Goal: Task Accomplishment & Management: Use online tool/utility

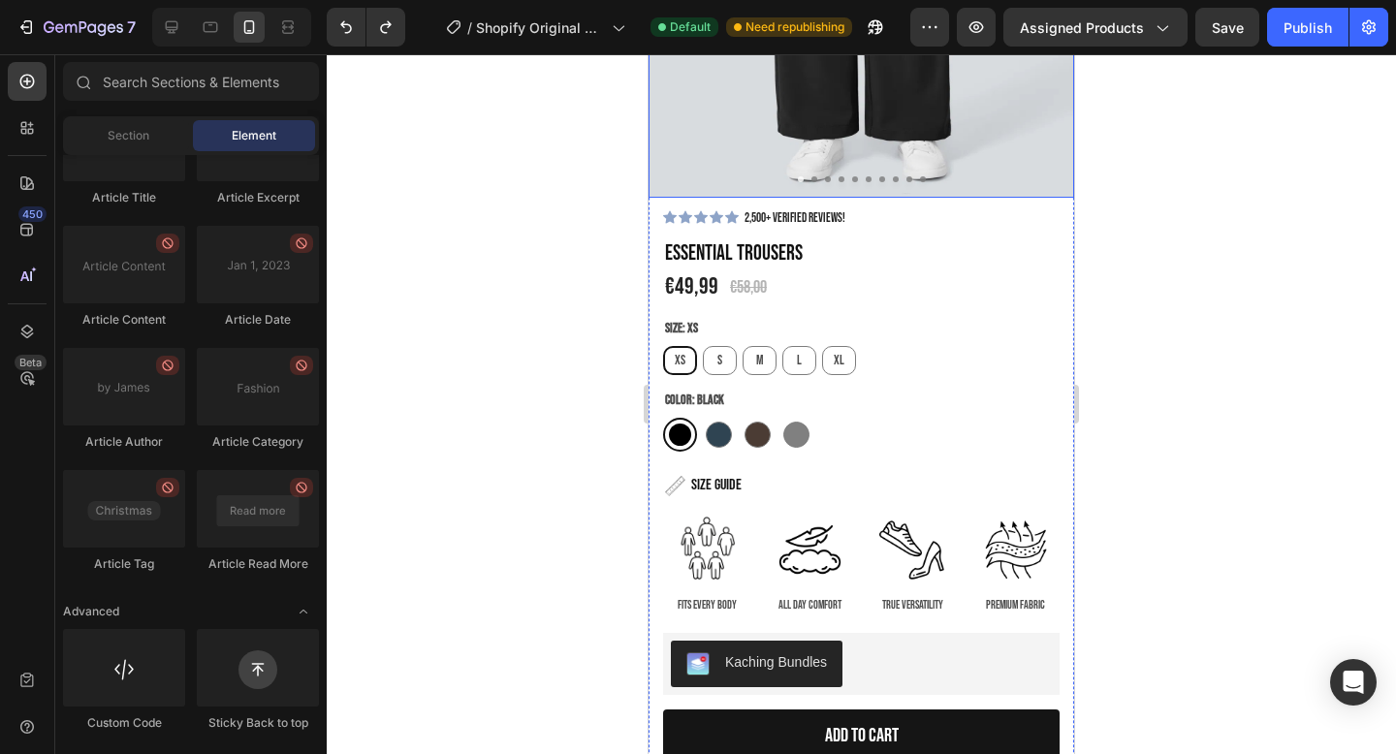
scroll to position [513, 0]
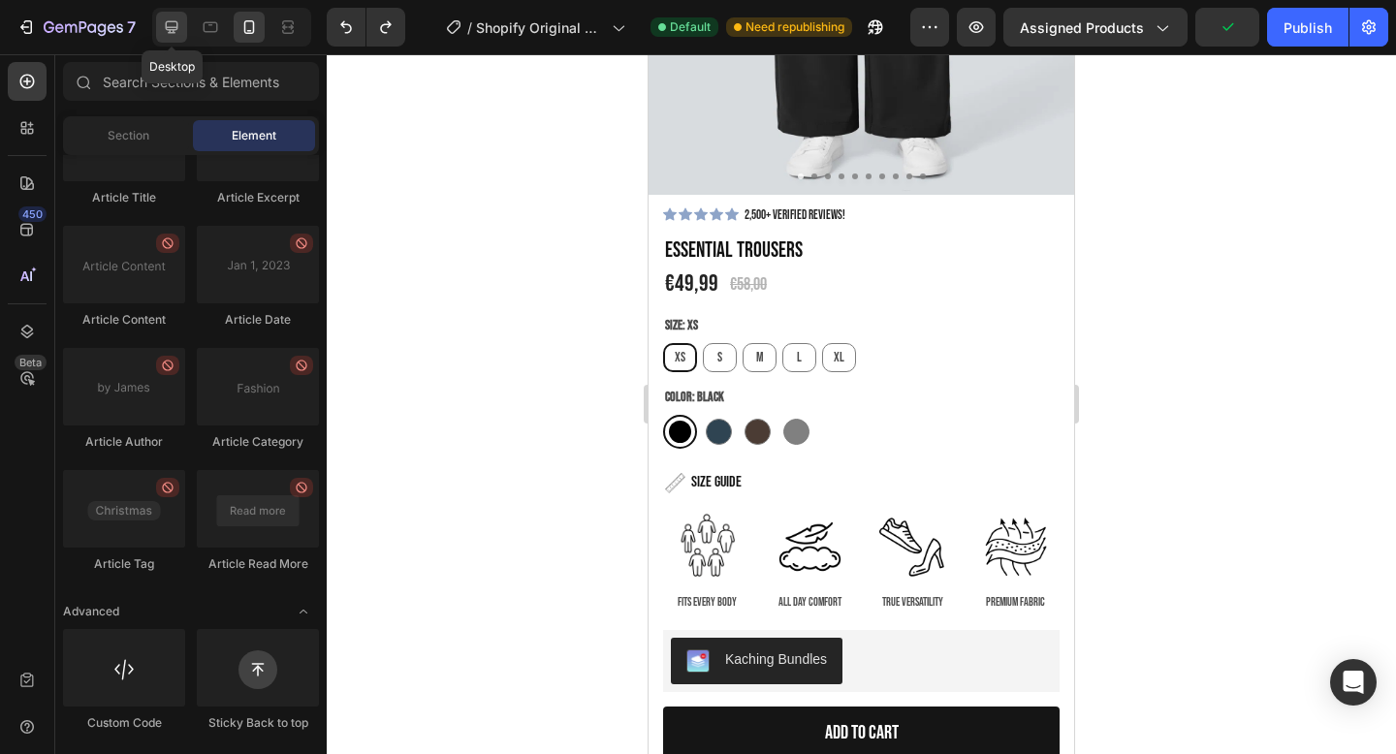
click at [181, 20] on div at bounding box center [171, 27] width 31 height 31
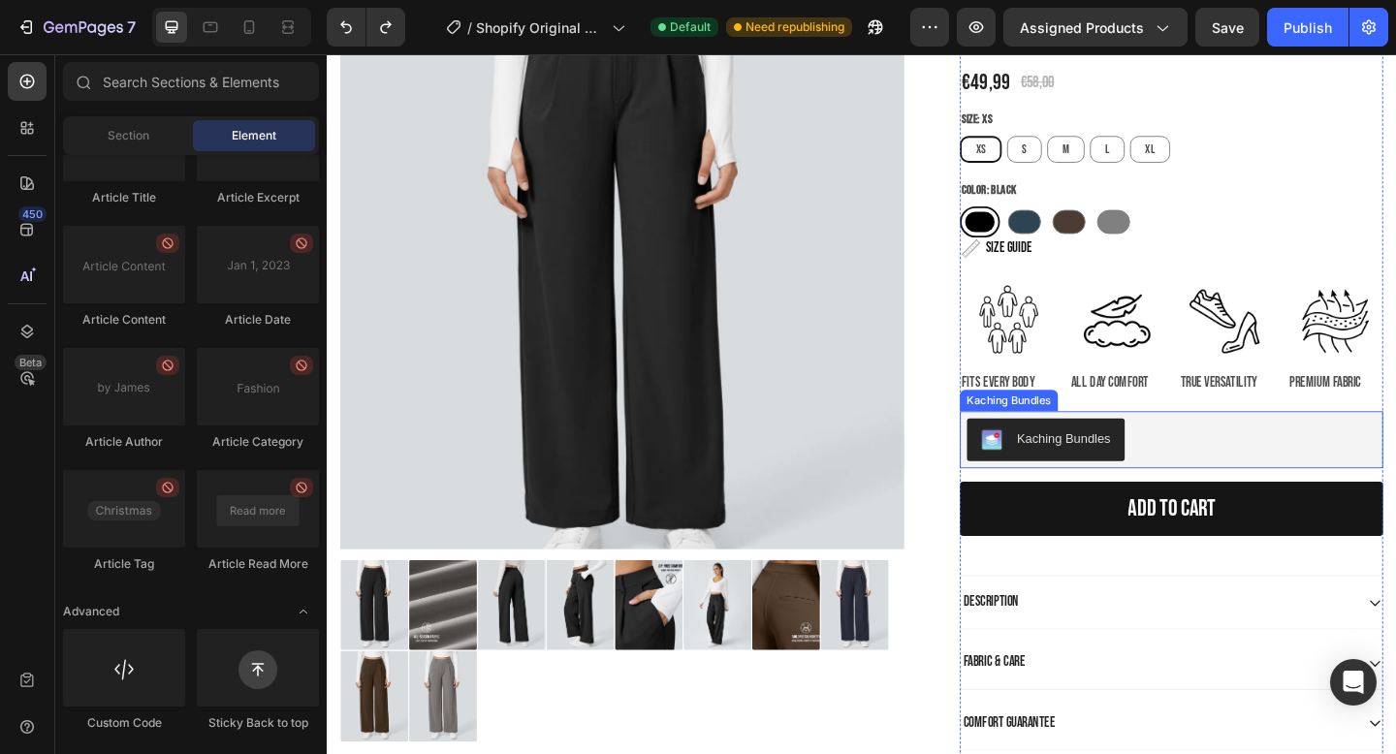
scroll to position [228, 0]
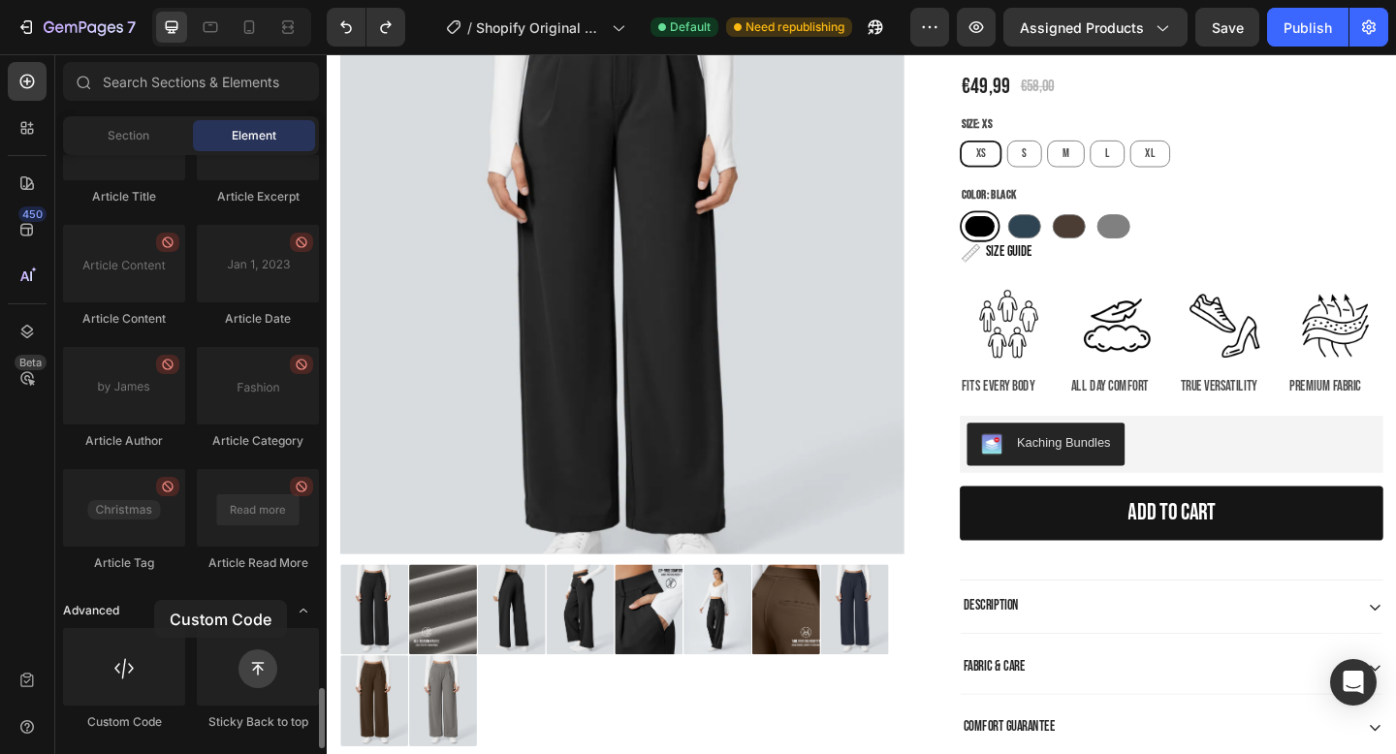
drag, startPoint x: 107, startPoint y: 656, endPoint x: 153, endPoint y: 604, distance: 69.3
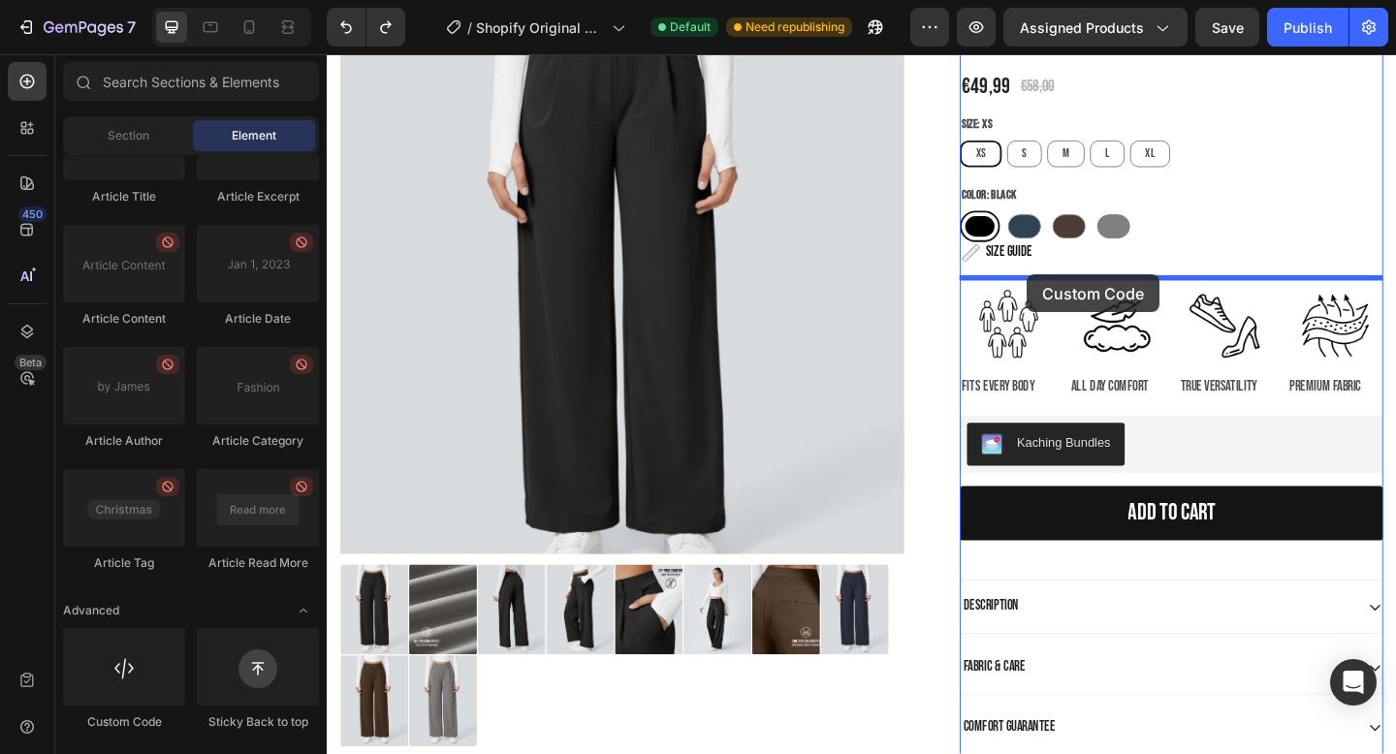
drag, startPoint x: 413, startPoint y: 736, endPoint x: 1088, endPoint y: 294, distance: 806.9
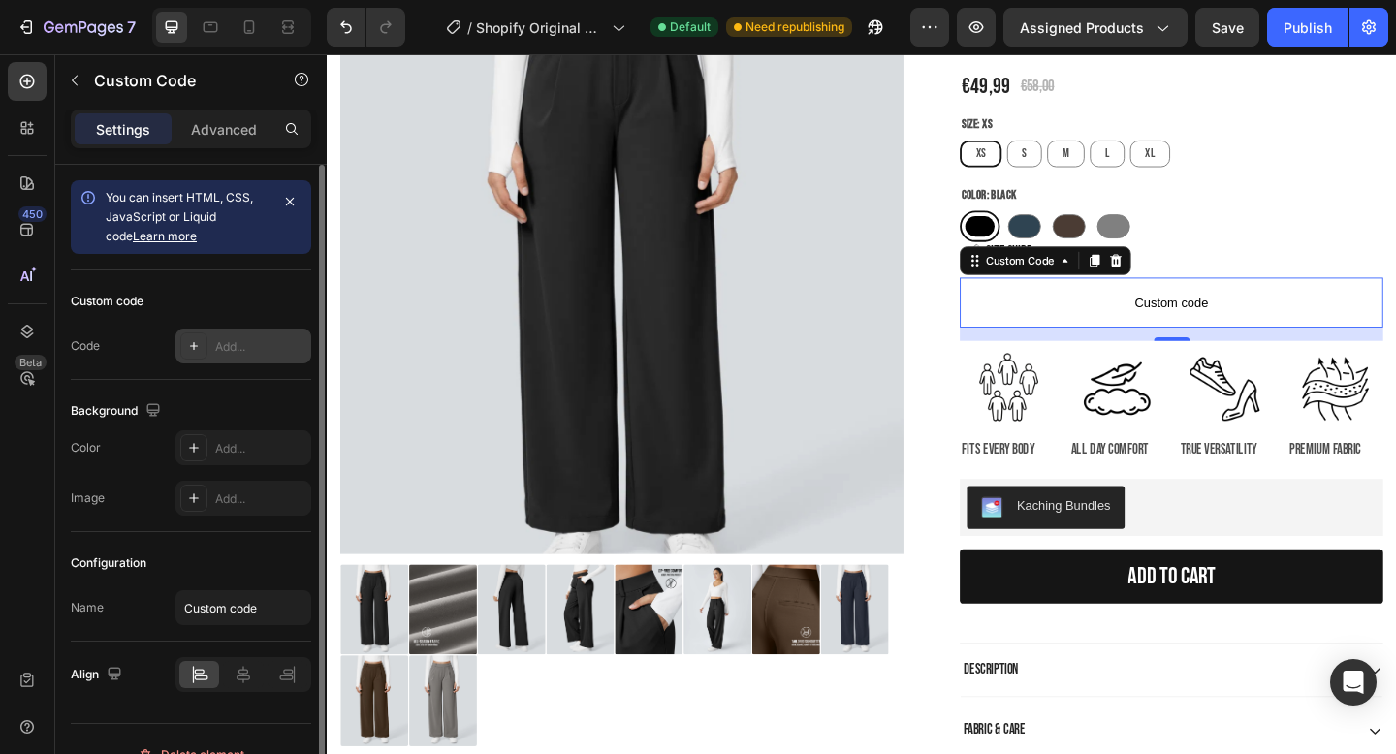
click at [219, 338] on div "Add..." at bounding box center [260, 346] width 91 height 17
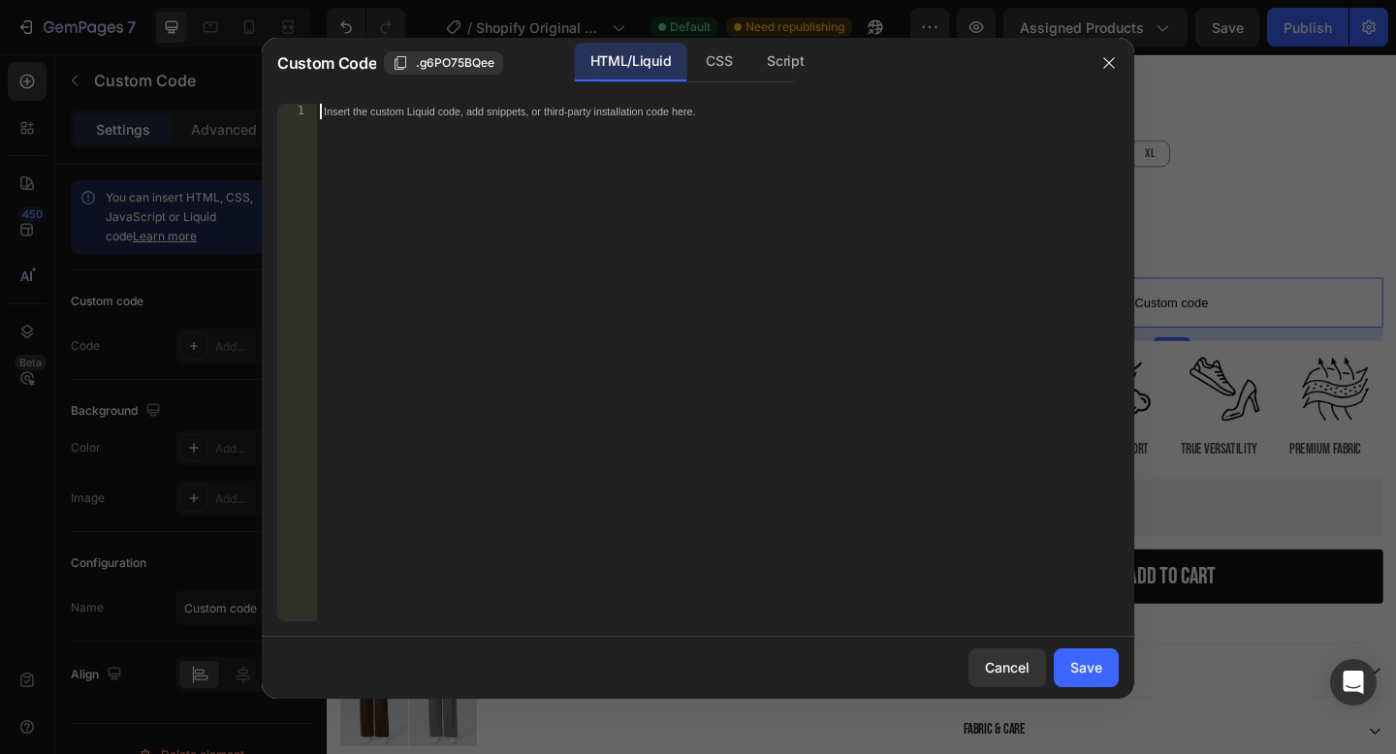
click at [444, 206] on div "Insert the custom Liquid code, add snippets, or third-party installation code h…" at bounding box center [717, 378] width 803 height 549
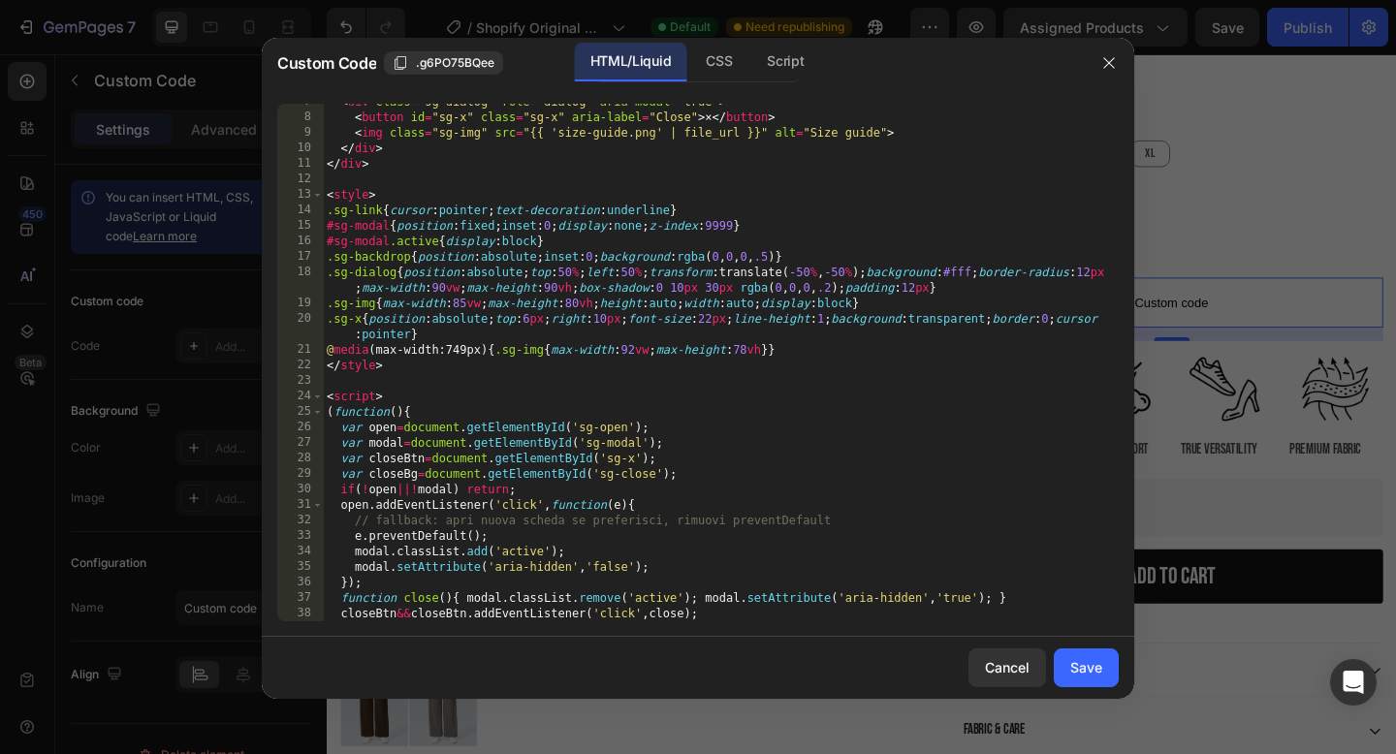
scroll to position [0, 0]
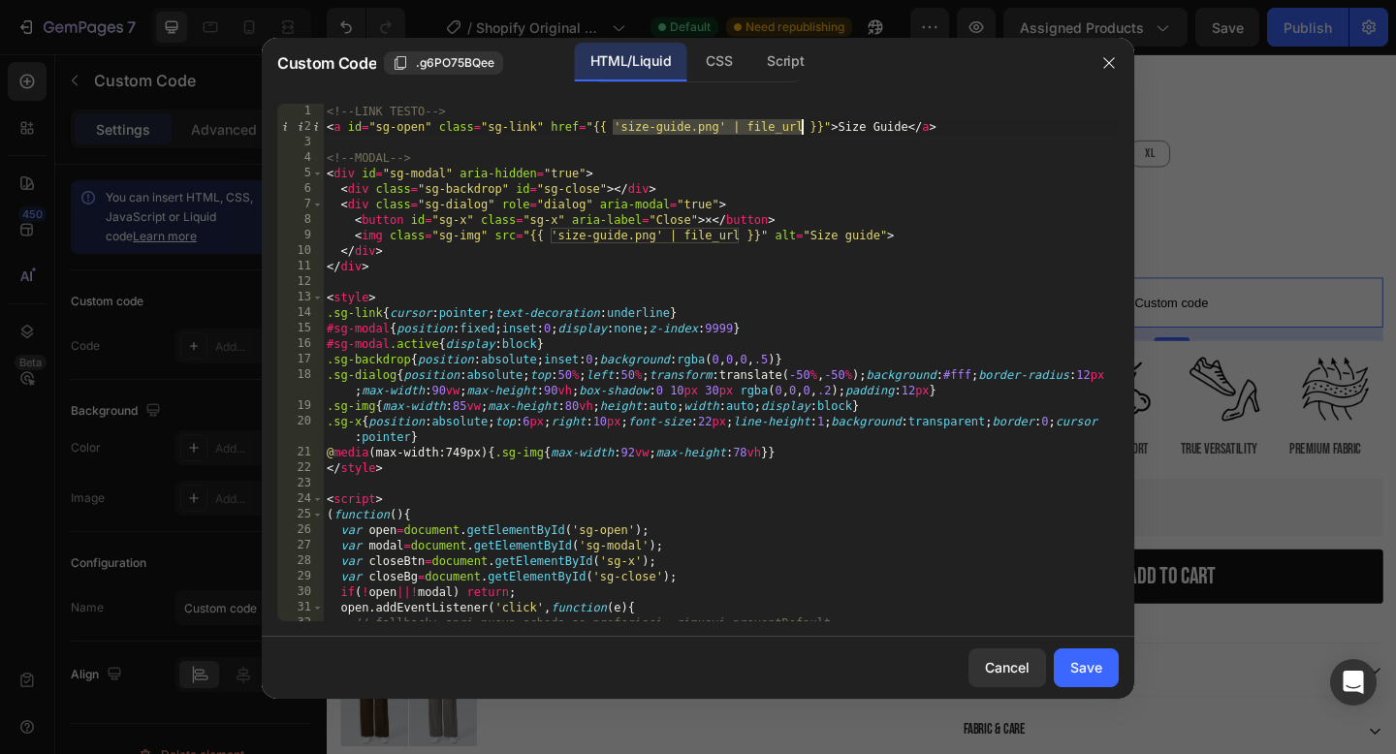
drag, startPoint x: 616, startPoint y: 124, endPoint x: 804, endPoint y: 127, distance: 188.2
click at [804, 127] on div "<!-- LINK TESTO --> < a id = "sg-open" class = "sg-link" href = "{{ 'size-guide…" at bounding box center [721, 378] width 796 height 549
paste textarea "[URL][DOMAIN_NAME]"
type textarea "<a id="sg-open" class="sg-link" href="{{ [URL][DOMAIN_NAME] }}">Size Guide</a>"
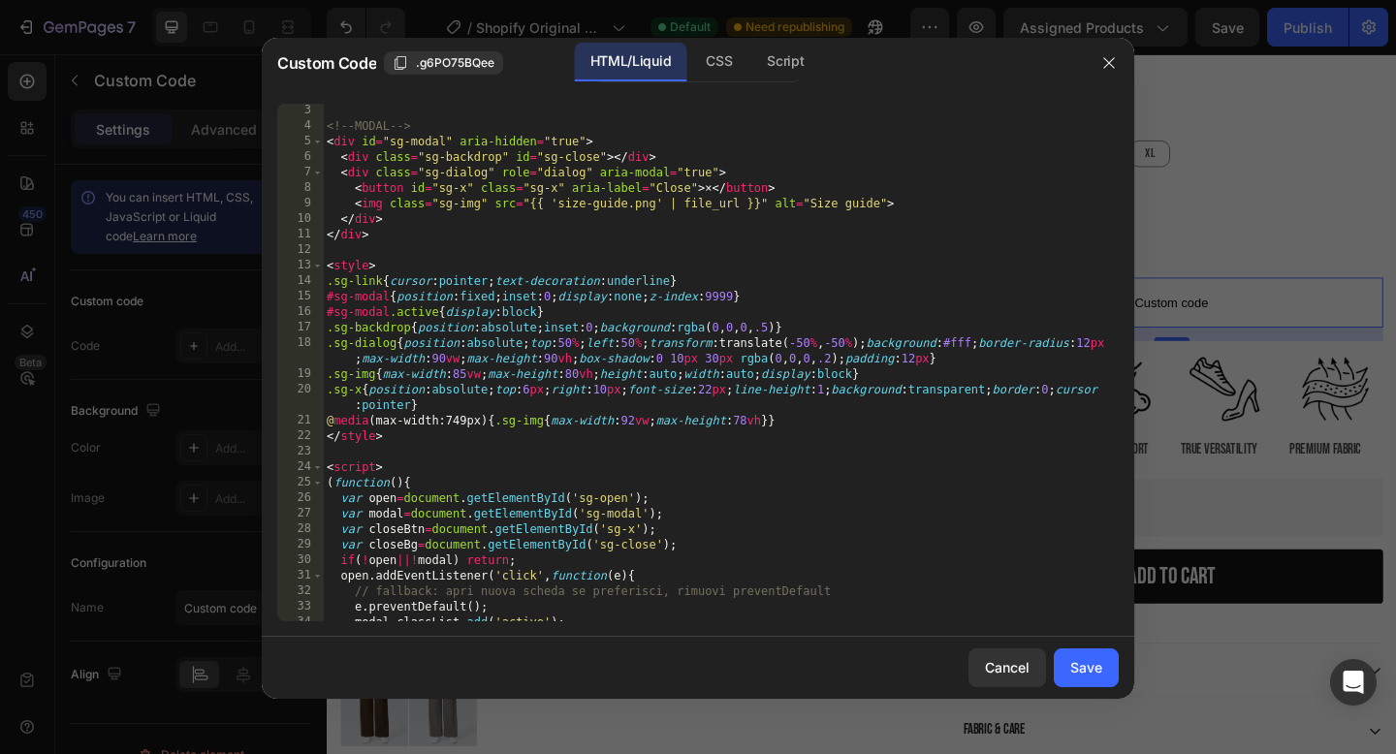
scroll to position [196, 0]
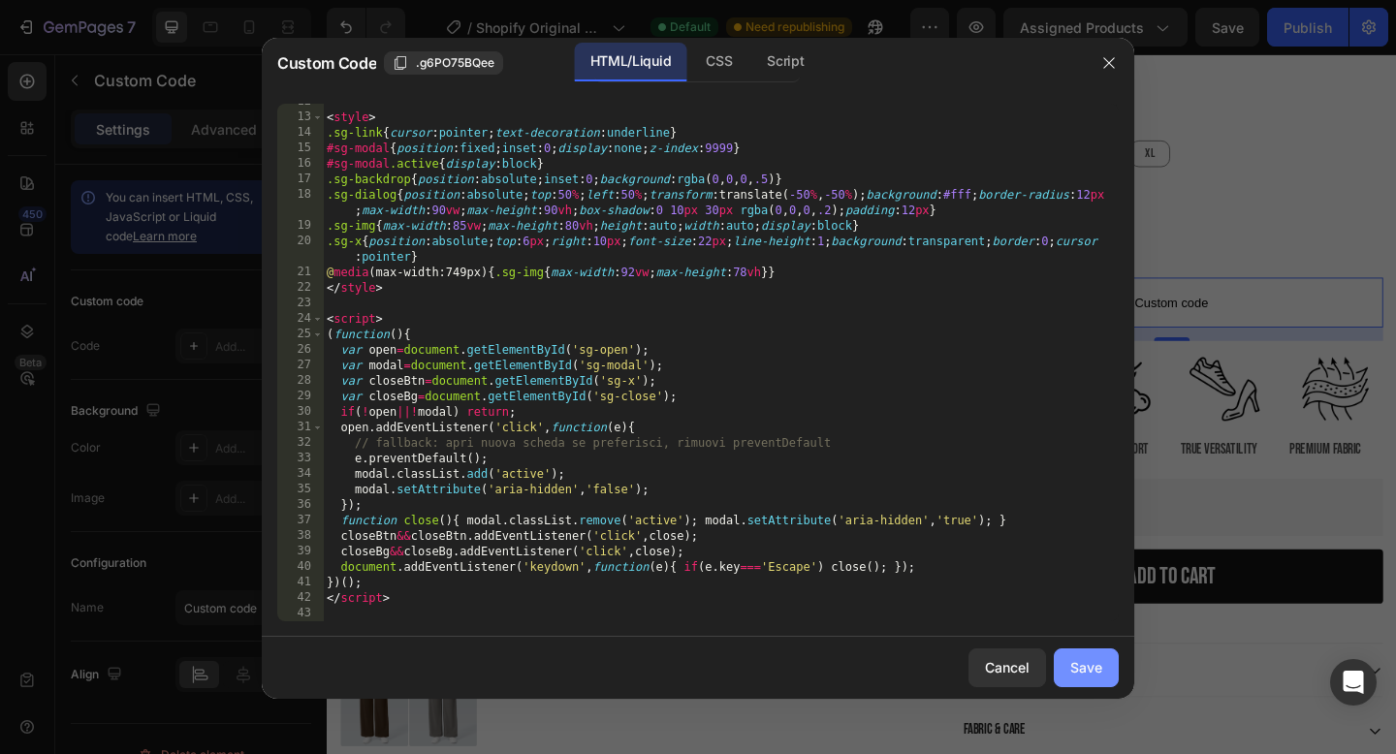
click at [1095, 683] on button "Save" at bounding box center [1086, 668] width 65 height 39
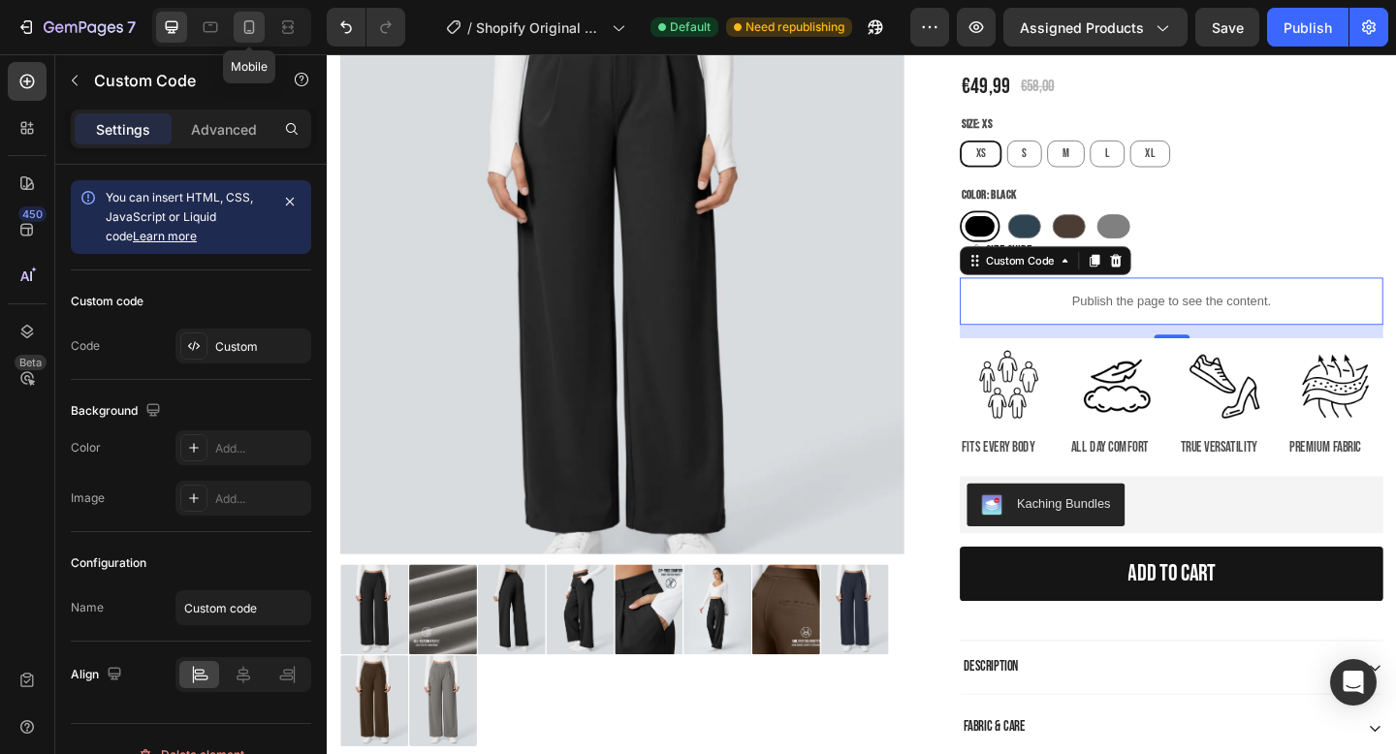
click at [254, 29] on icon at bounding box center [249, 27] width 11 height 14
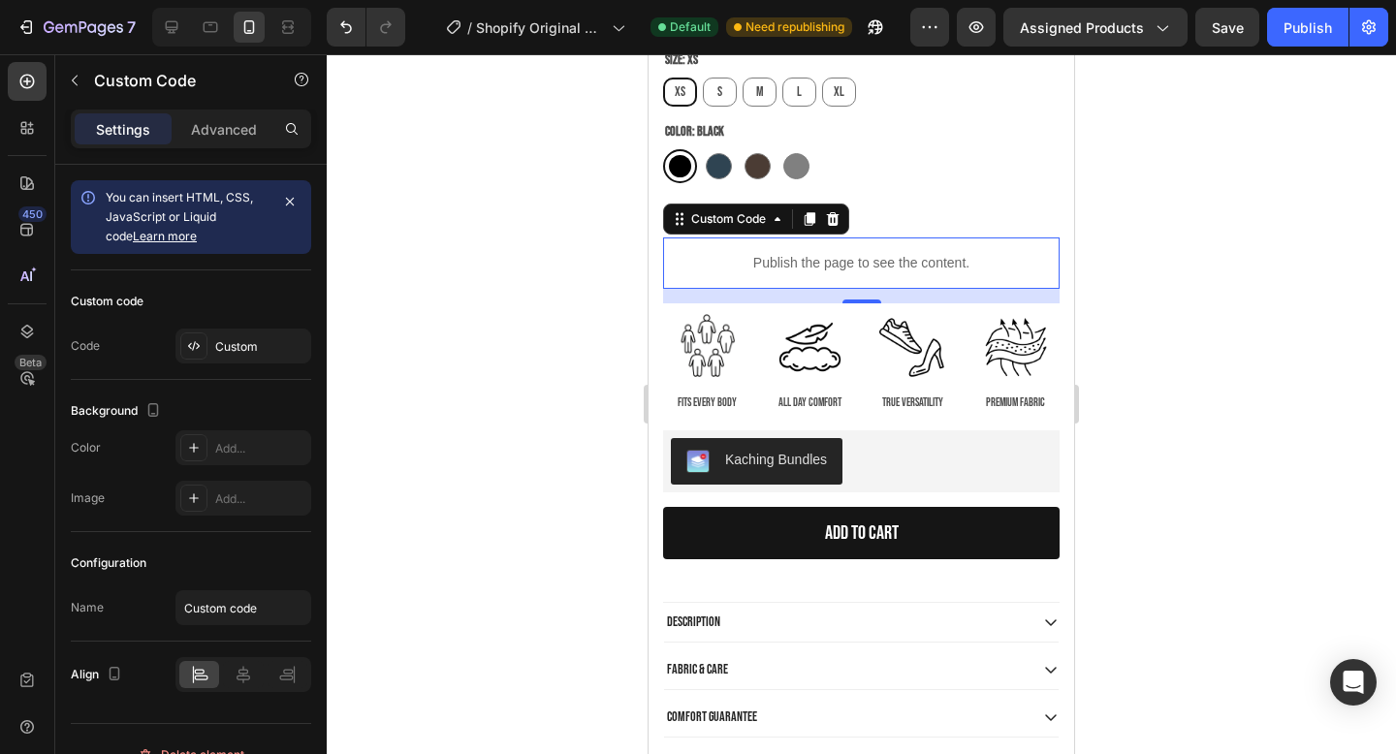
scroll to position [722, 0]
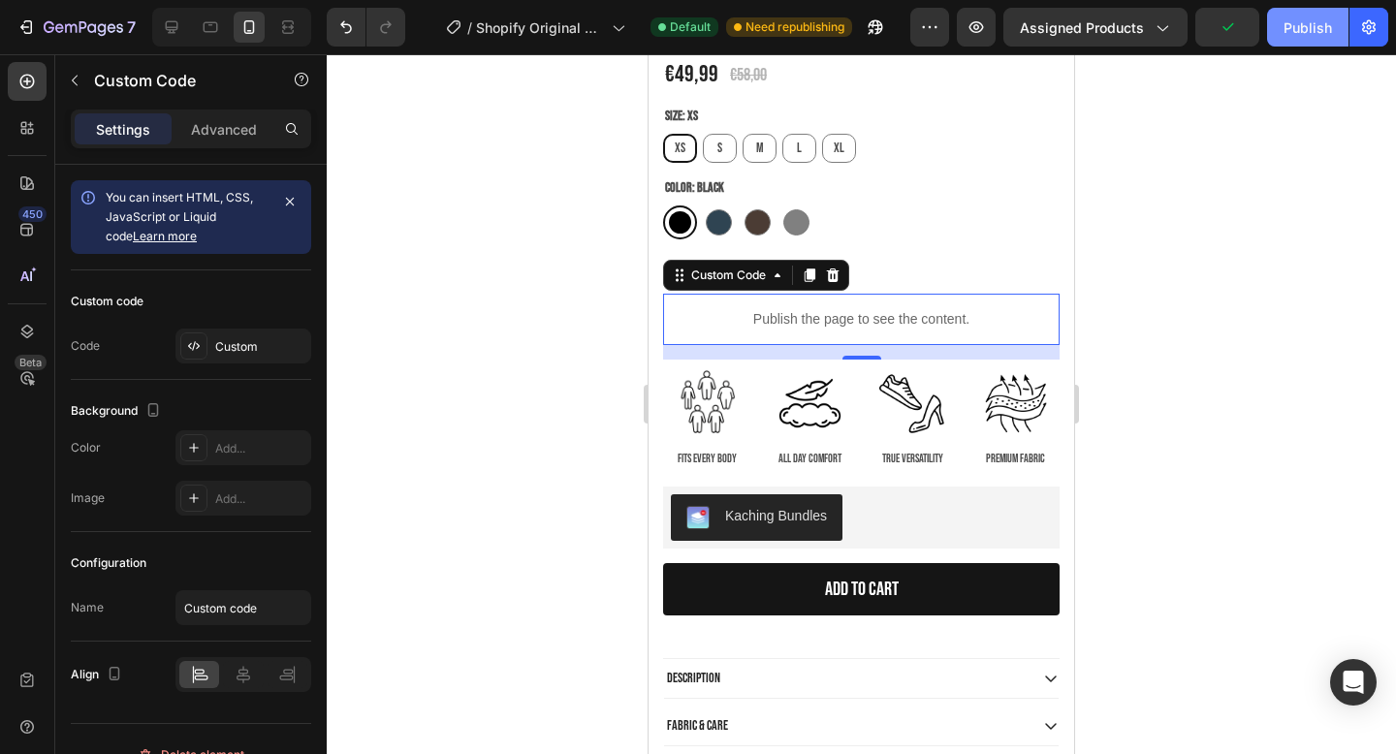
click at [1307, 31] on div "Publish" at bounding box center [1308, 27] width 48 height 20
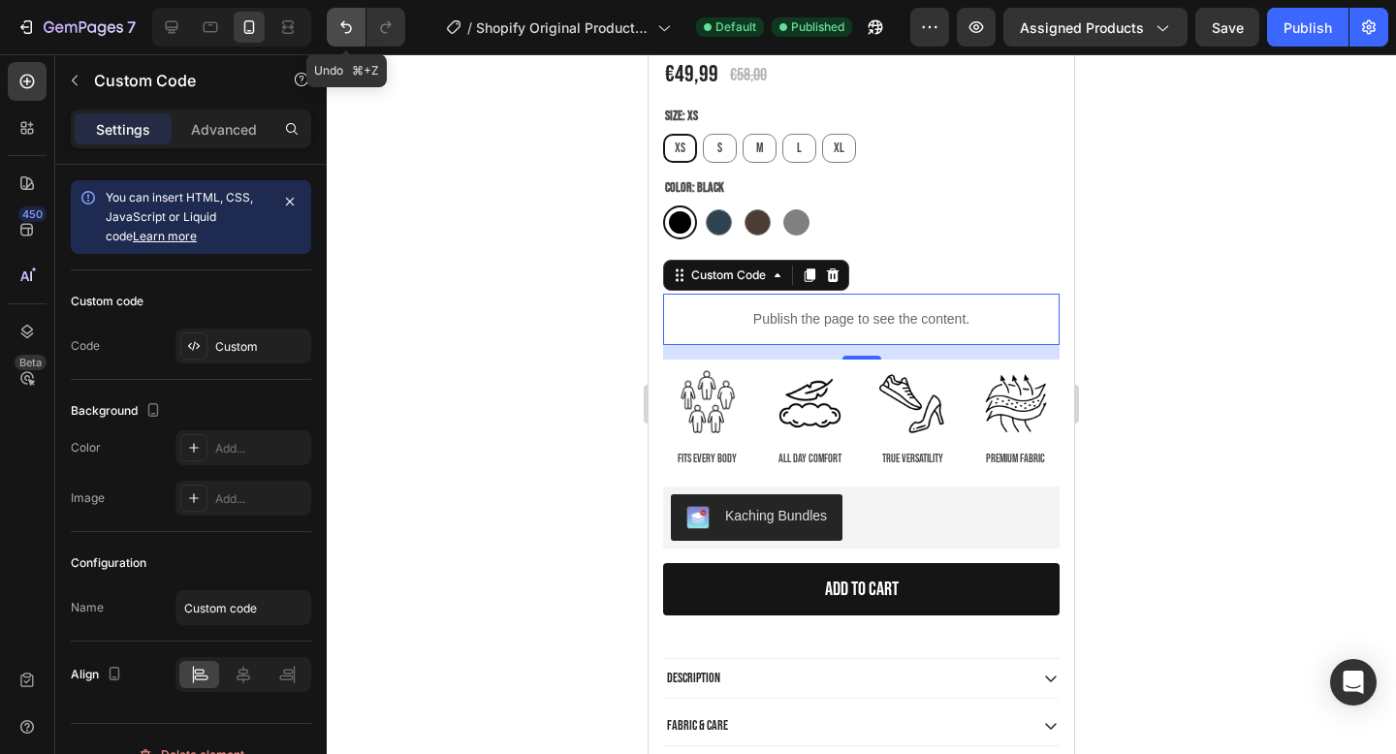
click at [332, 32] on button "Undo/Redo" at bounding box center [346, 27] width 39 height 39
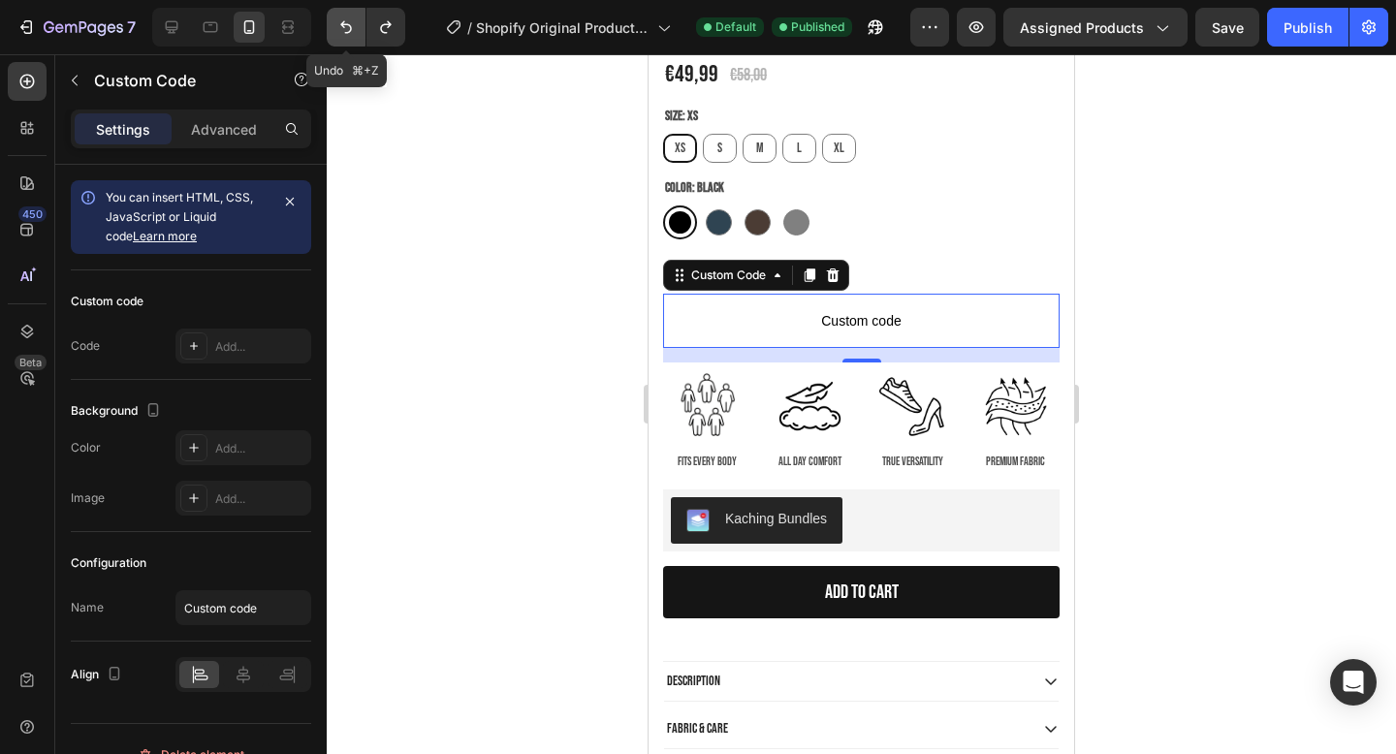
click at [332, 32] on button "Undo/Redo" at bounding box center [346, 27] width 39 height 39
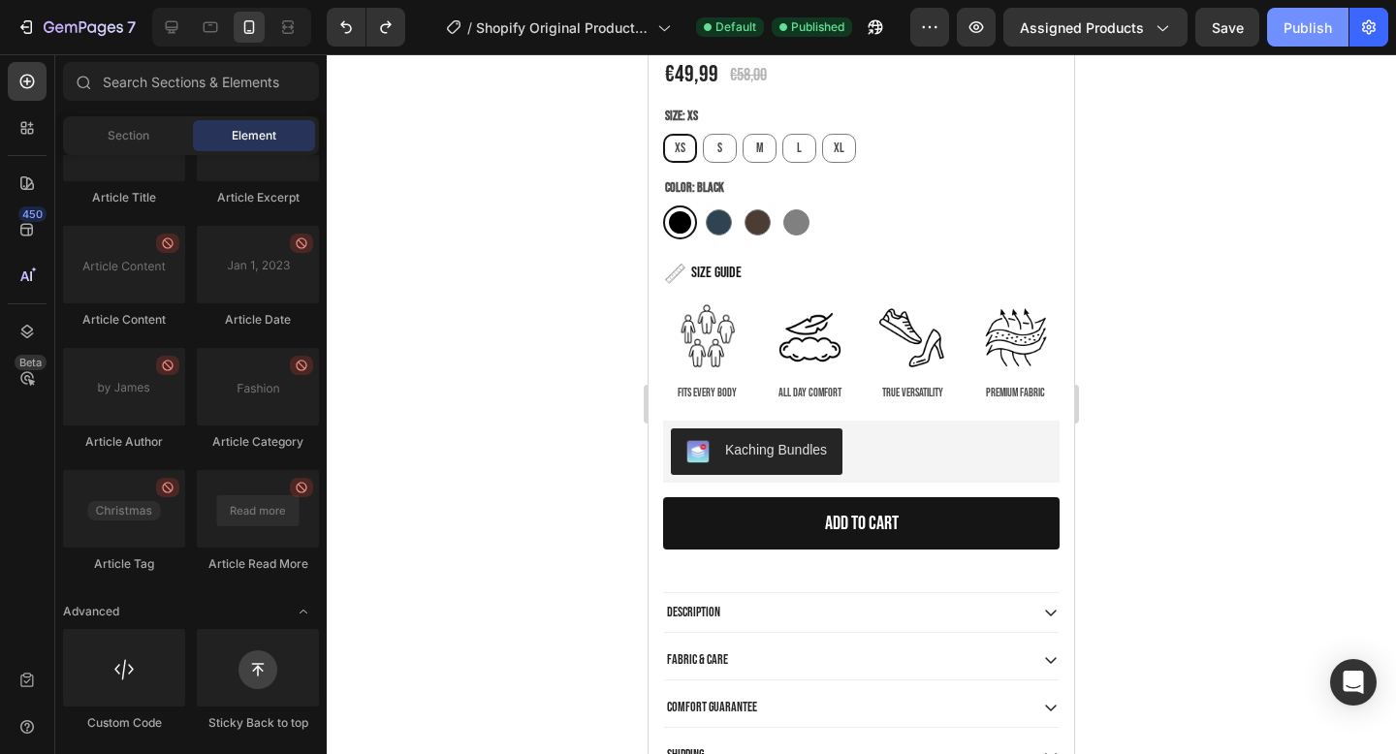
click at [1293, 17] on div "Publish" at bounding box center [1308, 27] width 48 height 20
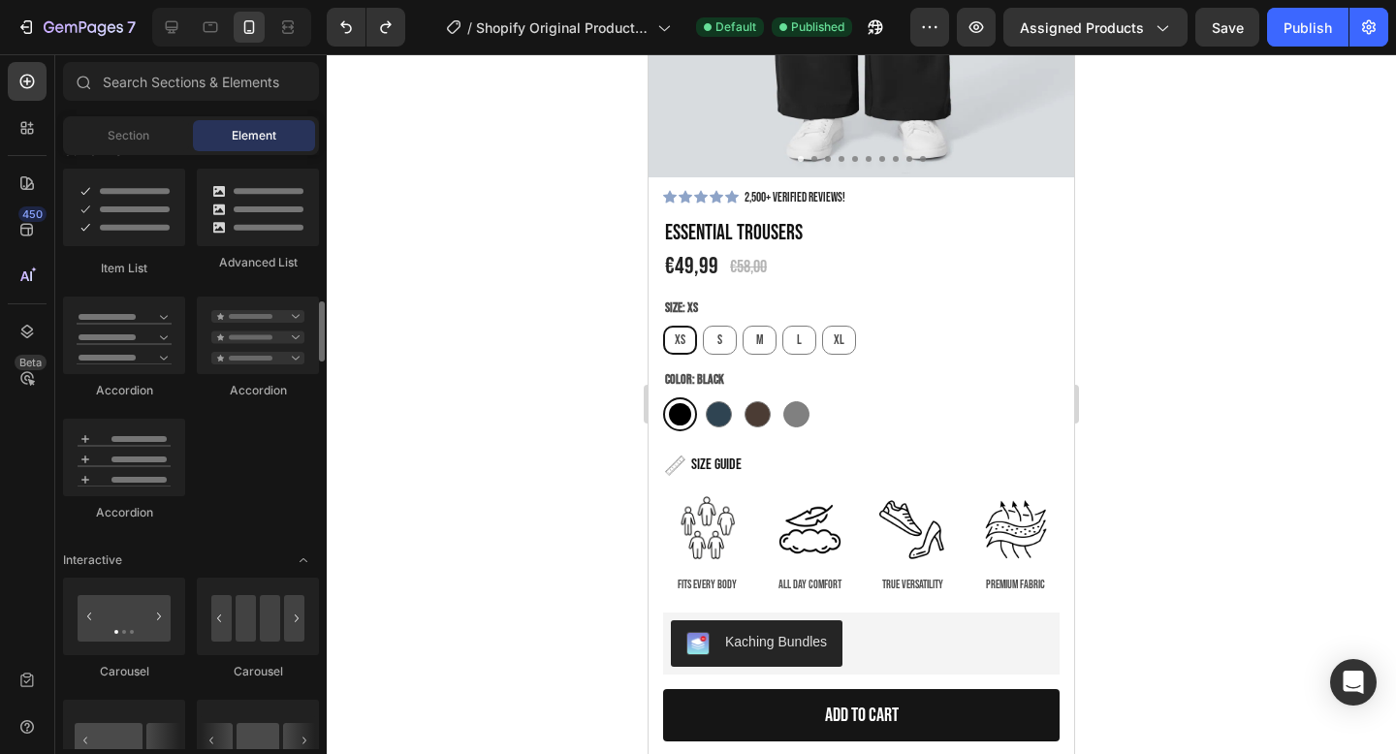
scroll to position [1544, 0]
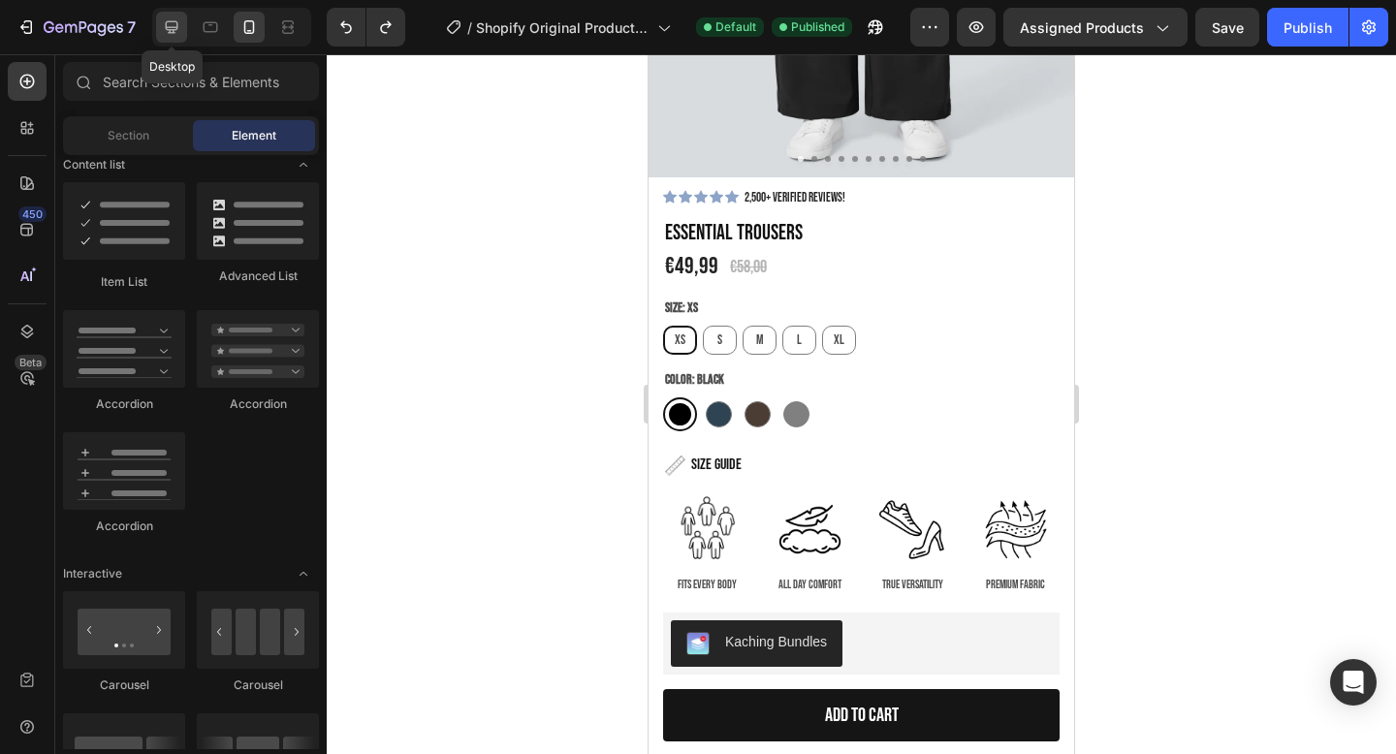
click at [173, 24] on icon at bounding box center [171, 26] width 19 height 19
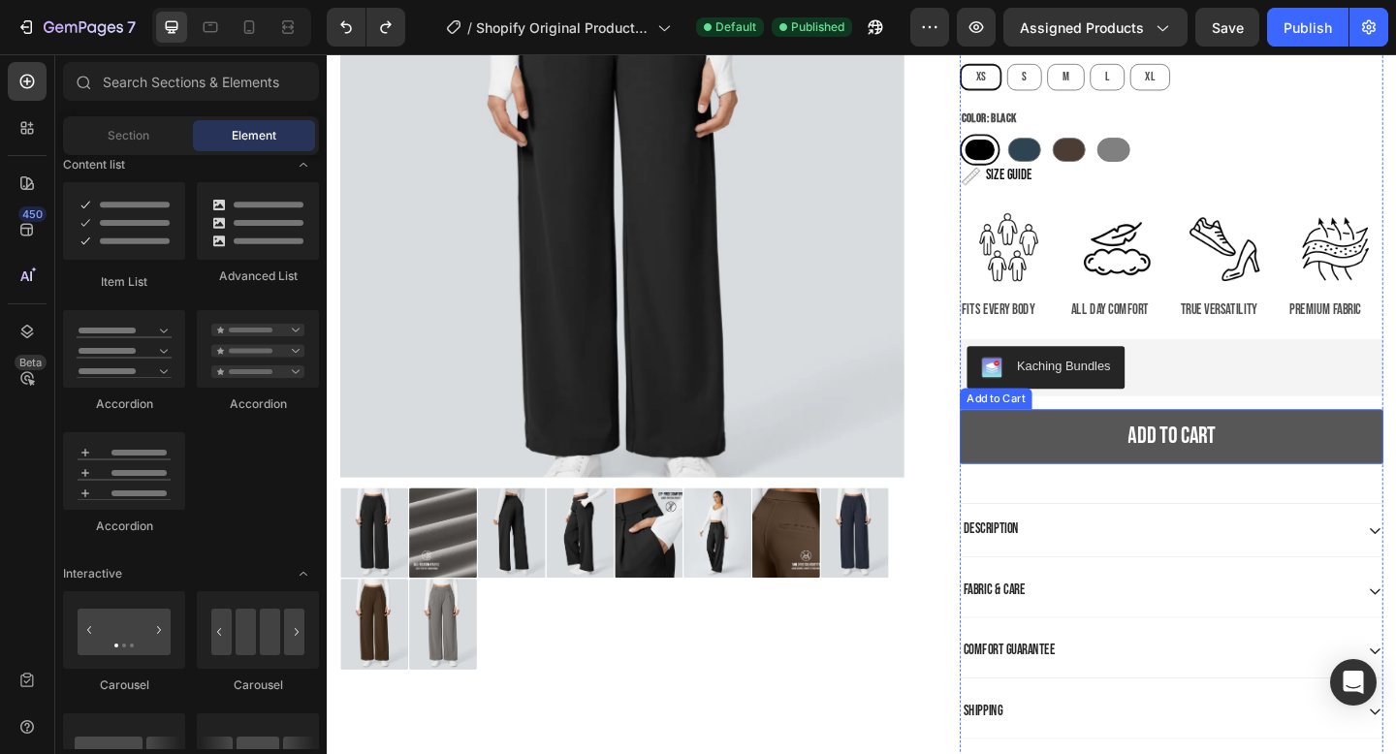
scroll to position [299, 0]
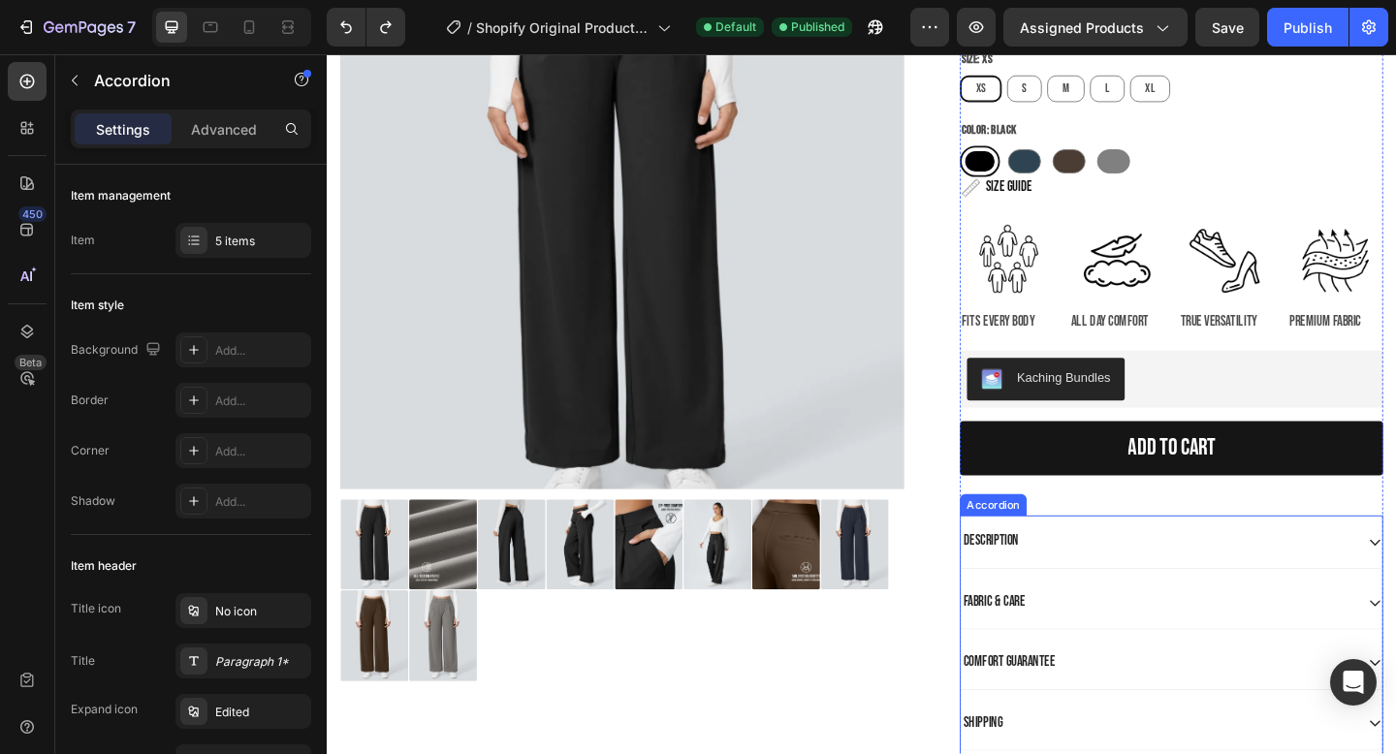
click at [1132, 569] on div "Description" at bounding box center [1245, 586] width 459 height 58
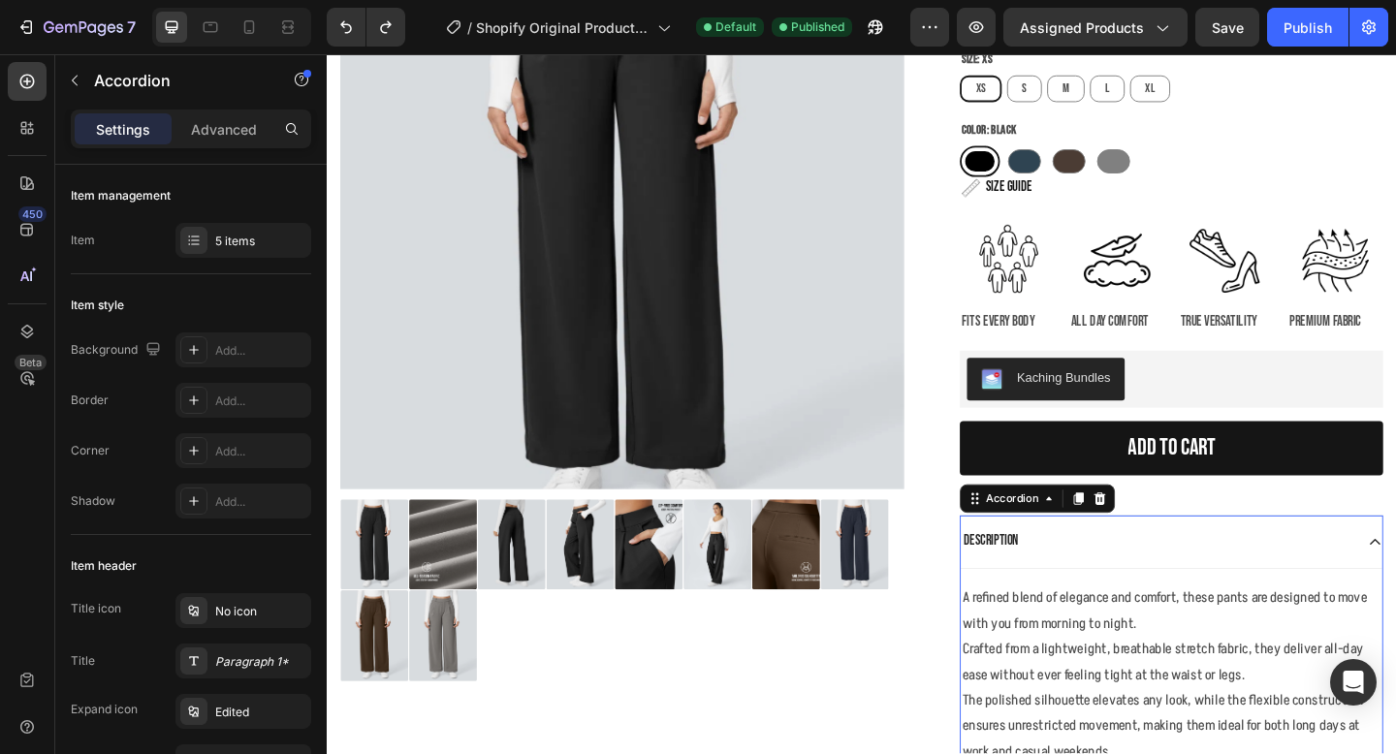
click at [1132, 569] on div "Description" at bounding box center [1245, 586] width 459 height 58
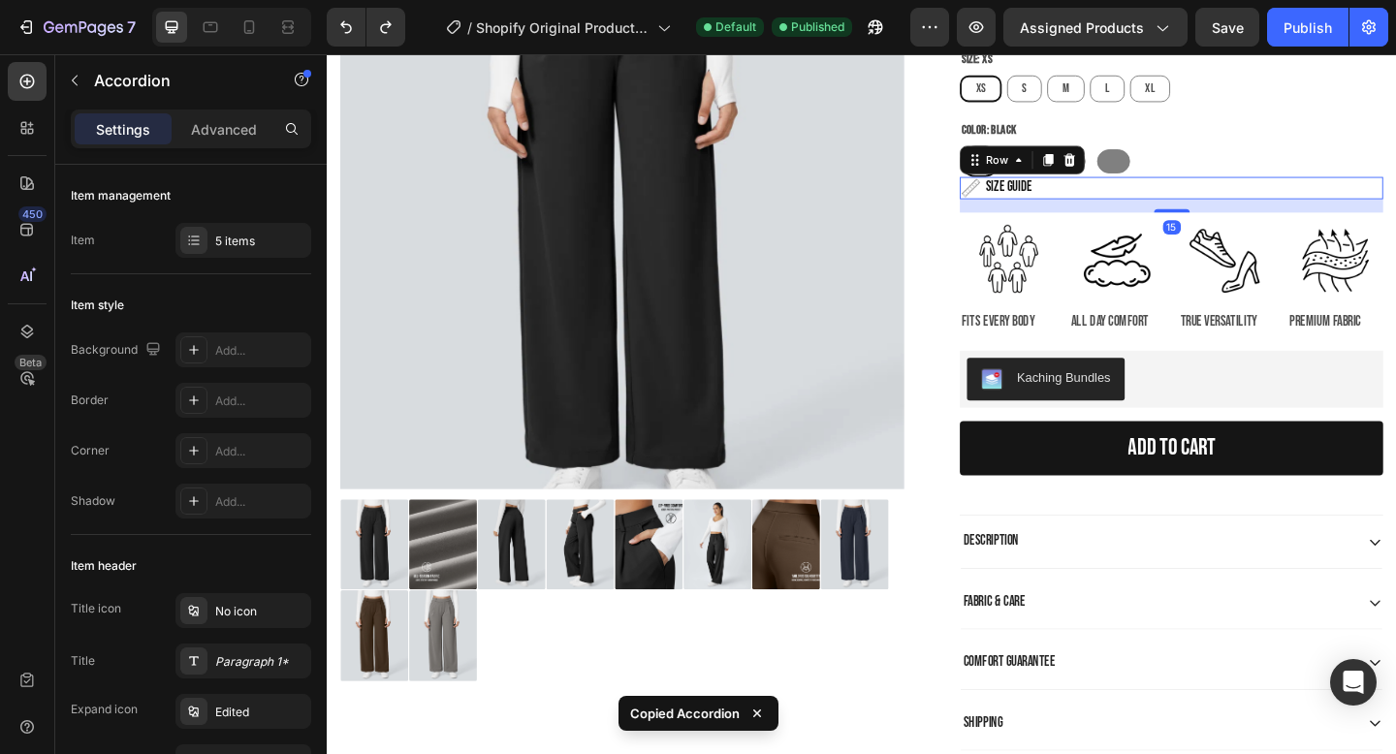
click at [1115, 198] on div "Image SIZE GUIDE Heading Row 15" at bounding box center [1245, 200] width 461 height 24
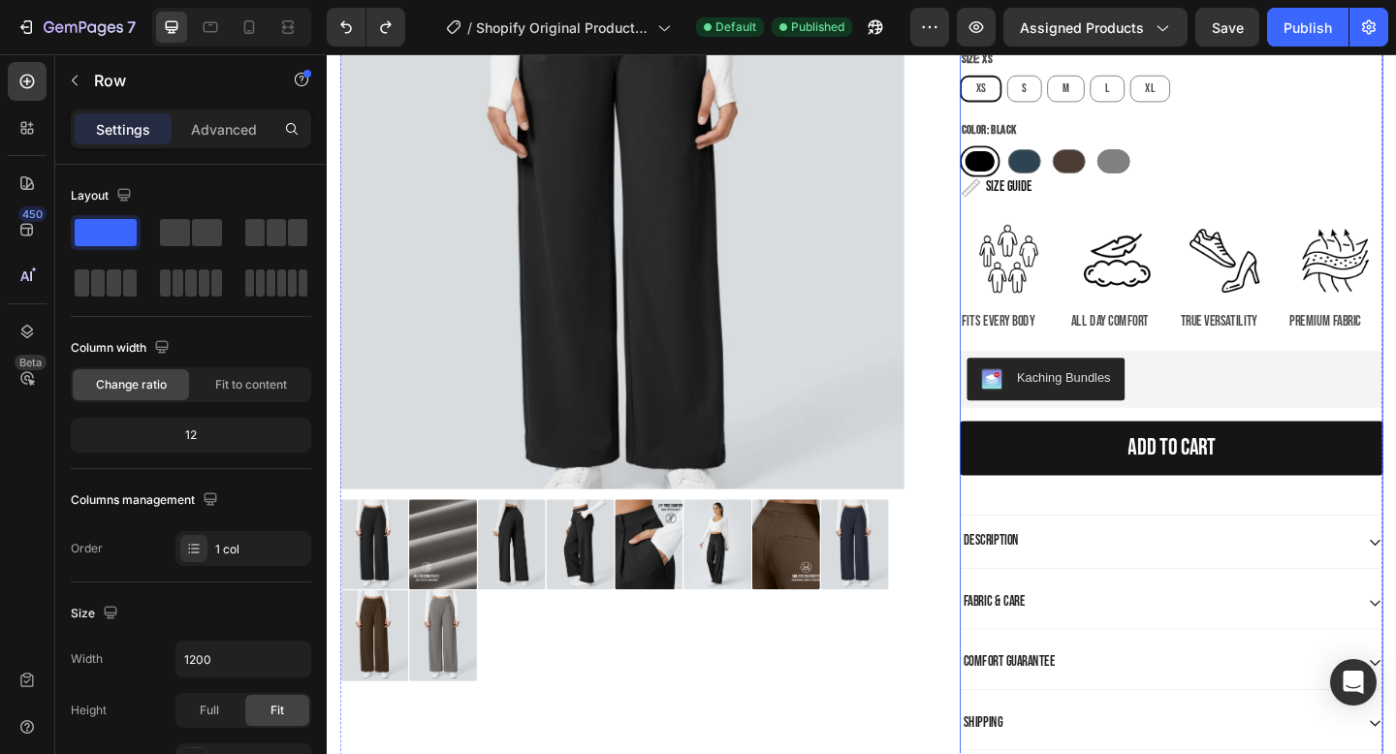
click at [1091, 214] on div "Icon Icon Icon Icon Icon Icon List 2,500+ Verified Reviews! Text Block Row Esse…" at bounding box center [1245, 450] width 461 height 1073
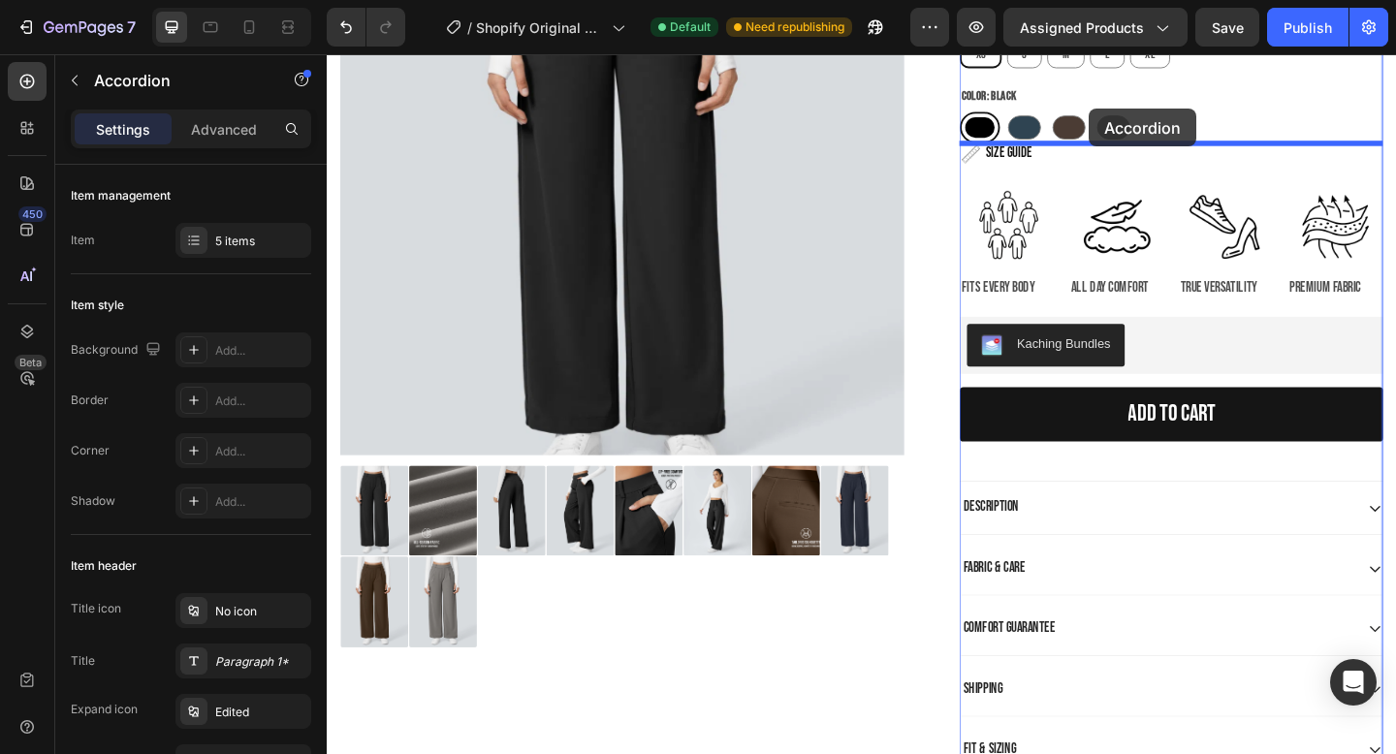
scroll to position [281, 0]
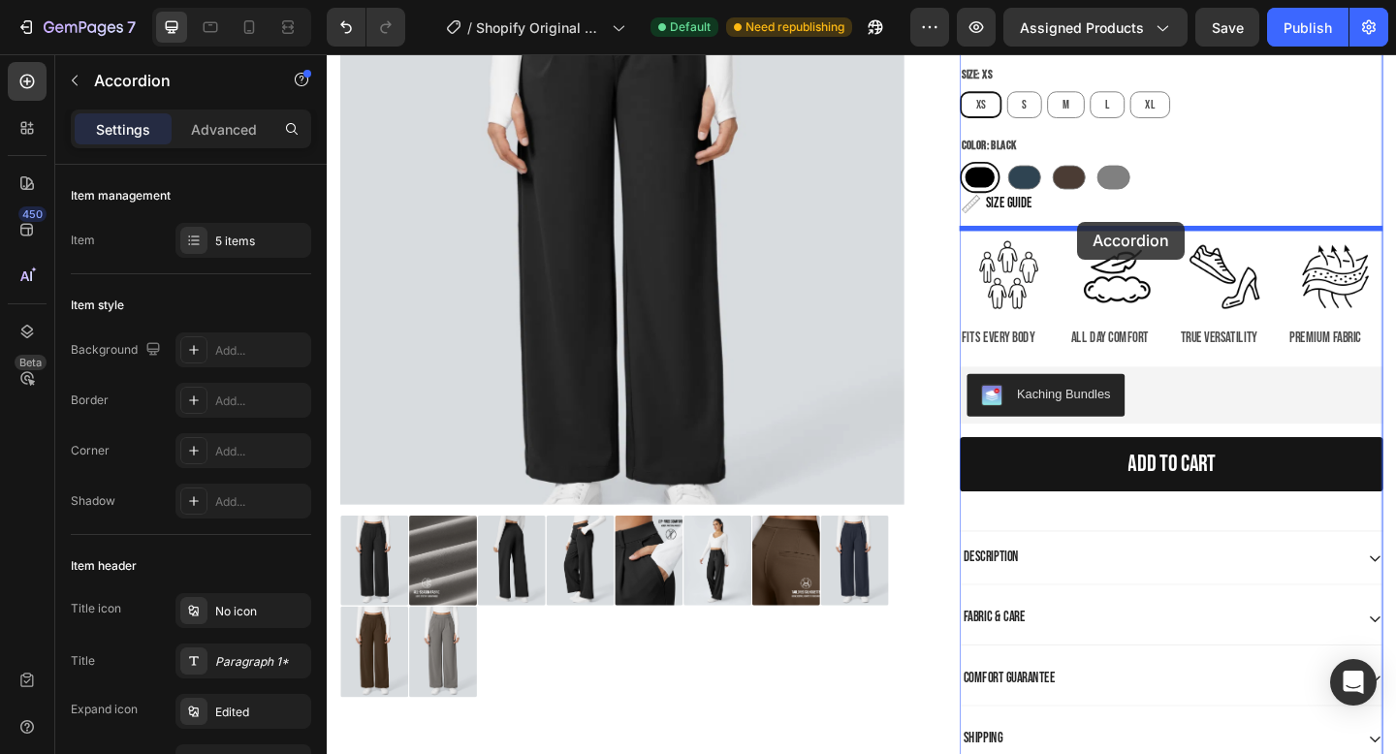
drag, startPoint x: 1169, startPoint y: 562, endPoint x: 1143, endPoint y: 237, distance: 326.8
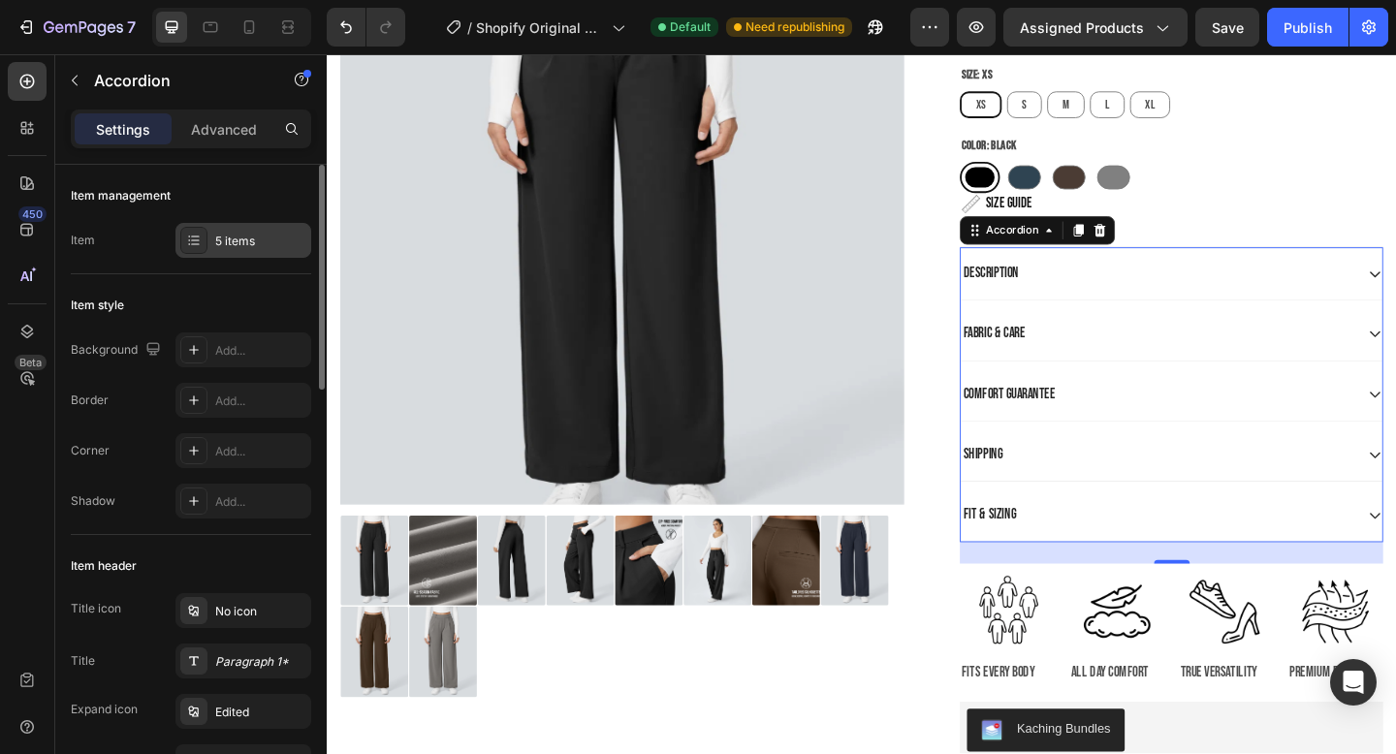
click at [240, 234] on div "5 items" at bounding box center [260, 241] width 91 height 17
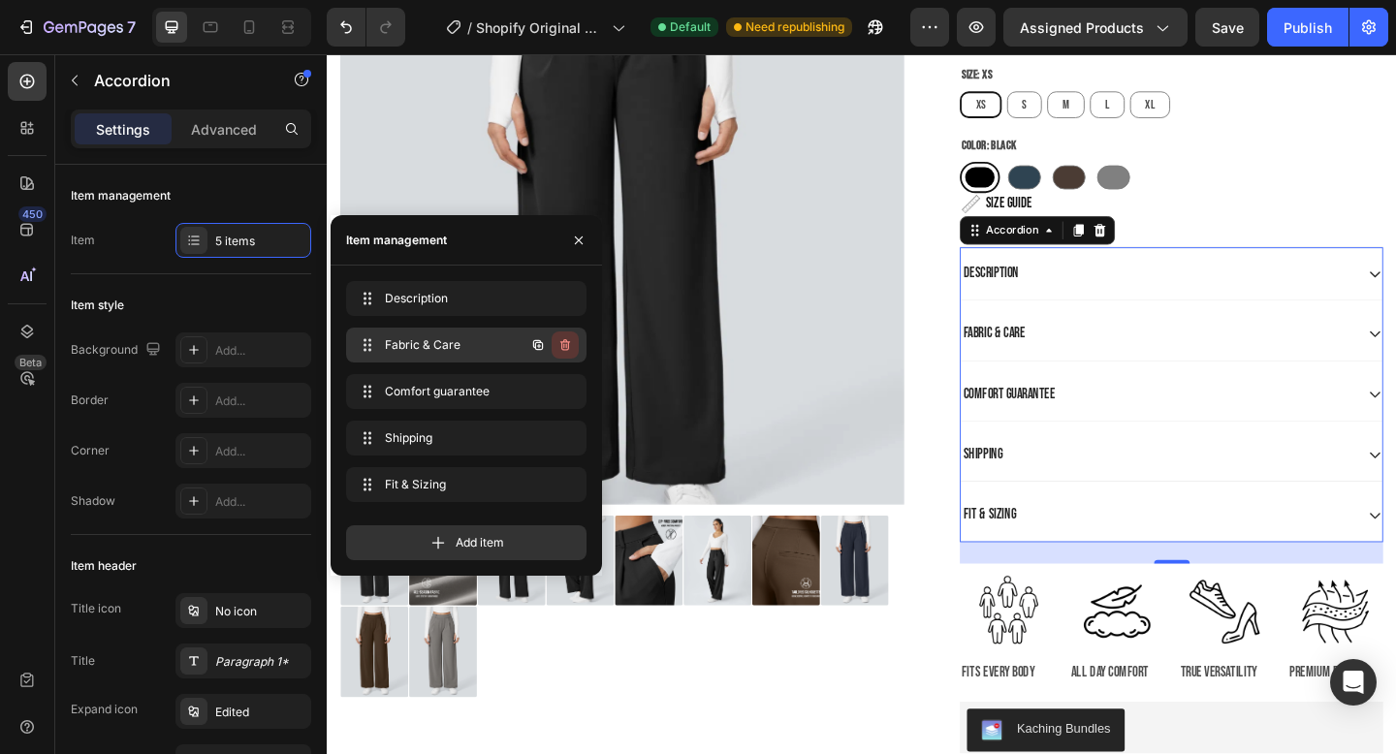
click at [566, 341] on icon "button" at bounding box center [566, 345] width 10 height 12
click at [565, 342] on div "Delete" at bounding box center [552, 345] width 36 height 17
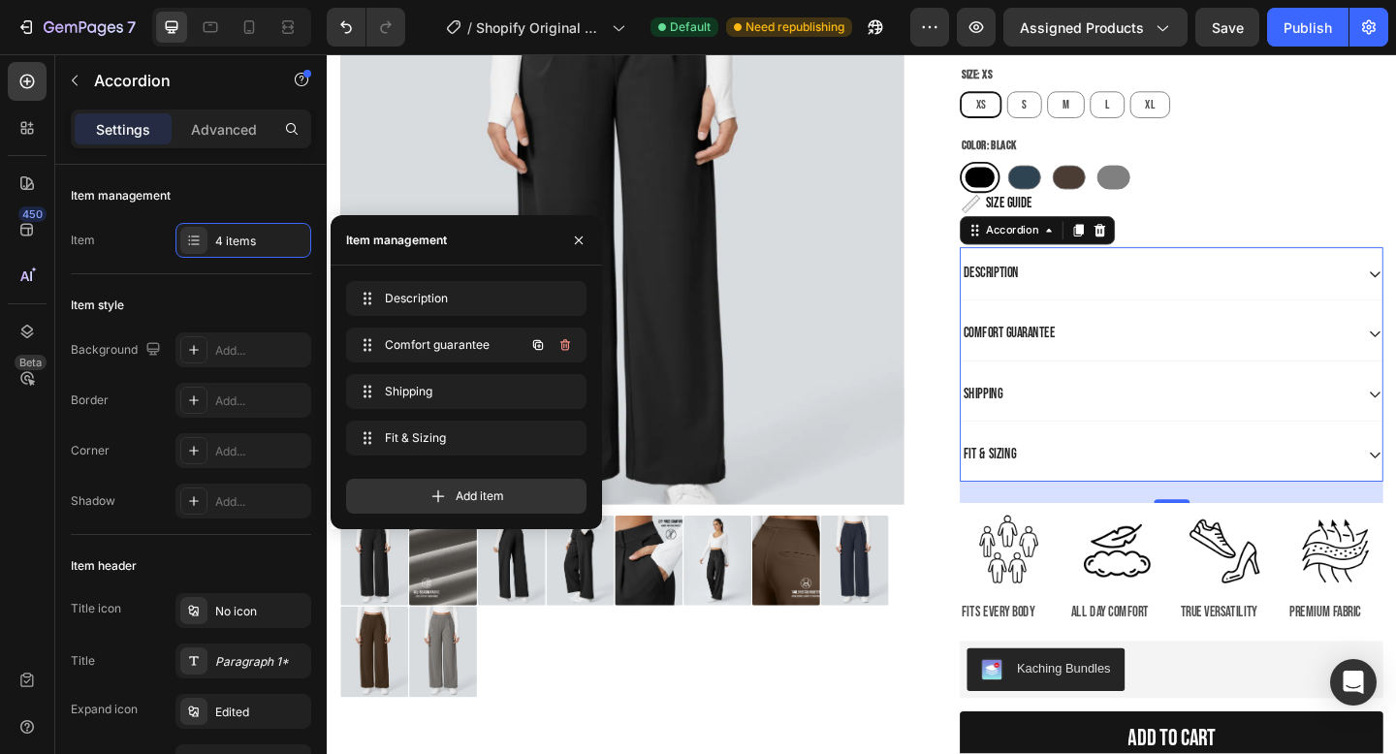
click at [565, 342] on icon "button" at bounding box center [566, 345] width 10 height 12
click at [565, 342] on div "Delete" at bounding box center [552, 345] width 36 height 17
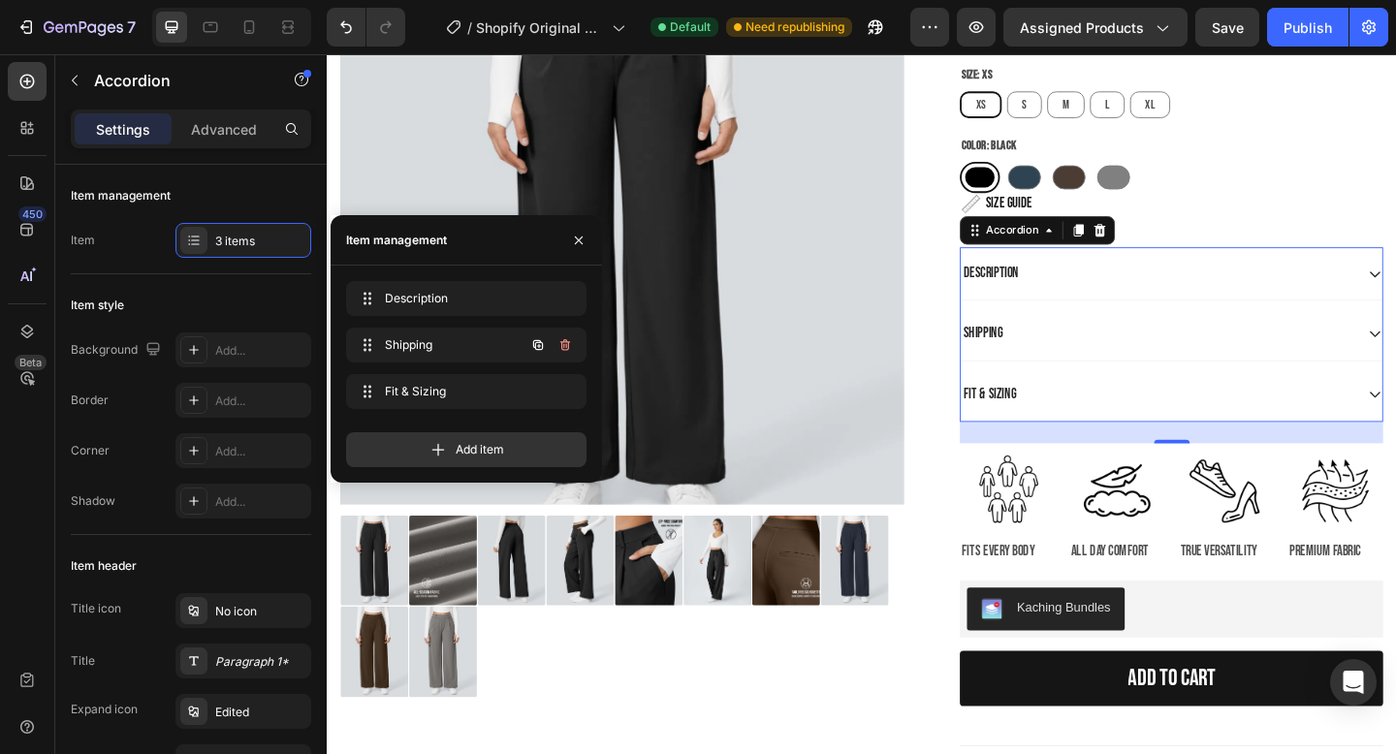
click at [565, 342] on icon "button" at bounding box center [566, 345] width 10 height 12
click at [565, 342] on div "Delete" at bounding box center [552, 345] width 36 height 17
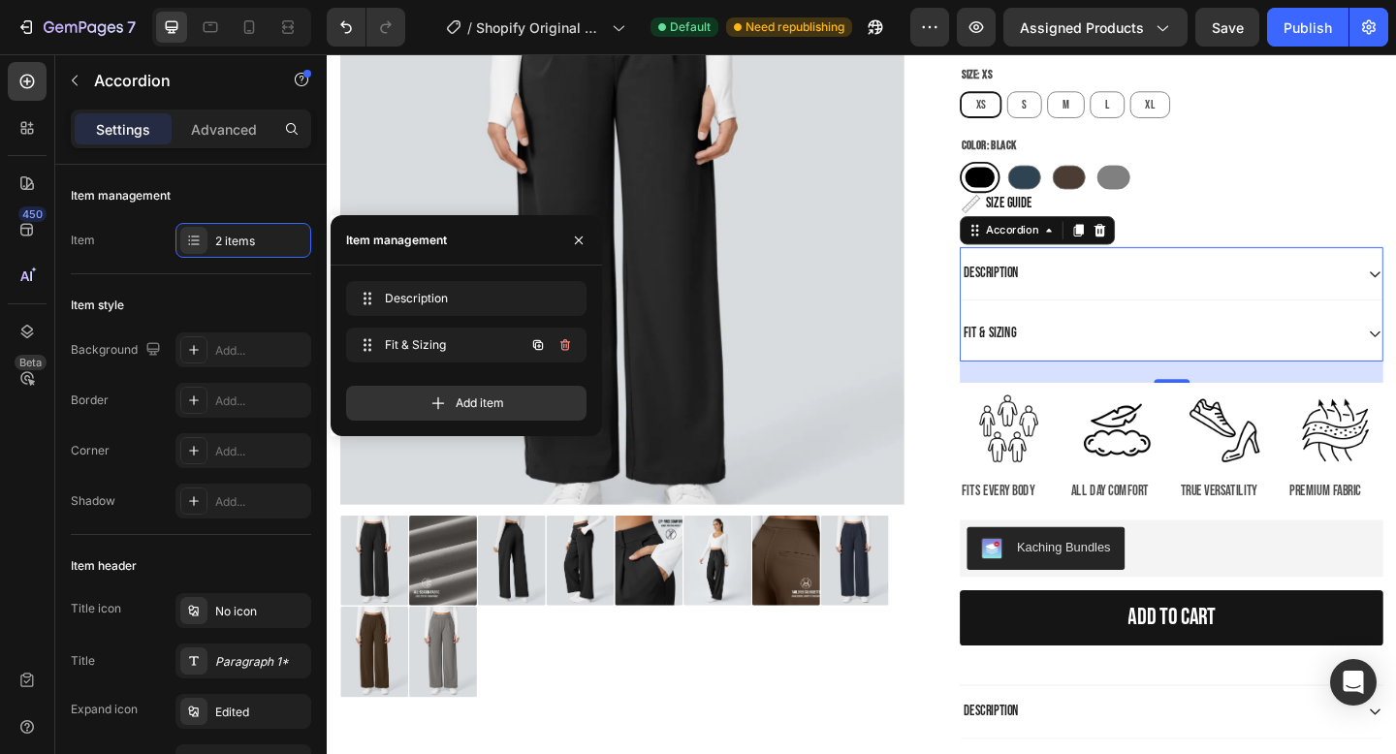
click at [565, 342] on icon "button" at bounding box center [566, 345] width 10 height 12
click at [565, 342] on div "Delete" at bounding box center [552, 345] width 36 height 17
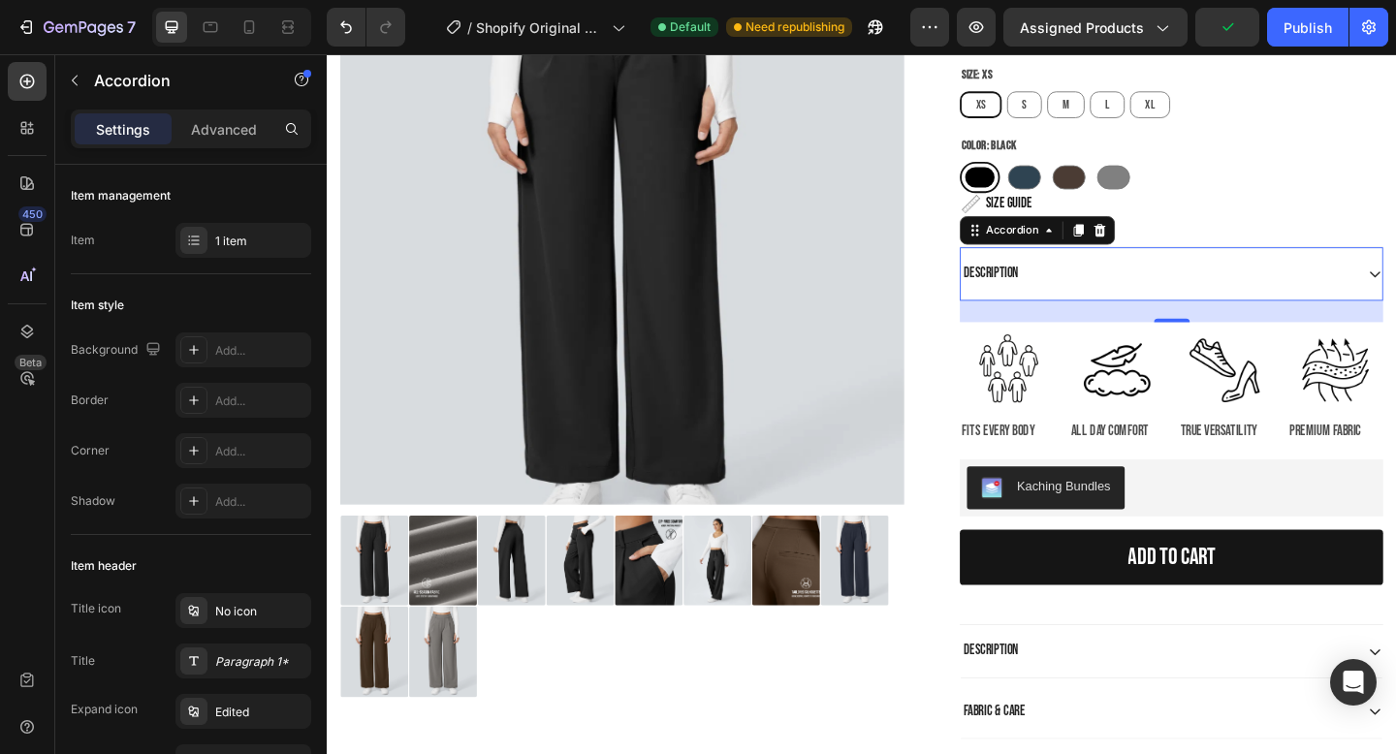
click at [1094, 292] on div "Description" at bounding box center [1230, 293] width 428 height 26
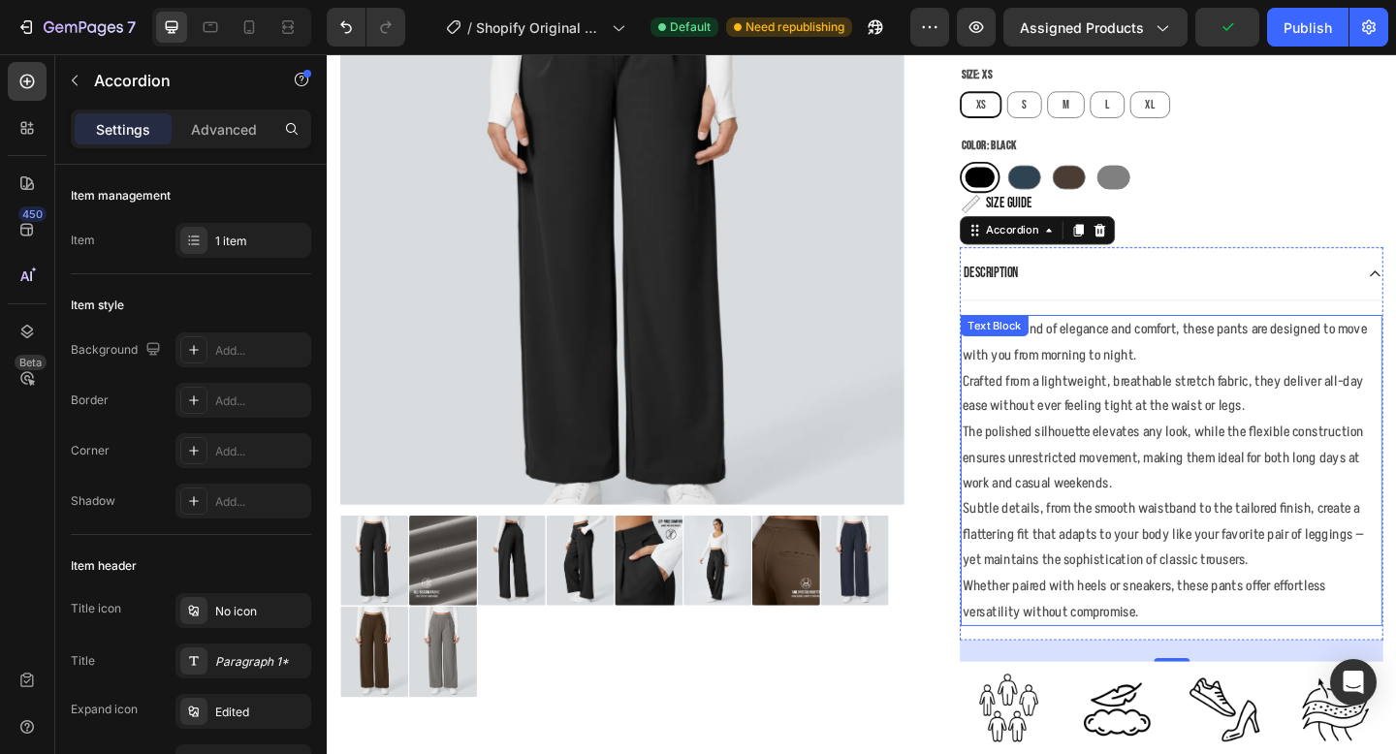
click at [1107, 393] on p "A refined blend of elegance and comfort, these pants are designed to move with …" at bounding box center [1245, 396] width 455 height 112
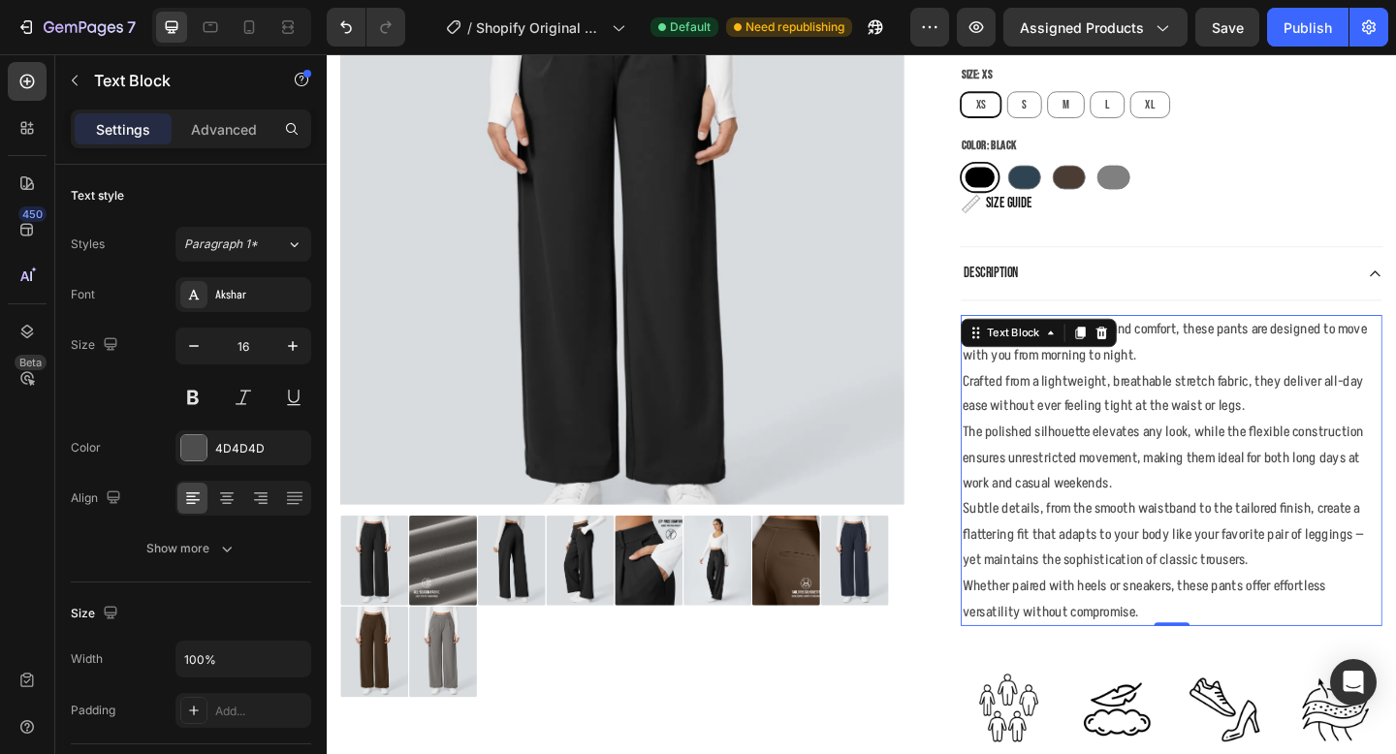
click at [1108, 394] on p "A refined blend of elegance and comfort, these pants are designed to move with …" at bounding box center [1245, 396] width 455 height 112
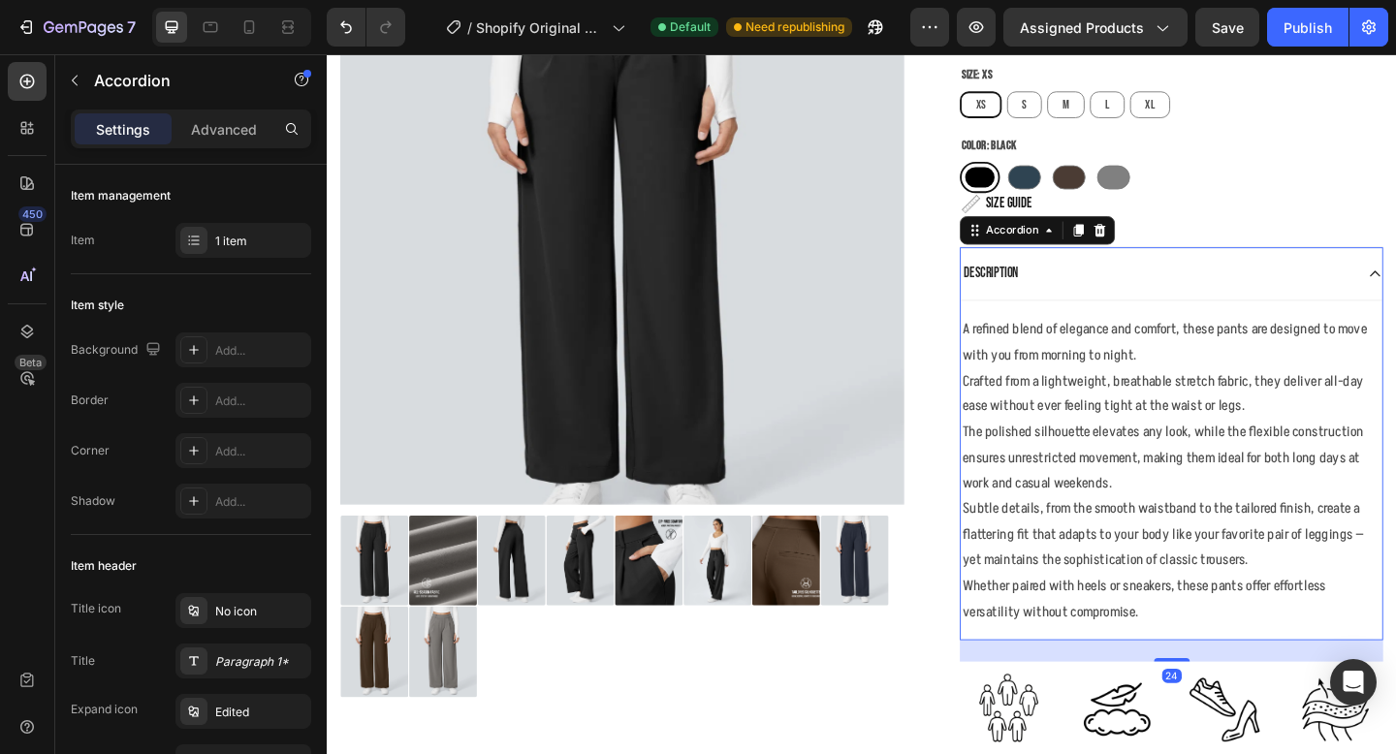
click at [1334, 302] on div "Description" at bounding box center [1230, 293] width 428 height 26
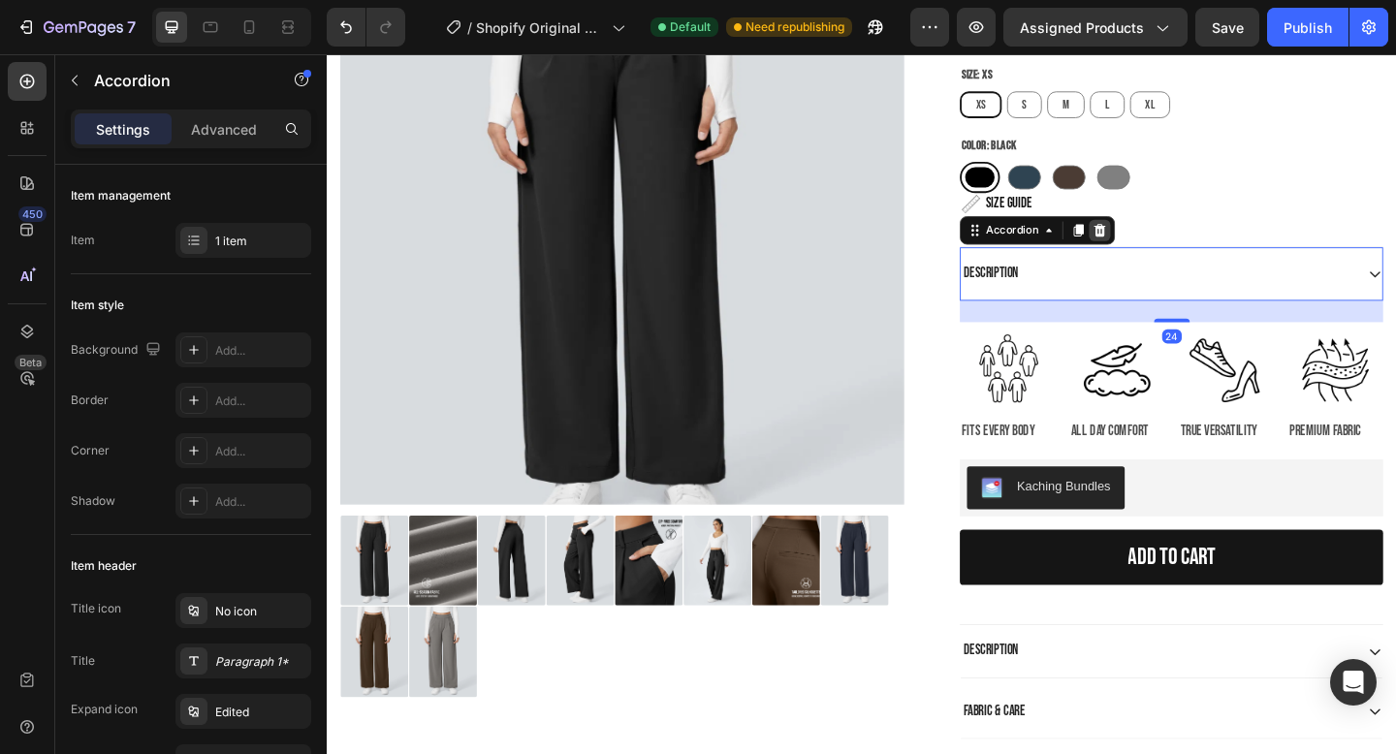
click at [1168, 250] on icon at bounding box center [1168, 247] width 13 height 14
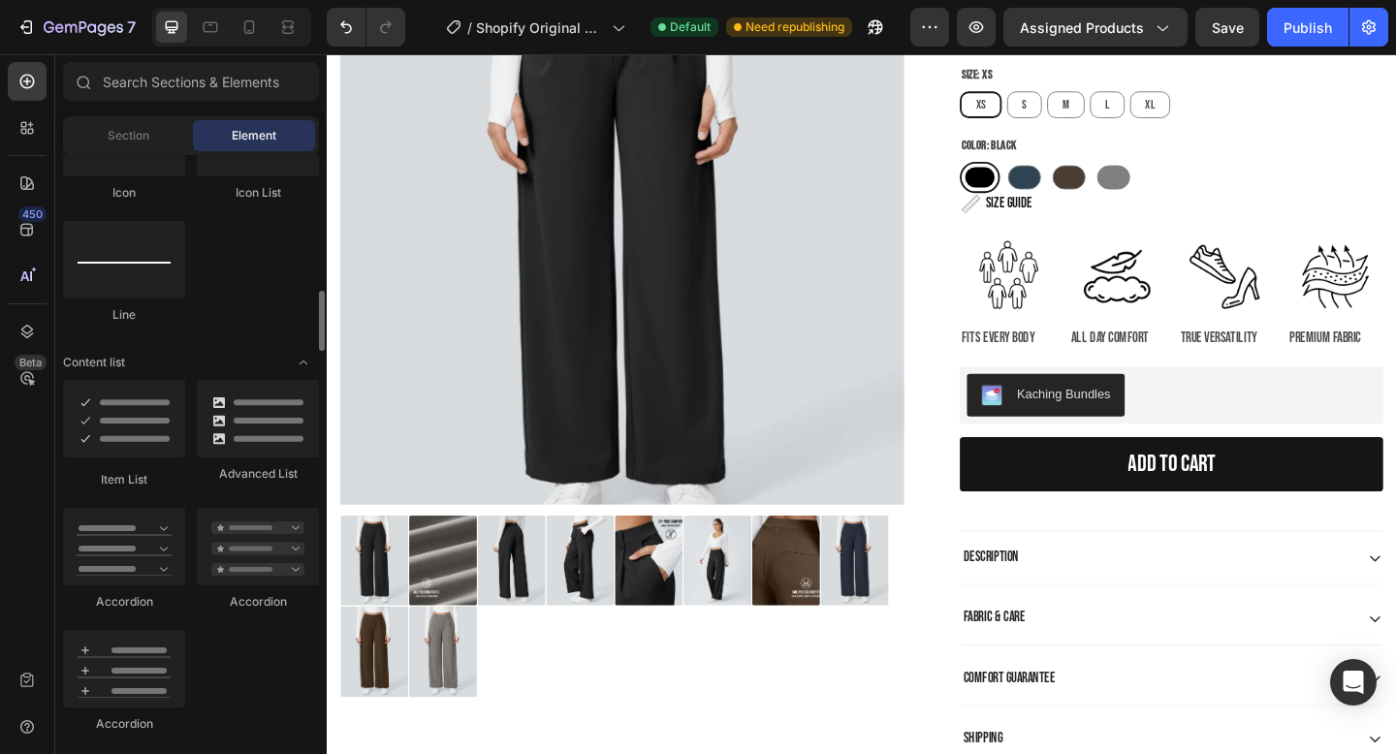
scroll to position [1344, 0]
click at [247, 538] on div at bounding box center [258, 549] width 122 height 78
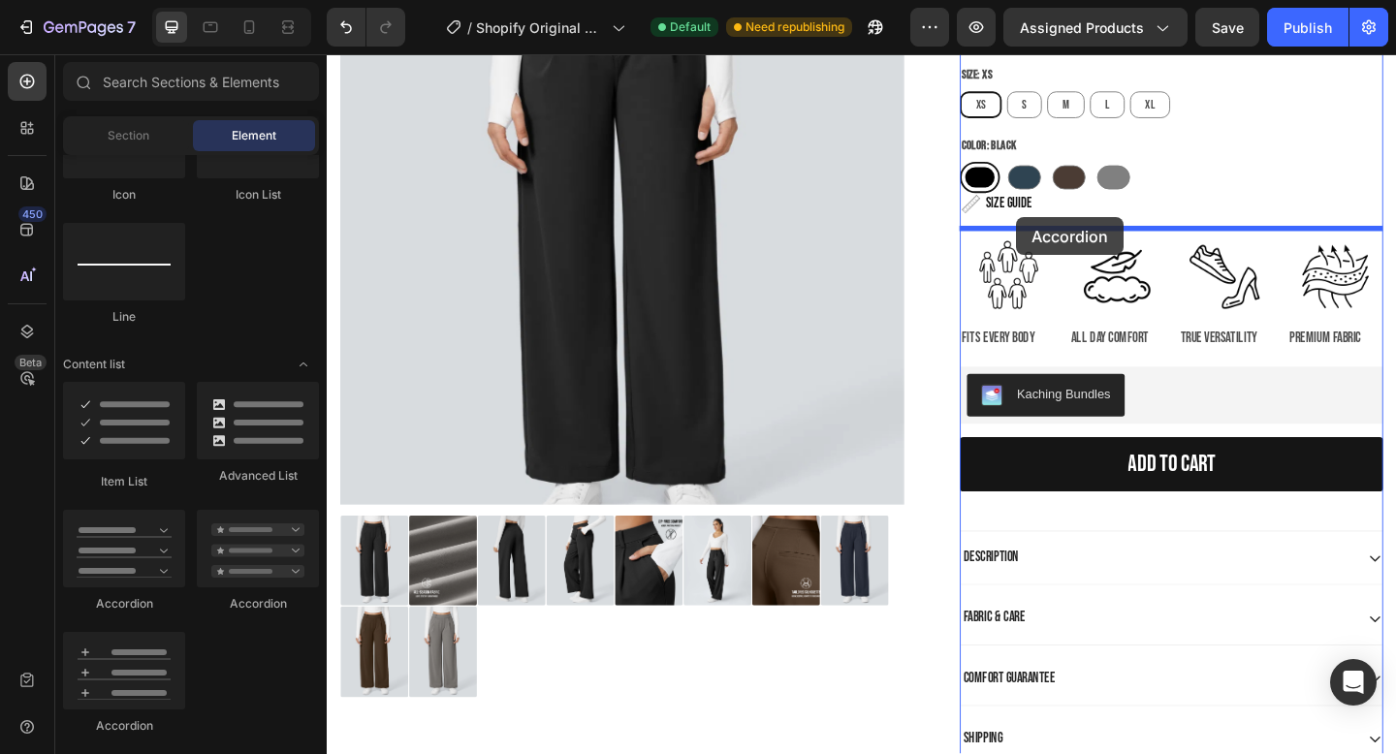
drag, startPoint x: 574, startPoint y: 593, endPoint x: 1076, endPoint y: 232, distance: 618.5
drag, startPoint x: 577, startPoint y: 599, endPoint x: 1083, endPoint y: 236, distance: 623.3
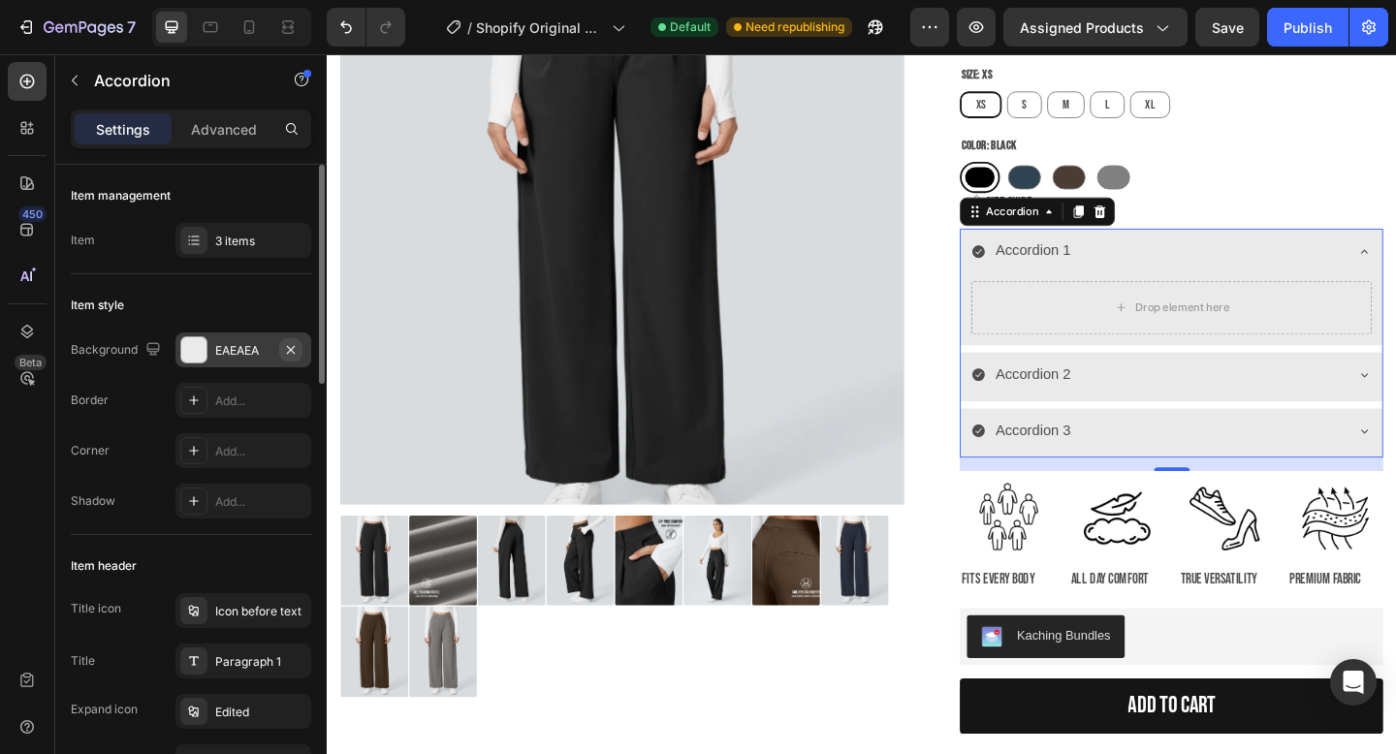
click at [292, 350] on icon "button" at bounding box center [291, 349] width 8 height 8
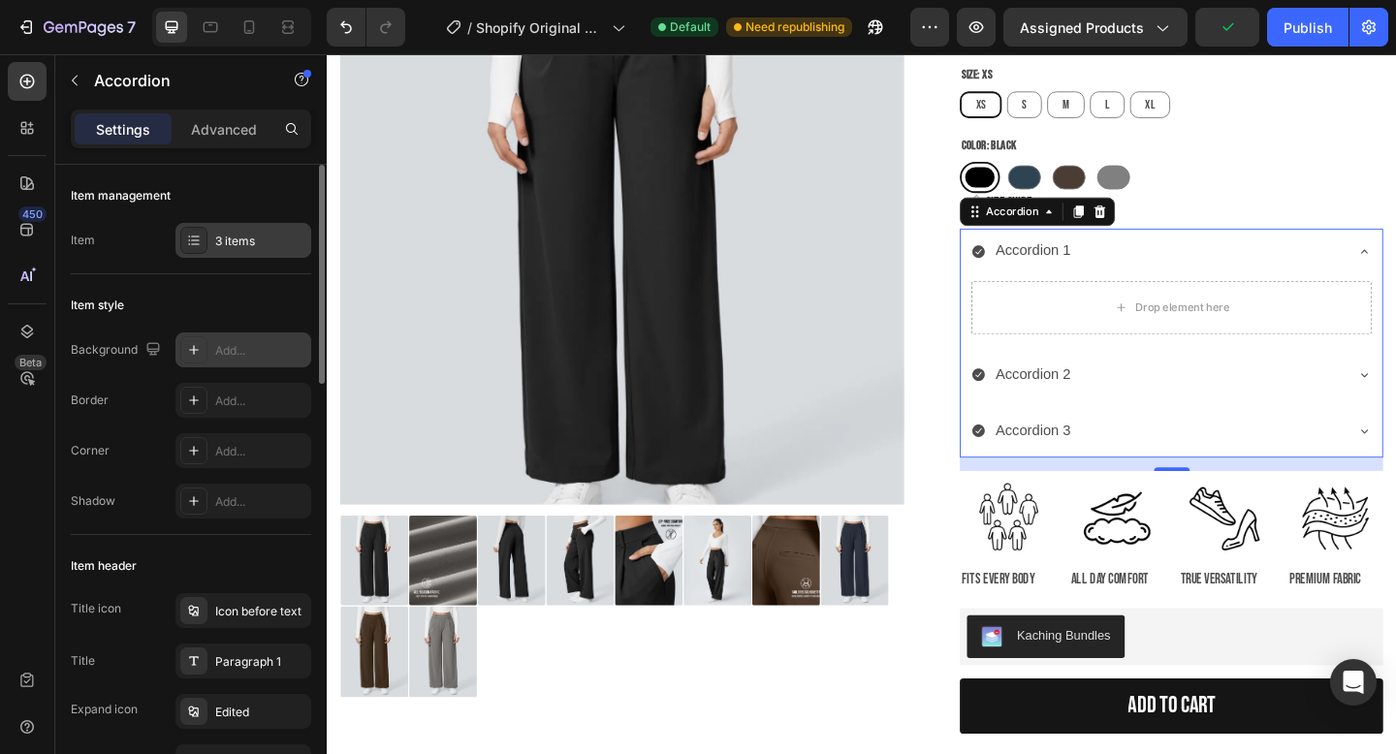
click at [234, 231] on div "3 items" at bounding box center [244, 240] width 136 height 35
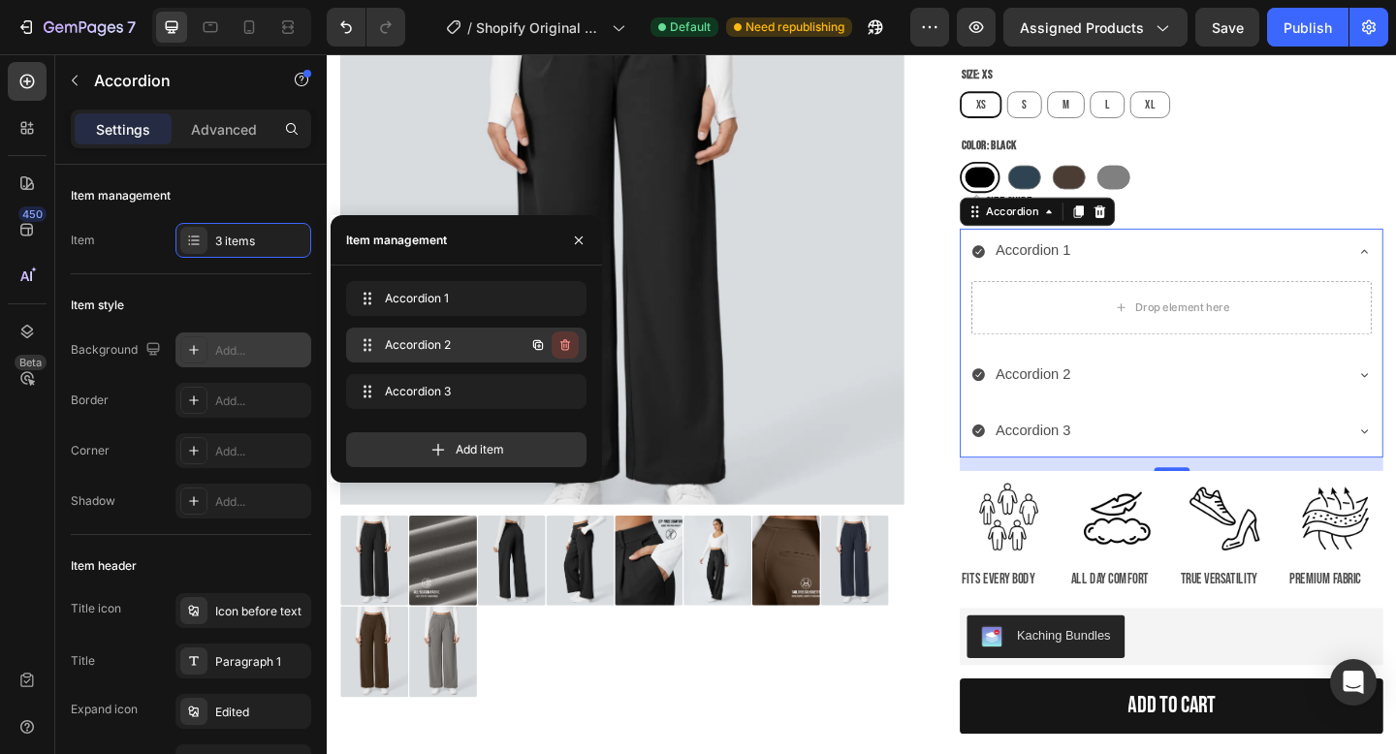
click at [562, 343] on icon "button" at bounding box center [566, 345] width 10 height 12
click at [562, 343] on div "Delete" at bounding box center [552, 345] width 36 height 17
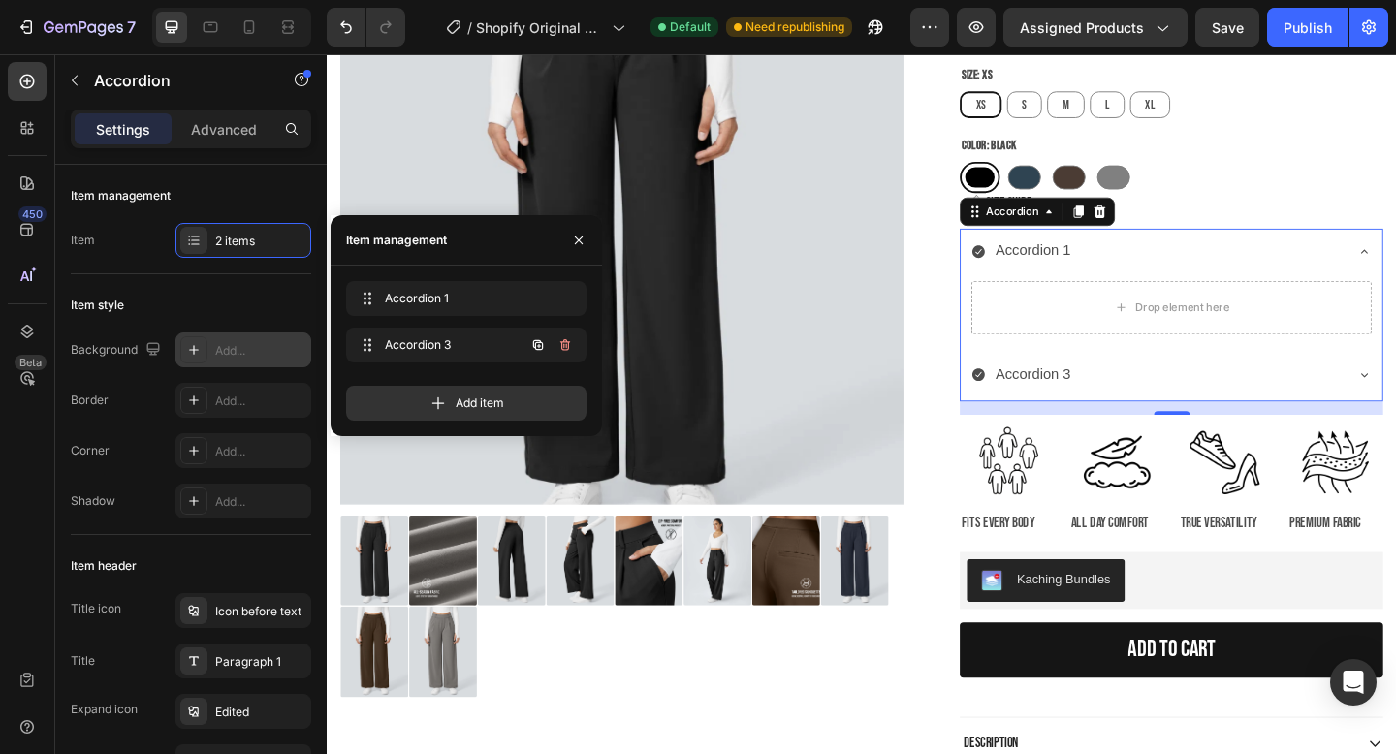
click at [562, 343] on icon "button" at bounding box center [566, 345] width 10 height 12
click at [562, 343] on div "Delete" at bounding box center [552, 345] width 36 height 17
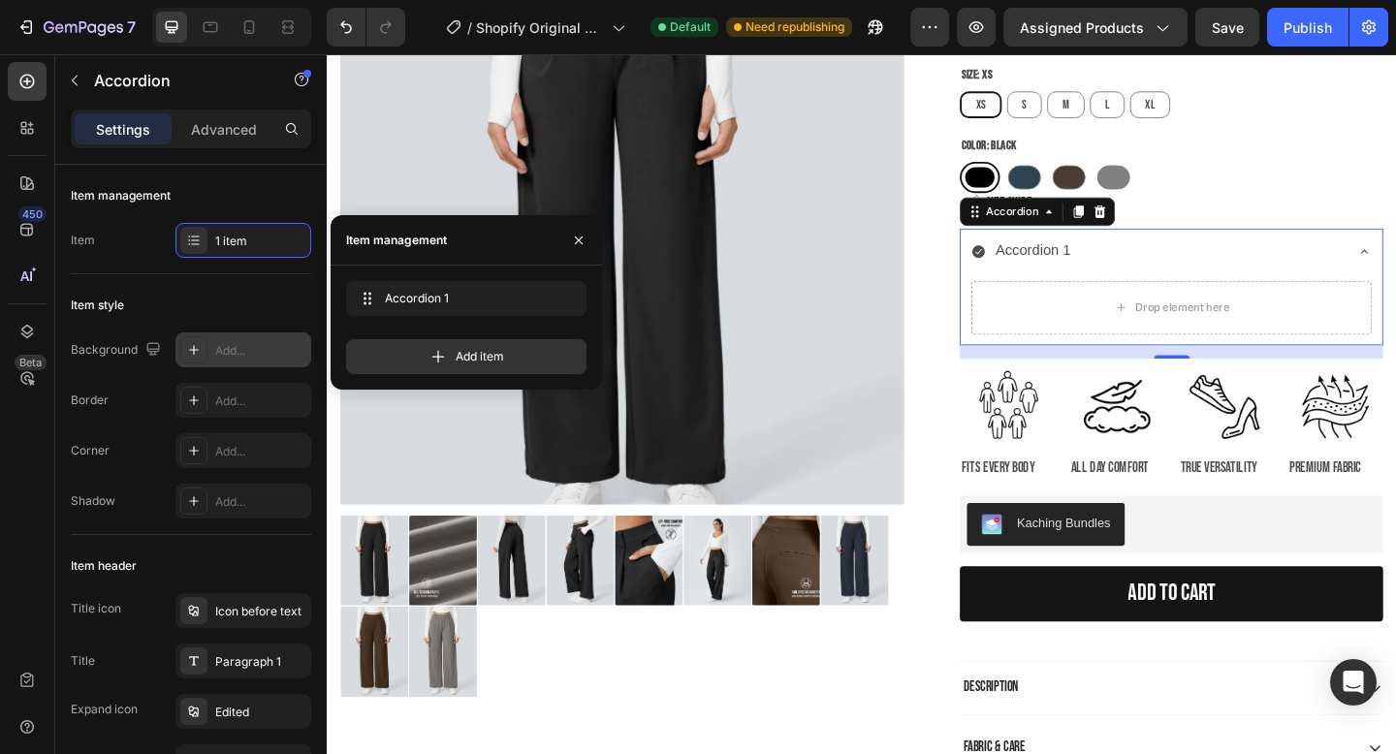
click at [1094, 264] on div "Accordion 1" at bounding box center [1095, 269] width 88 height 34
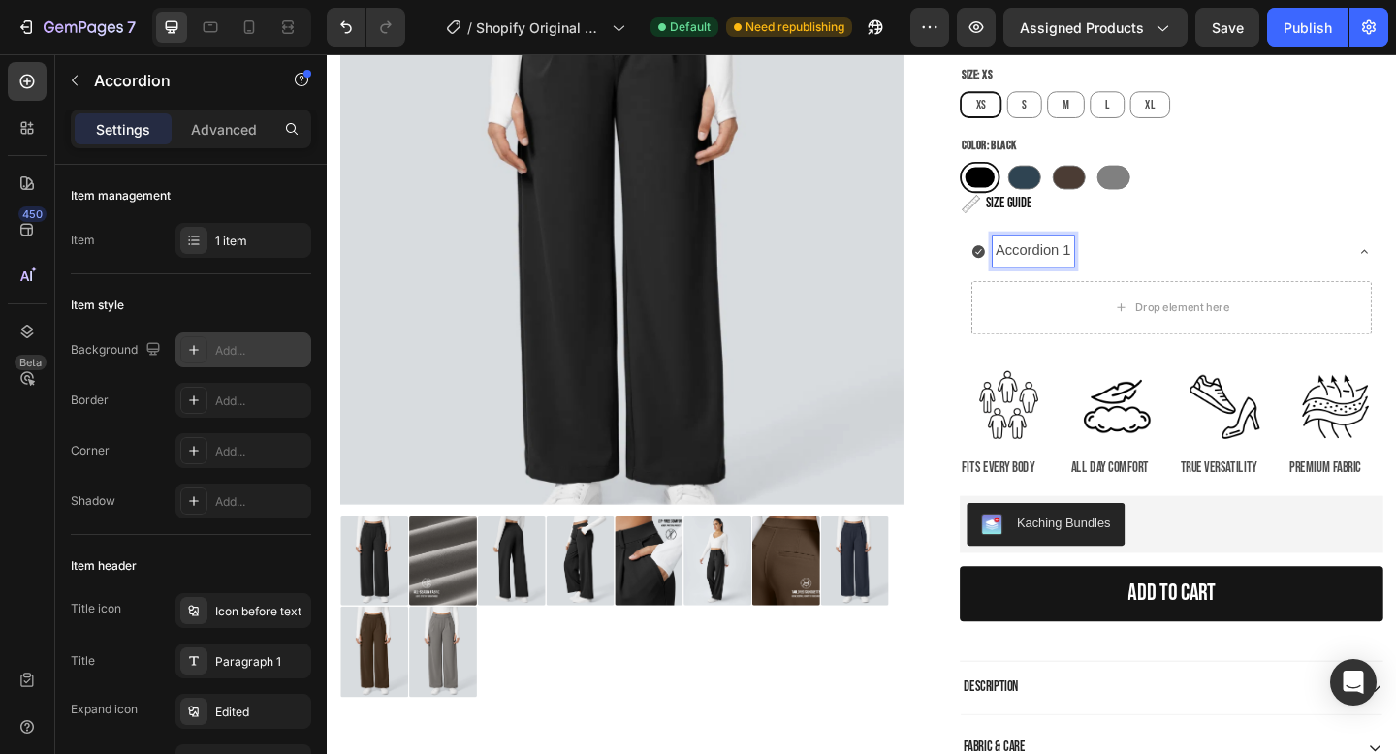
click at [1094, 264] on p "Accordion 1" at bounding box center [1095, 269] width 82 height 28
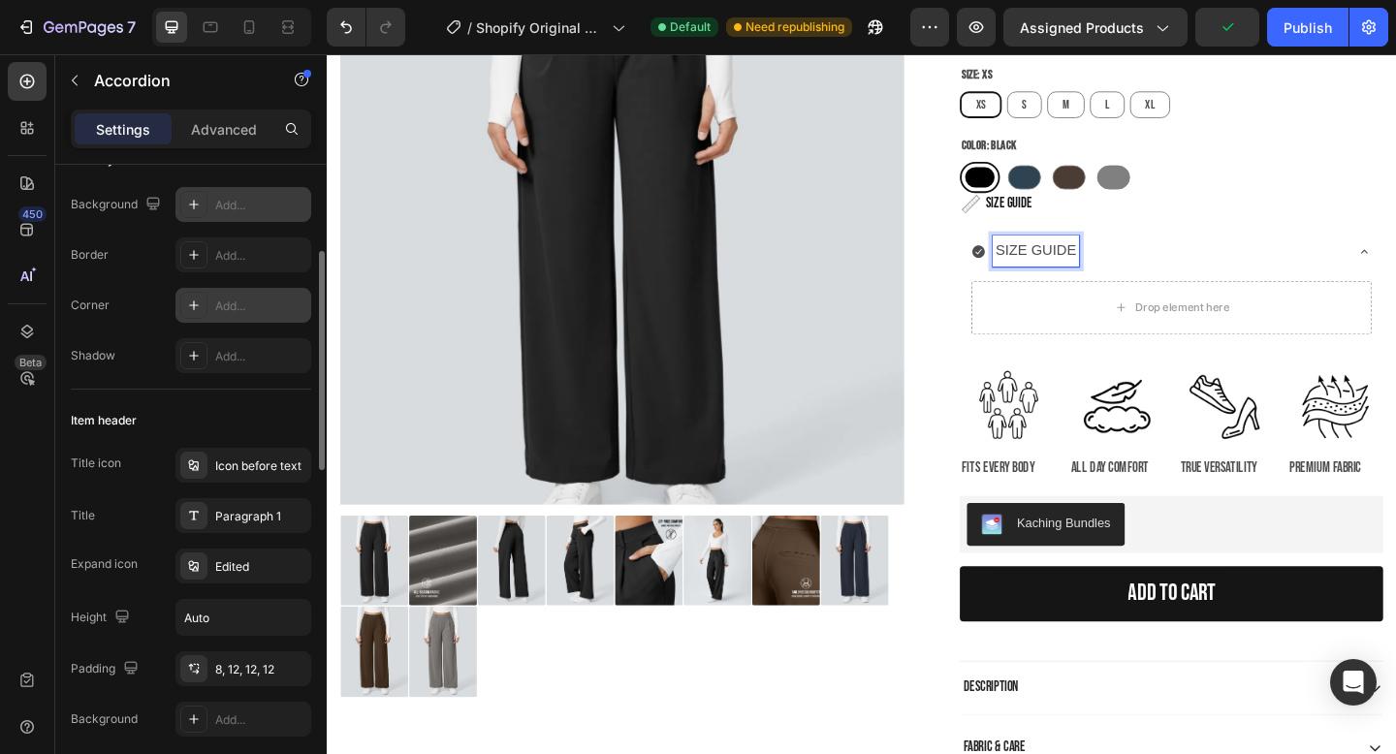
scroll to position [196, 0]
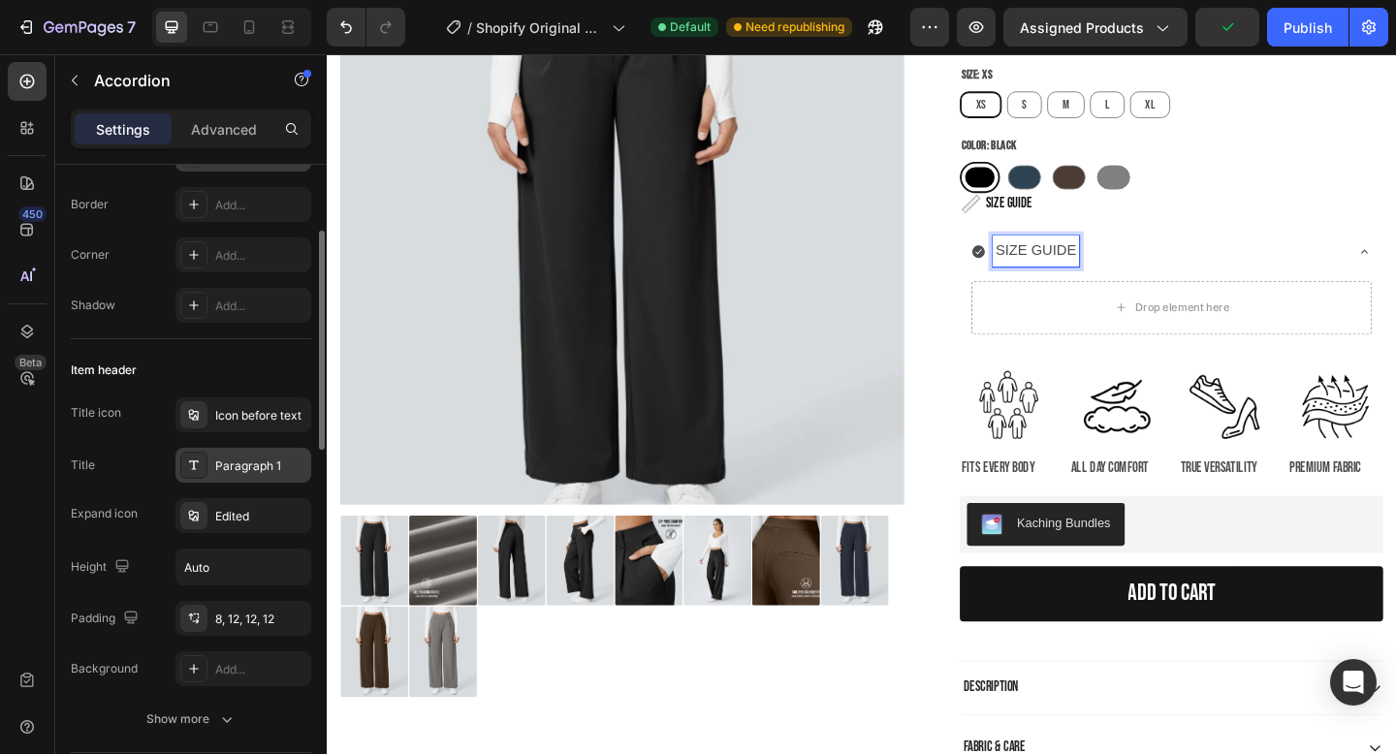
click at [226, 468] on div "Paragraph 1" at bounding box center [260, 466] width 91 height 17
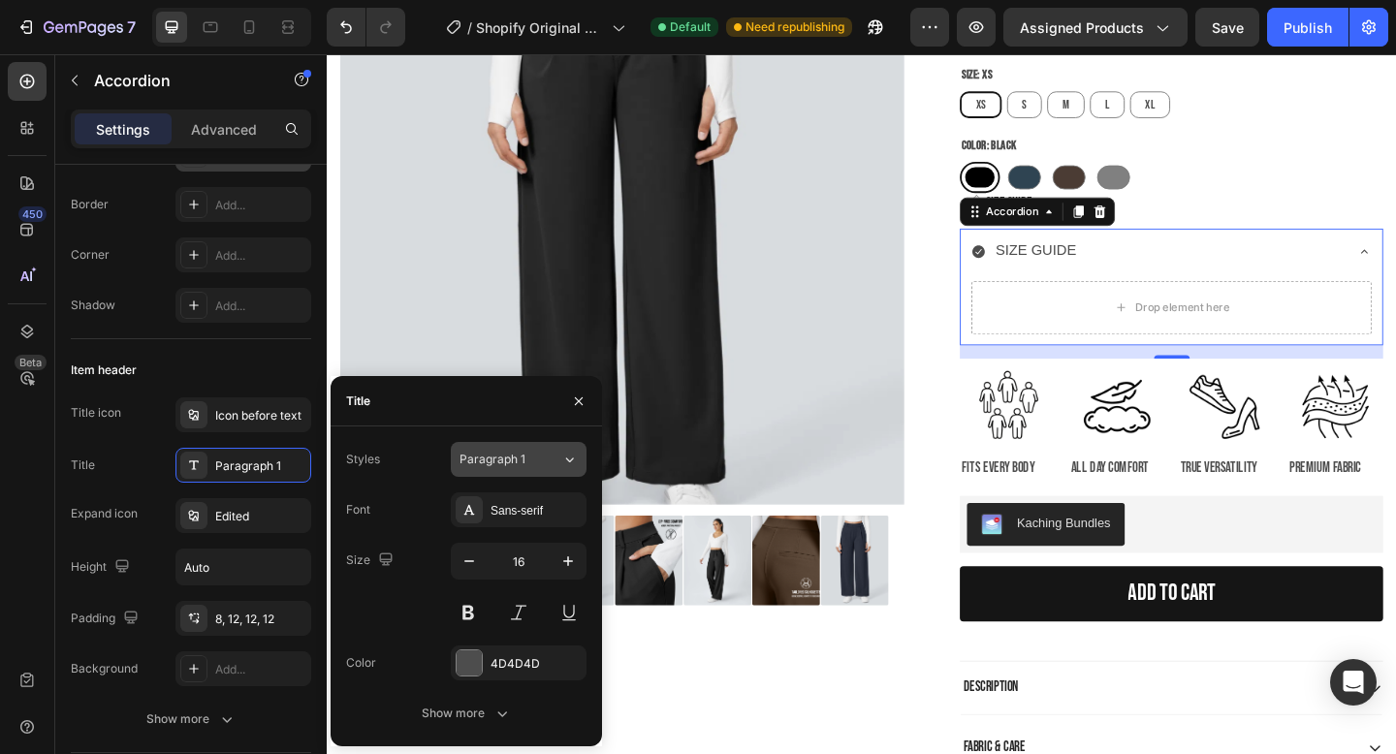
click at [530, 454] on div "Paragraph 1" at bounding box center [499, 459] width 79 height 17
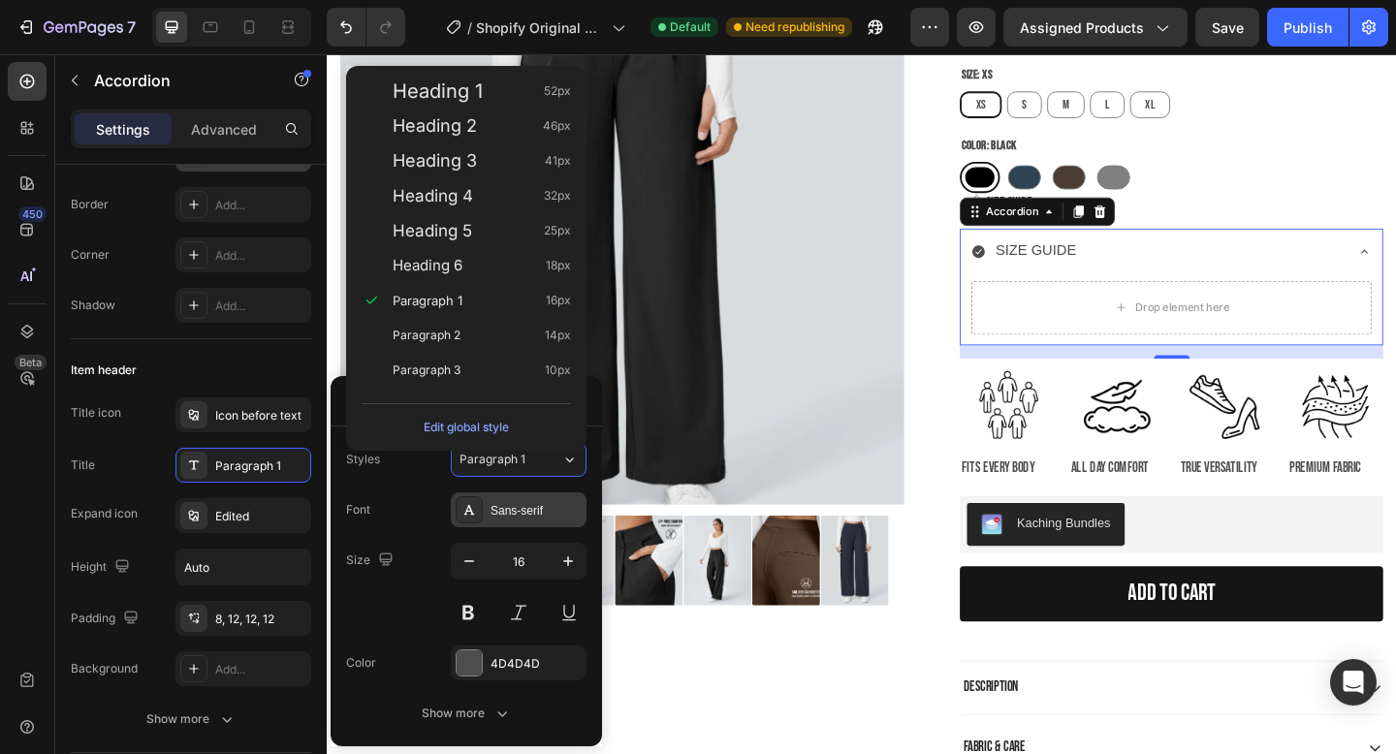
click at [512, 504] on div "Sans-serif" at bounding box center [536, 510] width 91 height 17
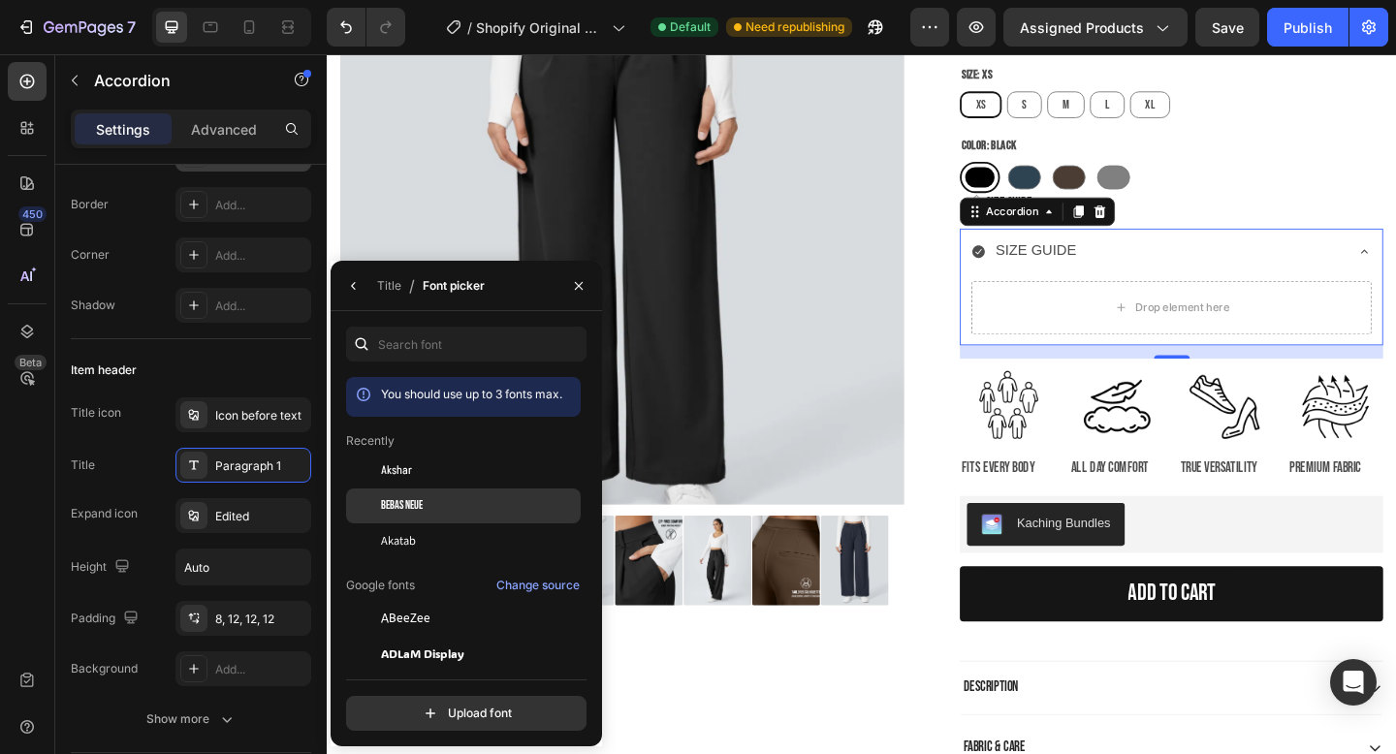
click at [468, 706] on div "Bebas Neue" at bounding box center [463, 723] width 235 height 35
click at [1035, 270] on icon at bounding box center [1036, 270] width 16 height 16
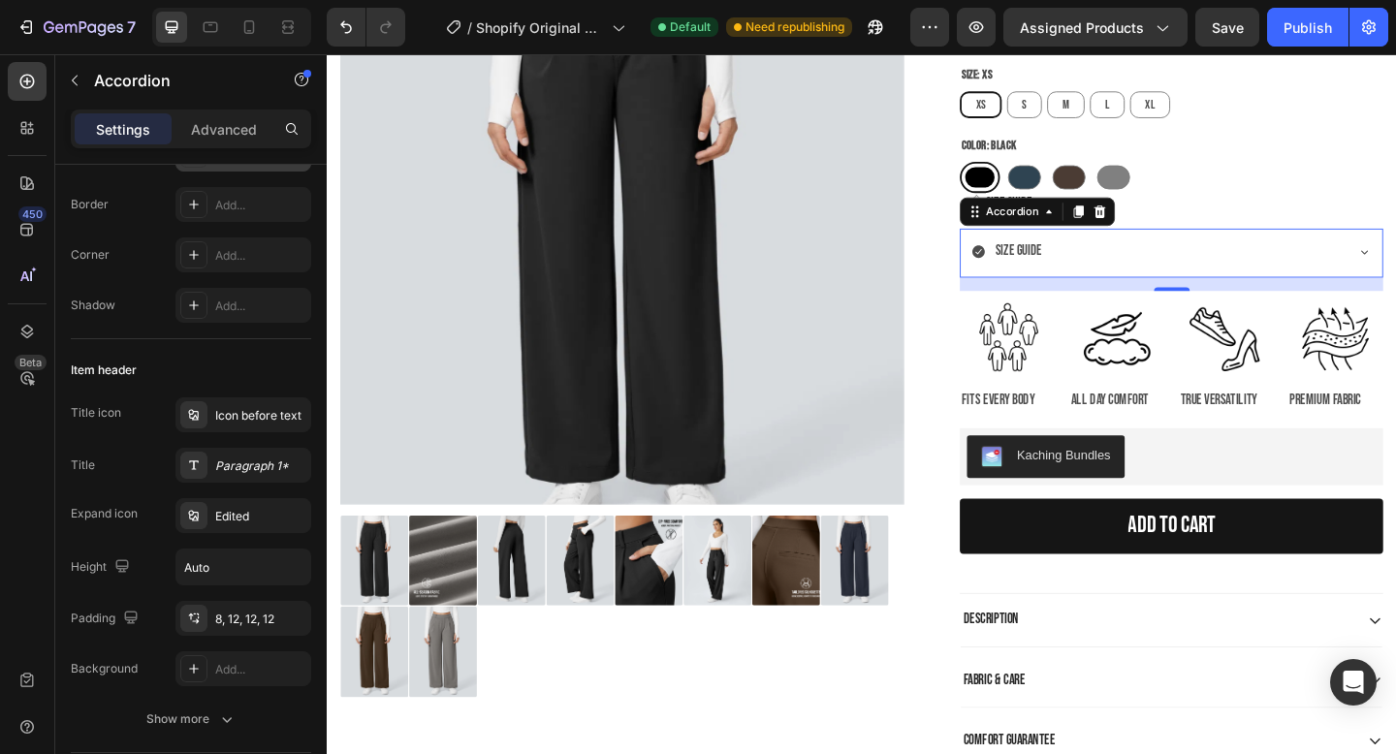
click at [1038, 263] on icon at bounding box center [1036, 270] width 14 height 14
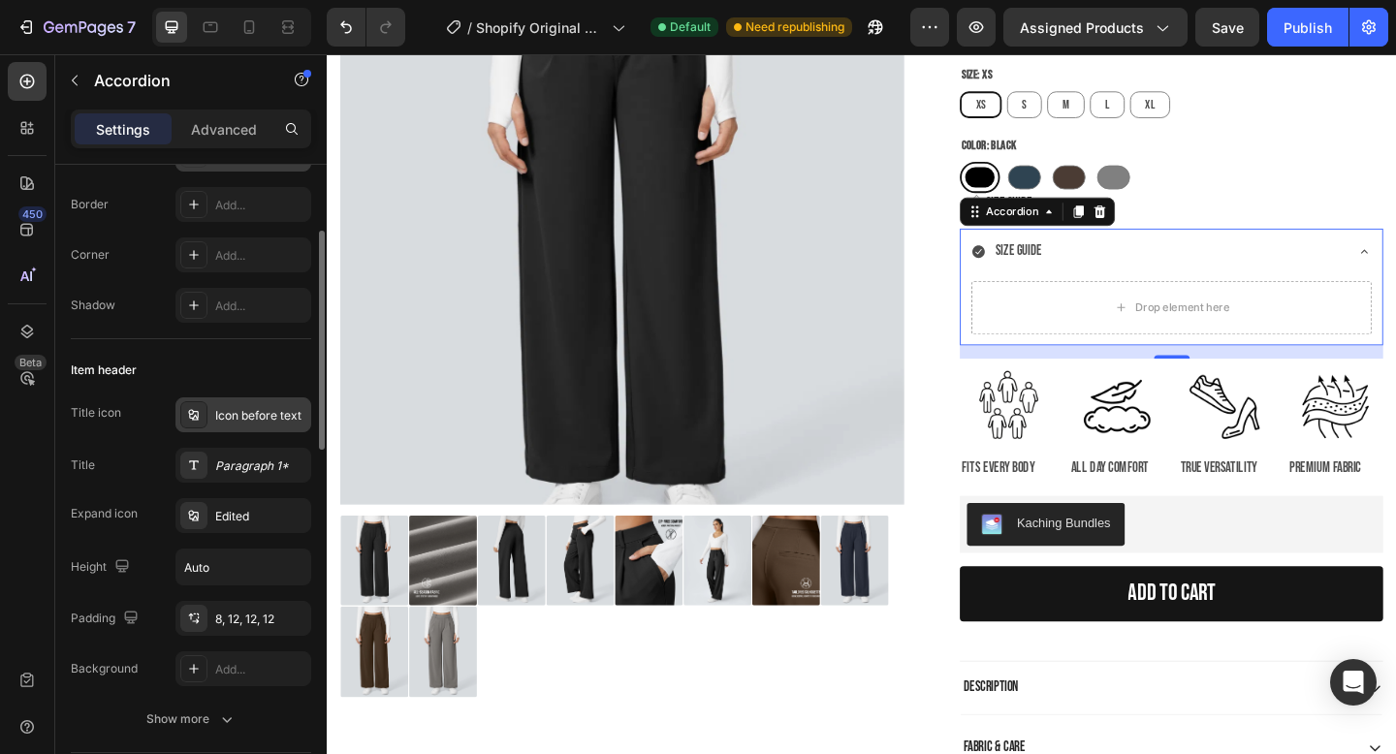
click at [273, 415] on div "Icon before text" at bounding box center [260, 415] width 91 height 17
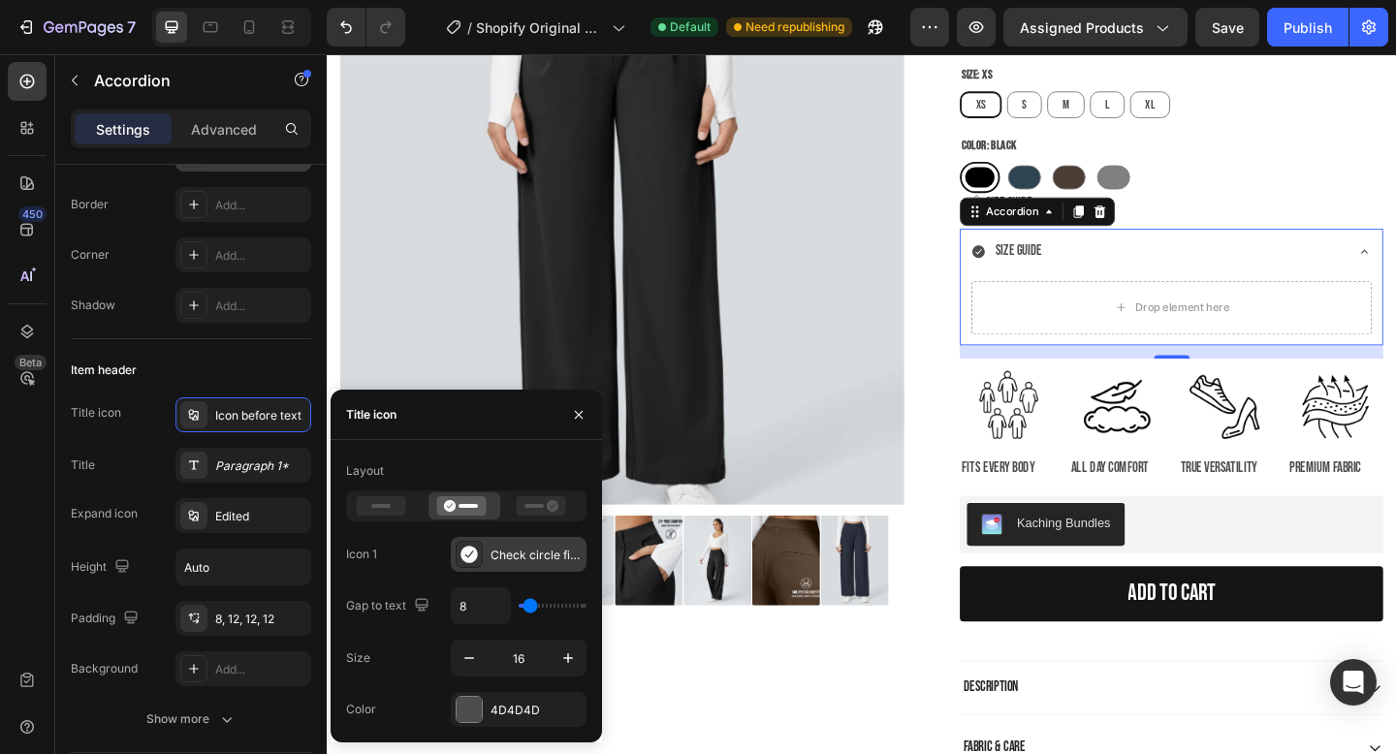
click at [539, 552] on div "Check circle filled" at bounding box center [536, 555] width 91 height 17
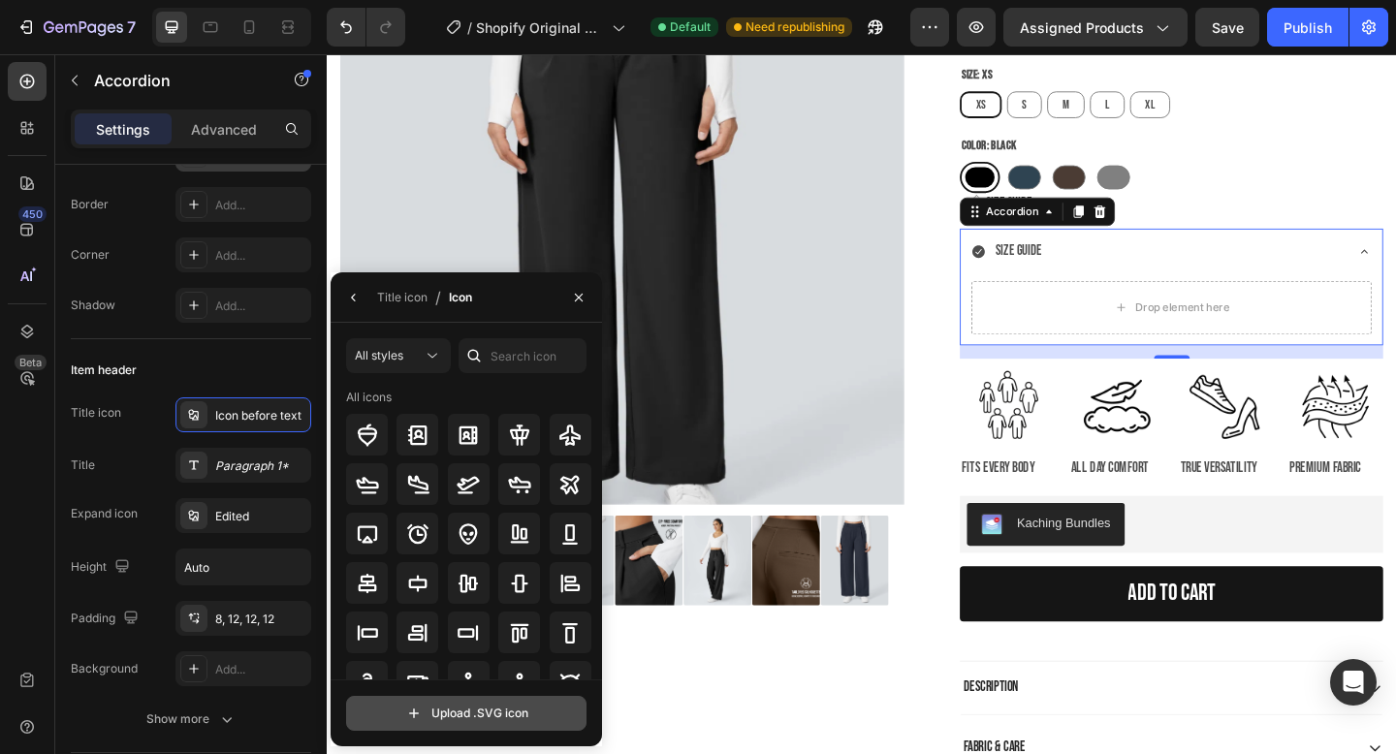
click at [465, 712] on input "file" at bounding box center [466, 713] width 239 height 33
click at [485, 361] on div at bounding box center [474, 355] width 31 height 35
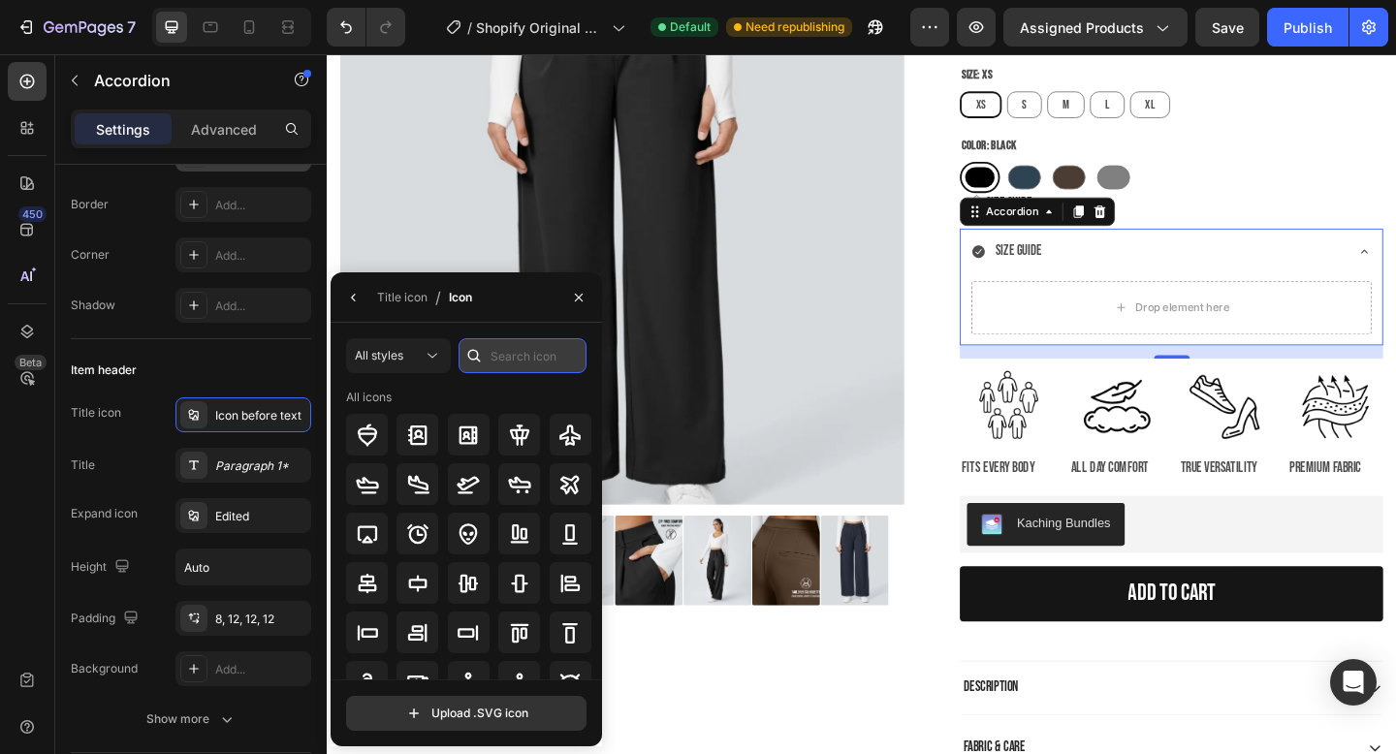
click at [527, 355] on input "text" at bounding box center [523, 355] width 128 height 35
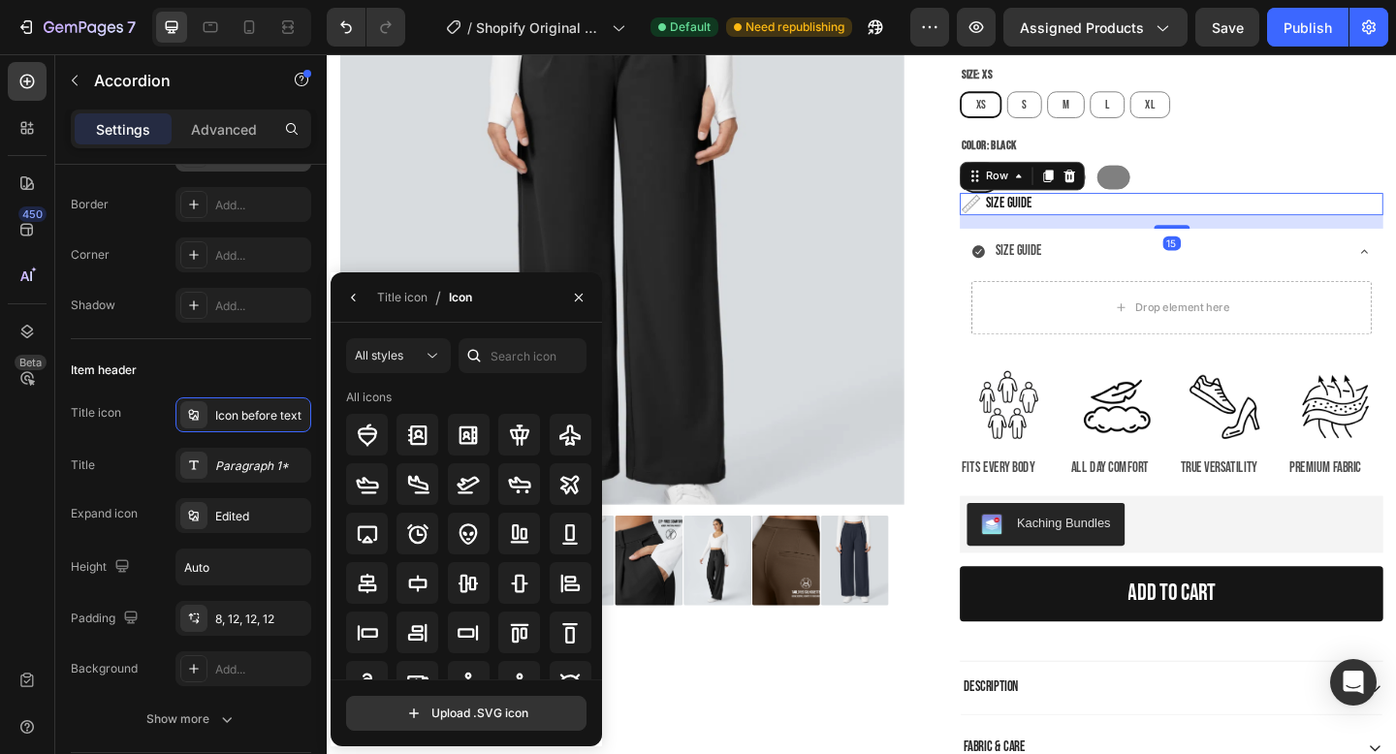
click at [1211, 209] on div "Image SIZE GUIDE Heading Row 15" at bounding box center [1245, 218] width 461 height 24
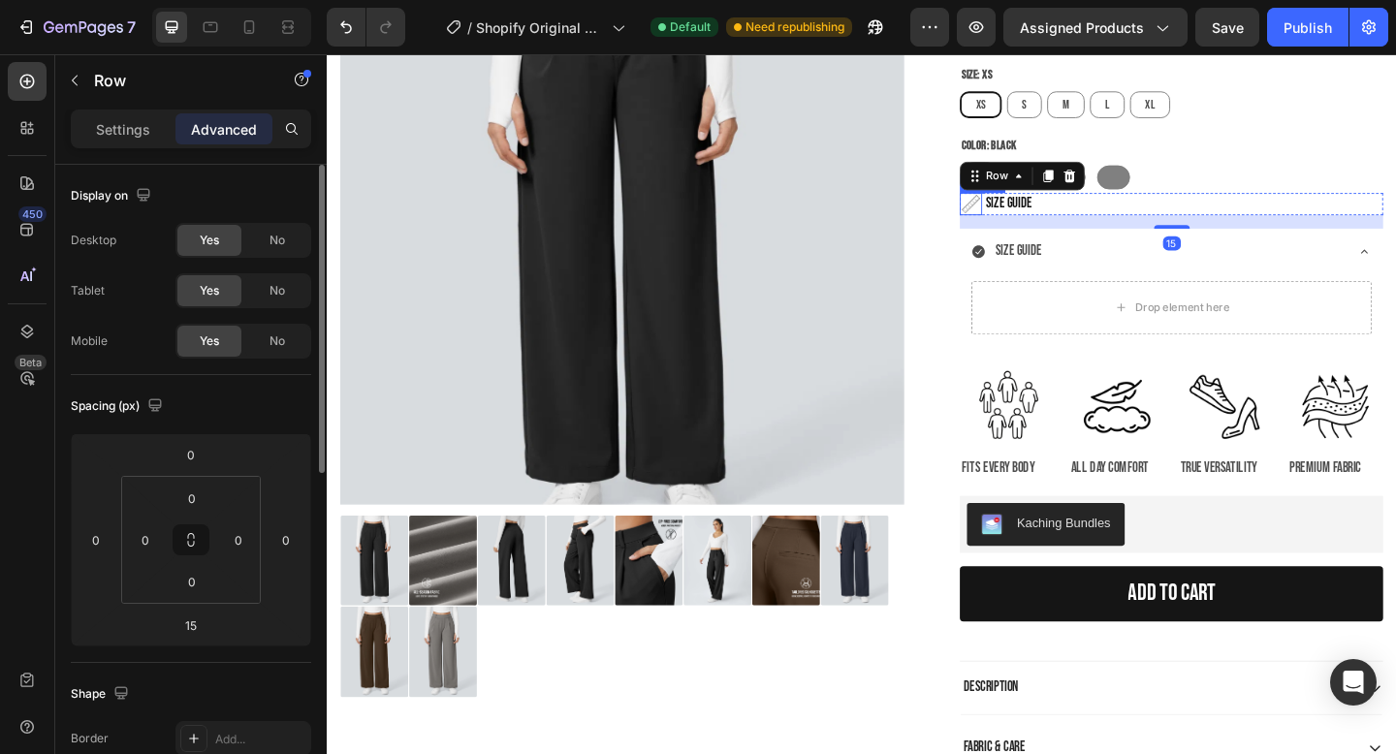
click at [1034, 216] on img at bounding box center [1027, 218] width 24 height 24
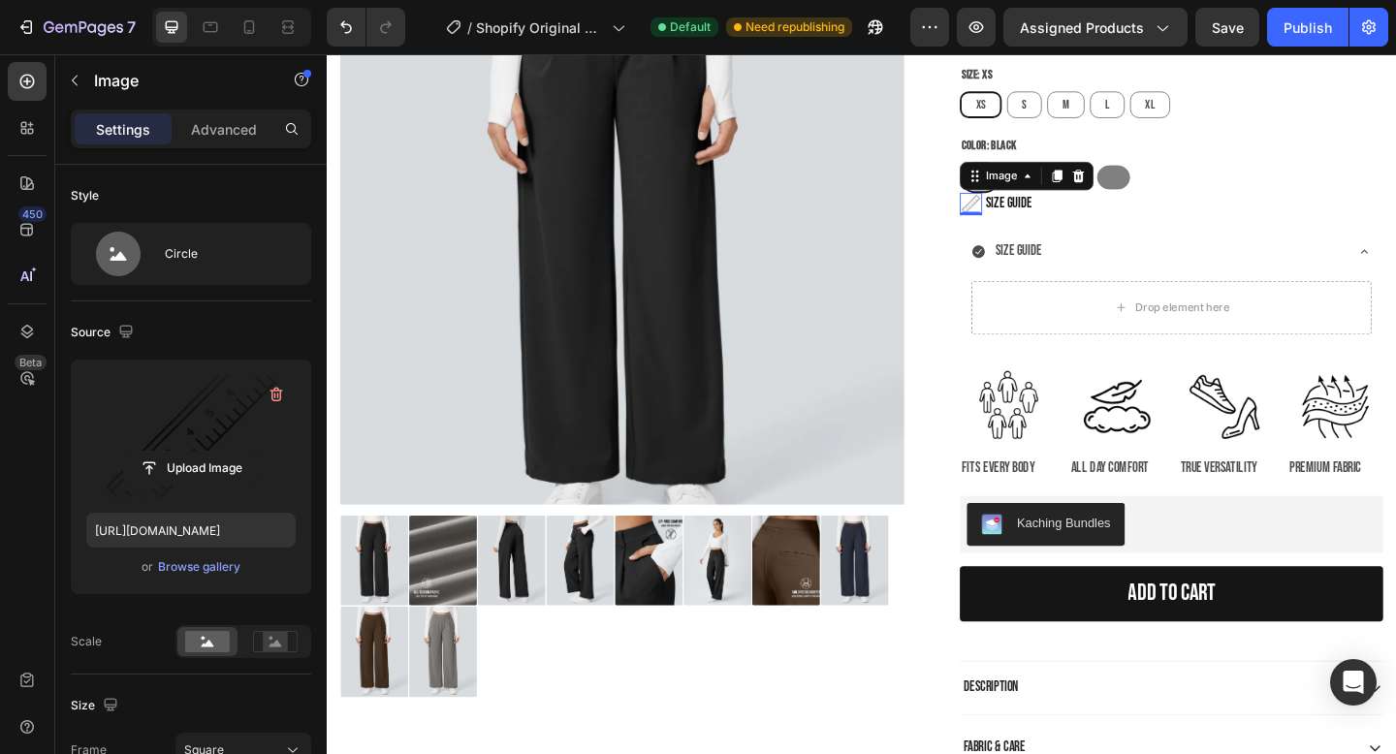
click at [202, 420] on label at bounding box center [190, 436] width 209 height 122
click at [202, 452] on input "file" at bounding box center [191, 468] width 134 height 33
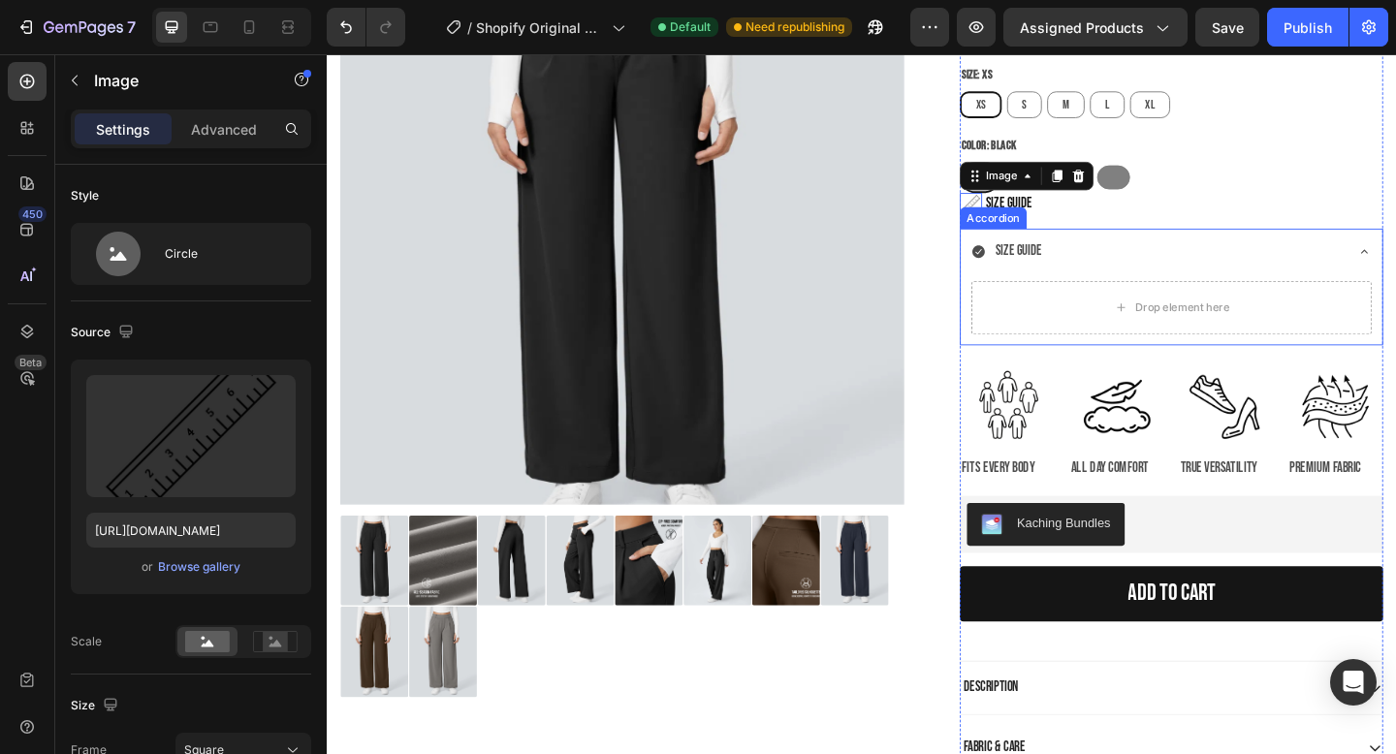
click at [1037, 270] on icon at bounding box center [1036, 270] width 14 height 14
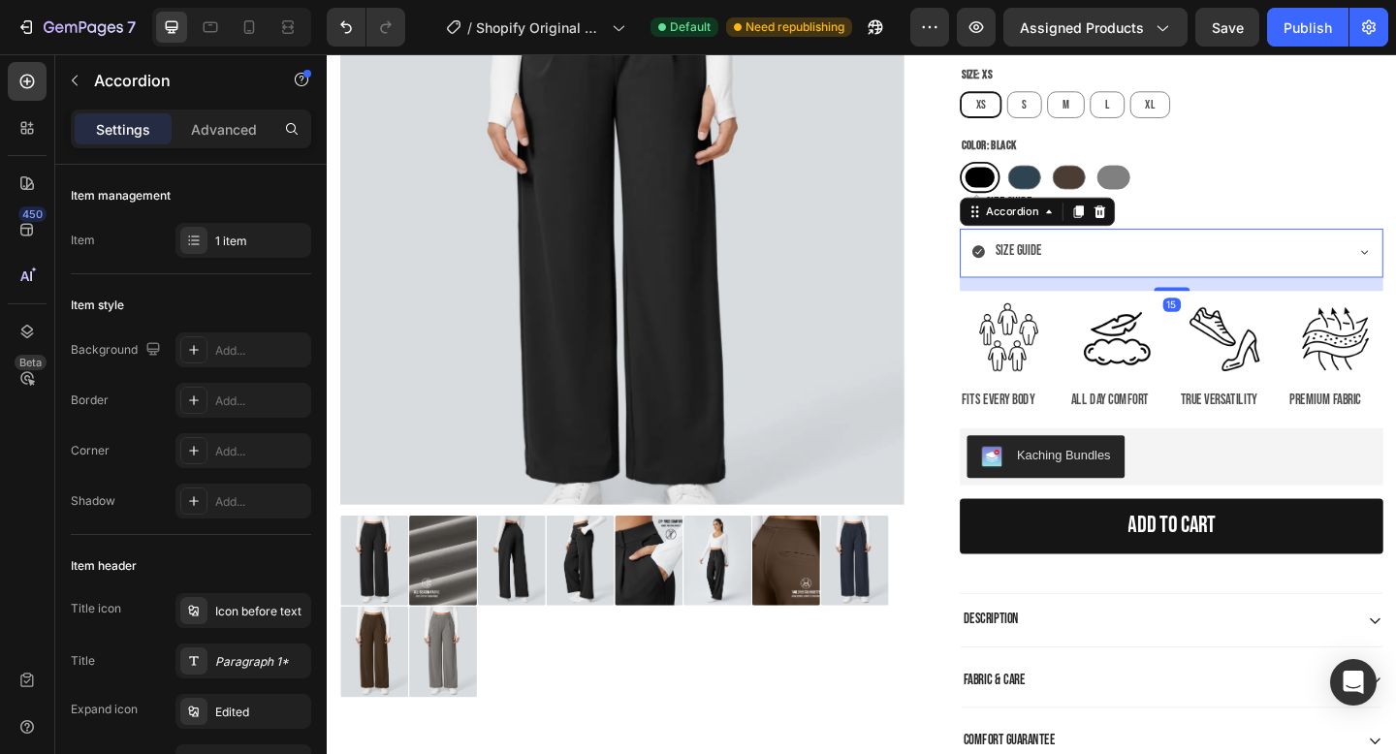
click at [1039, 257] on div "SIZE GUIDE" at bounding box center [1230, 269] width 404 height 34
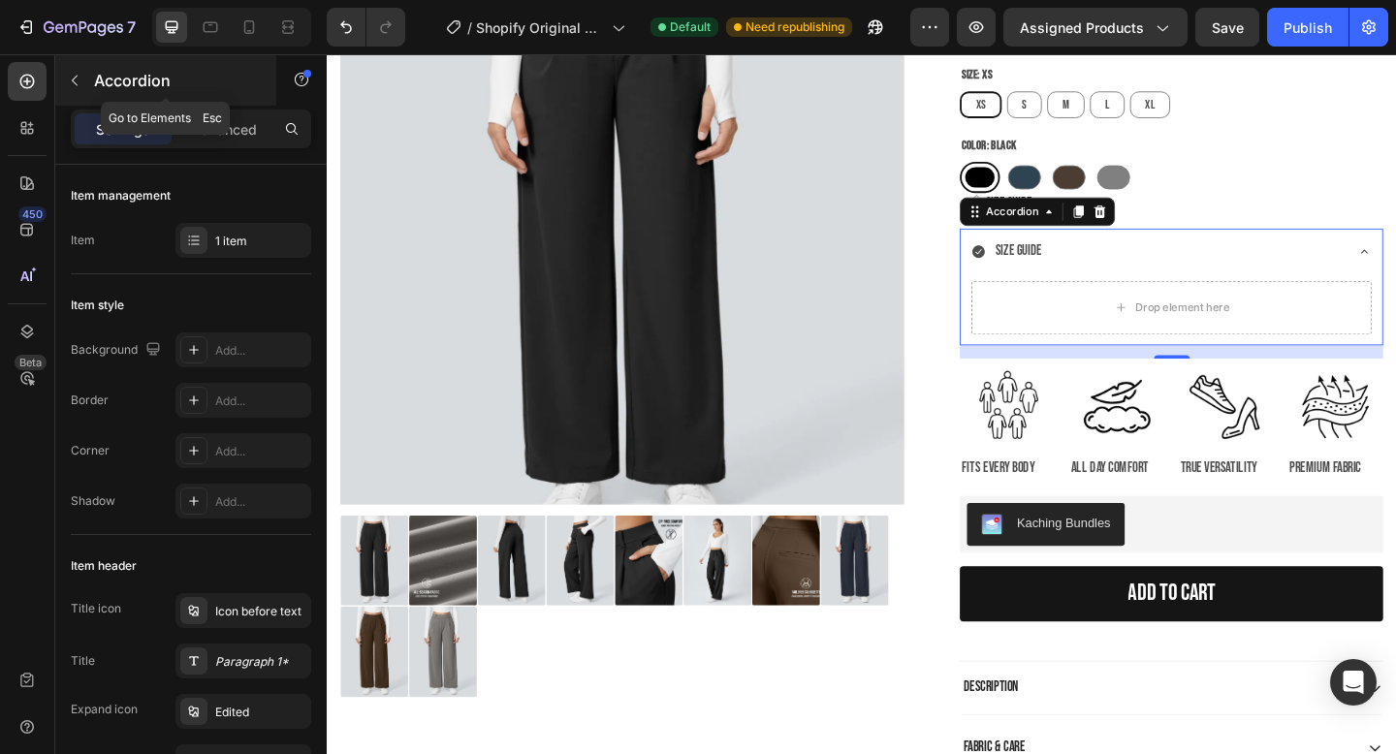
click at [76, 77] on icon "button" at bounding box center [75, 81] width 16 height 16
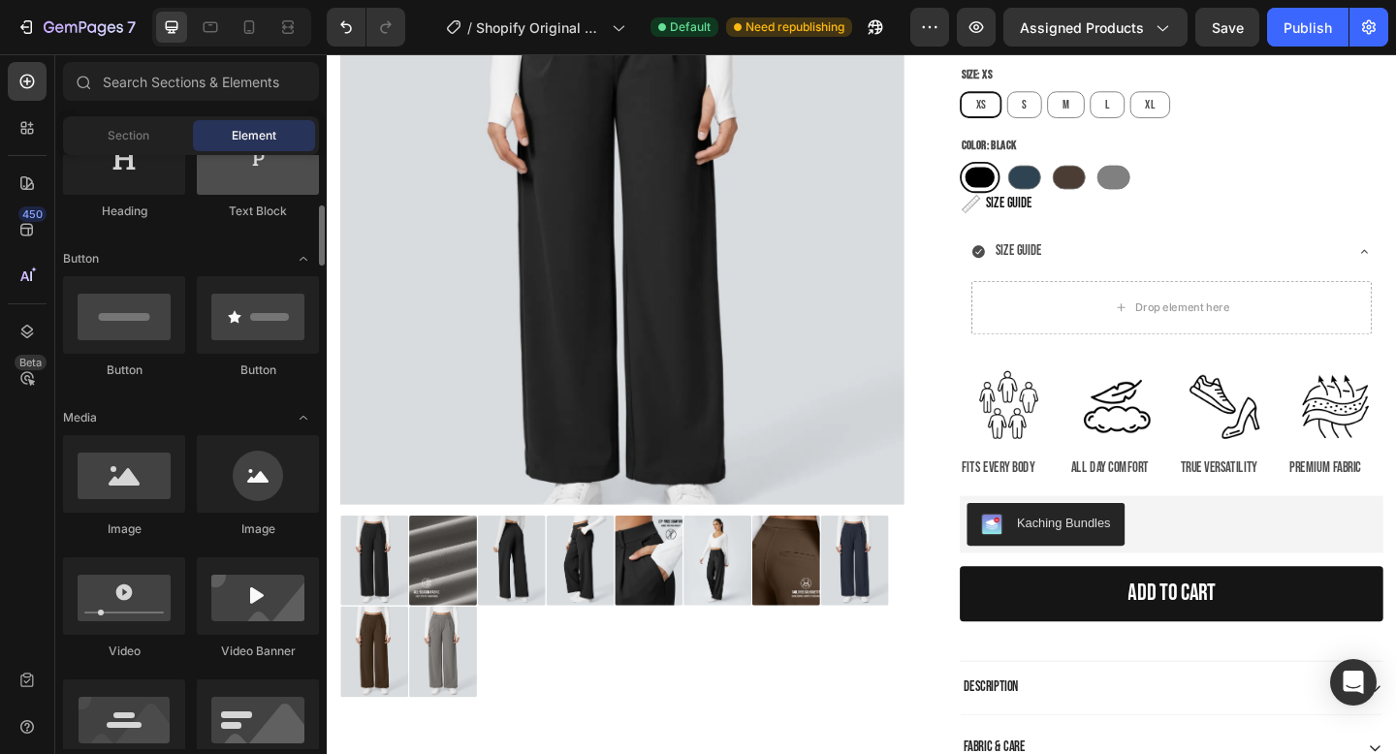
scroll to position [399, 0]
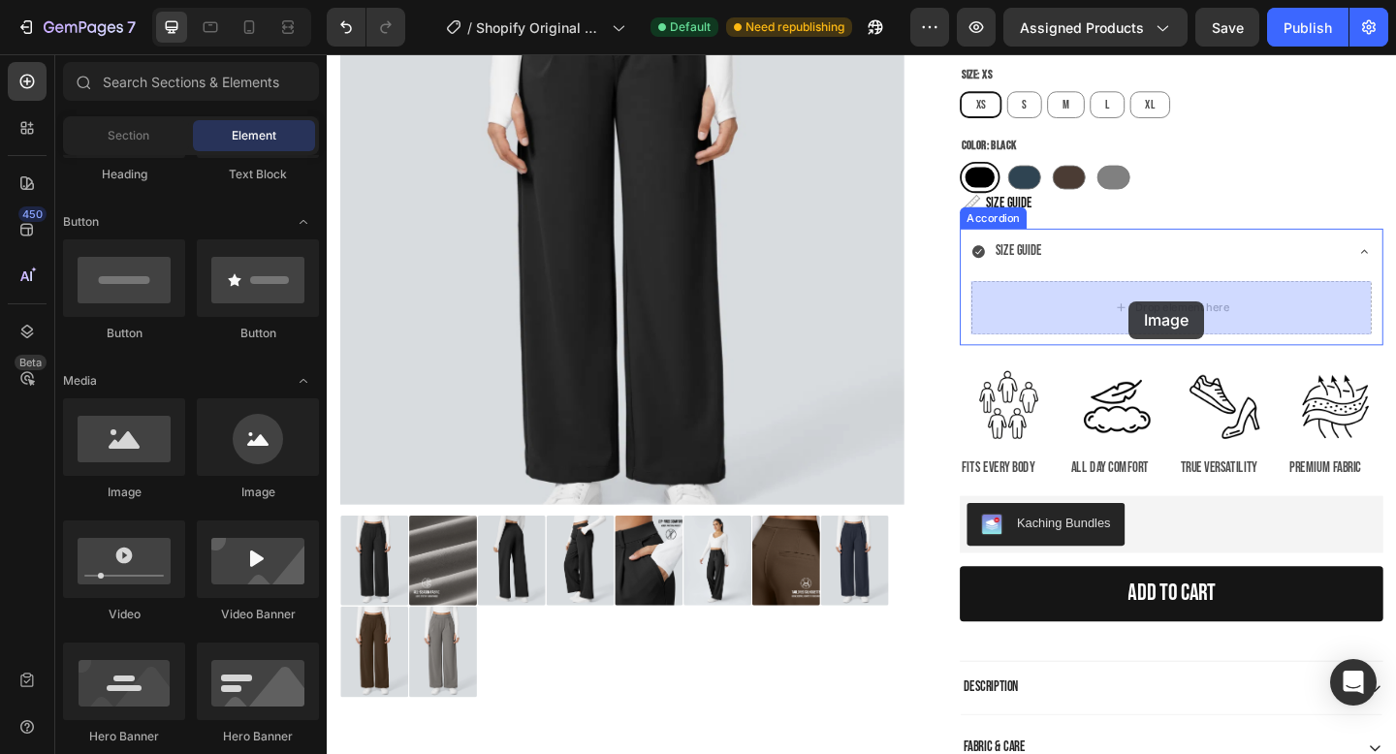
drag, startPoint x: 464, startPoint y: 509, endPoint x: 1200, endPoint y: 323, distance: 759.3
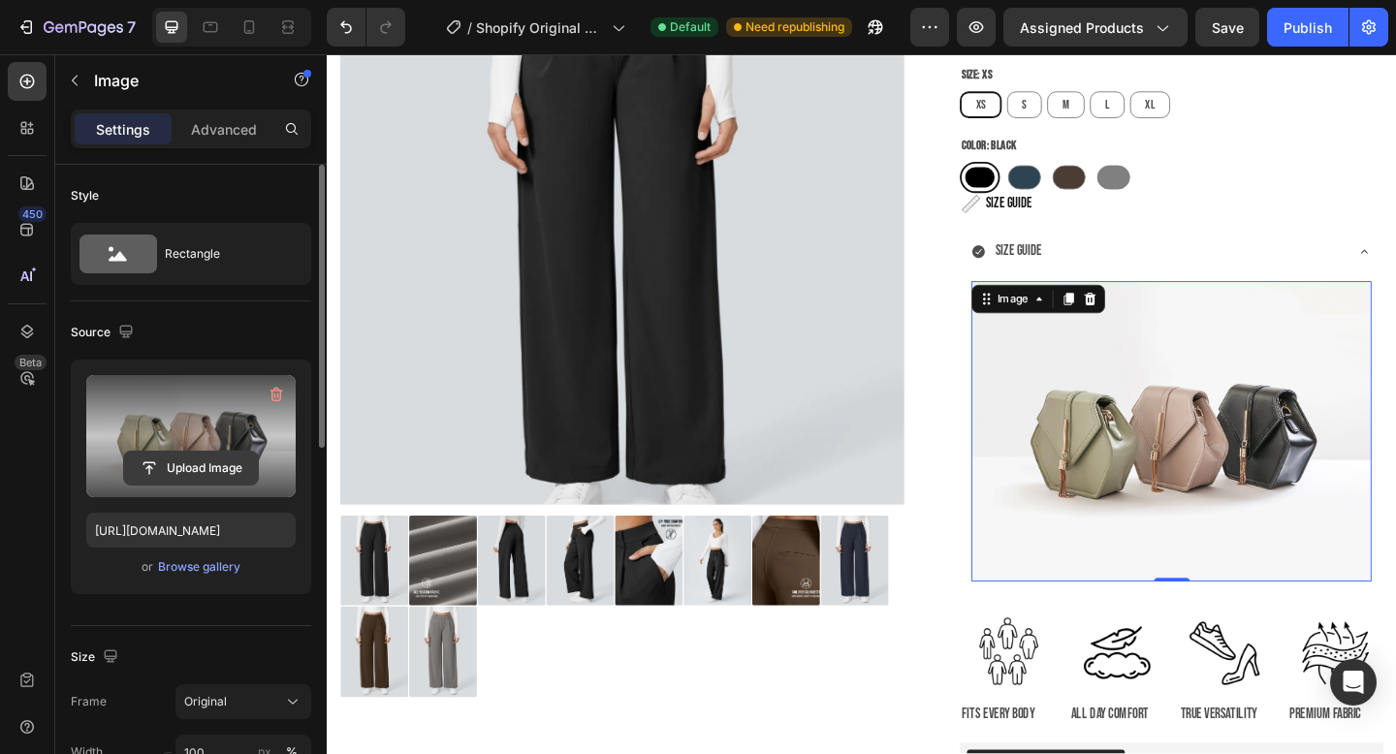
click at [219, 468] on input "file" at bounding box center [191, 468] width 134 height 33
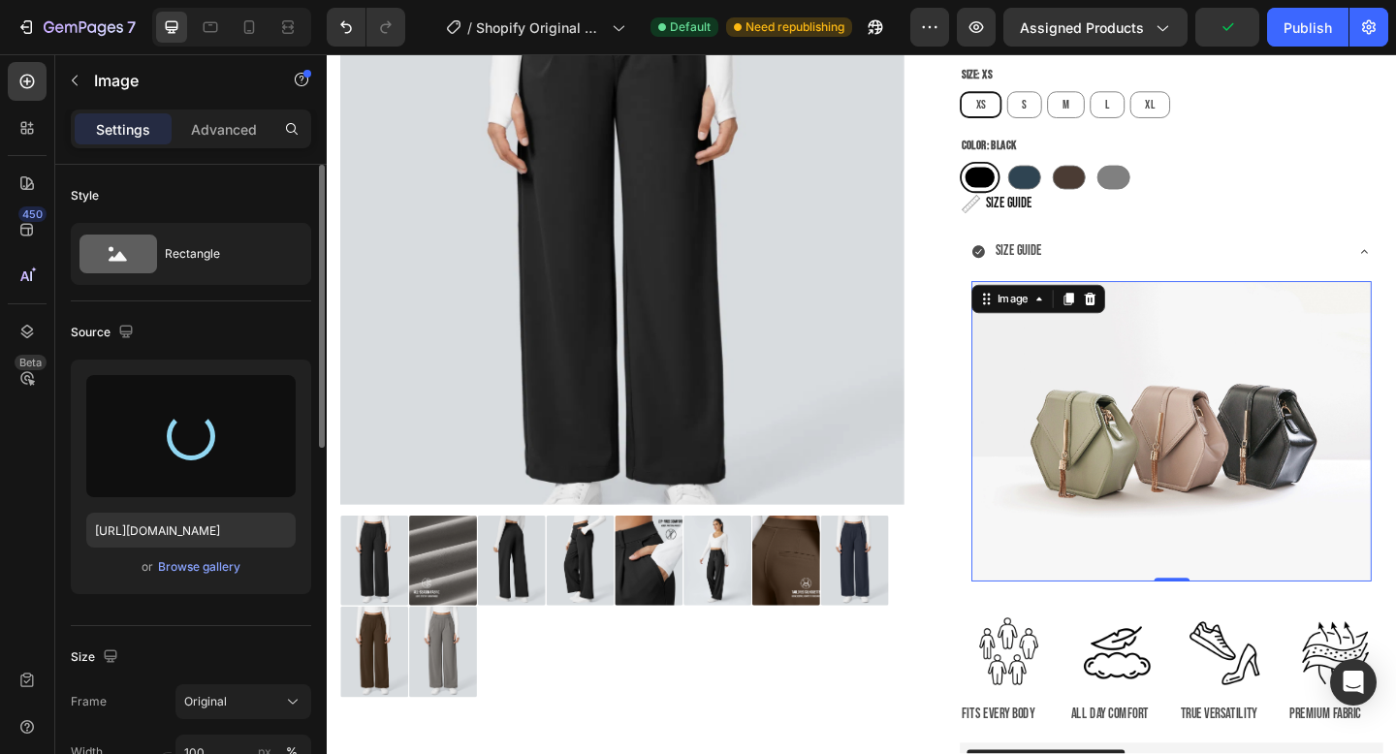
type input "[URL][DOMAIN_NAME]"
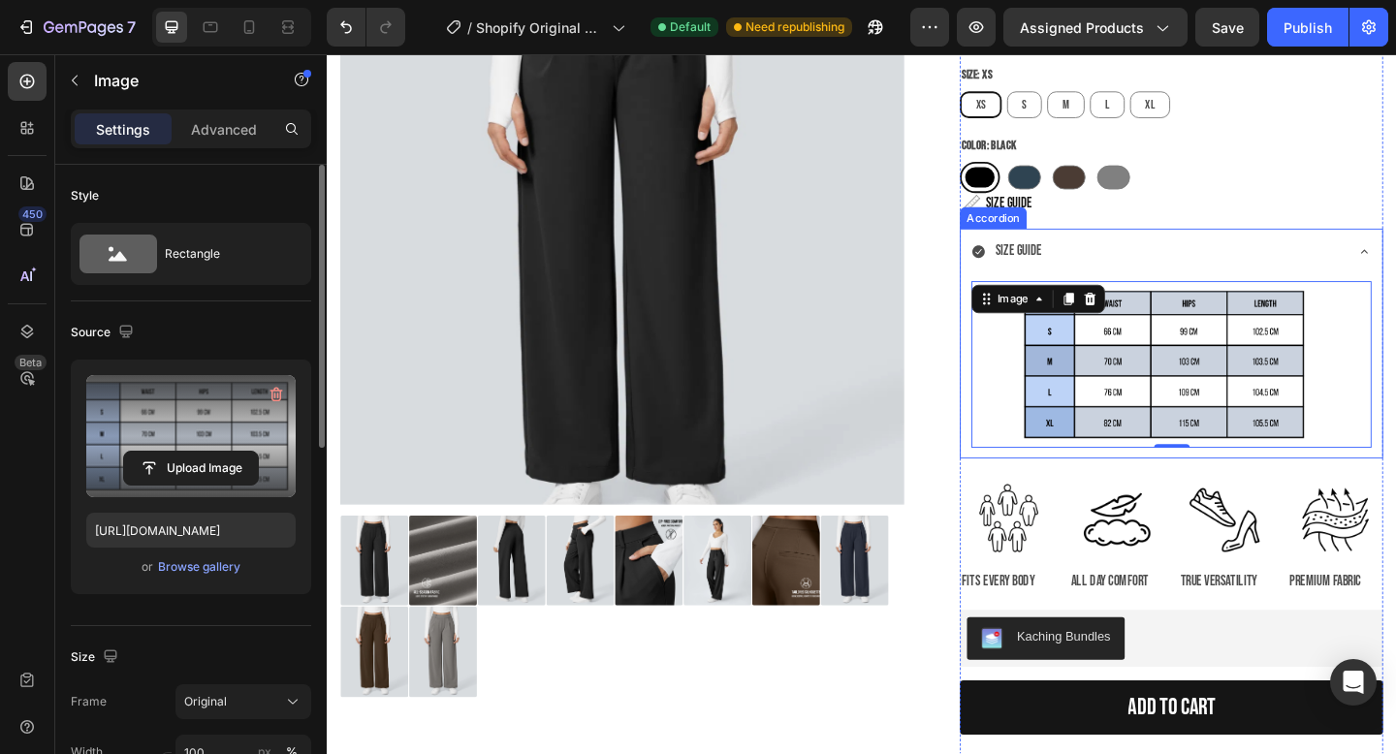
click at [1196, 258] on div "SIZE GUIDE" at bounding box center [1230, 269] width 404 height 34
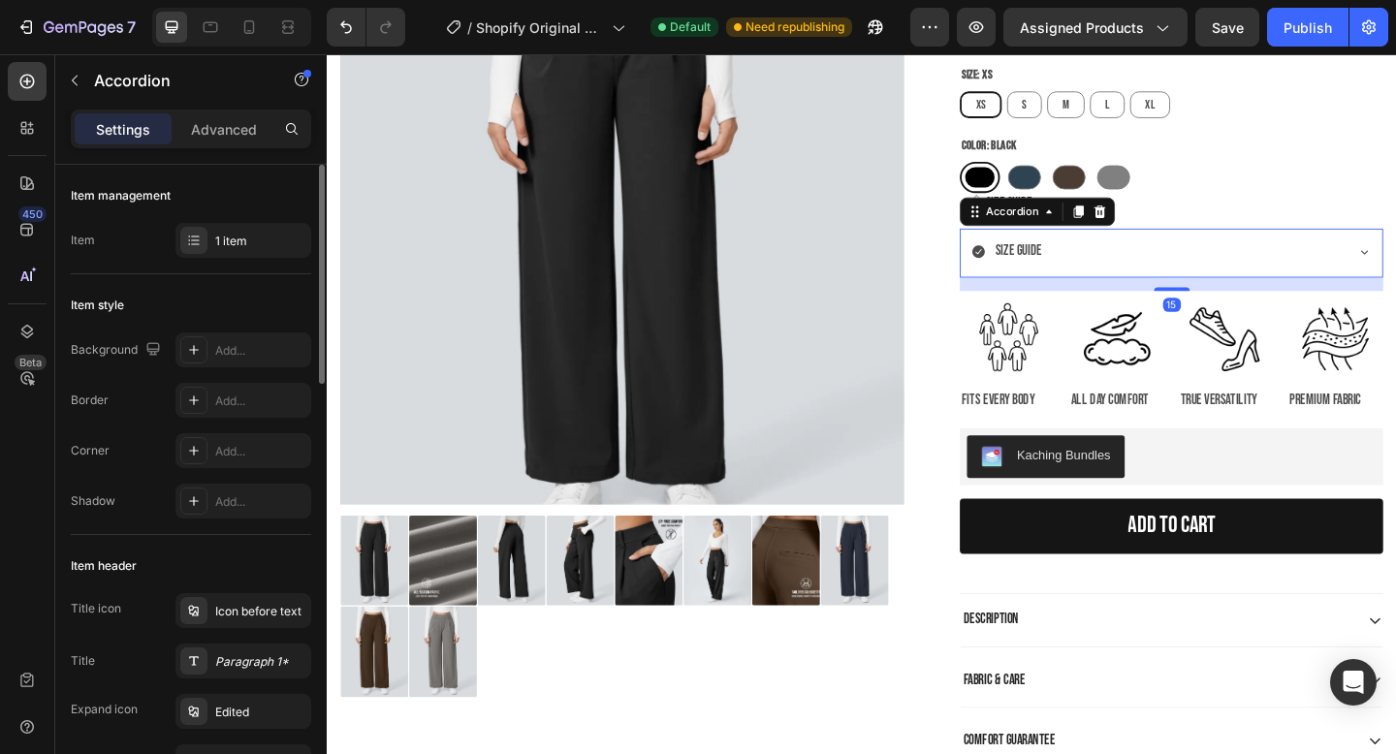
click at [1157, 268] on div "SIZE GUIDE" at bounding box center [1230, 269] width 404 height 34
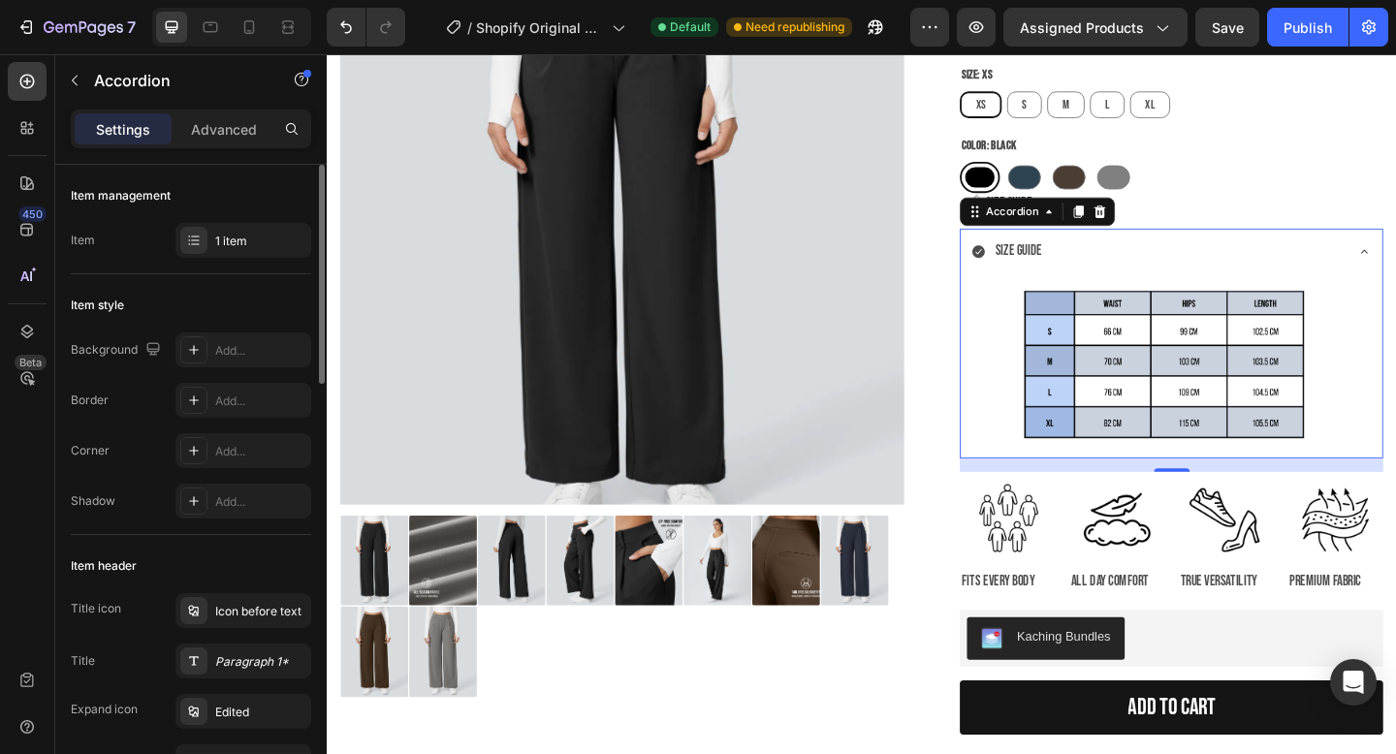
click at [1036, 272] on icon at bounding box center [1036, 270] width 14 height 14
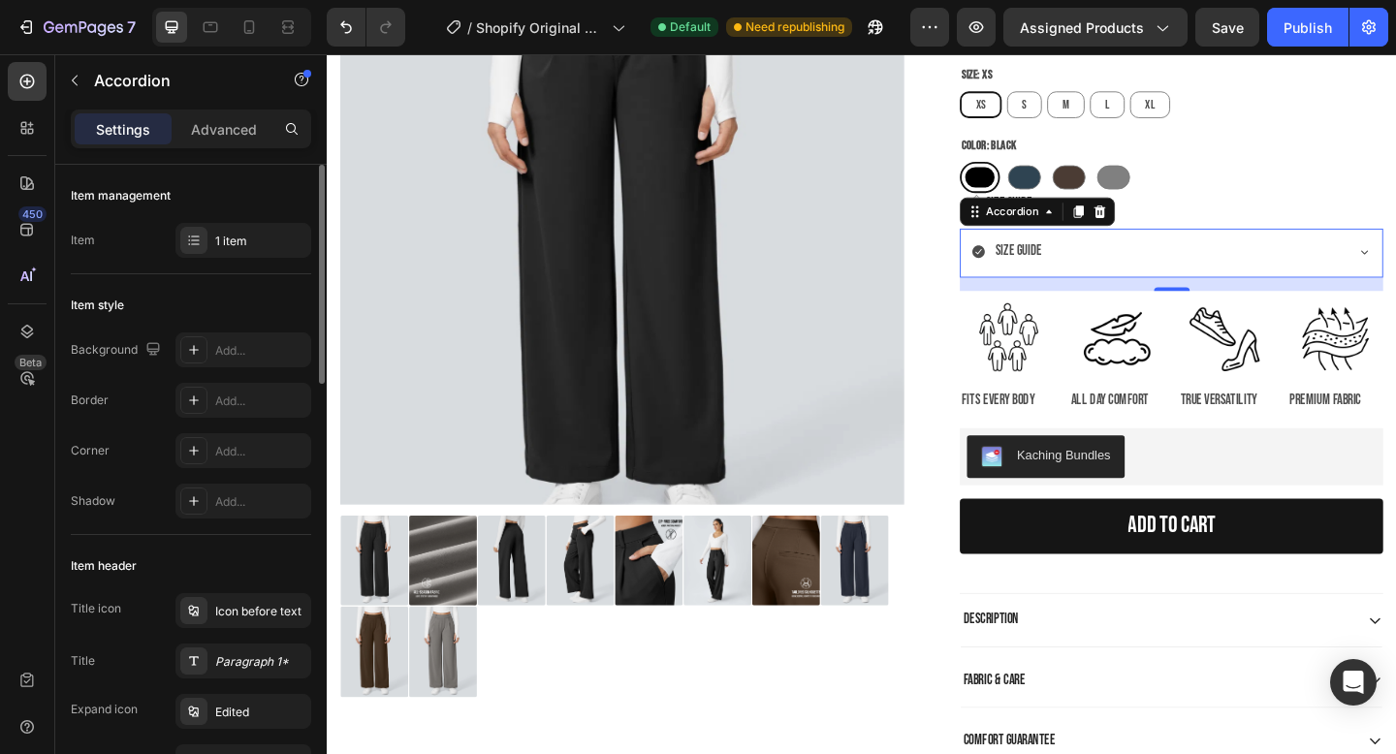
click at [1036, 263] on icon at bounding box center [1036, 270] width 14 height 14
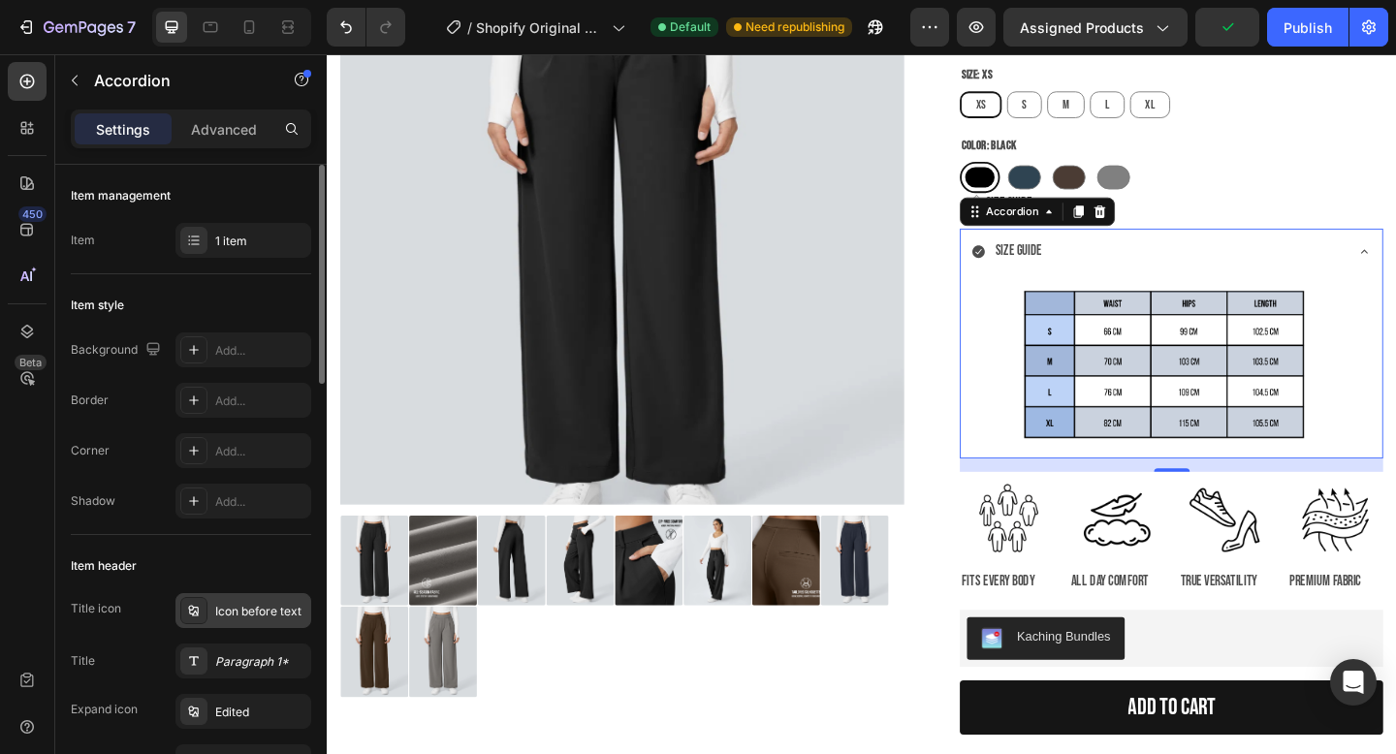
click at [255, 604] on div "Icon before text" at bounding box center [260, 611] width 91 height 17
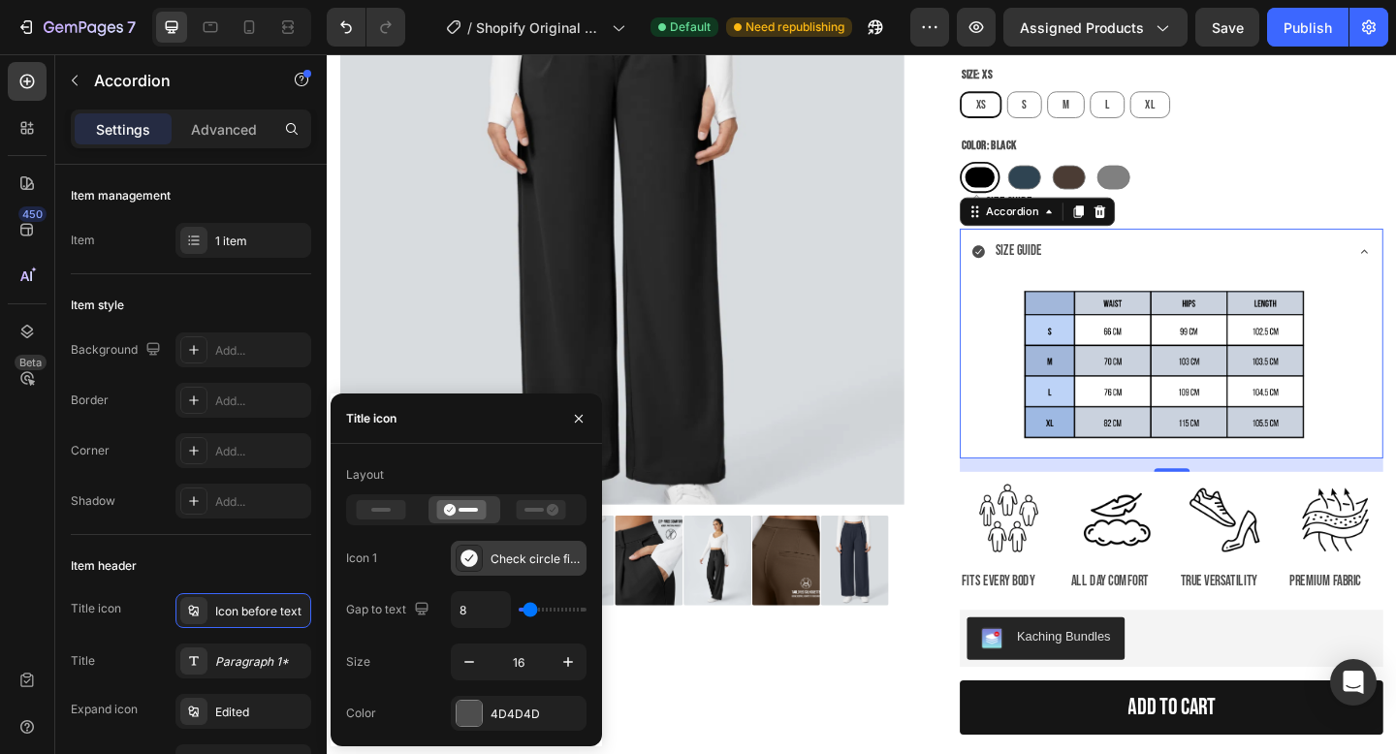
click at [526, 559] on div "Check circle filled" at bounding box center [536, 559] width 91 height 17
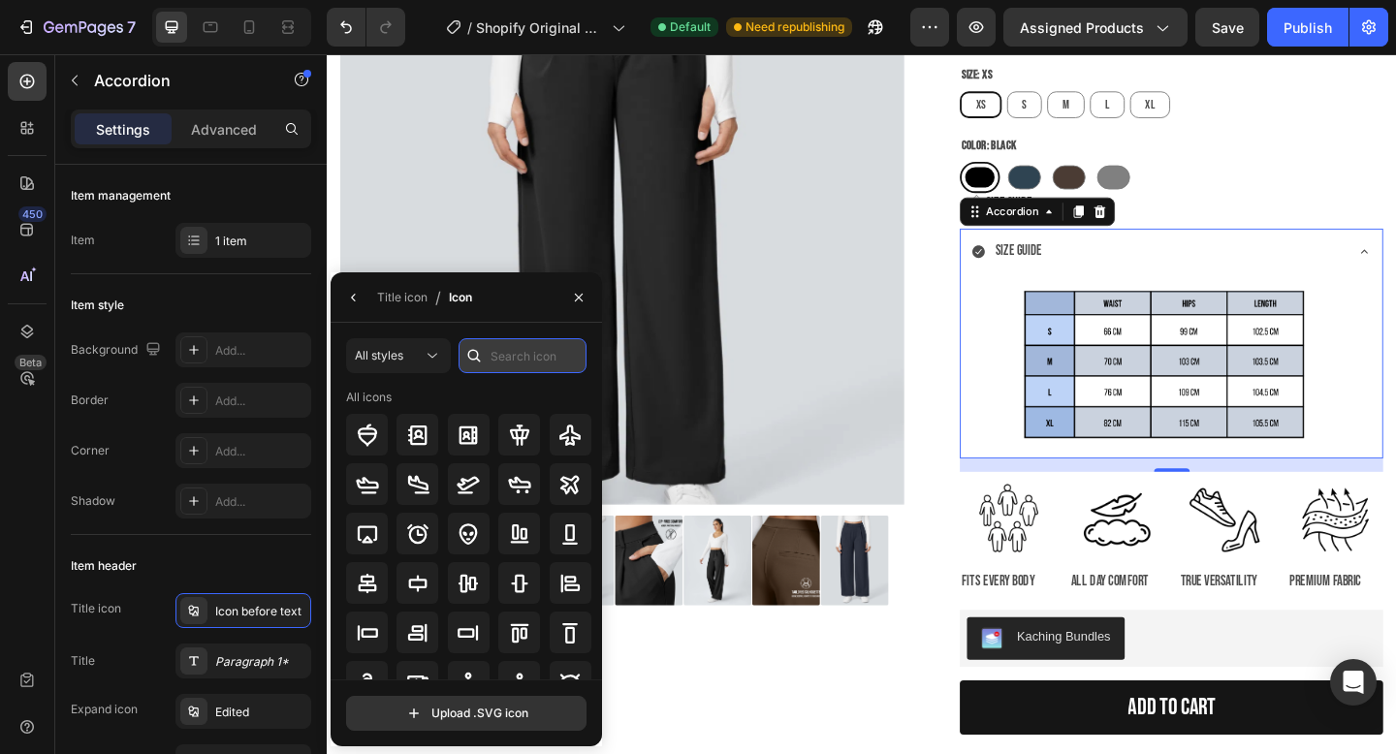
click at [500, 349] on input "text" at bounding box center [523, 355] width 128 height 35
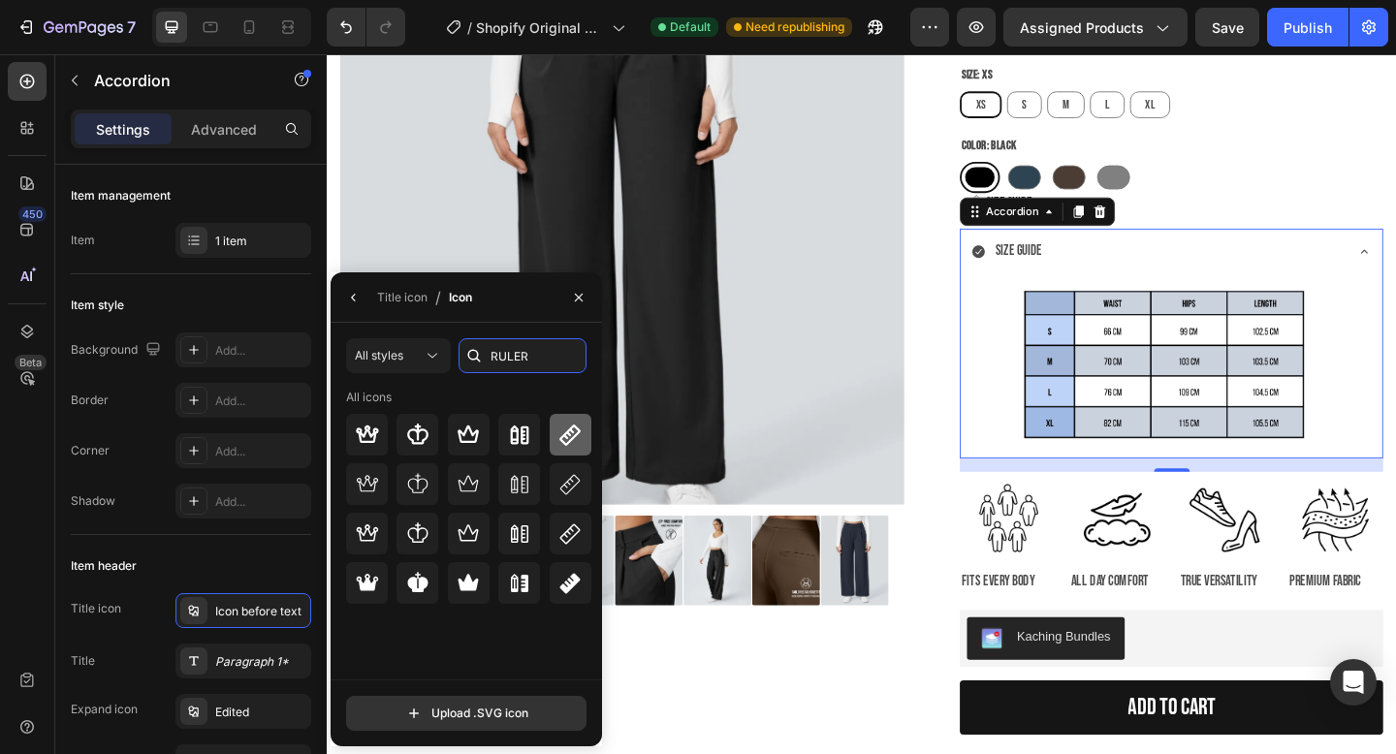
type input "RULER"
click at [569, 441] on icon at bounding box center [570, 435] width 21 height 21
click at [567, 486] on icon at bounding box center [570, 484] width 23 height 23
click at [562, 440] on icon at bounding box center [570, 435] width 21 height 21
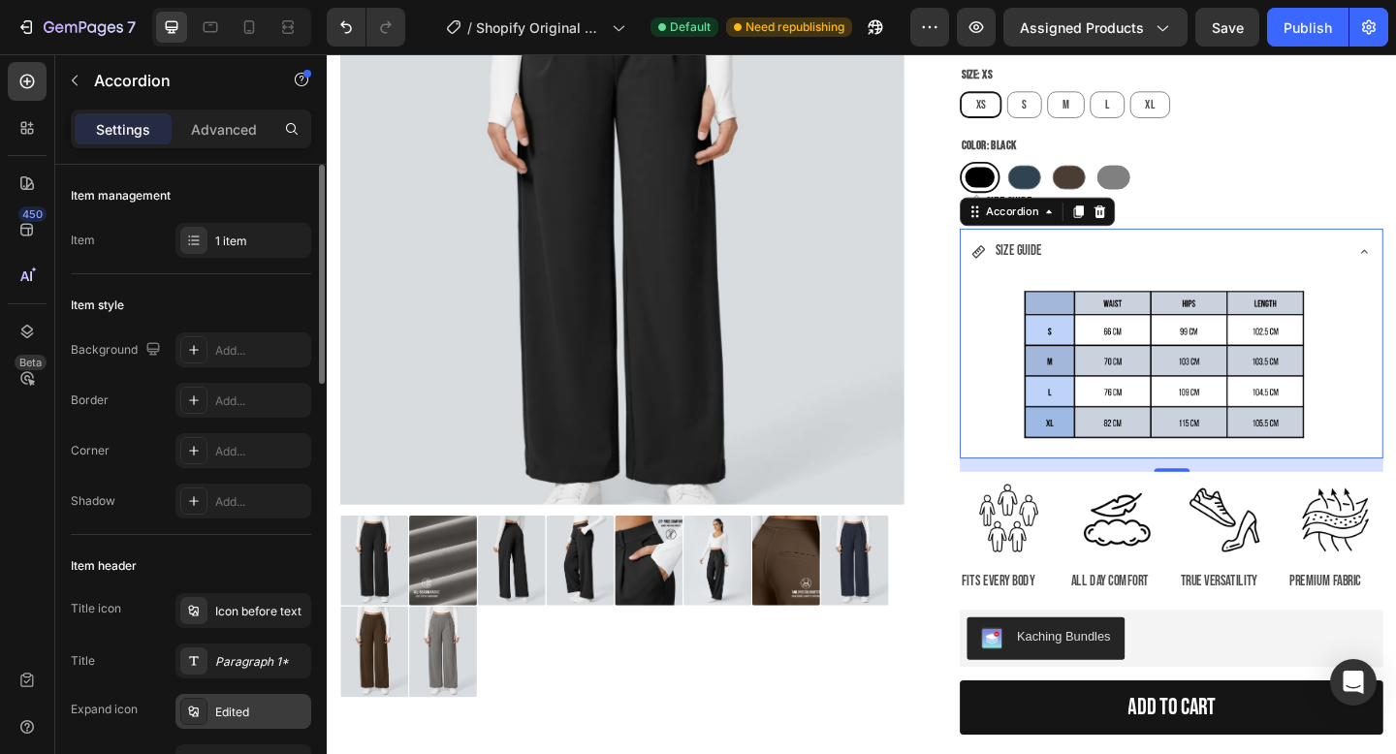
click at [226, 708] on div "Edited" at bounding box center [260, 712] width 91 height 17
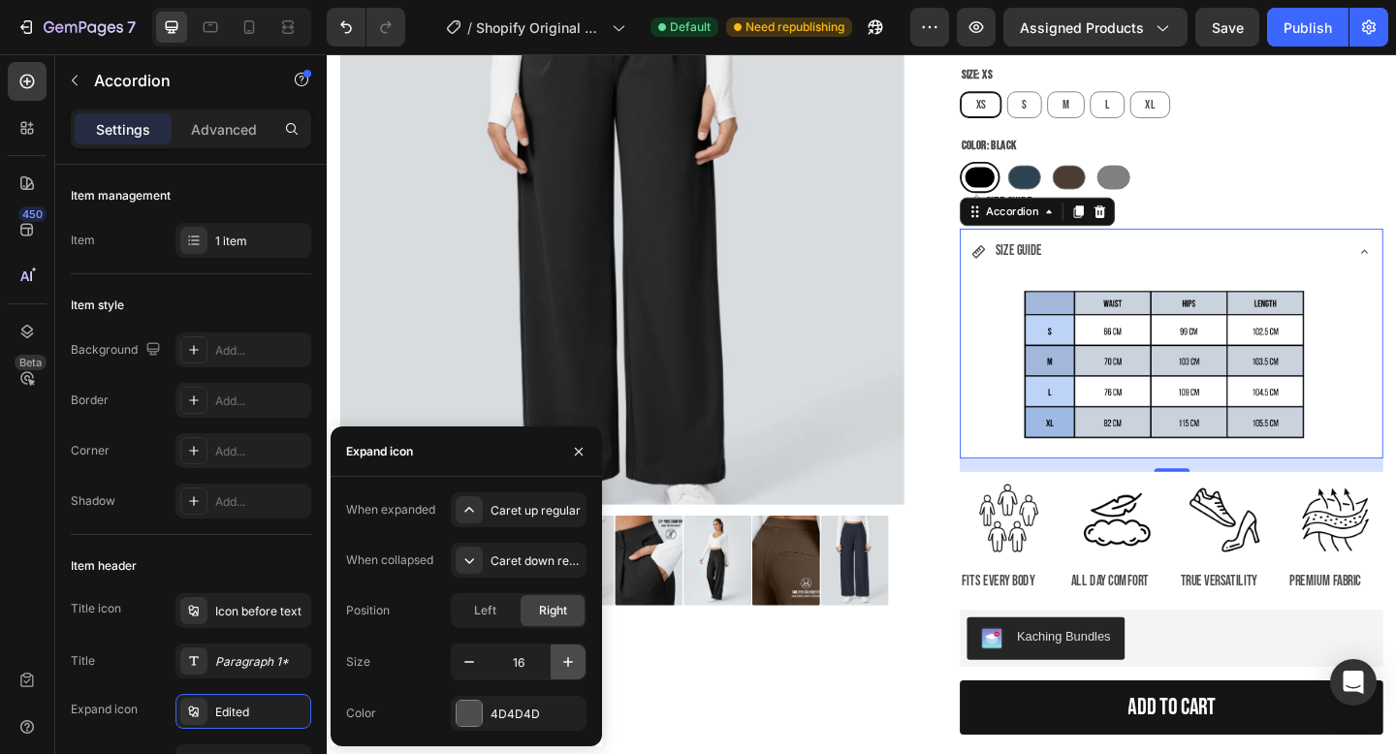
click at [570, 657] on icon "button" at bounding box center [568, 662] width 19 height 19
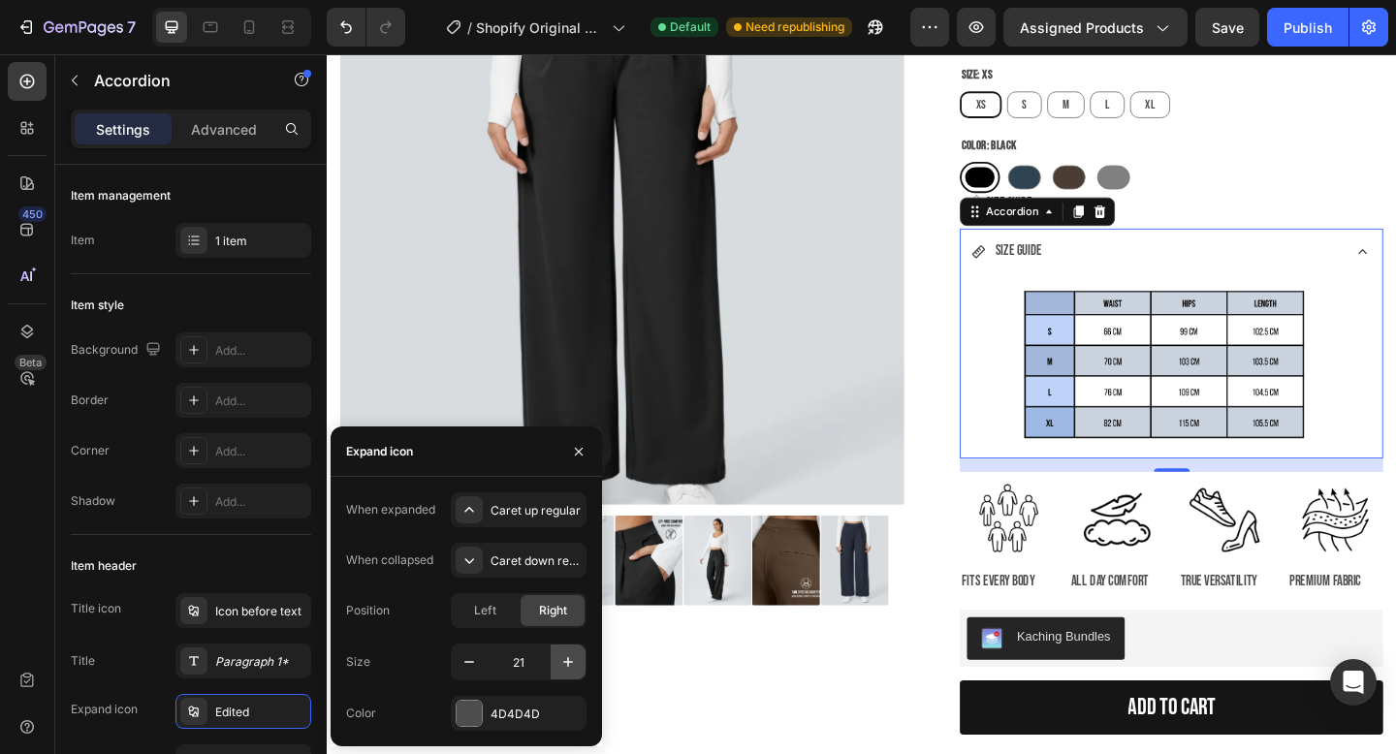
click at [570, 657] on icon "button" at bounding box center [568, 662] width 19 height 19
type input "23"
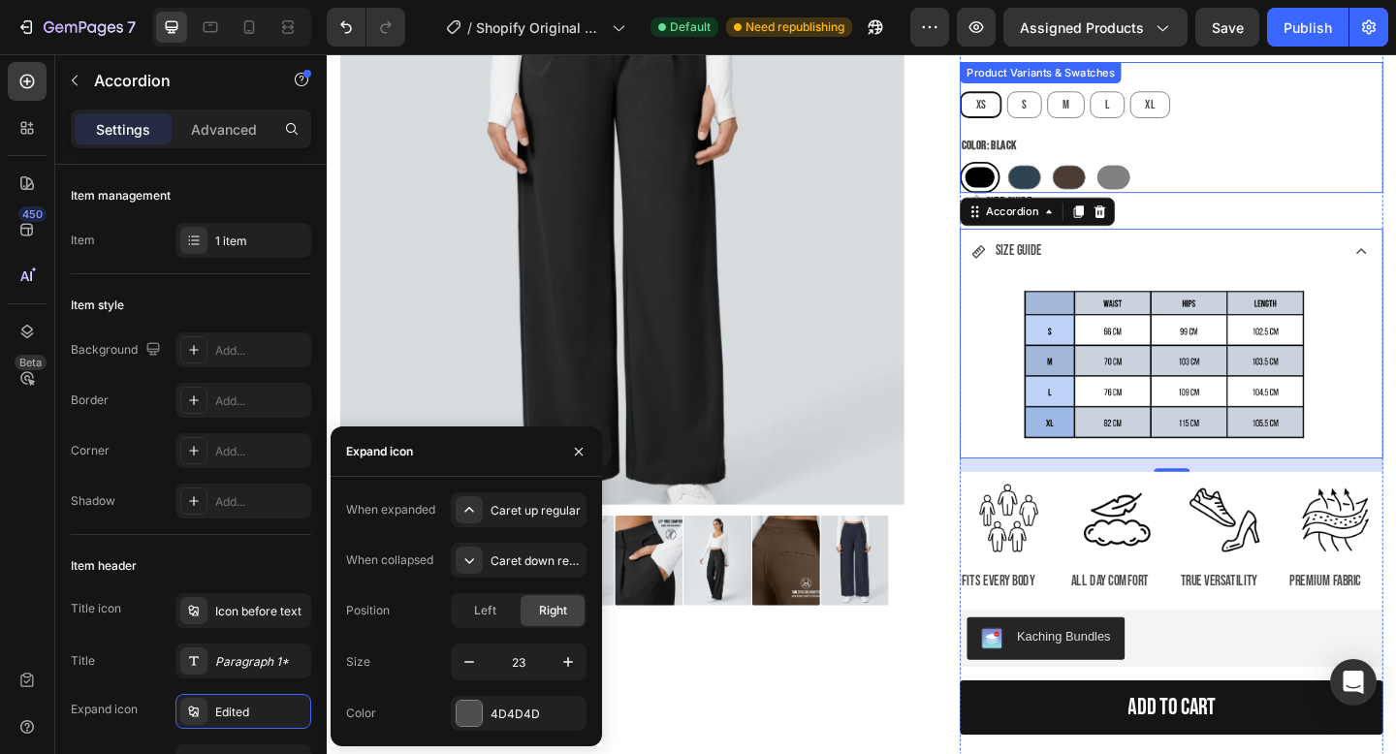
click at [1382, 200] on div "Black Black Blue Blue Brown Brown [PERSON_NAME]" at bounding box center [1245, 189] width 461 height 34
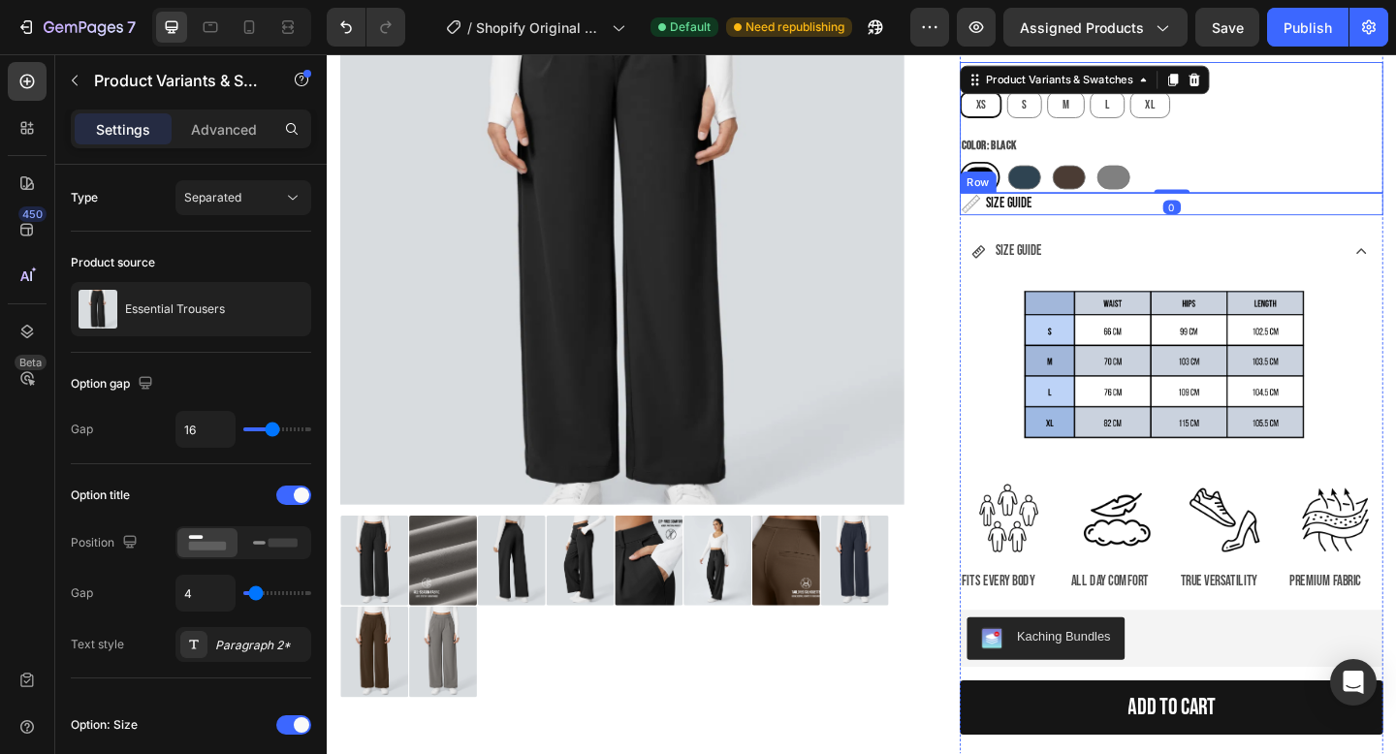
click at [1341, 223] on div "Image SIZE GUIDE Heading Row" at bounding box center [1245, 218] width 461 height 24
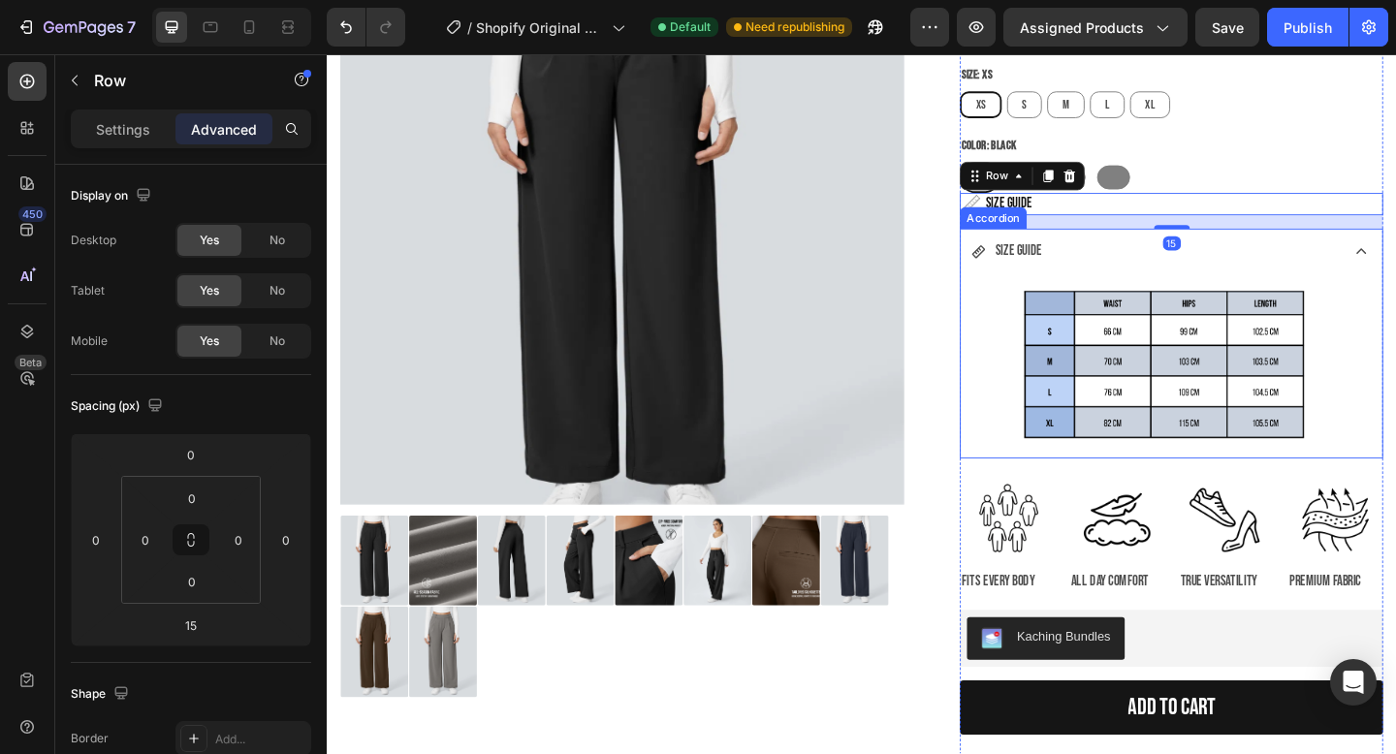
click at [1176, 263] on div "SIZE GUIDE" at bounding box center [1227, 269] width 398 height 34
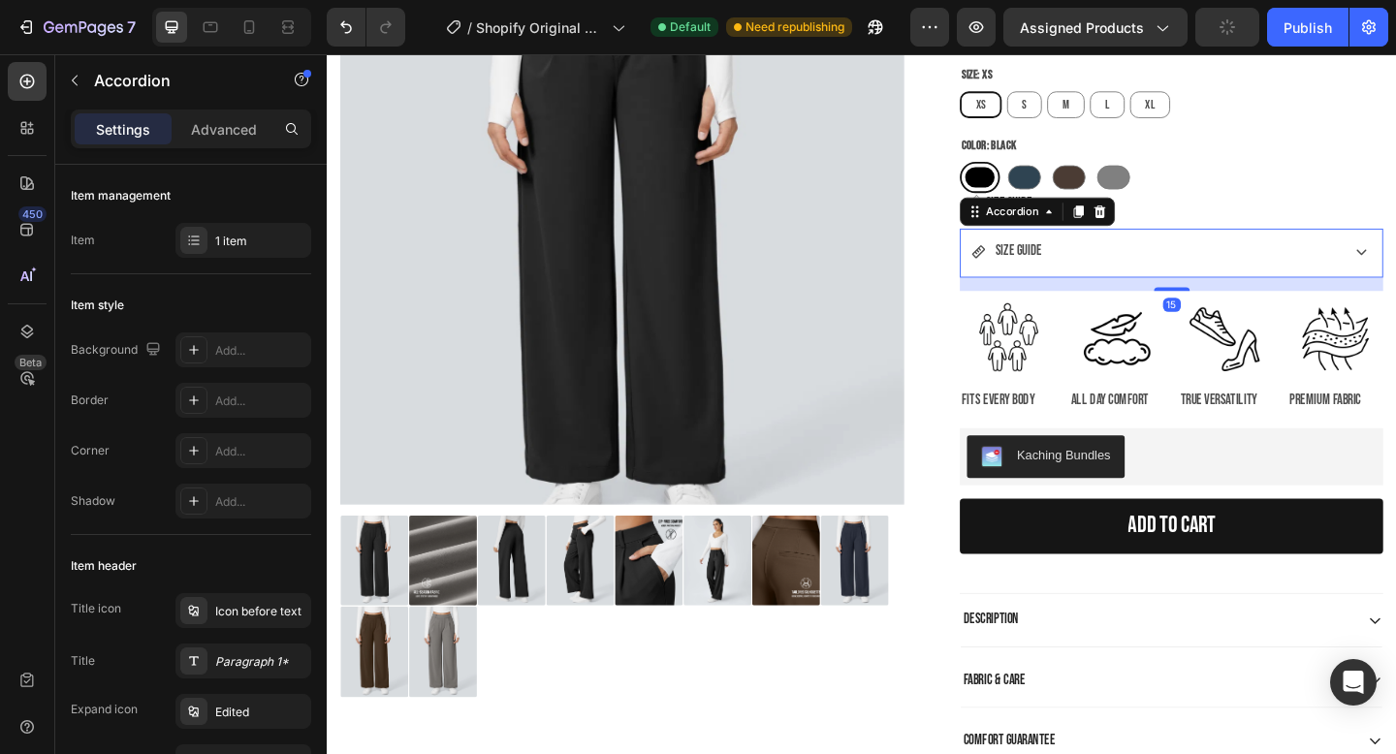
click at [1396, 264] on div "SIZE GUIDE" at bounding box center [1245, 270] width 459 height 53
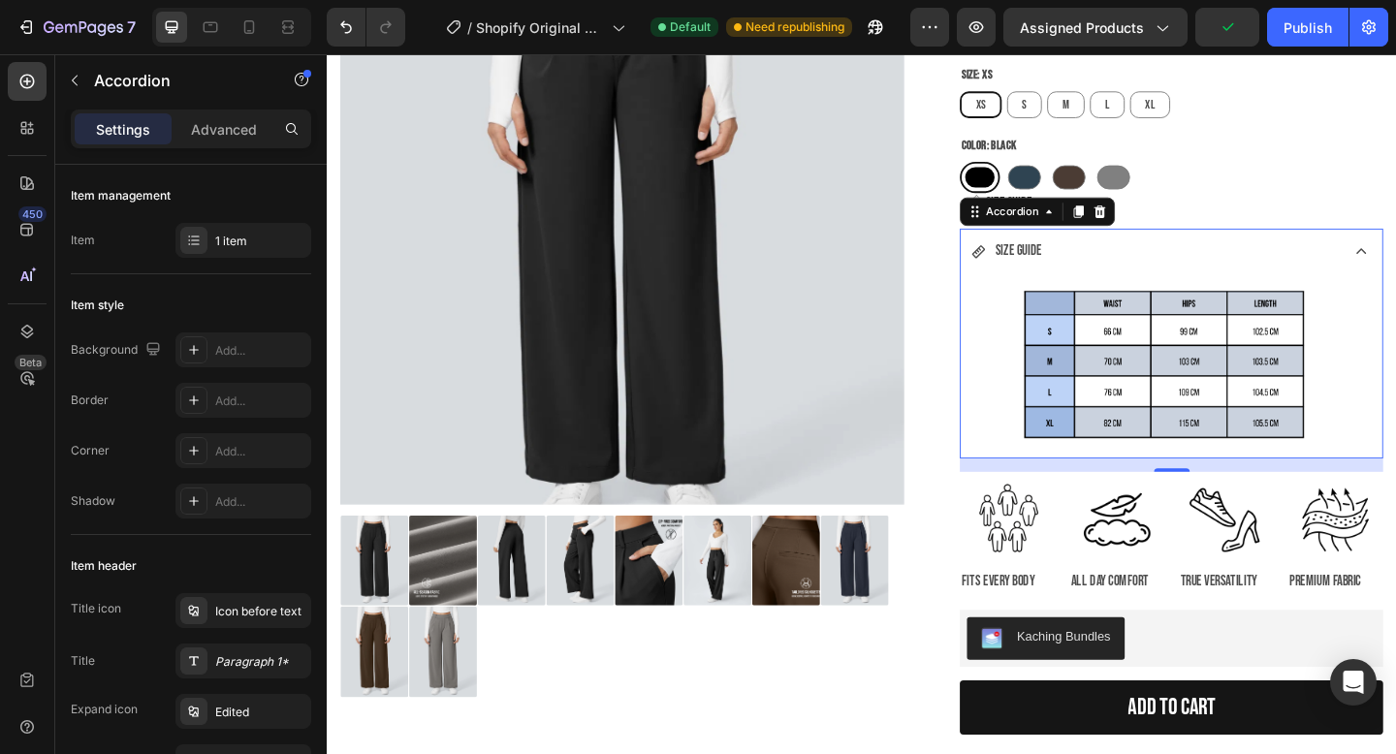
click at [1396, 265] on div "SIZE GUIDE" at bounding box center [1245, 270] width 459 height 53
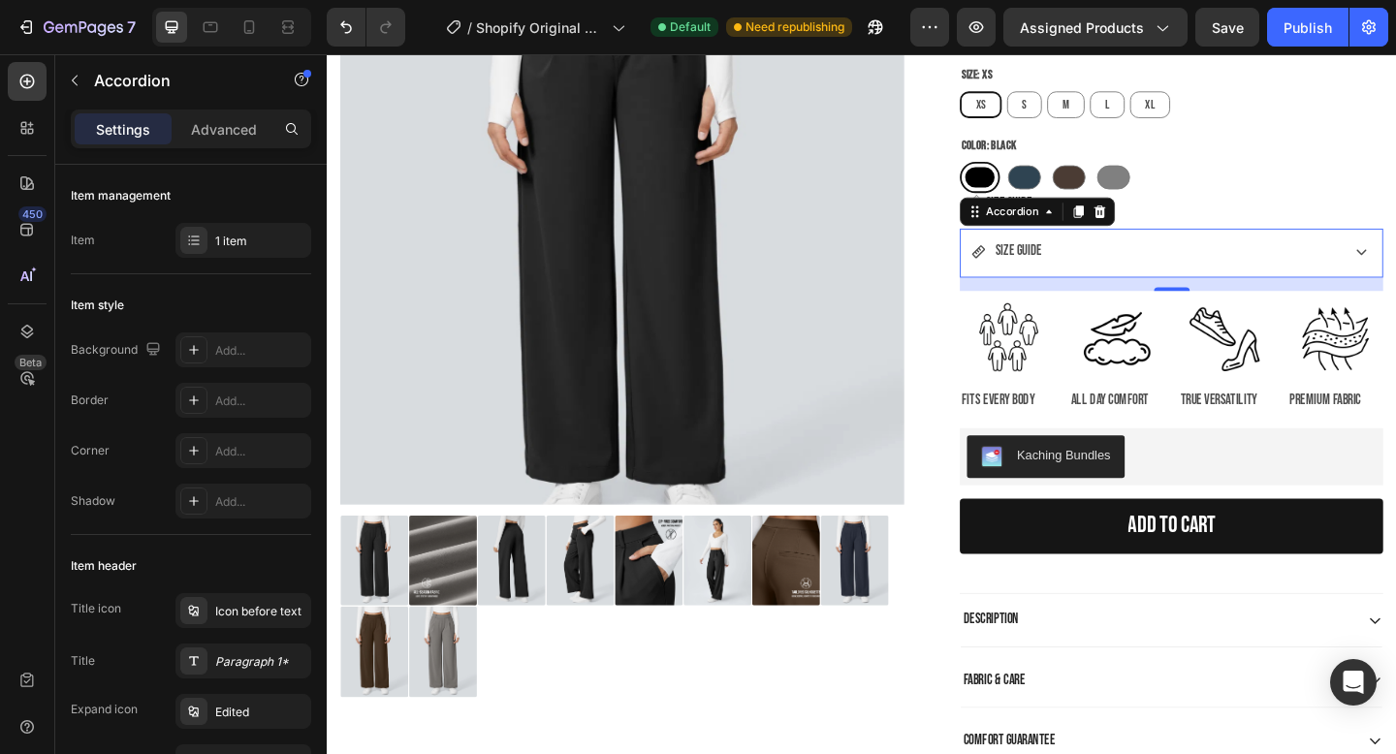
click at [1338, 270] on div "SIZE GUIDE" at bounding box center [1227, 269] width 398 height 34
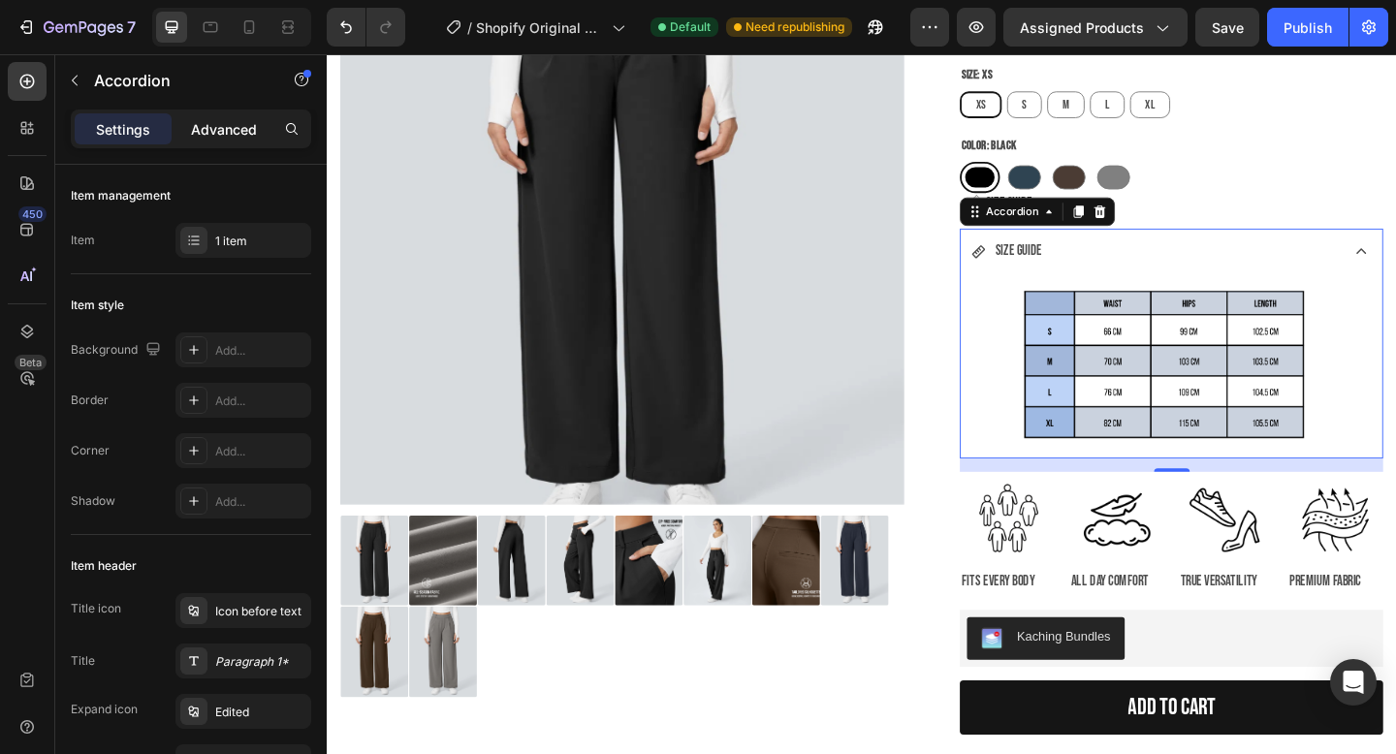
click at [235, 139] on div "Advanced" at bounding box center [224, 128] width 97 height 31
type input "100%"
type input "100"
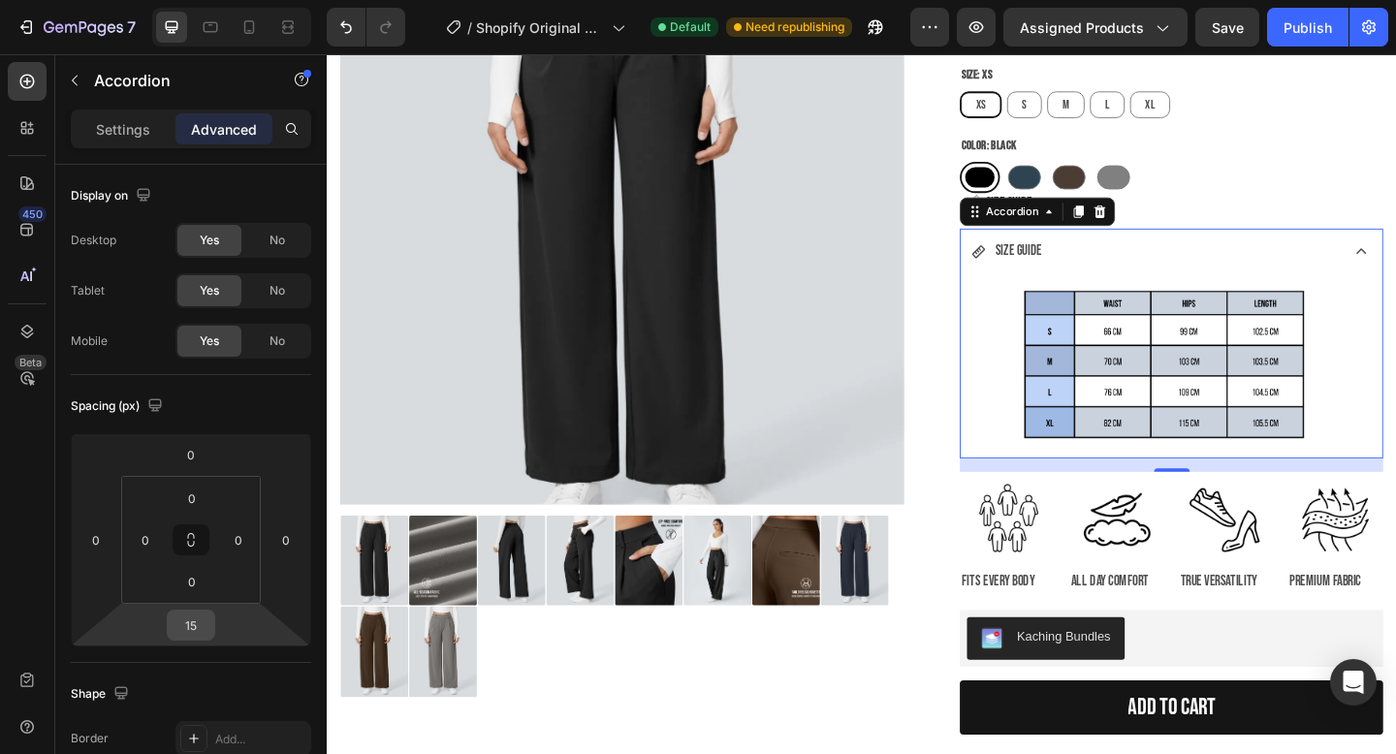
click at [195, 626] on input "15" at bounding box center [191, 625] width 39 height 29
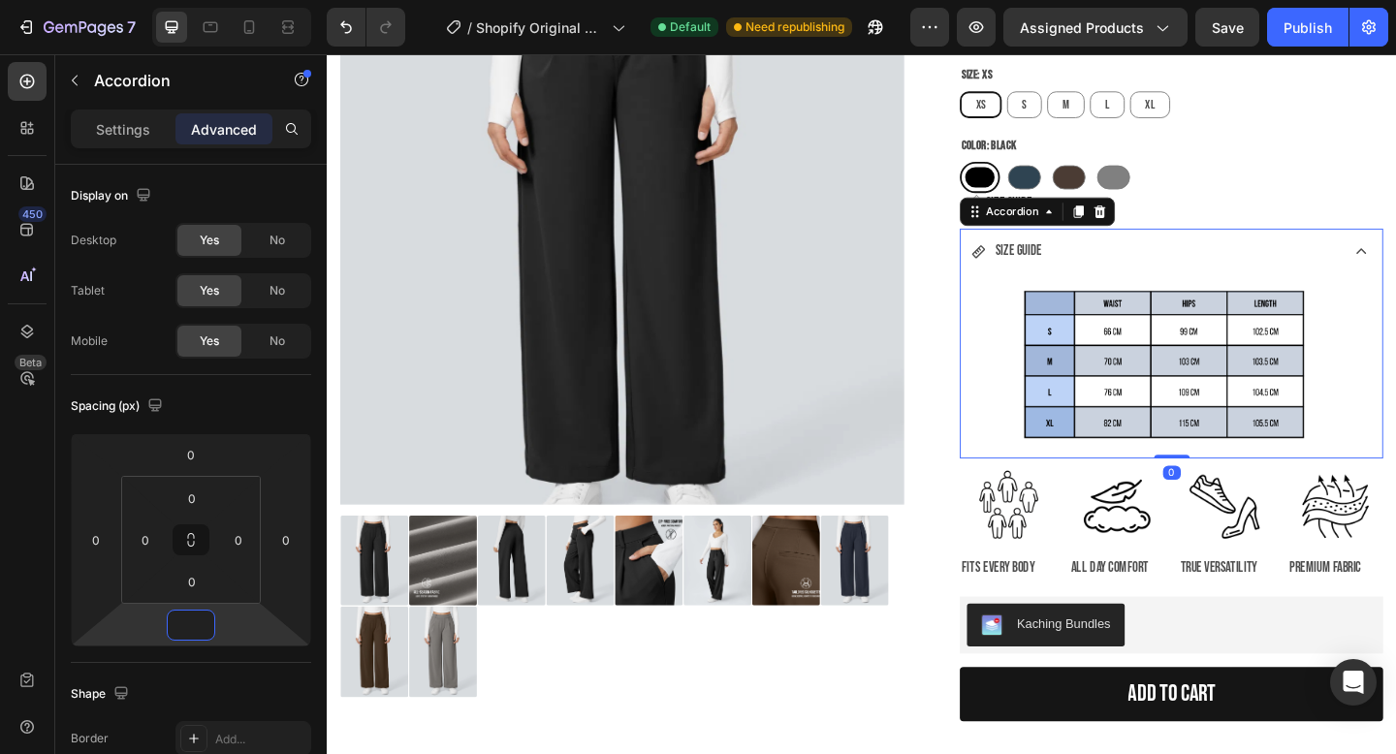
click at [1396, 260] on div "SIZE GUIDE" at bounding box center [1227, 269] width 398 height 34
type input "0"
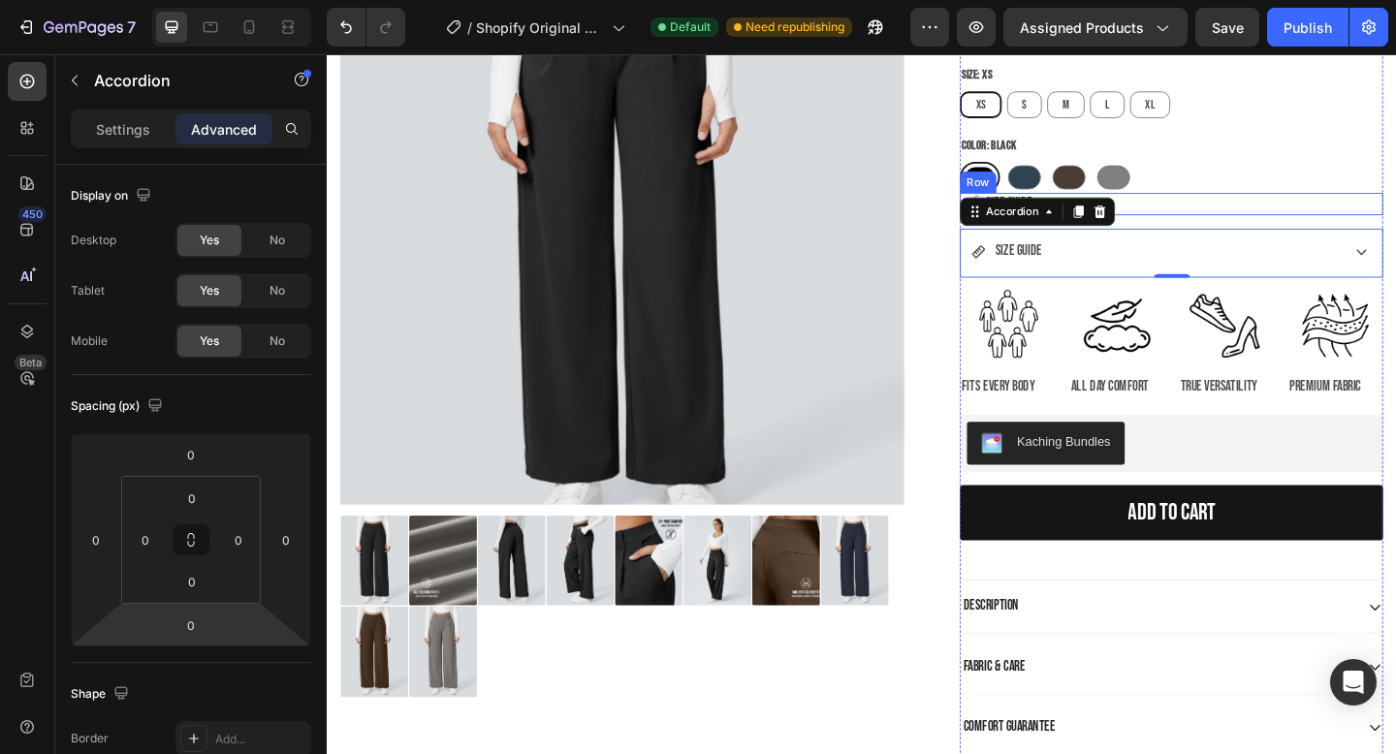
click at [1379, 226] on div "Image SIZE GUIDE Heading Row" at bounding box center [1245, 218] width 461 height 24
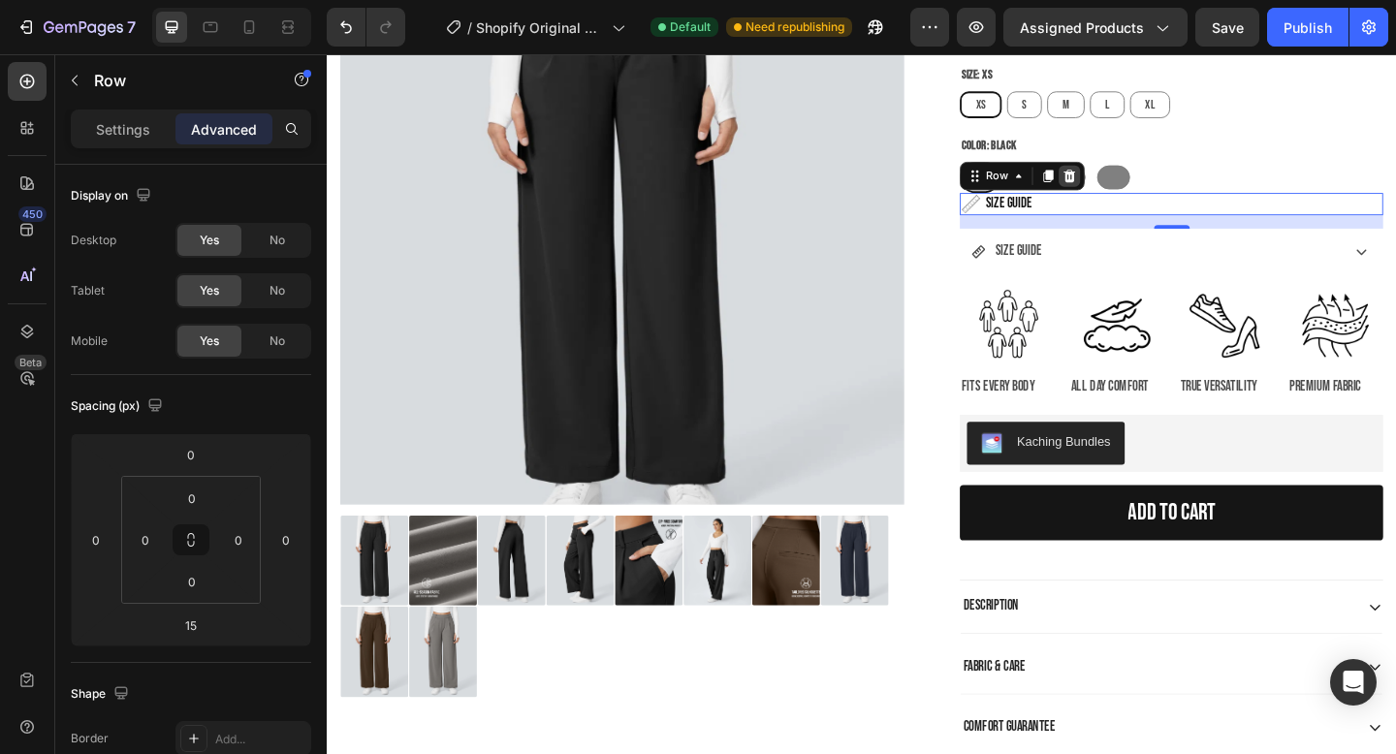
click at [1135, 191] on icon at bounding box center [1135, 187] width 13 height 14
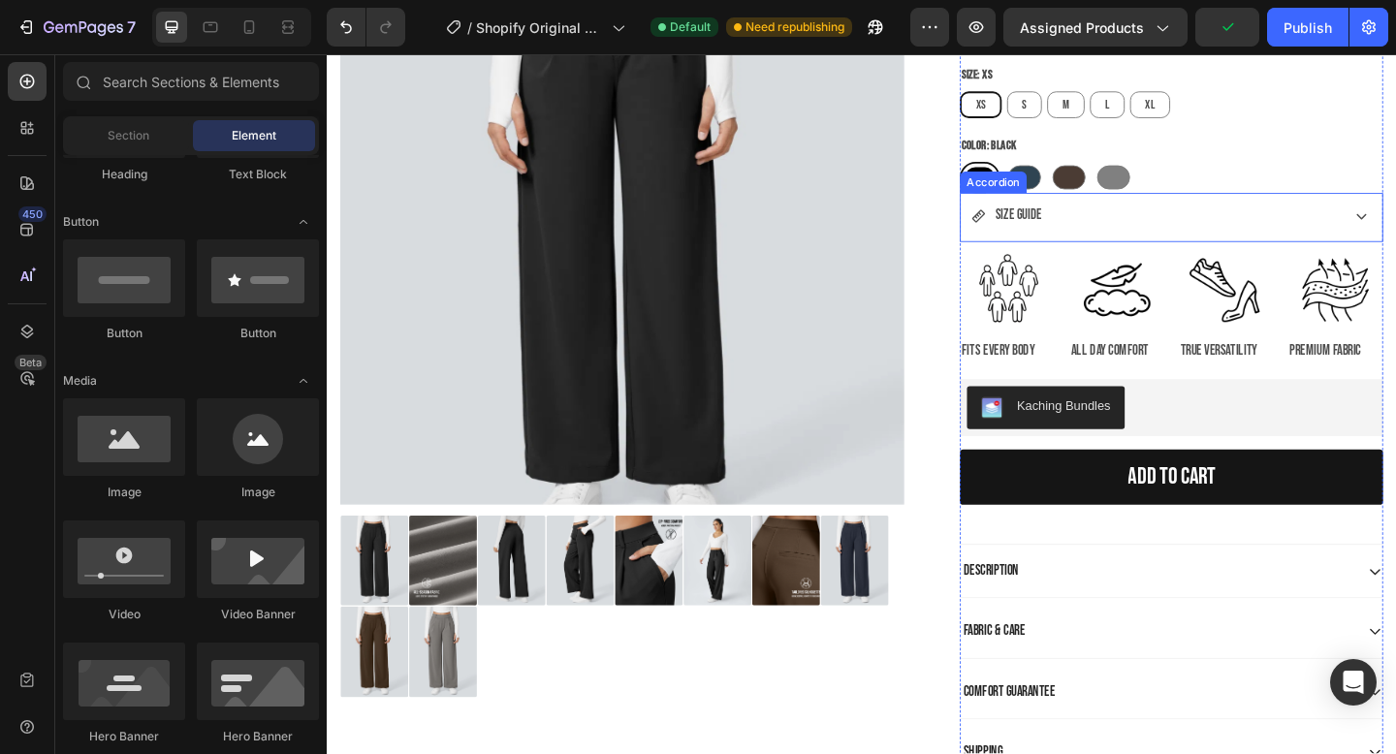
click at [1311, 229] on div "SIZE GUIDE" at bounding box center [1227, 230] width 398 height 34
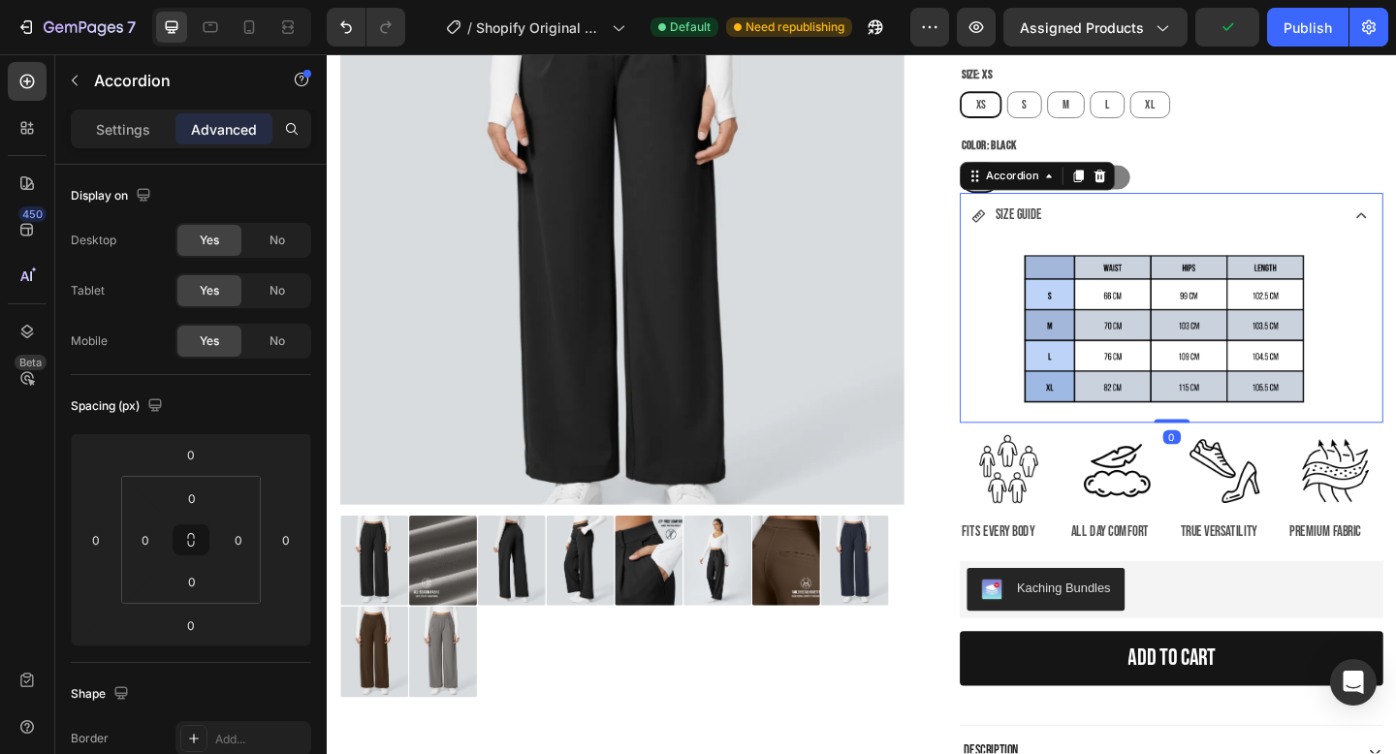
click at [1273, 233] on div "SIZE GUIDE" at bounding box center [1227, 230] width 398 height 34
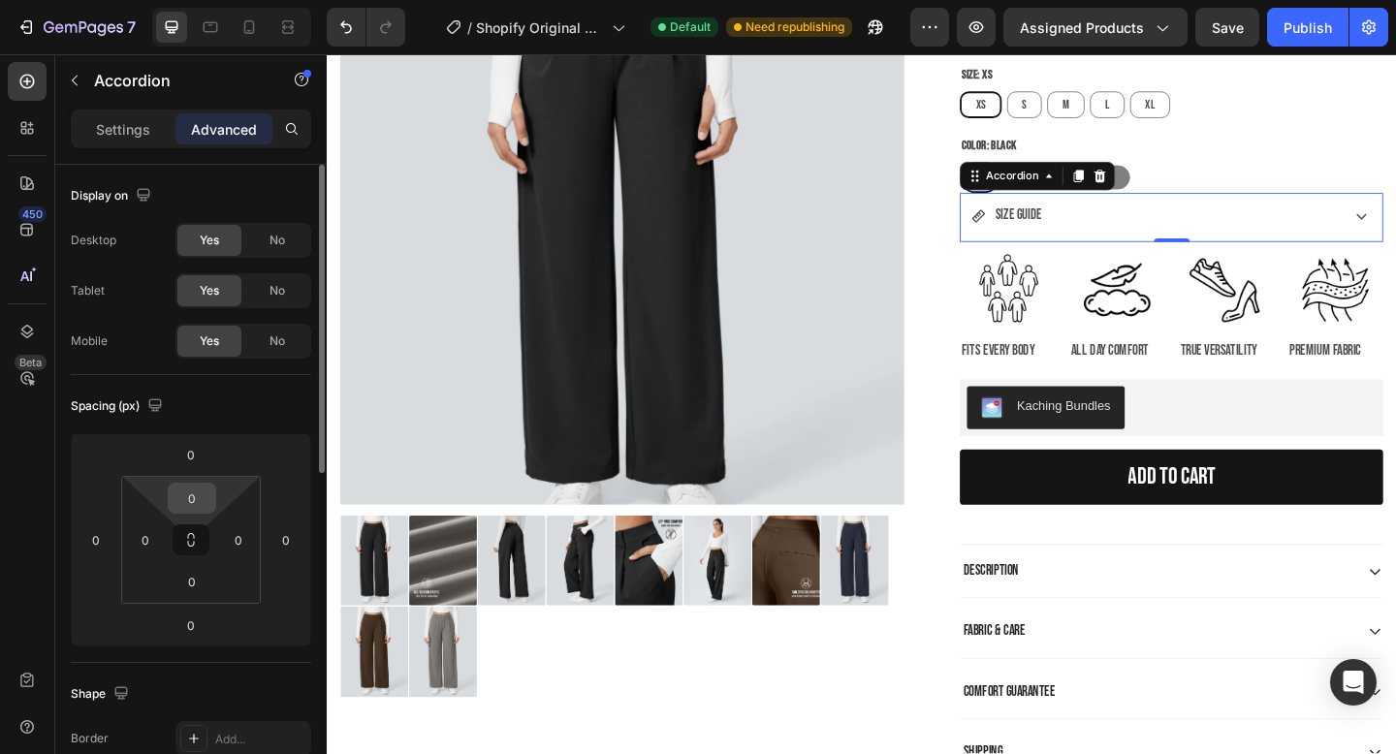
click at [199, 495] on input "0" at bounding box center [192, 498] width 39 height 29
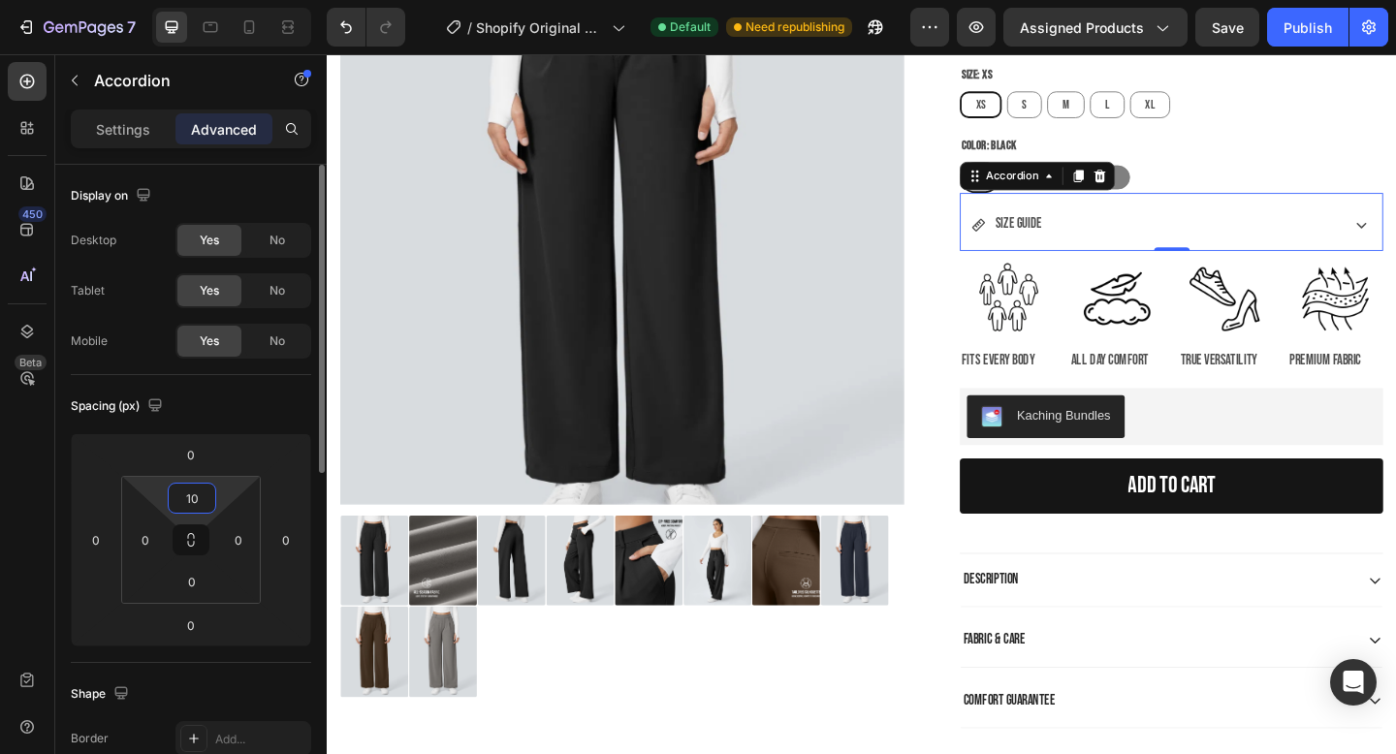
type input "1"
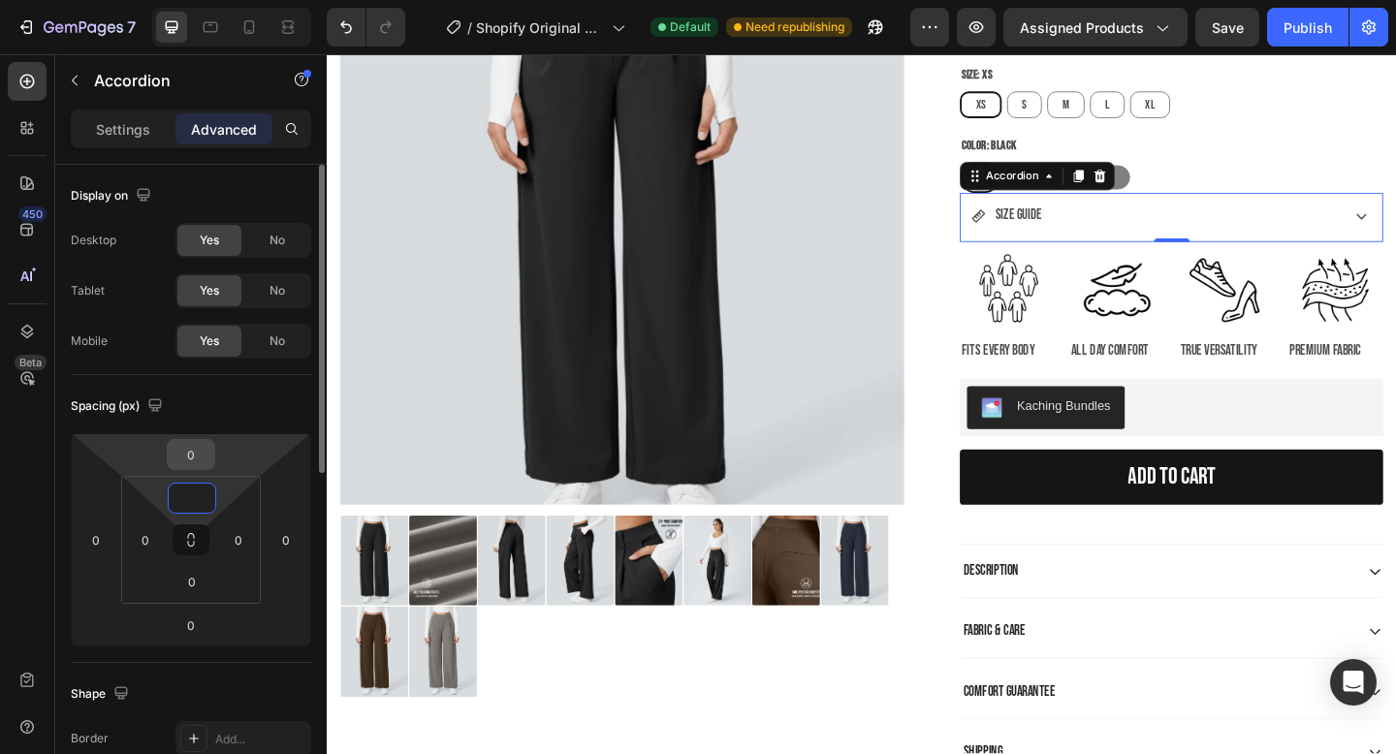
click at [199, 453] on input "0" at bounding box center [191, 454] width 39 height 29
type input "0"
type input "10"
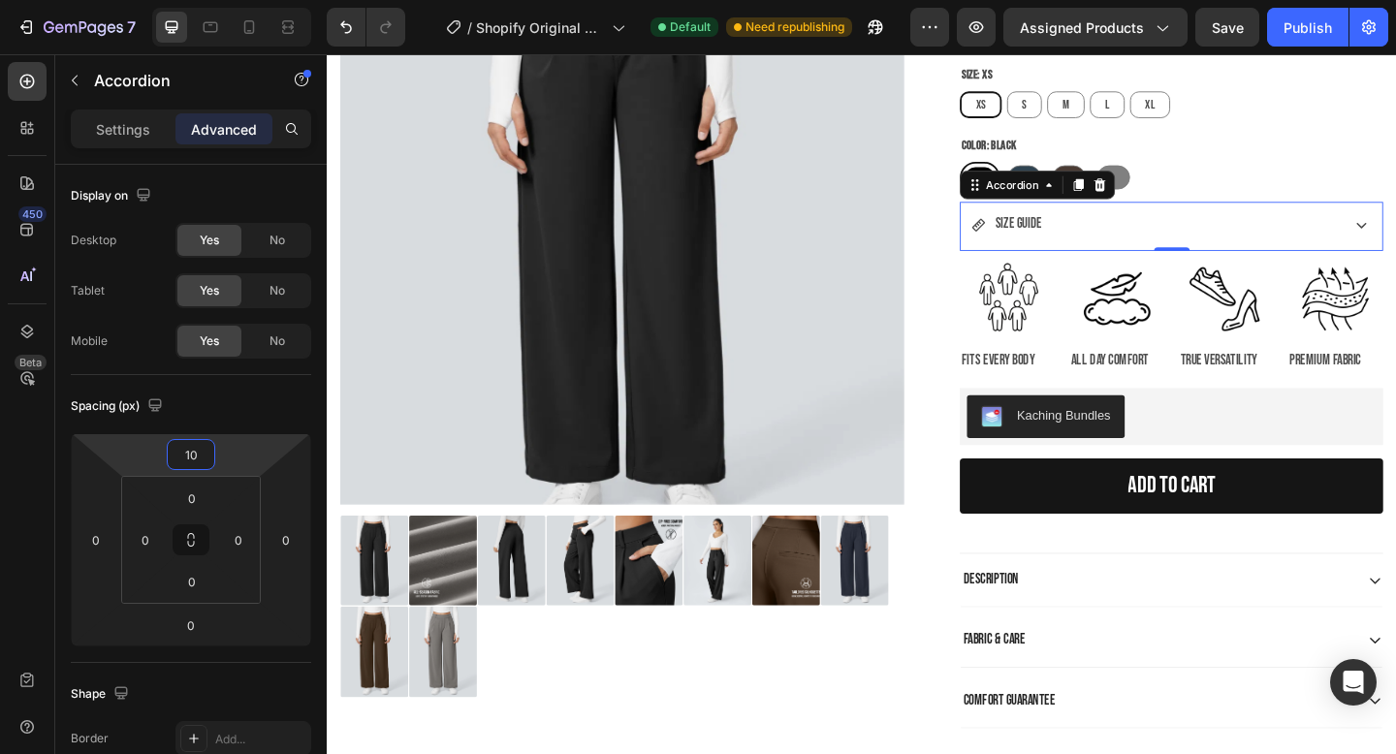
click at [1300, 192] on div "Black Black Blue Blue Brown Brown [PERSON_NAME]" at bounding box center [1245, 189] width 461 height 34
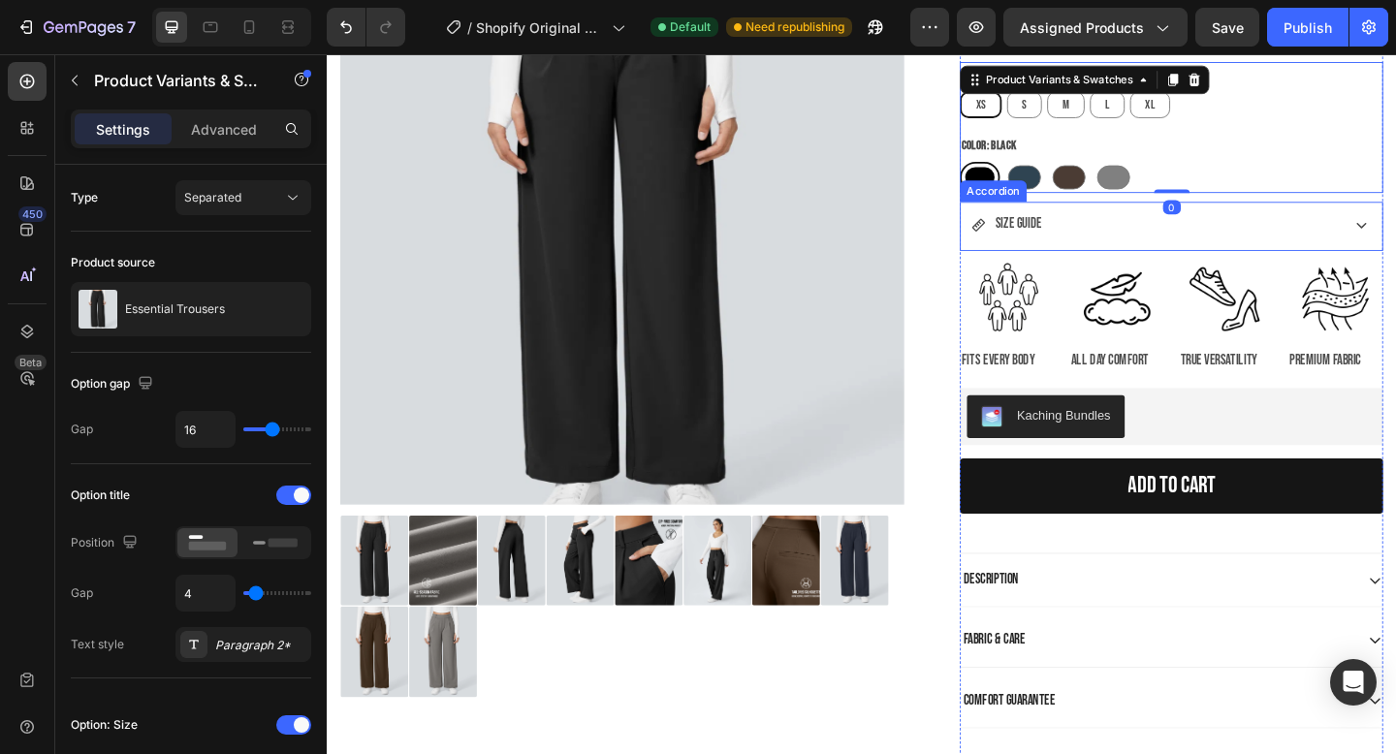
click at [1332, 245] on div "SIZE GUIDE" at bounding box center [1227, 240] width 398 height 34
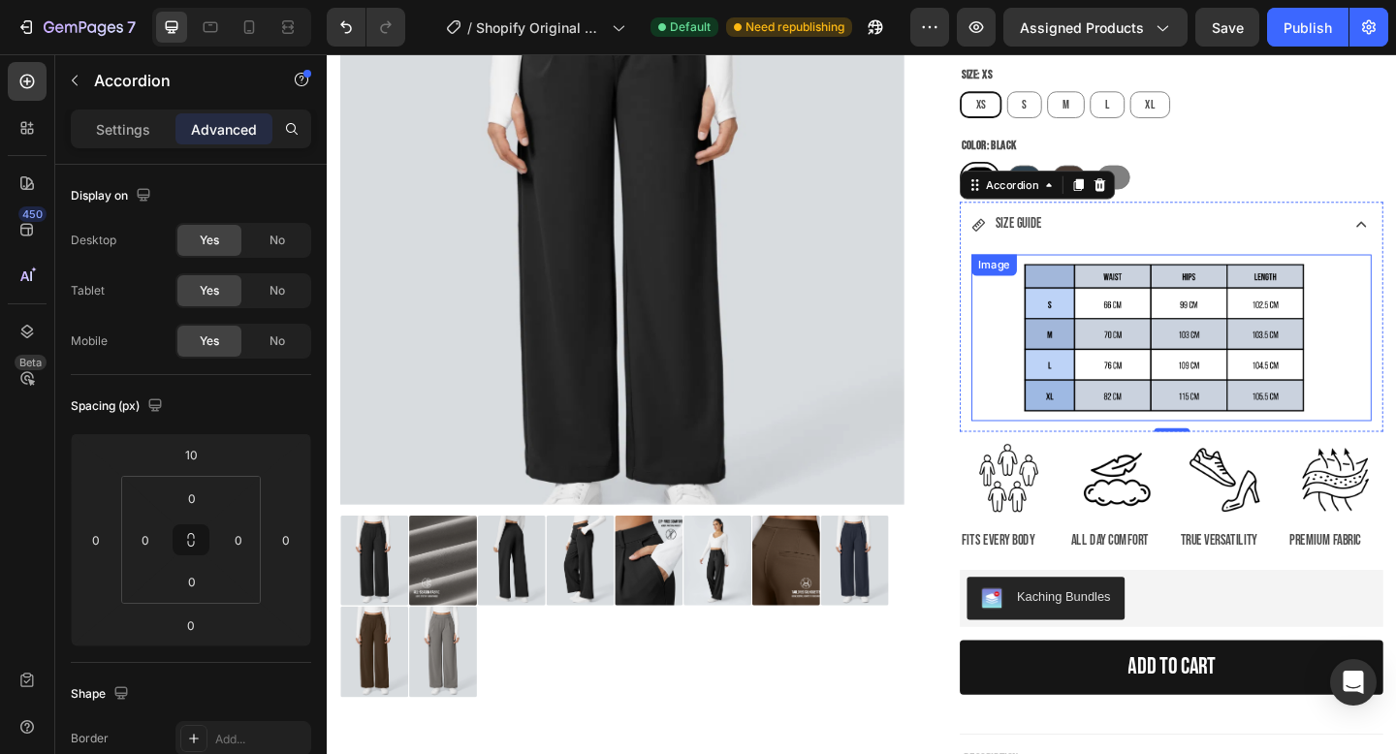
click at [1335, 321] on img at bounding box center [1245, 363] width 435 height 181
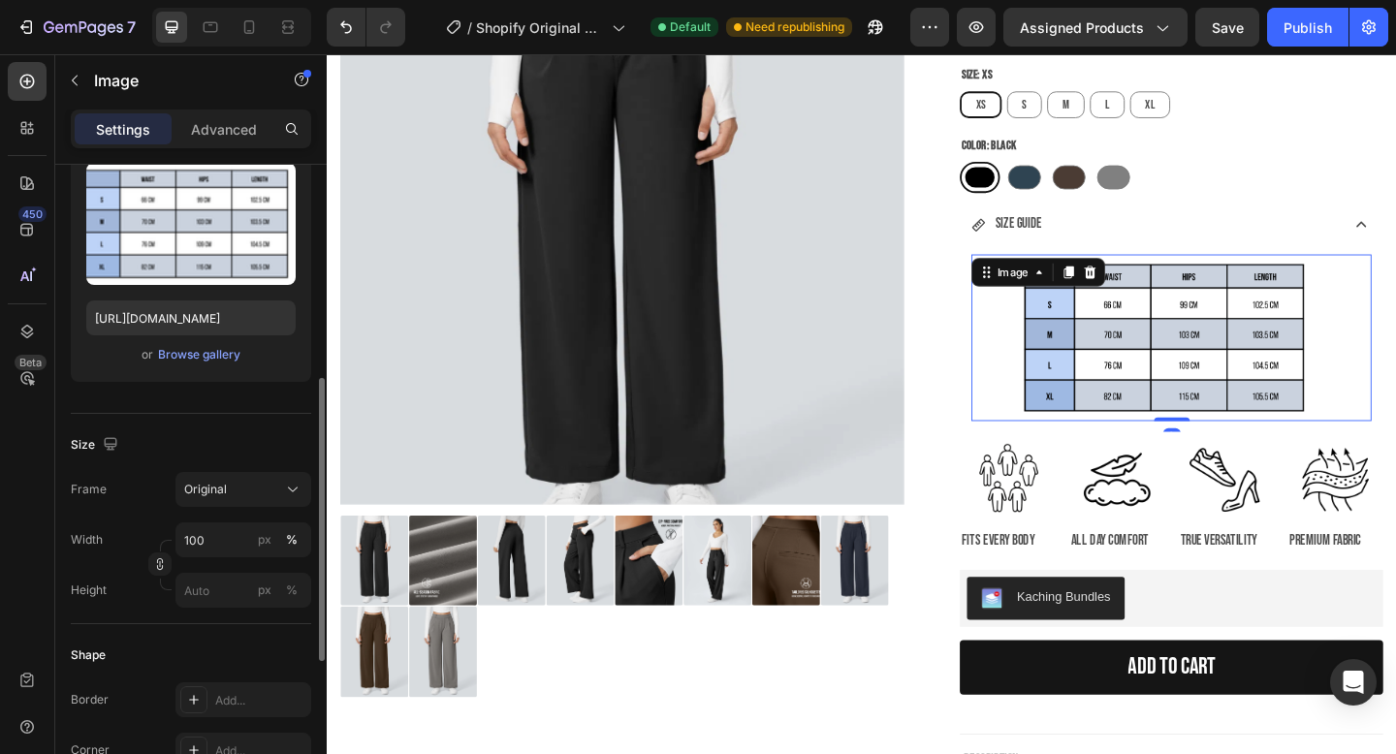
scroll to position [331, 0]
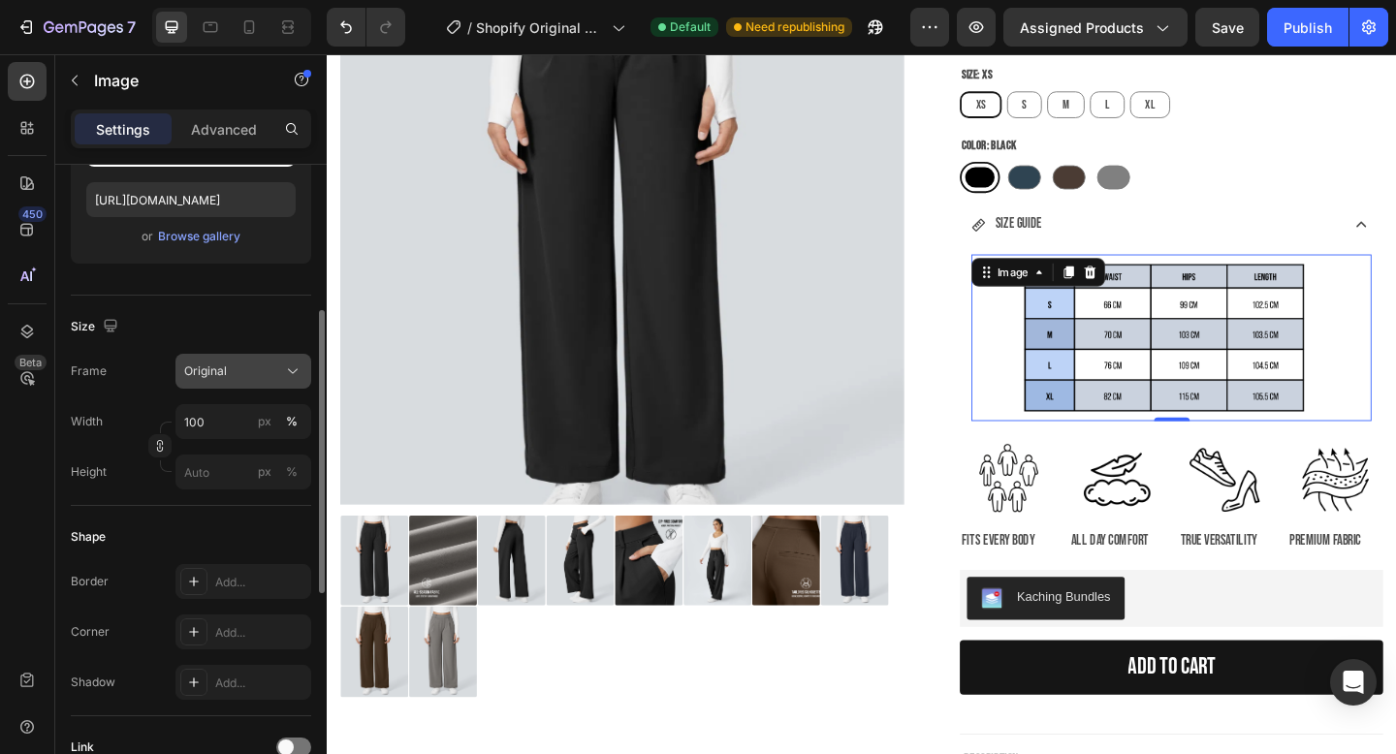
click at [265, 376] on div "Original" at bounding box center [231, 371] width 95 height 17
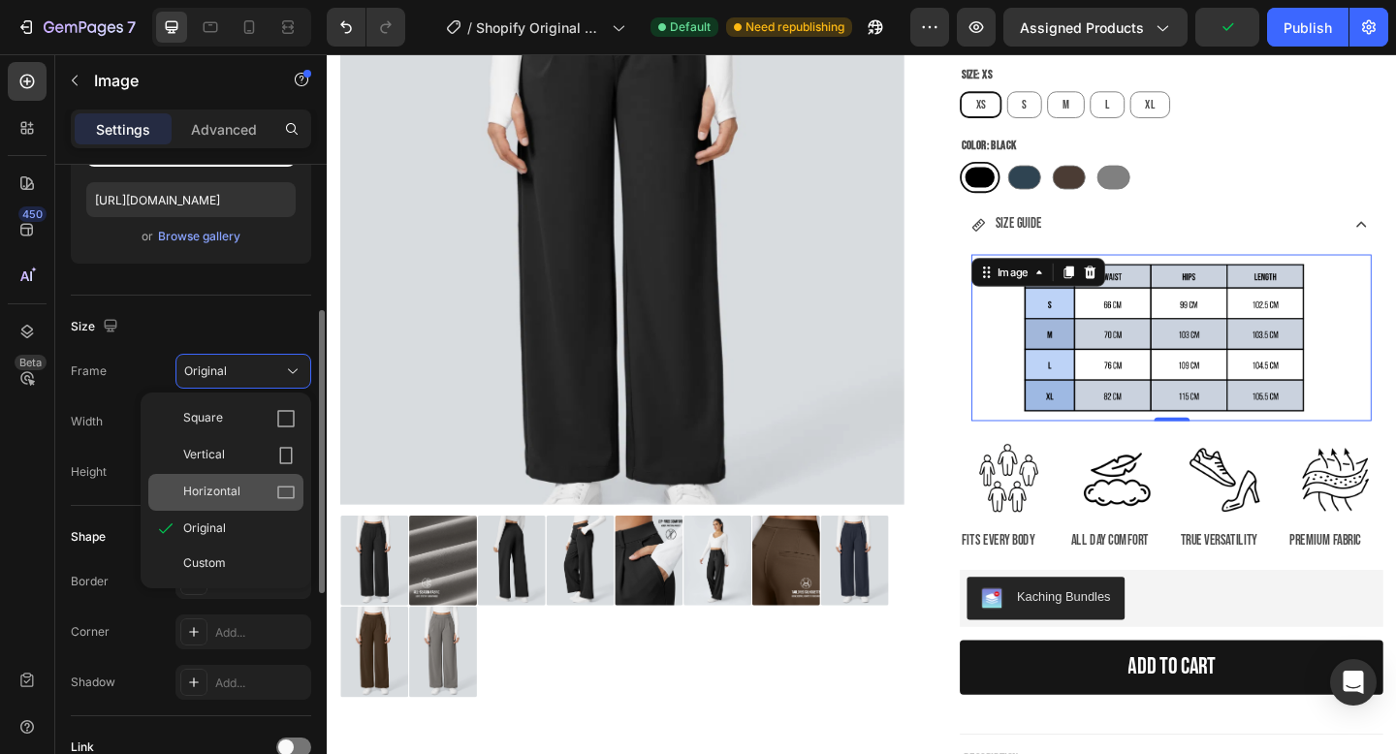
click at [250, 490] on div "Horizontal" at bounding box center [239, 492] width 112 height 19
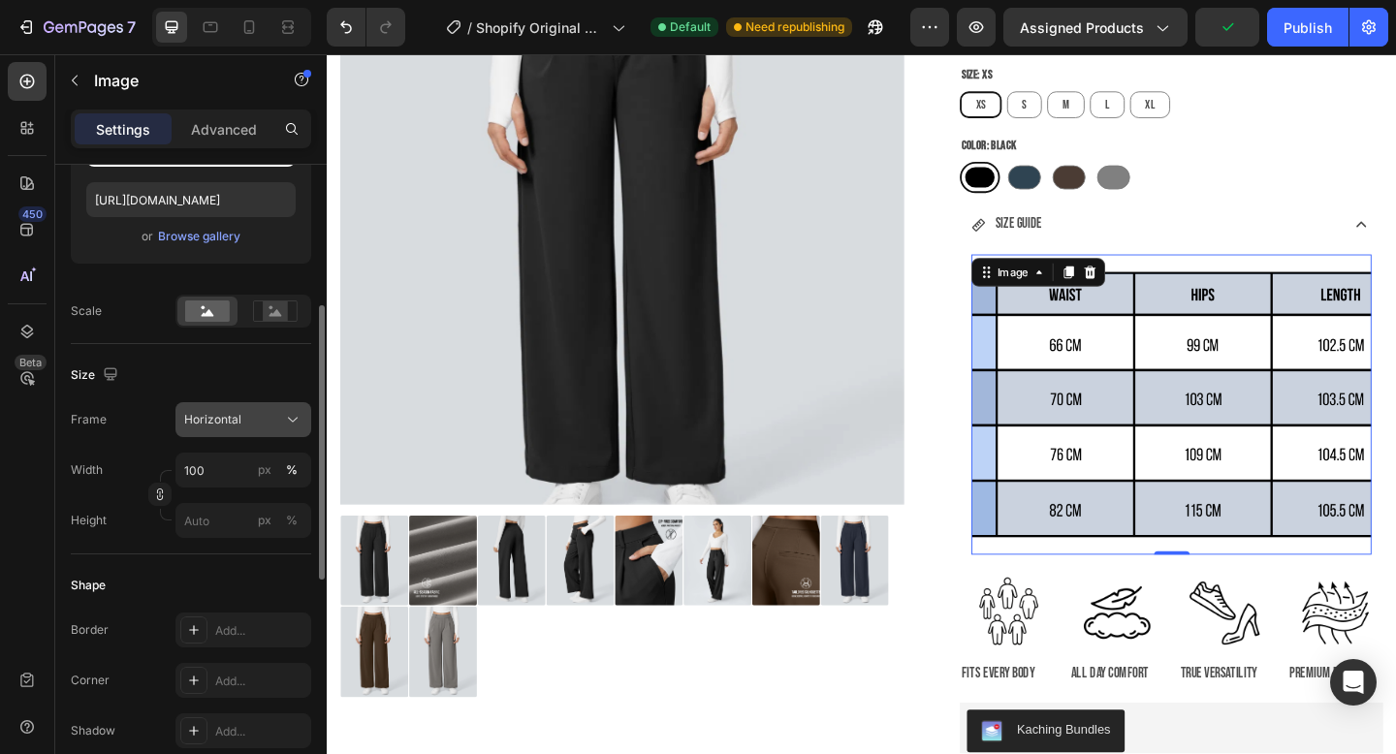
click at [258, 421] on div "Horizontal" at bounding box center [231, 419] width 95 height 17
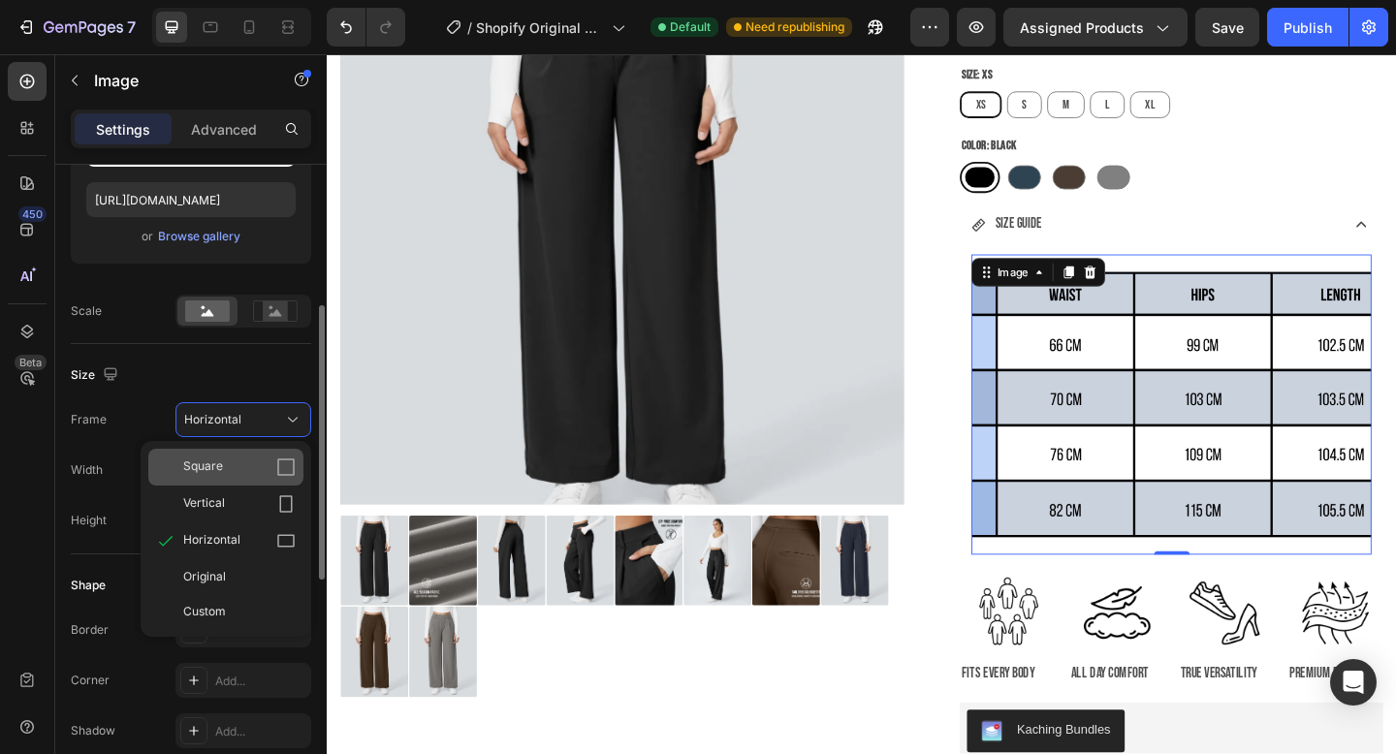
click at [261, 464] on div "Square" at bounding box center [239, 467] width 112 height 19
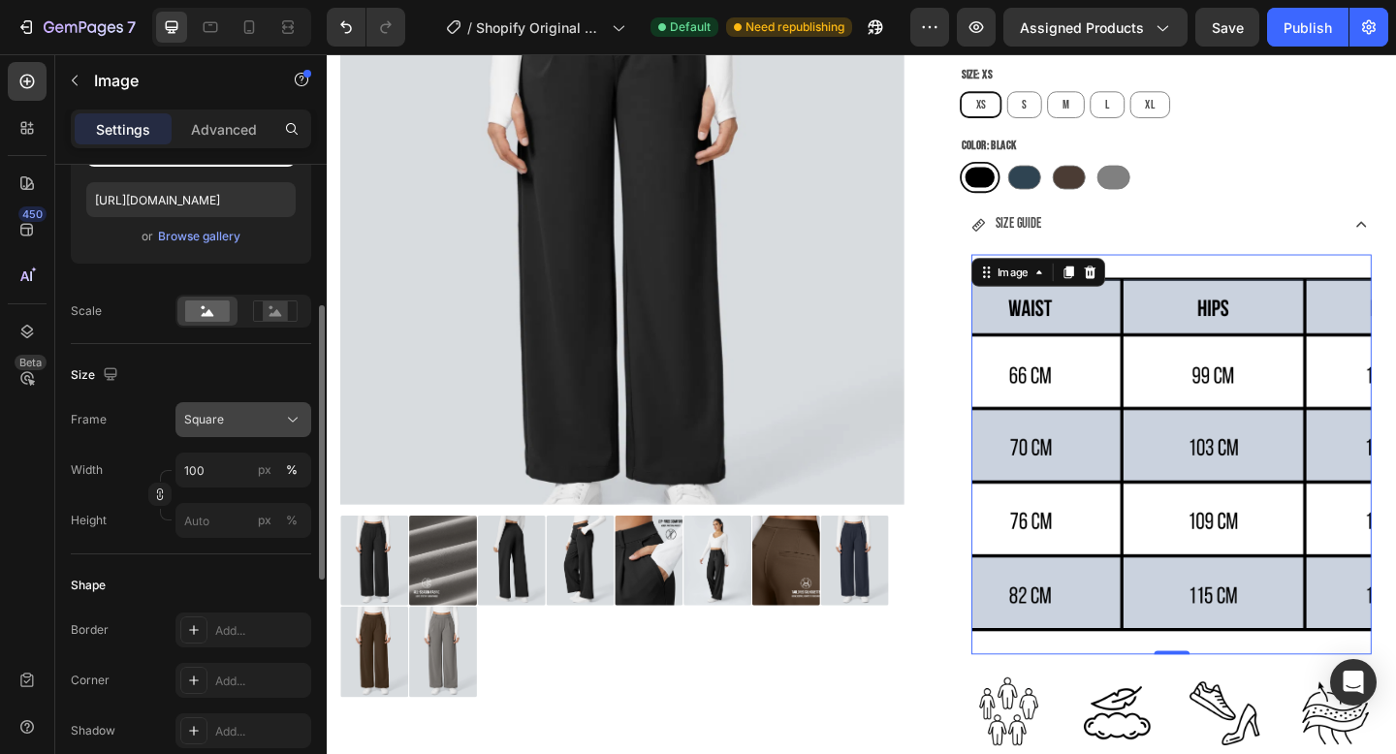
click at [285, 411] on icon at bounding box center [292, 419] width 19 height 19
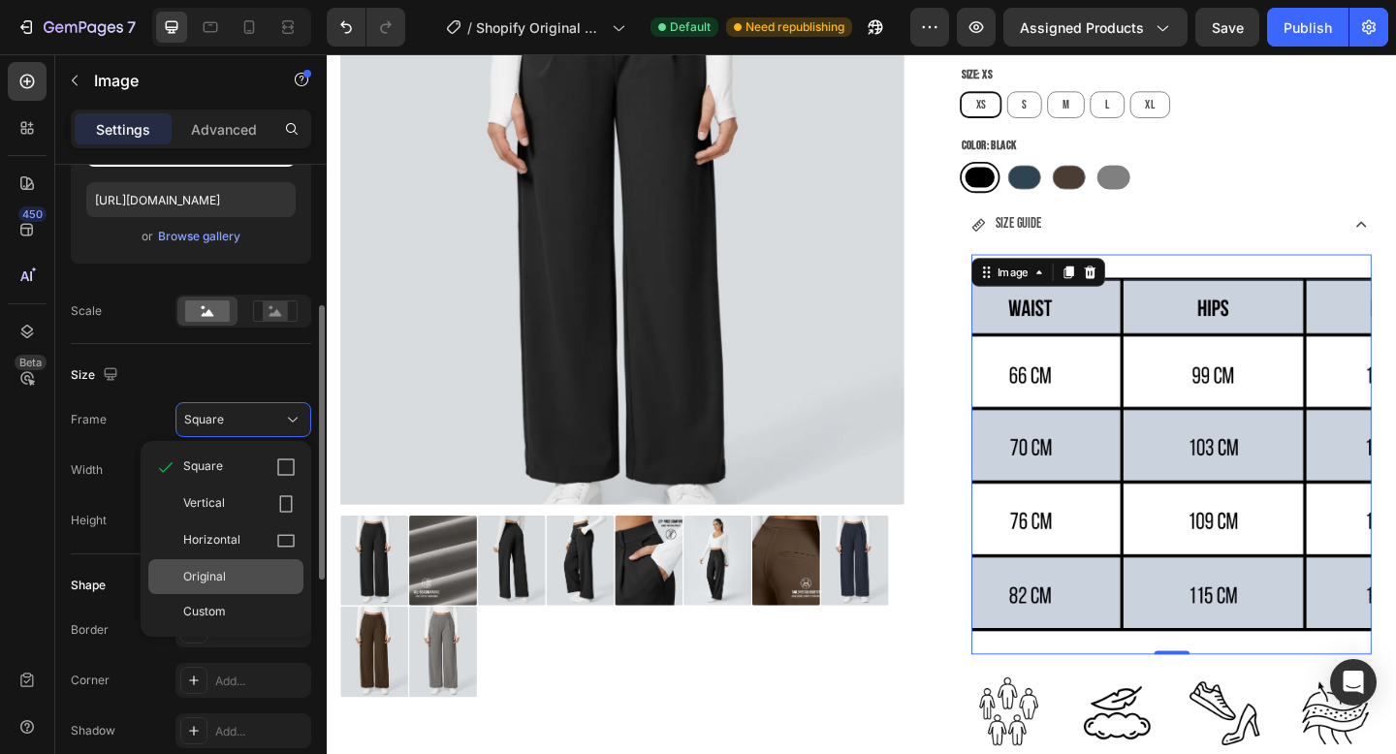
click at [241, 582] on div "Original" at bounding box center [239, 576] width 112 height 17
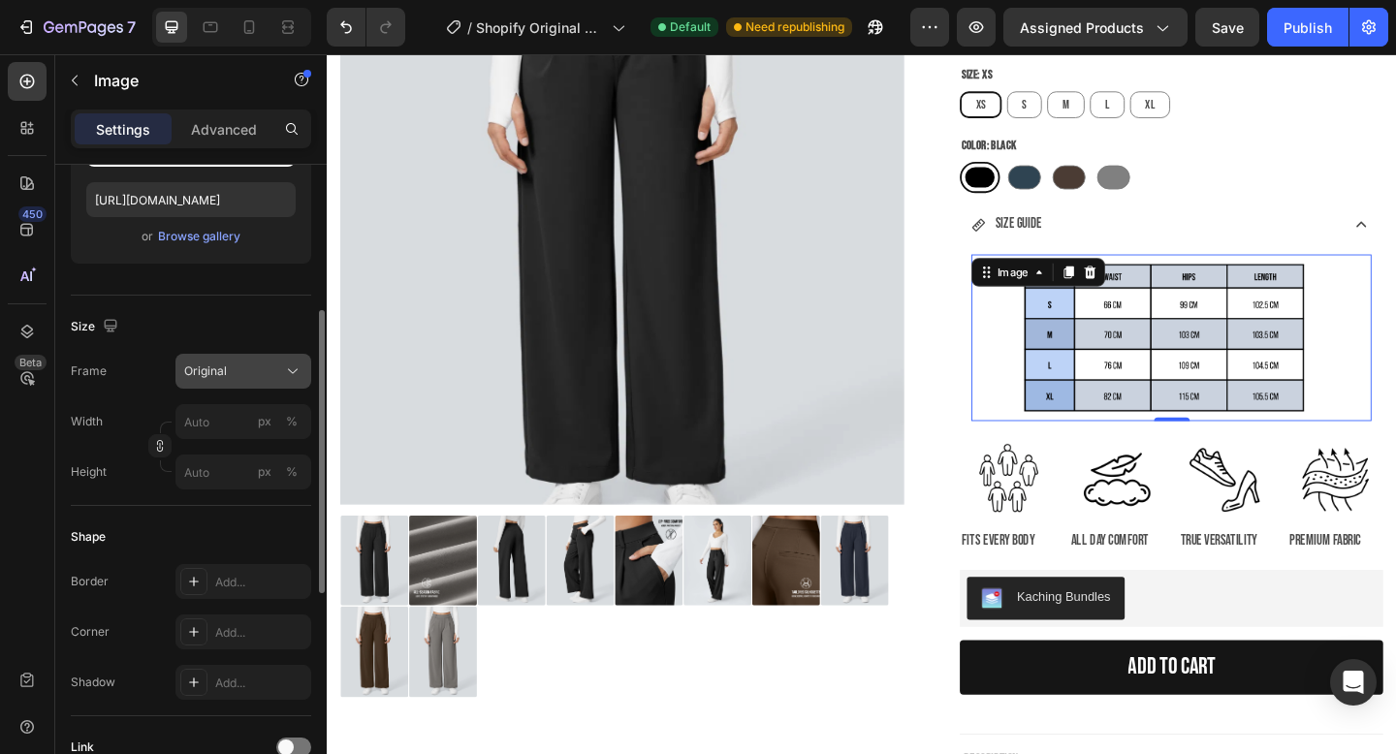
click at [251, 377] on div "Original" at bounding box center [231, 371] width 95 height 17
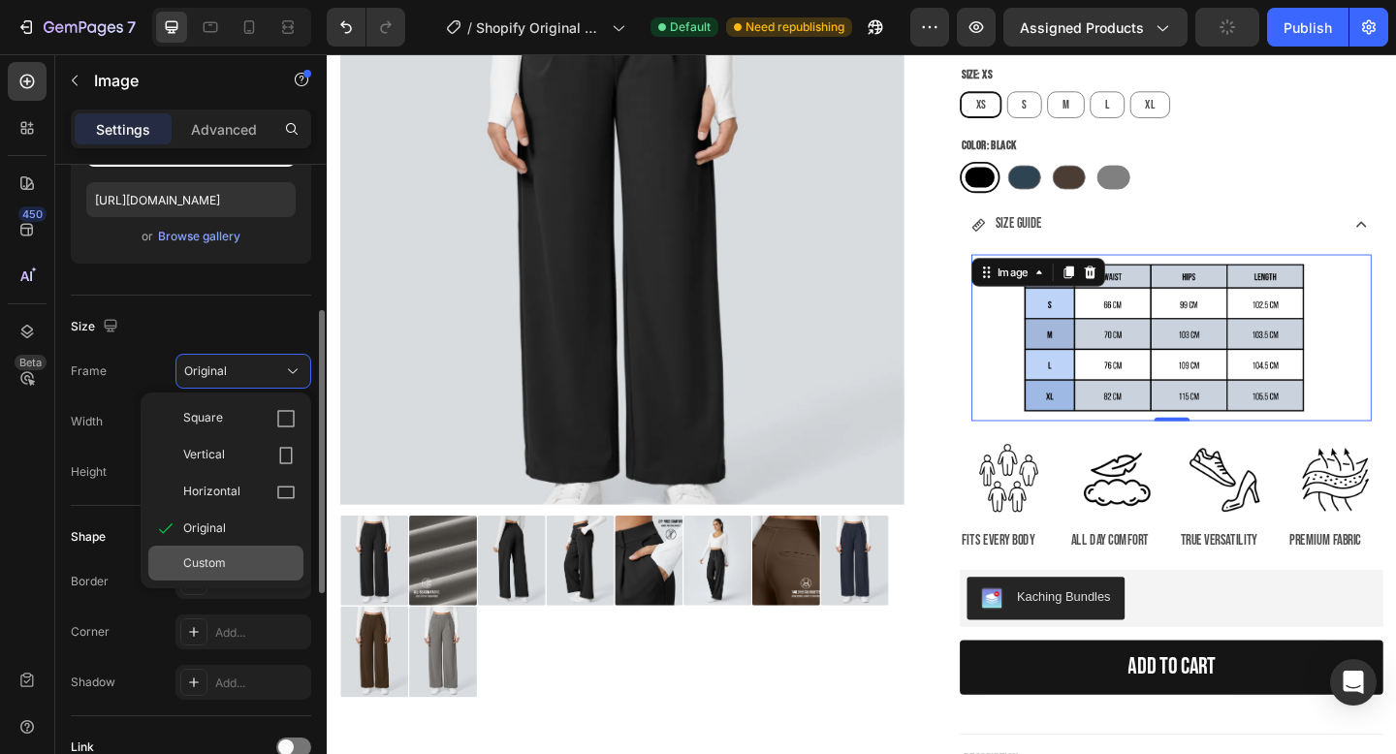
click at [222, 562] on span "Custom" at bounding box center [204, 563] width 43 height 17
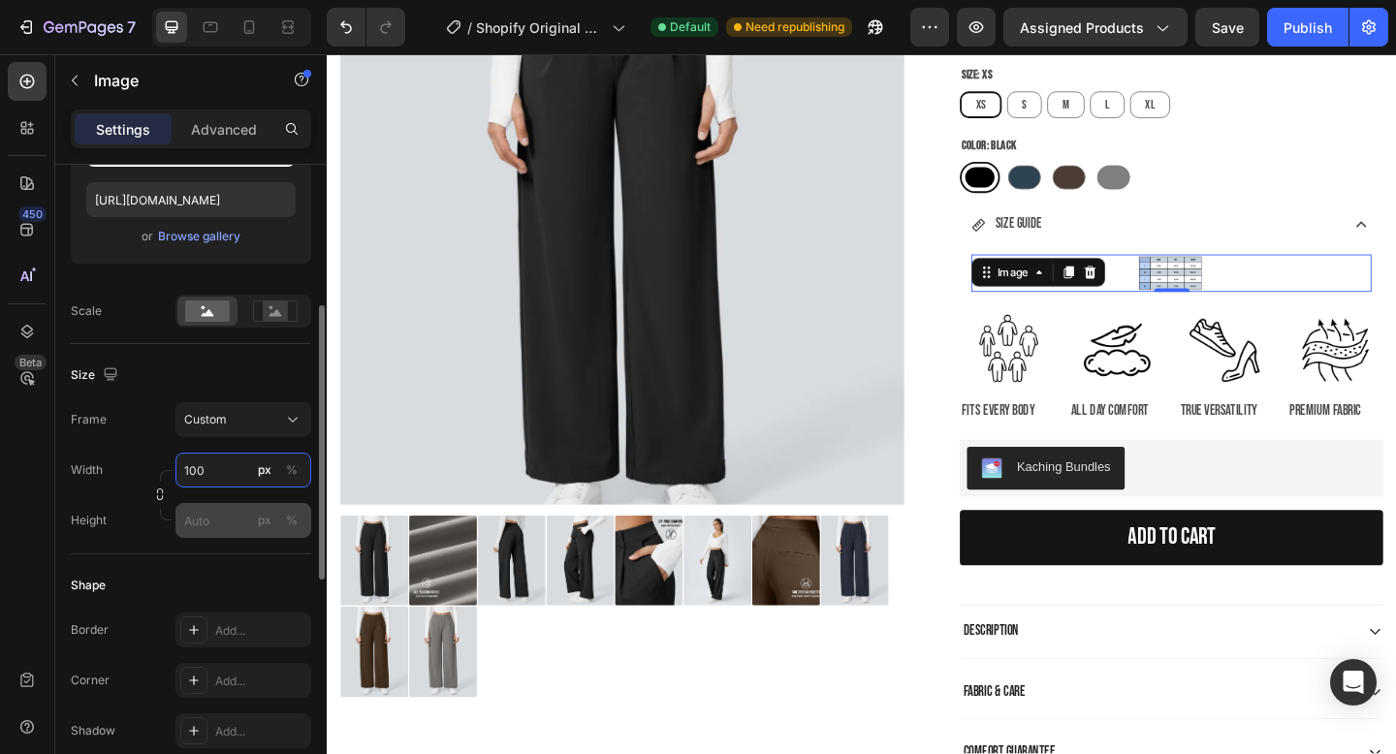
type input "100"
click at [234, 516] on input "px %" at bounding box center [244, 520] width 136 height 35
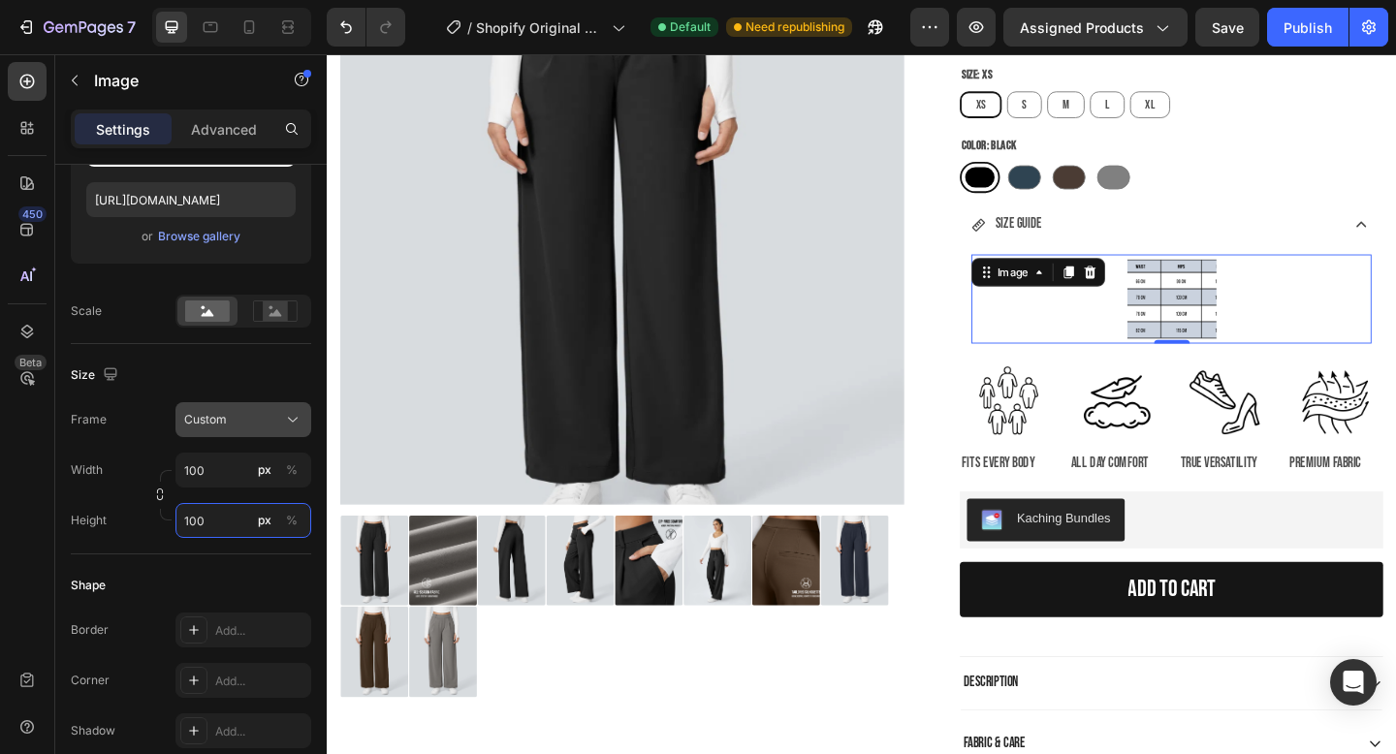
type input "100"
click at [283, 414] on icon at bounding box center [292, 419] width 19 height 19
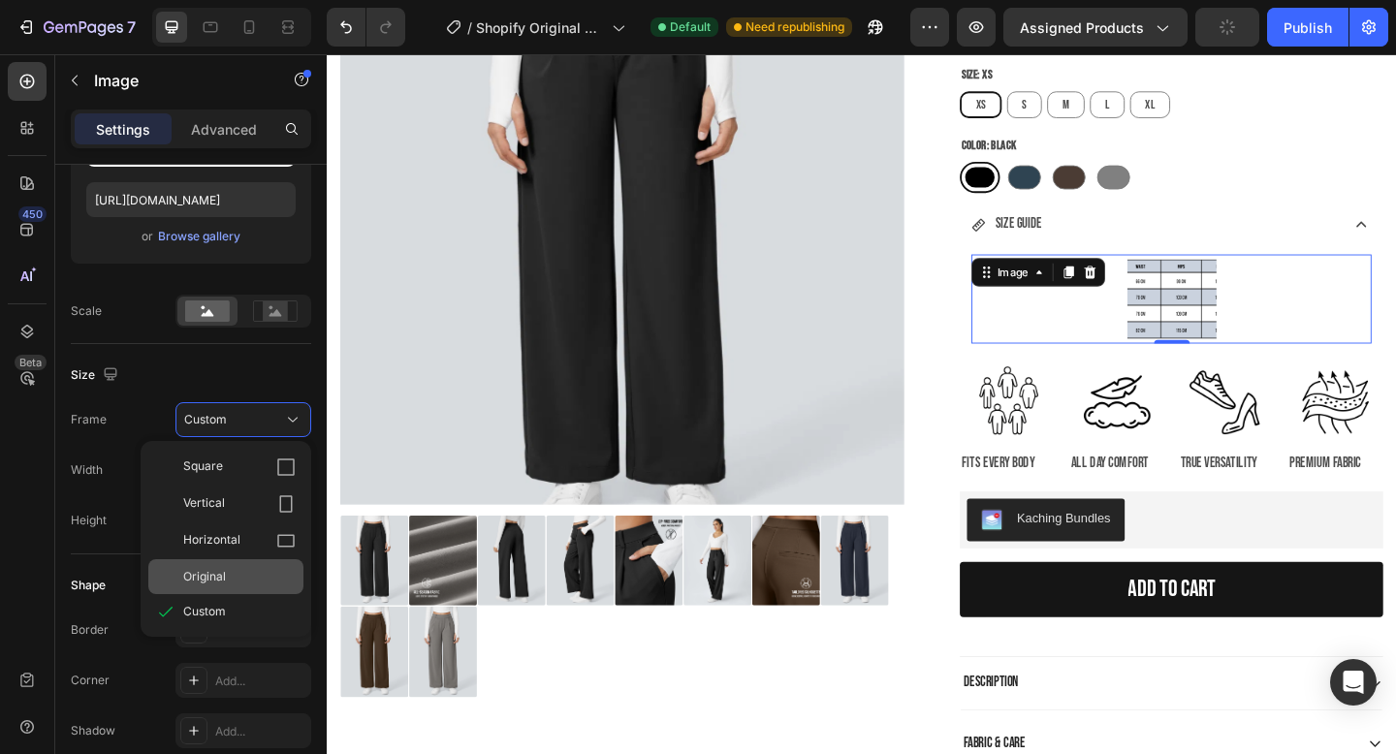
click at [252, 568] on div "Original" at bounding box center [239, 576] width 112 height 17
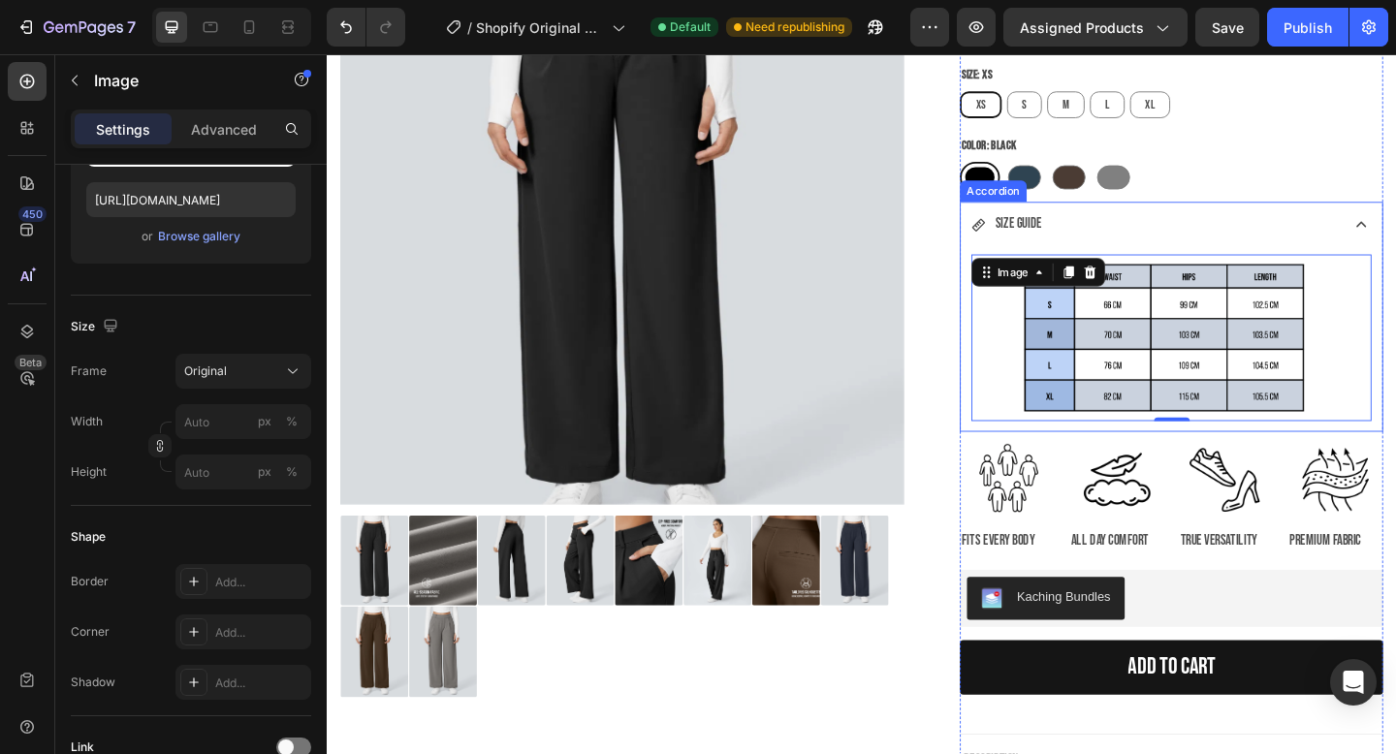
click at [1396, 230] on div "SIZE GUIDE" at bounding box center [1245, 241] width 459 height 53
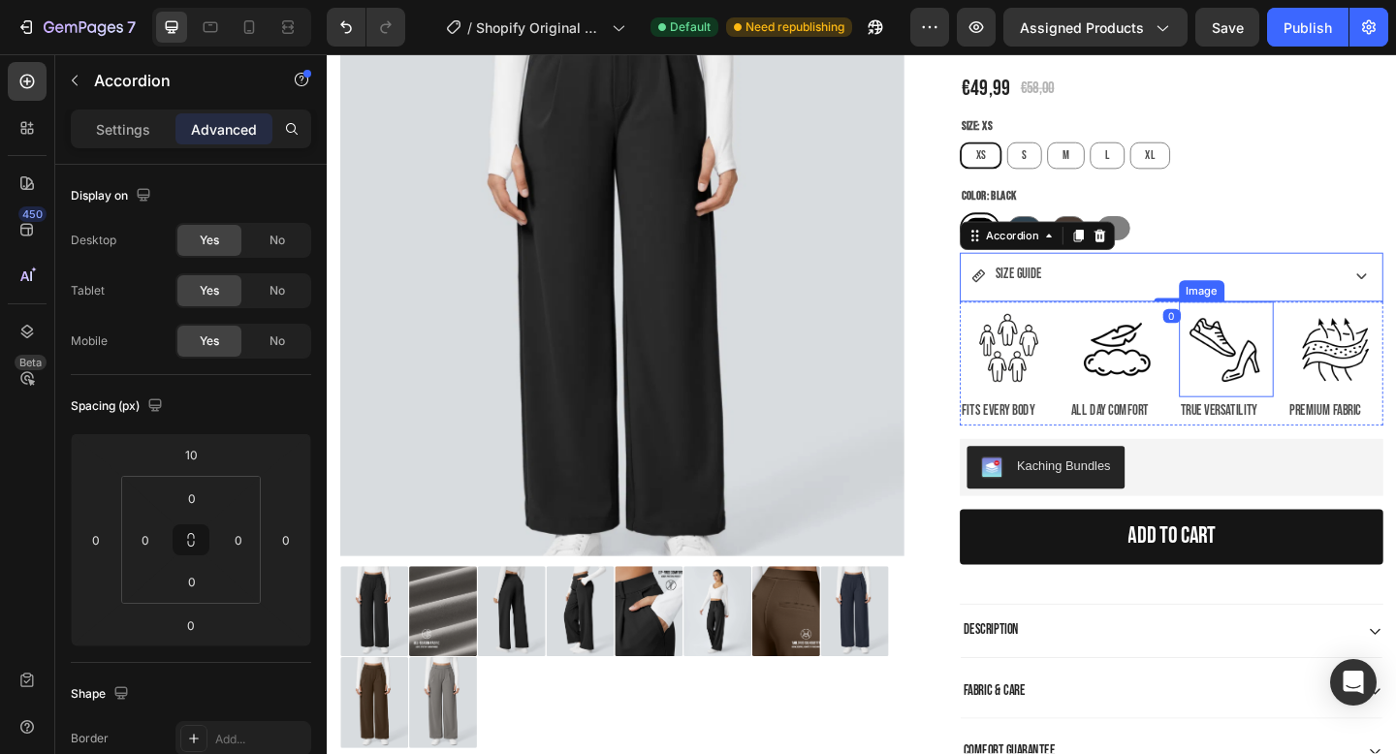
scroll to position [207, 0]
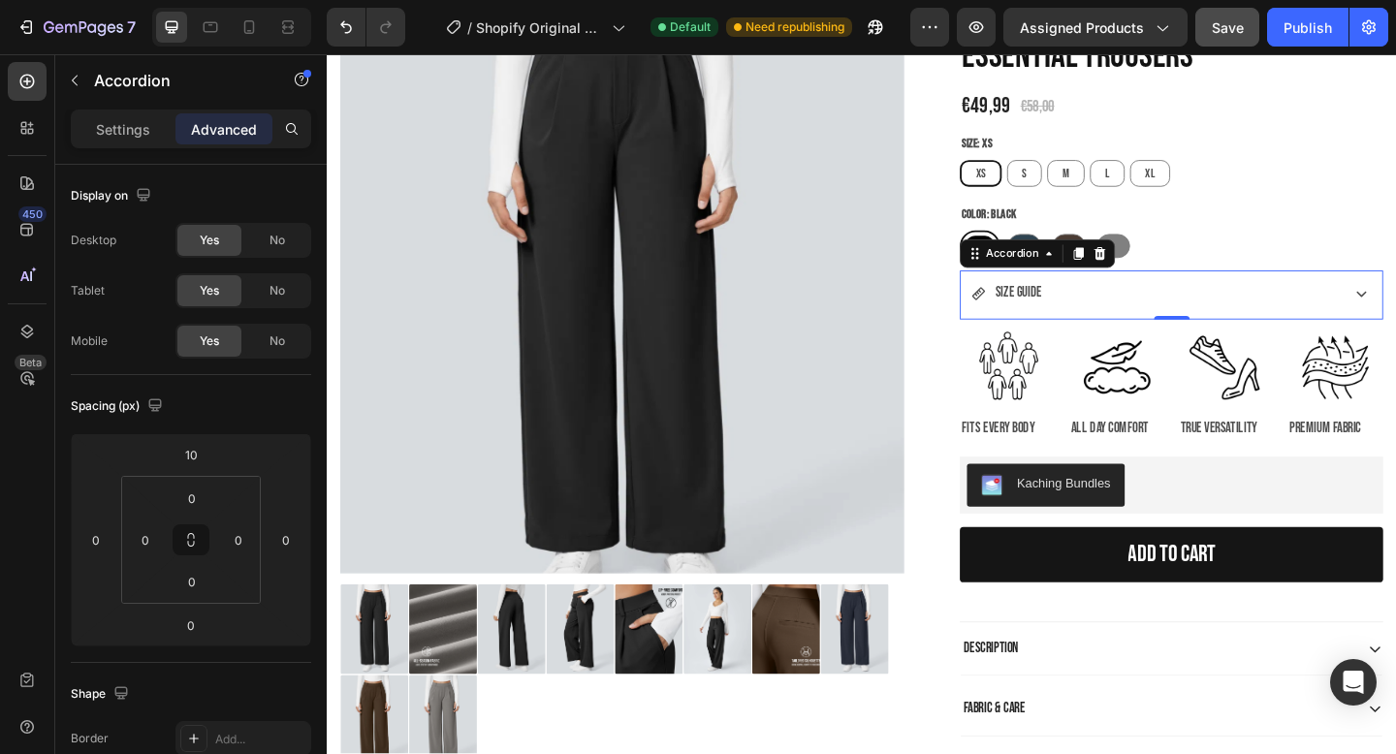
click at [1226, 44] on button "Save" at bounding box center [1228, 27] width 64 height 39
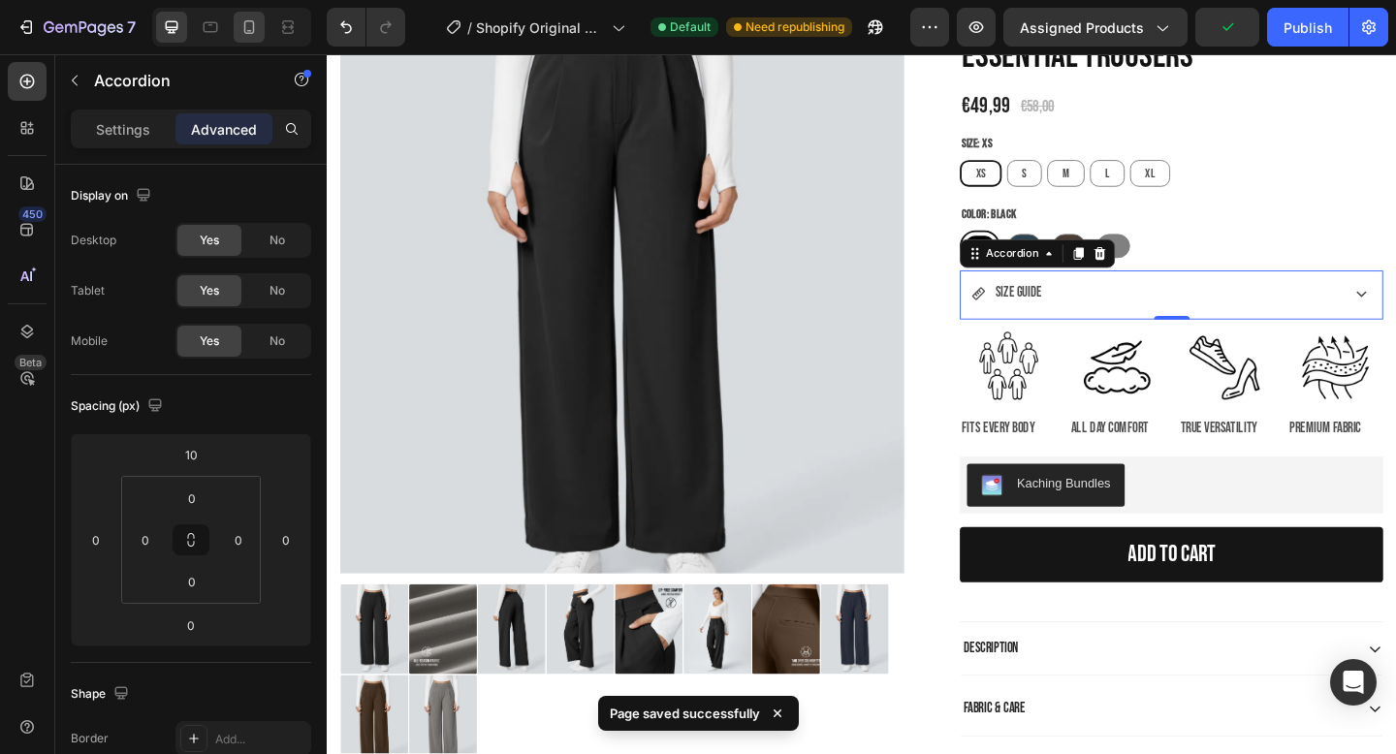
click at [242, 29] on icon at bounding box center [249, 26] width 19 height 19
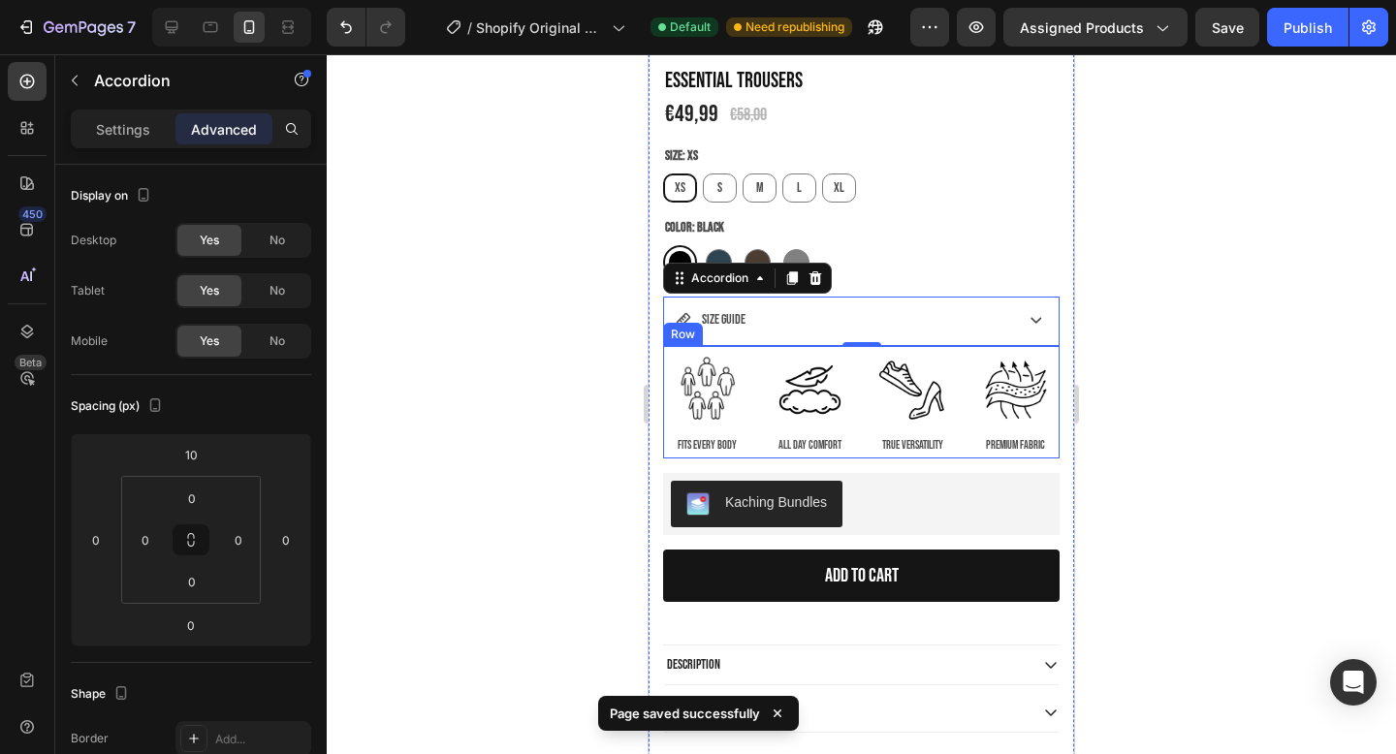
scroll to position [688, 0]
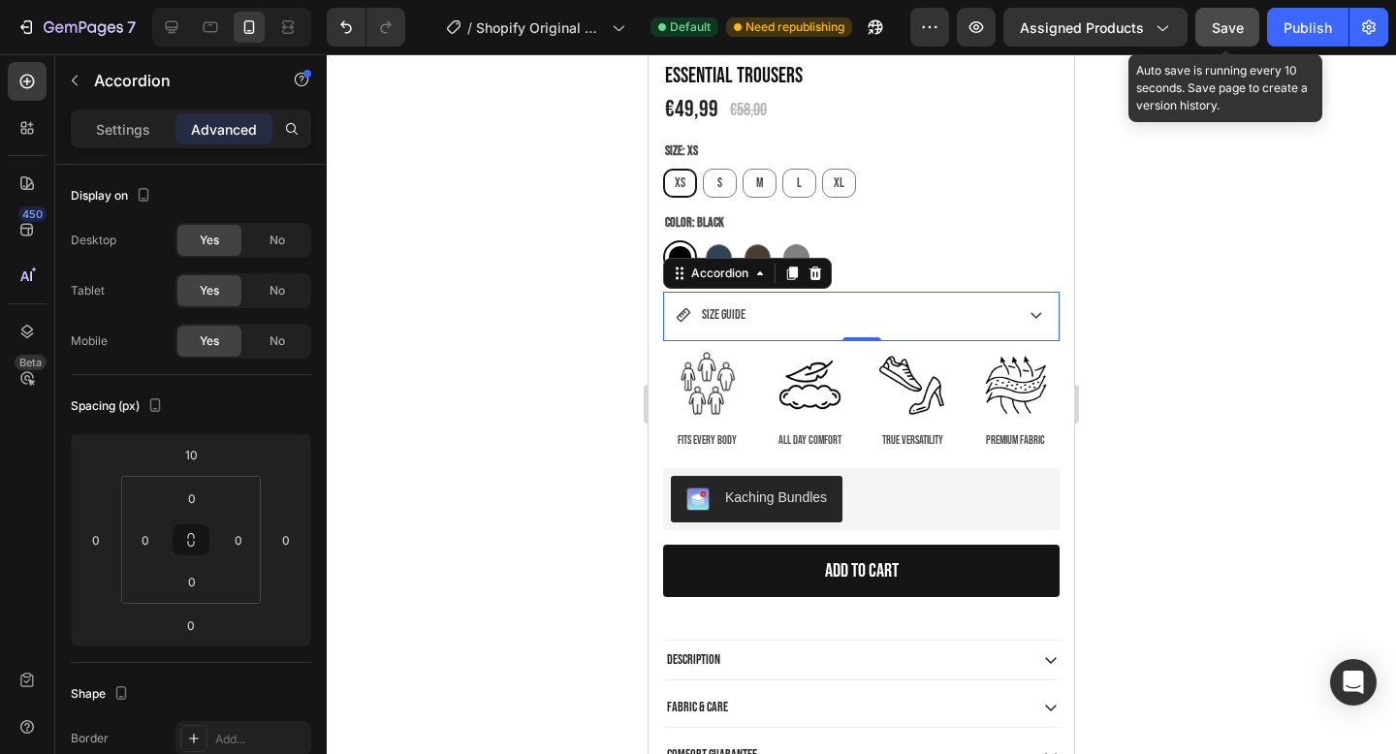
click at [1202, 26] on button "Save" at bounding box center [1228, 27] width 64 height 39
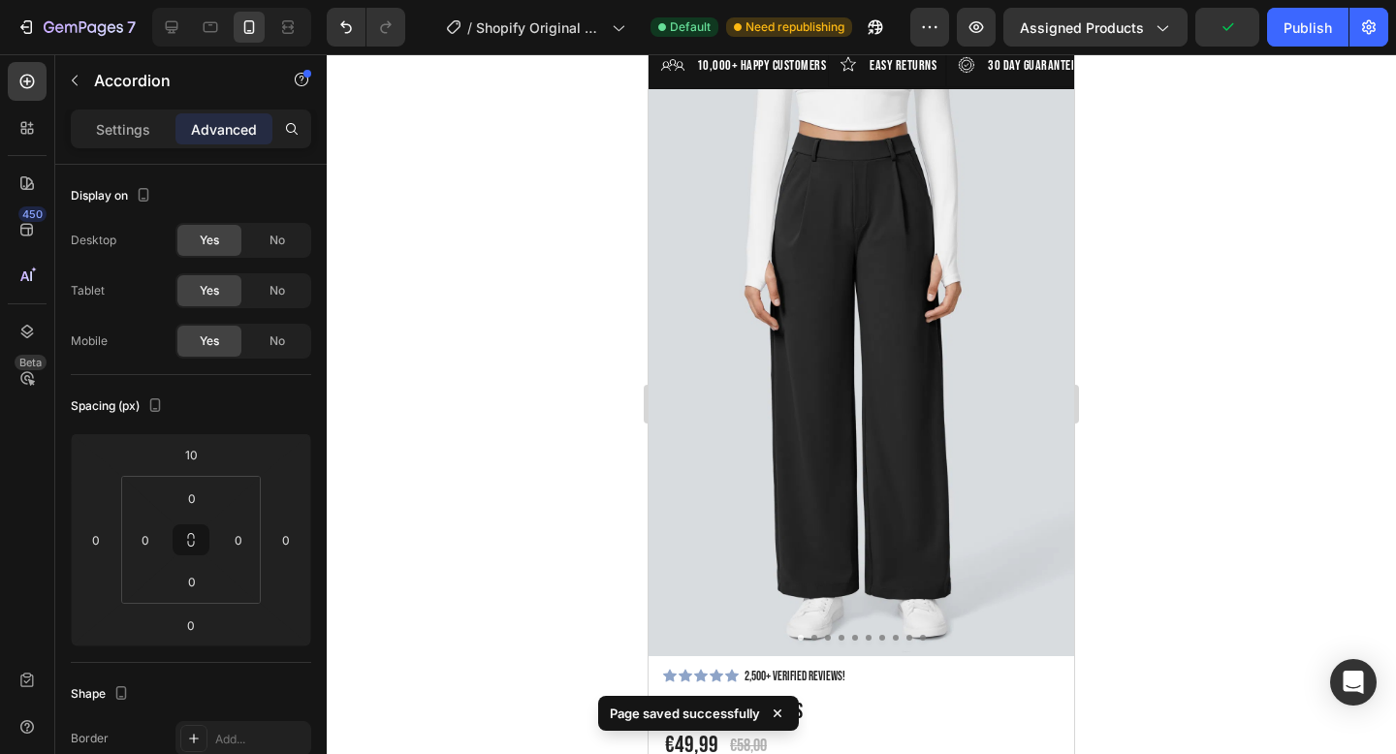
scroll to position [25, 0]
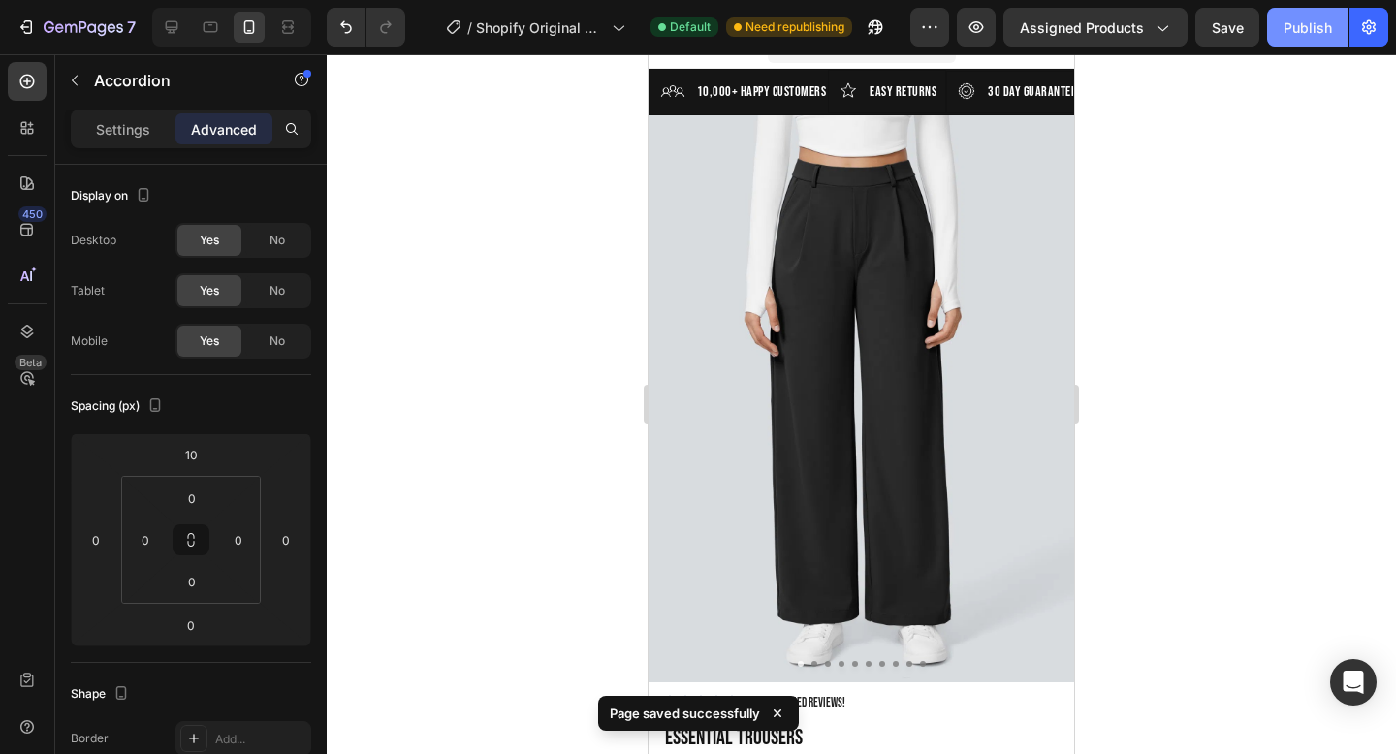
click at [1297, 22] on div "Publish" at bounding box center [1308, 27] width 48 height 20
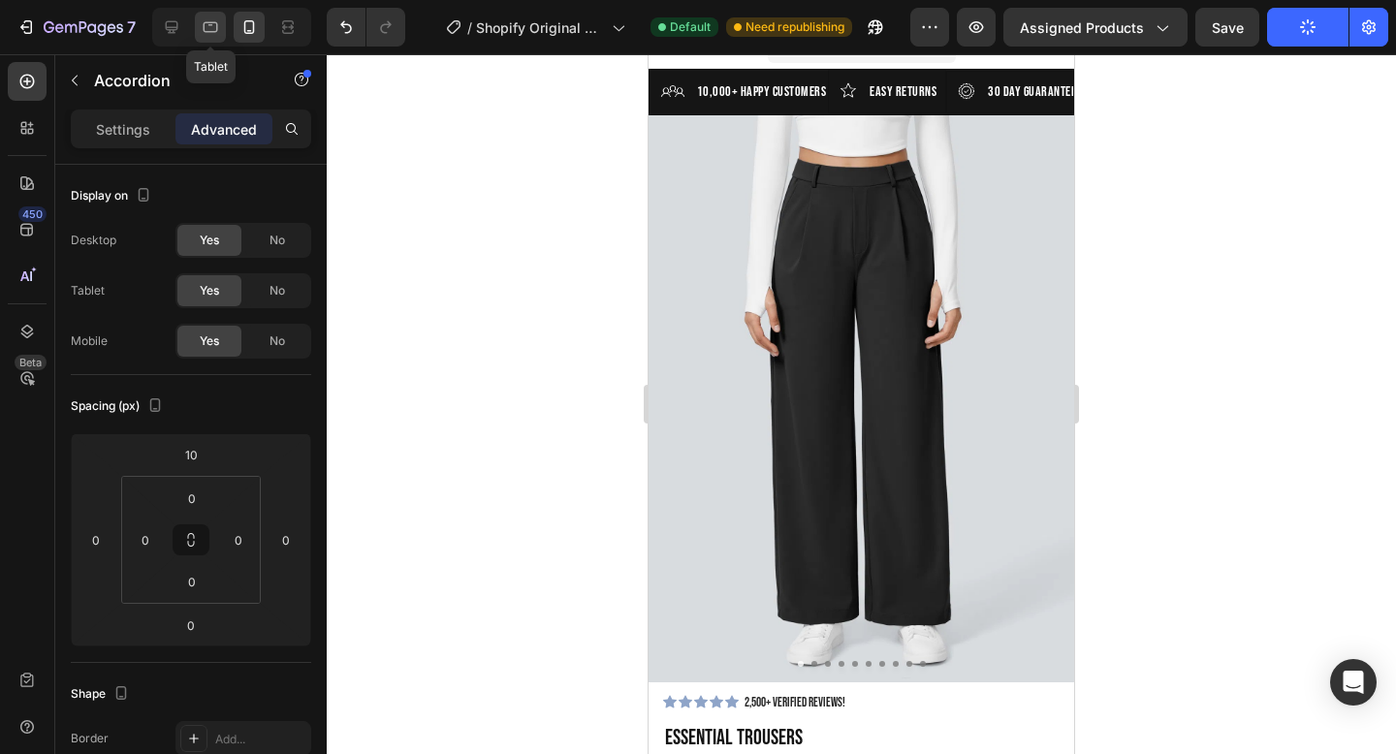
click at [208, 26] on icon at bounding box center [210, 26] width 19 height 19
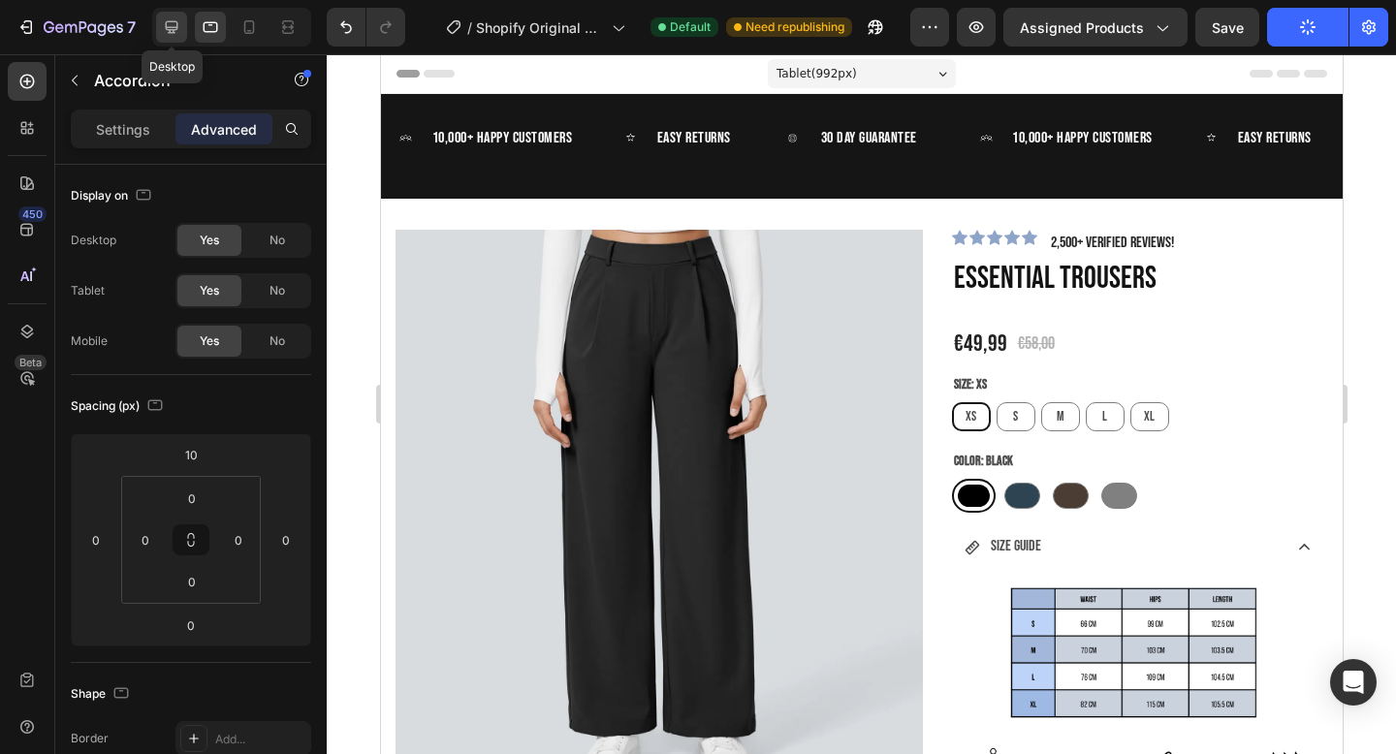
click at [167, 28] on icon at bounding box center [172, 27] width 13 height 13
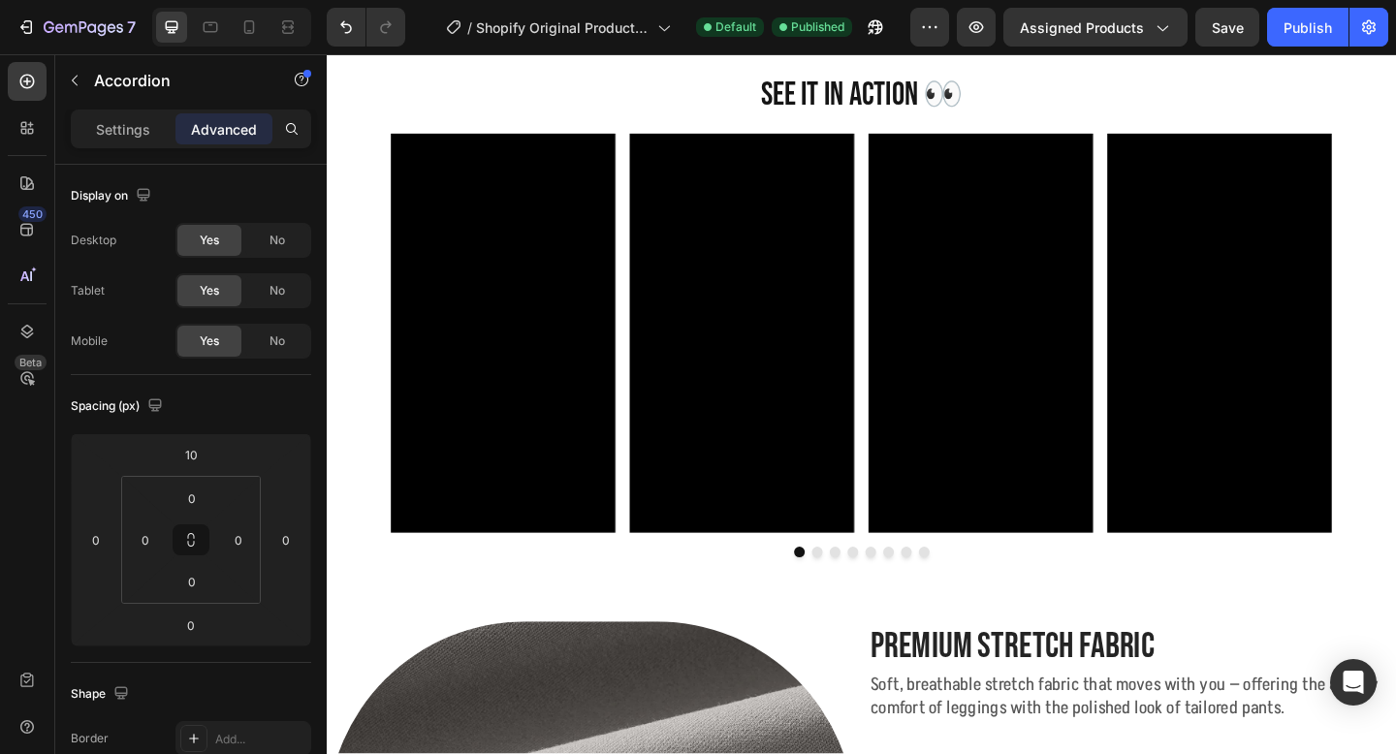
scroll to position [1682, 0]
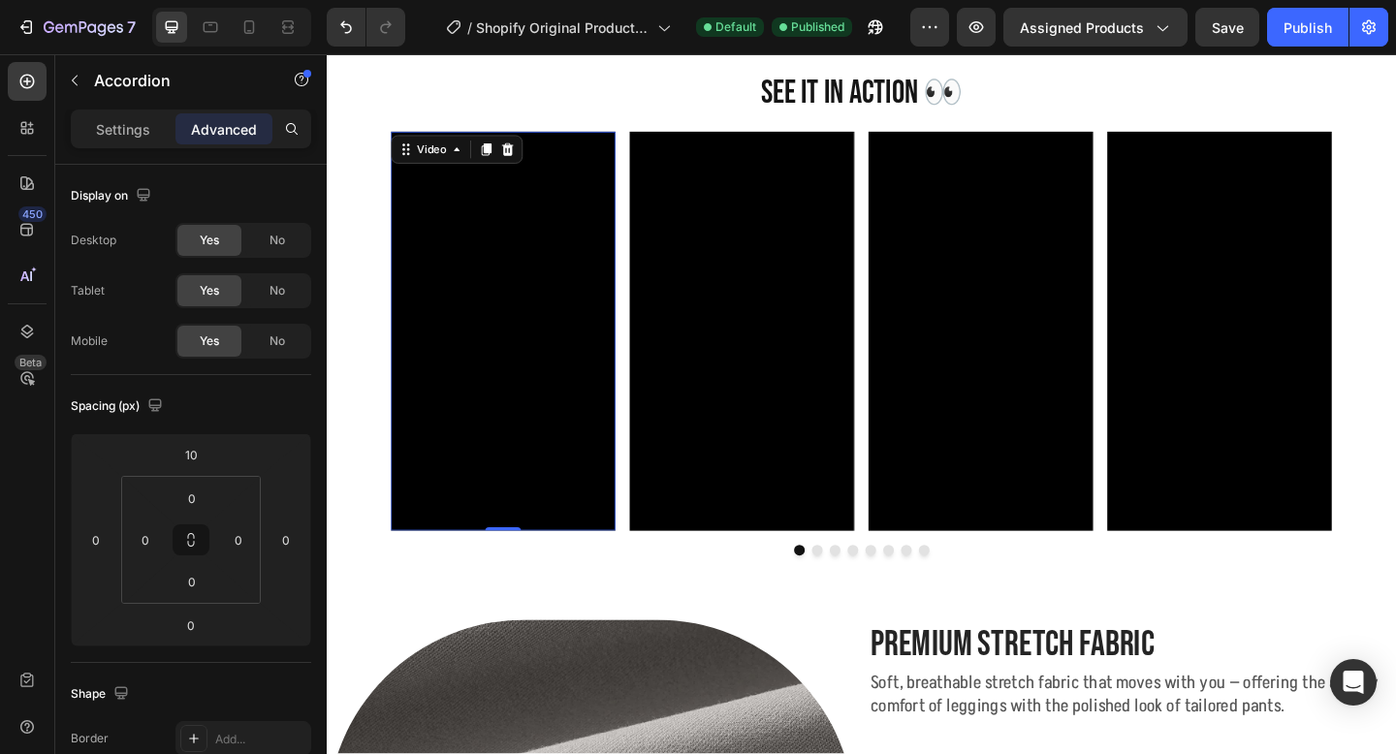
click at [572, 455] on video at bounding box center [519, 356] width 244 height 434
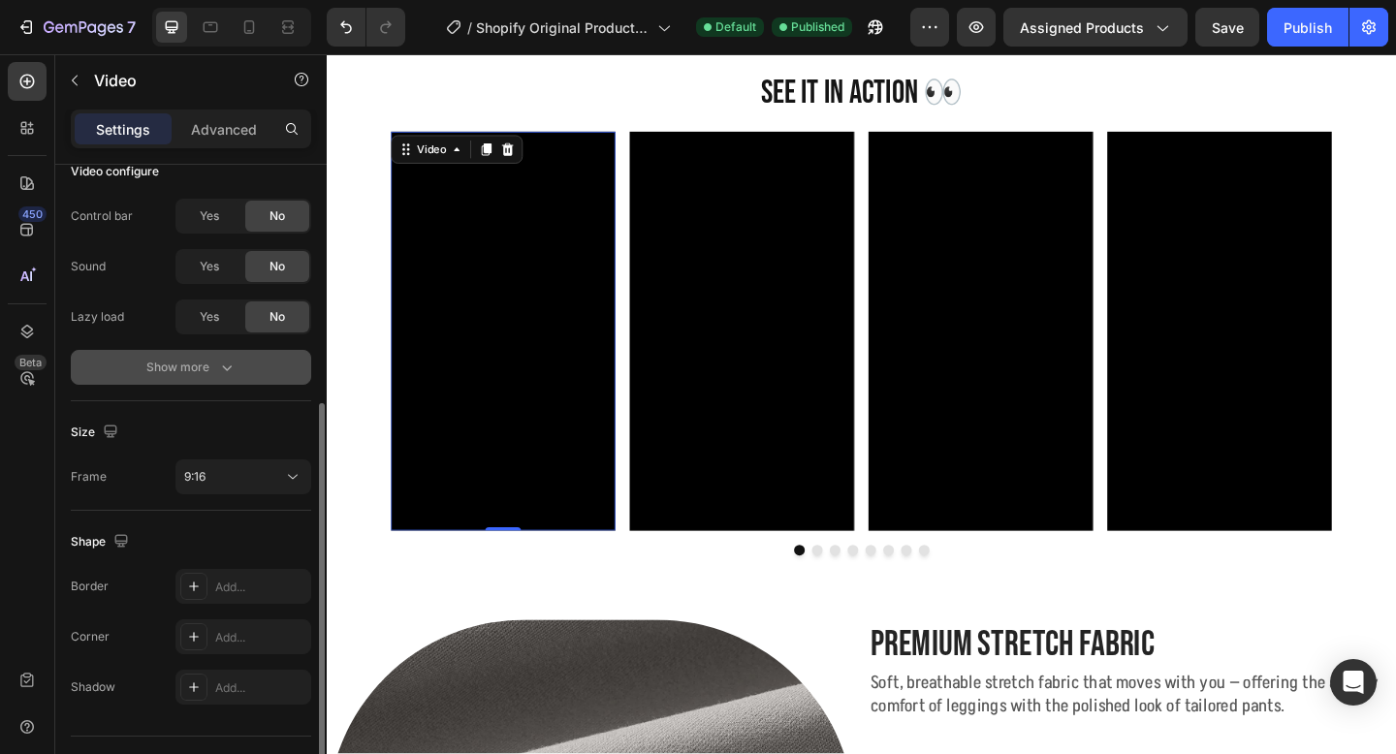
scroll to position [278, 0]
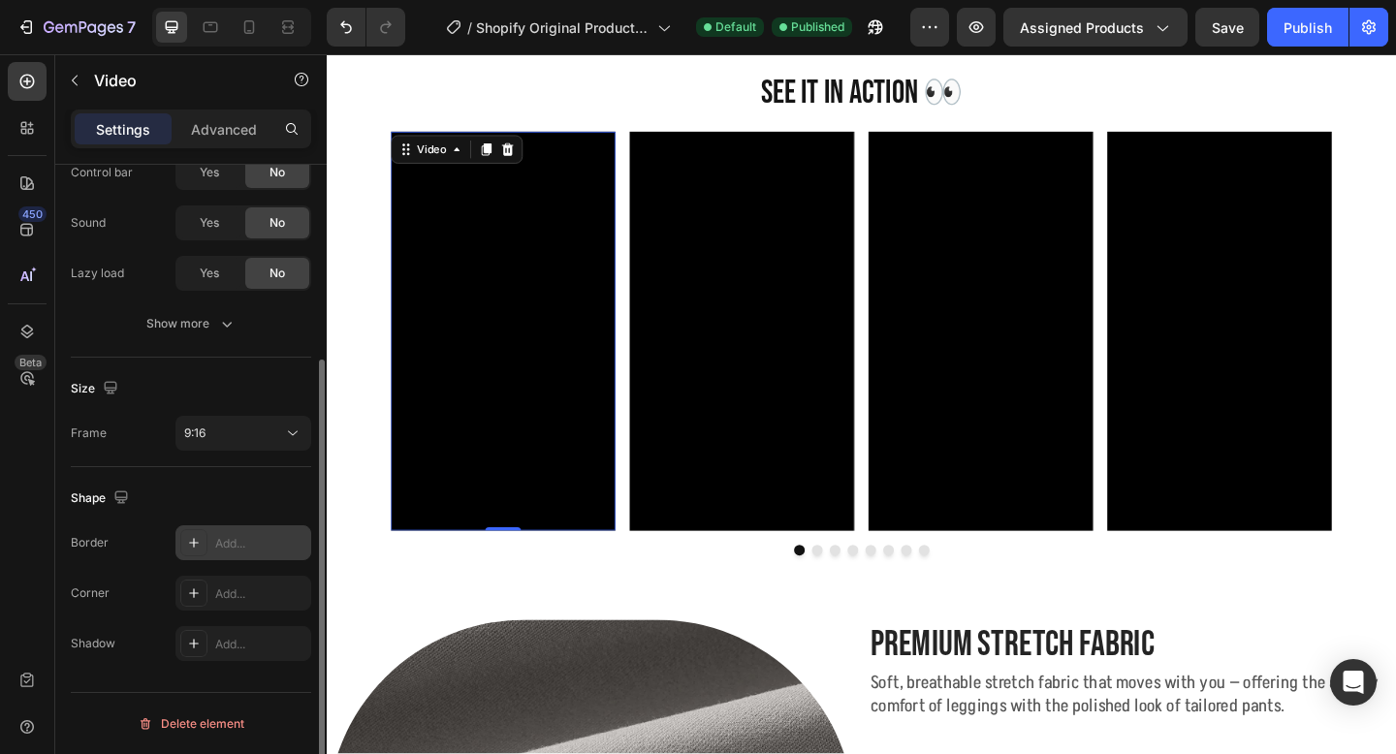
click at [193, 539] on icon at bounding box center [194, 543] width 10 height 10
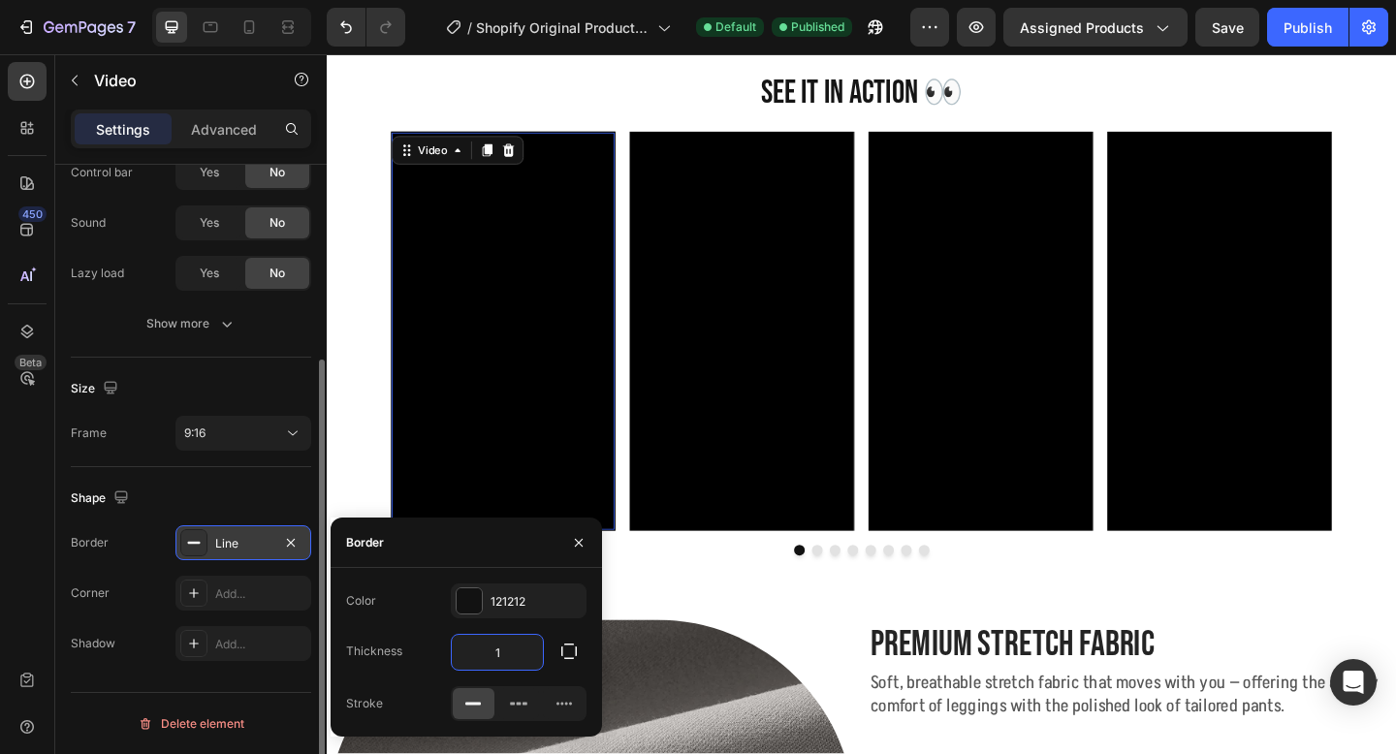
click at [527, 655] on input "1" at bounding box center [497, 652] width 91 height 35
click at [290, 543] on icon "button" at bounding box center [291, 542] width 8 height 8
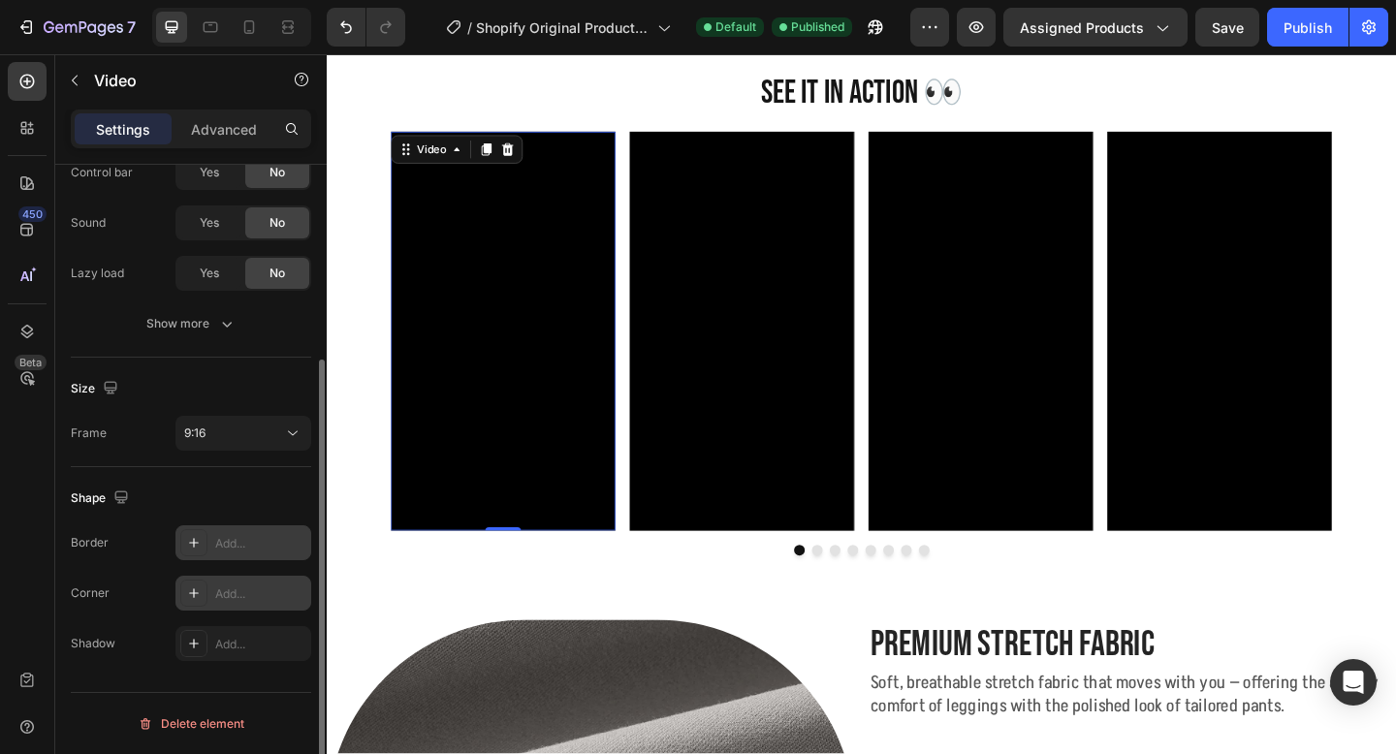
click at [277, 590] on div "Add..." at bounding box center [260, 594] width 91 height 17
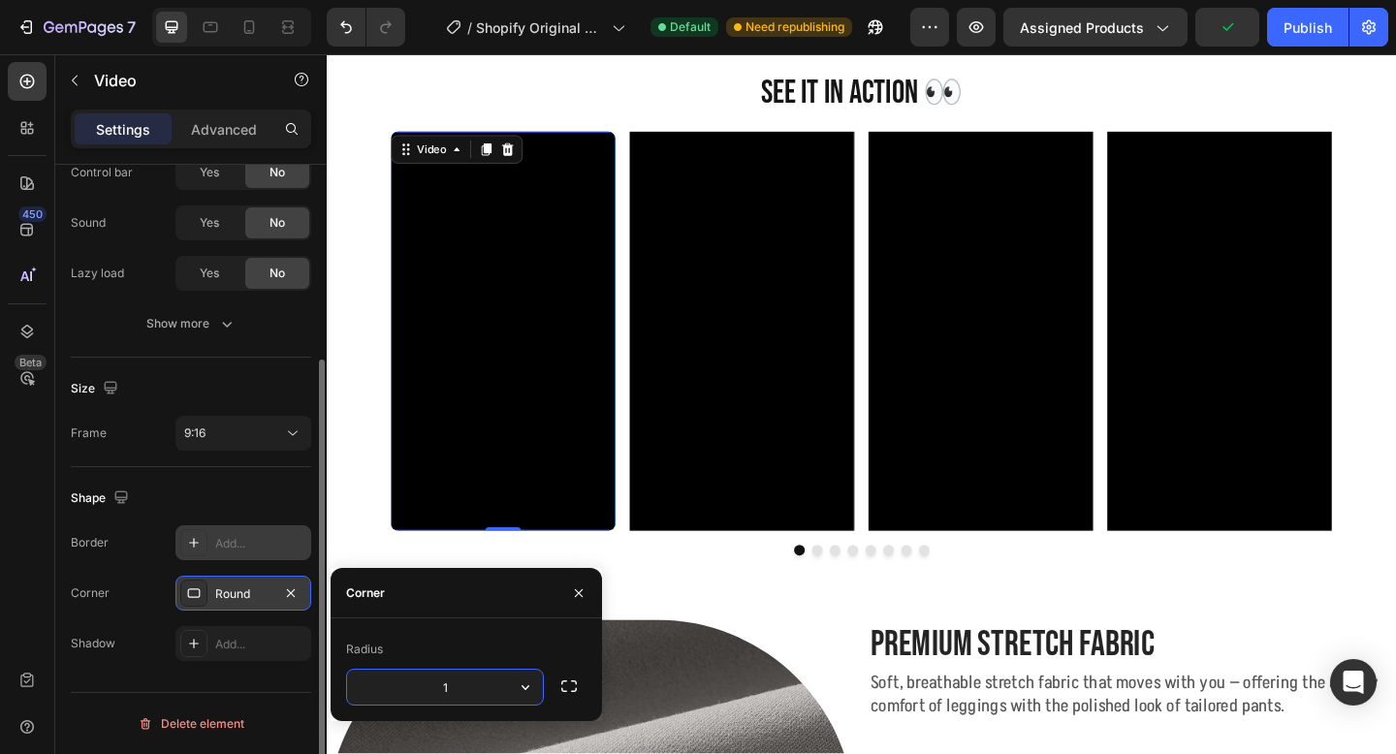
type input "10"
click at [754, 467] on video at bounding box center [779, 356] width 244 height 434
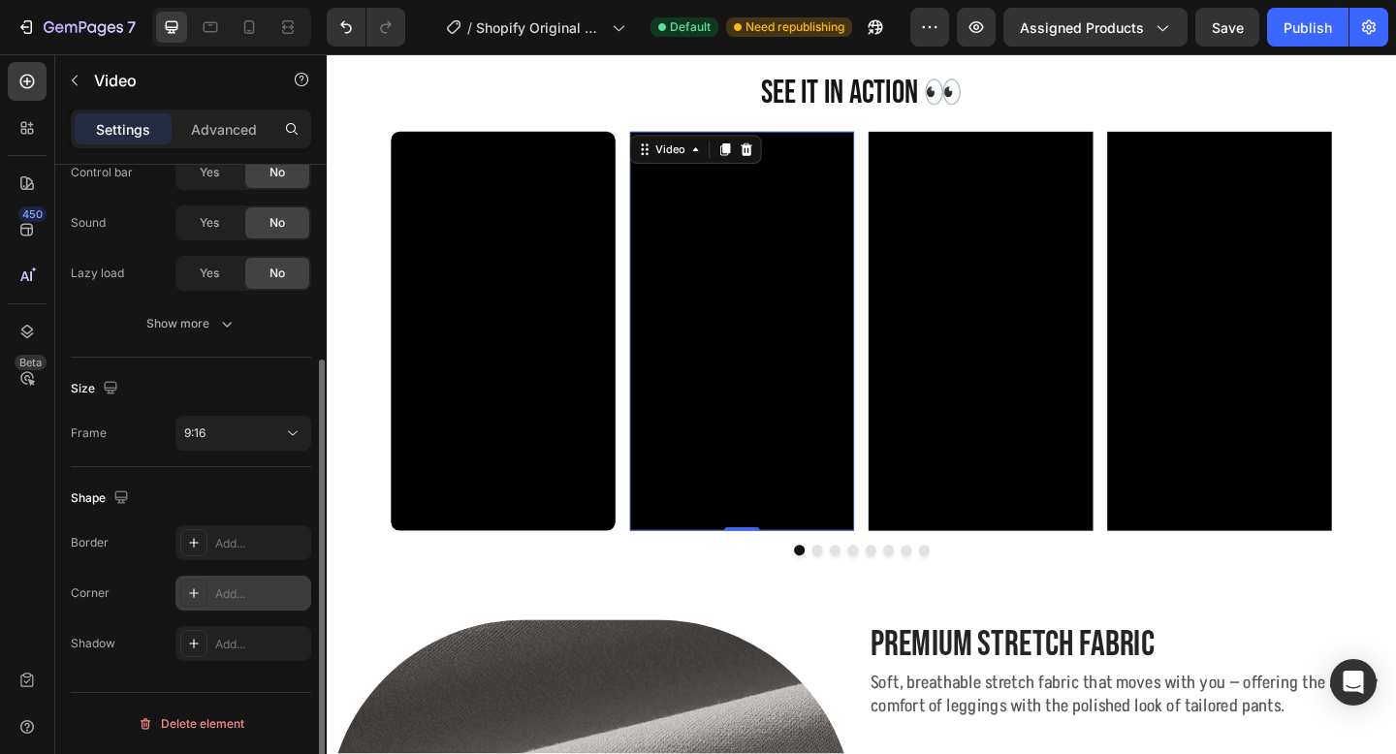
click at [239, 593] on div "Add..." at bounding box center [260, 594] width 91 height 17
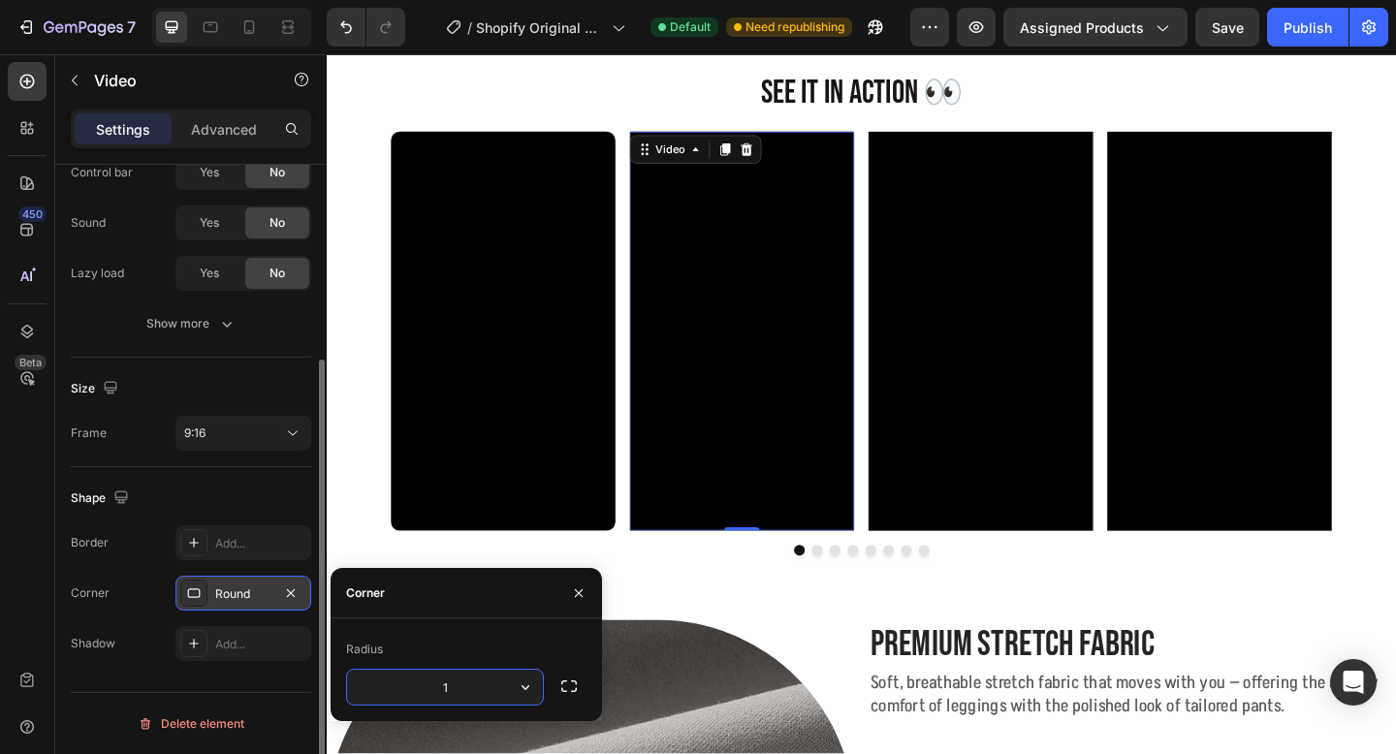
type input "10"
click at [1150, 419] on video at bounding box center [1038, 356] width 244 height 434
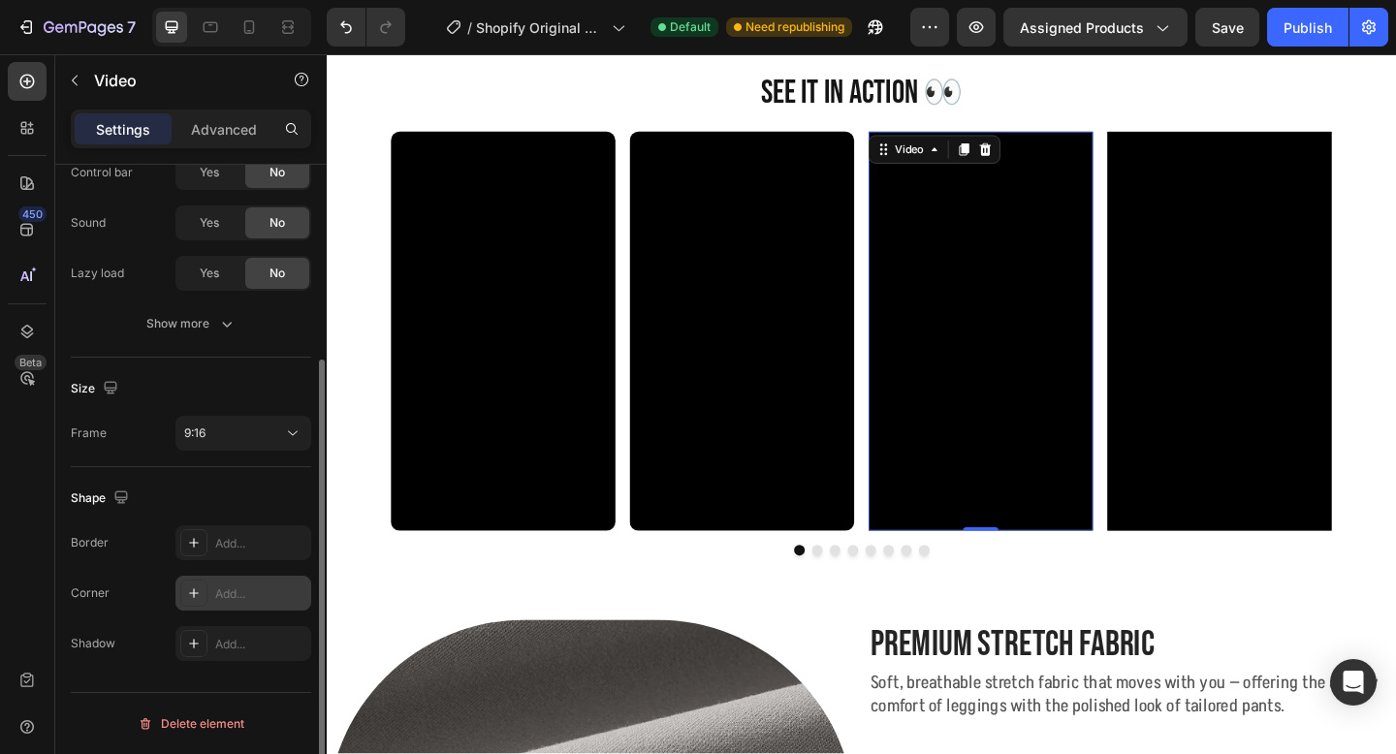
click at [239, 589] on div "Add..." at bounding box center [260, 594] width 91 height 17
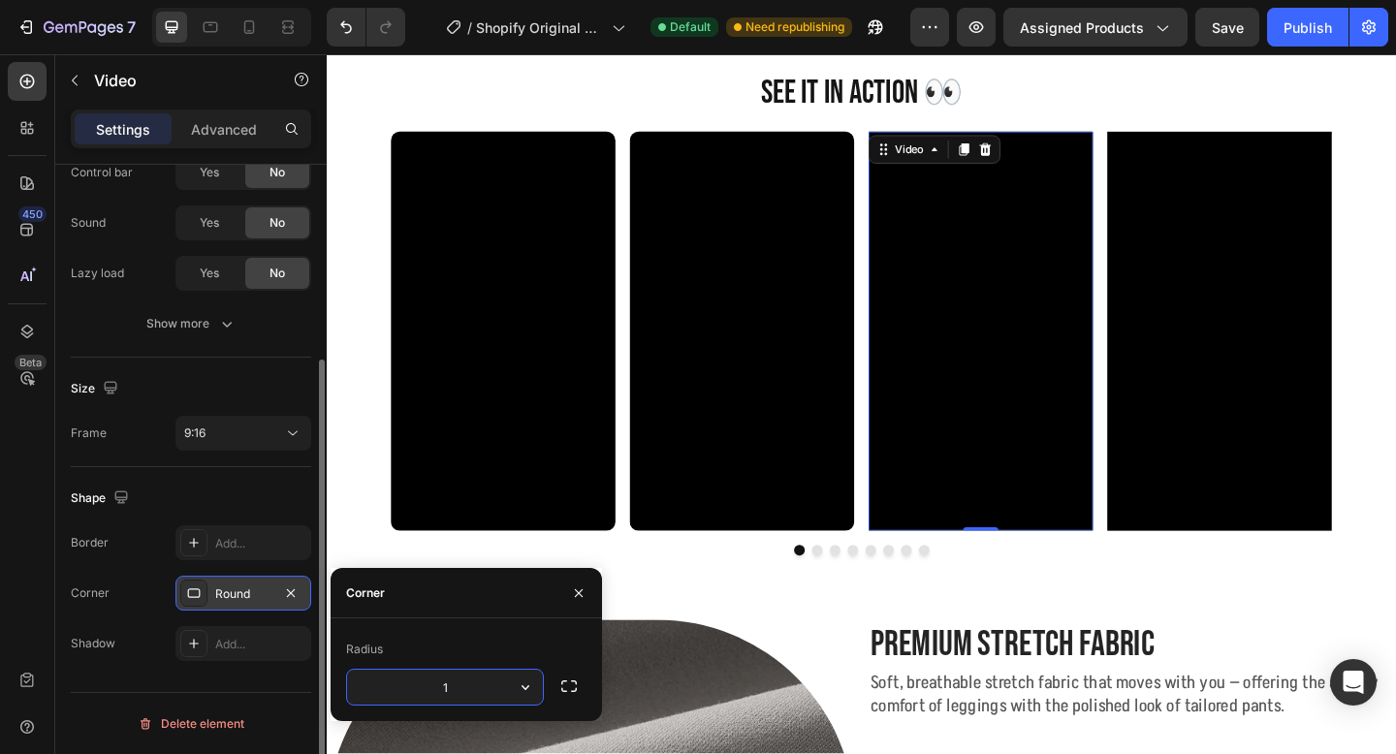
type input "10"
click at [1125, 367] on video at bounding box center [1038, 356] width 244 height 434
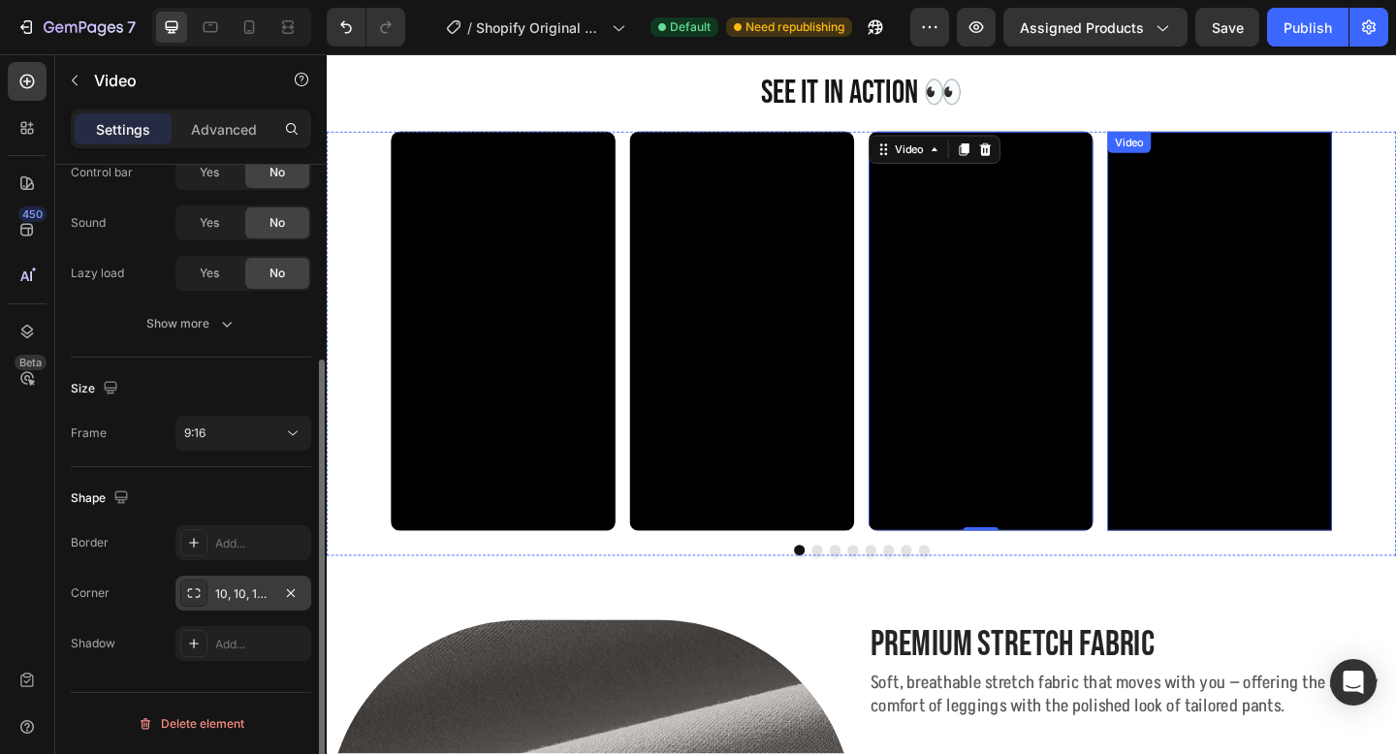
click at [1258, 291] on video at bounding box center [1298, 356] width 244 height 434
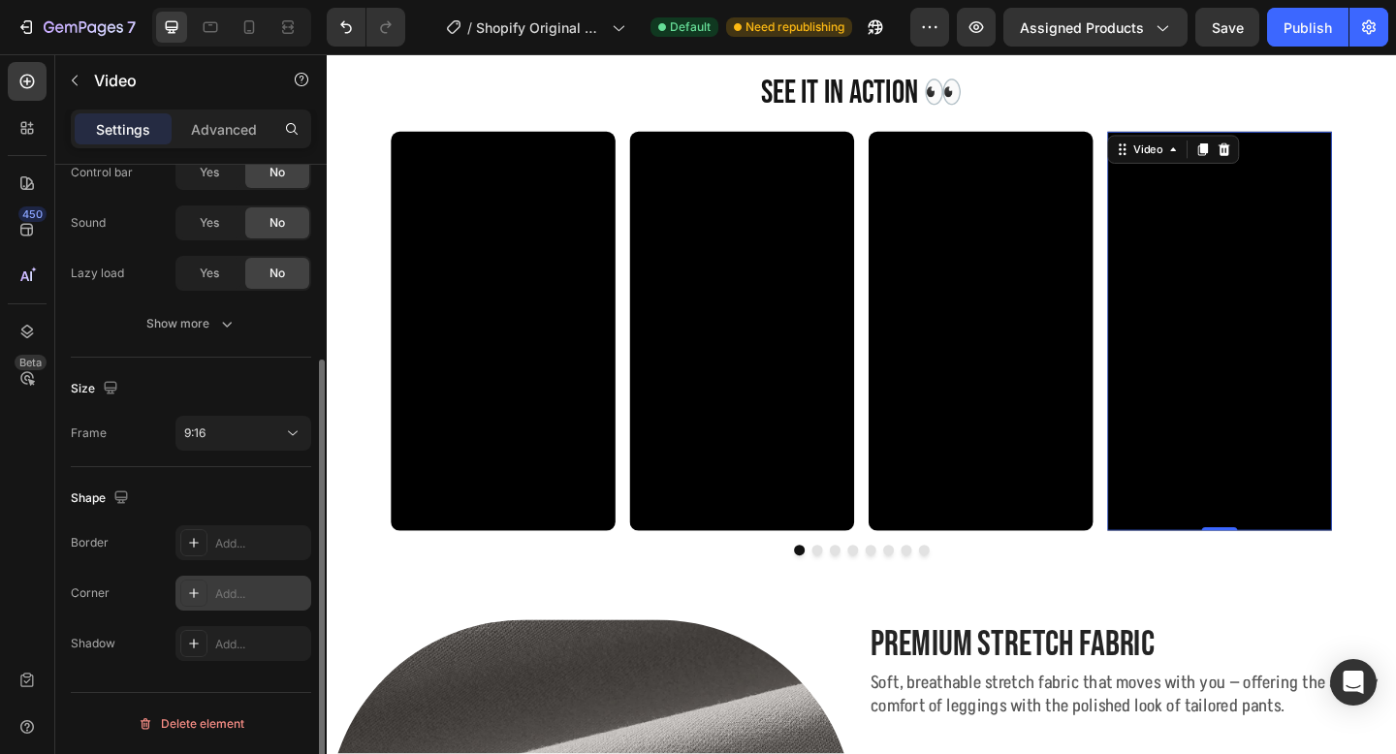
click at [225, 589] on div "Add..." at bounding box center [260, 594] width 91 height 17
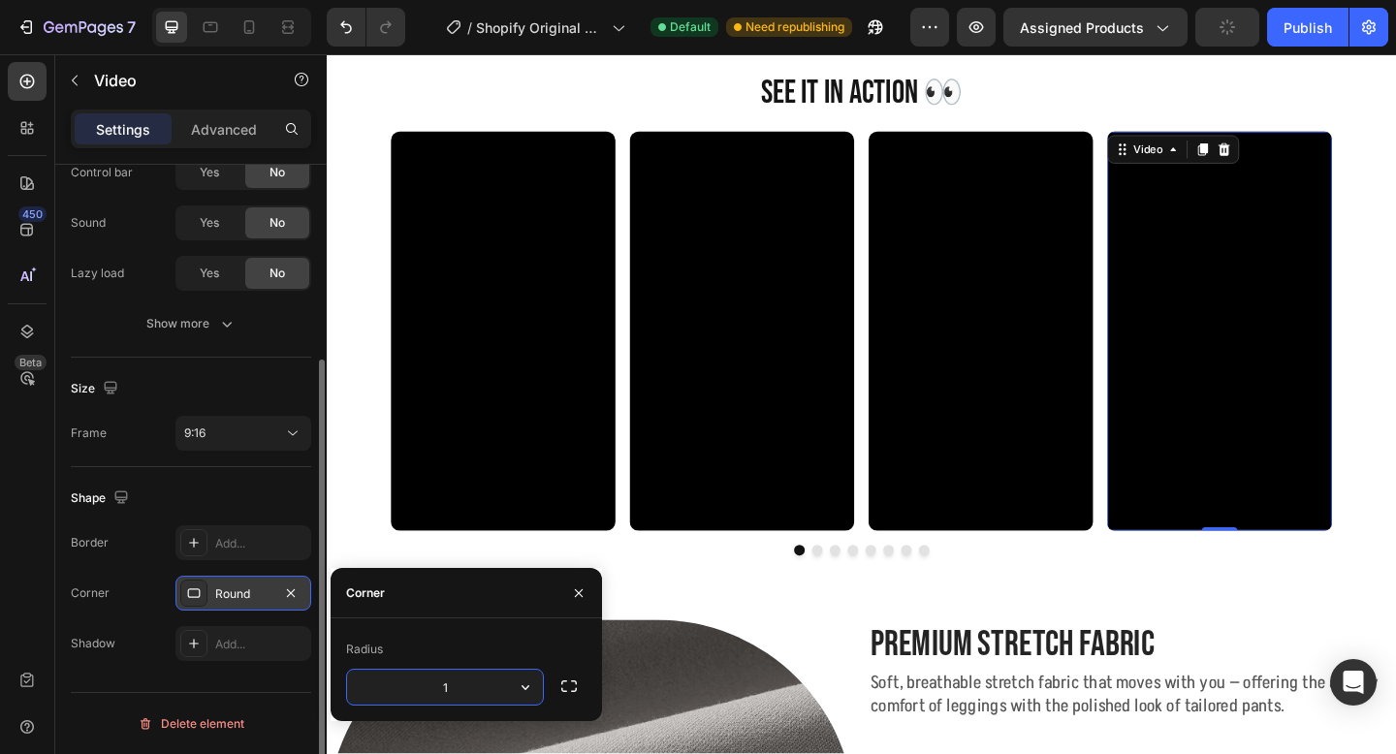
type input "10"
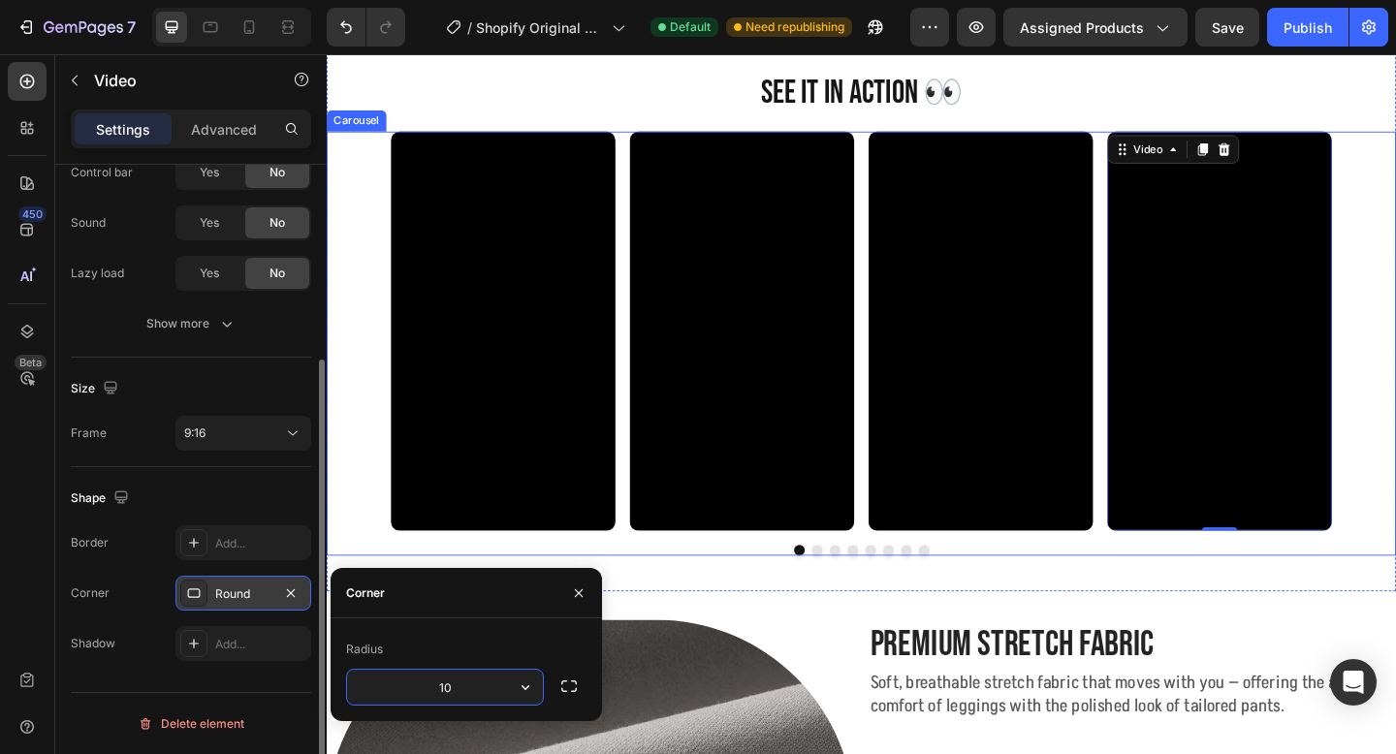
click at [858, 591] on button "Dot" at bounding box center [860, 595] width 12 height 12
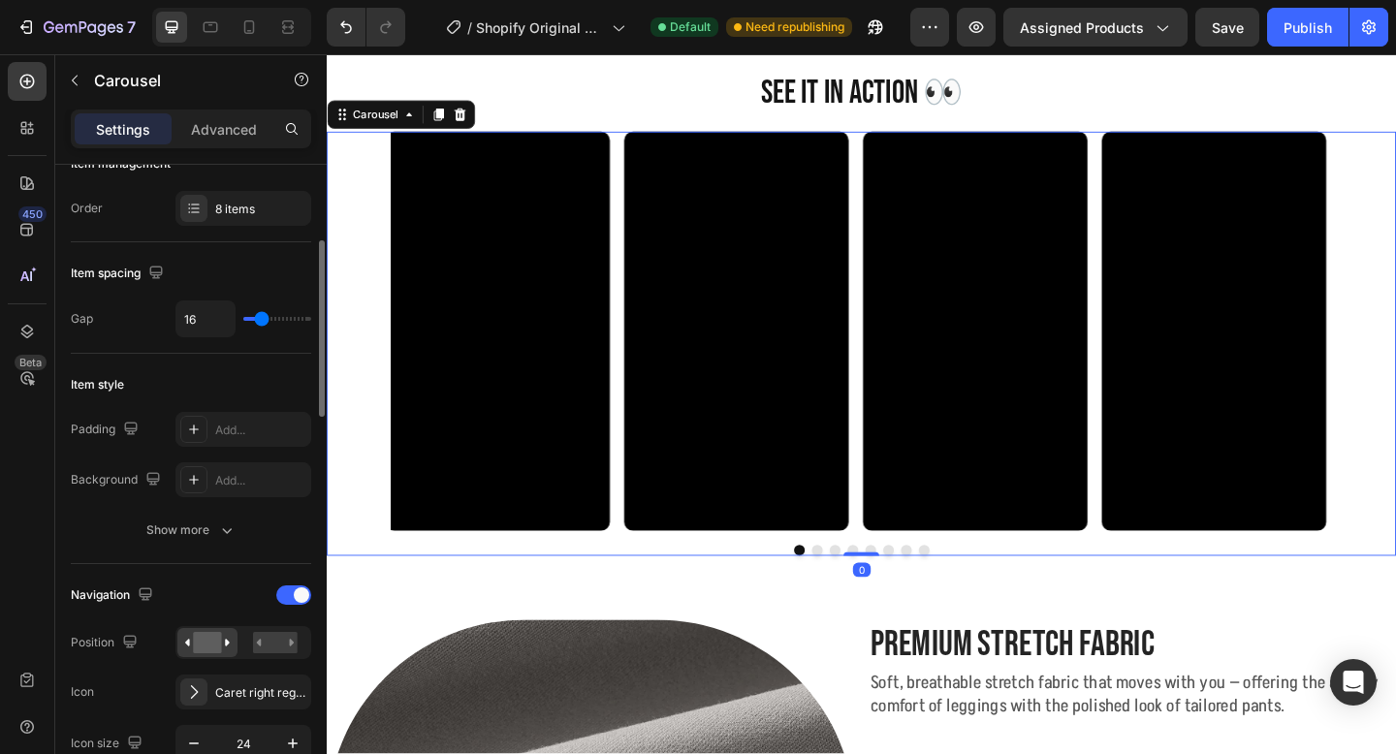
scroll to position [0, 0]
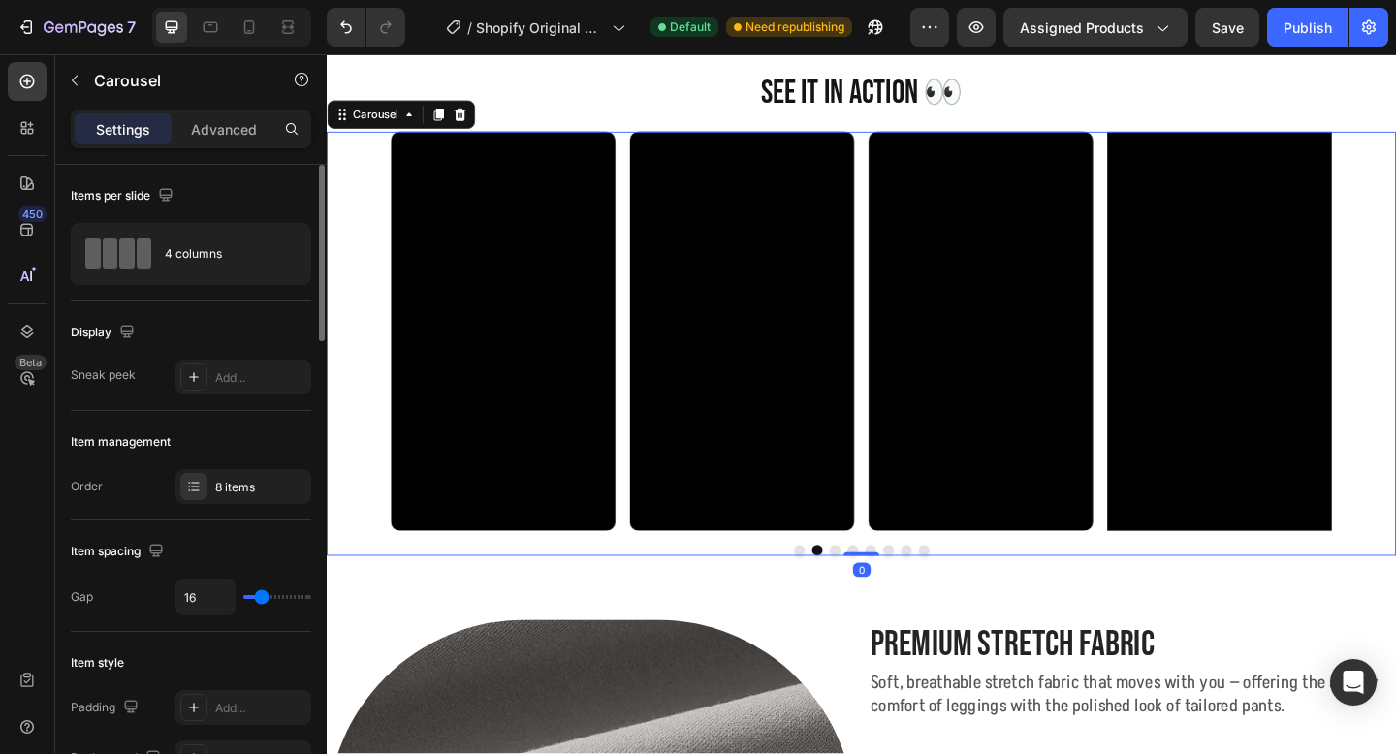
click at [883, 593] on button "Dot" at bounding box center [880, 595] width 12 height 12
click at [899, 593] on button "Dot" at bounding box center [899, 595] width 12 height 12
click at [919, 591] on button "Dot" at bounding box center [919, 595] width 12 height 12
click at [530, 455] on video at bounding box center [519, 356] width 244 height 434
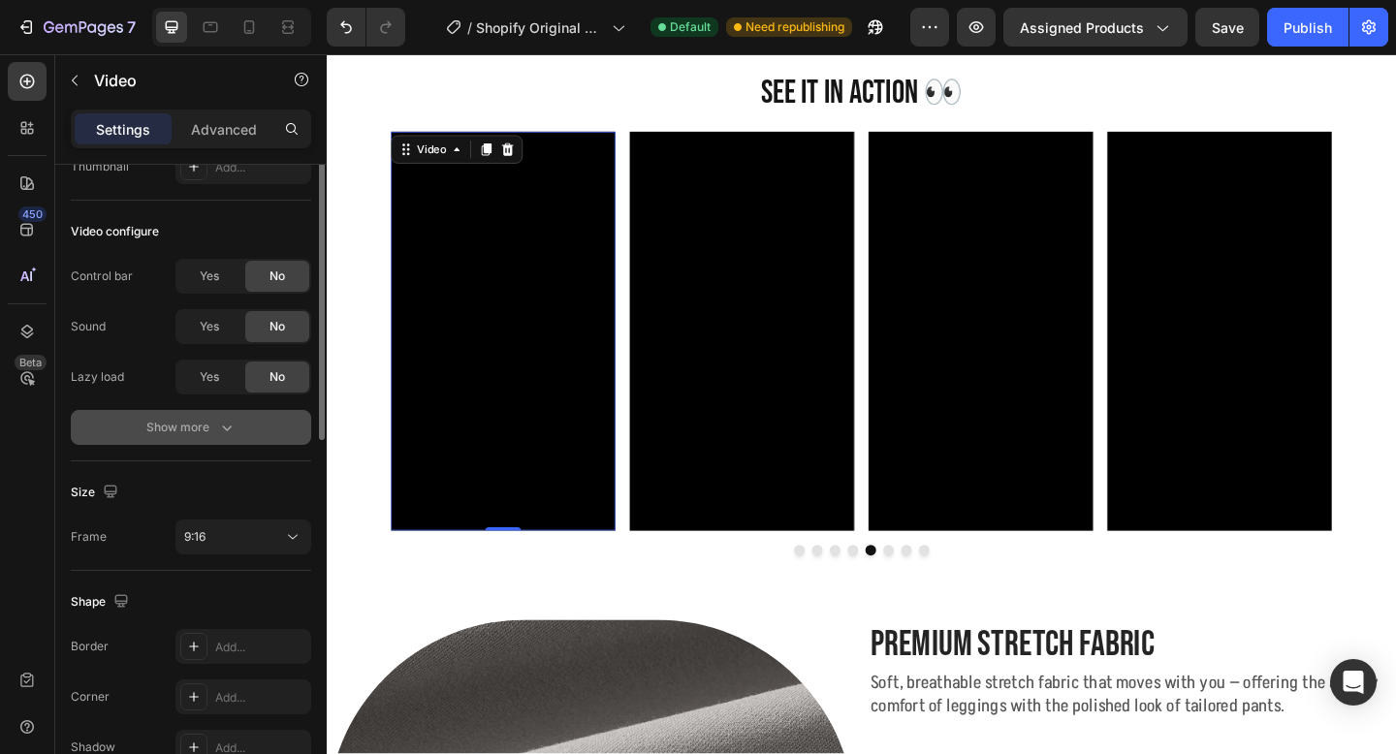
scroll to position [278, 0]
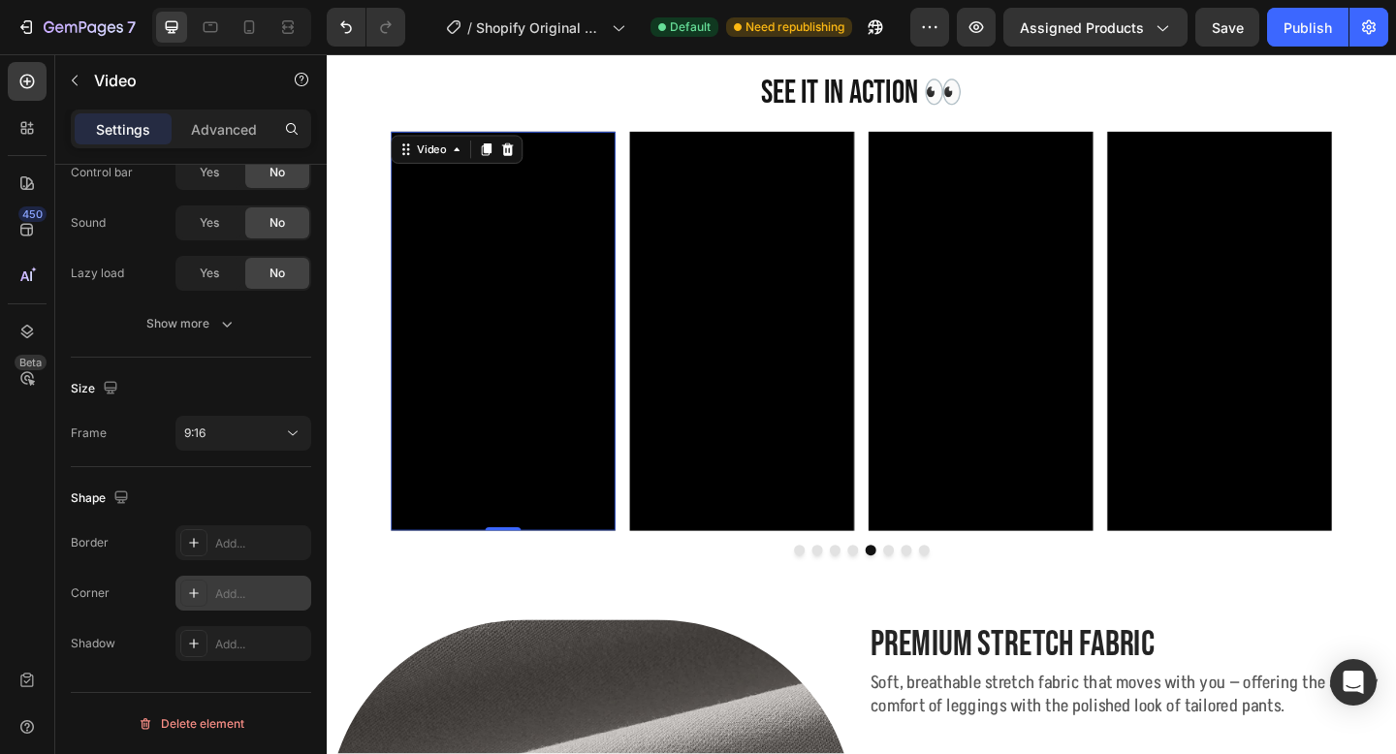
click at [232, 600] on div "Add..." at bounding box center [260, 594] width 91 height 17
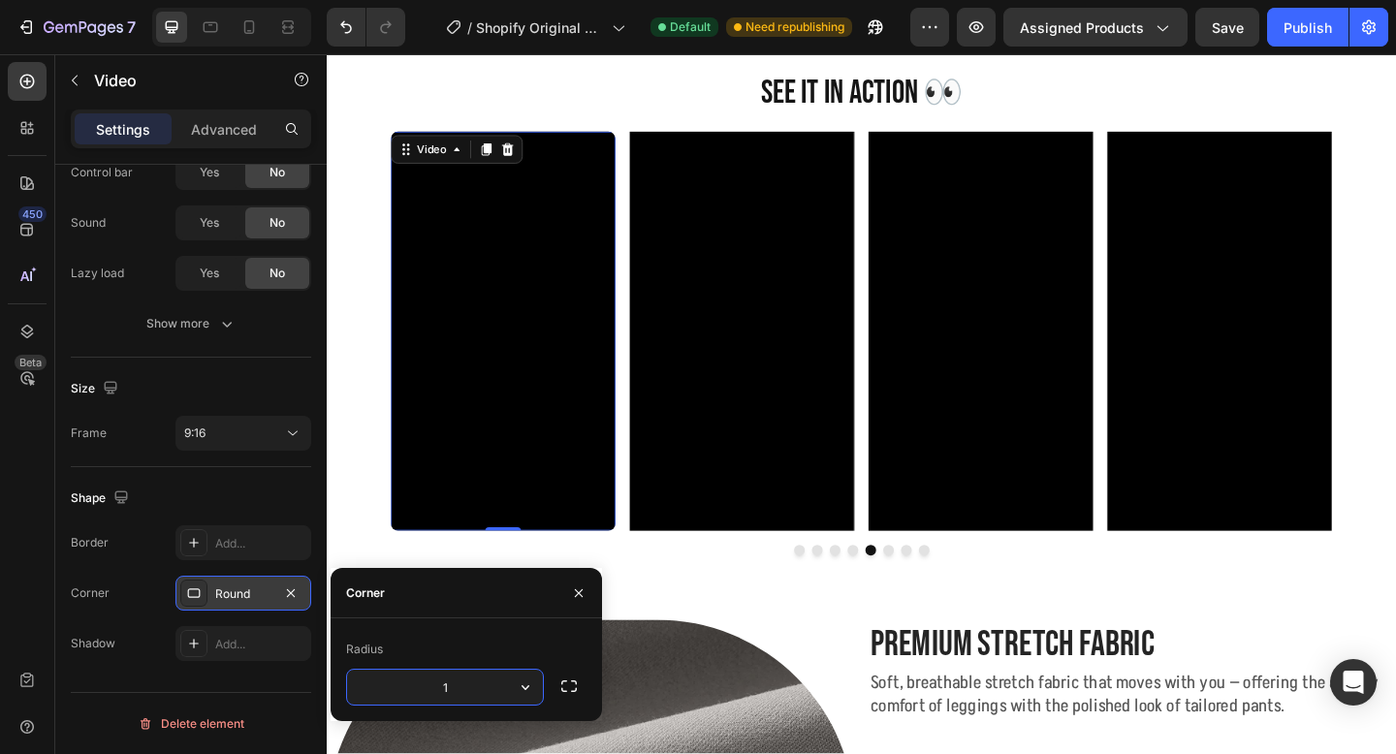
type input "10"
click at [799, 413] on video at bounding box center [779, 356] width 244 height 434
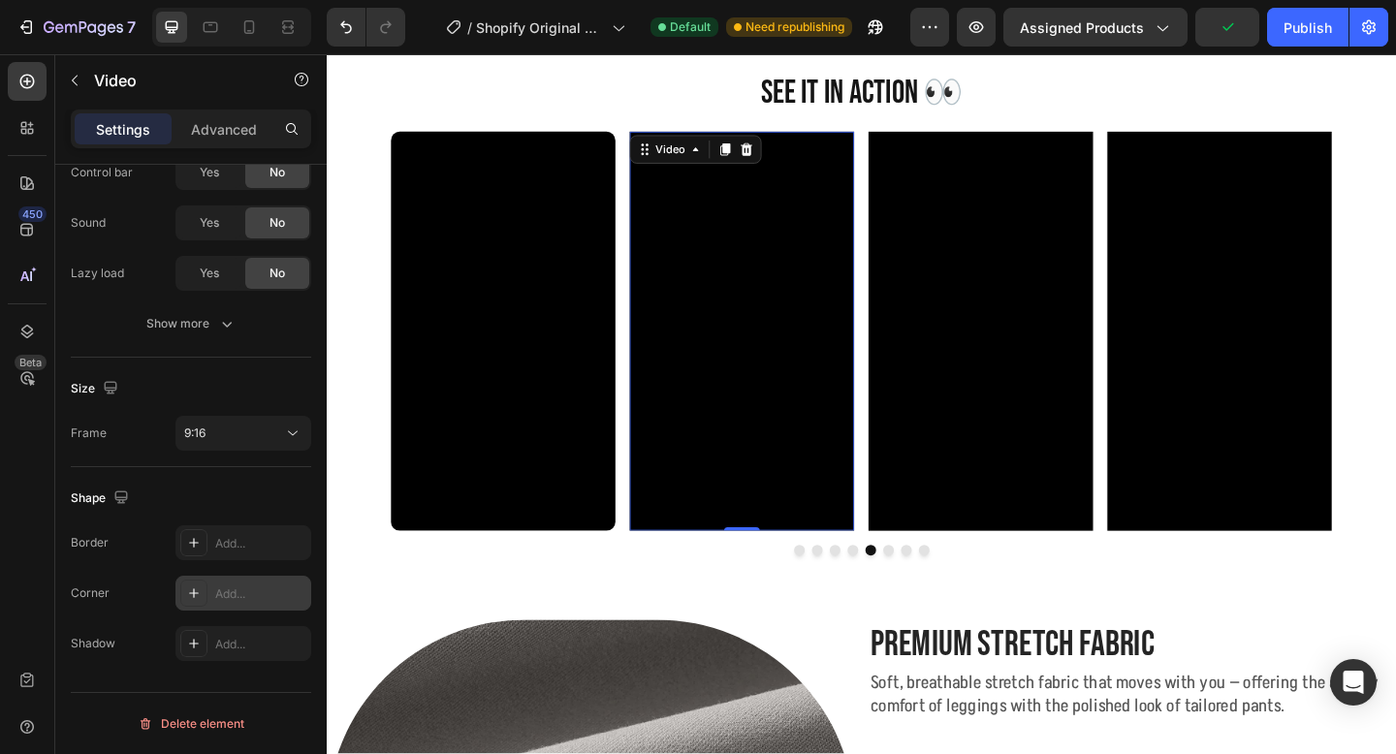
click at [230, 594] on div "Add..." at bounding box center [260, 594] width 91 height 17
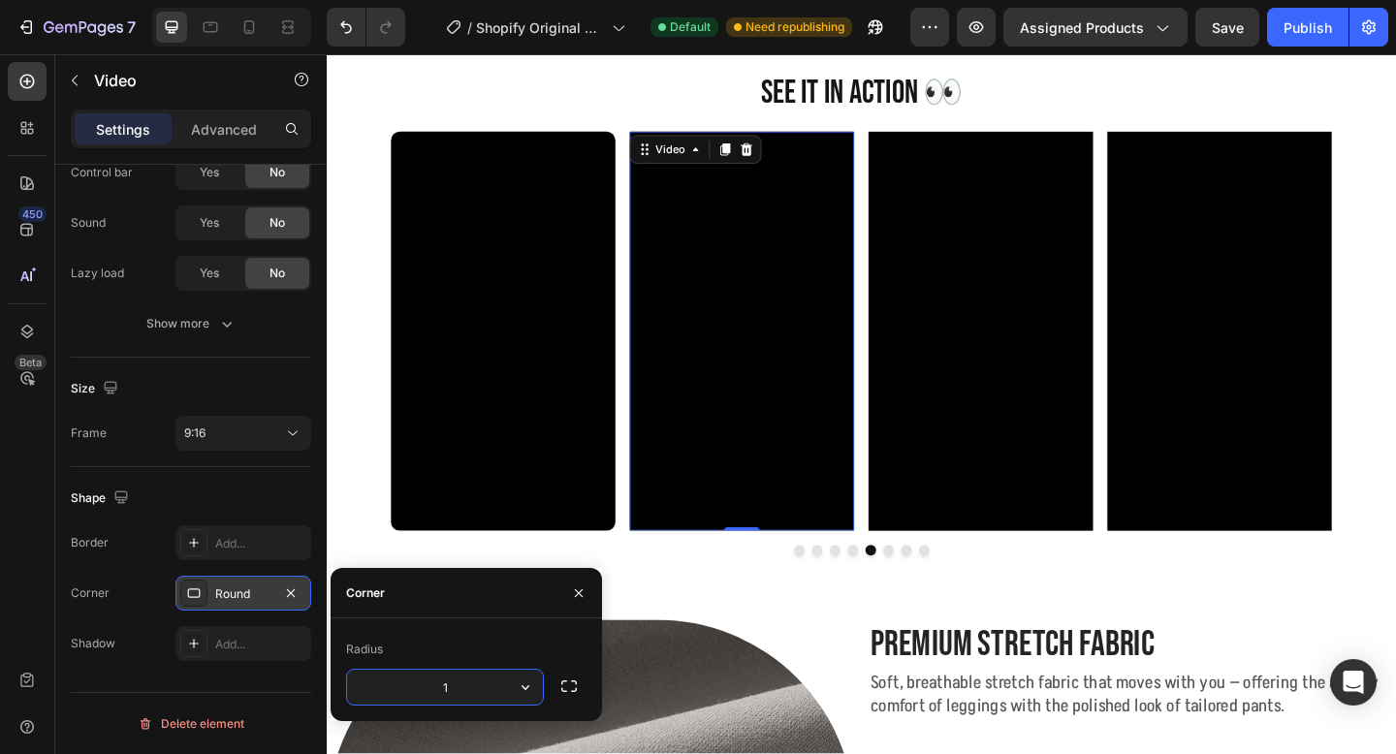
type input "10"
click at [1010, 411] on video at bounding box center [1038, 356] width 244 height 434
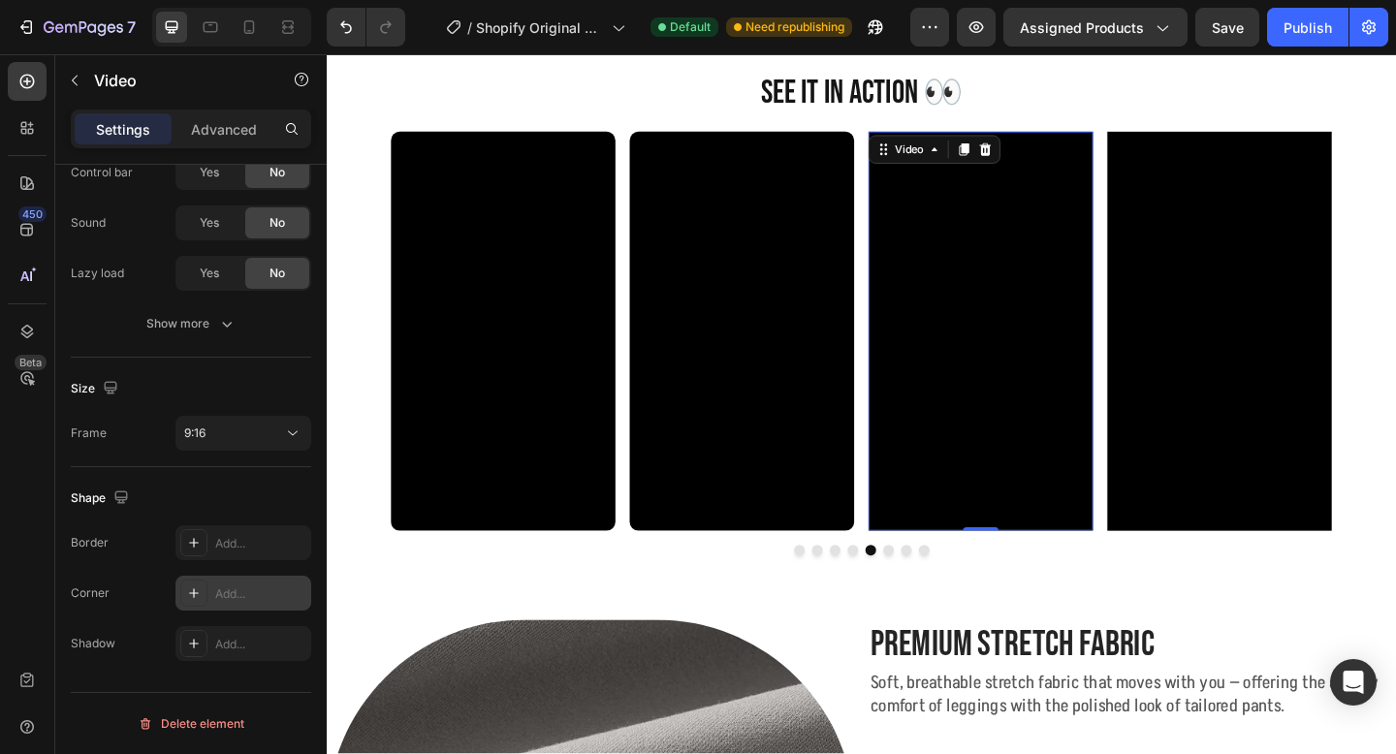
click at [236, 583] on div "Add..." at bounding box center [244, 593] width 136 height 35
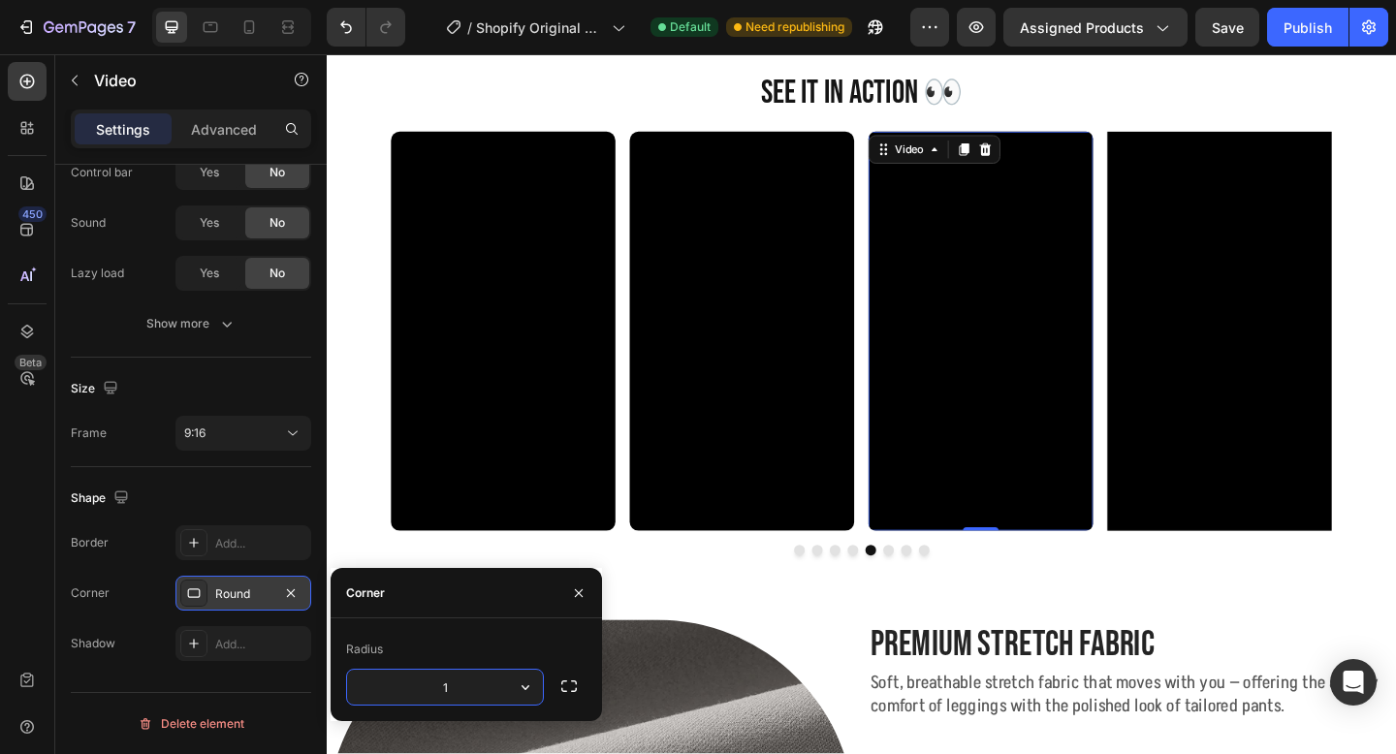
type input "10"
click at [1198, 259] on video at bounding box center [1298, 356] width 244 height 434
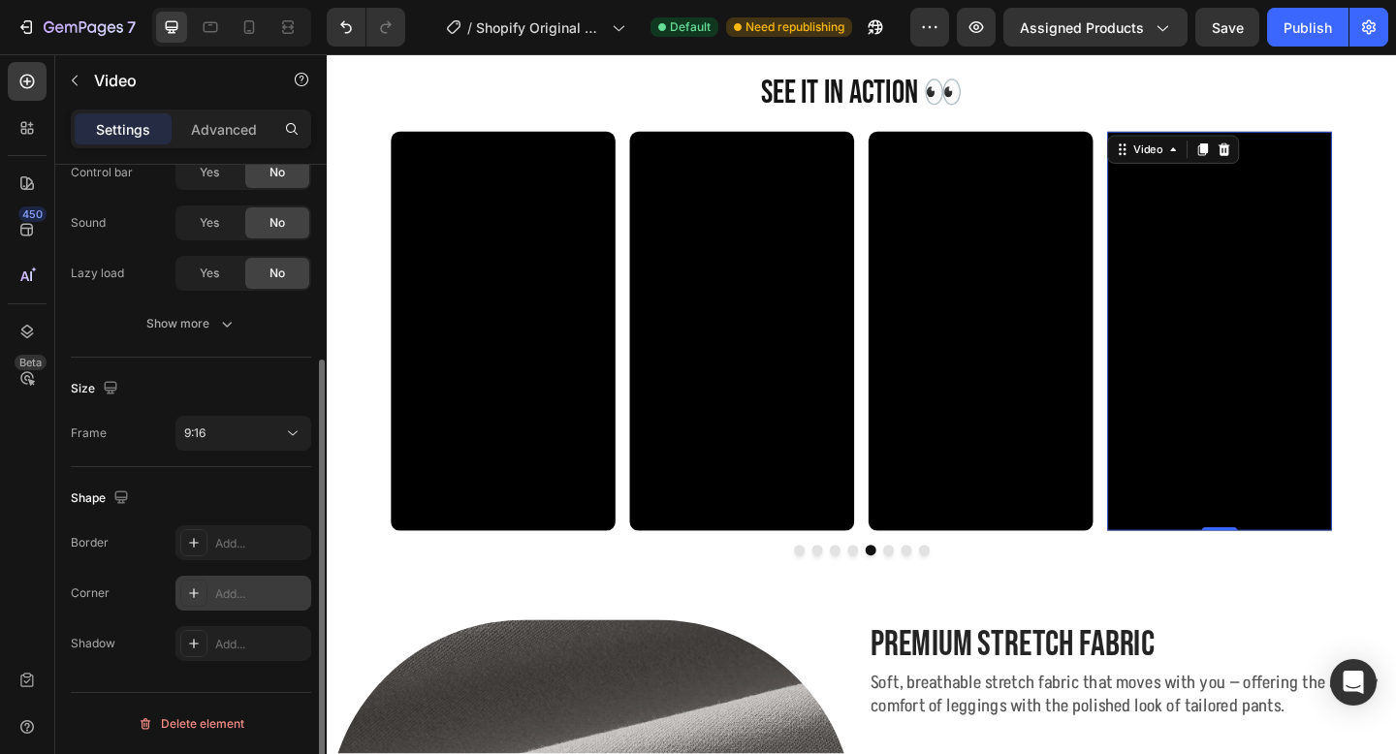
click at [196, 583] on div at bounding box center [193, 593] width 27 height 27
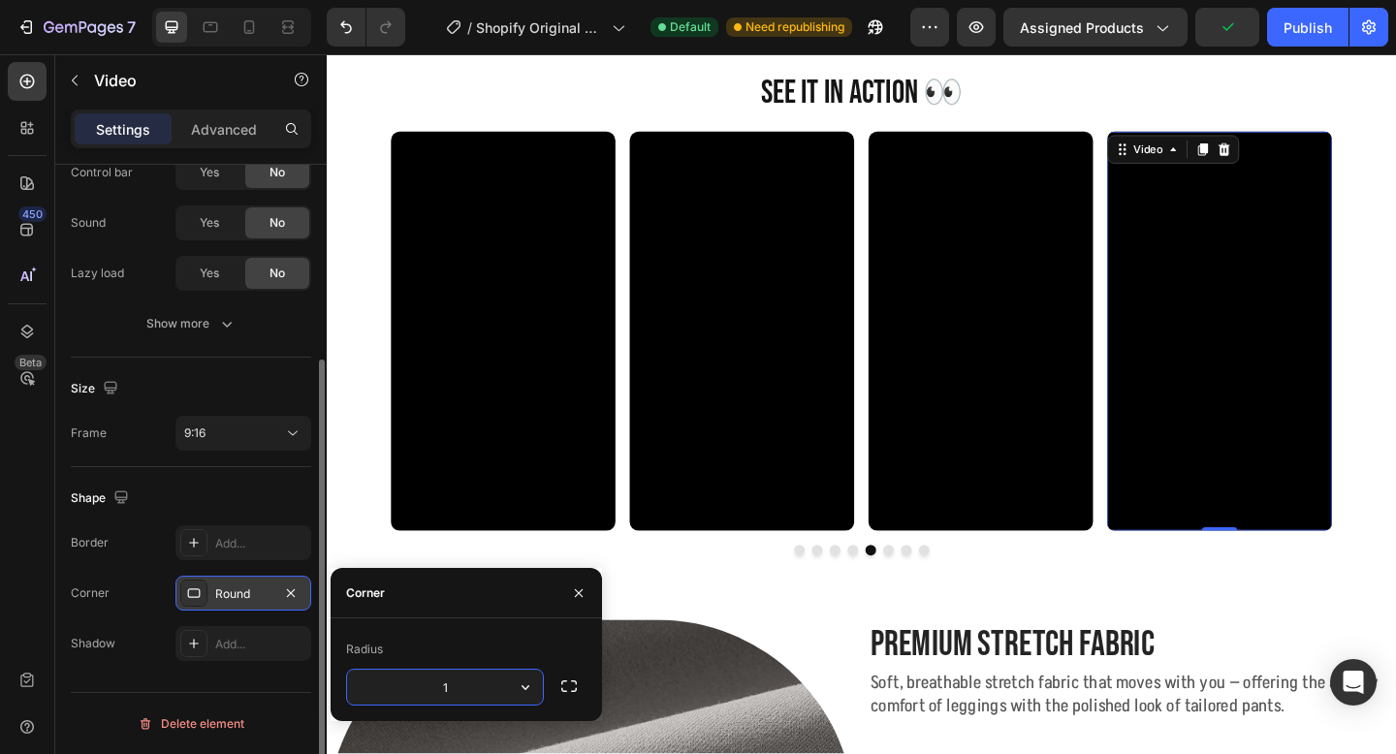
type input "10"
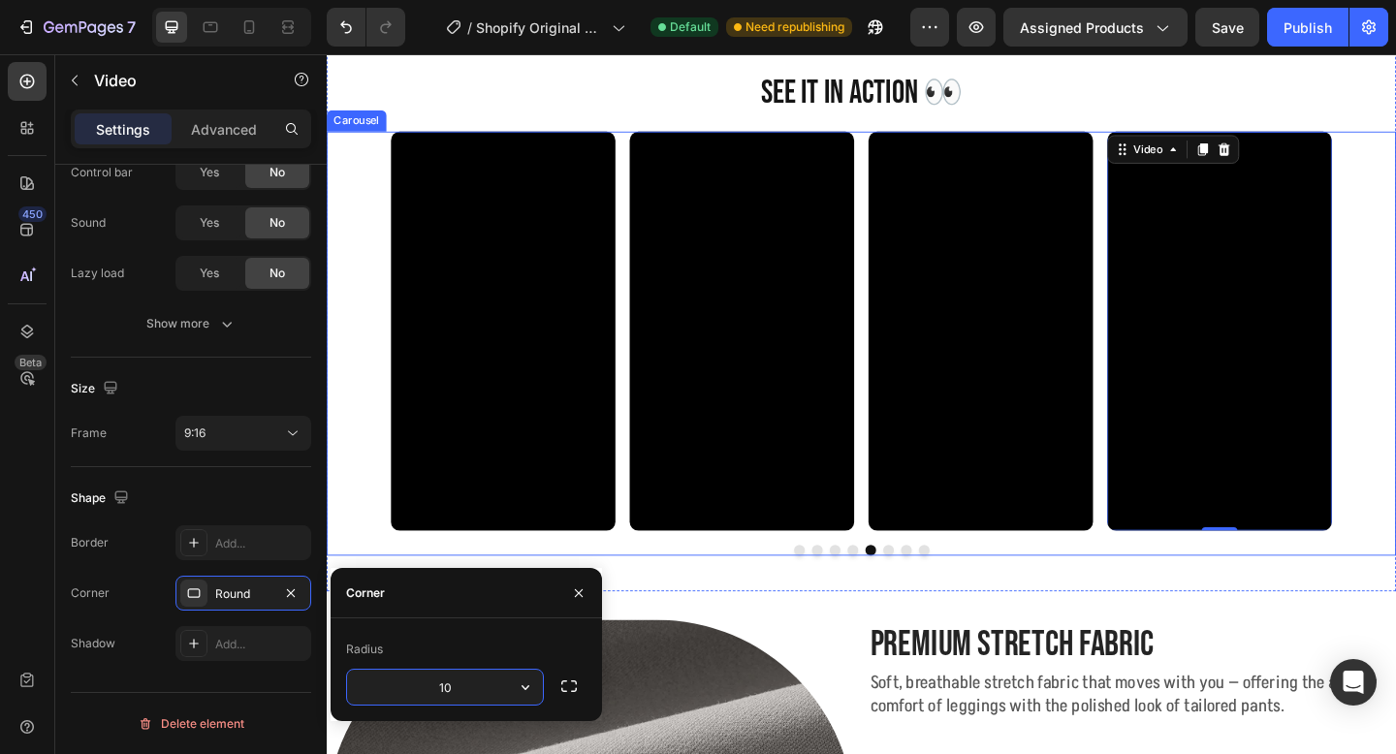
click at [934, 593] on button "Dot" at bounding box center [938, 595] width 12 height 12
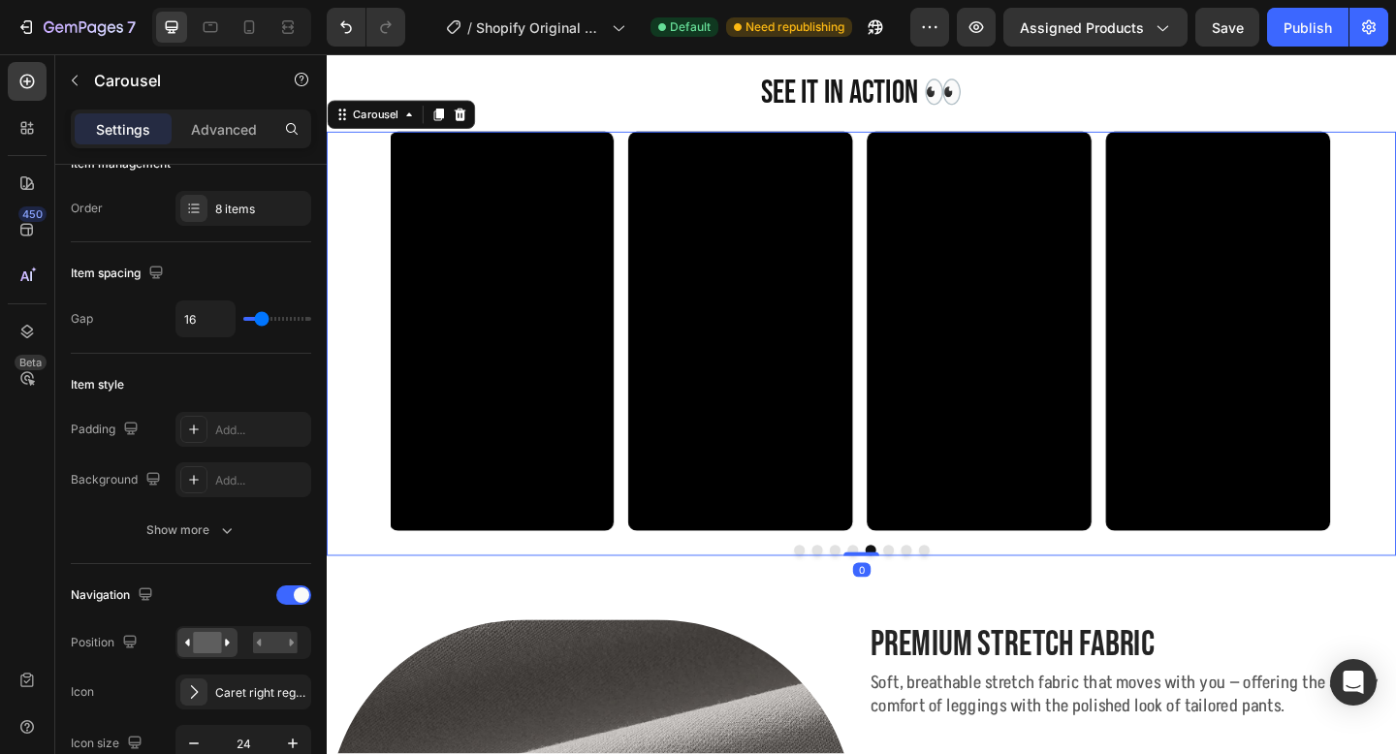
scroll to position [0, 0]
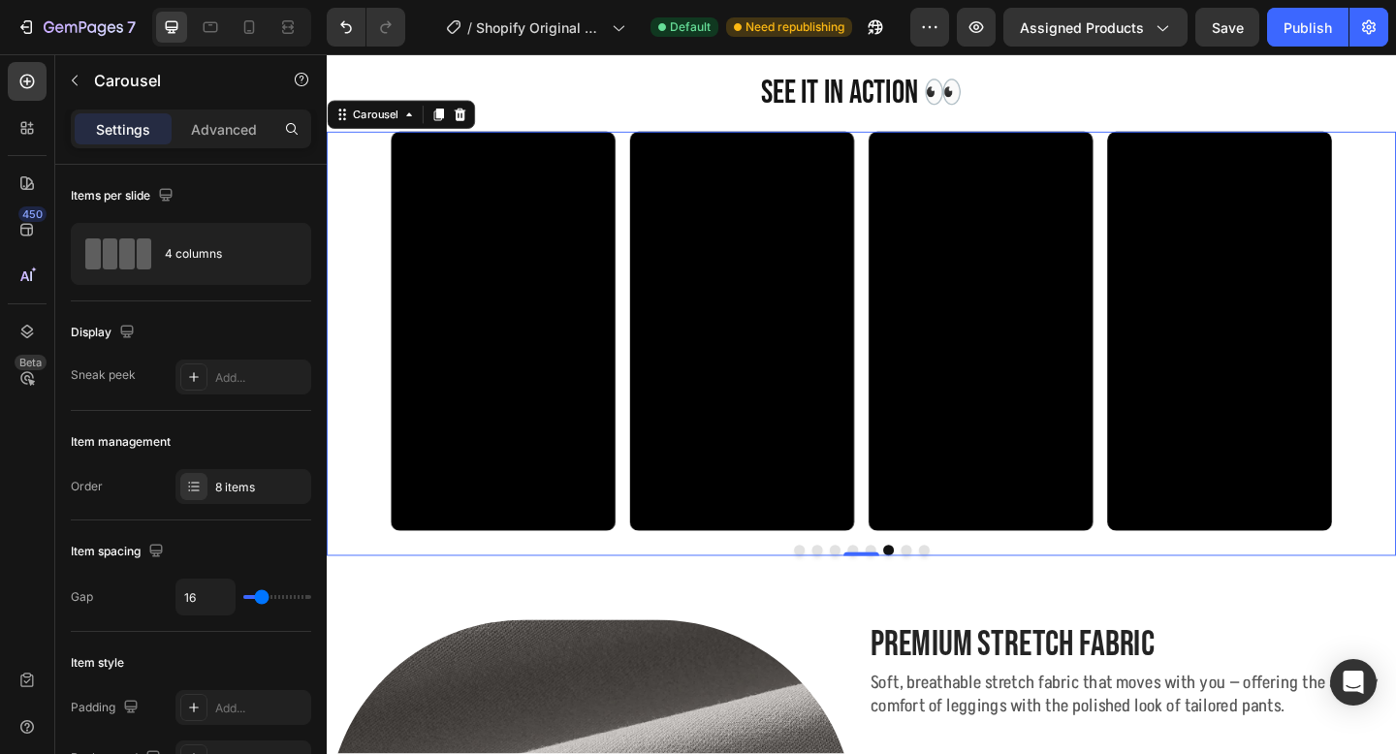
click at [838, 594] on button "Dot" at bounding box center [841, 595] width 12 height 12
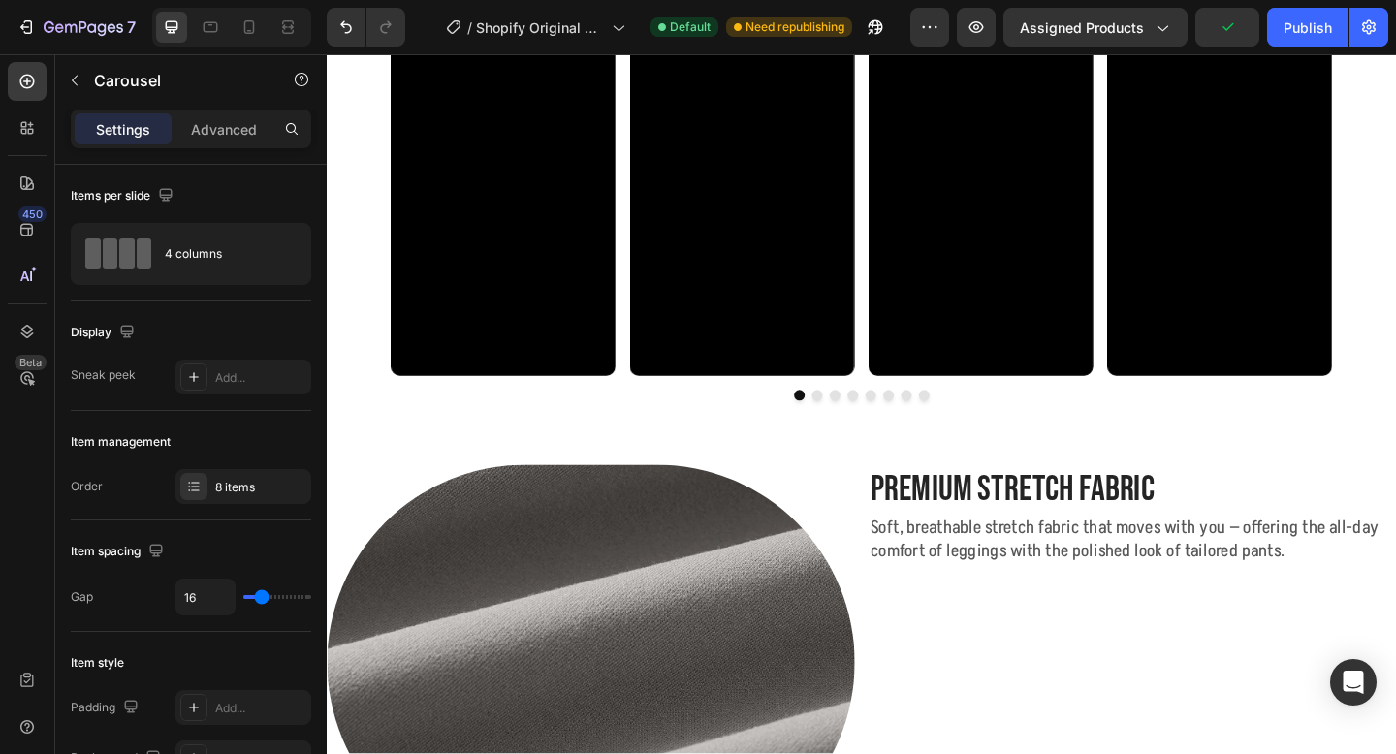
scroll to position [1672, 0]
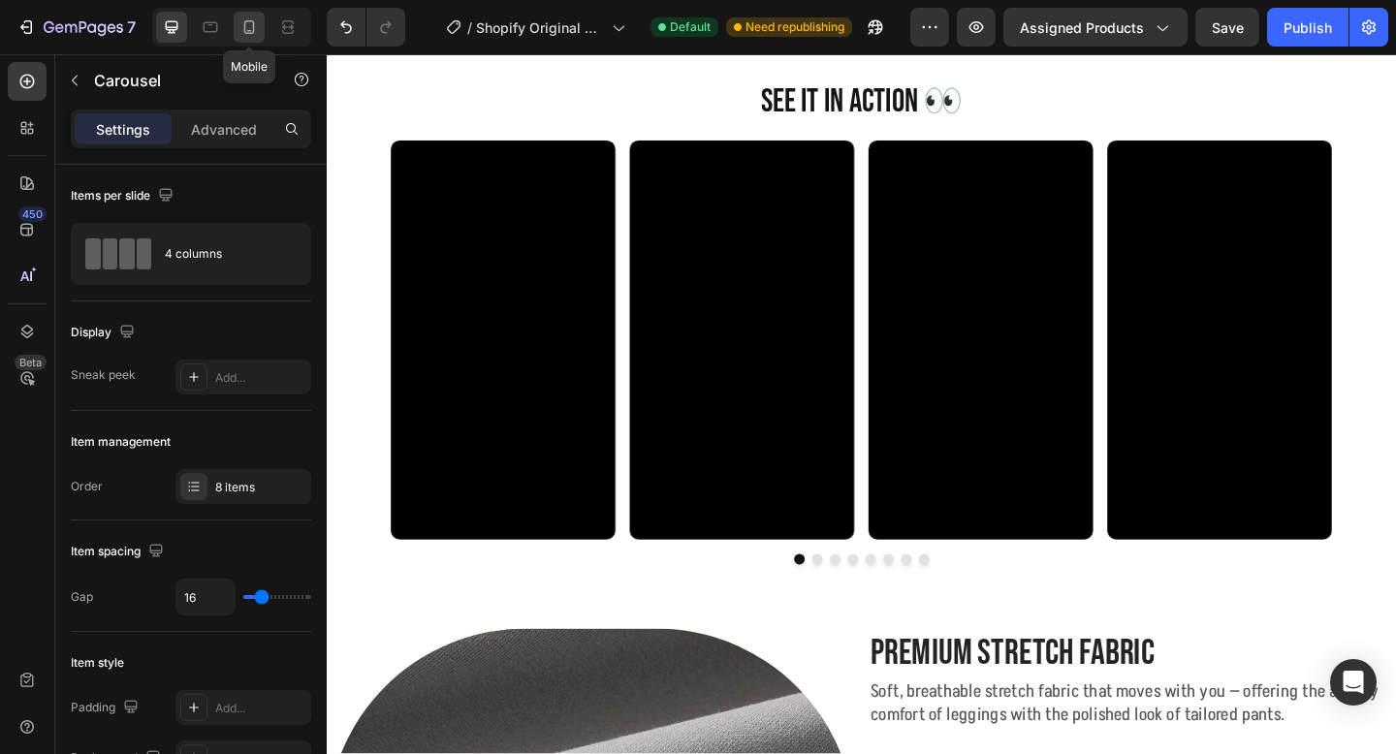
click at [252, 36] on icon at bounding box center [249, 26] width 19 height 19
type input "13"
type input "100%"
type input "10"
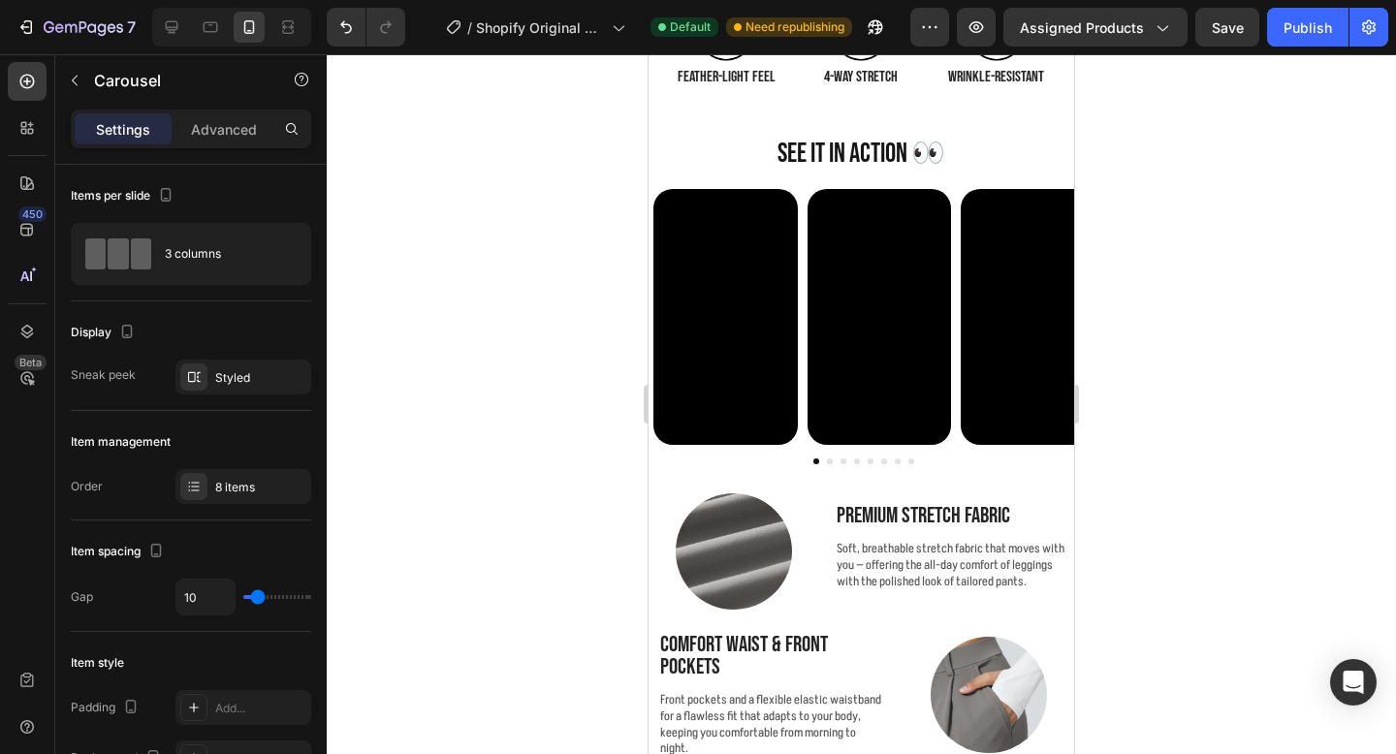
scroll to position [1838, 0]
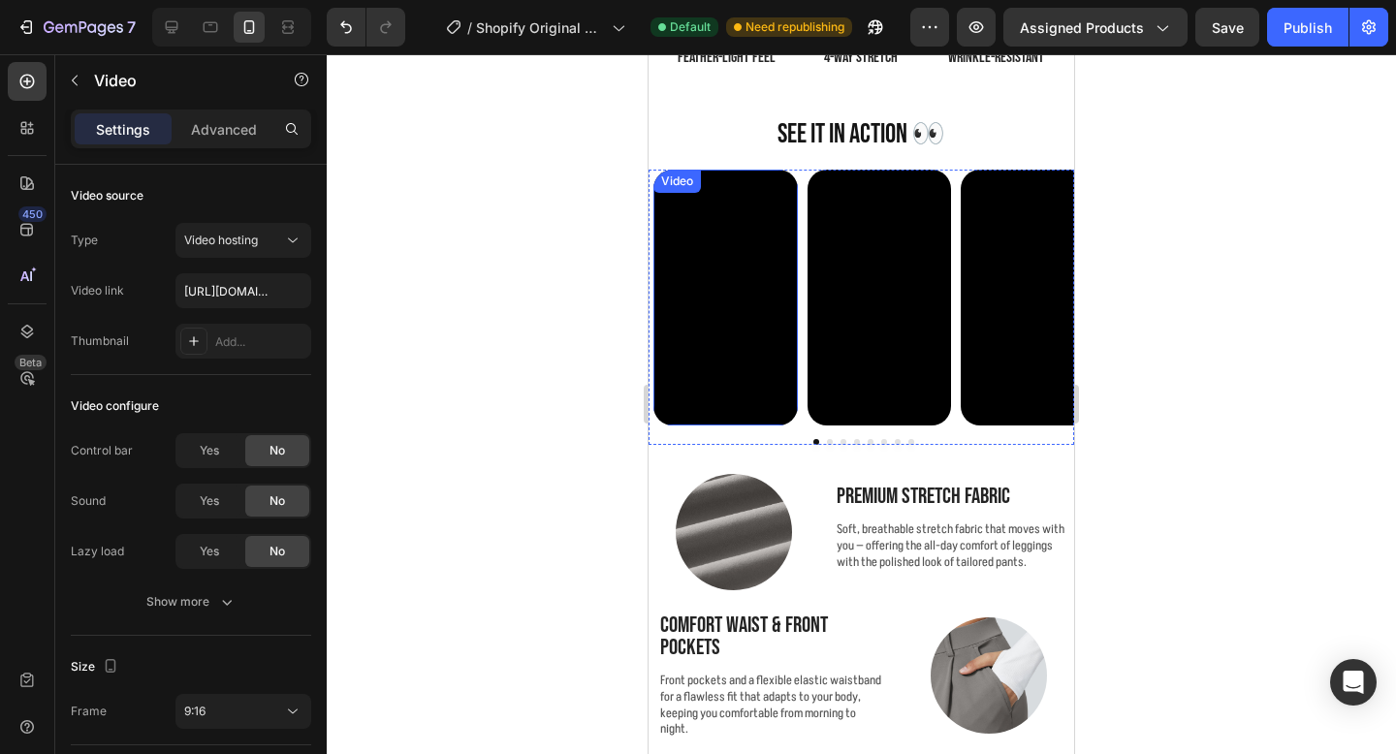
click at [753, 327] on video at bounding box center [726, 298] width 144 height 256
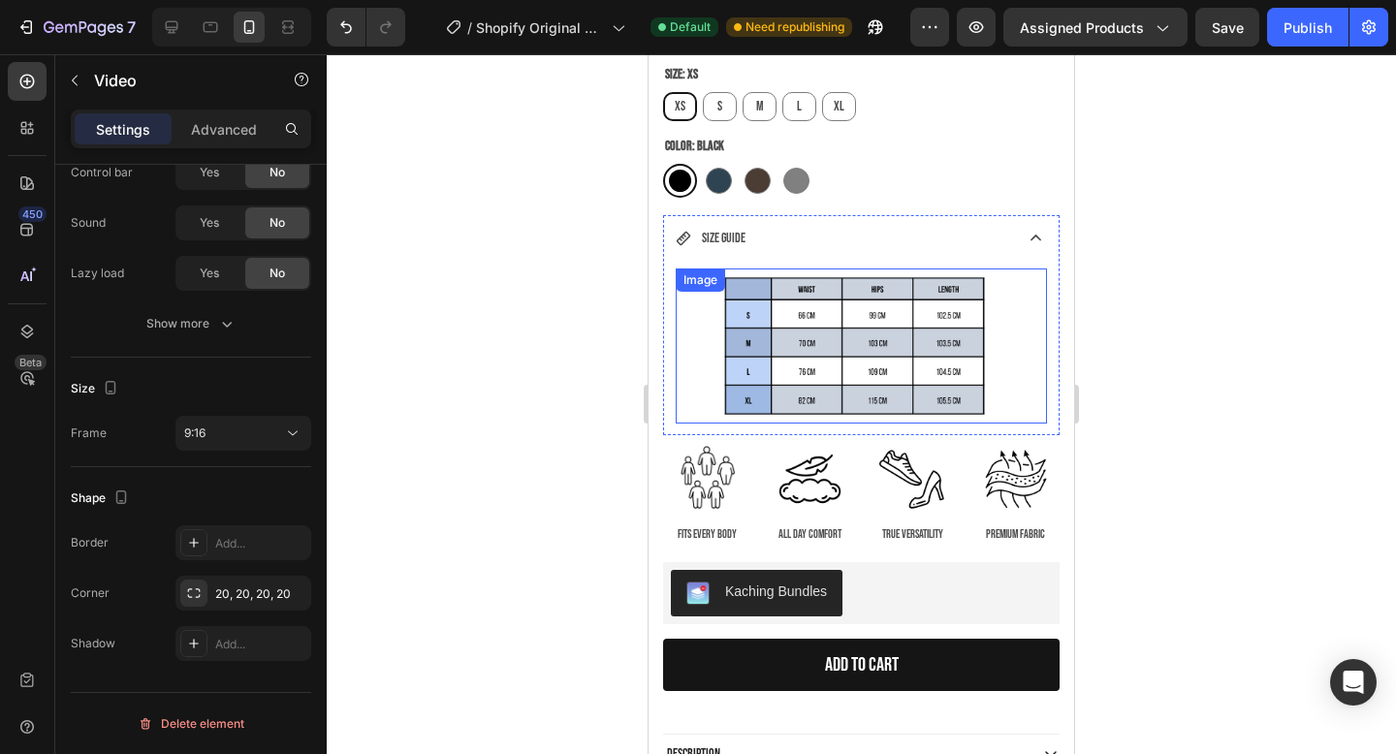
scroll to position [755, 0]
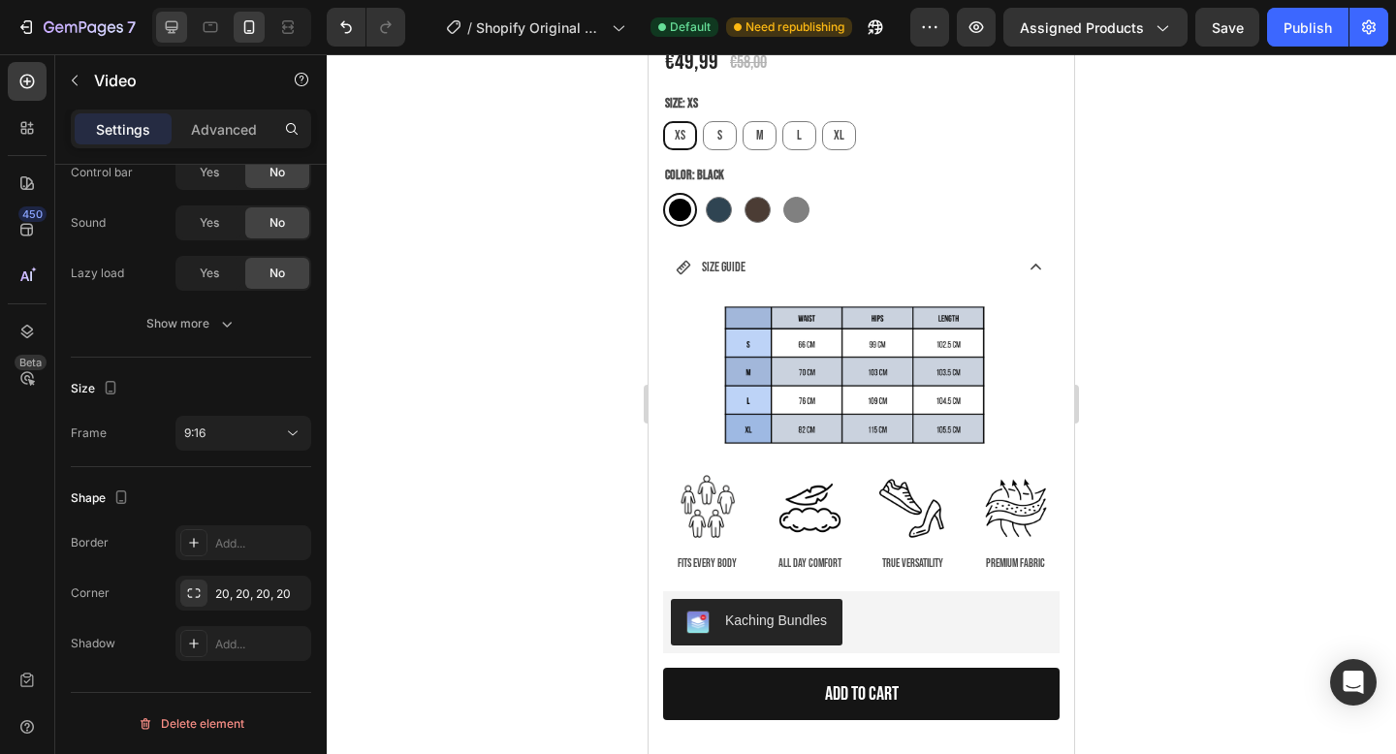
click at [171, 31] on icon at bounding box center [171, 26] width 19 height 19
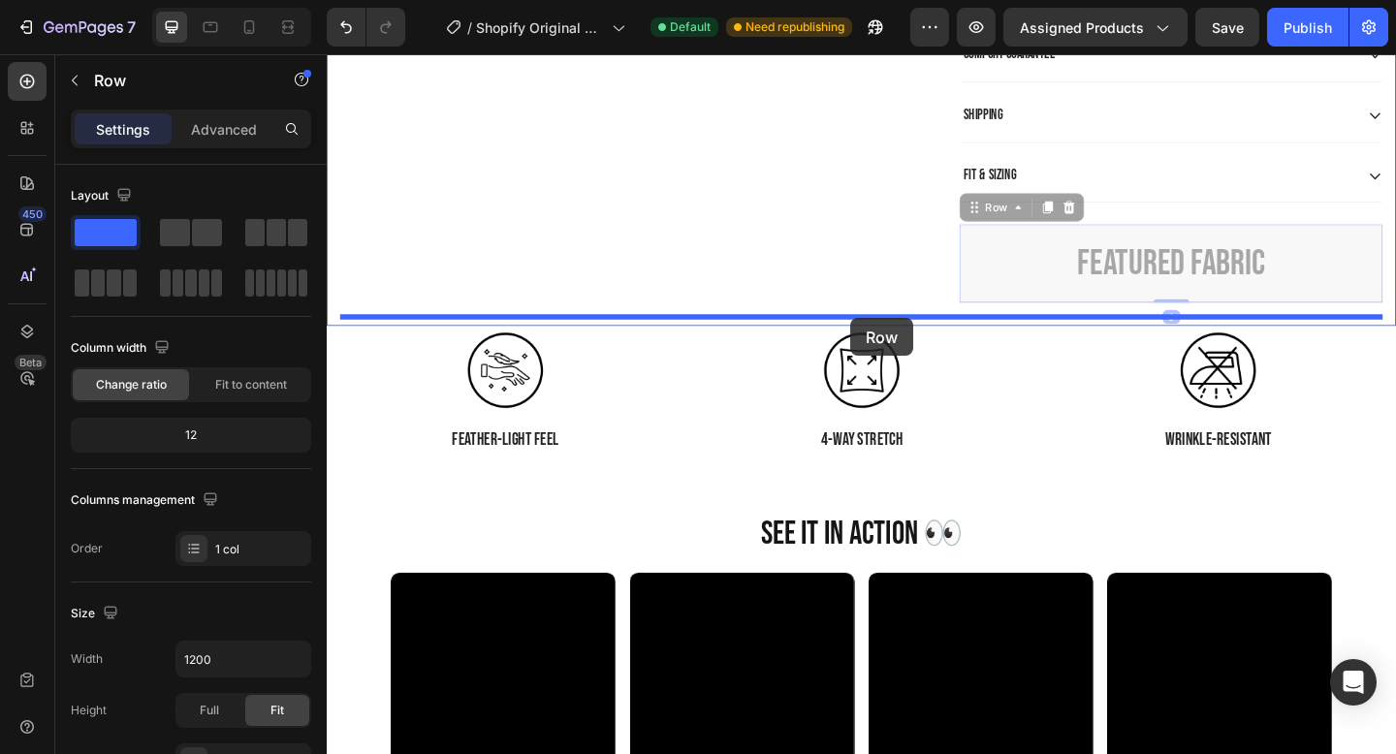
drag, startPoint x: 1022, startPoint y: 279, endPoint x: 896, endPoint y: 339, distance: 139.7
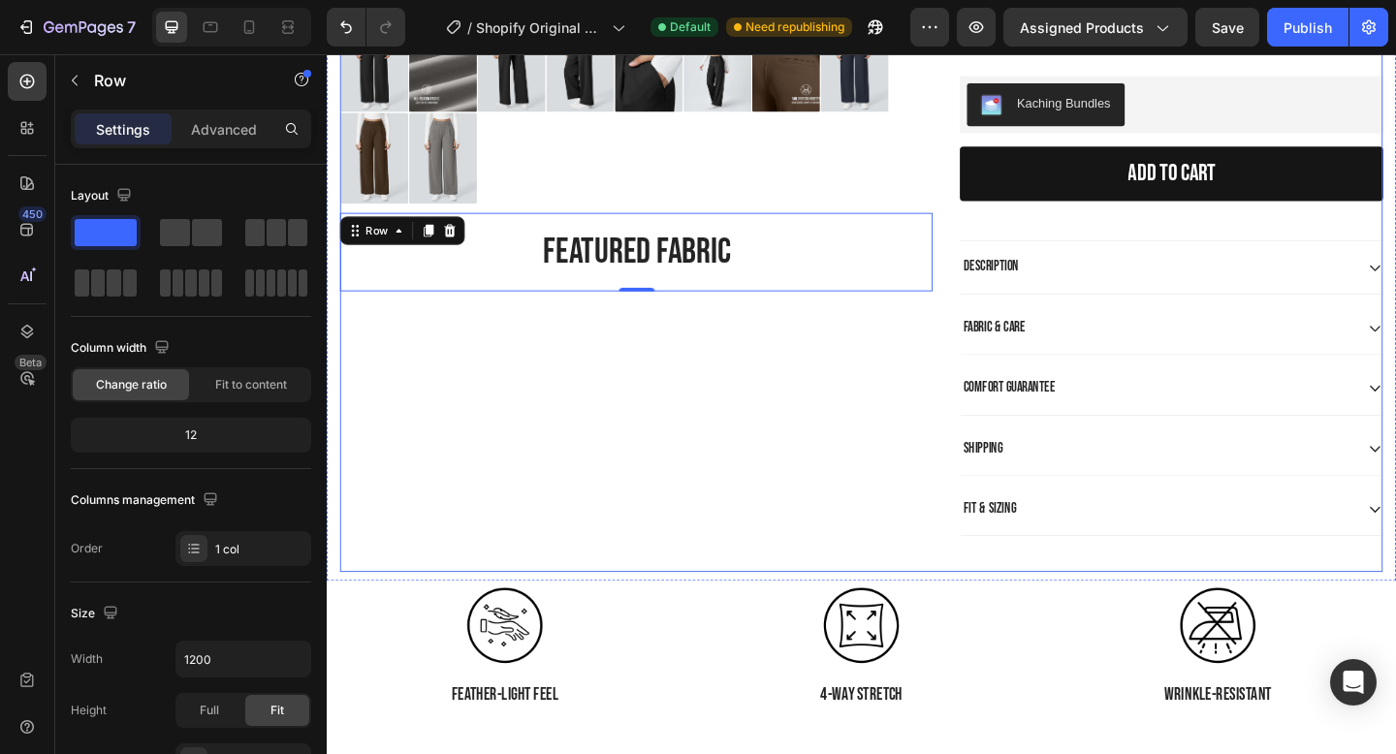
scroll to position [837, 0]
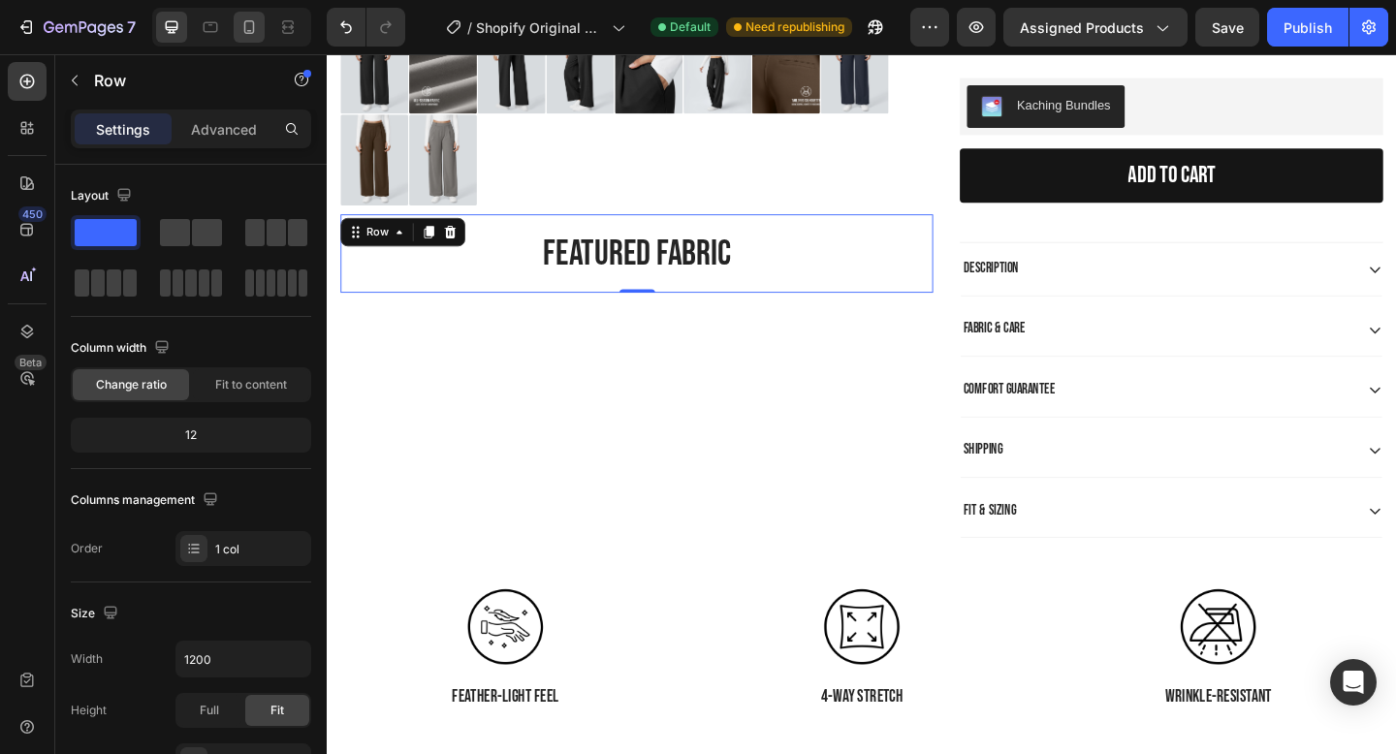
click at [245, 32] on icon at bounding box center [249, 27] width 11 height 14
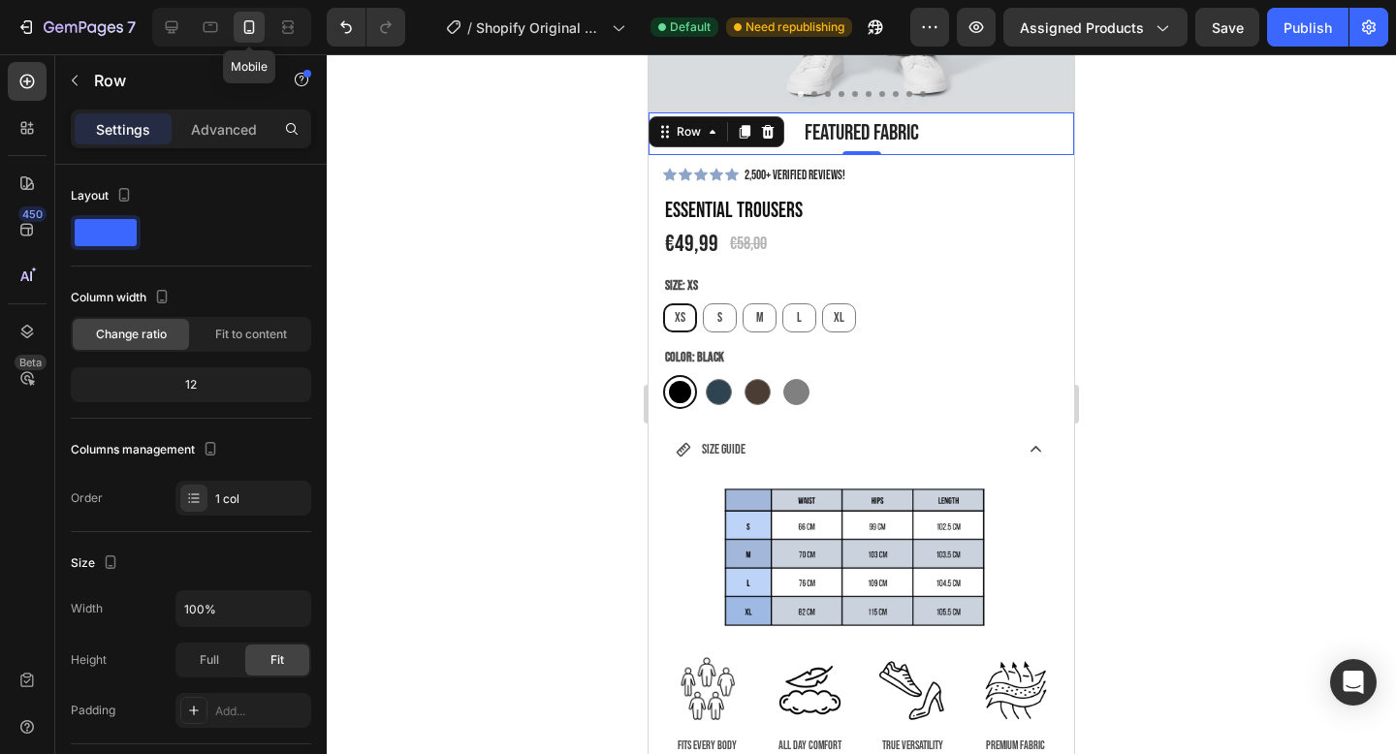
scroll to position [614, 0]
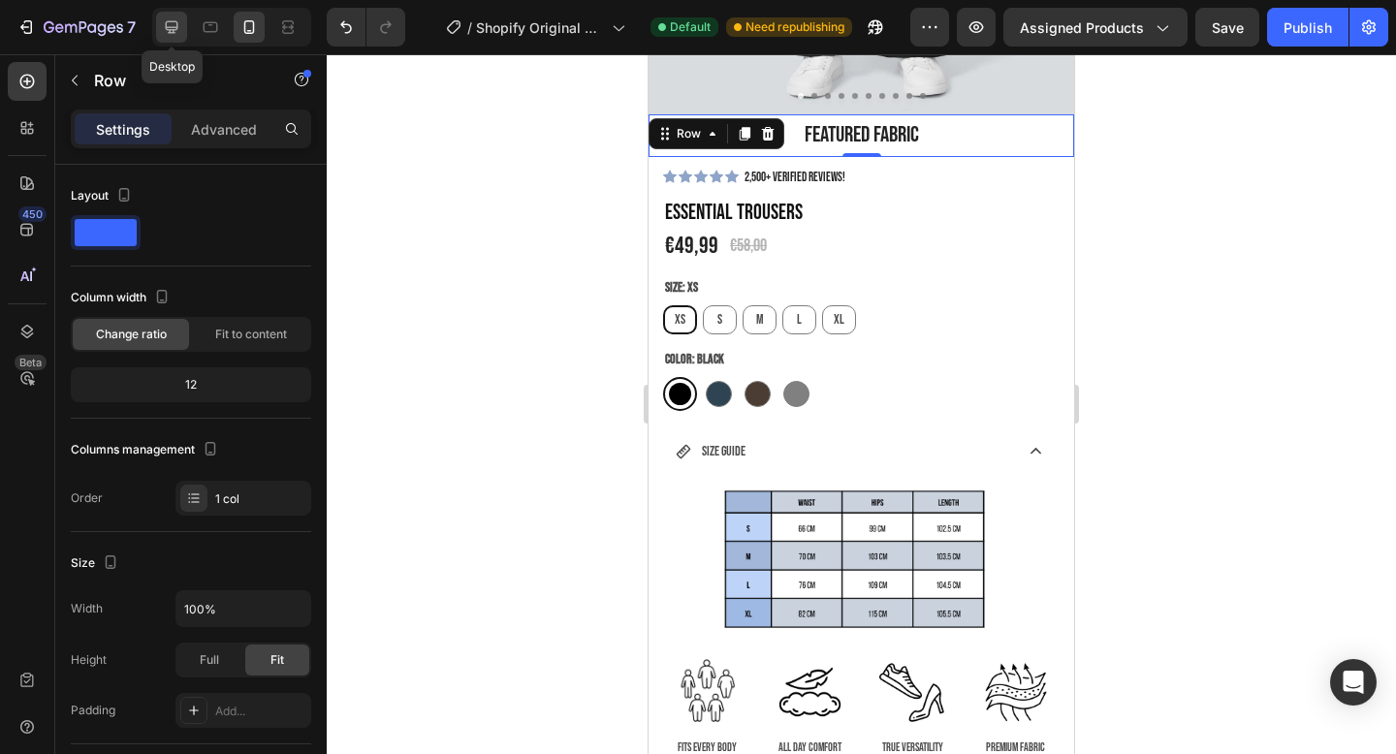
click at [169, 21] on icon at bounding box center [172, 27] width 13 height 13
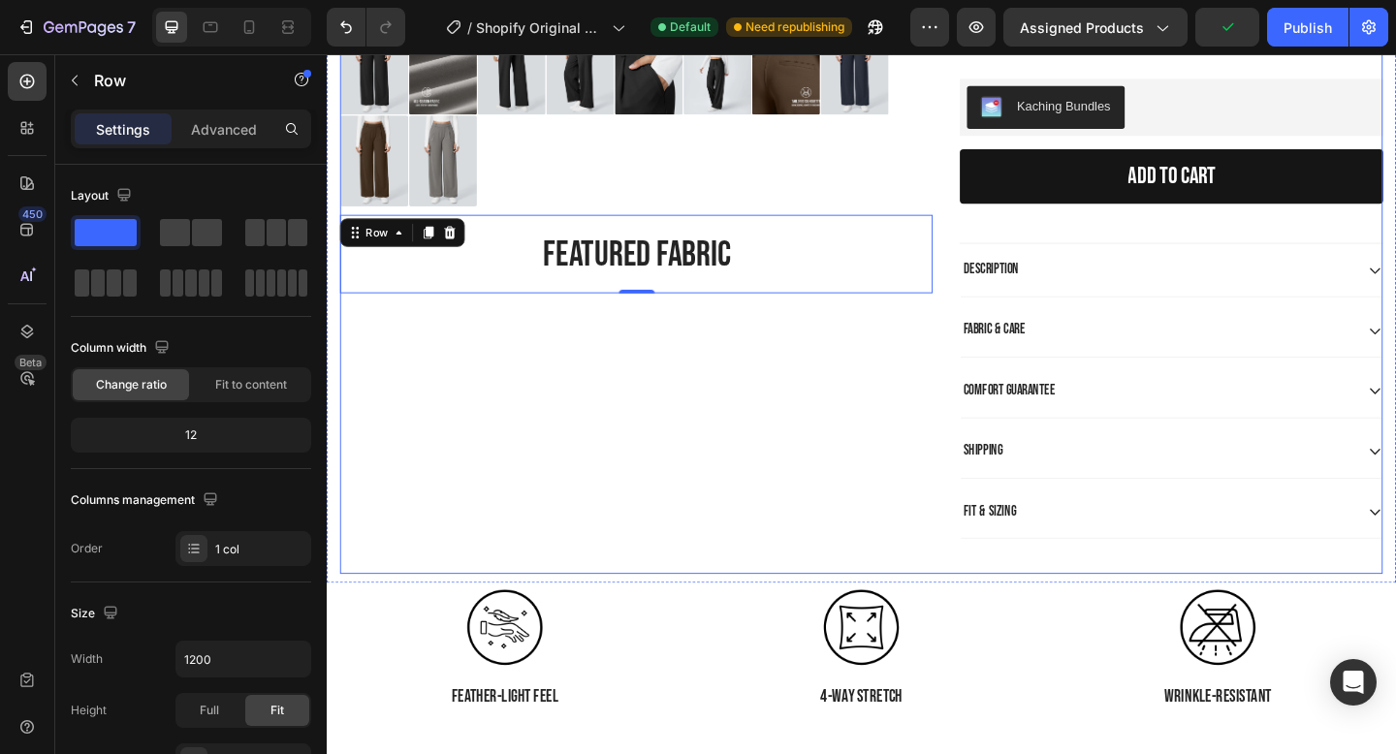
scroll to position [852, 0]
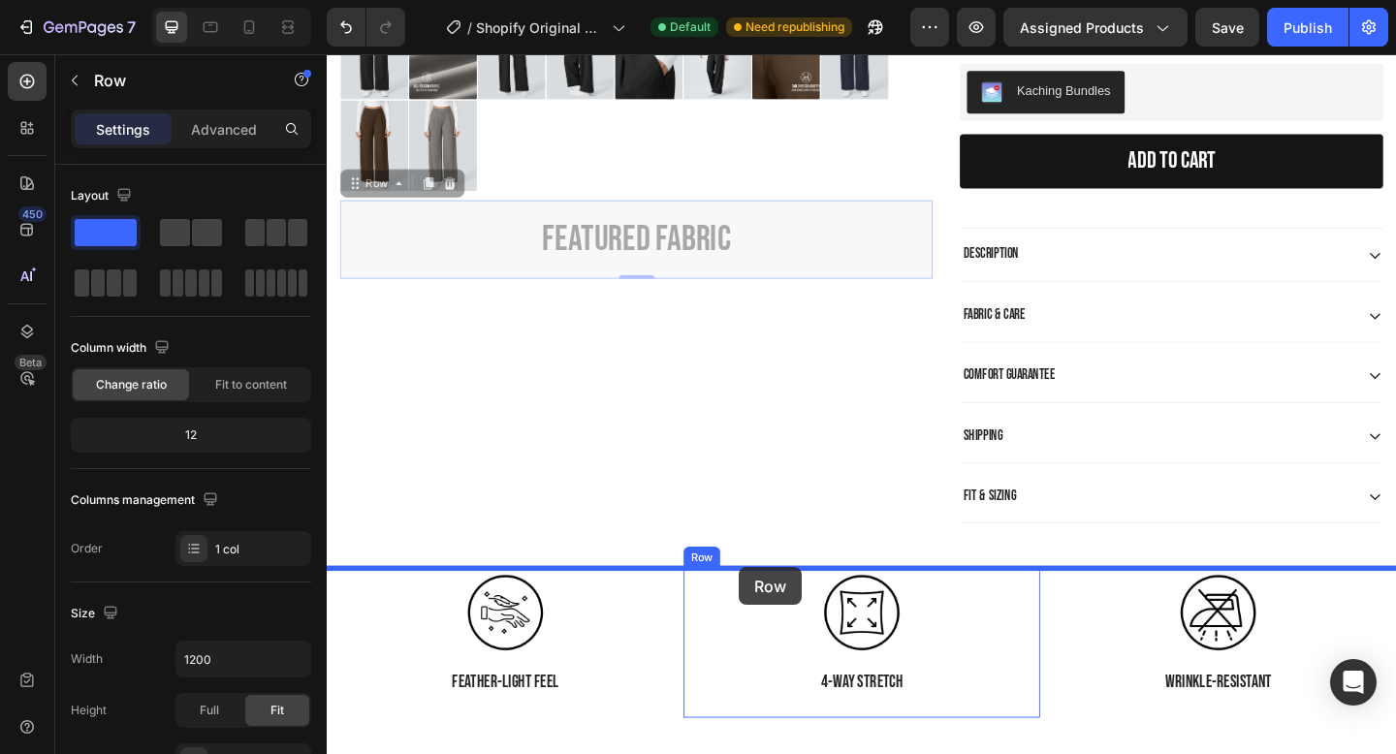
drag, startPoint x: 394, startPoint y: 193, endPoint x: 775, endPoint y: 613, distance: 567.1
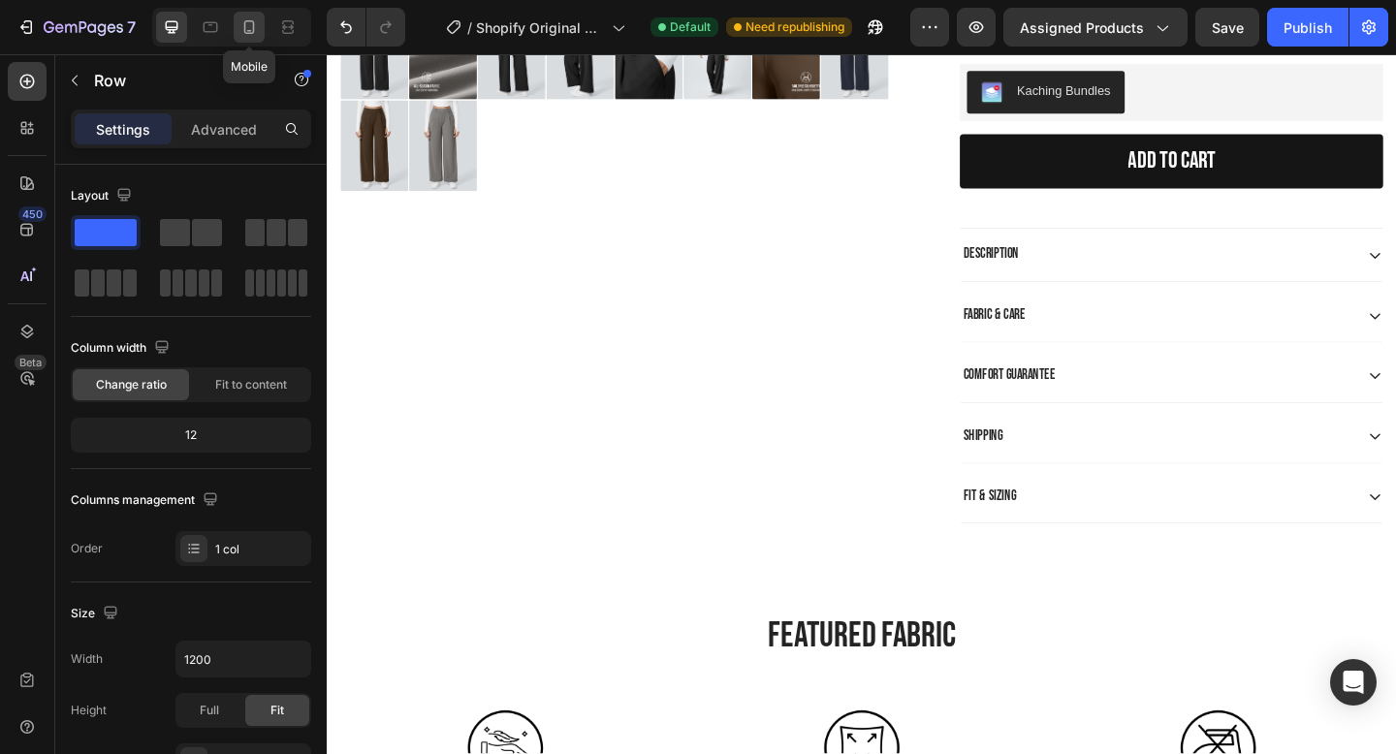
click at [245, 35] on icon at bounding box center [249, 26] width 19 height 19
type input "100%"
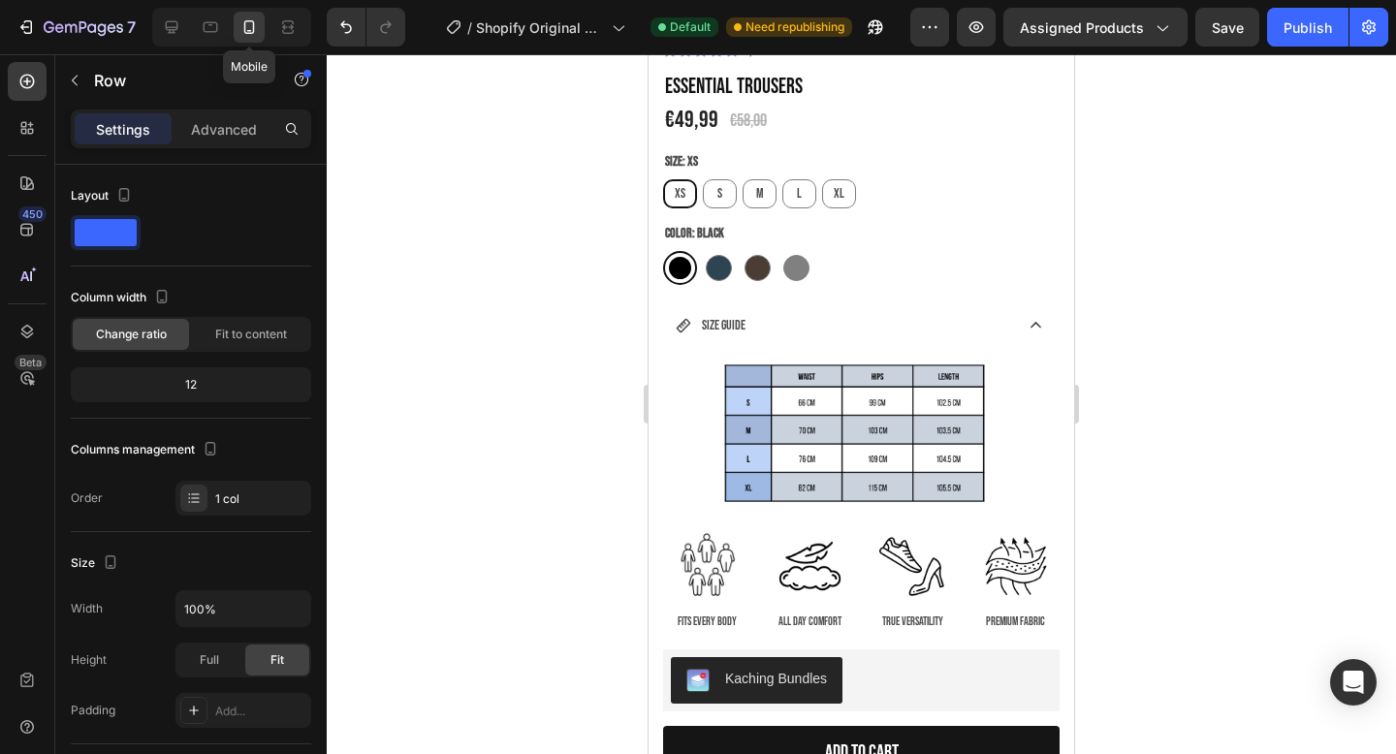
scroll to position [690, 0]
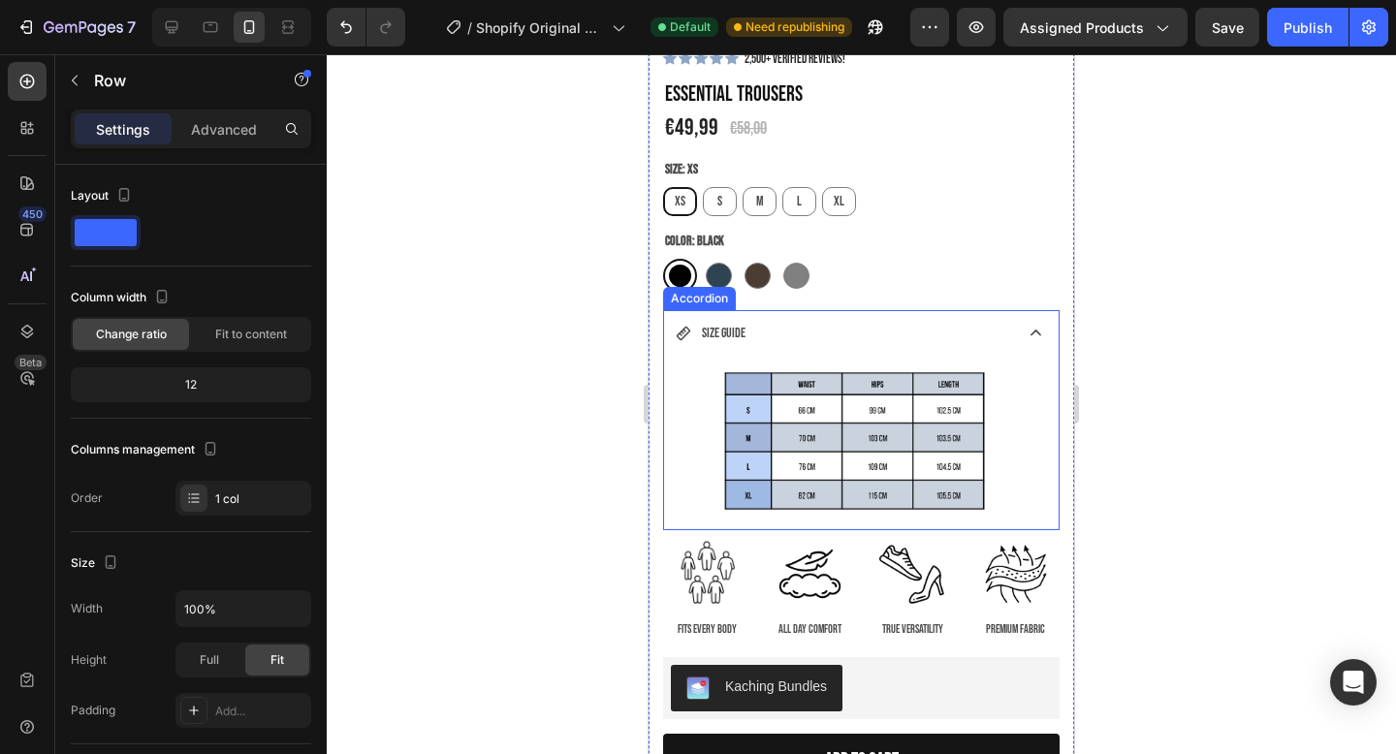
click at [1032, 327] on icon at bounding box center [1036, 333] width 22 height 22
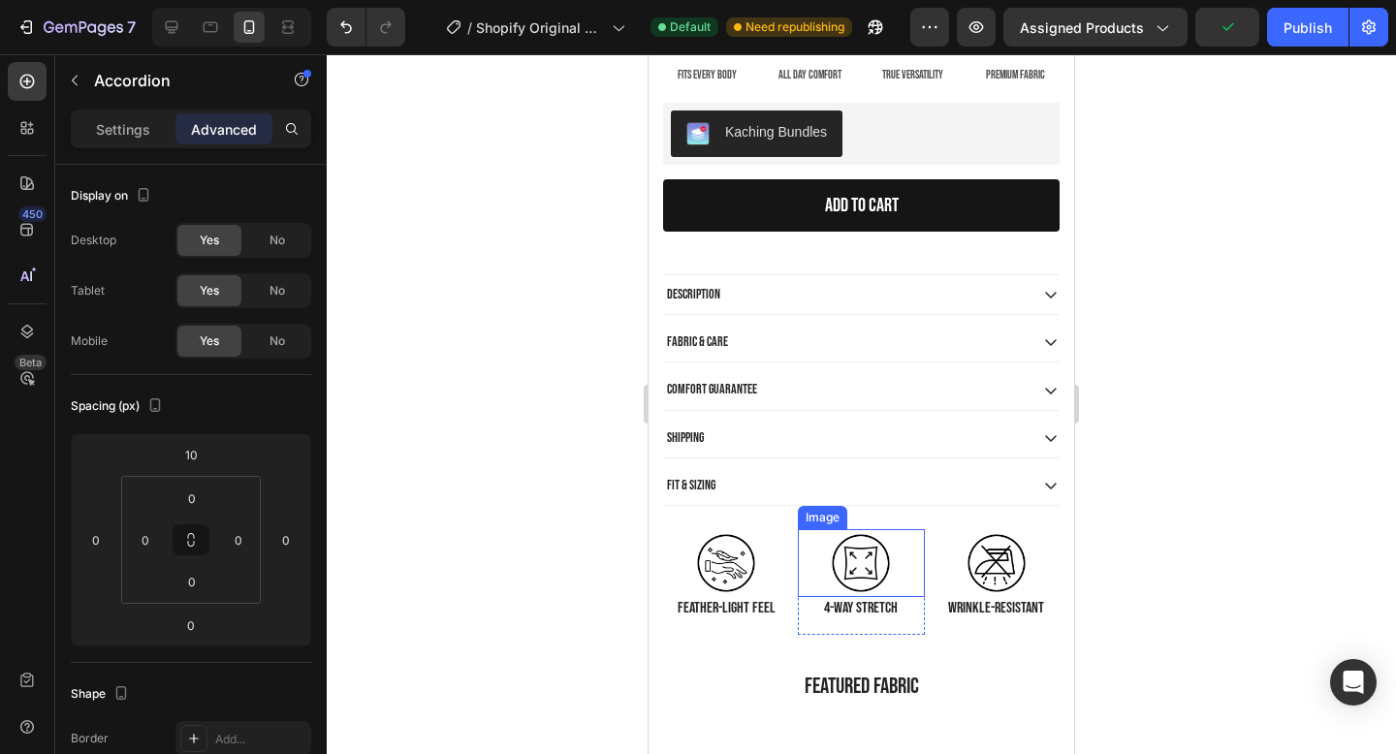
scroll to position [1069, 0]
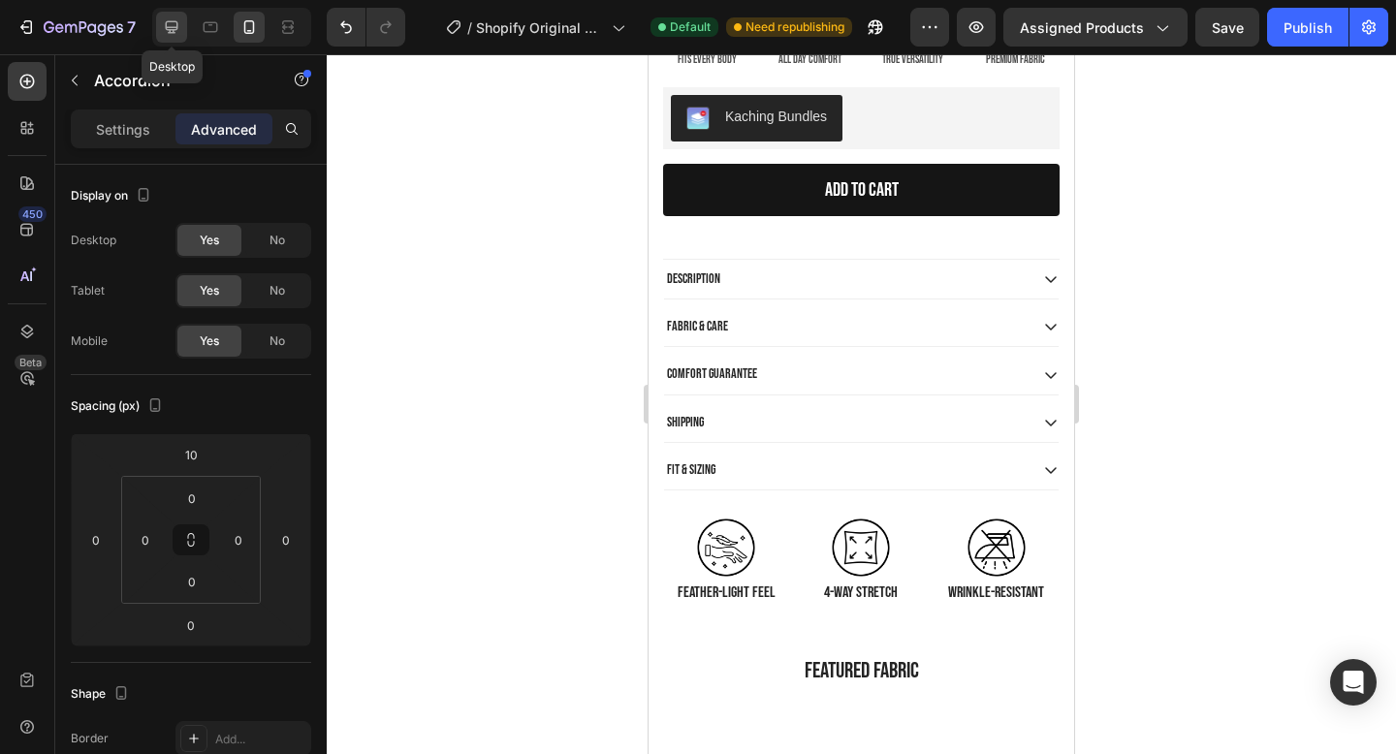
click at [173, 22] on icon at bounding box center [171, 26] width 19 height 19
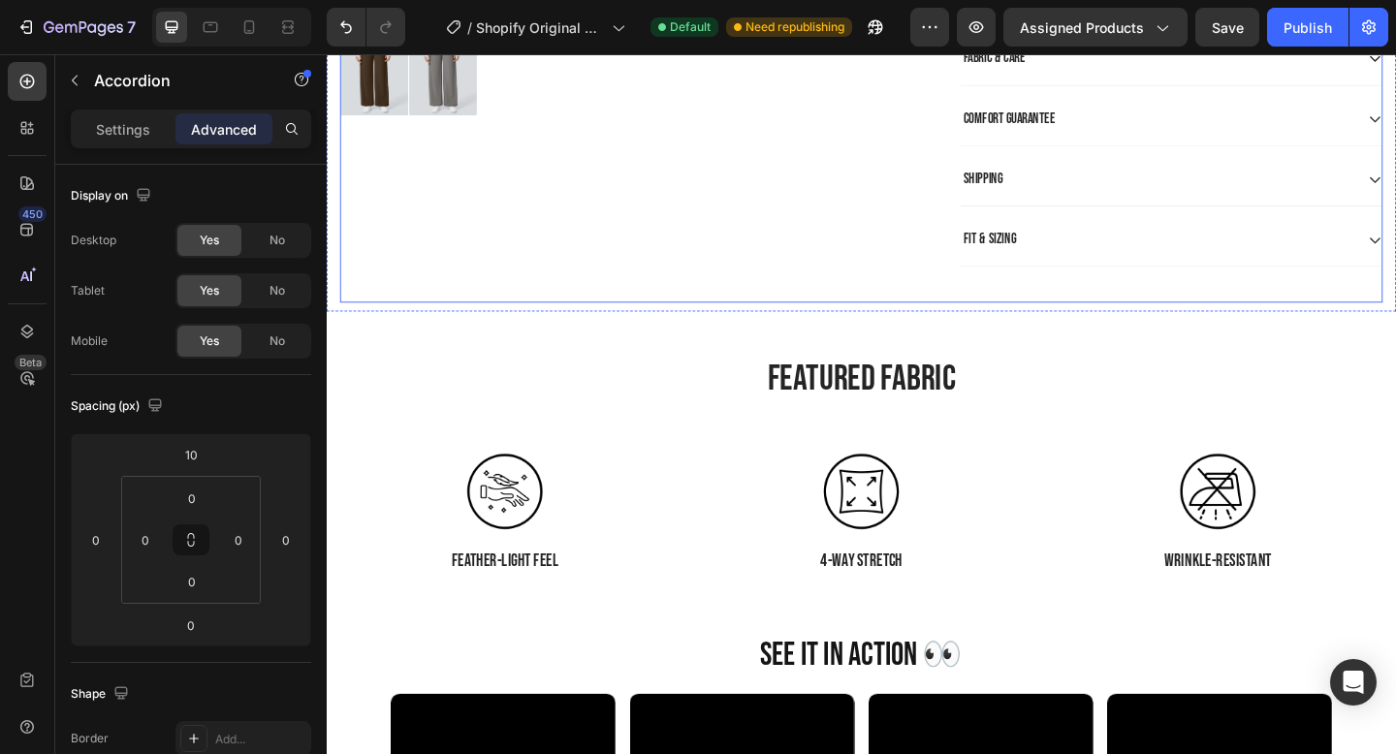
scroll to position [940, 0]
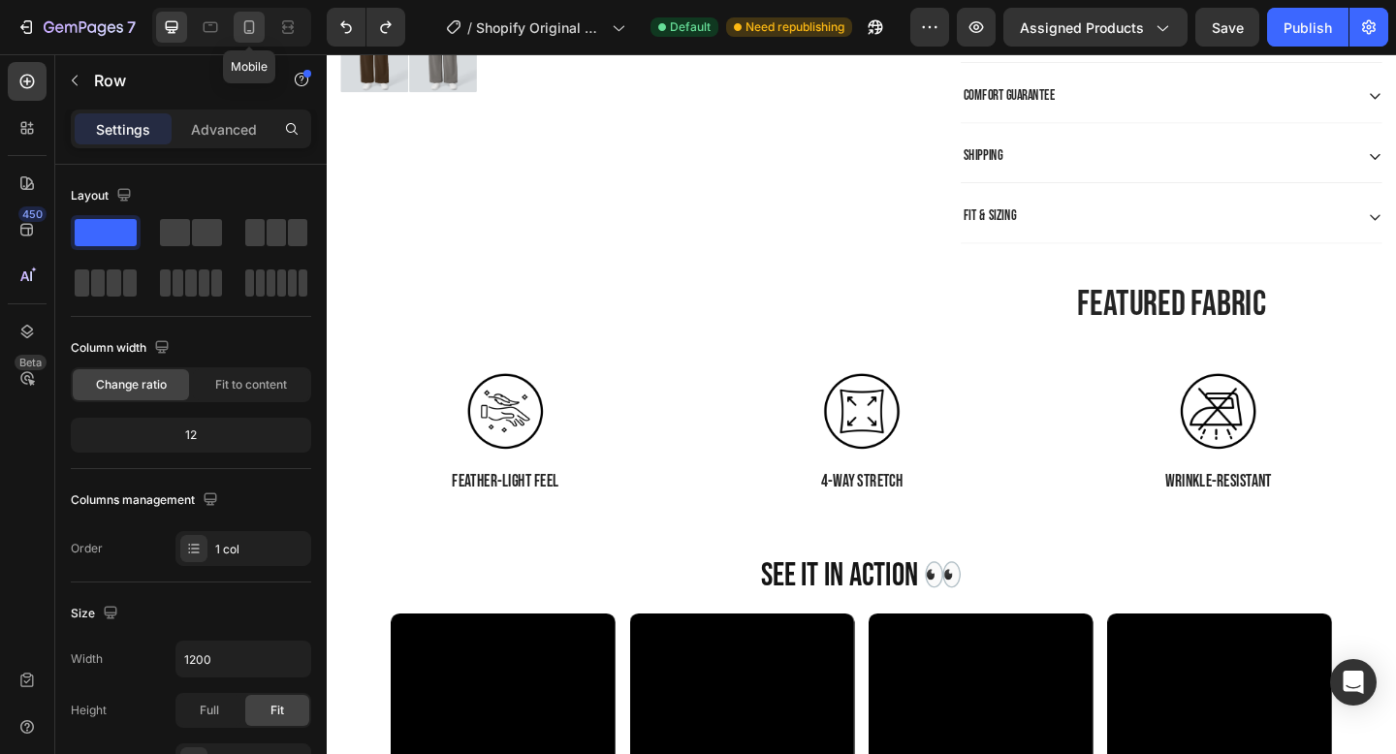
click at [249, 34] on icon at bounding box center [249, 26] width 19 height 19
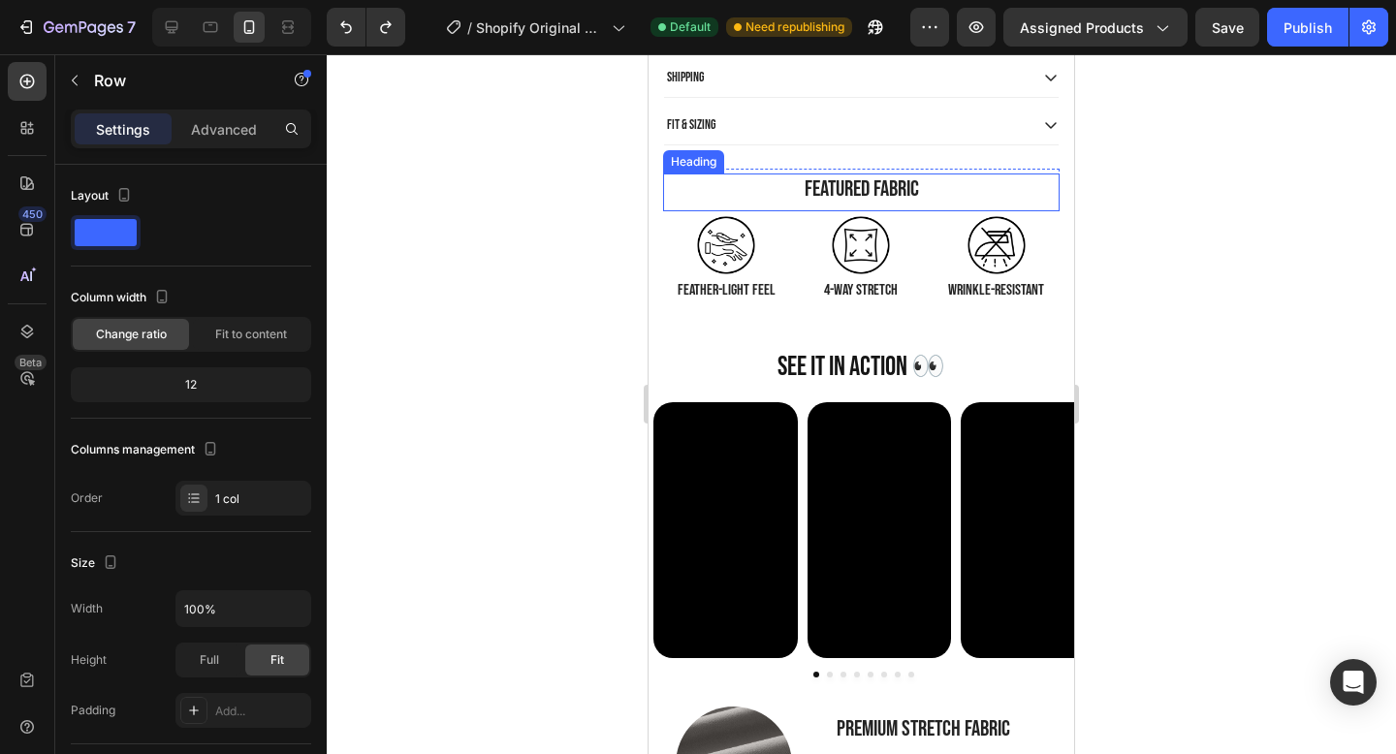
scroll to position [1397, 0]
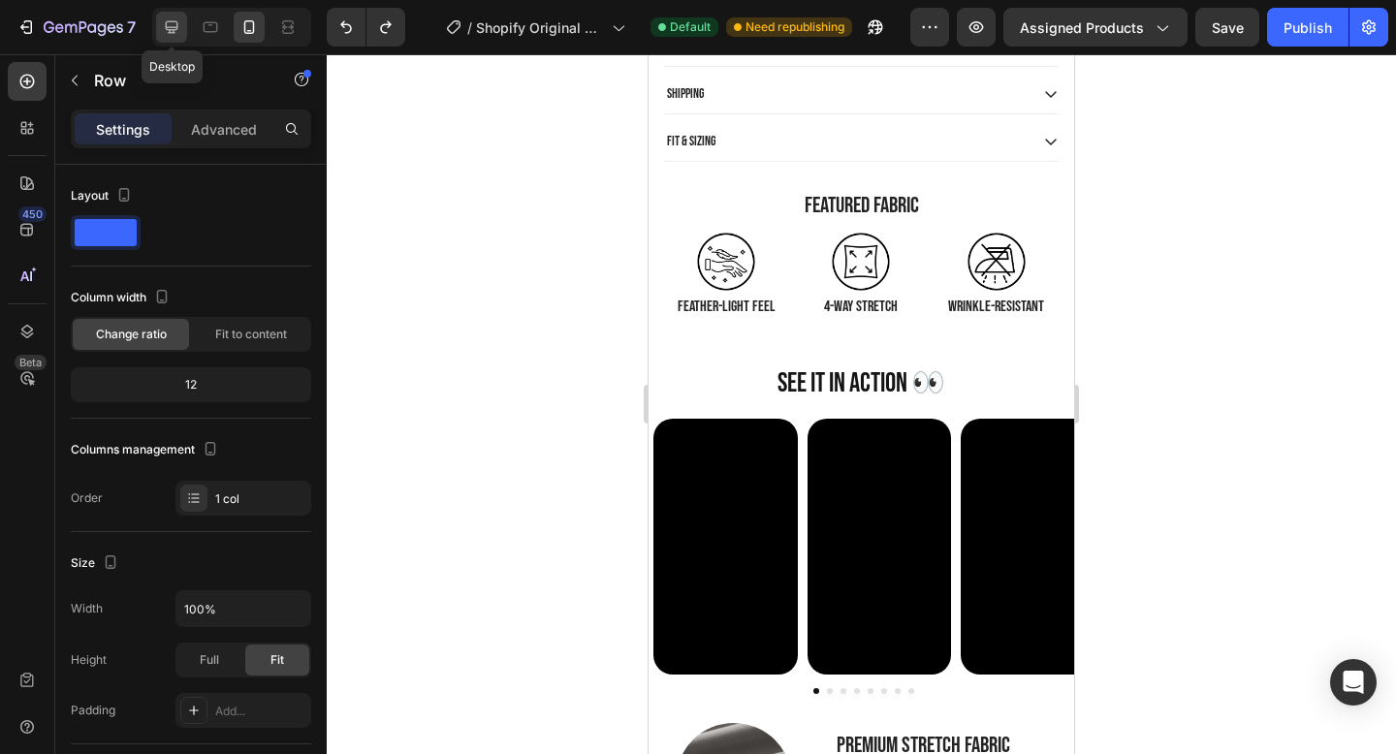
click at [174, 30] on icon at bounding box center [172, 27] width 13 height 13
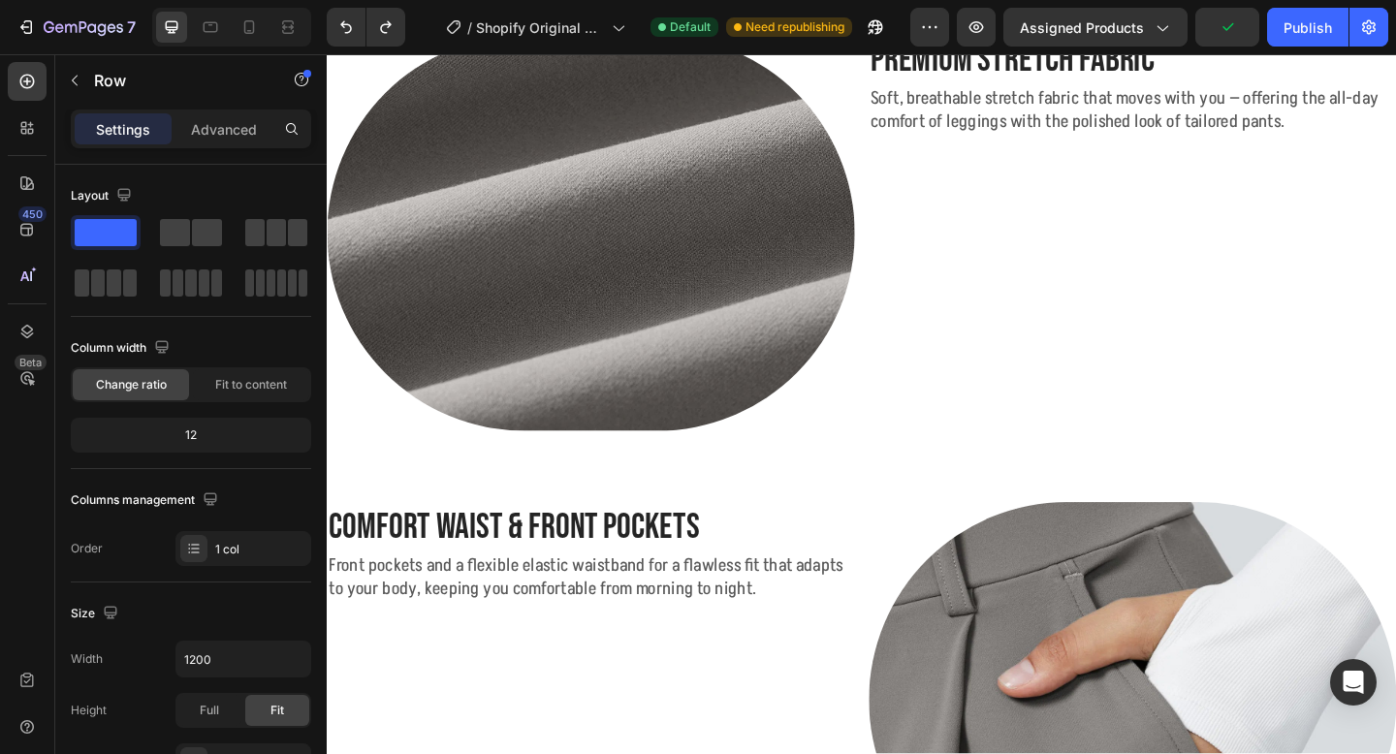
scroll to position [2298, 0]
click at [244, 29] on icon at bounding box center [249, 27] width 11 height 14
type input "100%"
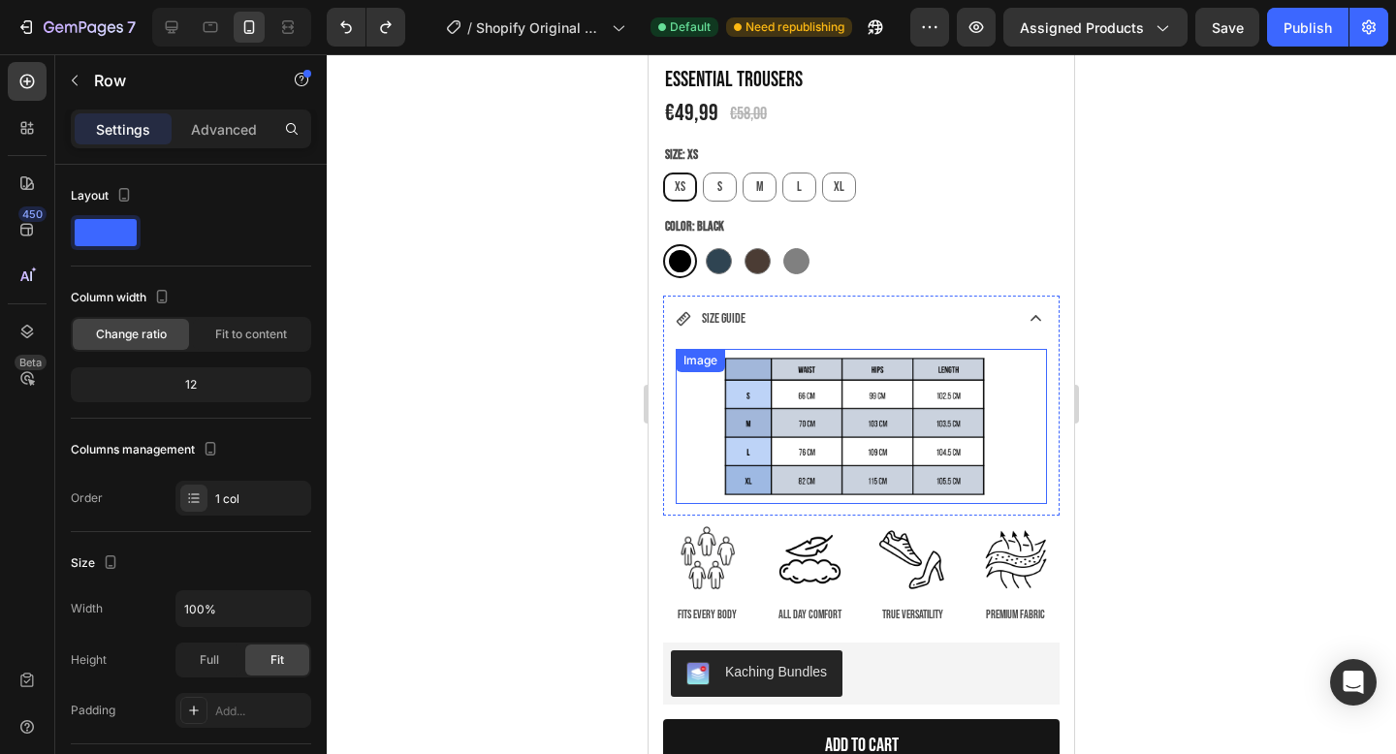
scroll to position [632, 0]
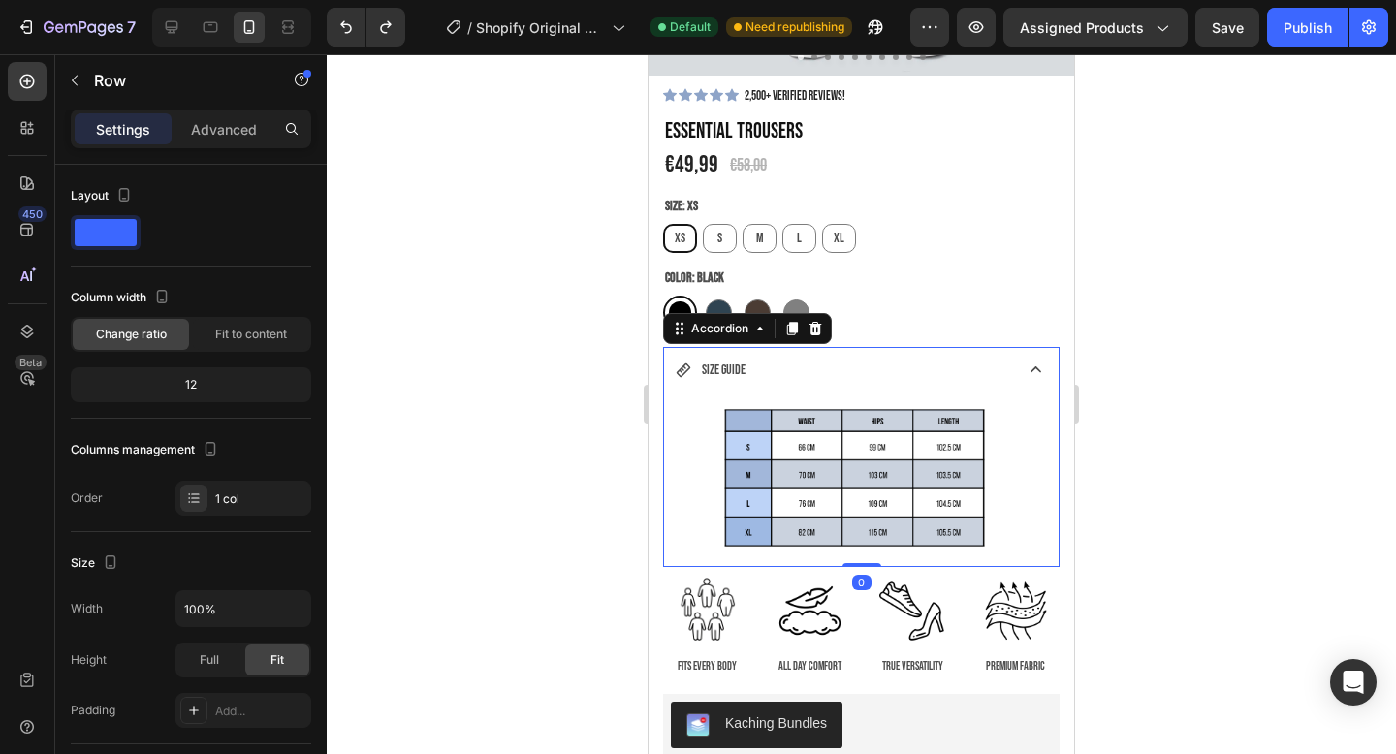
click at [937, 365] on div "SIZE GUIDE" at bounding box center [843, 370] width 334 height 30
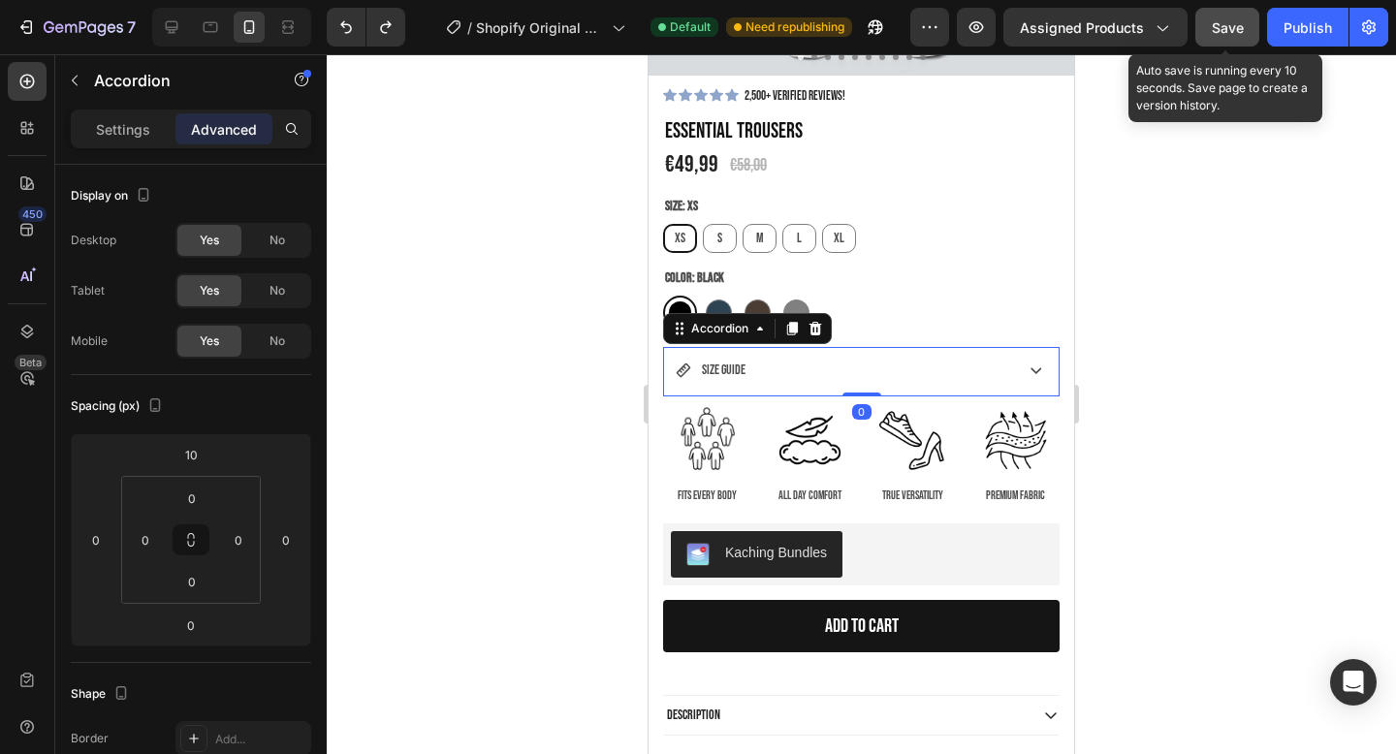
click at [1210, 42] on button "Save" at bounding box center [1228, 27] width 64 height 39
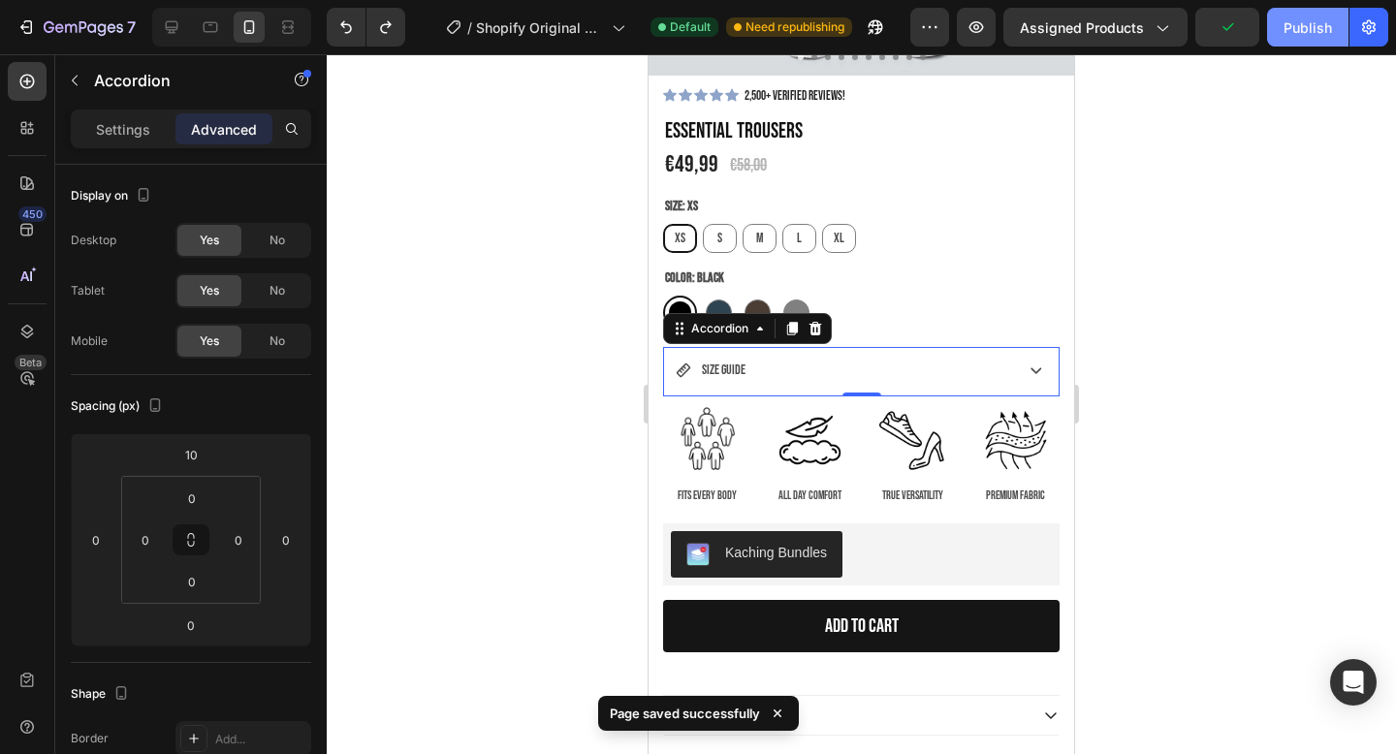
click at [1322, 27] on div "Publish" at bounding box center [1308, 27] width 48 height 20
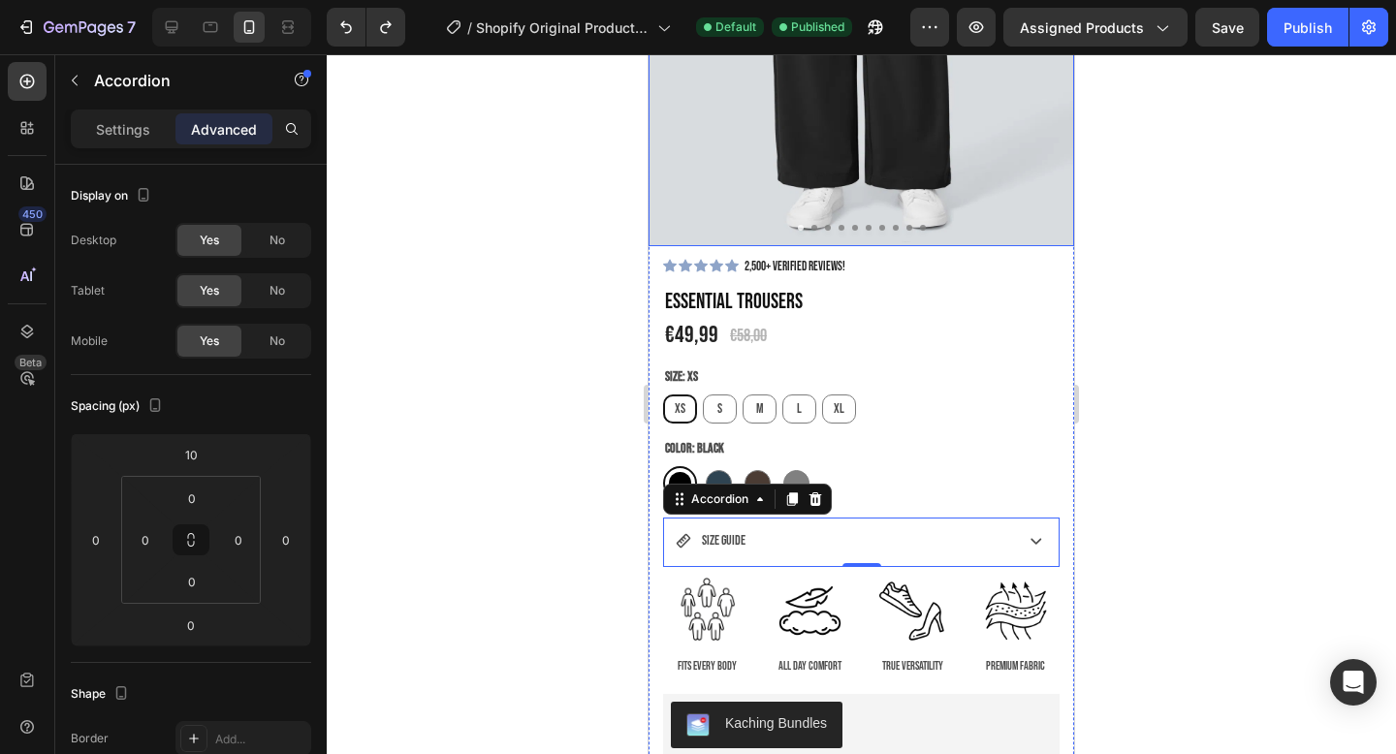
scroll to position [464, 0]
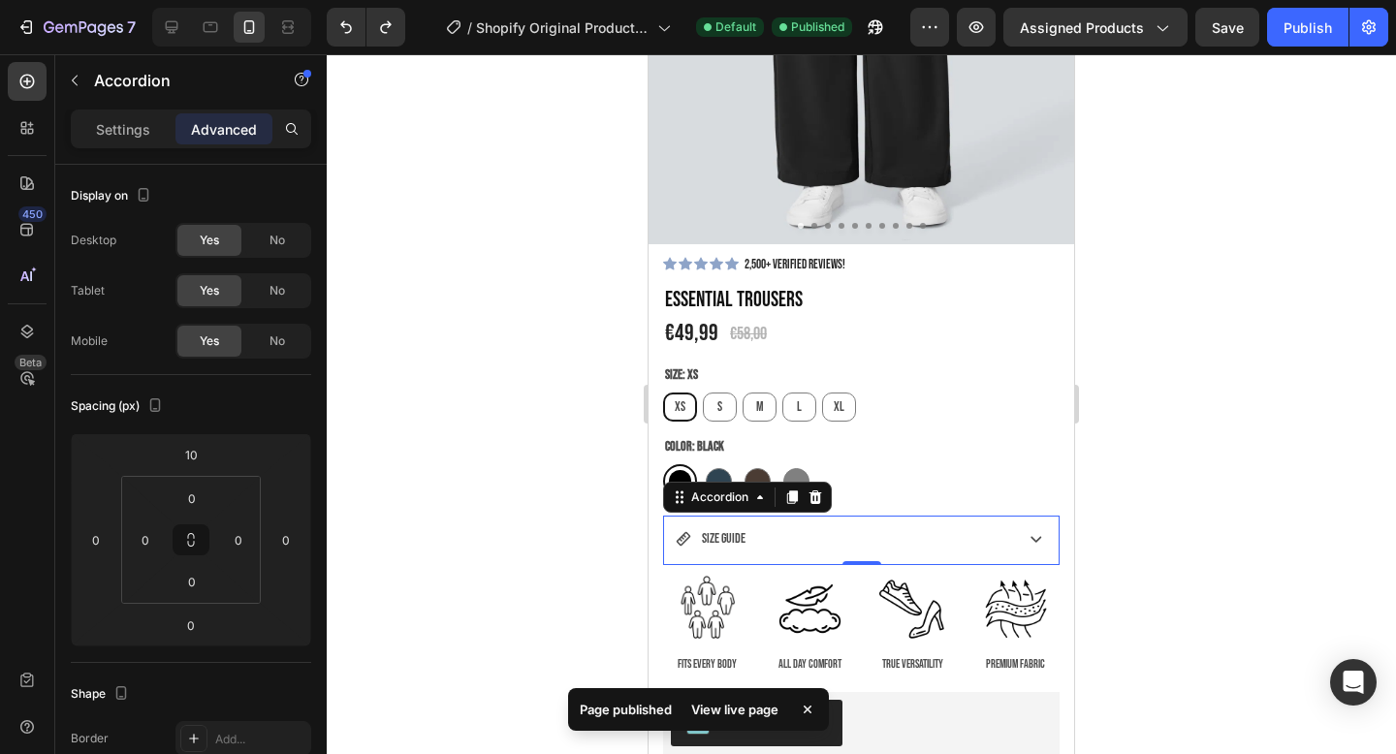
click at [912, 541] on div "SIZE GUIDE" at bounding box center [843, 539] width 334 height 30
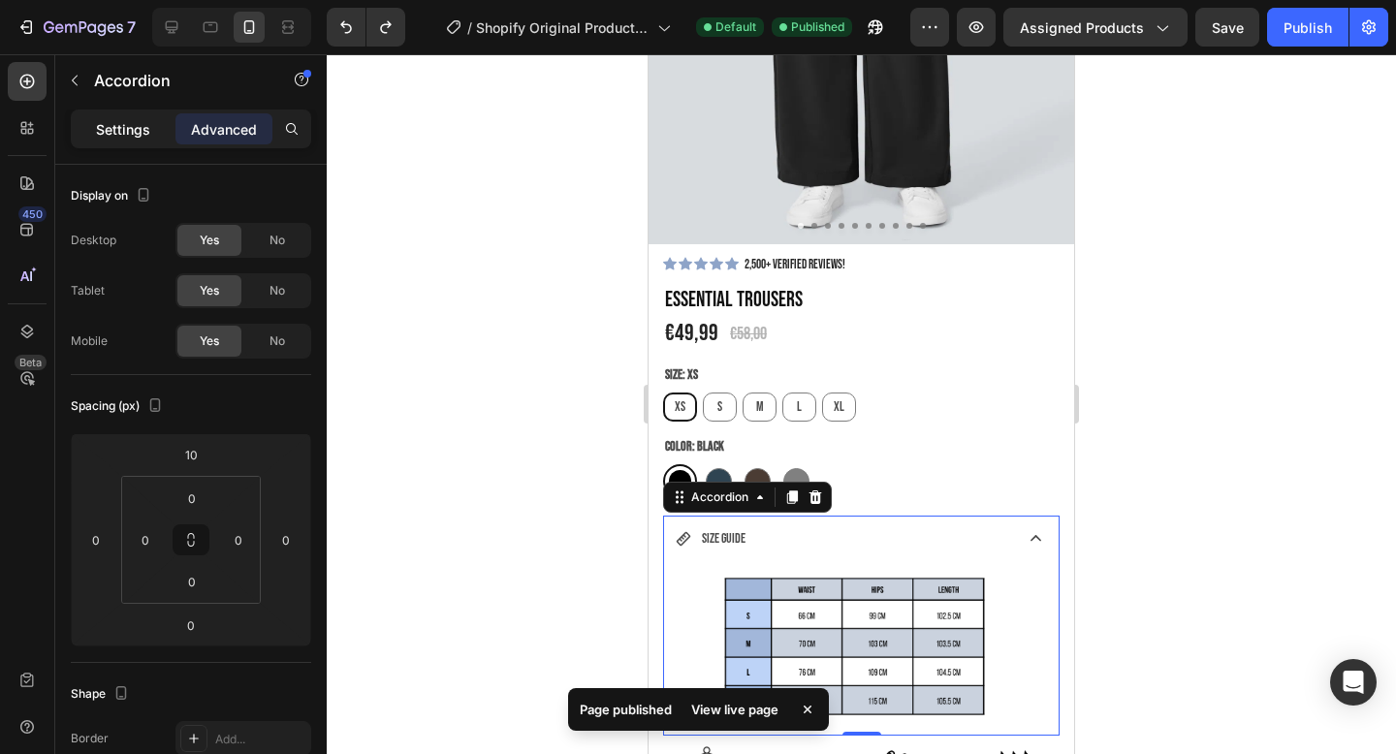
click at [145, 141] on div "Settings" at bounding box center [123, 128] width 97 height 31
type input "8"
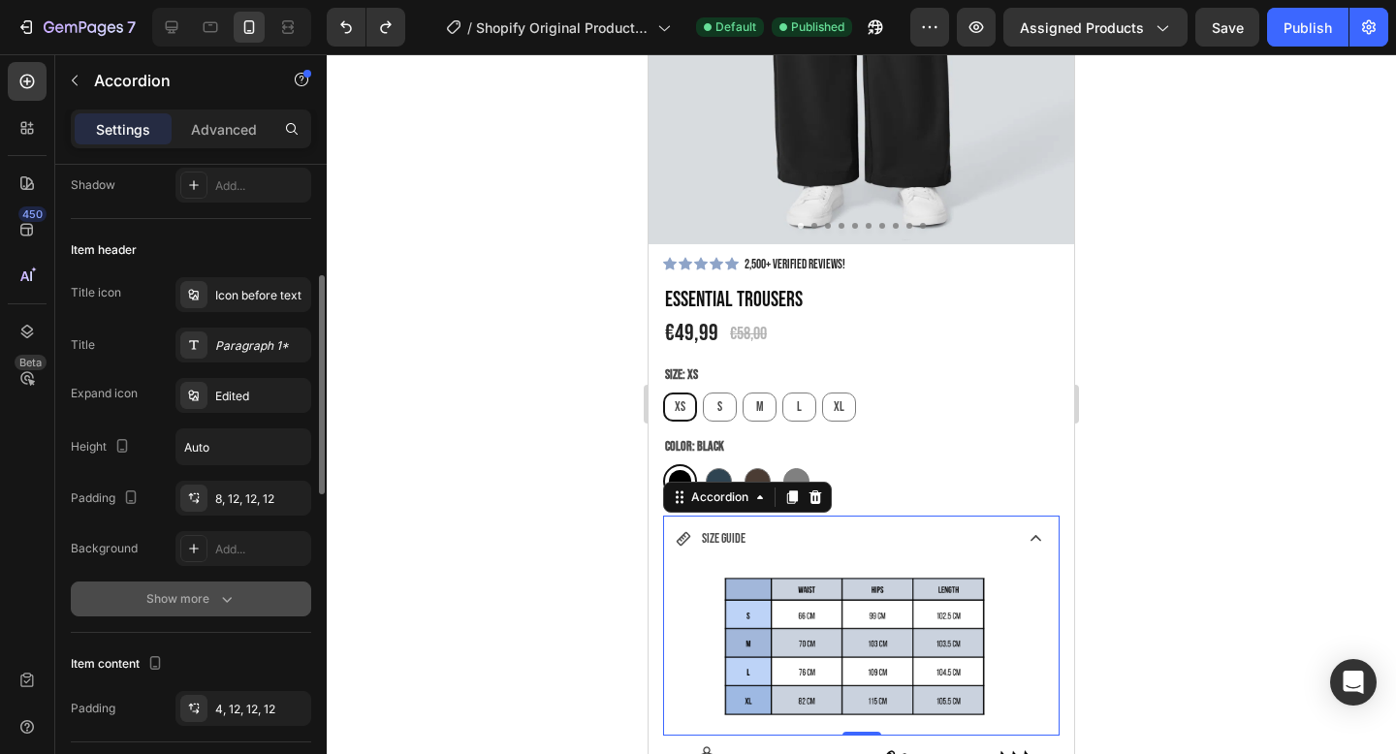
scroll to position [370, 0]
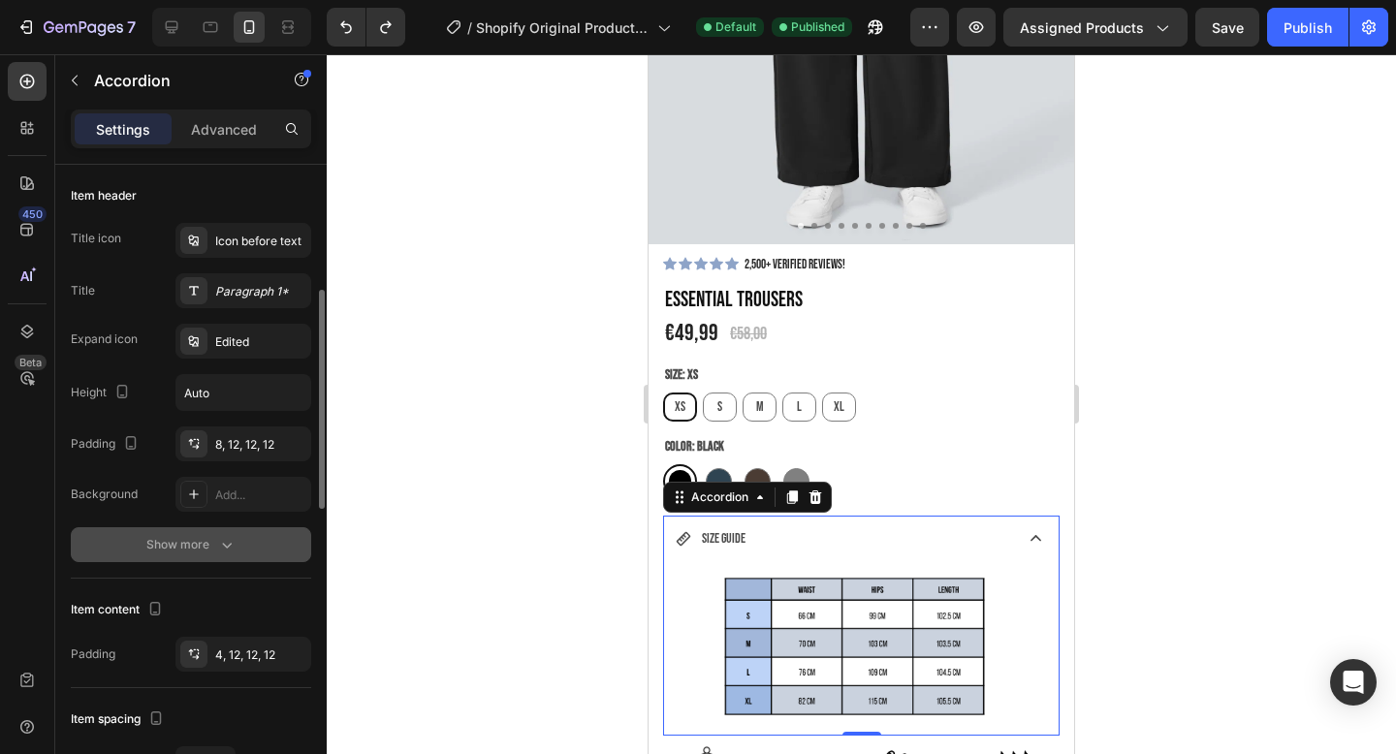
click at [160, 540] on div "Show more" at bounding box center [191, 544] width 90 height 19
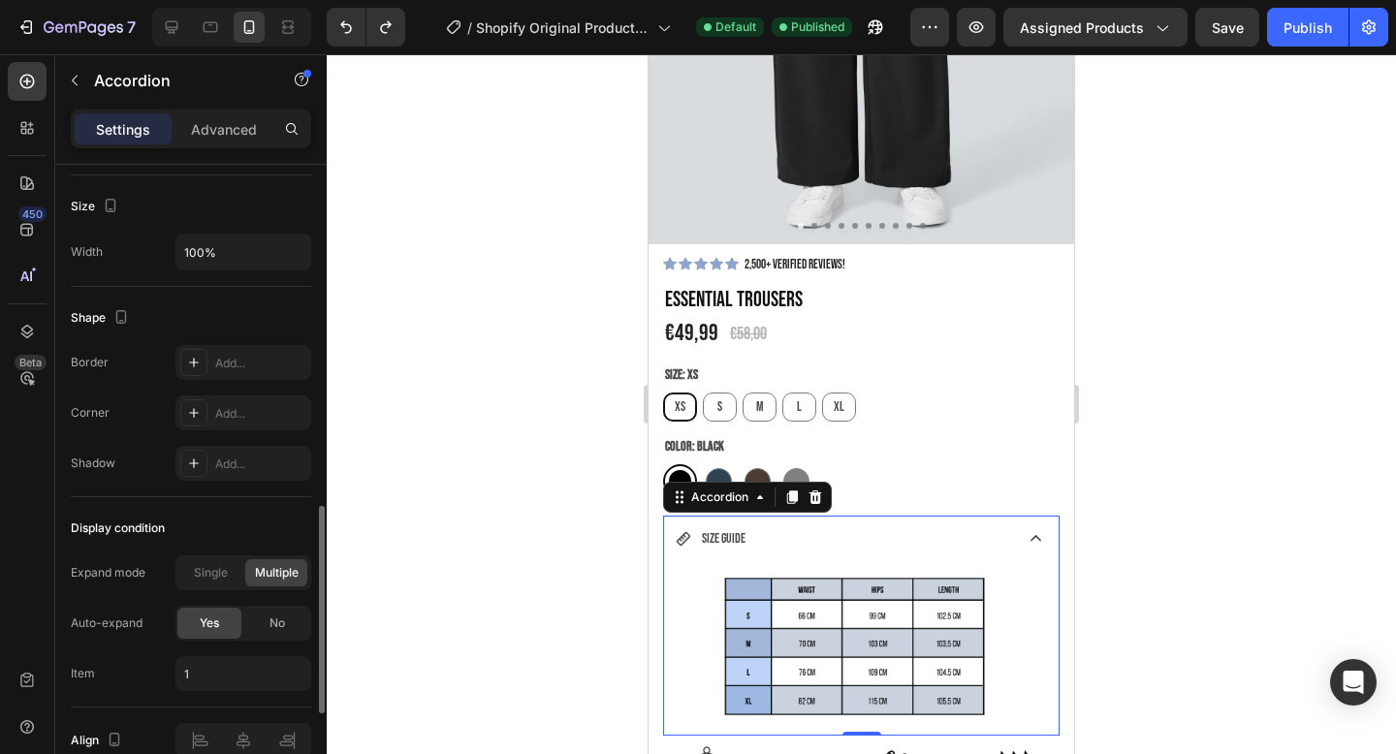
scroll to position [1353, 0]
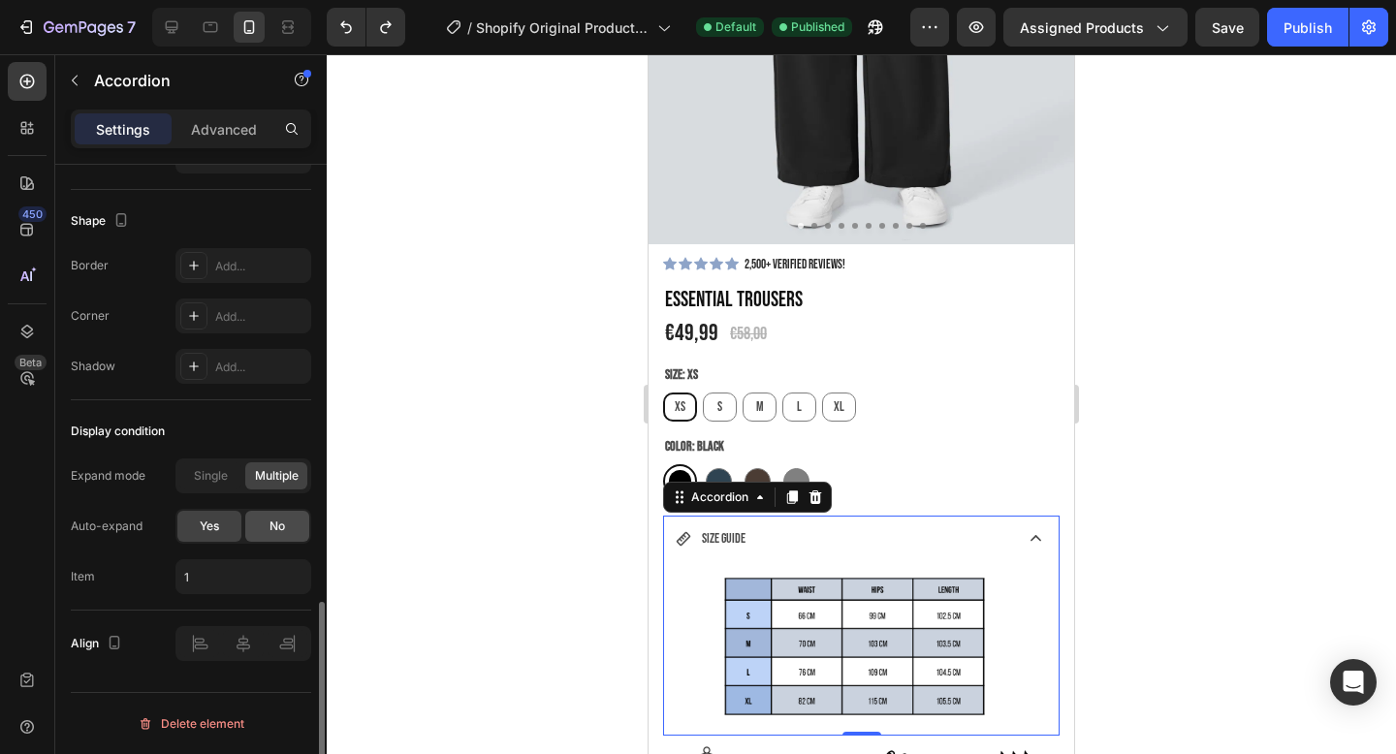
click at [278, 529] on span "No" at bounding box center [278, 526] width 16 height 17
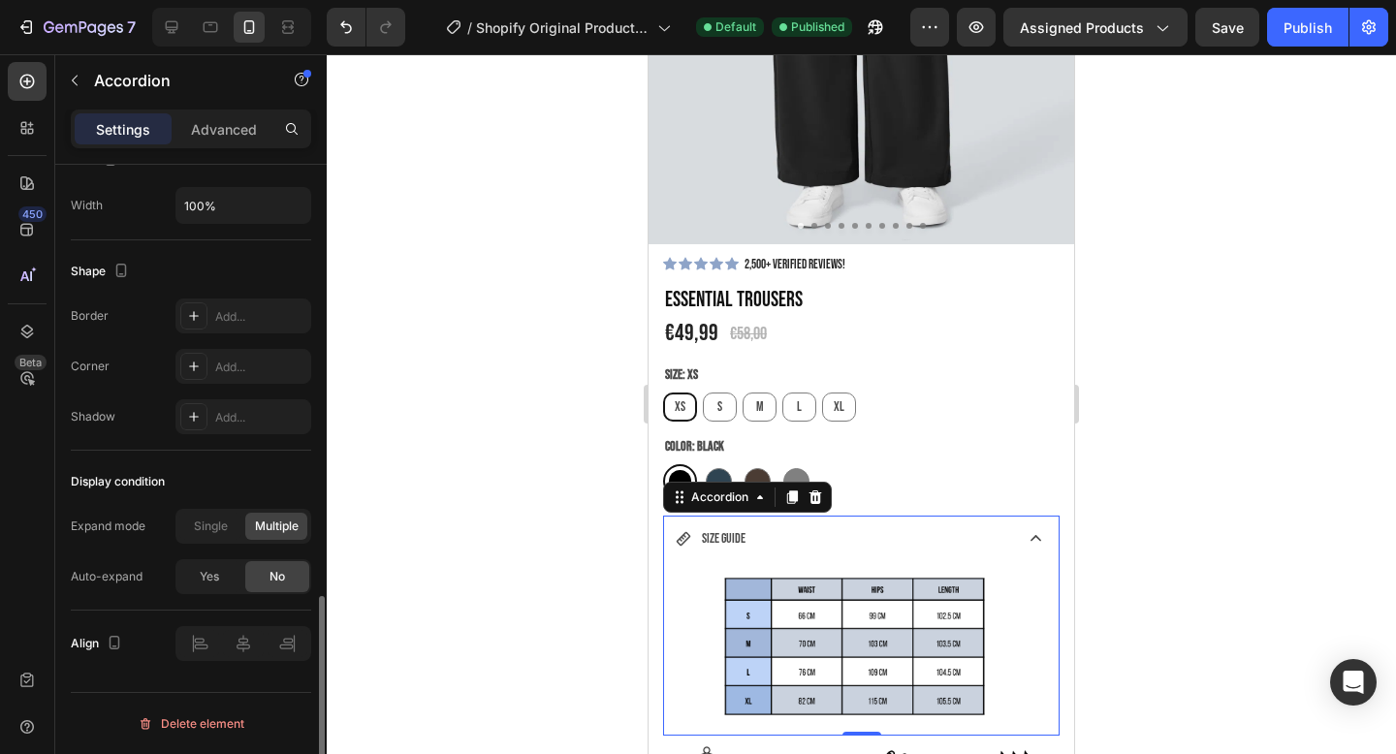
scroll to position [1302, 0]
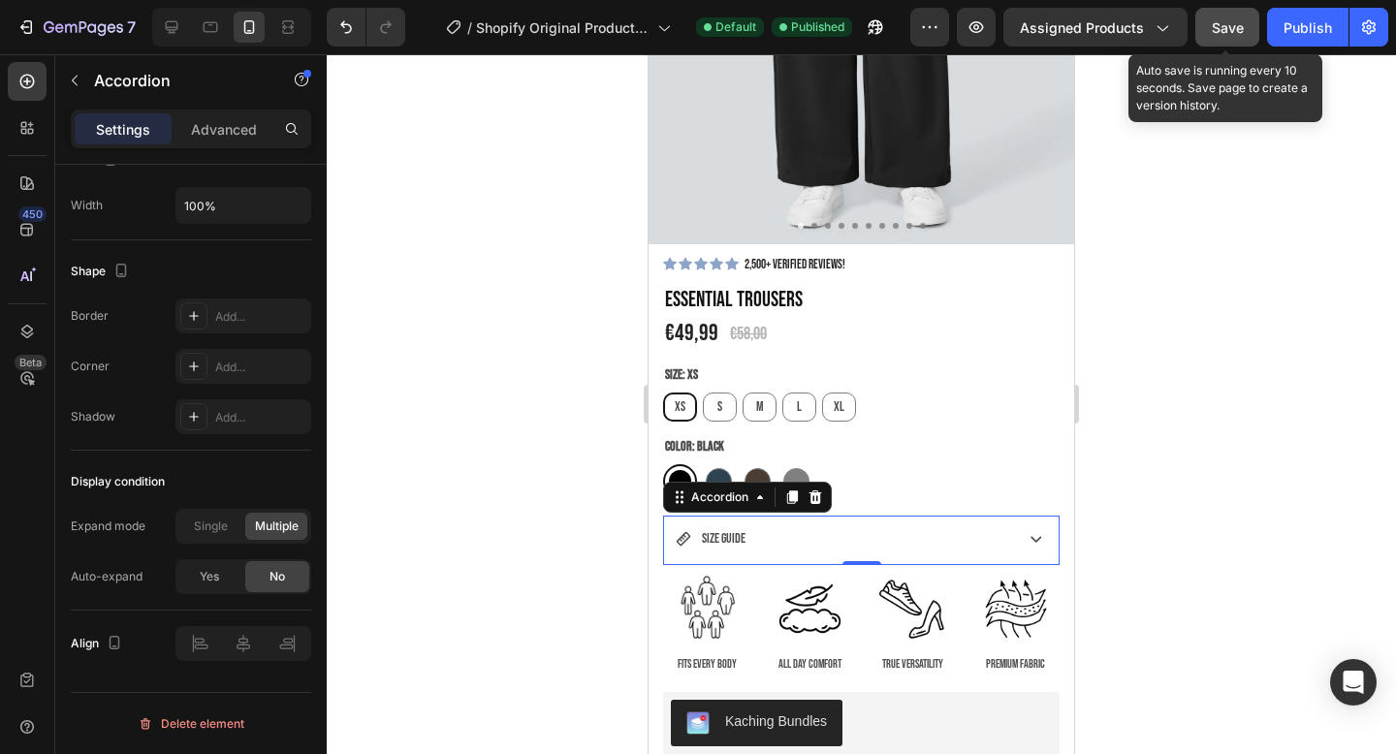
click at [1205, 14] on button "Save" at bounding box center [1228, 27] width 64 height 39
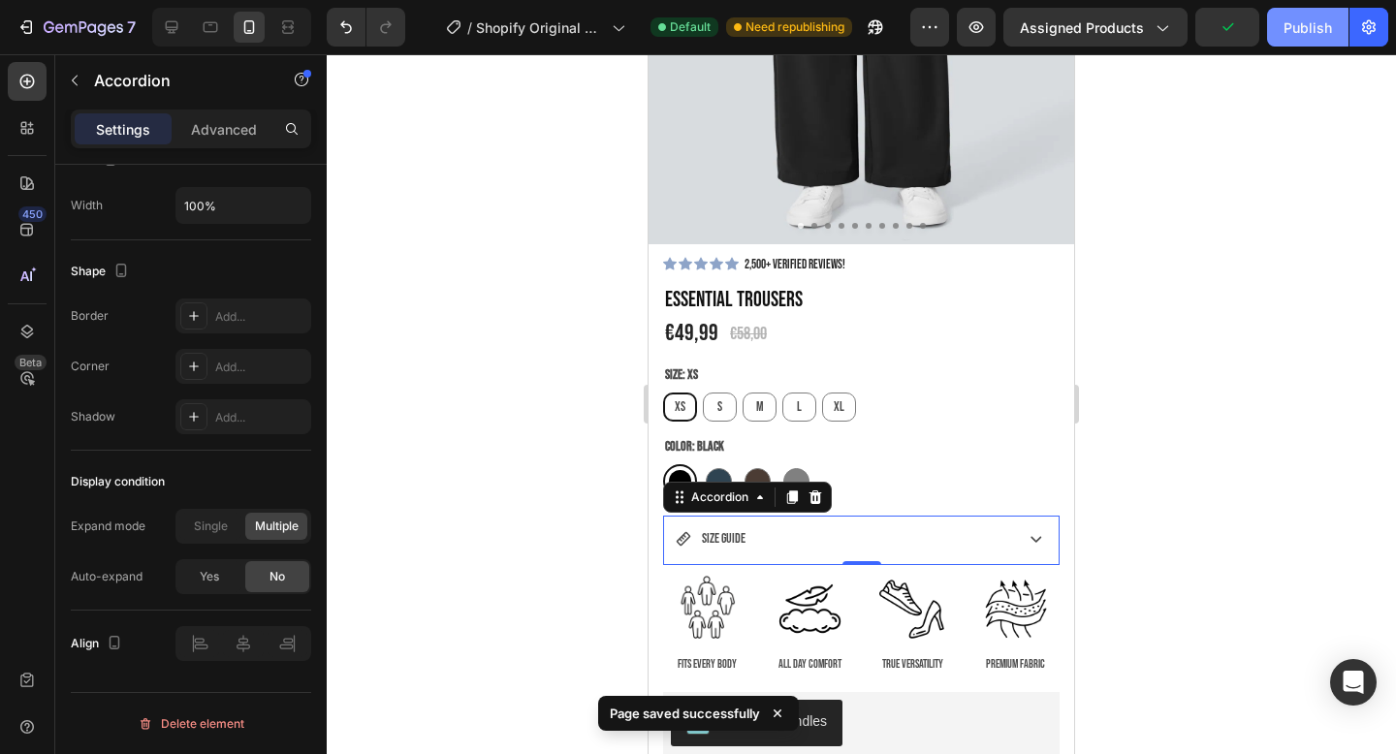
click at [1304, 20] on div "Publish" at bounding box center [1308, 27] width 48 height 20
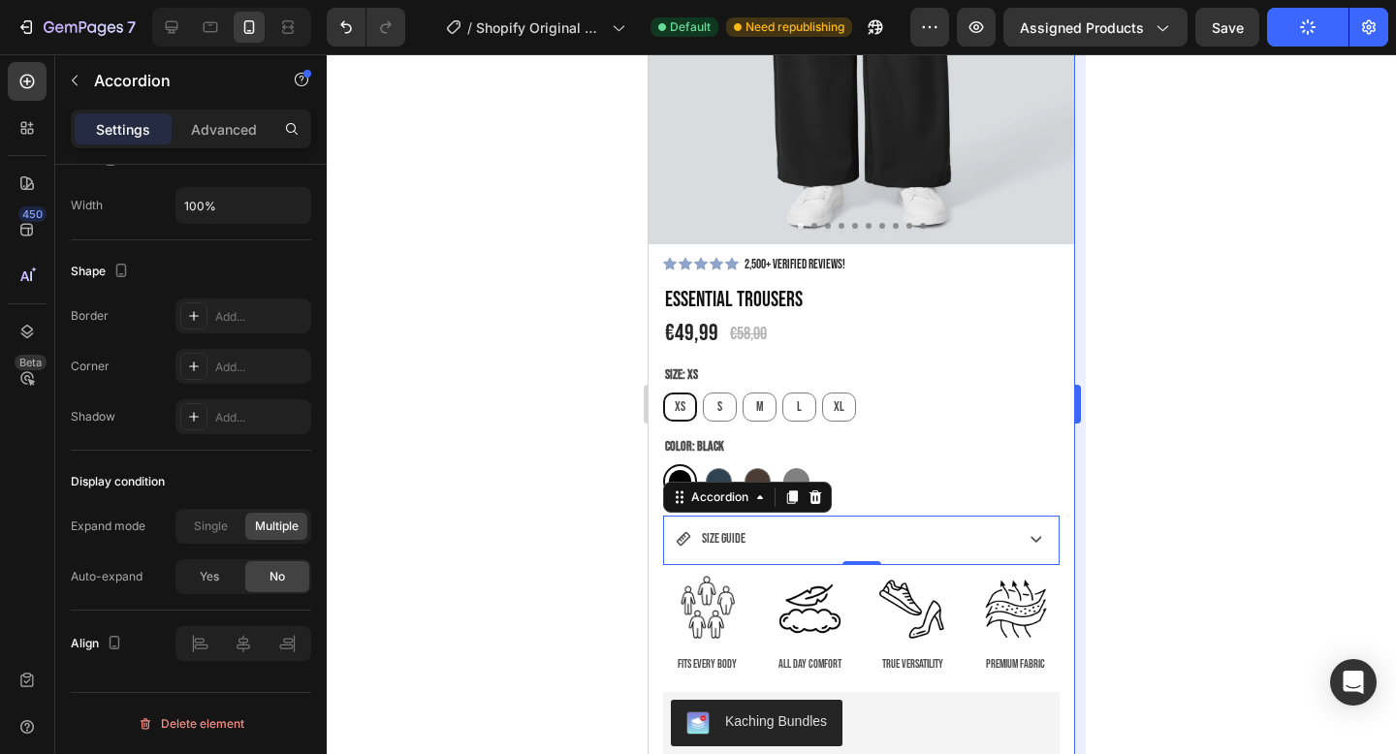
drag, startPoint x: 1140, startPoint y: 179, endPoint x: 1082, endPoint y: 67, distance: 126.7
click at [1082, 67] on div "333333 100 % 333333 100 %" at bounding box center [862, 404] width 1070 height 700
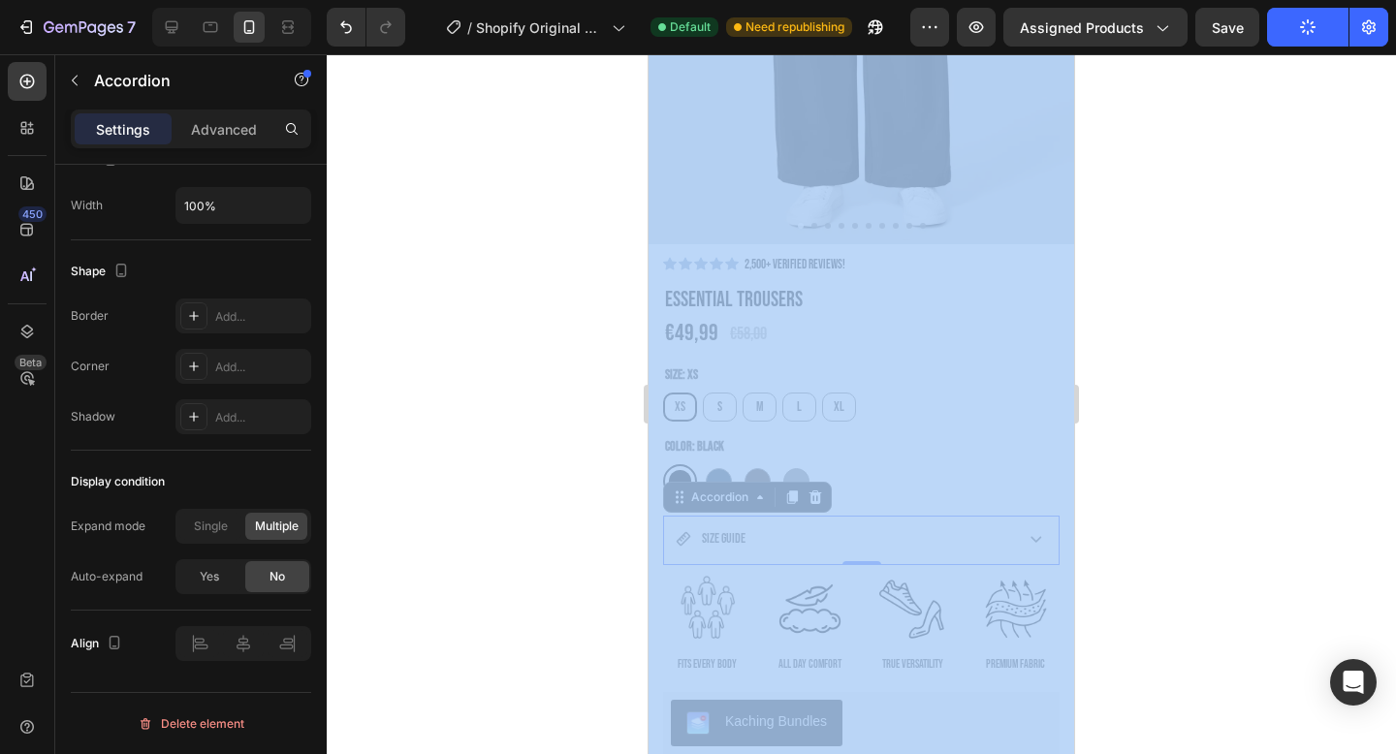
click at [1199, 164] on div at bounding box center [862, 404] width 1070 height 700
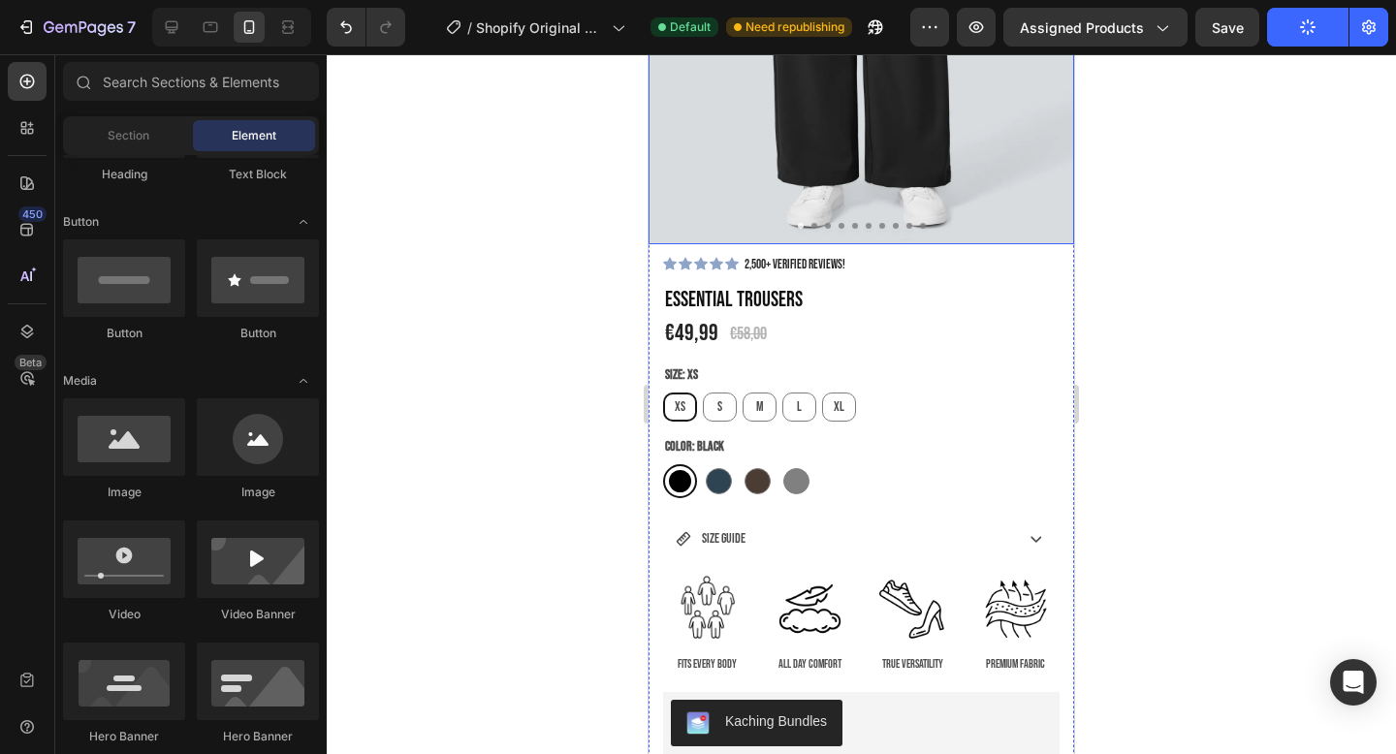
scroll to position [0, 0]
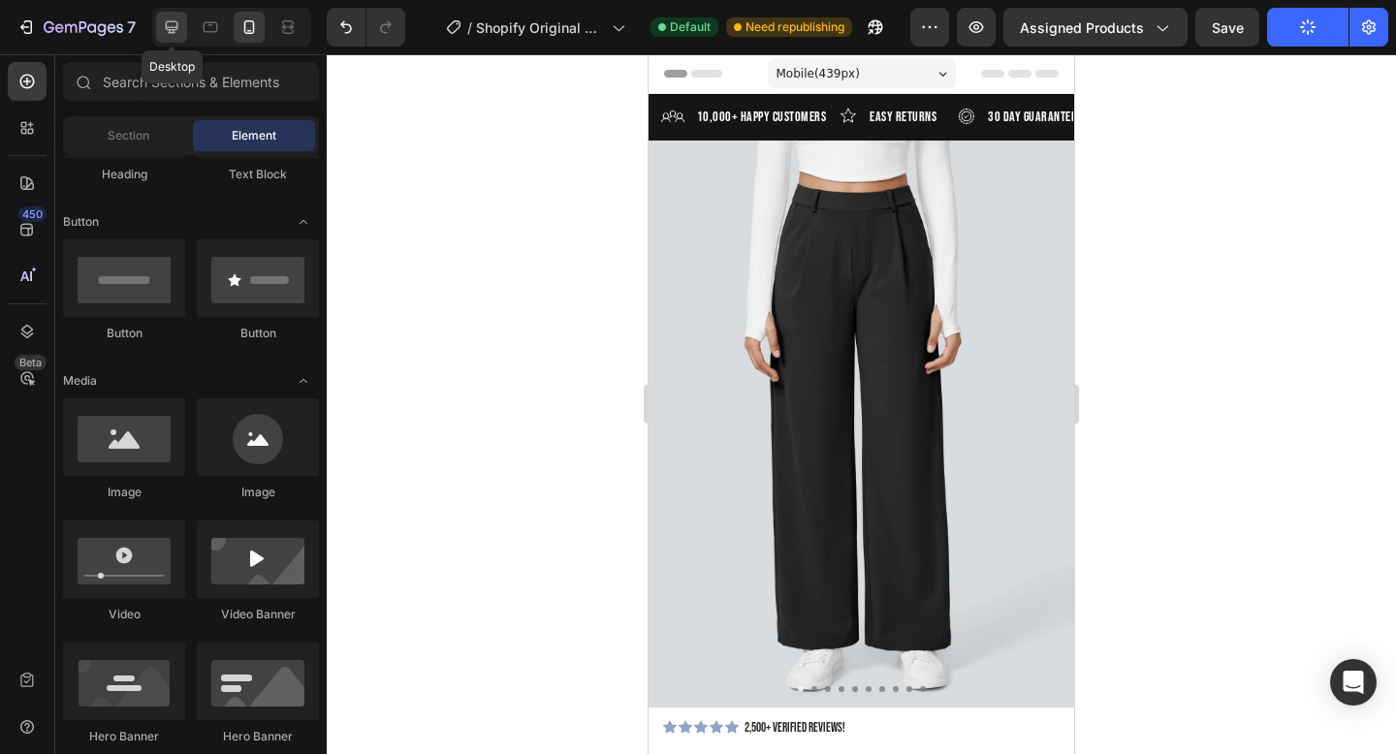
click at [171, 39] on div at bounding box center [171, 27] width 31 height 31
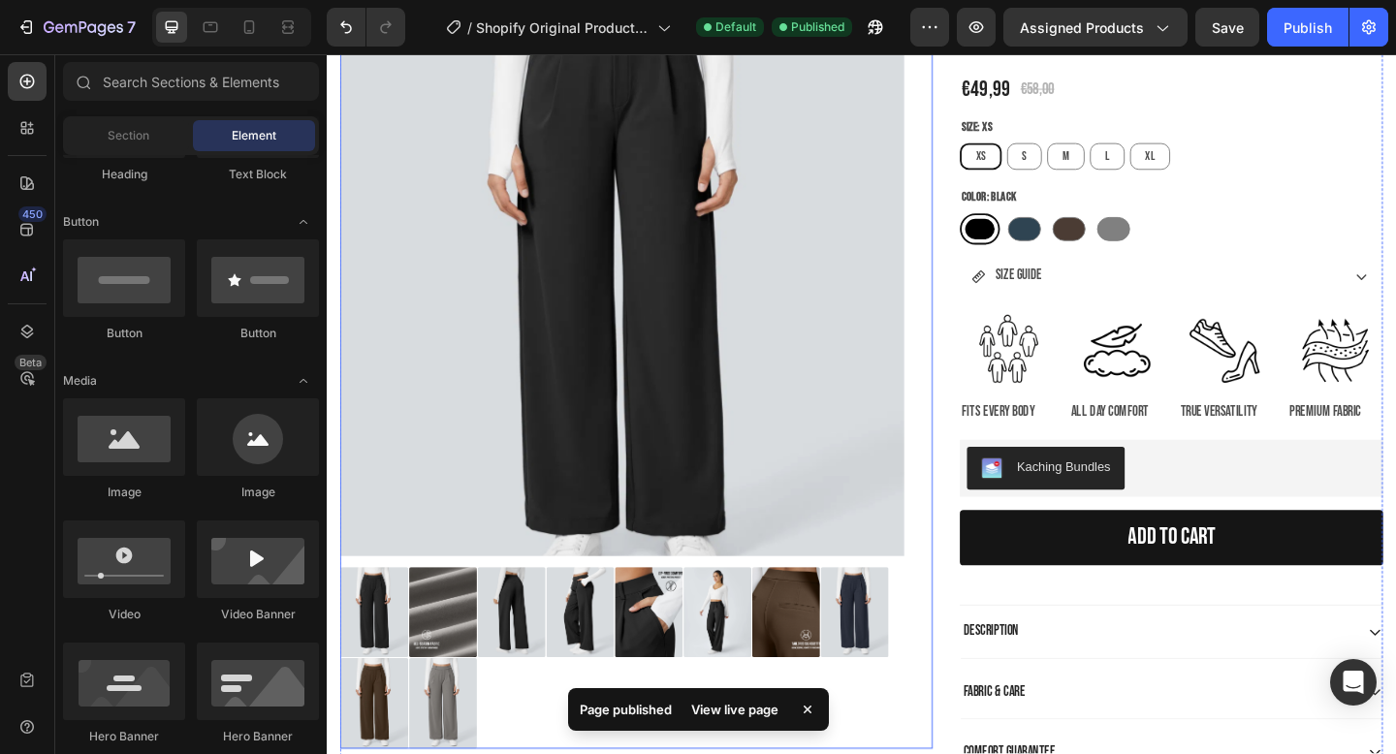
scroll to position [85, 0]
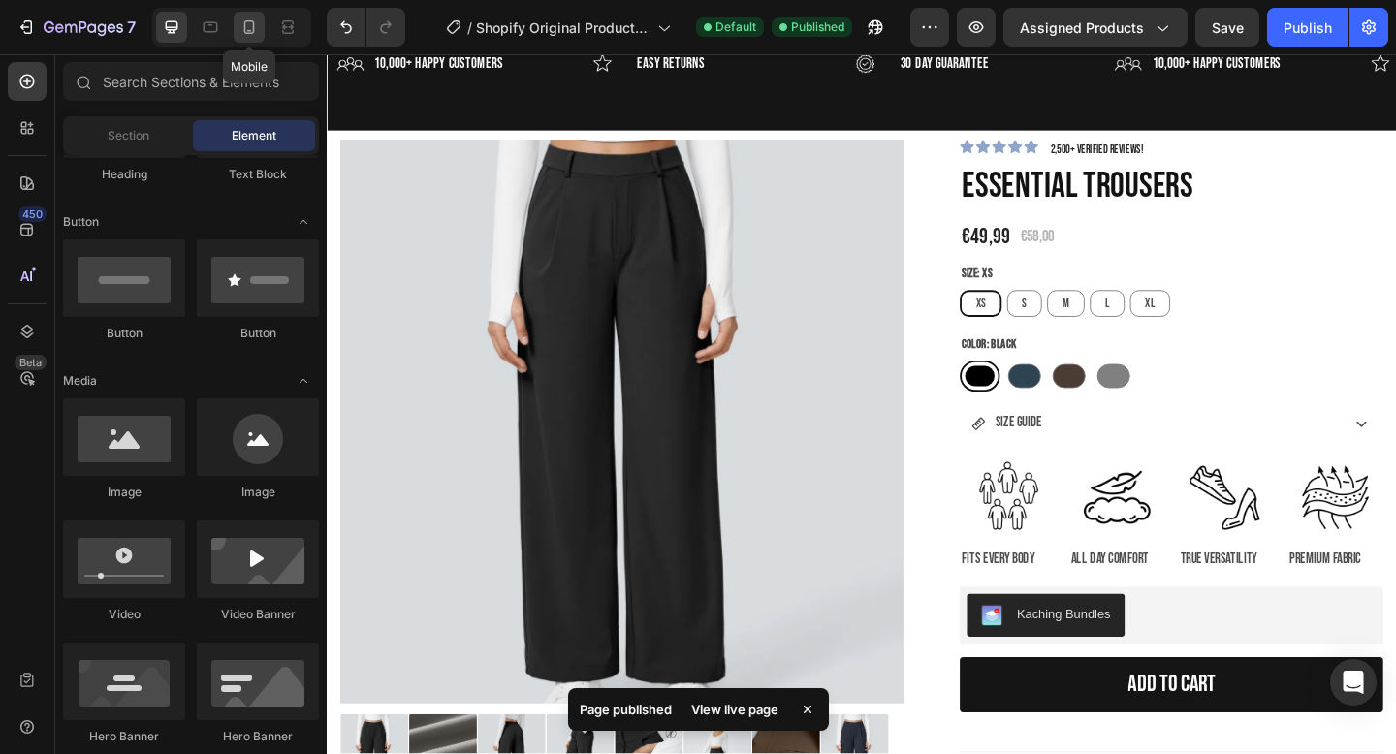
click at [248, 31] on icon at bounding box center [249, 26] width 19 height 19
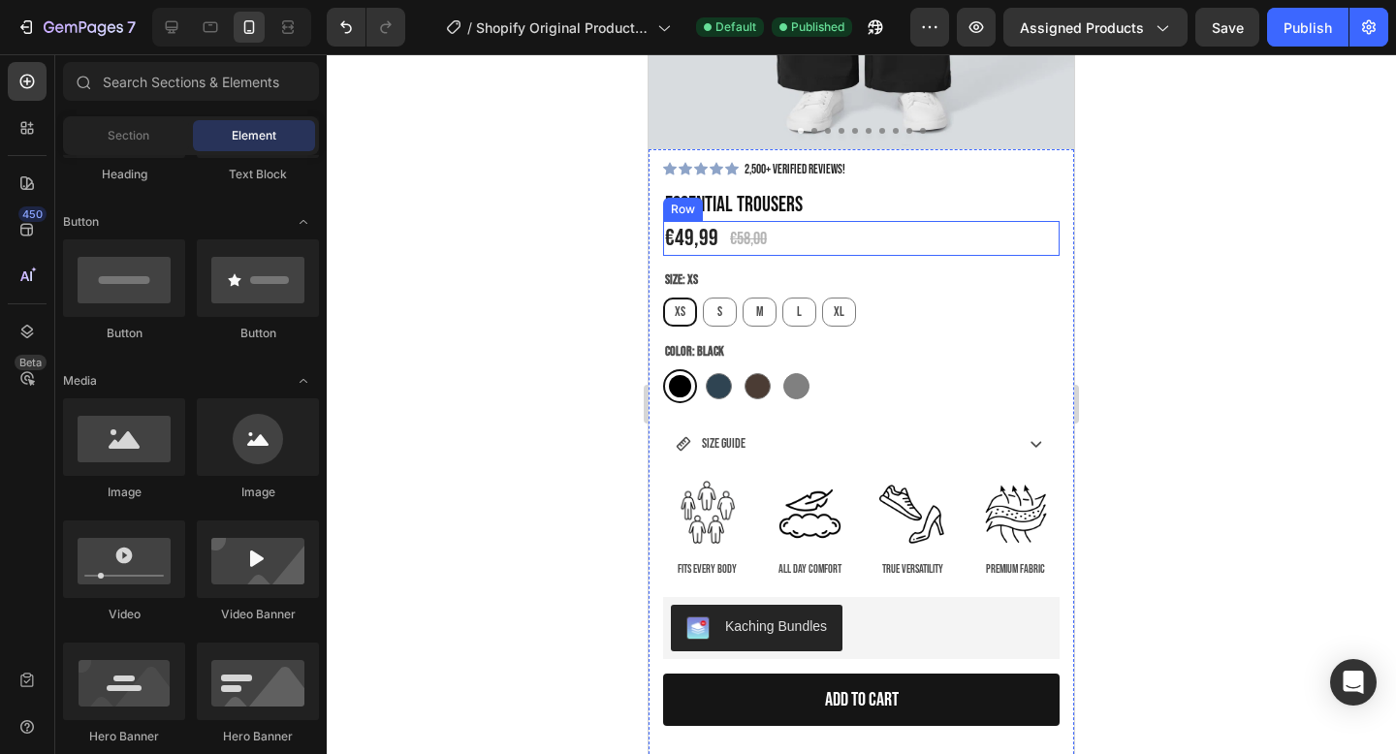
scroll to position [695, 0]
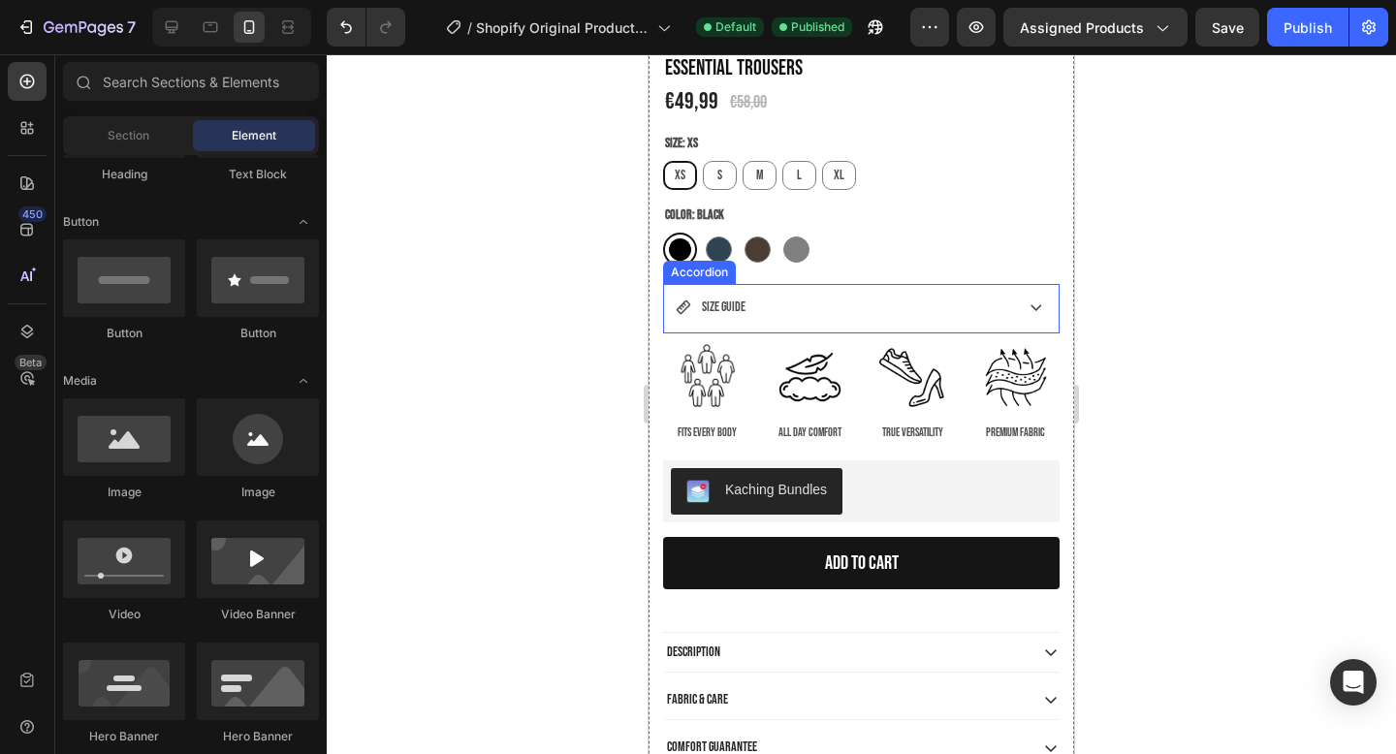
click at [1014, 306] on div "SIZE GUIDE" at bounding box center [861, 308] width 395 height 49
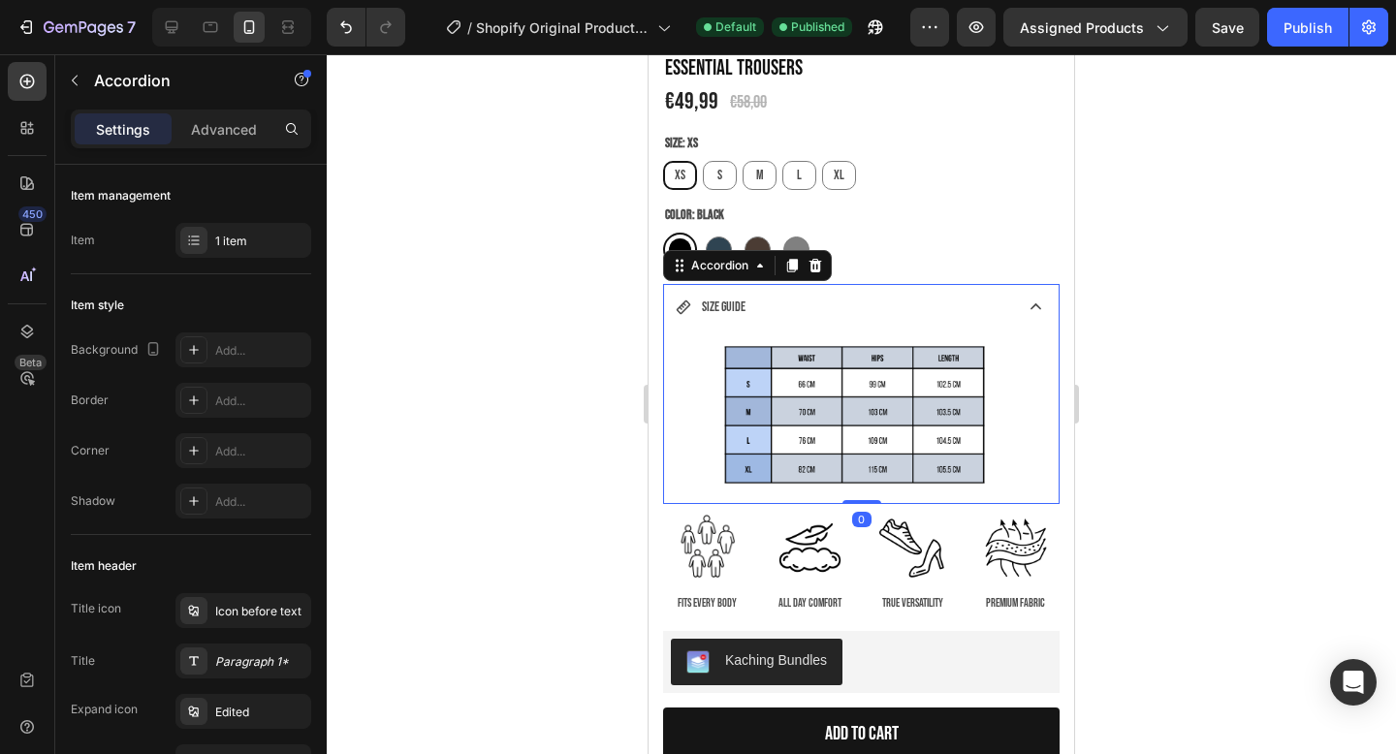
click at [1014, 306] on div "SIZE GUIDE" at bounding box center [861, 308] width 395 height 49
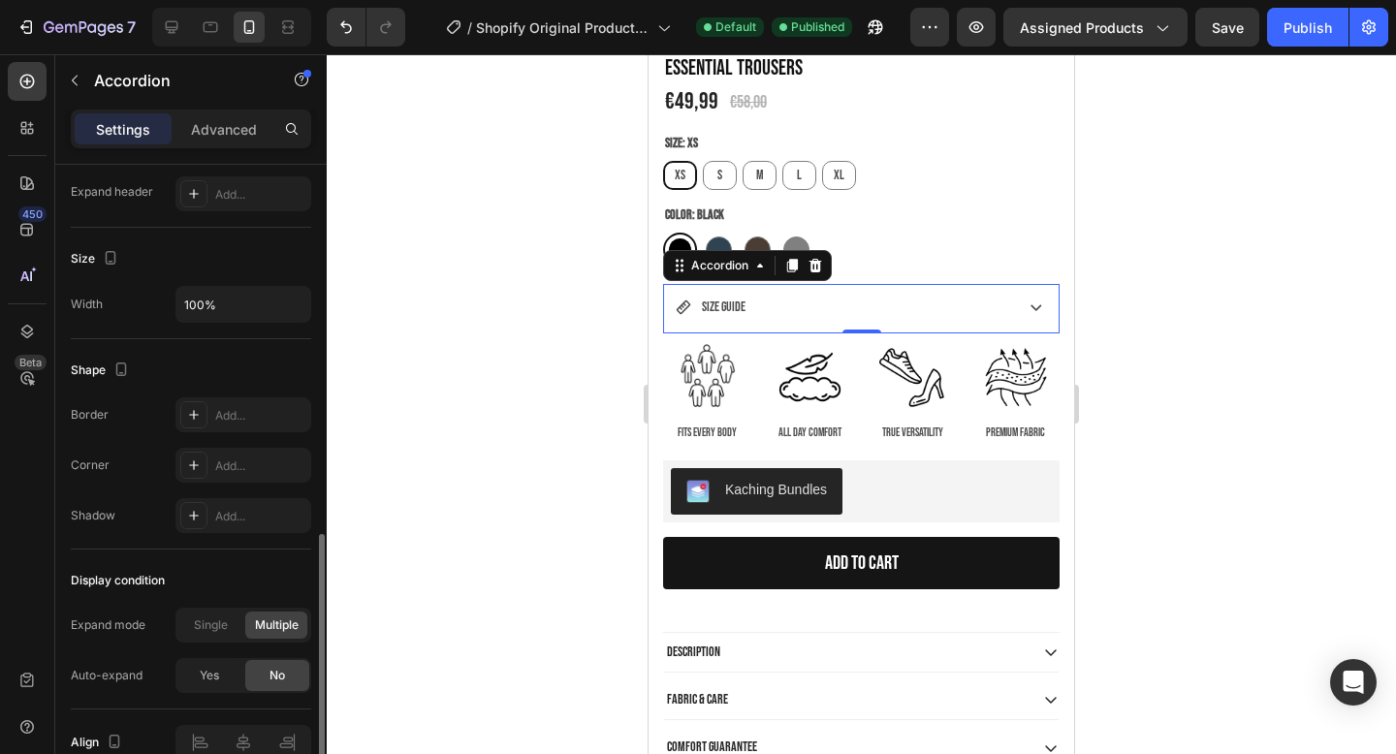
scroll to position [1108, 0]
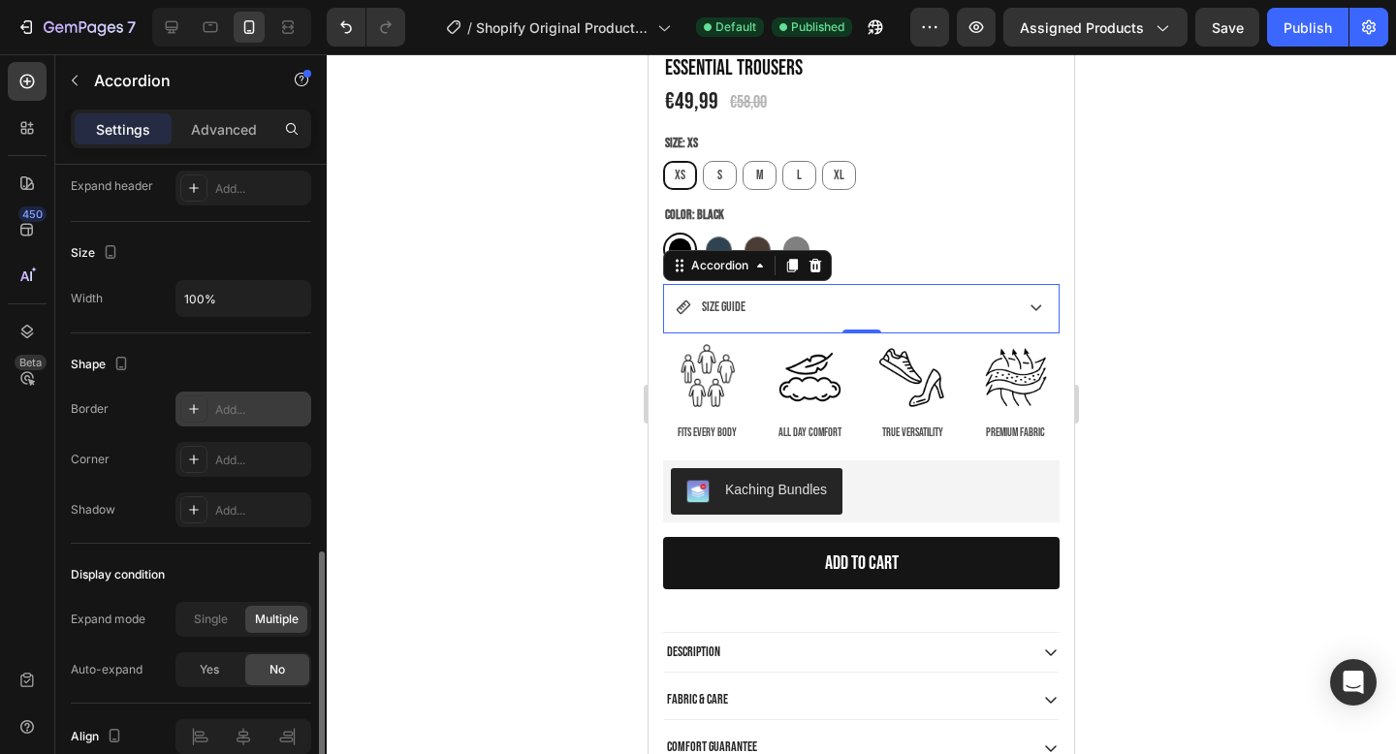
click at [191, 404] on icon at bounding box center [194, 409] width 16 height 16
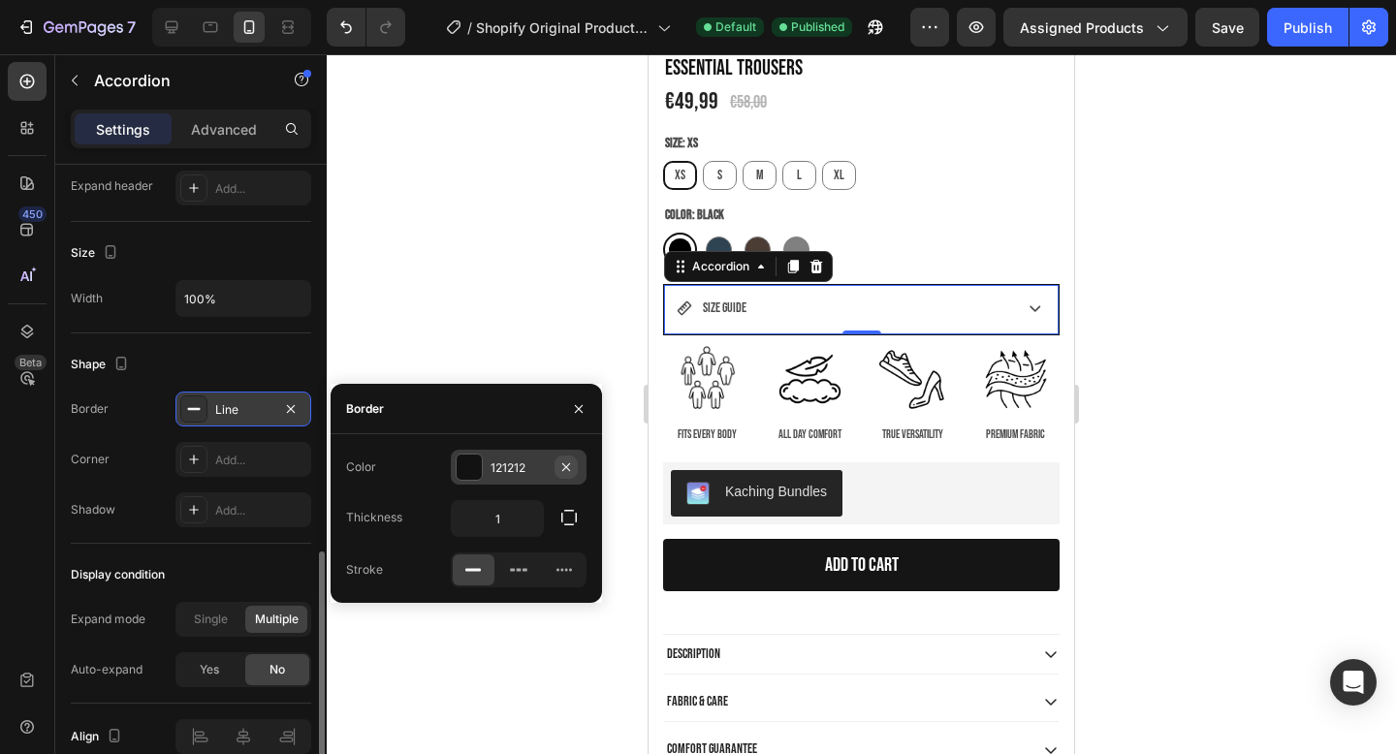
click at [566, 463] on icon "button" at bounding box center [567, 468] width 16 height 16
click at [519, 463] on div "Add..." at bounding box center [536, 468] width 91 height 17
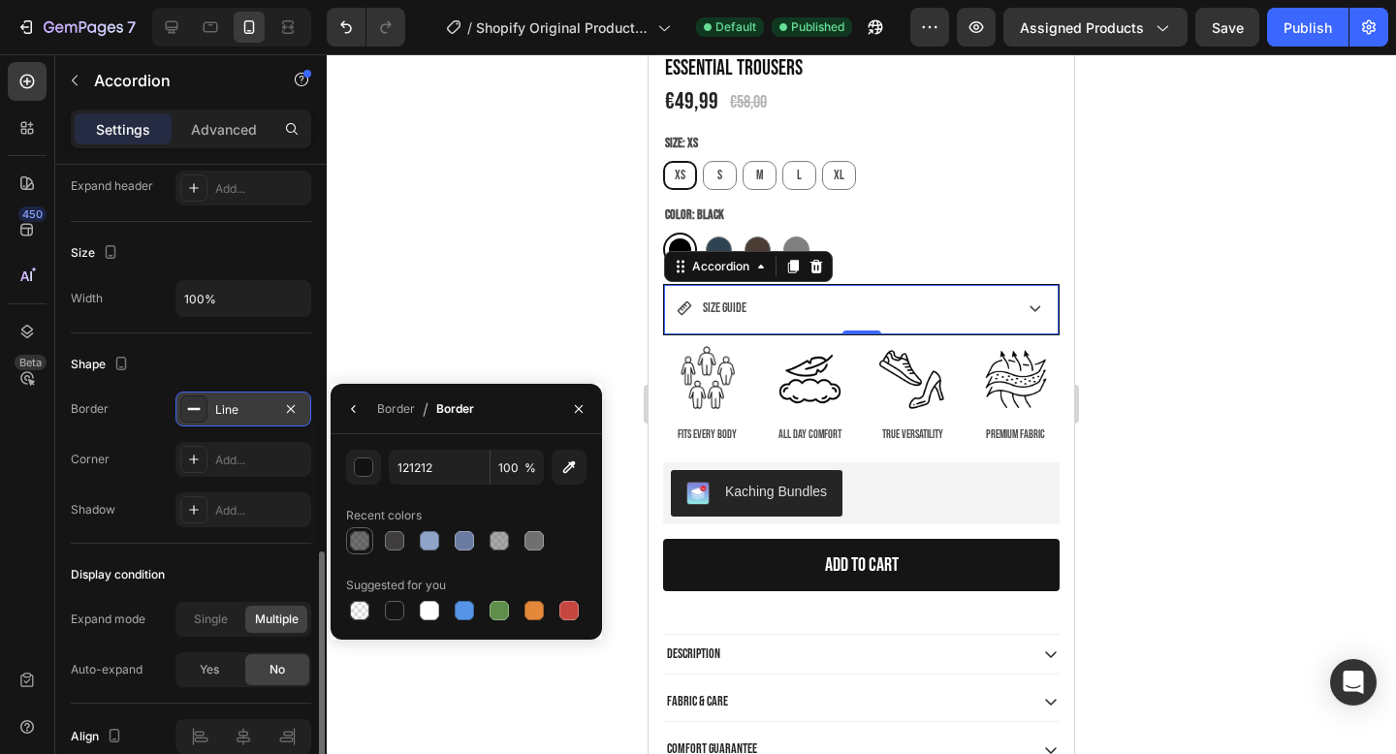
click at [360, 540] on div at bounding box center [359, 540] width 19 height 19
type input "60"
click at [494, 538] on div at bounding box center [499, 540] width 19 height 19
type input "707070"
click at [529, 325] on div at bounding box center [862, 404] width 1070 height 700
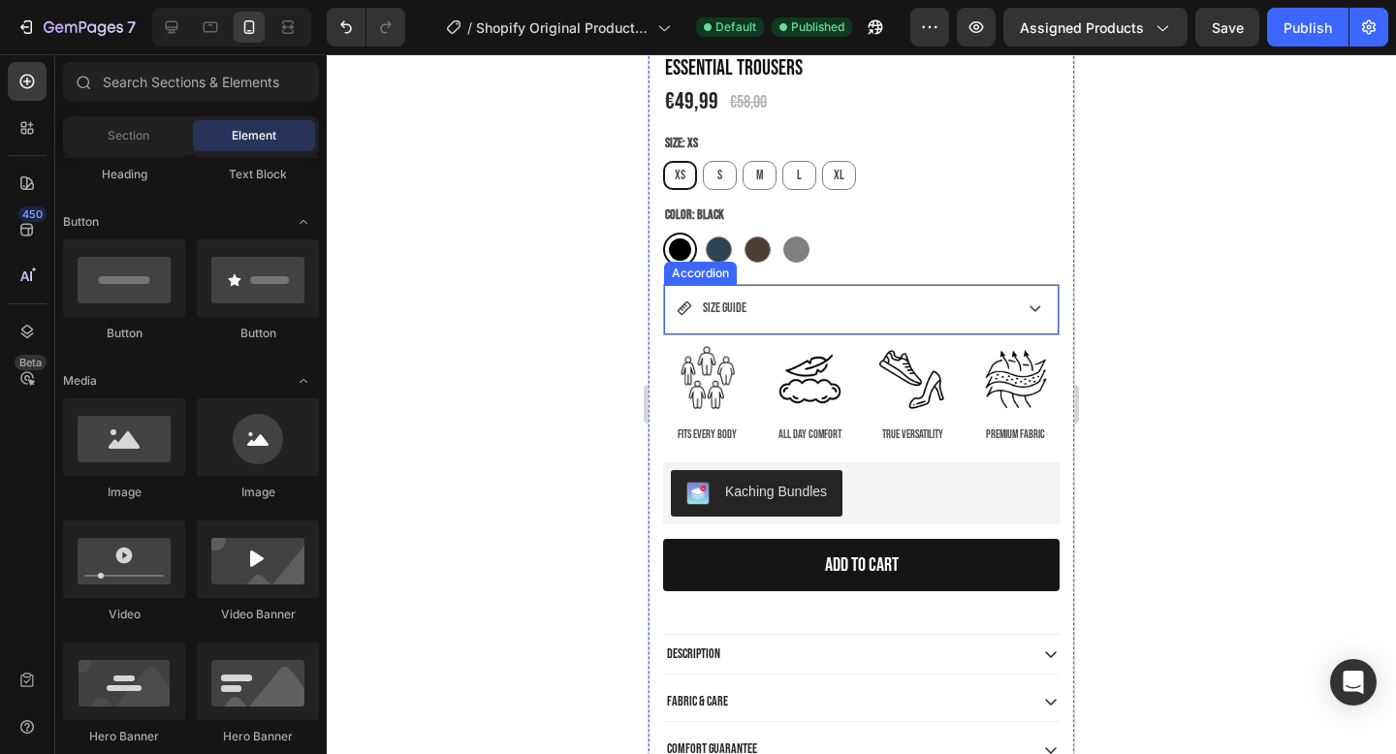
click at [768, 297] on div "SIZE GUIDE" at bounding box center [843, 308] width 332 height 30
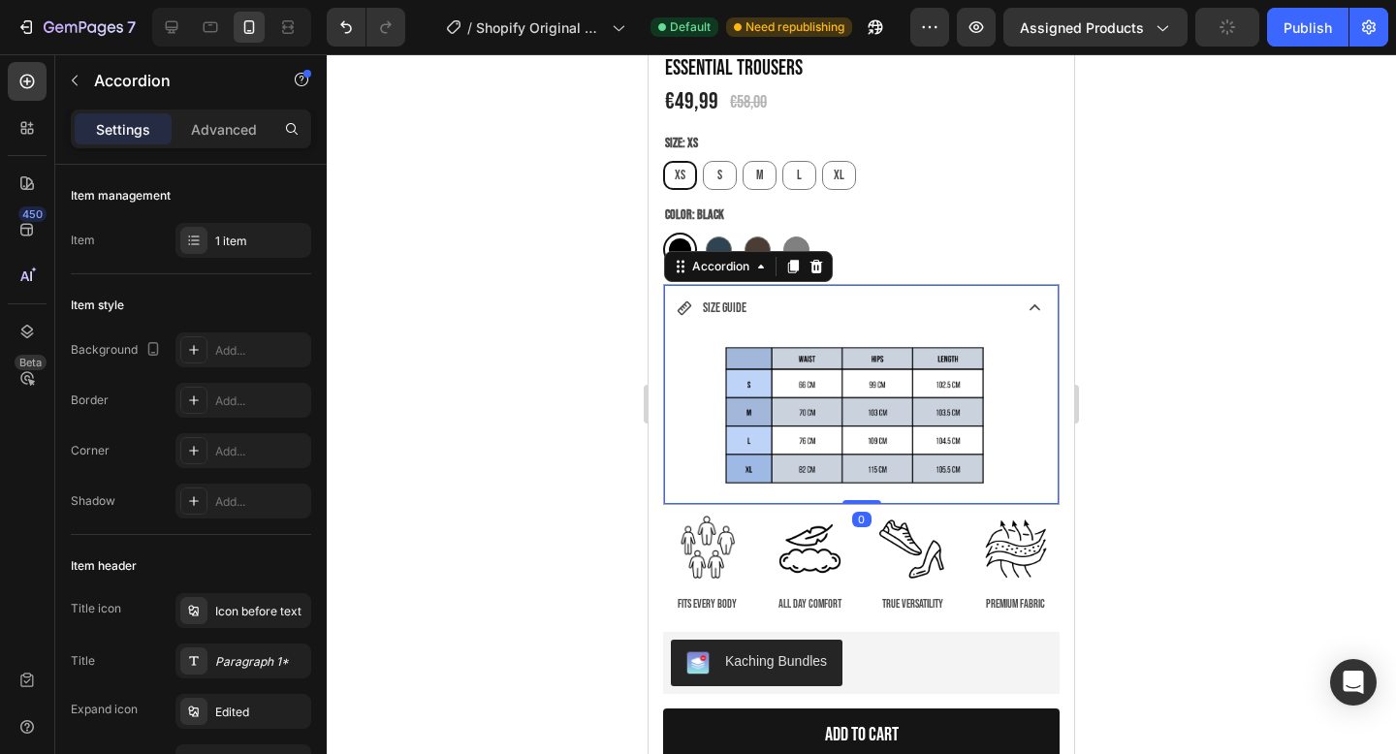
click at [768, 297] on div "SIZE GUIDE" at bounding box center [843, 308] width 332 height 30
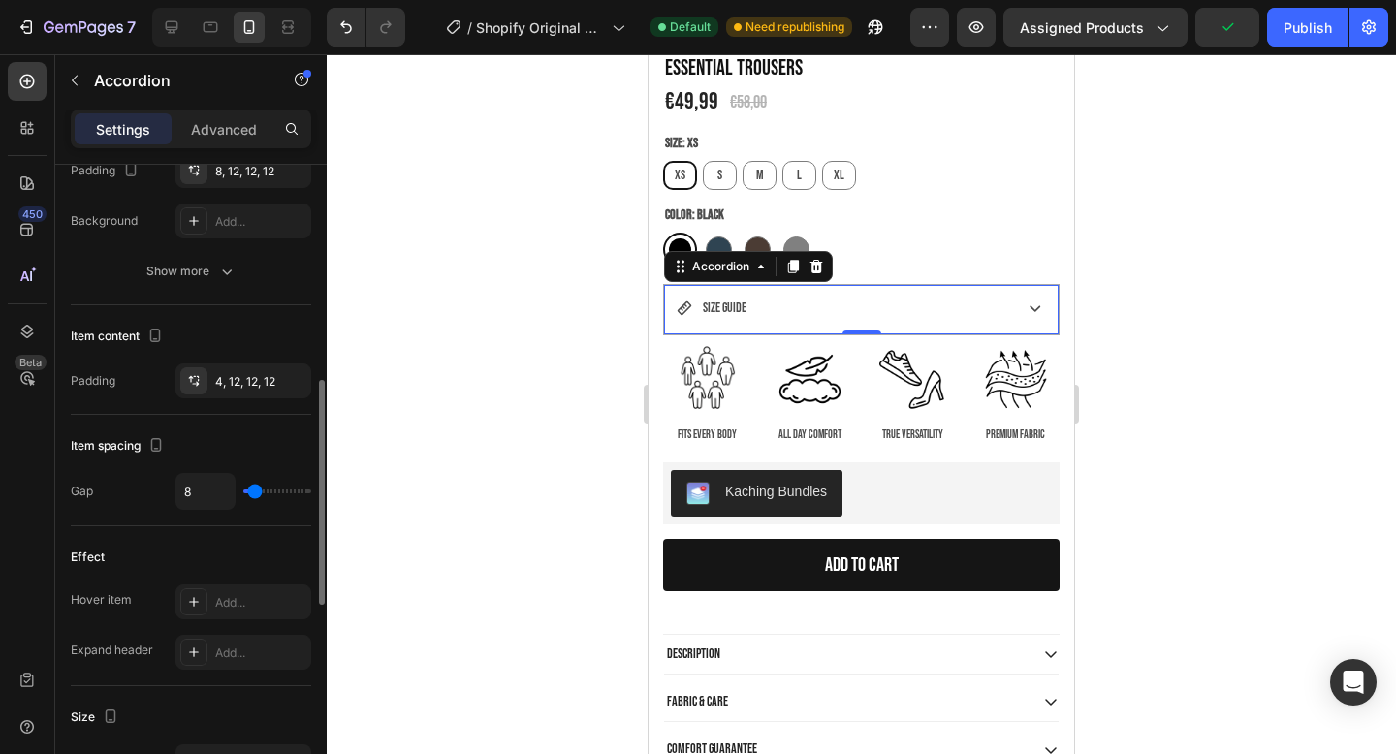
scroll to position [647, 0]
click at [253, 372] on div "4, 12, 12, 12" at bounding box center [243, 378] width 56 height 17
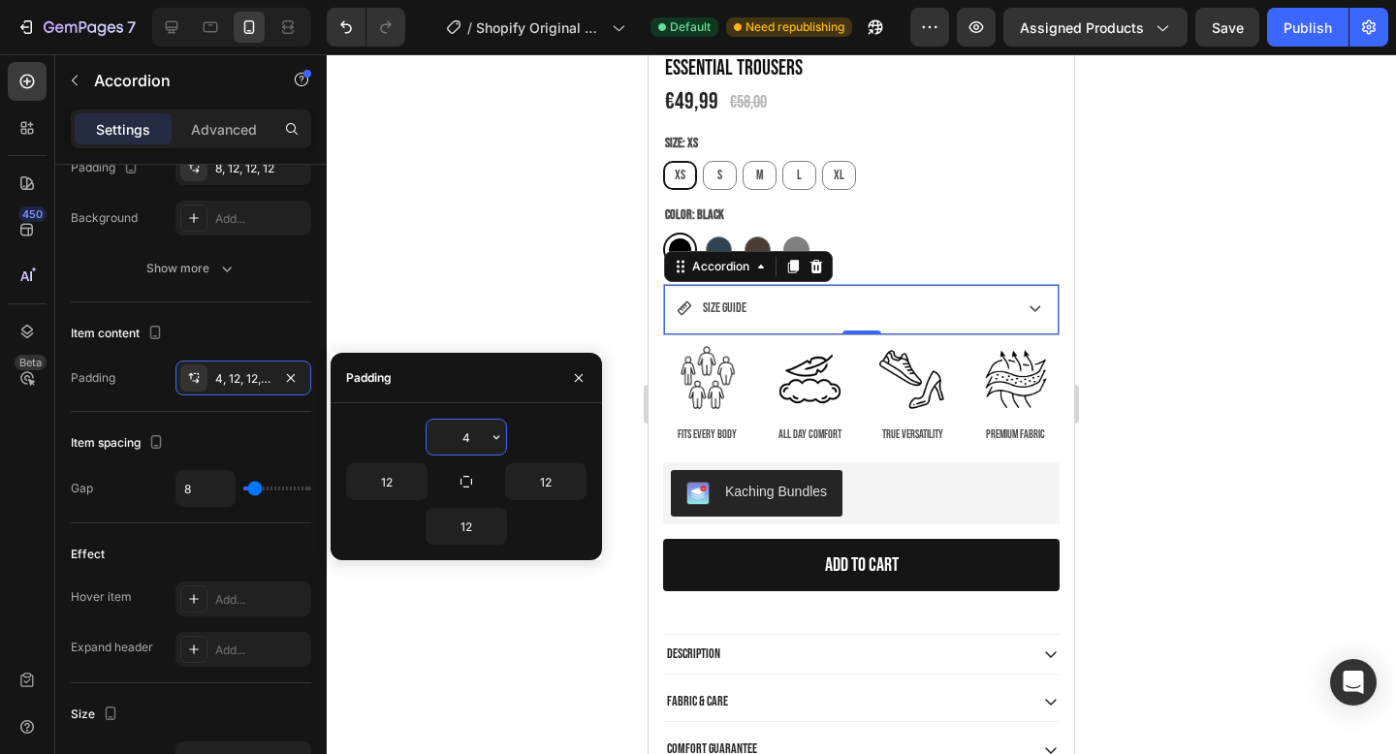
click at [474, 437] on input "4" at bounding box center [467, 437] width 80 height 35
type input "1"
click at [470, 529] on input "12" at bounding box center [467, 526] width 80 height 35
type input "1"
click at [385, 482] on input "12" at bounding box center [387, 482] width 80 height 35
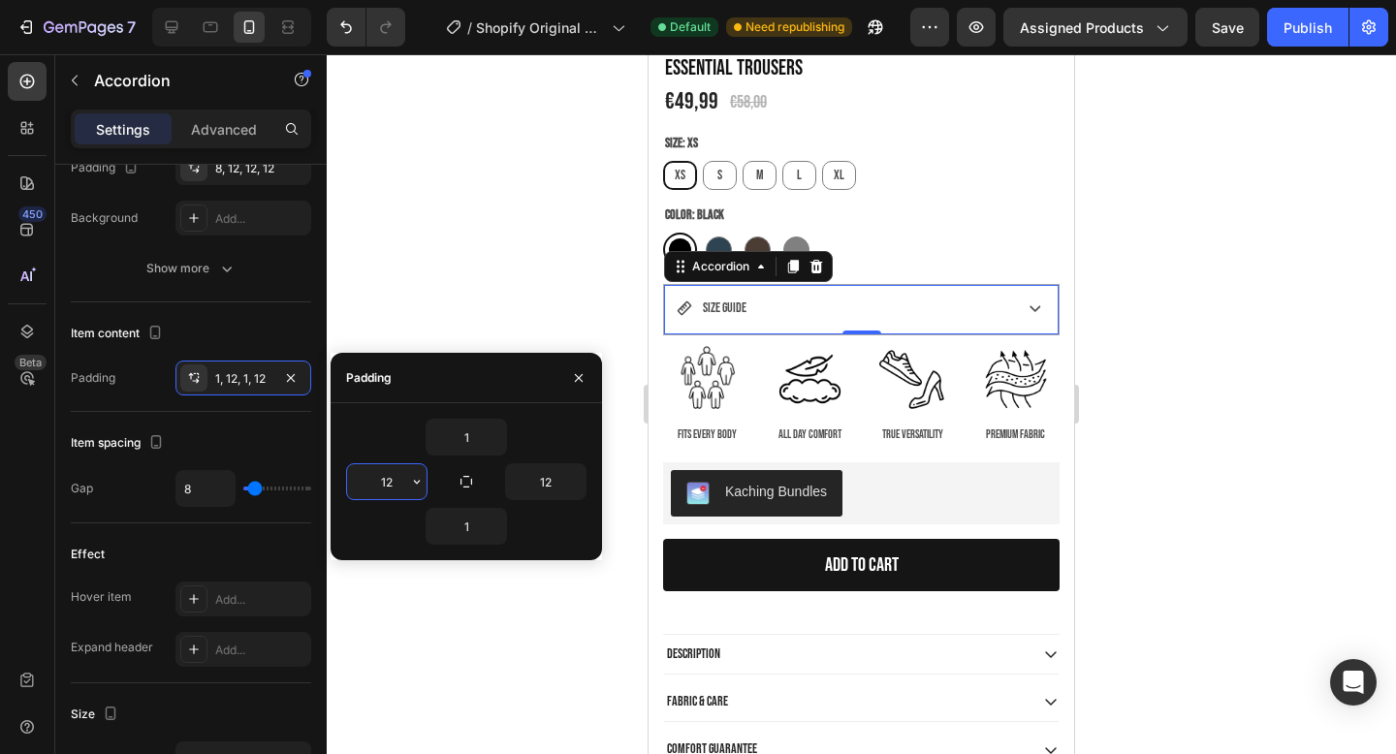
click at [397, 482] on input "12" at bounding box center [387, 482] width 80 height 35
type input "1"
click at [559, 486] on input "12" at bounding box center [546, 482] width 80 height 35
type input "1"
click at [861, 302] on div "SIZE GUIDE" at bounding box center [843, 308] width 332 height 30
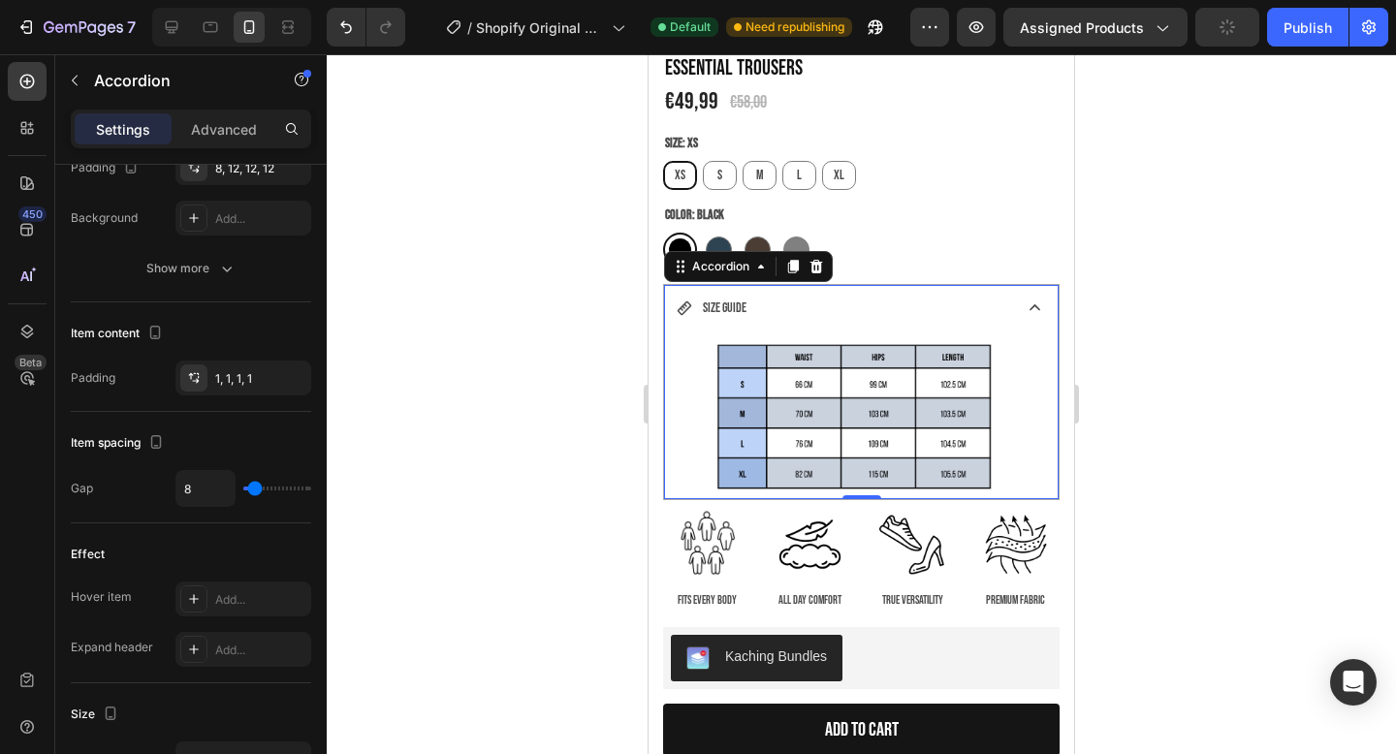
click at [861, 302] on div "SIZE GUIDE" at bounding box center [843, 308] width 332 height 30
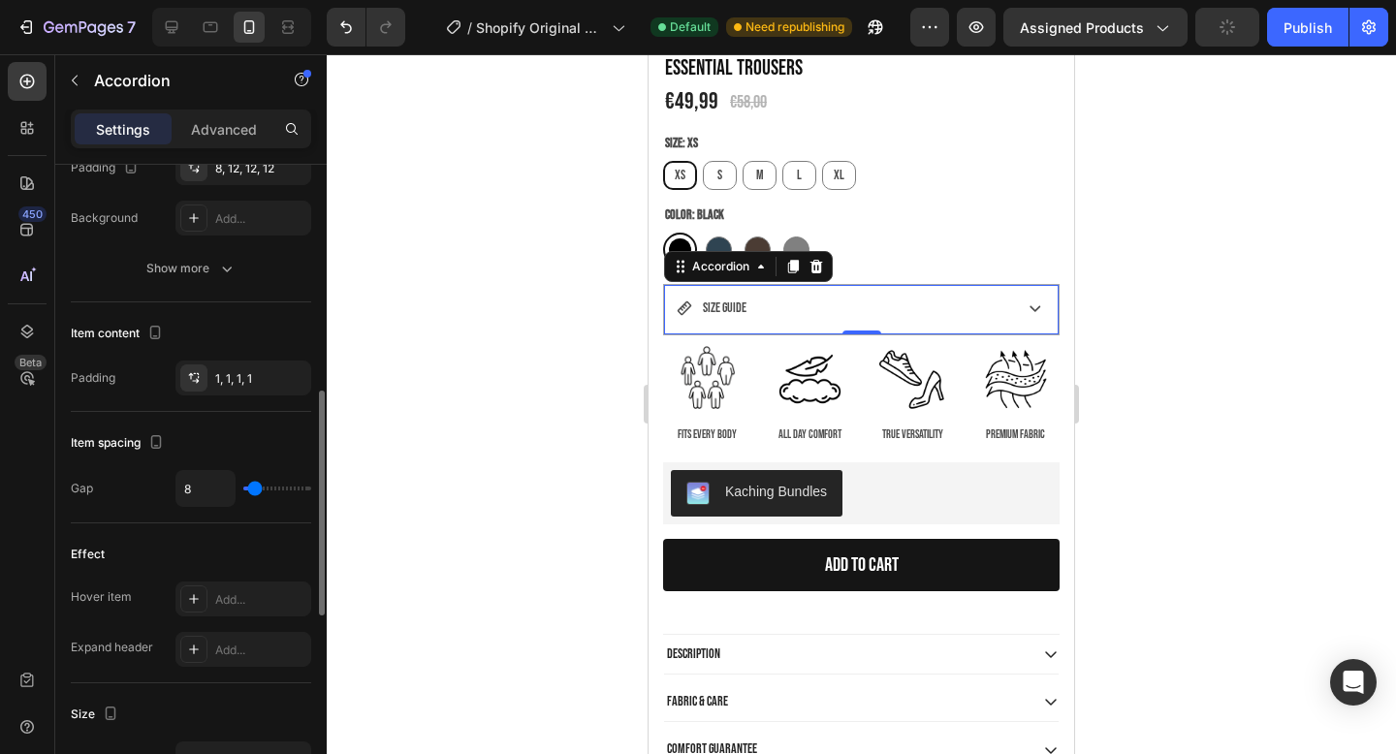
type input "11"
type input "1"
type input "0"
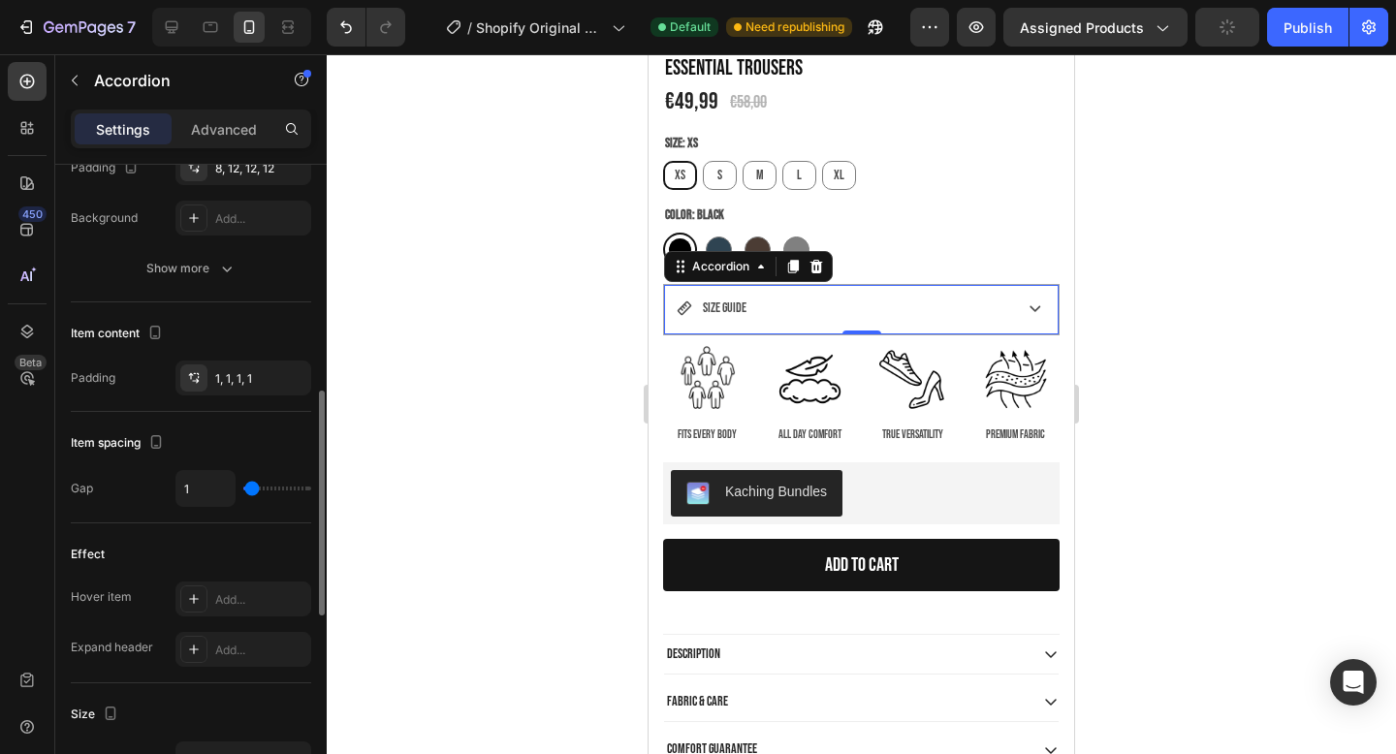
type input "0"
type input "2"
type input "8"
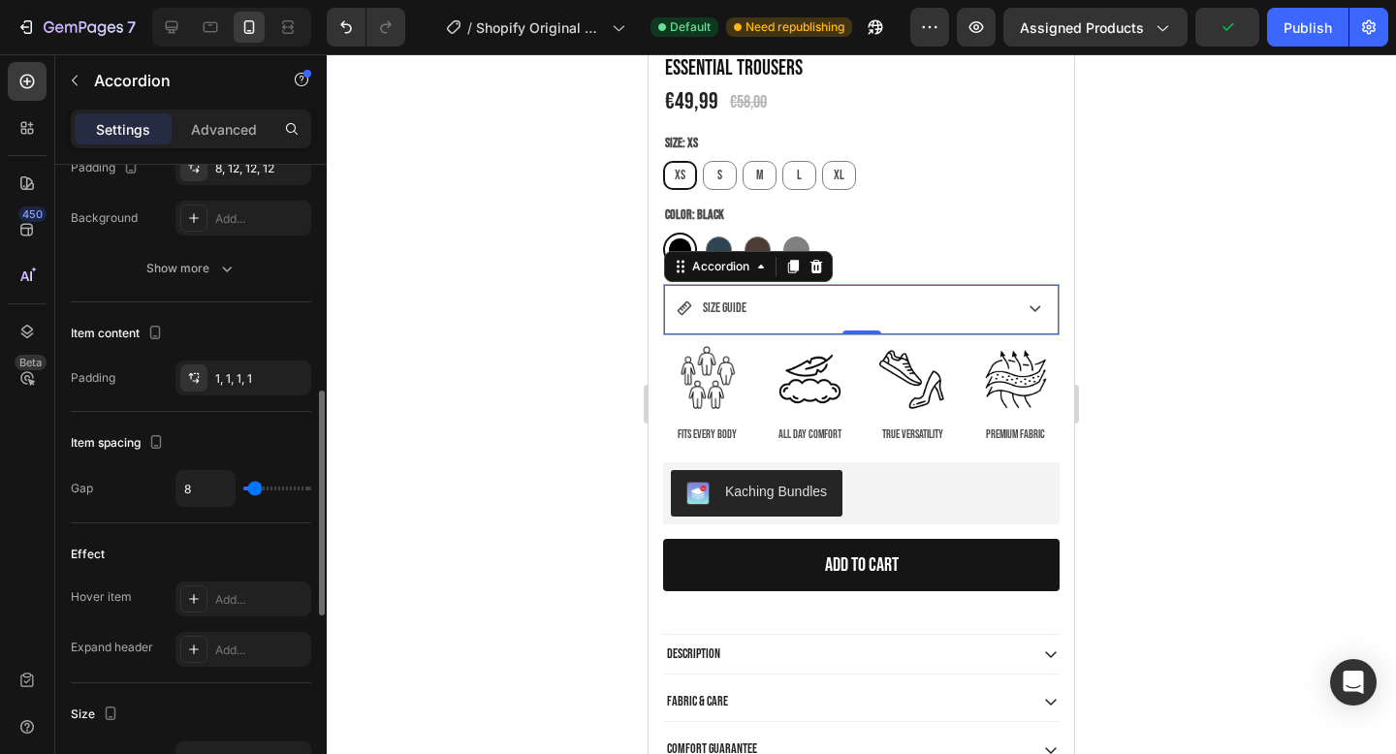
type input "14"
type input "19"
type input "24"
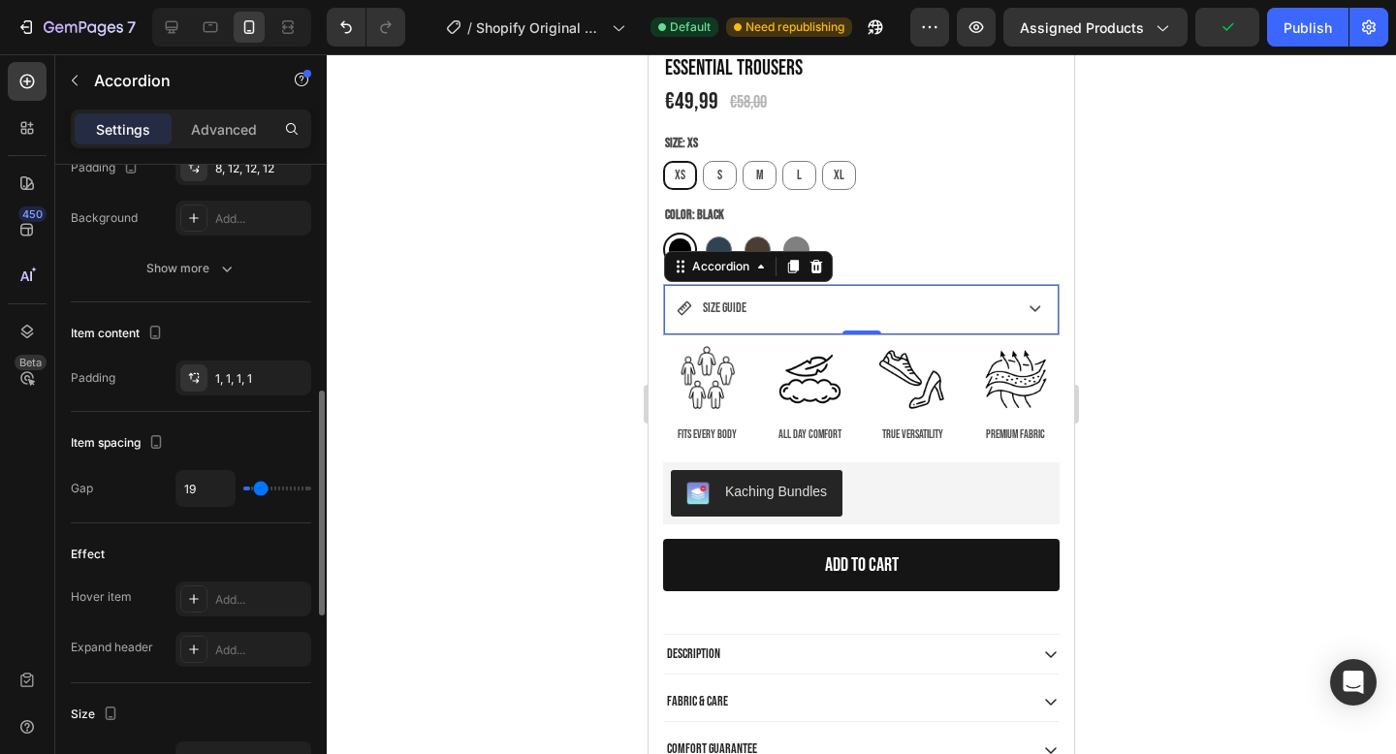
type input "24"
type input "27"
type input "30"
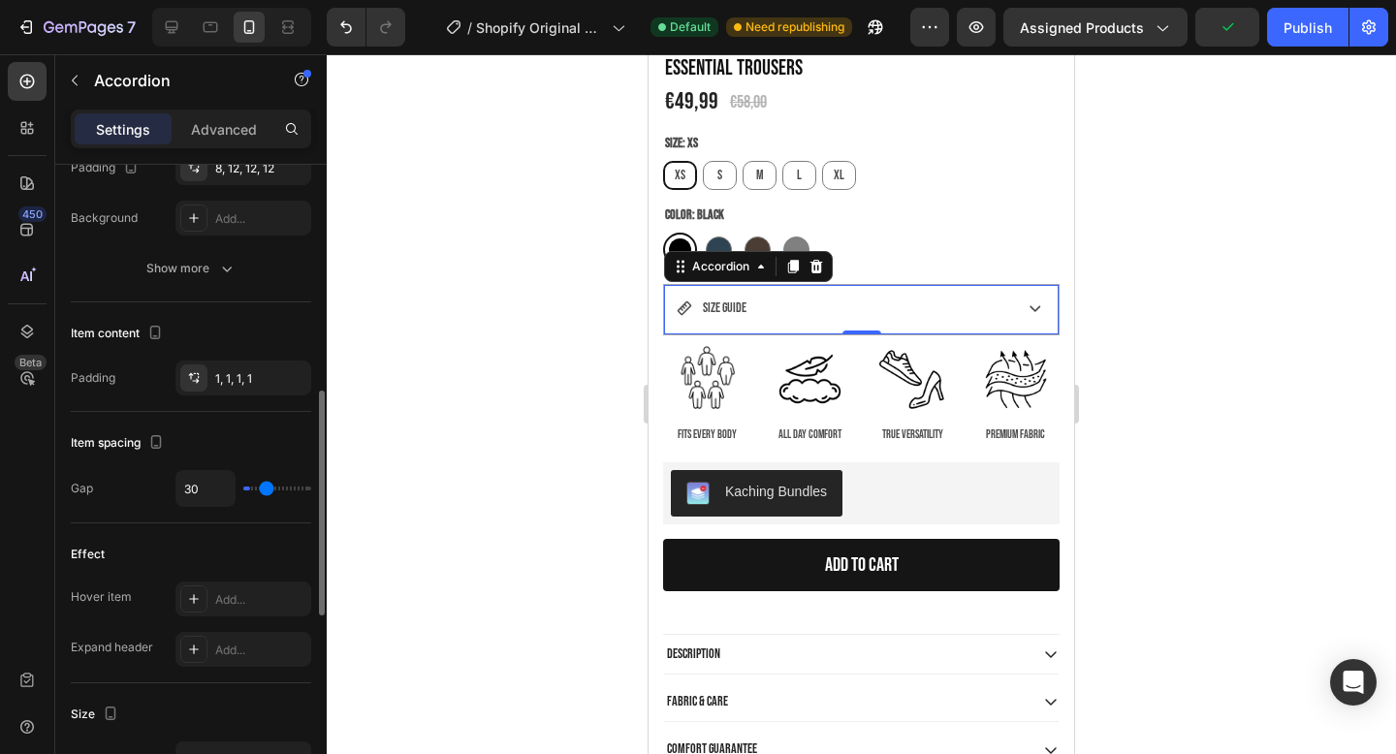
type input "31"
type input "32"
type input "33"
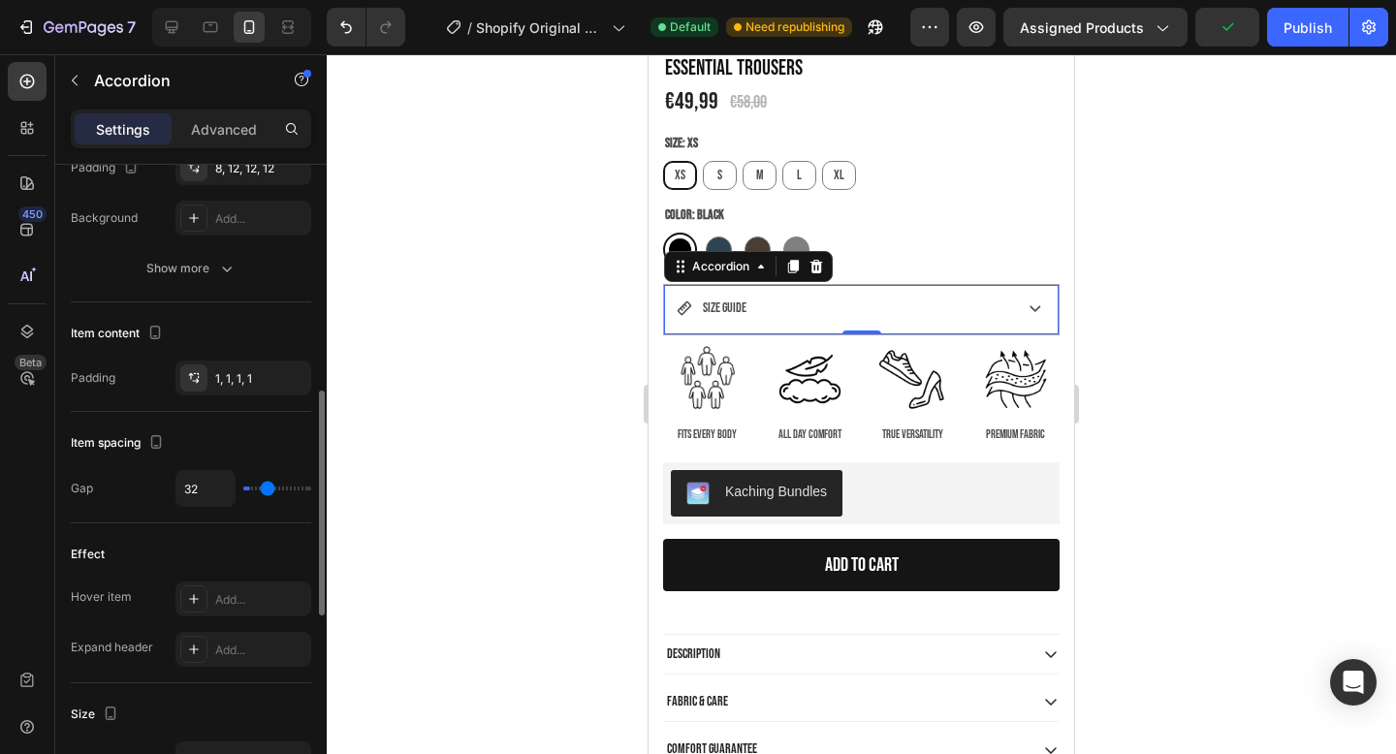
type input "33"
type input "32"
type input "30"
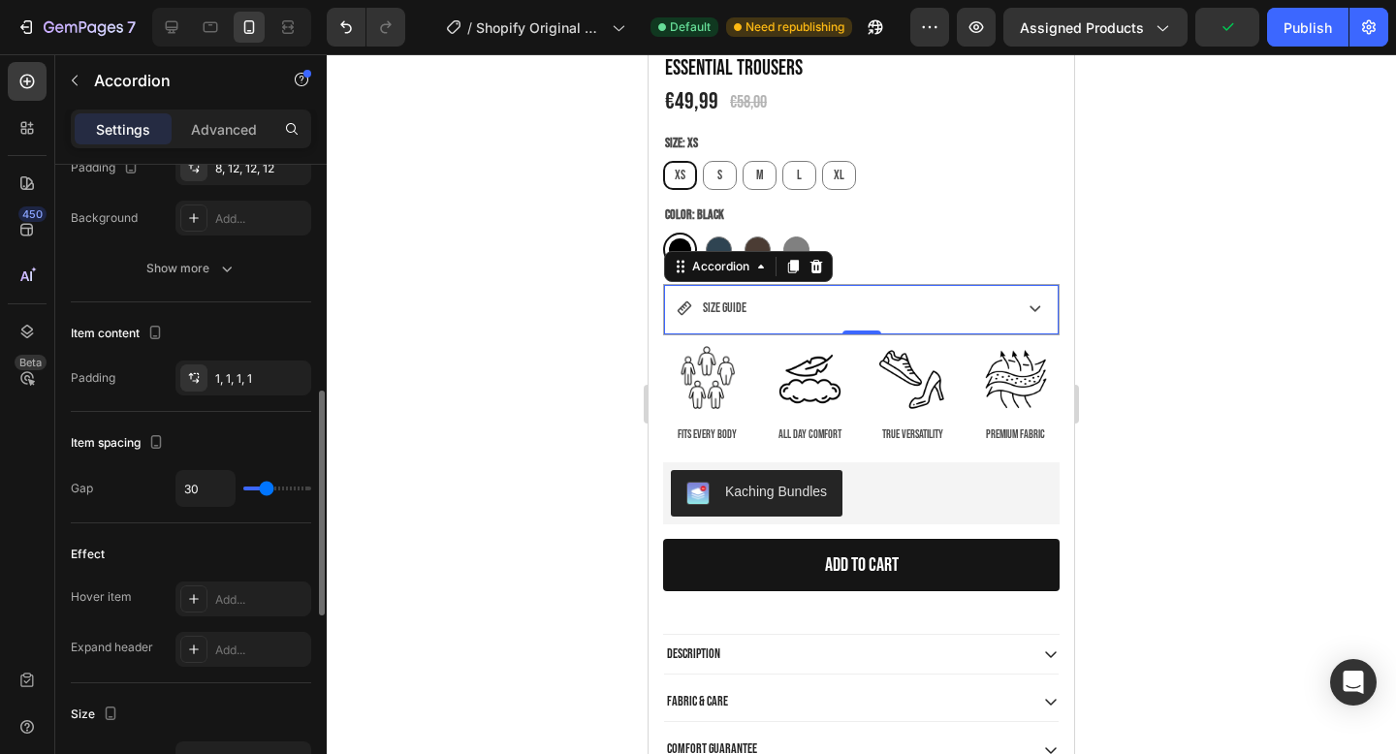
type input "28"
type input "26"
type input "23"
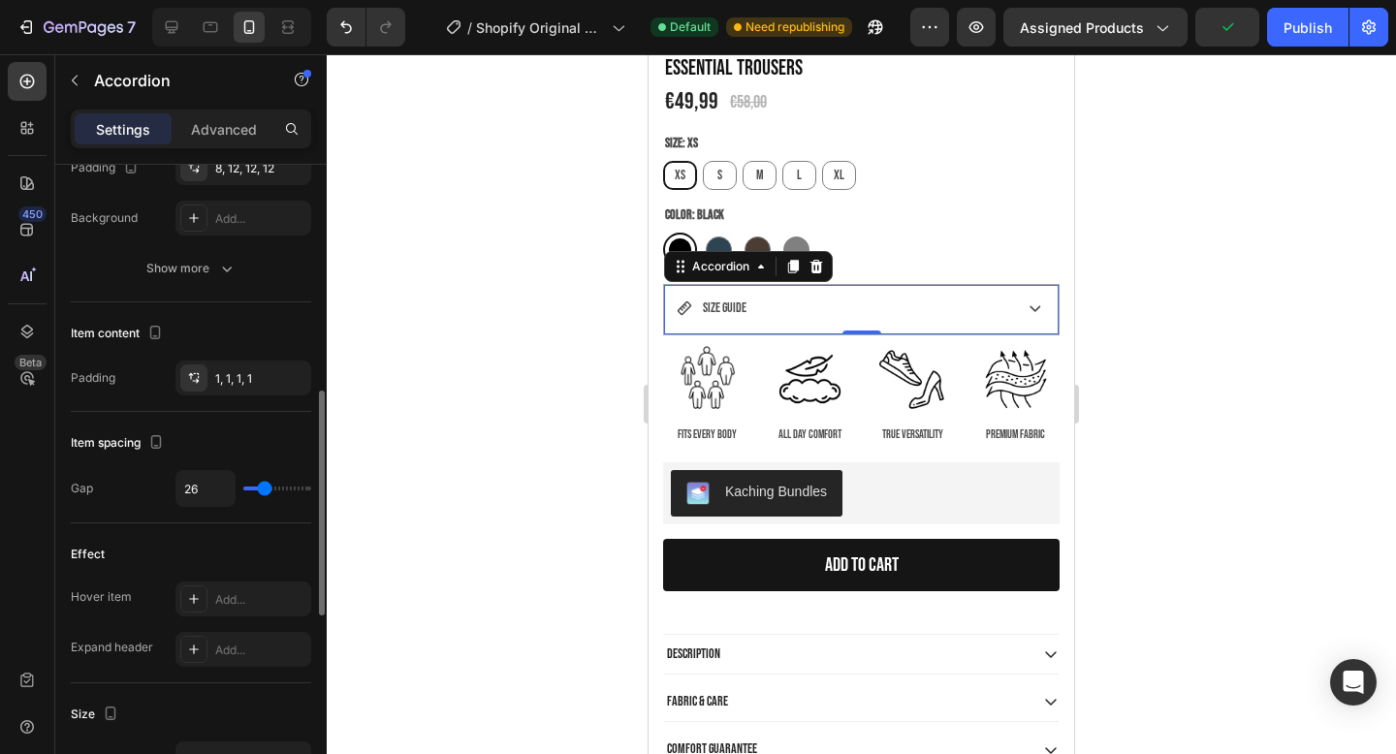
type input "23"
type input "20"
type input "18"
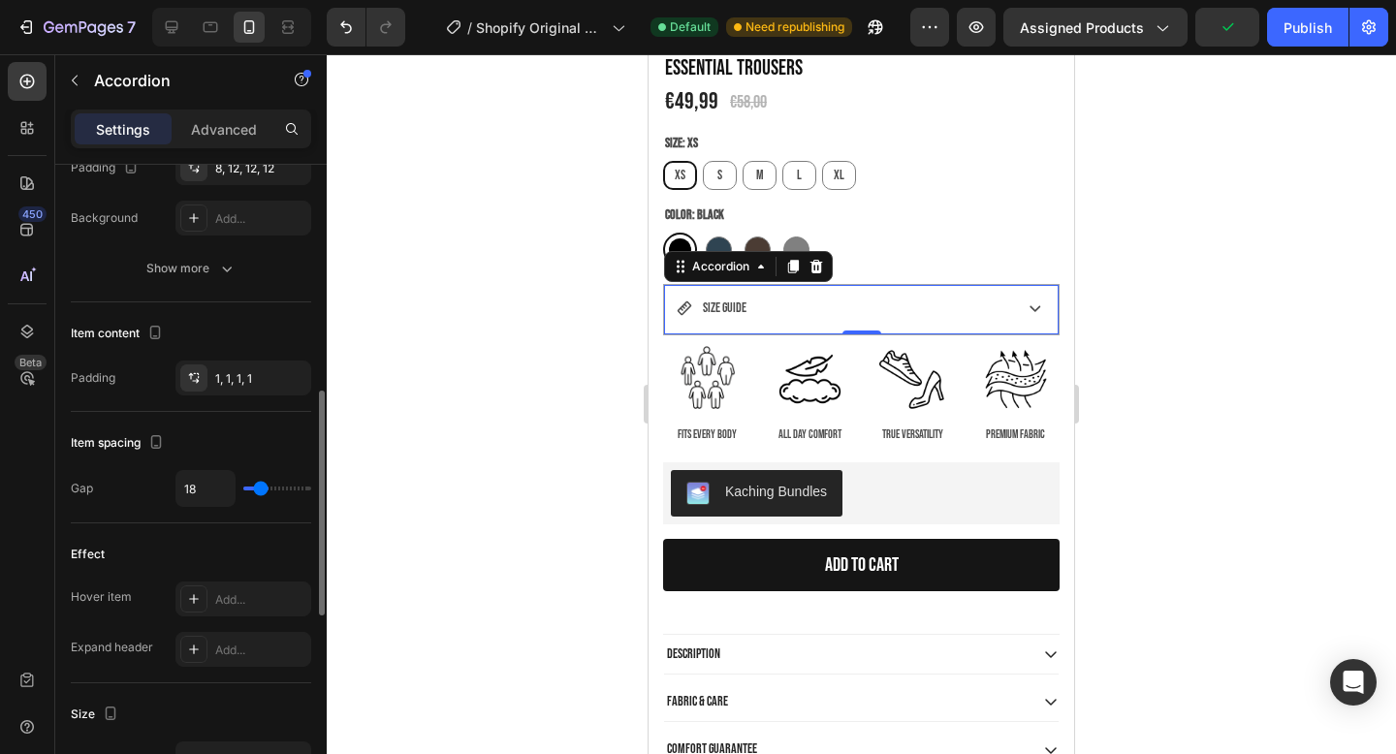
type input "15"
type input "13"
type input "11"
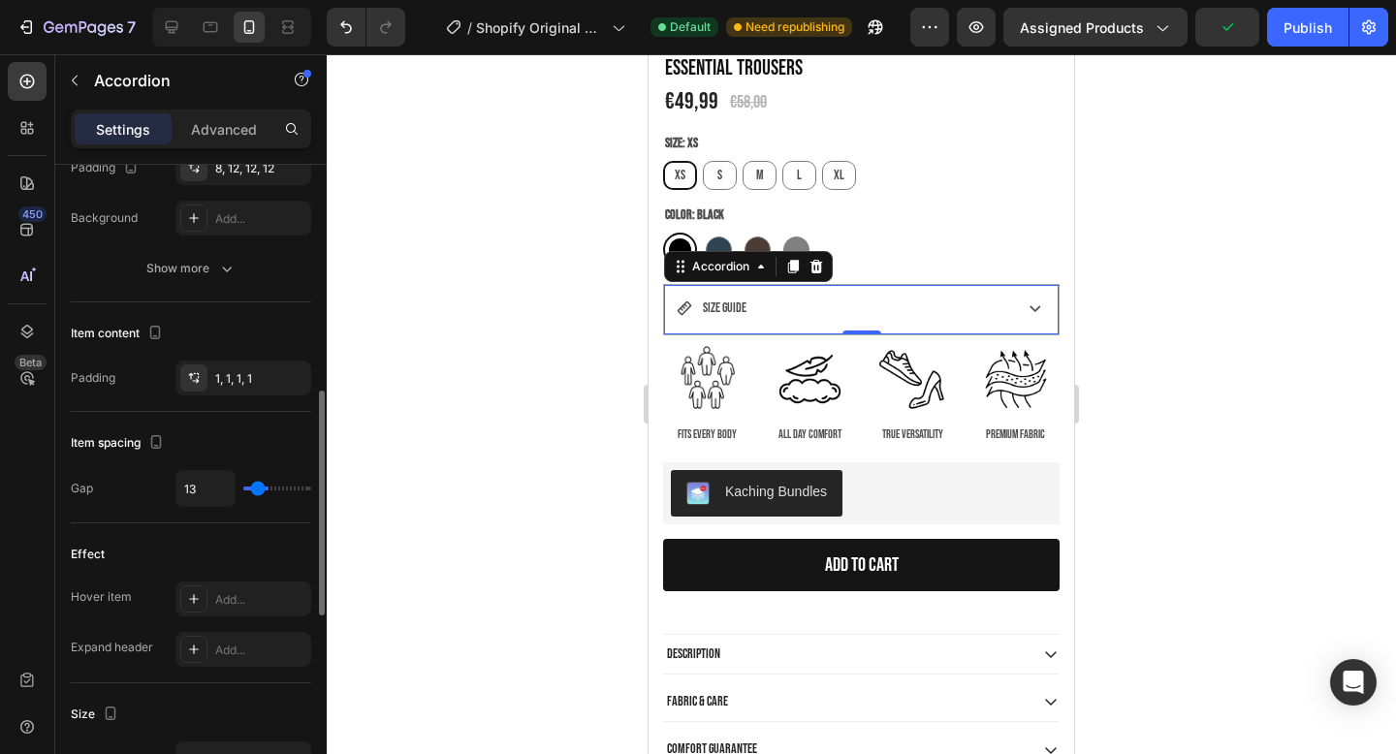
type input "11"
type input "10"
type input "9"
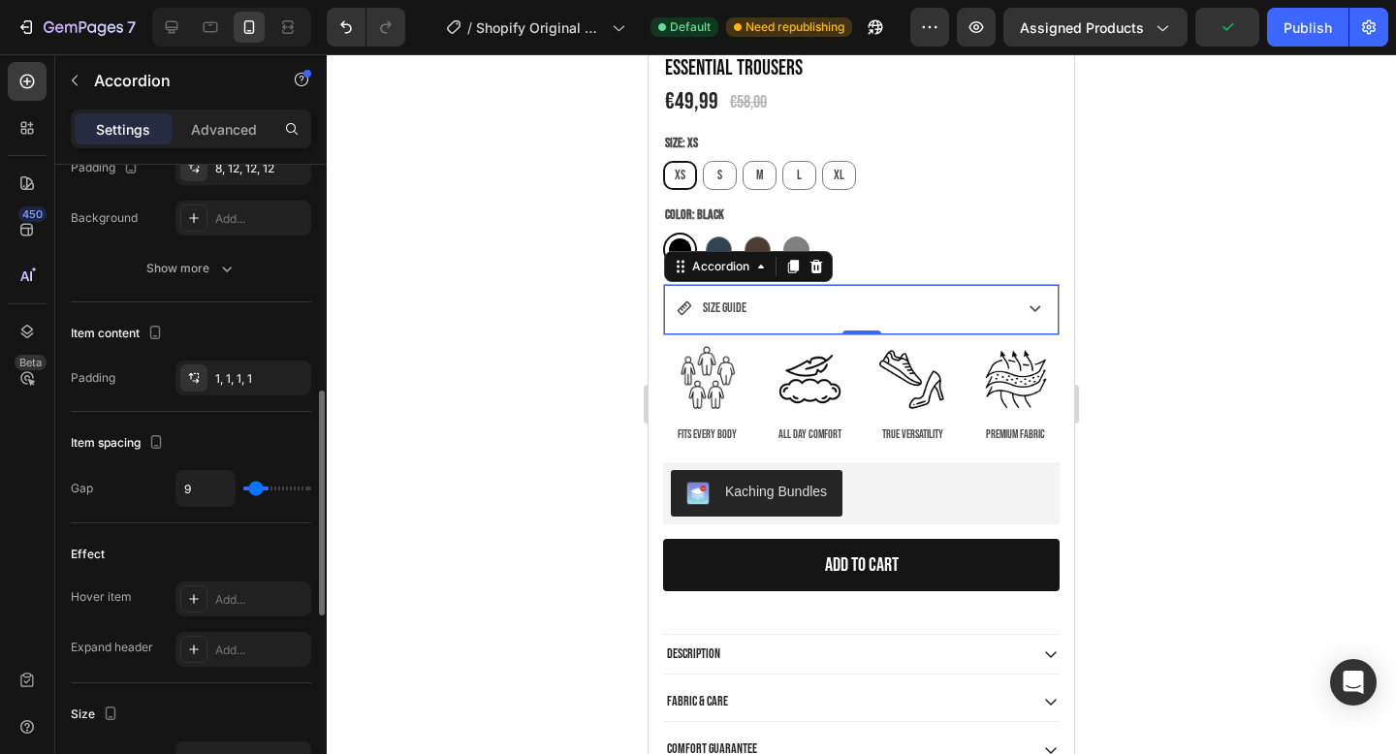
type input "8"
type input "7"
type input "5"
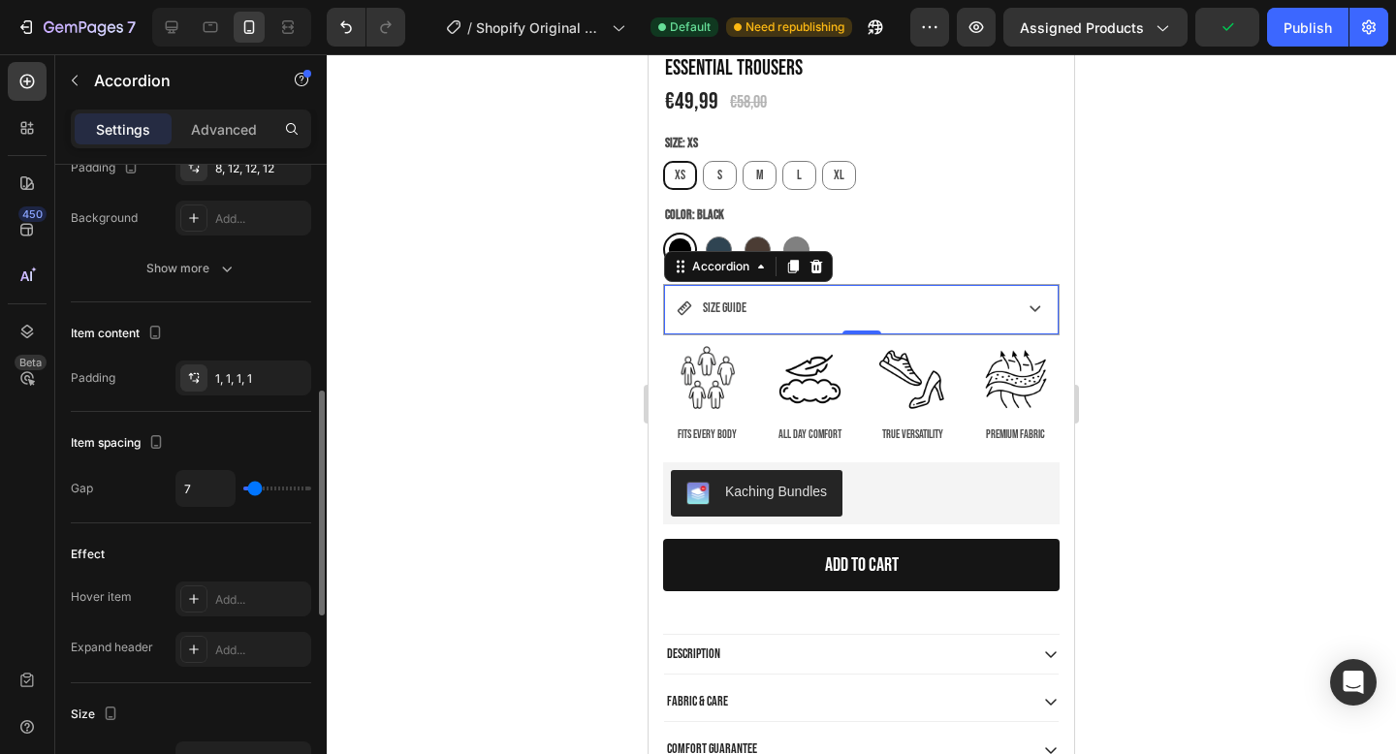
type input "5"
type input "4"
type input "2"
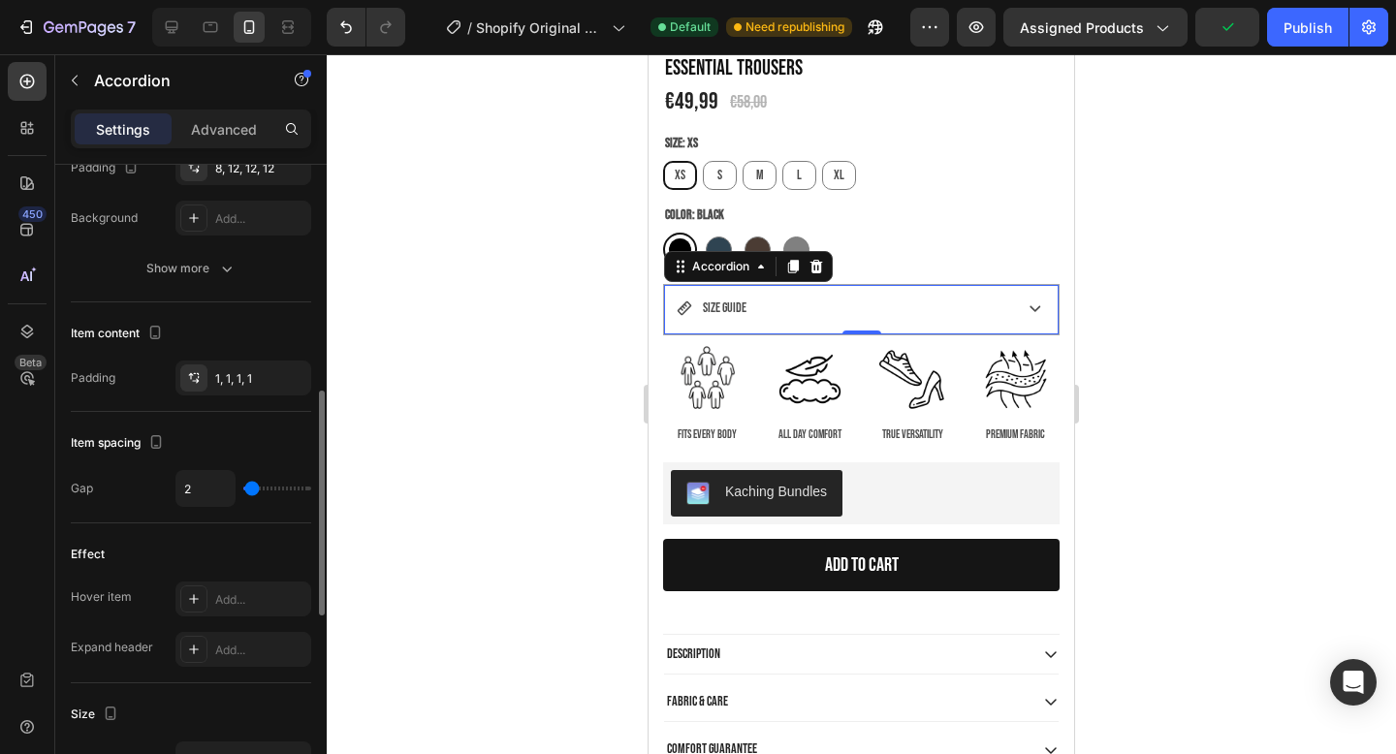
type input "0"
drag, startPoint x: 256, startPoint y: 491, endPoint x: 235, endPoint y: 484, distance: 22.4
click at [235, 484] on div "0" at bounding box center [244, 488] width 136 height 37
click at [694, 308] on div "SIZE GUIDE" at bounding box center [843, 308] width 332 height 30
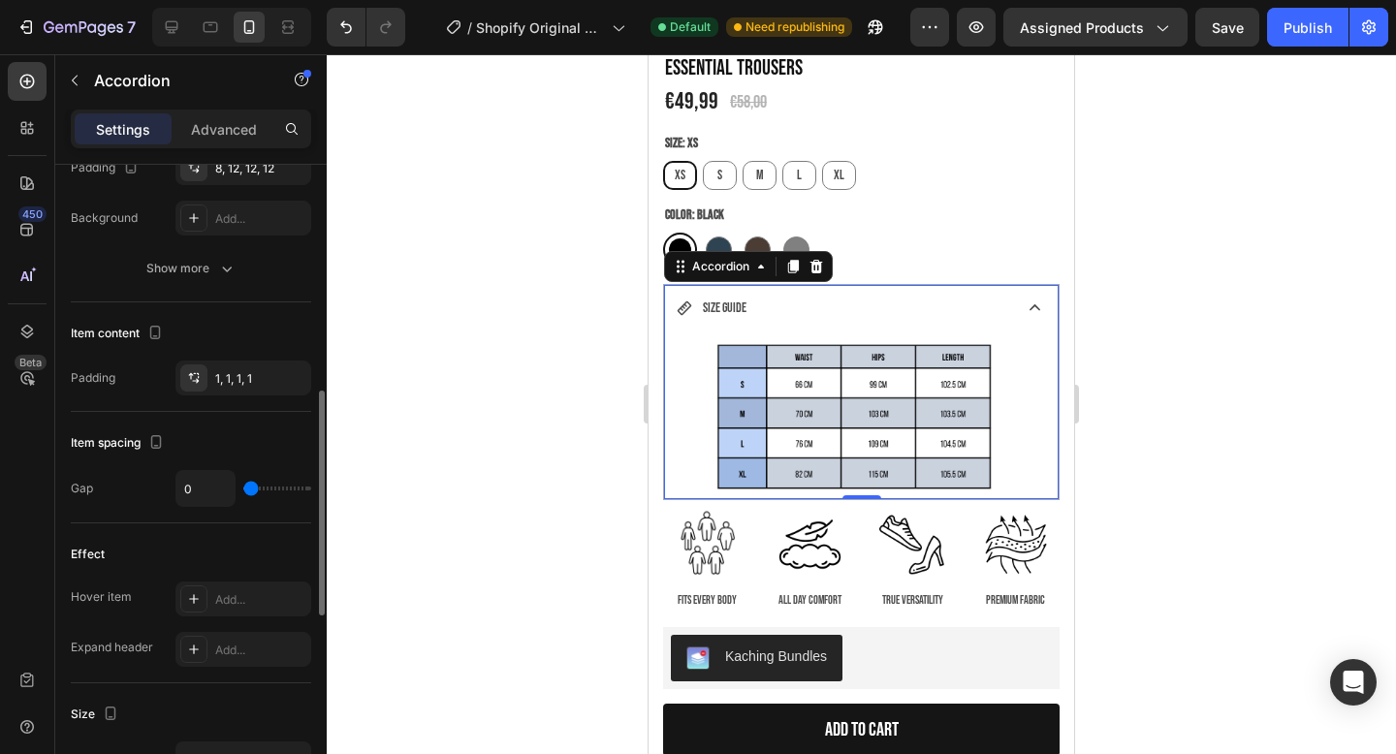
type input "33"
type input "50"
type input "56"
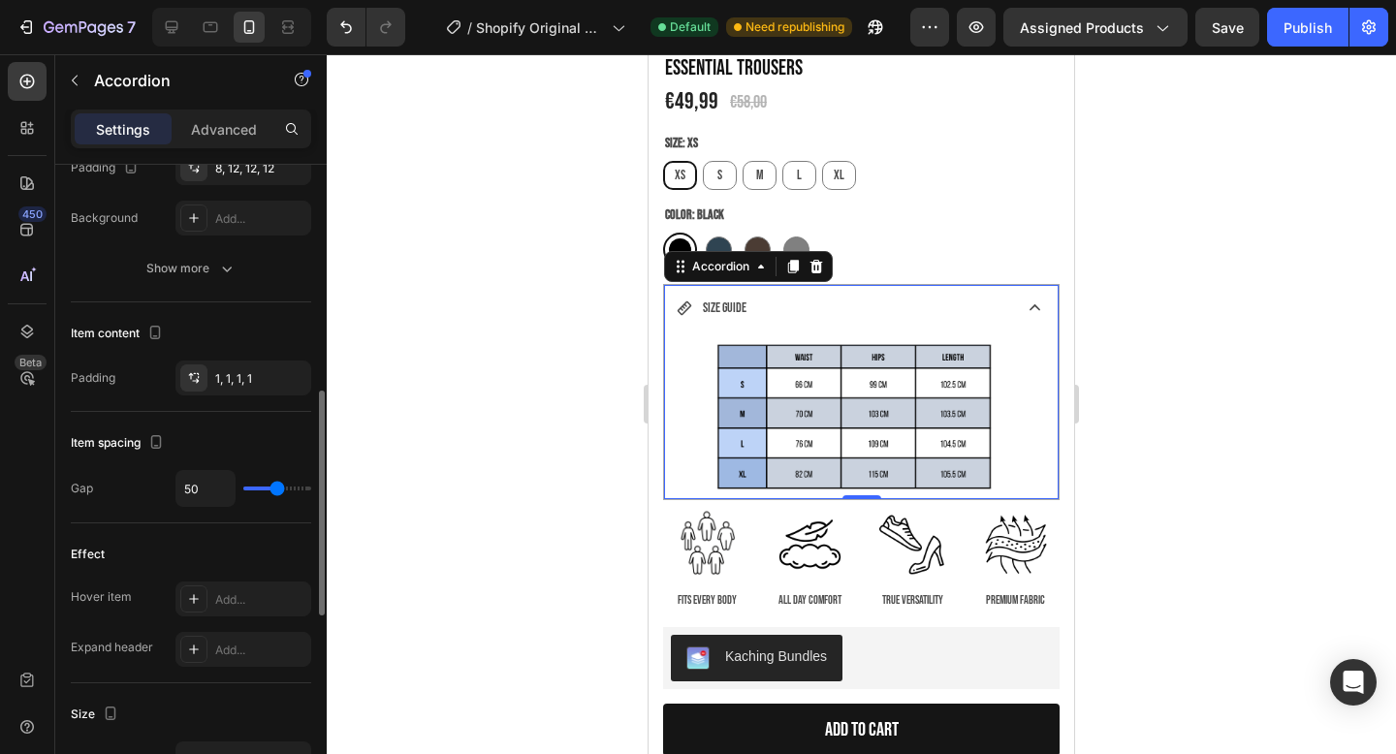
type input "56"
type input "61"
type input "63"
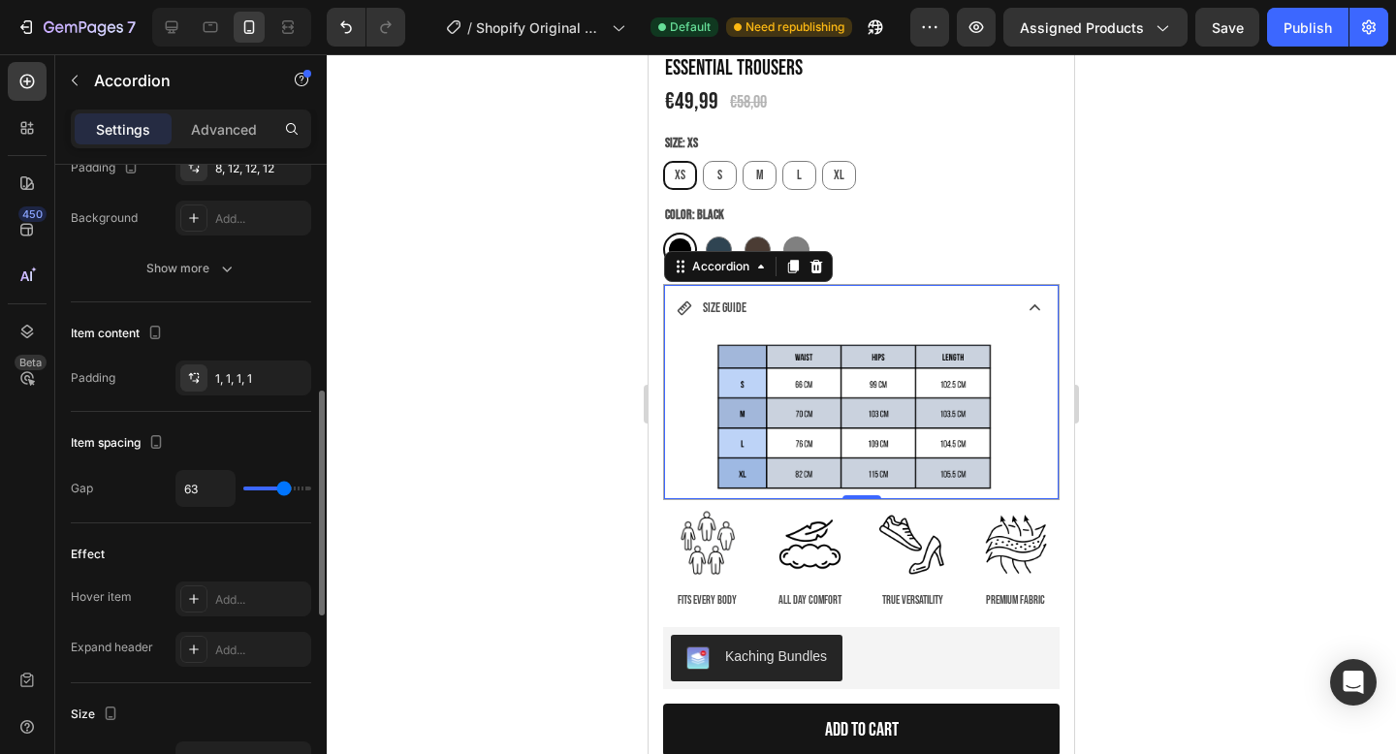
type input "64"
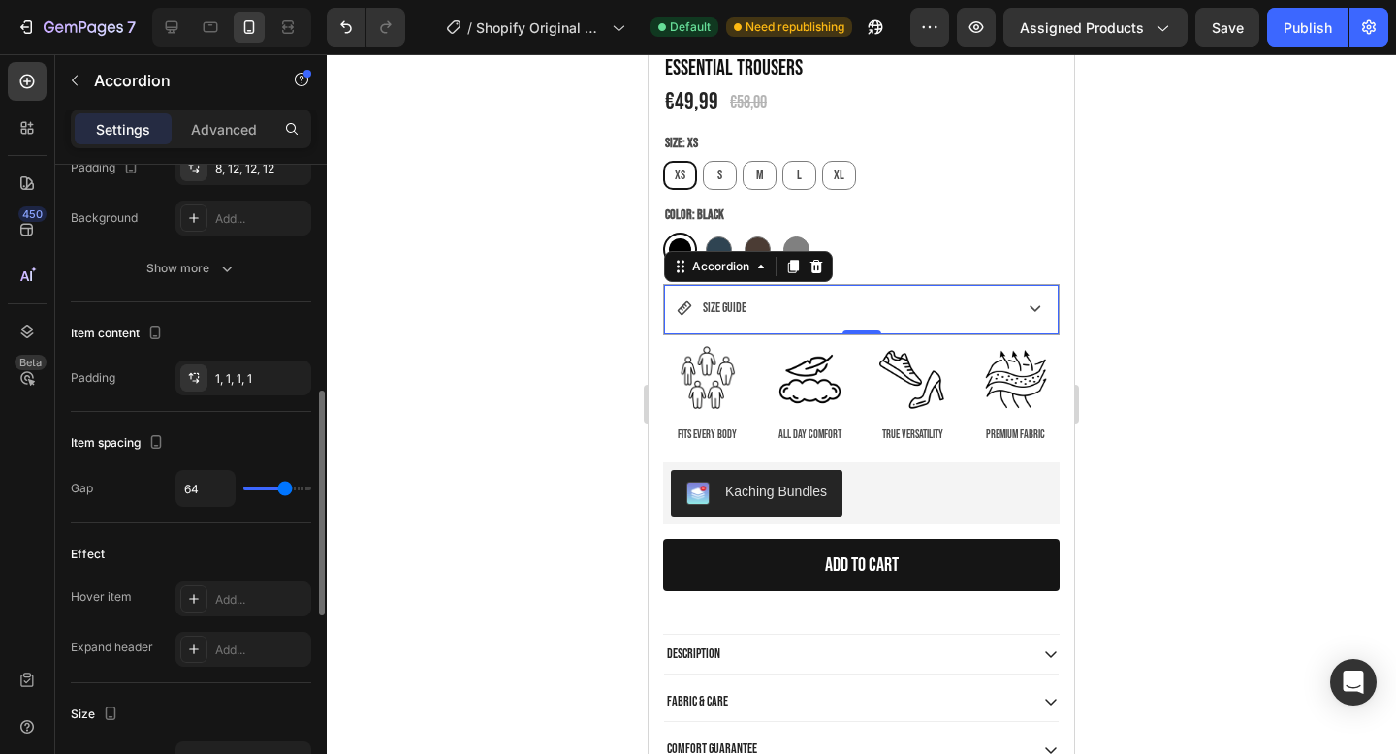
type input "65"
type input "66"
type input "65"
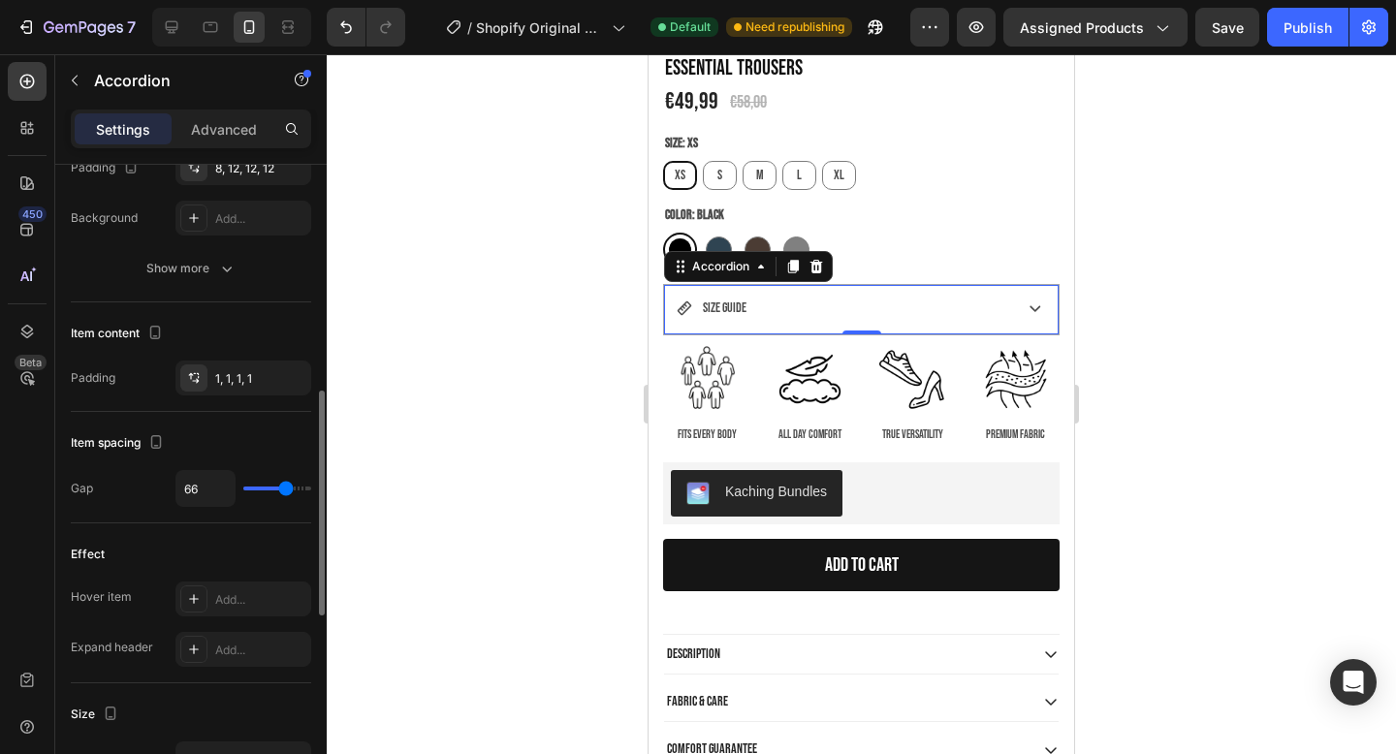
type input "65"
type input "64"
type input "63"
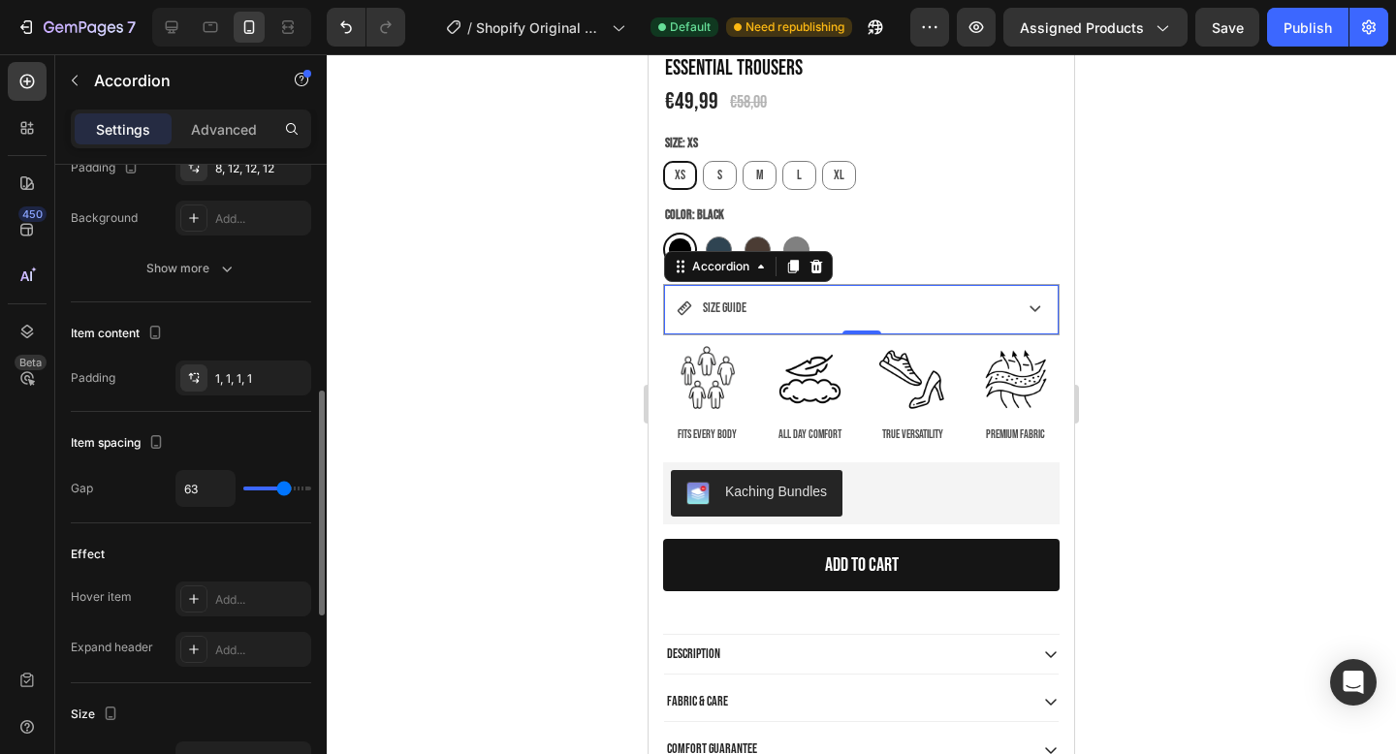
type input "62"
type input "60"
type input "58"
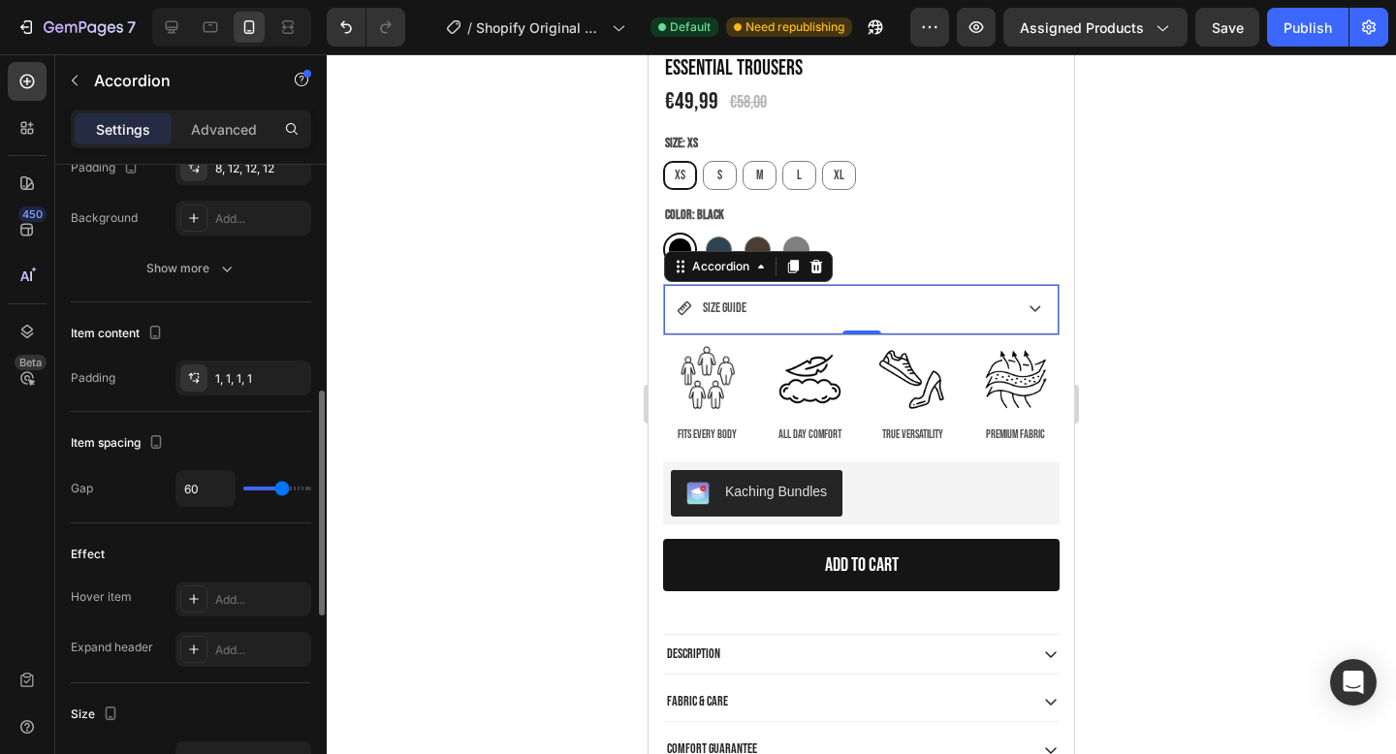
type input "58"
type input "56"
type input "53"
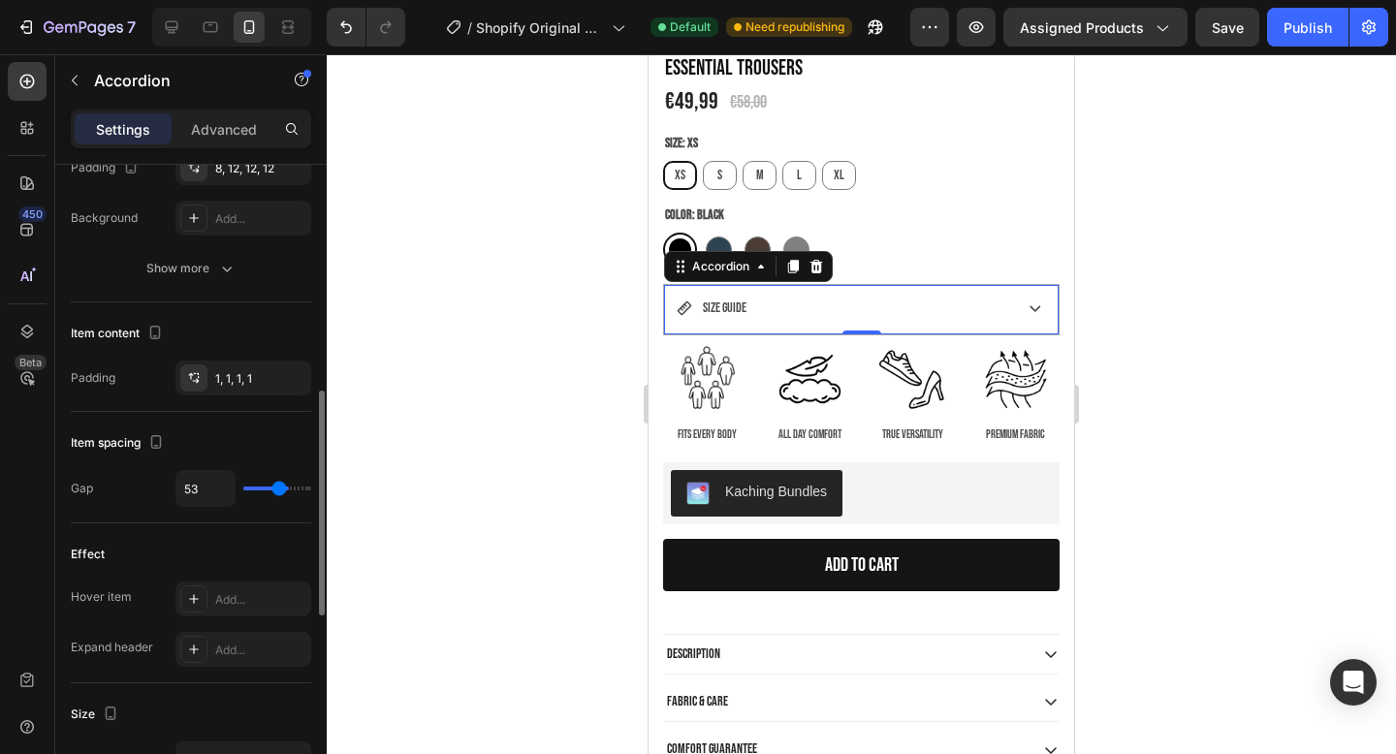
type input "49"
type input "44"
type input "38"
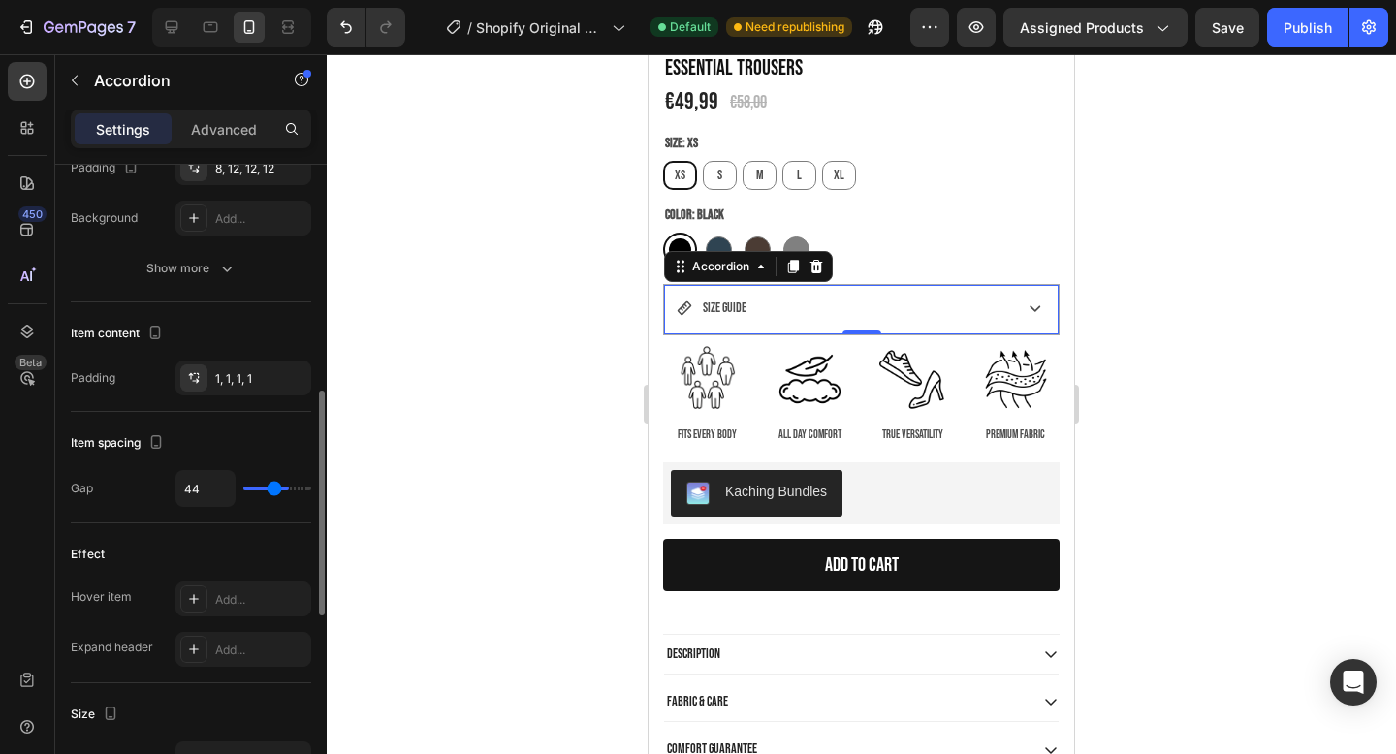
type input "38"
type input "32"
type input "25"
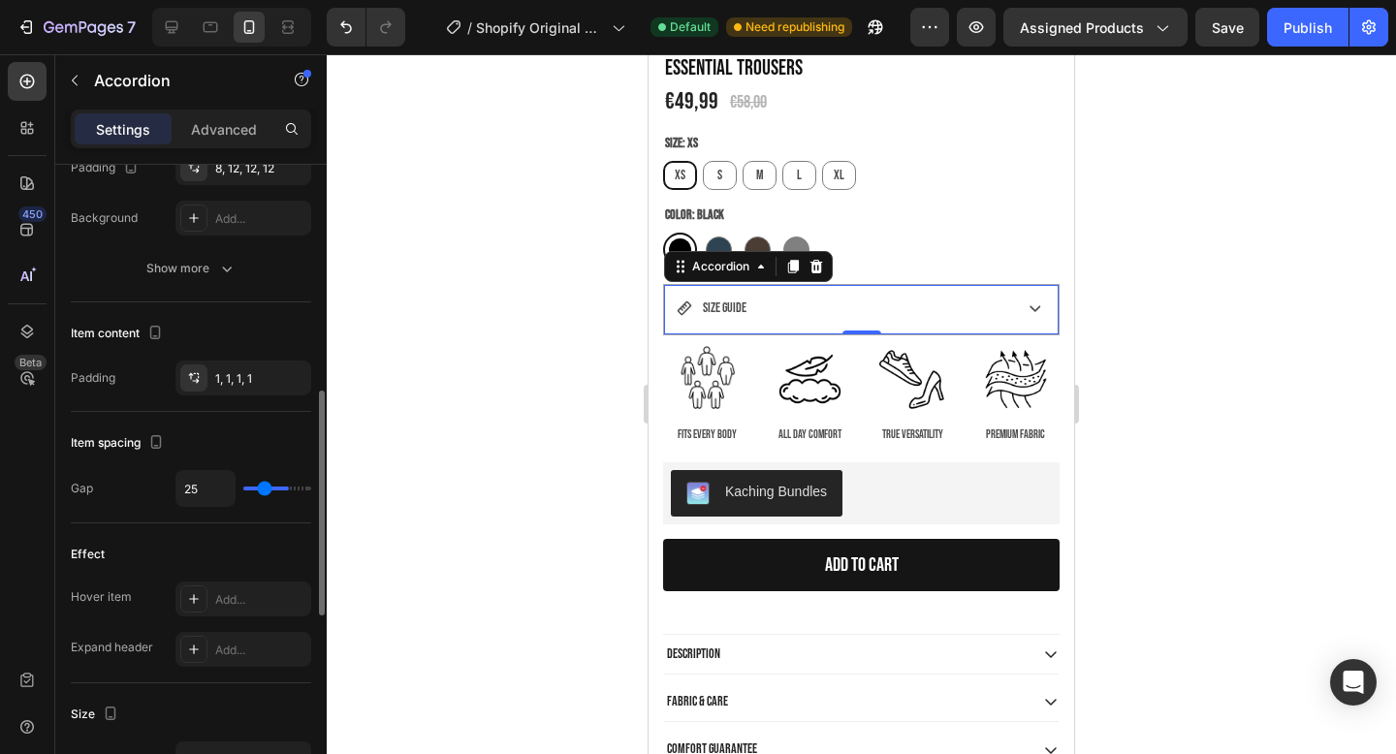
type input "20"
type input "15"
type input "12"
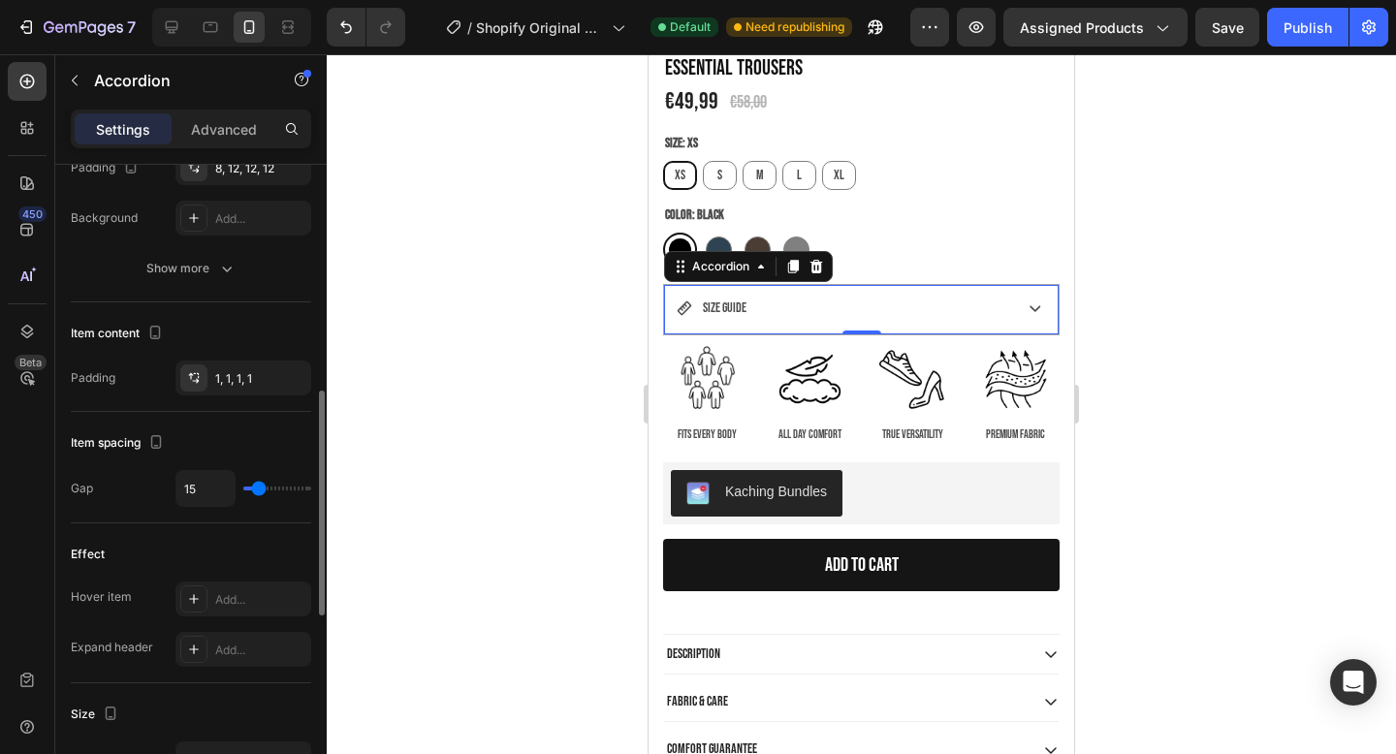
type input "12"
type input "9"
type input "7"
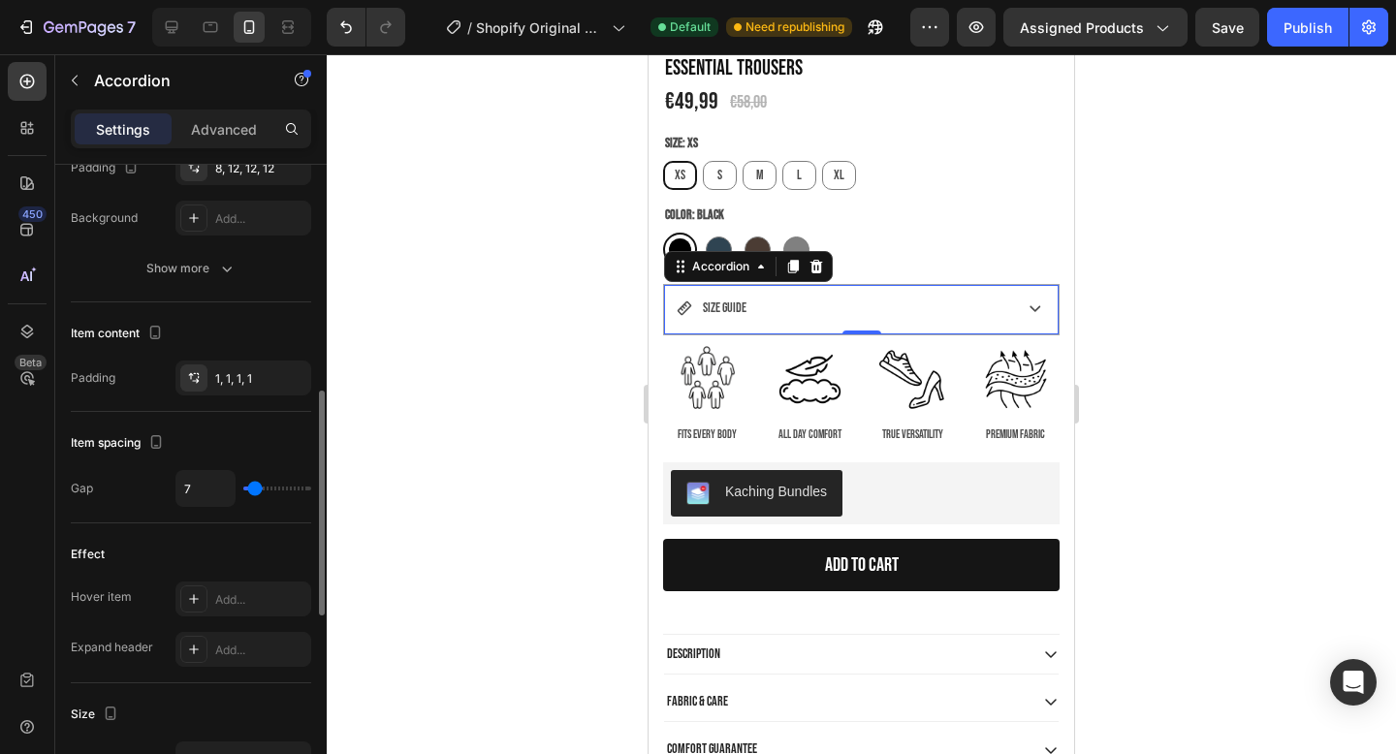
type input "5"
type input "2"
type input "1"
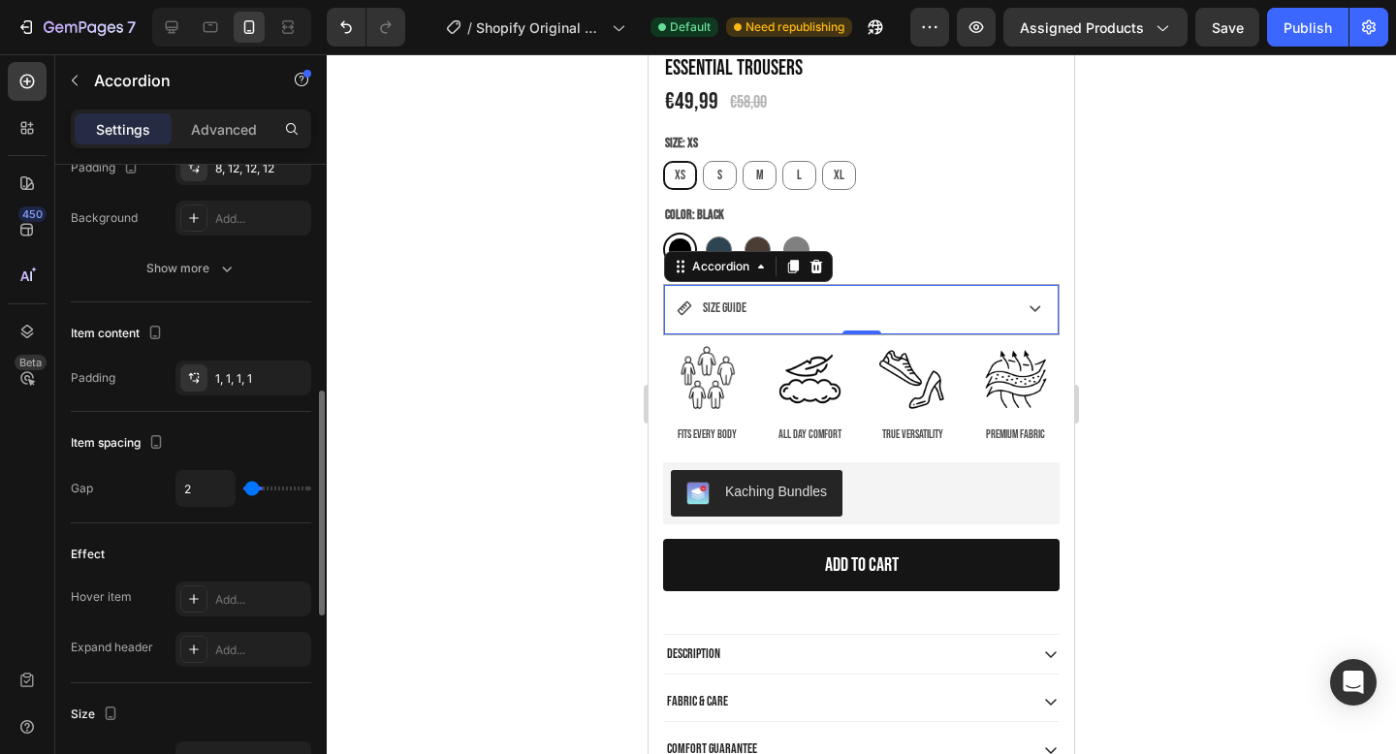
type input "1"
type input "0"
click at [244, 491] on input "range" at bounding box center [277, 489] width 68 height 4
type input "12"
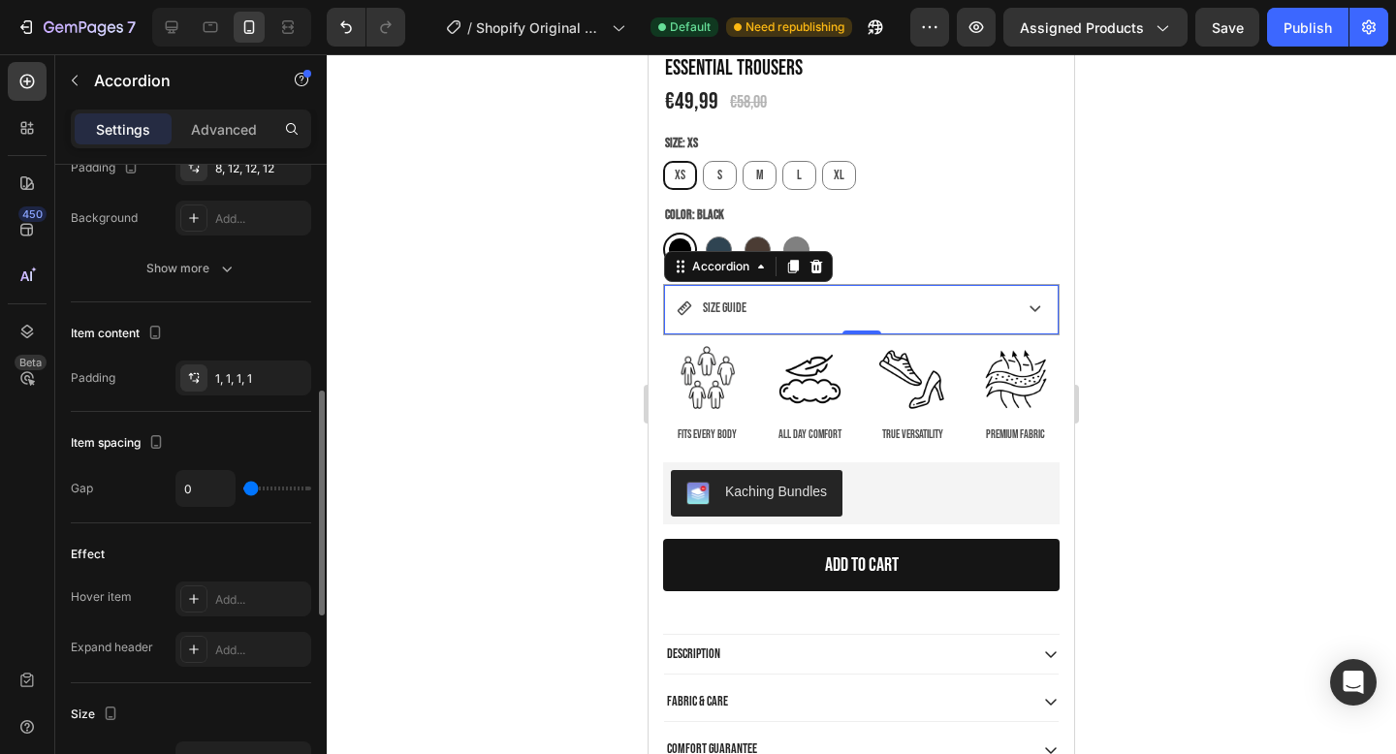
type input "12"
type input "19"
type input "22"
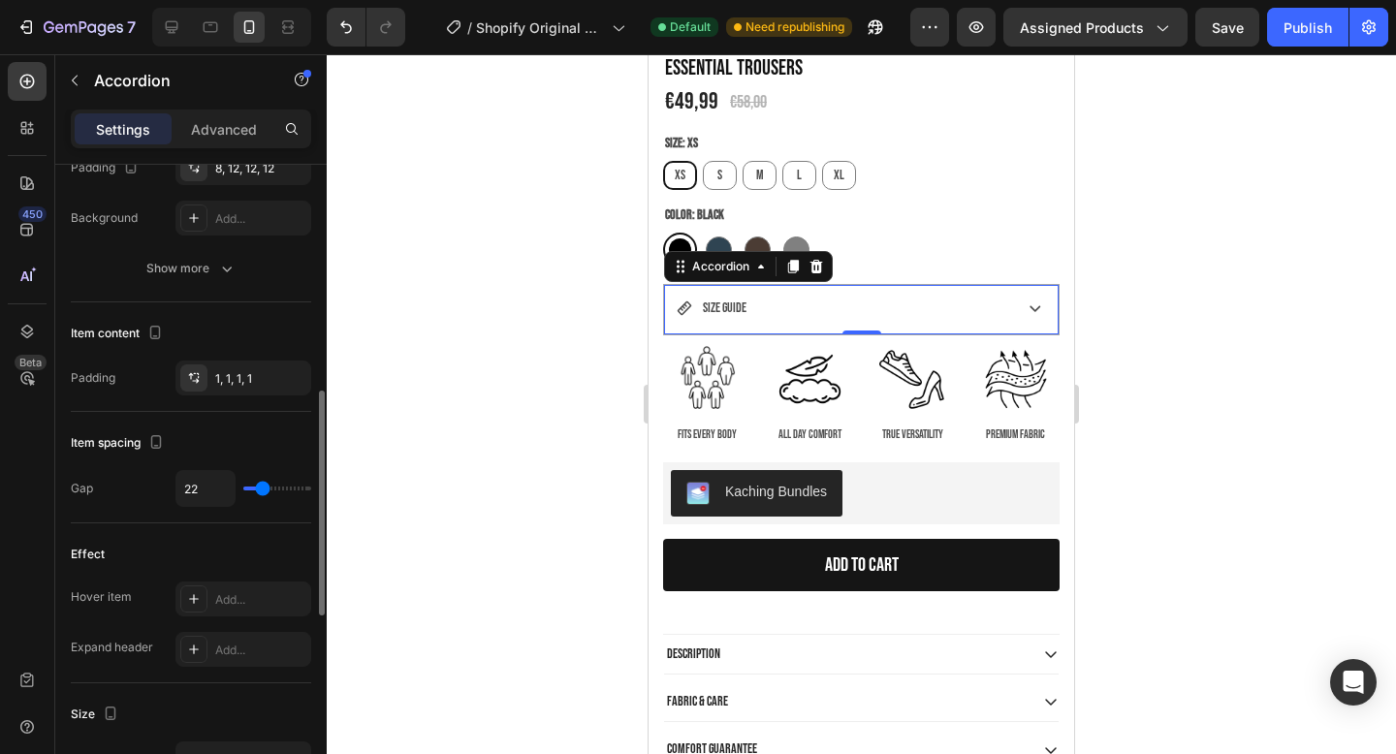
type input "25"
type input "28"
type input "29"
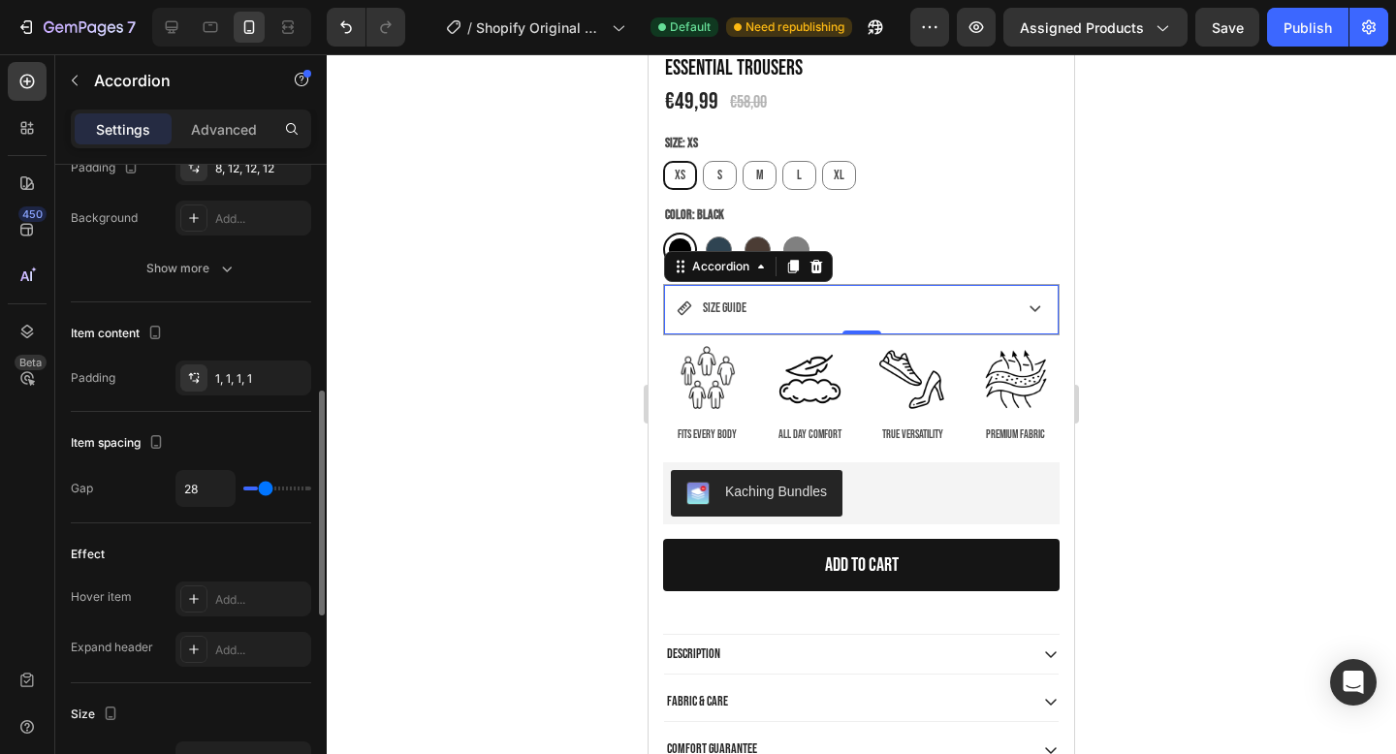
type input "29"
type input "30"
type input "31"
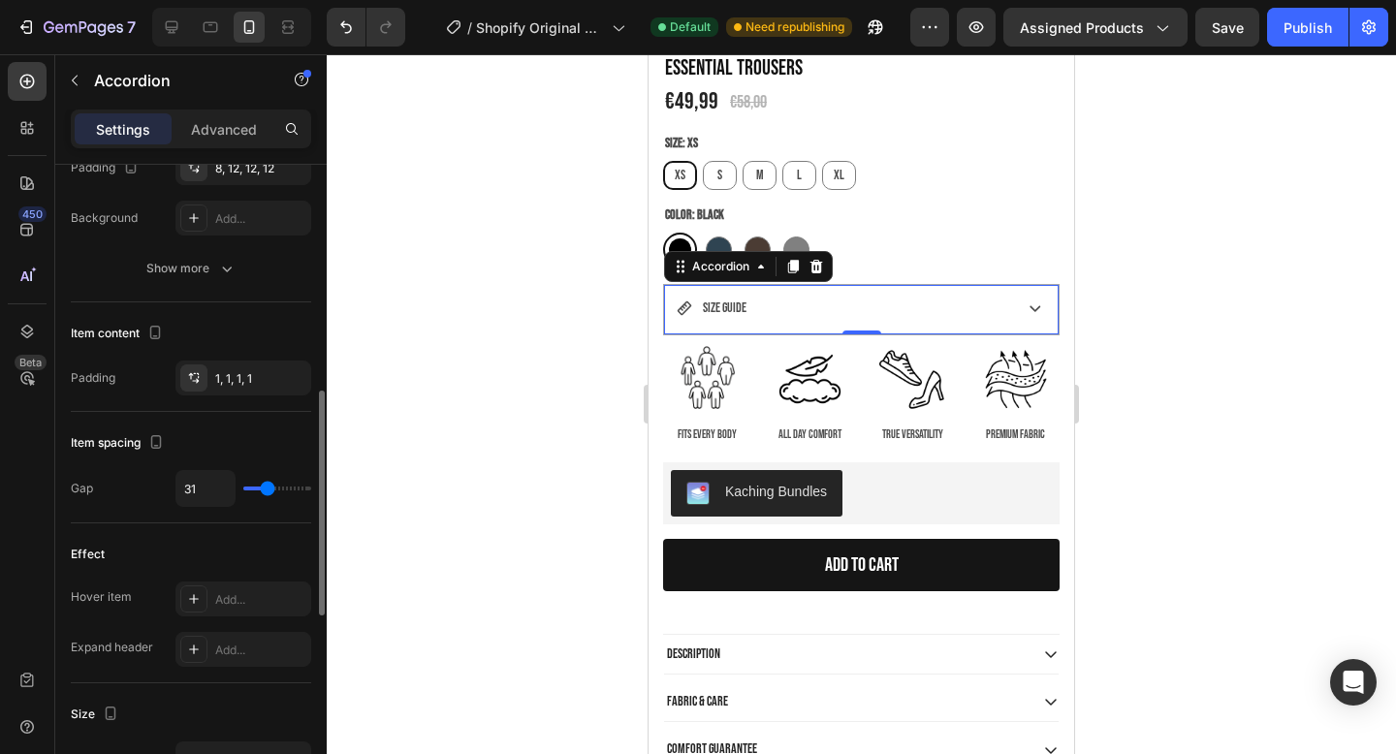
click at [267, 488] on input "range" at bounding box center [277, 489] width 68 height 4
click at [718, 316] on p "SIZE GUIDE" at bounding box center [725, 308] width 44 height 24
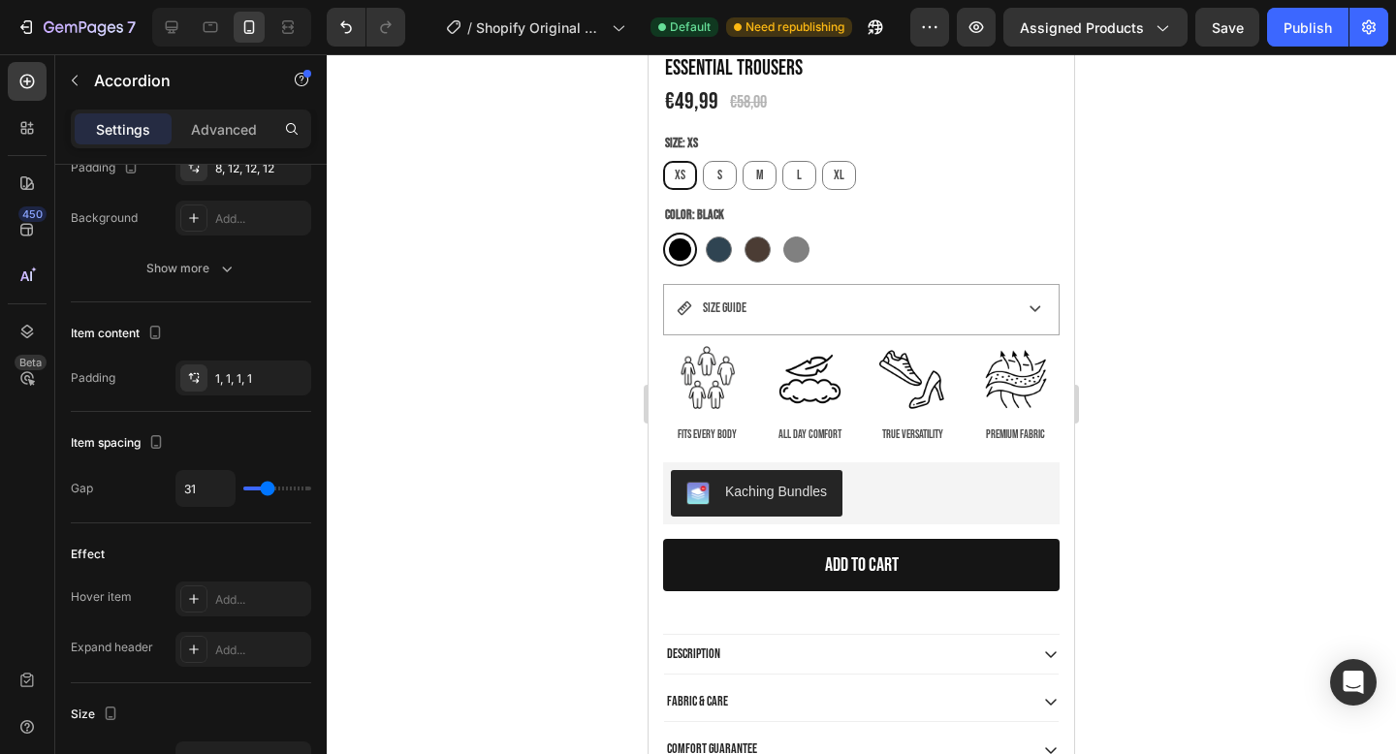
click at [769, 317] on div "SIZE GUIDE" at bounding box center [843, 308] width 332 height 30
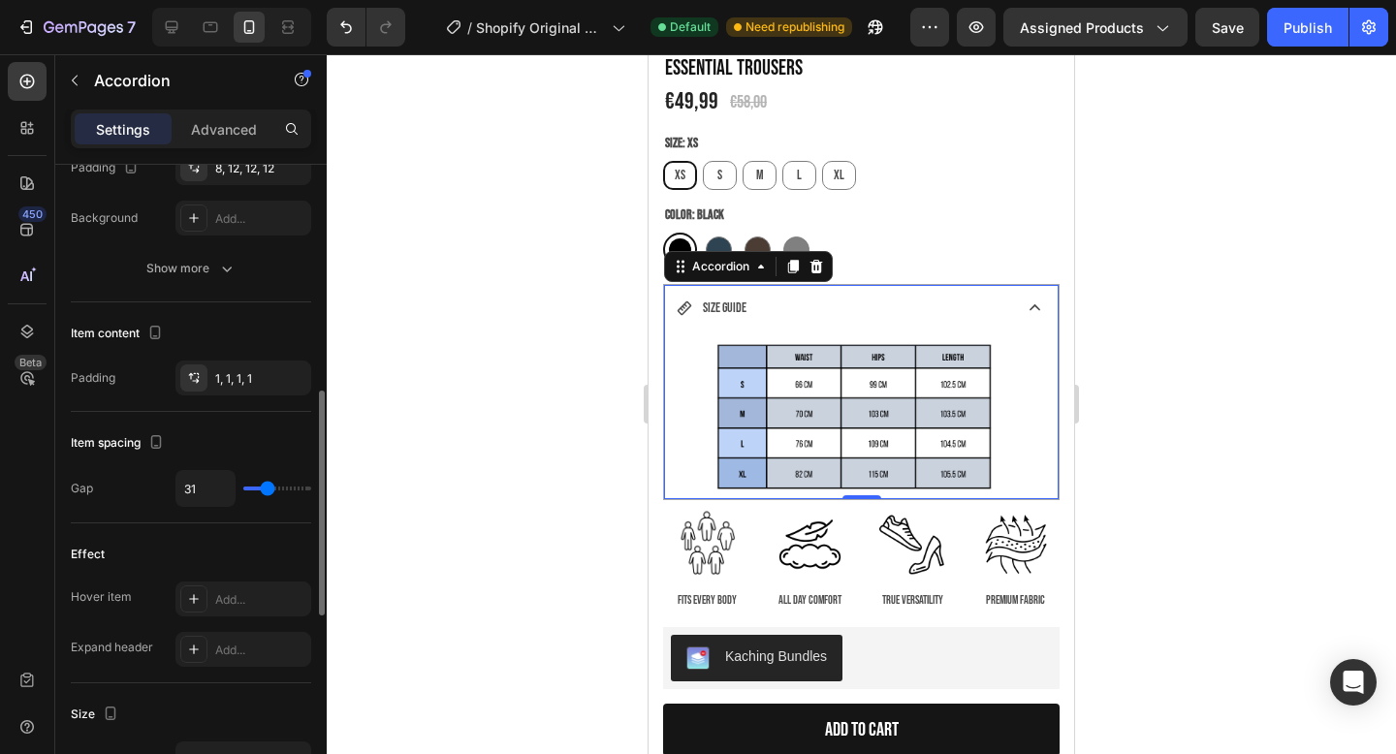
type input "29"
type input "15"
type input "0"
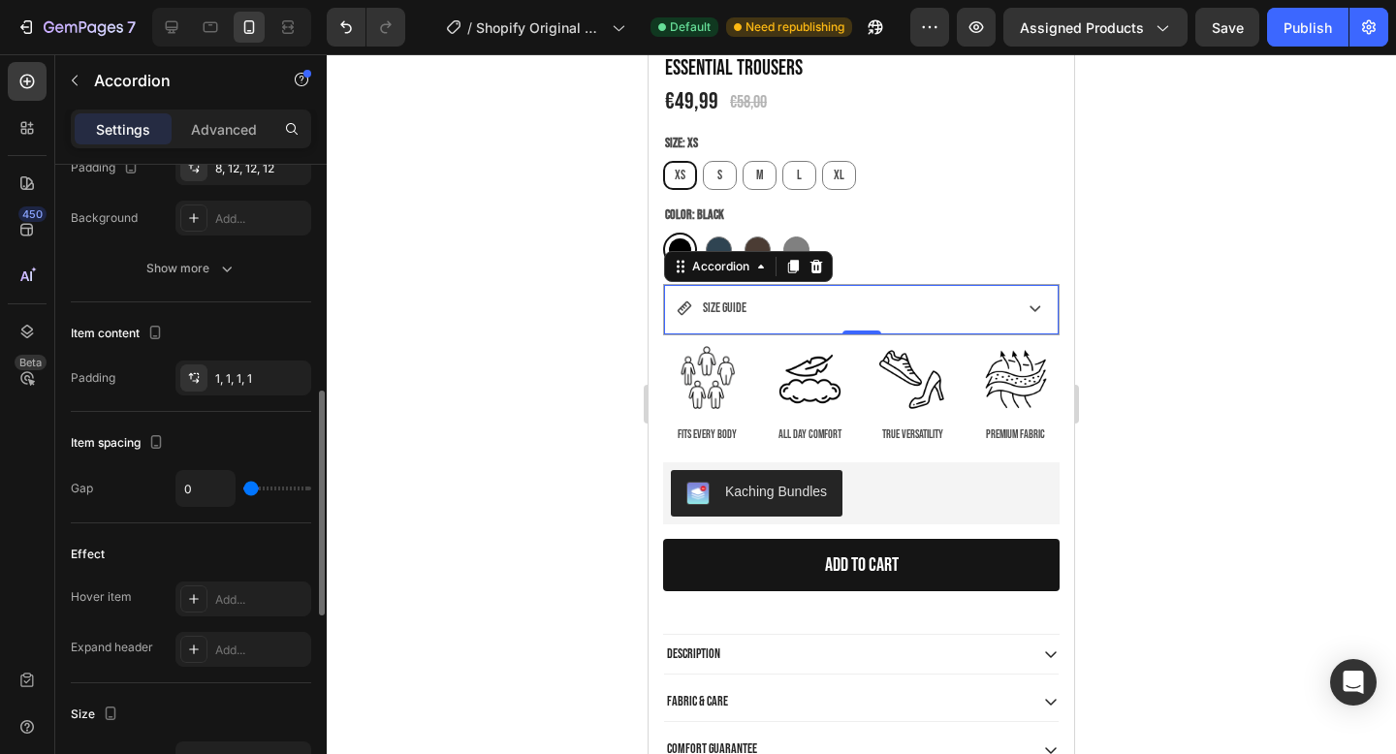
drag, startPoint x: 266, startPoint y: 490, endPoint x: 232, endPoint y: 490, distance: 33.9
type input "0"
click at [243, 490] on input "range" at bounding box center [277, 489] width 68 height 4
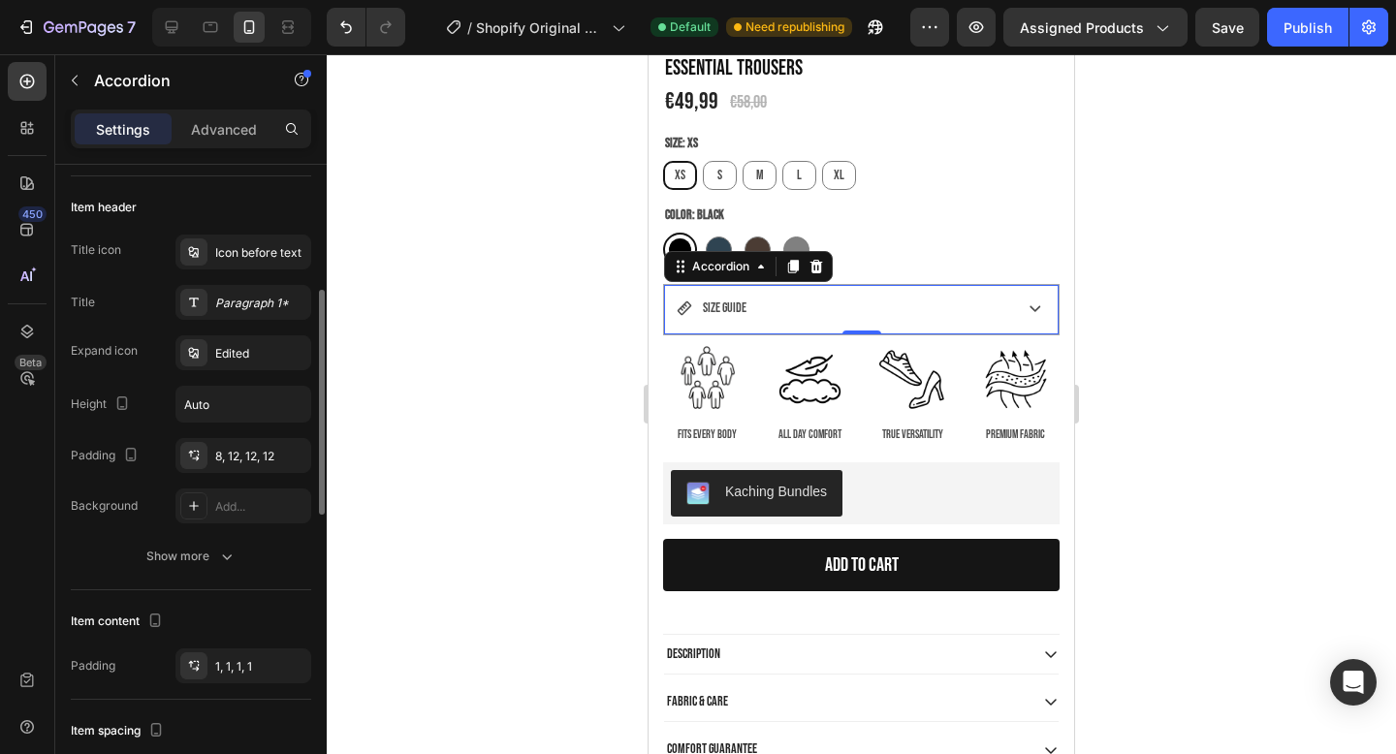
scroll to position [357, 0]
click at [256, 460] on div "8, 12, 12, 12" at bounding box center [243, 458] width 56 height 17
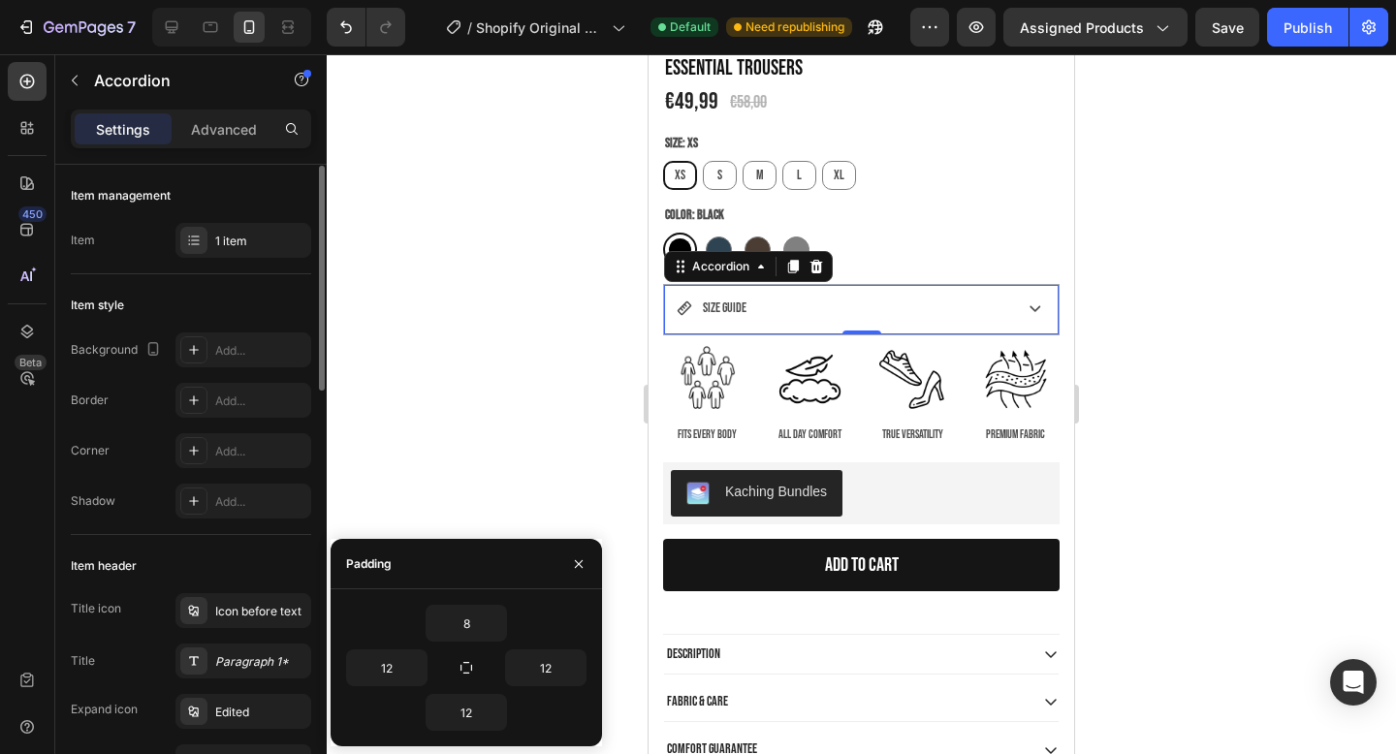
scroll to position [1, 0]
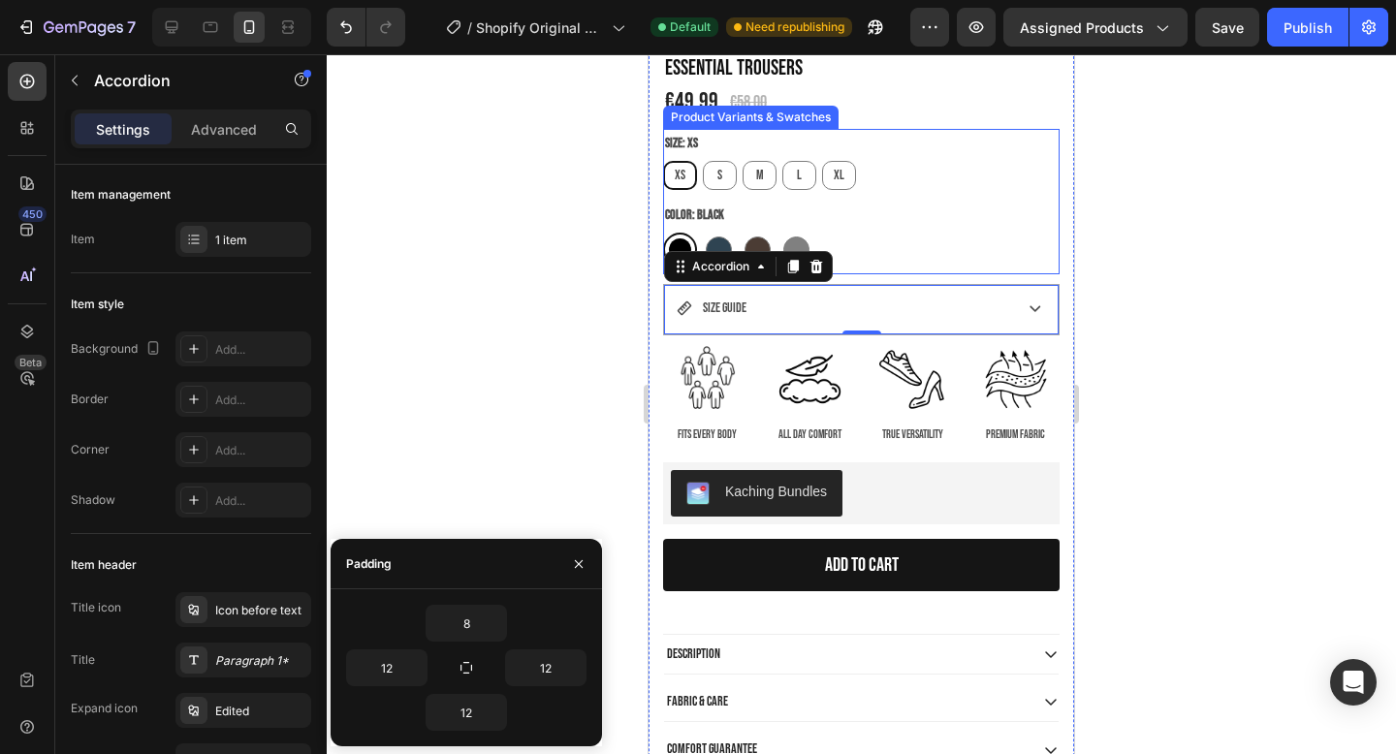
click at [991, 219] on div "Color: Black Black Black Blue Blue Brown Brown [PERSON_NAME]" at bounding box center [861, 234] width 397 height 66
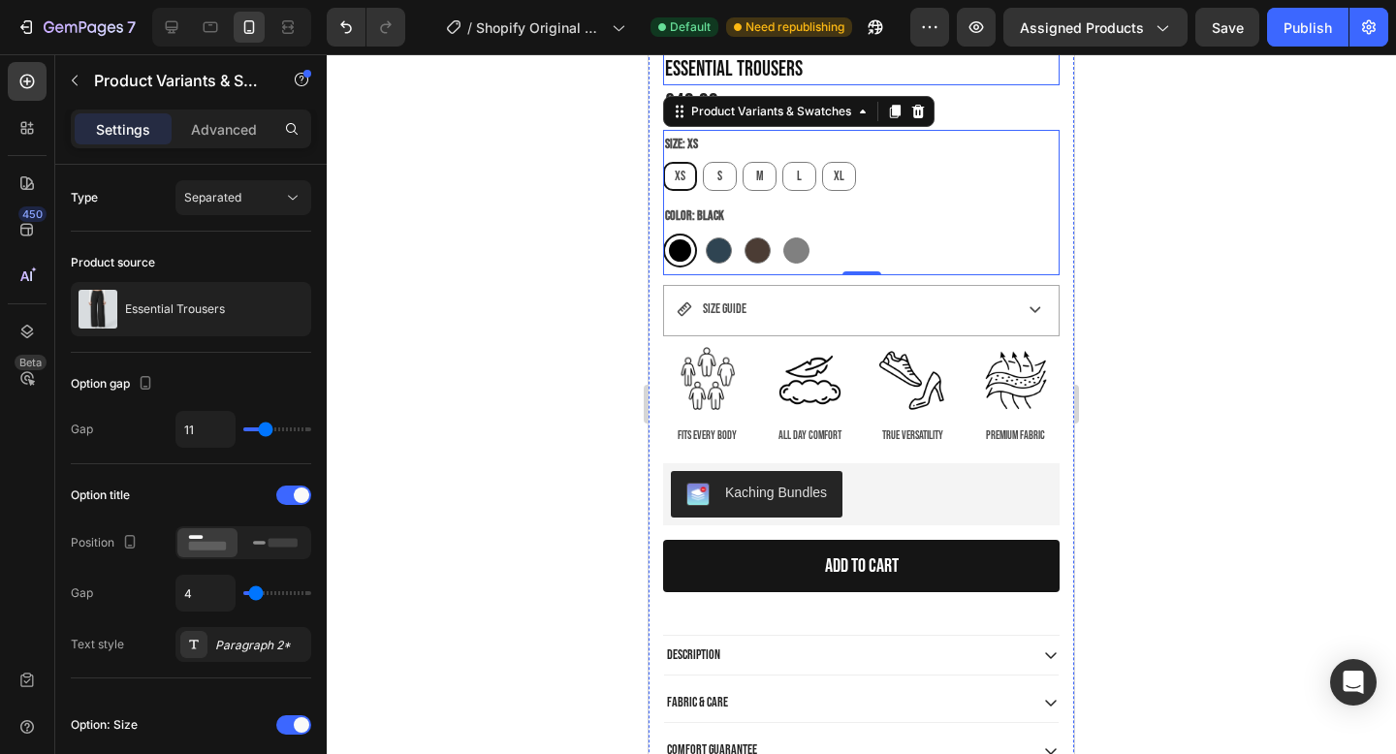
scroll to position [696, 0]
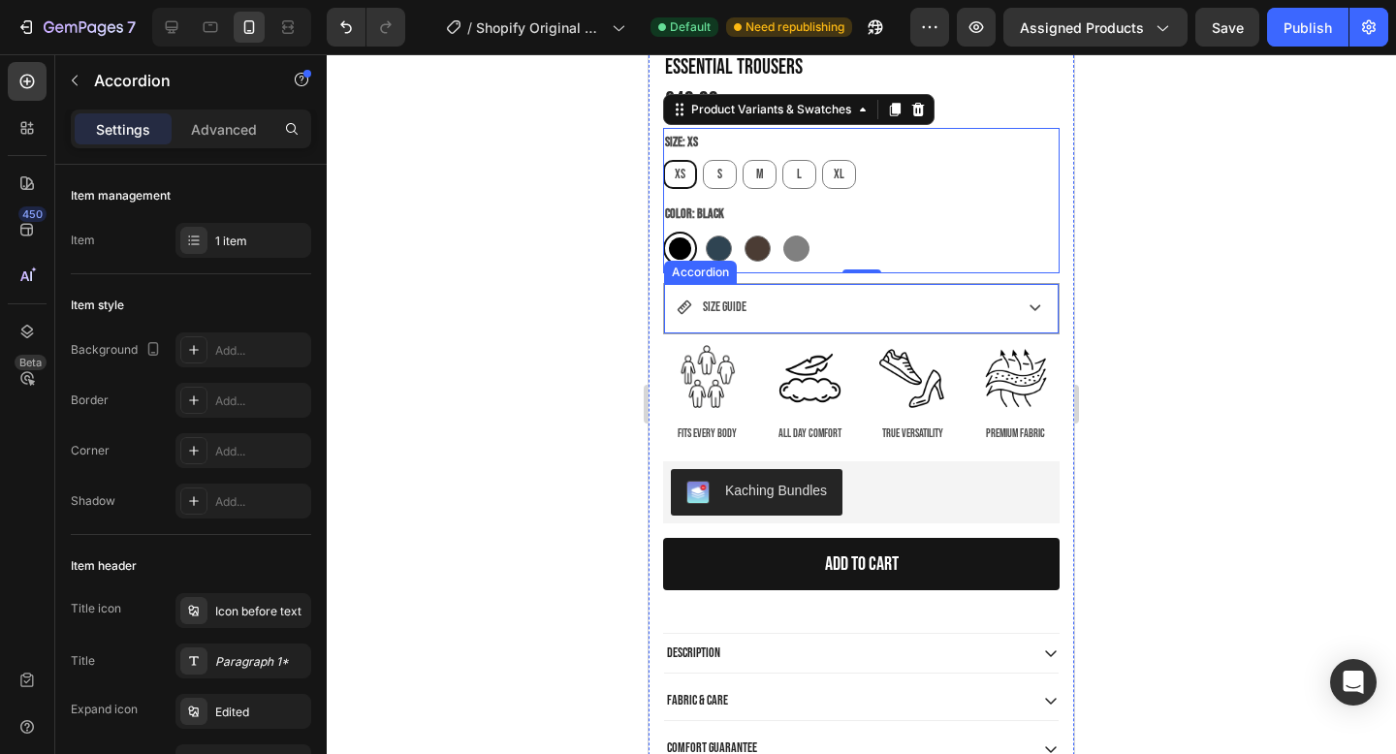
click at [875, 309] on div "SIZE GUIDE" at bounding box center [843, 307] width 332 height 30
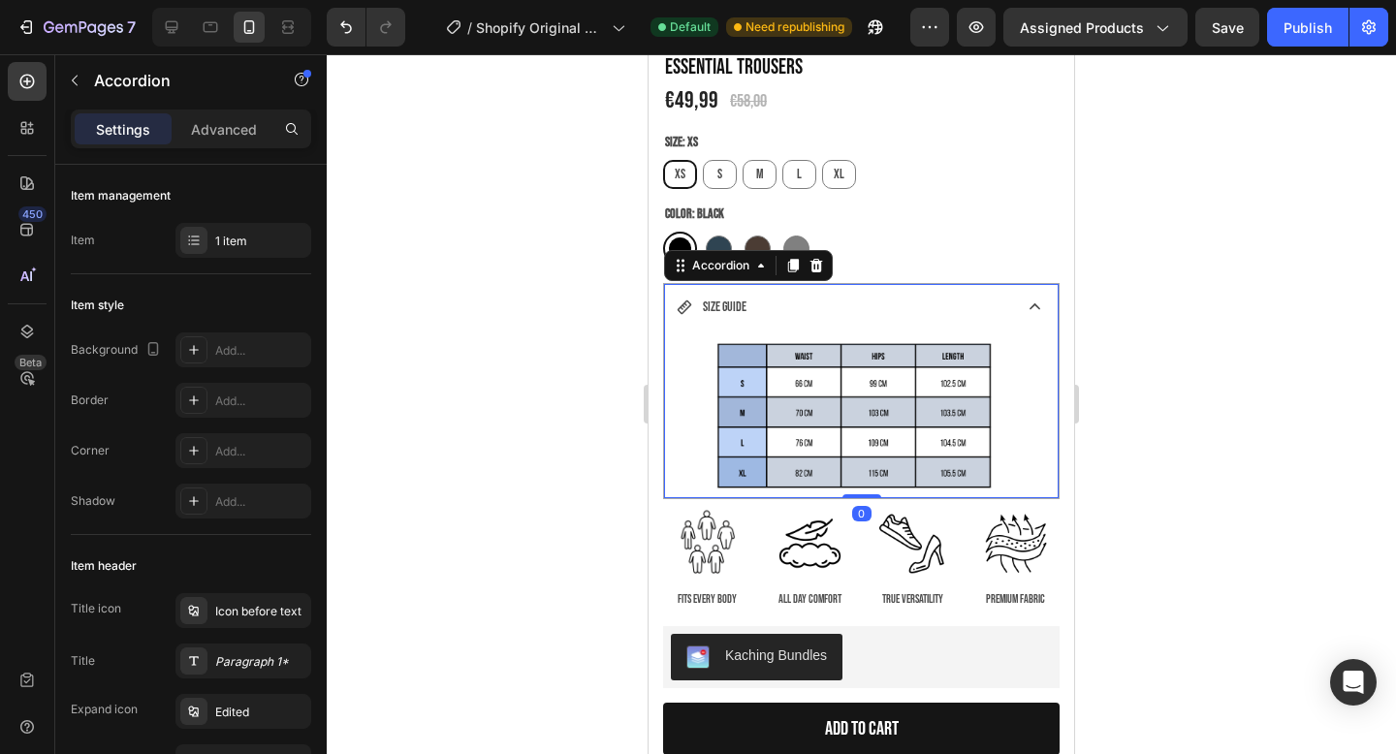
click at [875, 309] on div "SIZE GUIDE" at bounding box center [843, 307] width 332 height 30
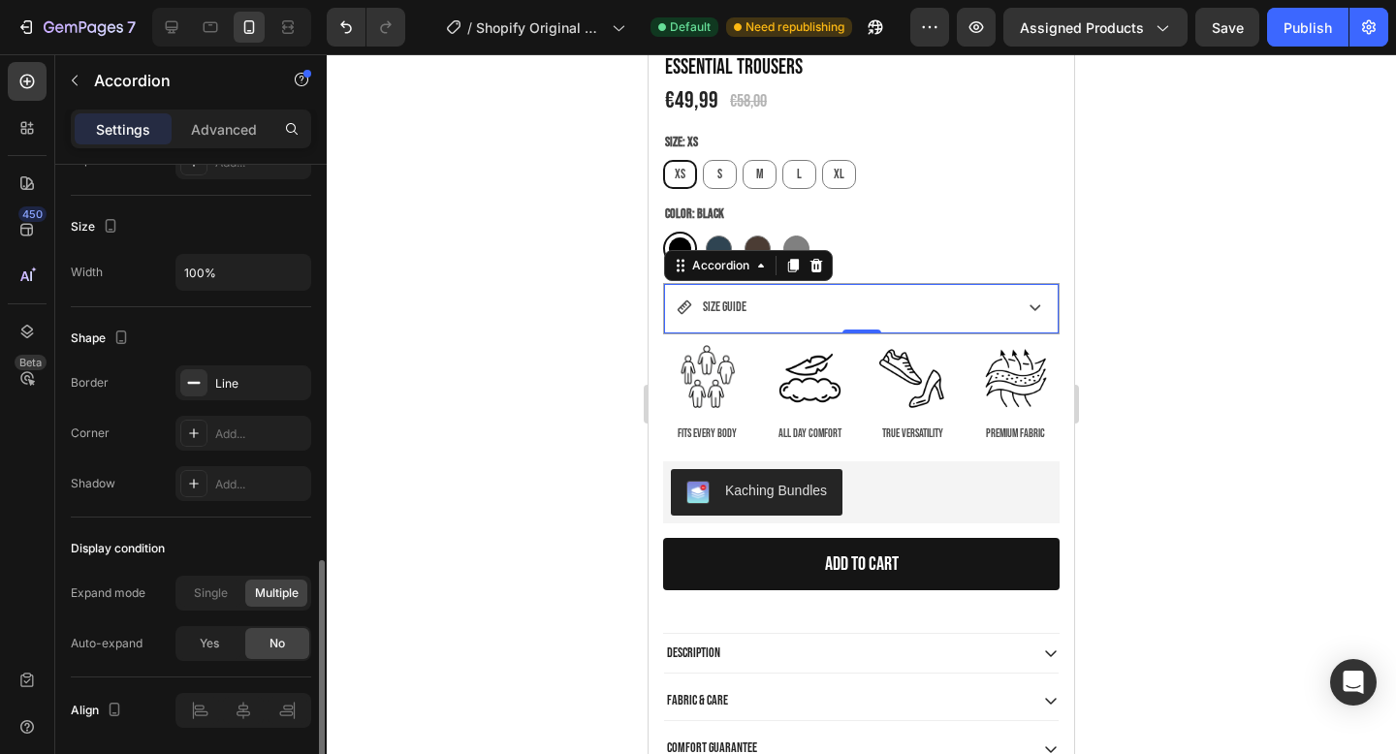
scroll to position [1202, 0]
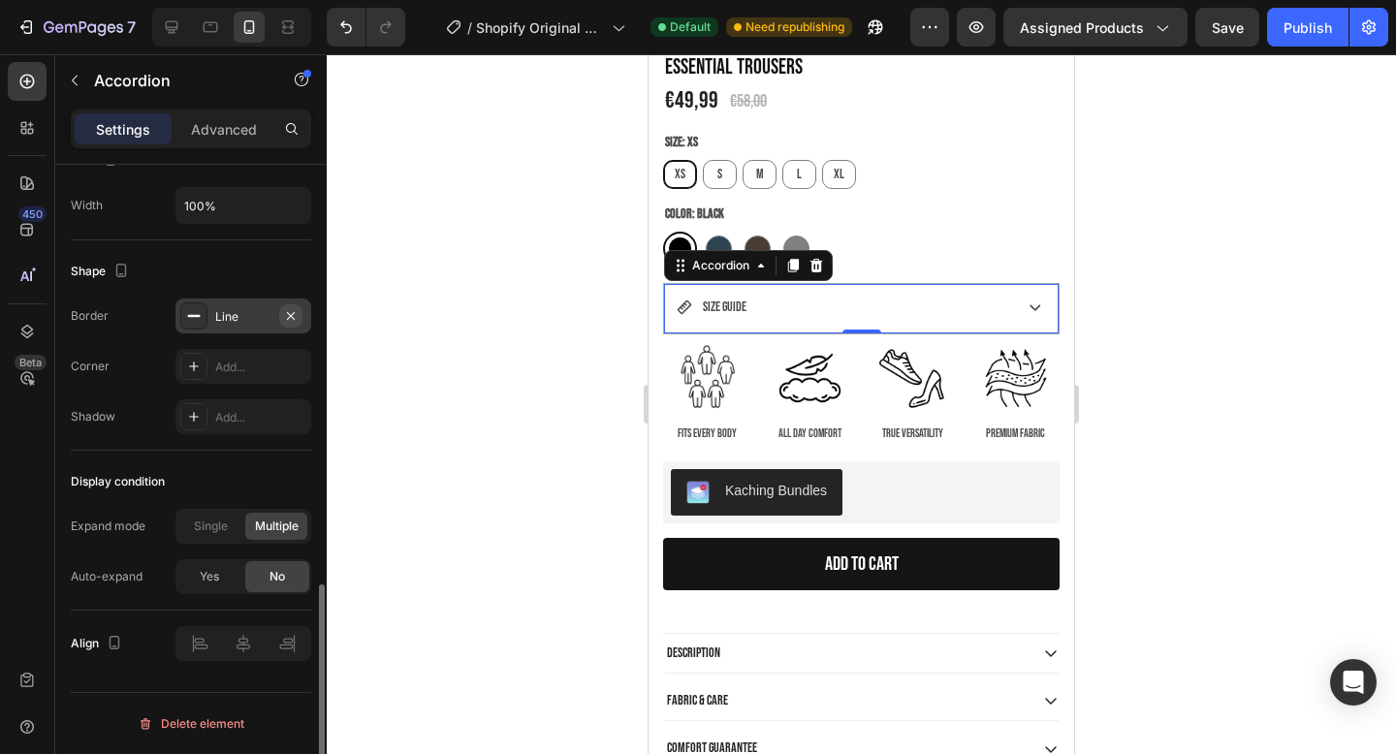
click at [292, 317] on icon "button" at bounding box center [291, 315] width 8 height 8
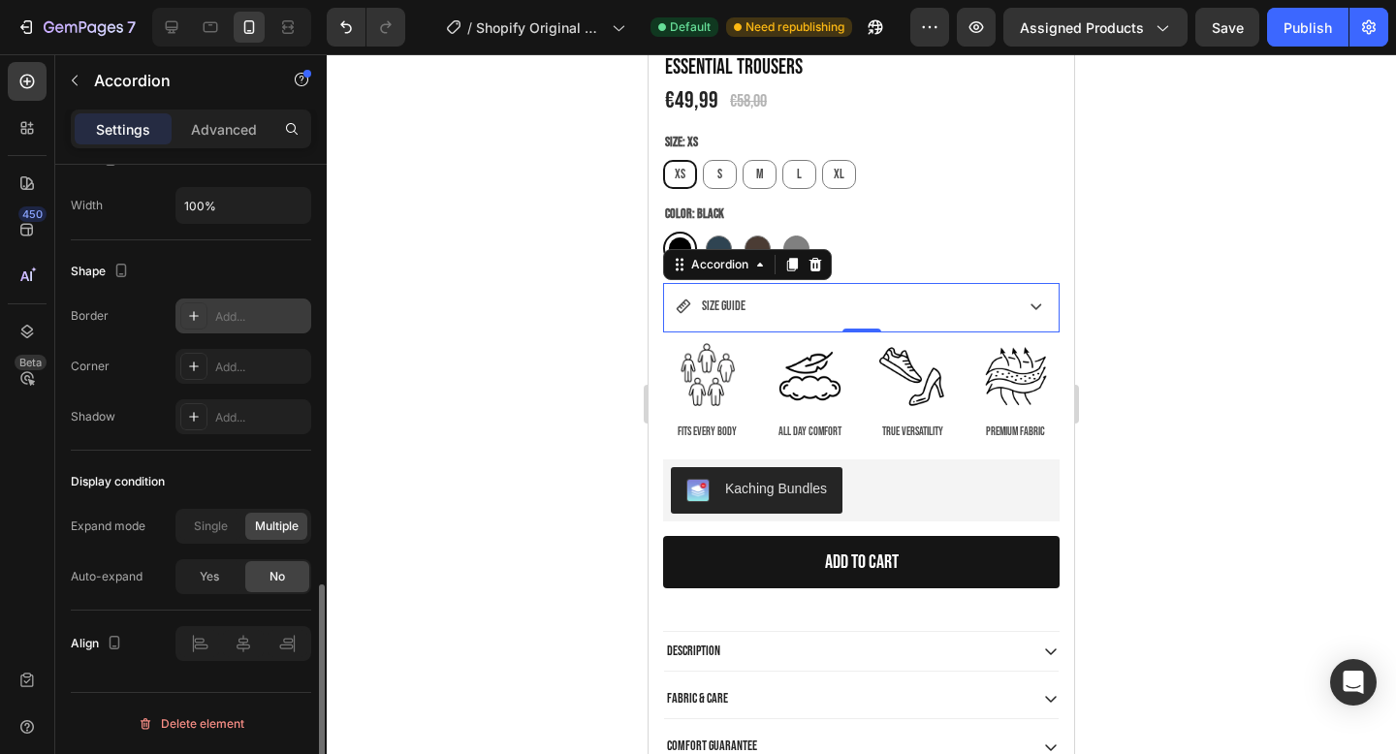
click at [569, 332] on div at bounding box center [862, 404] width 1070 height 700
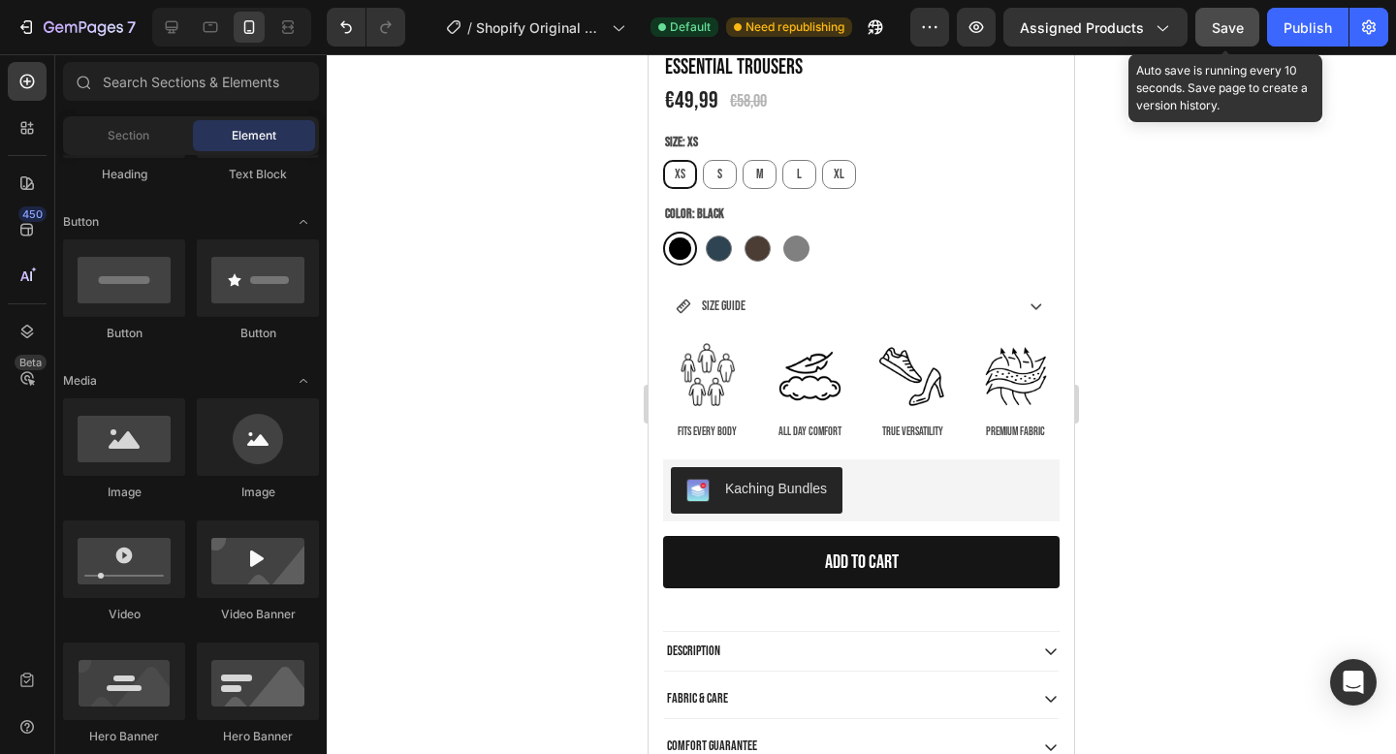
click at [1232, 19] on span "Save" at bounding box center [1228, 27] width 32 height 16
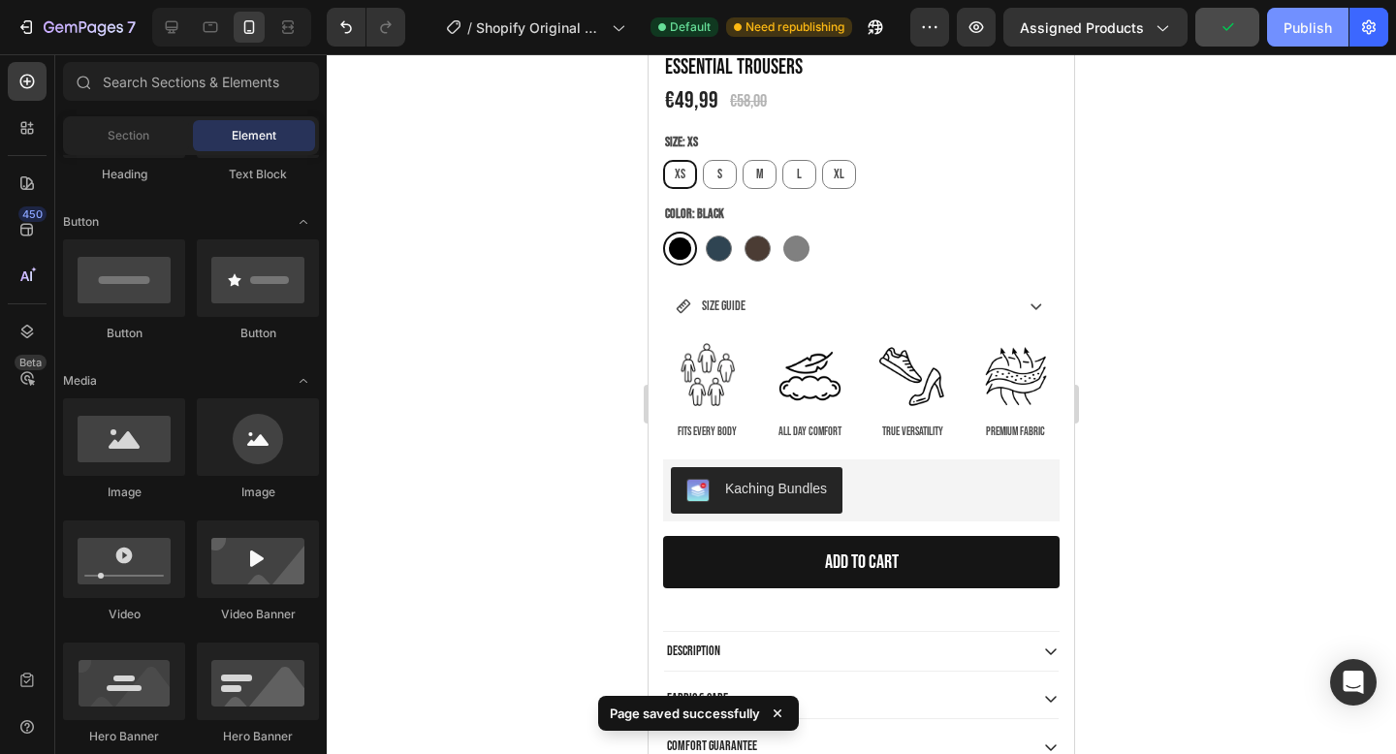
click at [1306, 25] on div "Publish" at bounding box center [1308, 27] width 48 height 20
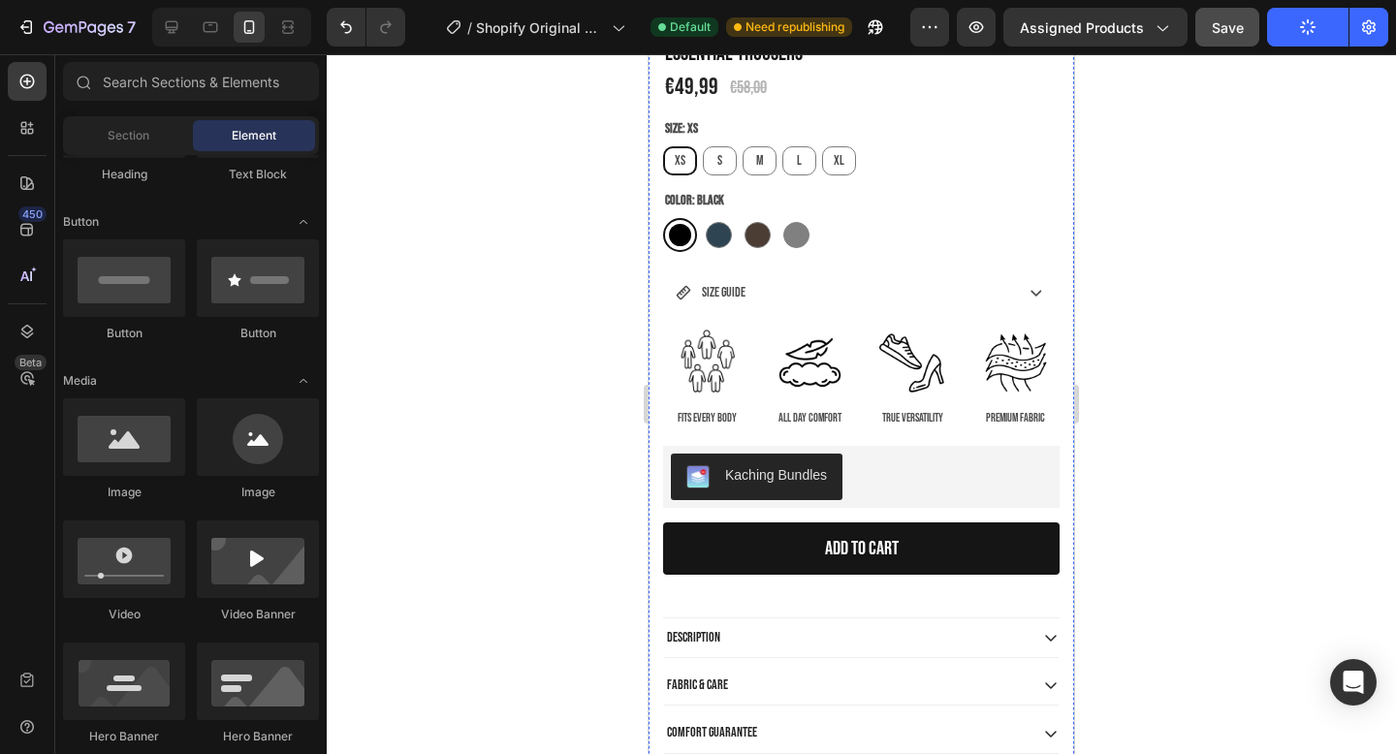
scroll to position [716, 0]
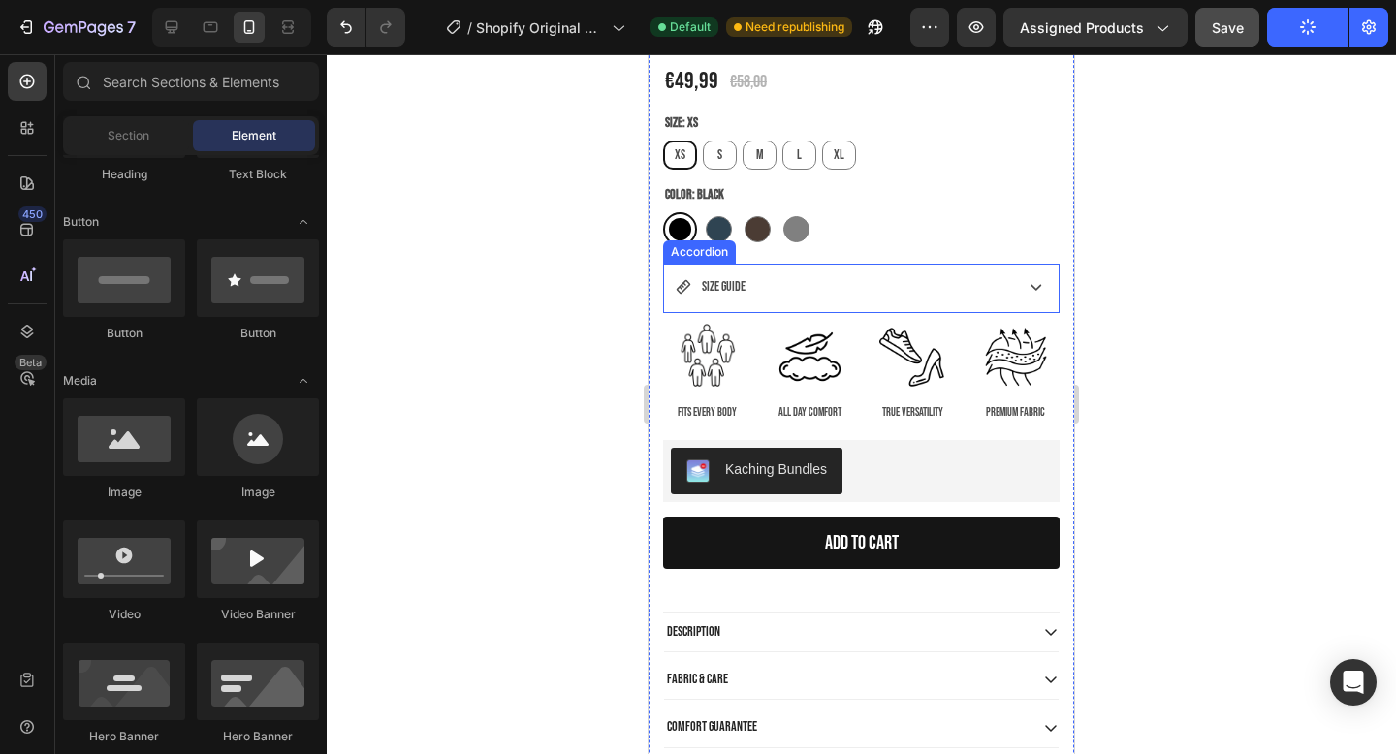
click at [794, 282] on div "SIZE GUIDE" at bounding box center [843, 287] width 334 height 30
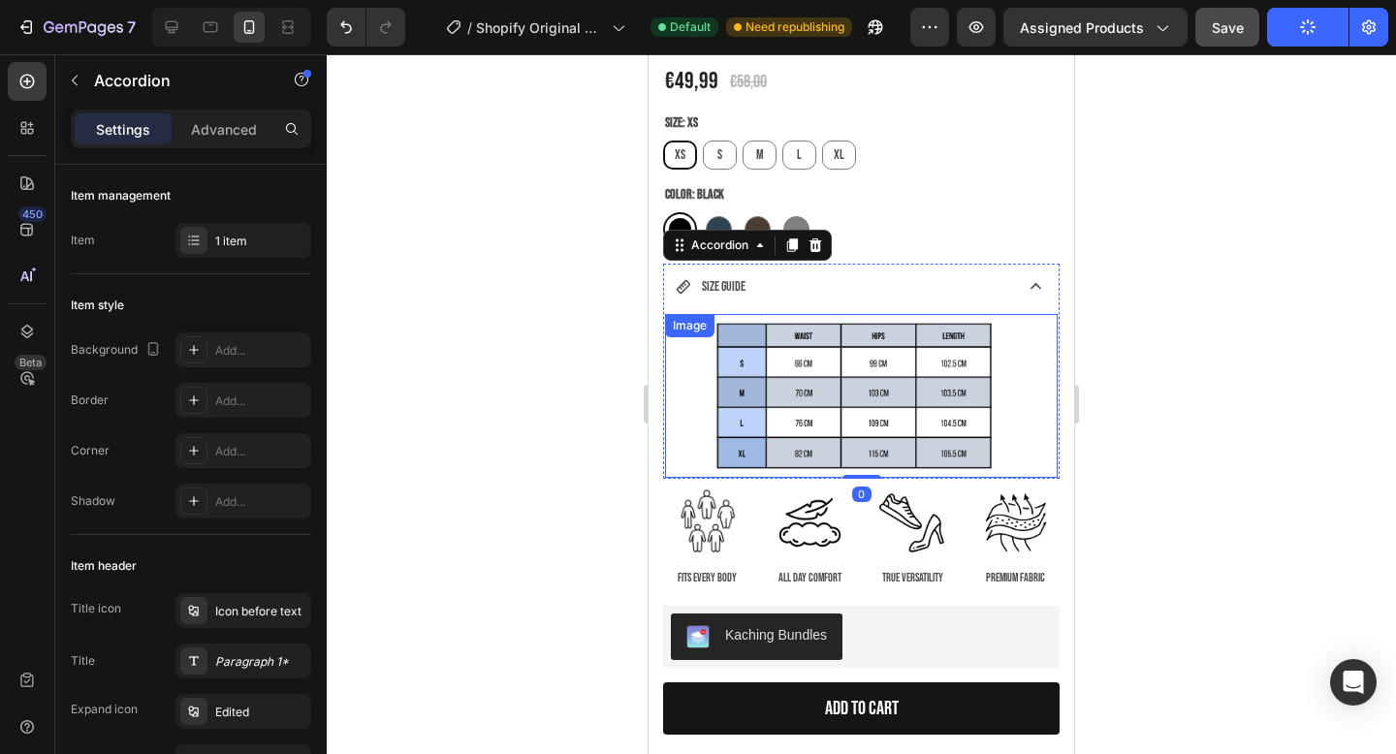
click at [790, 385] on img at bounding box center [861, 396] width 393 height 164
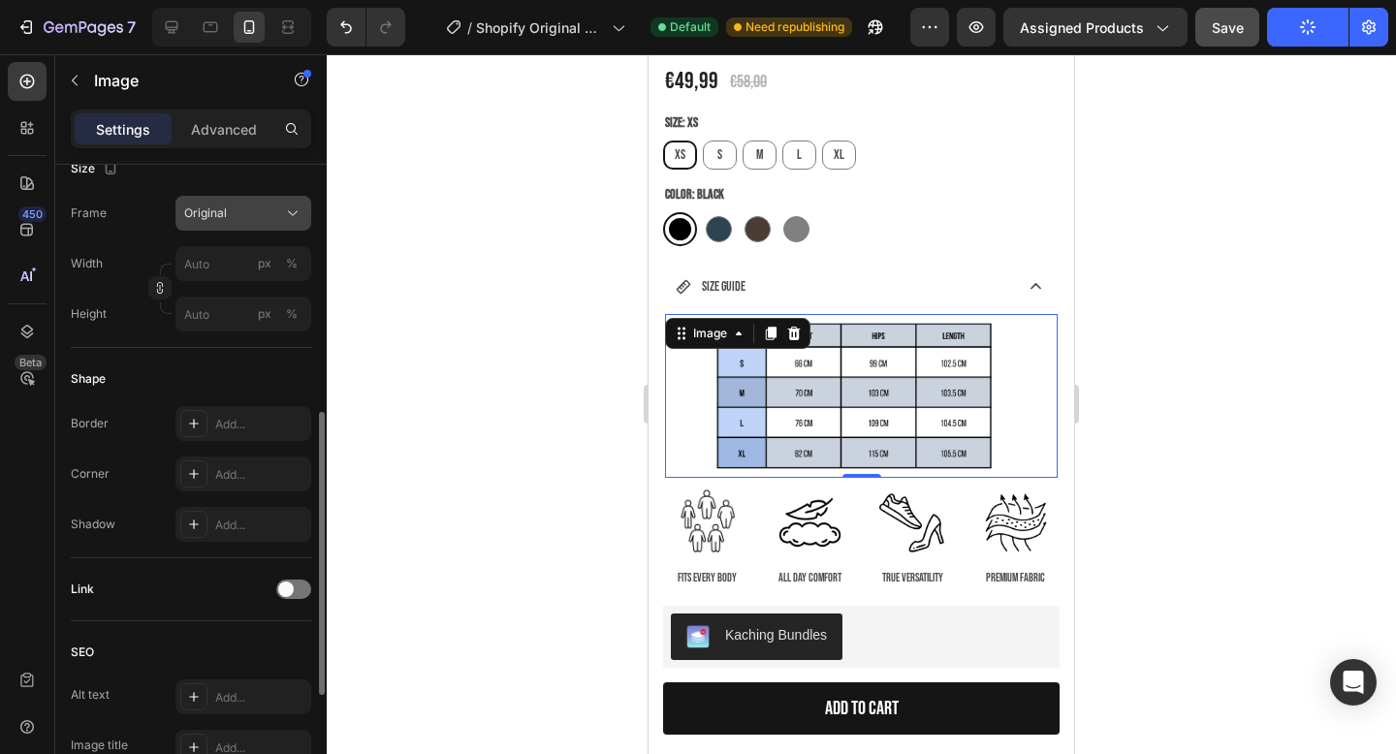
scroll to position [819, 0]
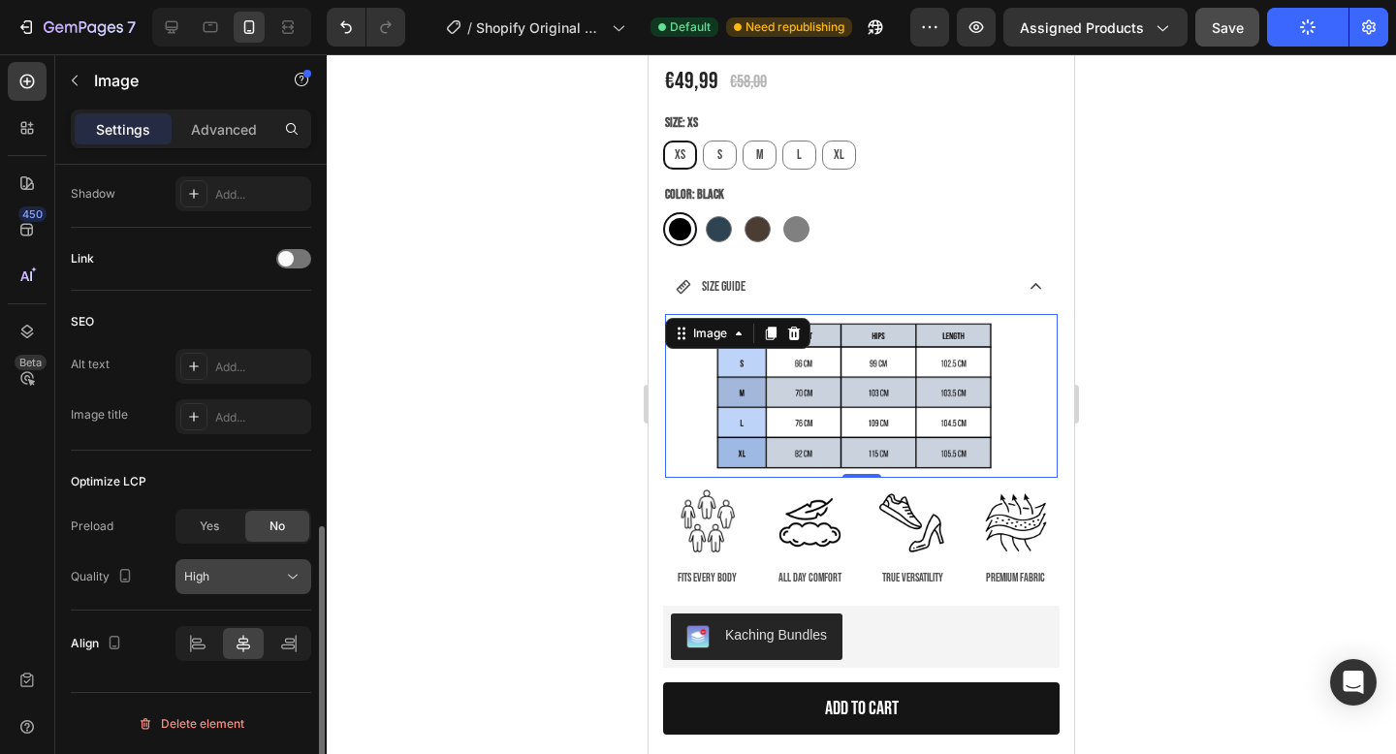
click at [202, 579] on span "High" at bounding box center [196, 576] width 25 height 15
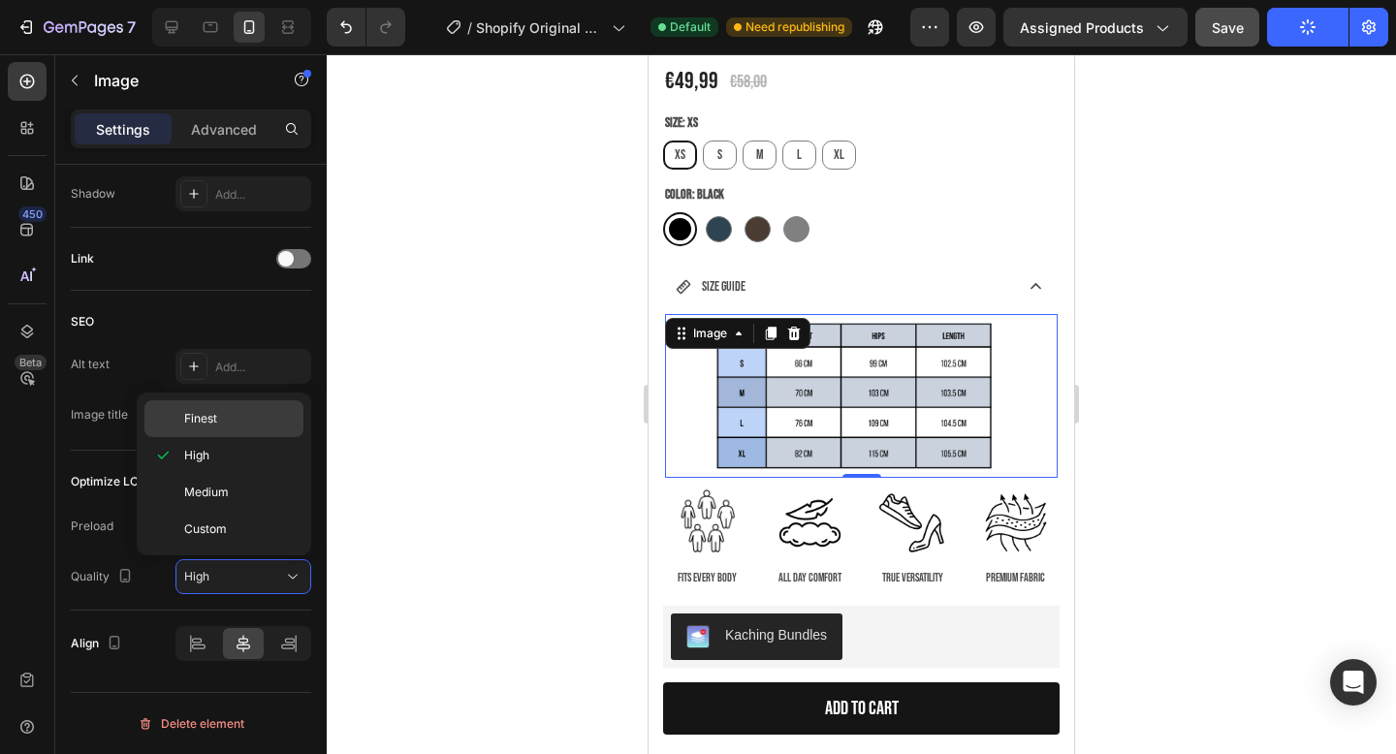
click at [209, 413] on span "Finest" at bounding box center [200, 418] width 33 height 17
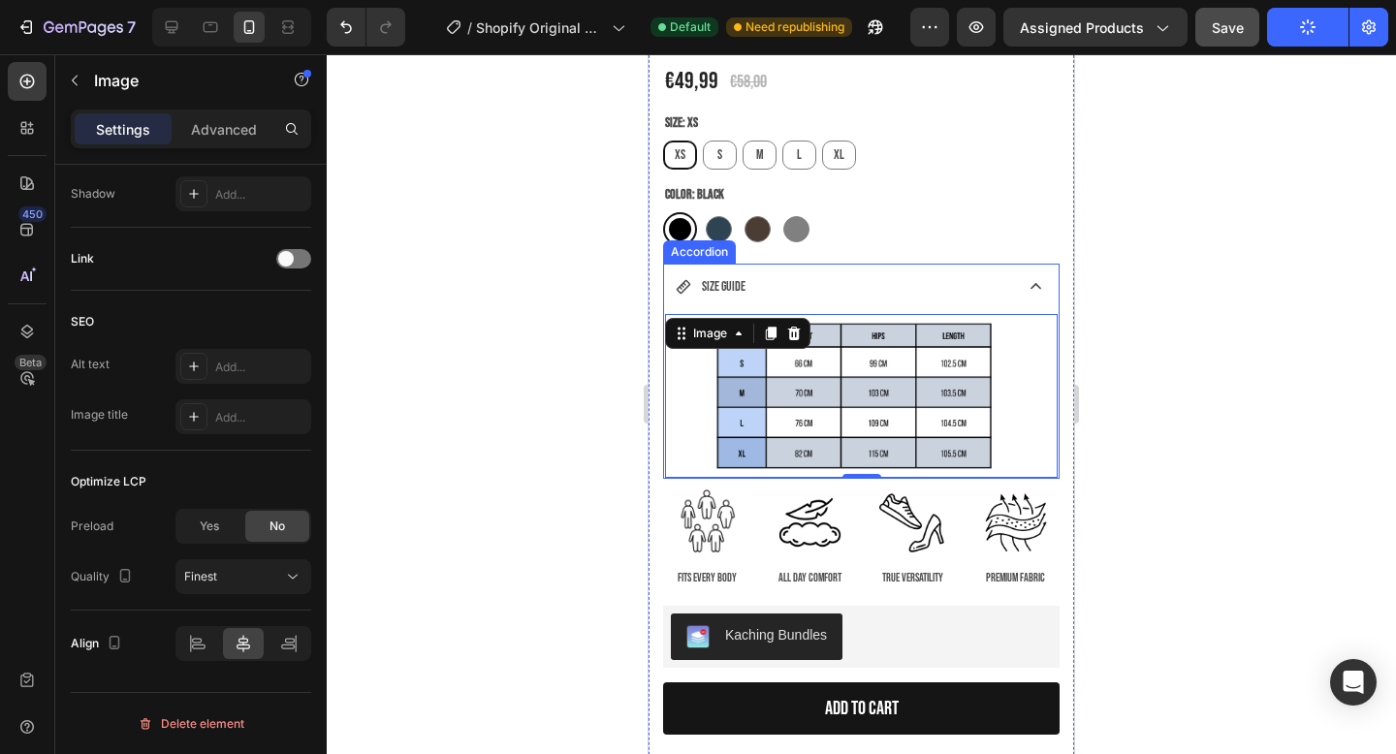
scroll to position [666, 0]
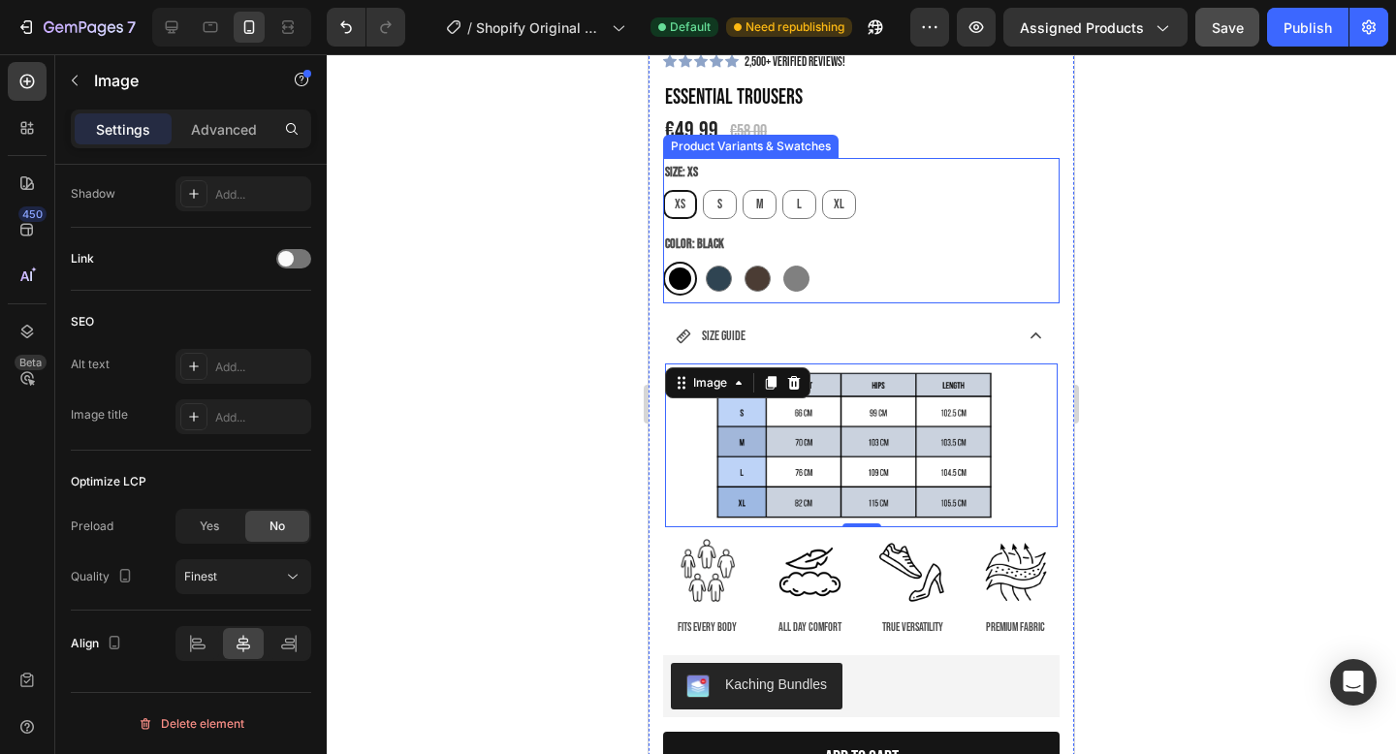
click at [887, 252] on div "Color: Black Black Black Blue Blue Brown Brown [PERSON_NAME]" at bounding box center [861, 263] width 397 height 66
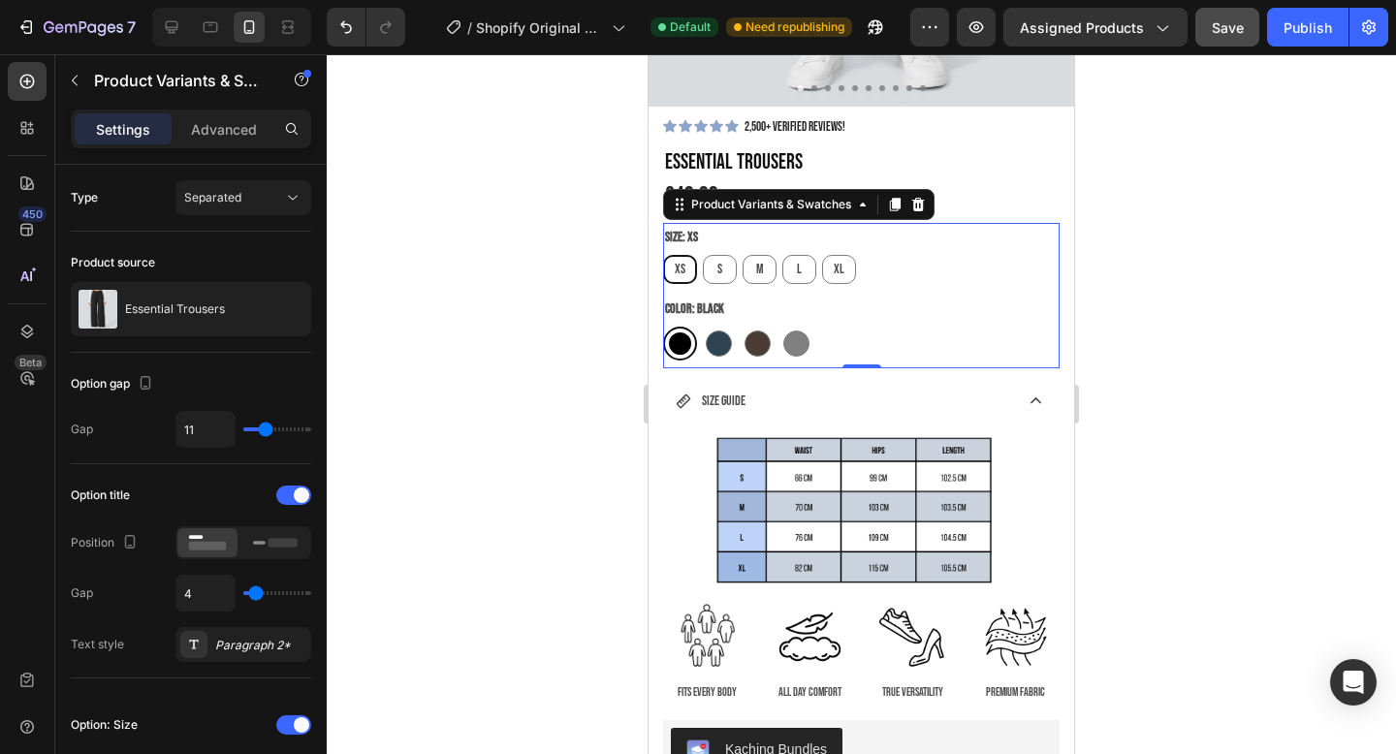
scroll to position [584, 0]
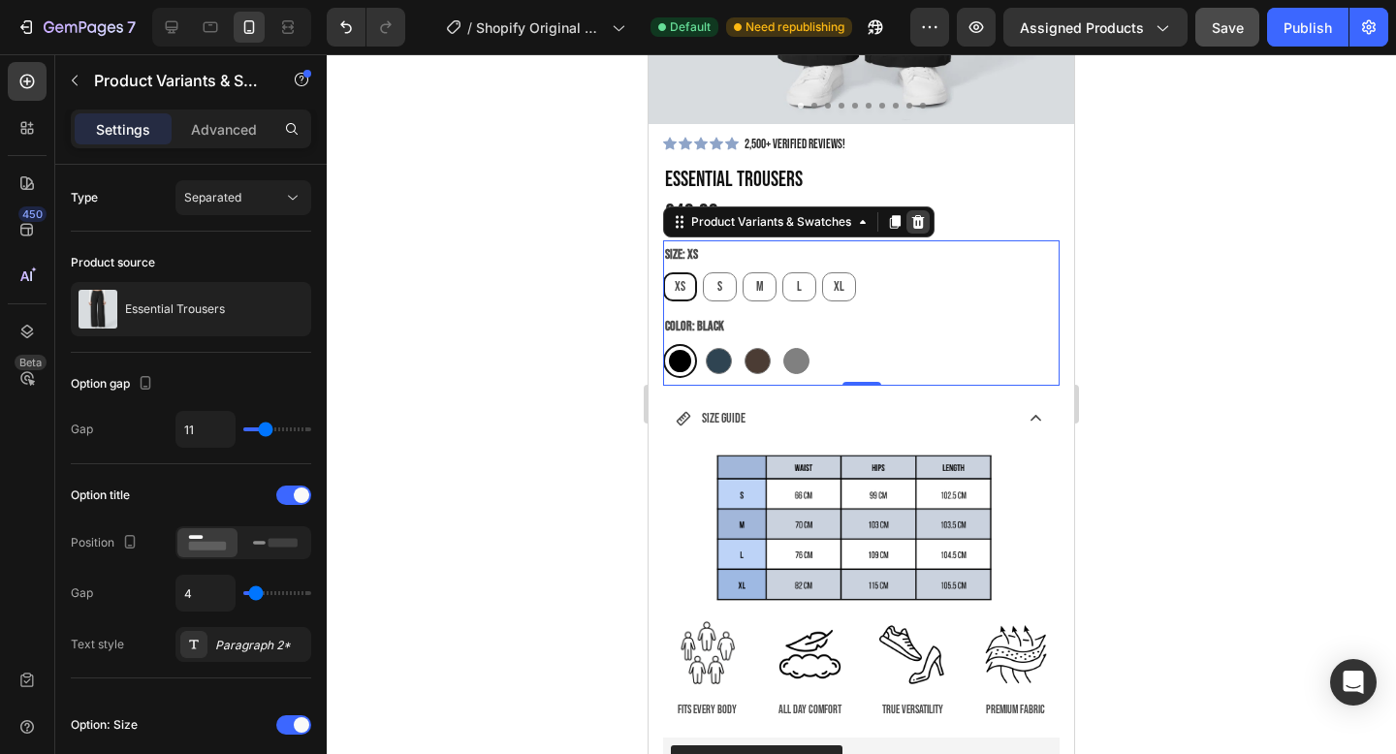
click at [920, 221] on icon at bounding box center [919, 222] width 16 height 16
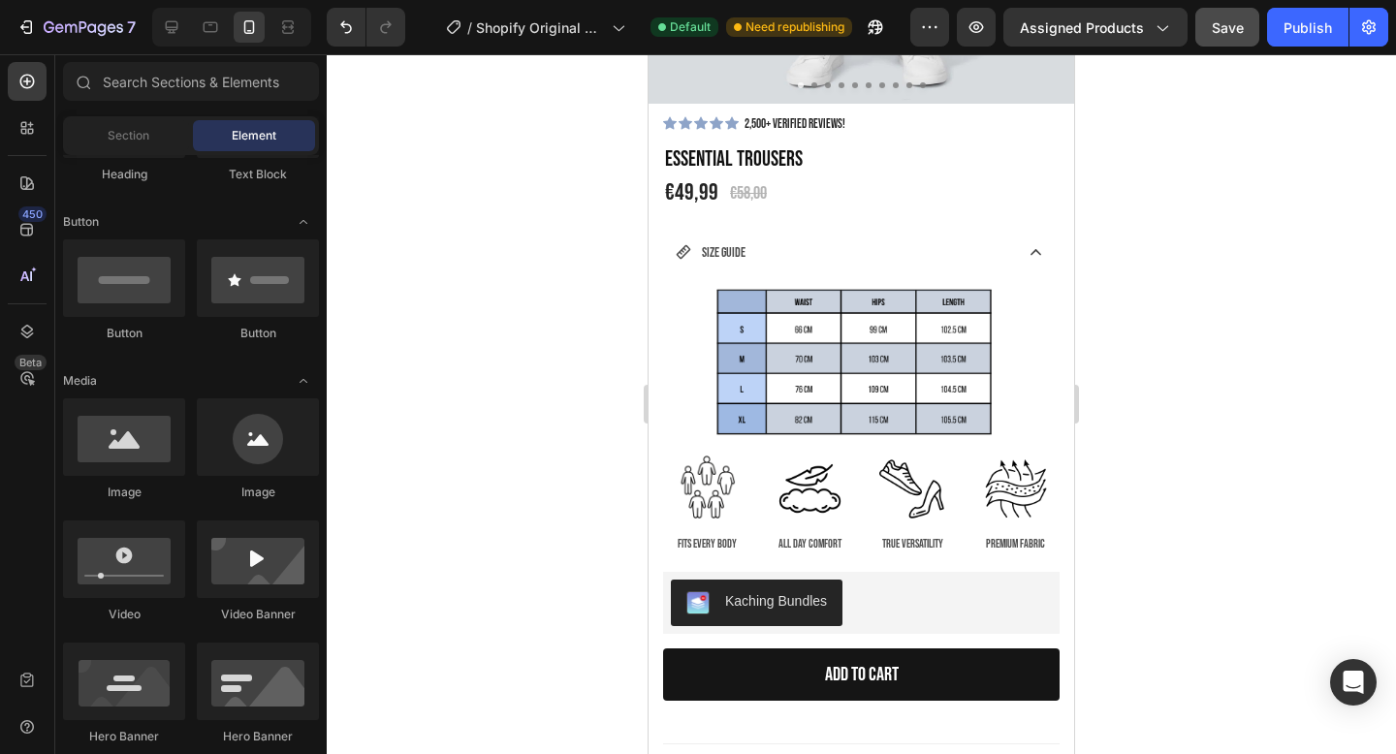
scroll to position [606, 0]
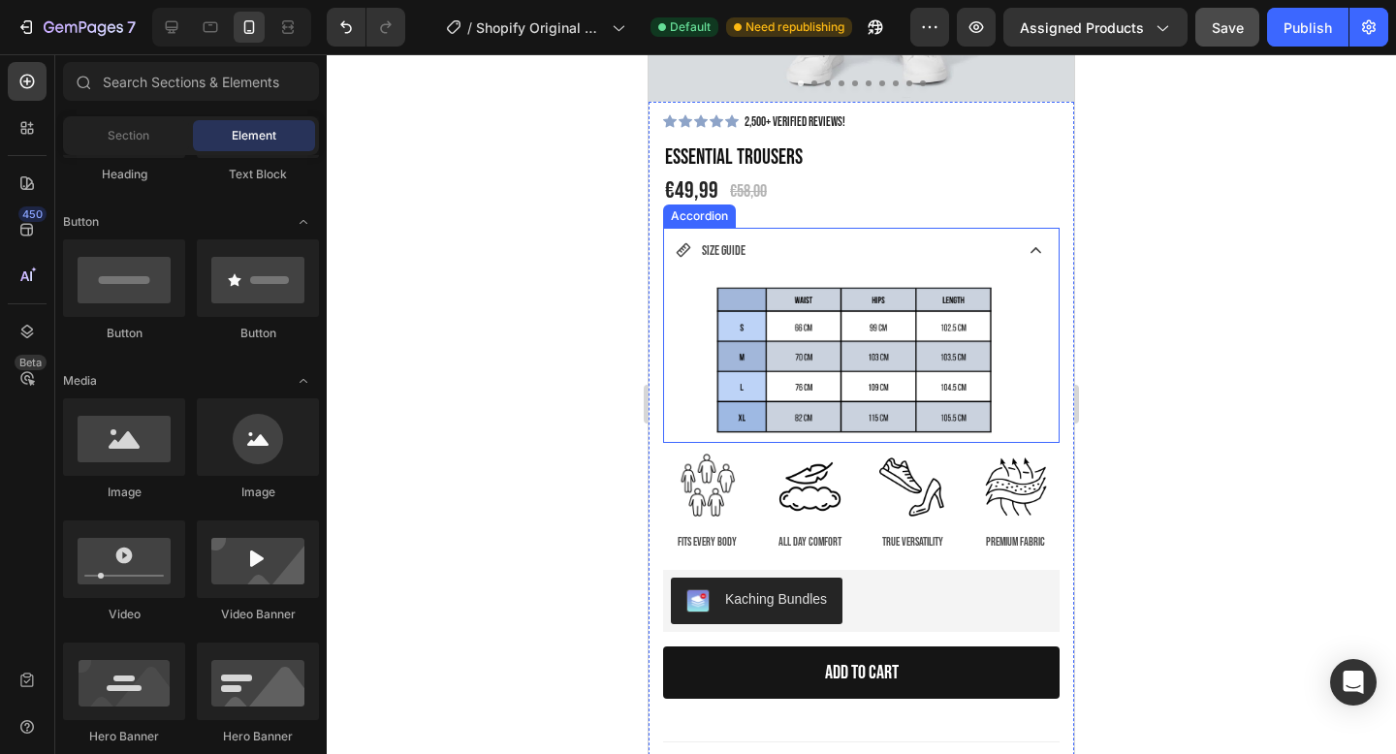
click at [931, 248] on div "SIZE GUIDE" at bounding box center [843, 251] width 334 height 30
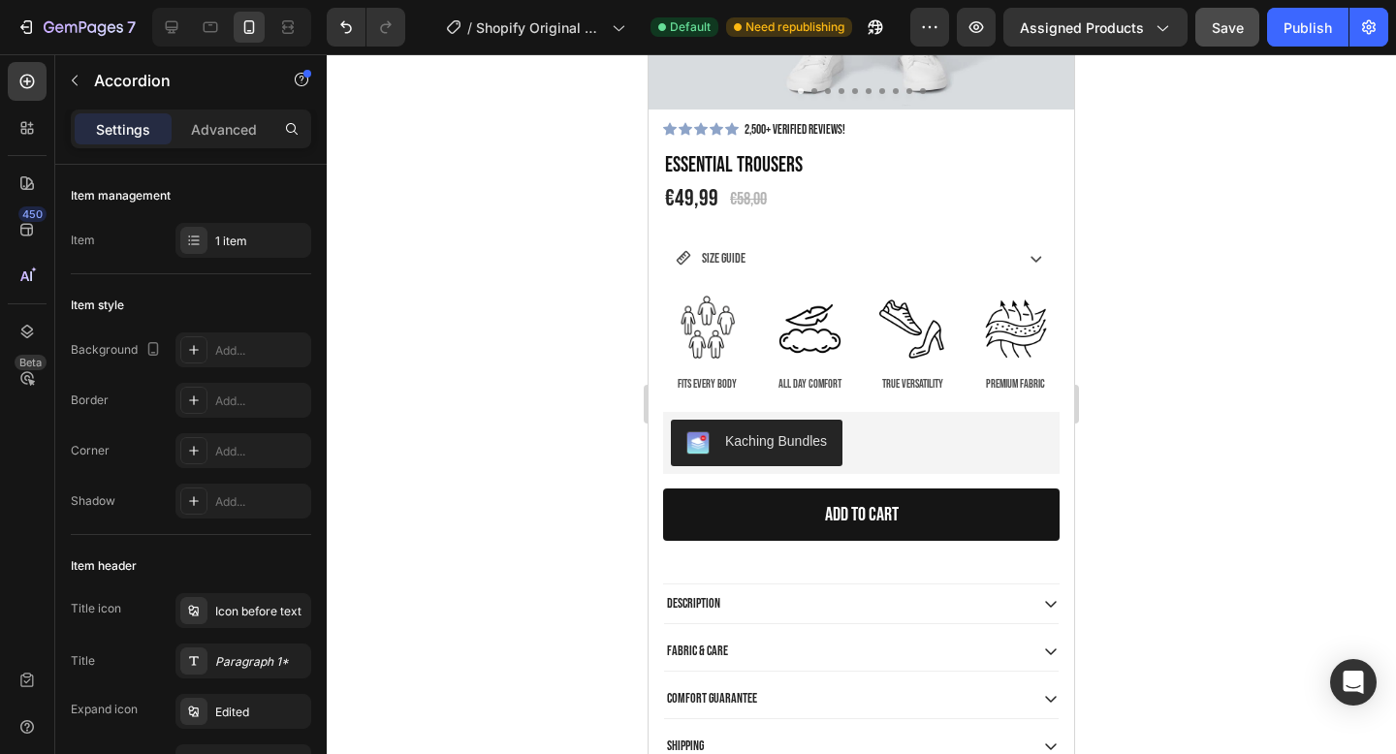
scroll to position [577, 0]
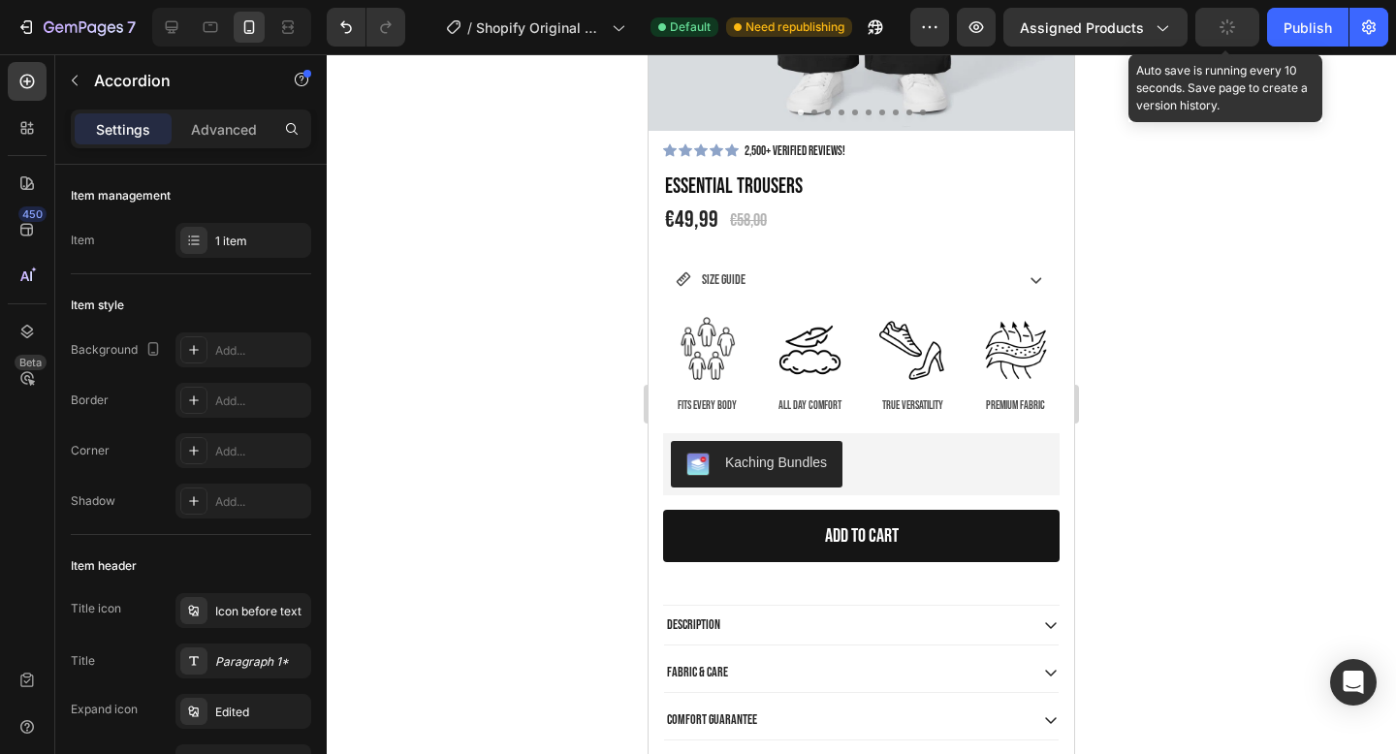
click at [1233, 31] on icon "button" at bounding box center [1227, 26] width 19 height 19
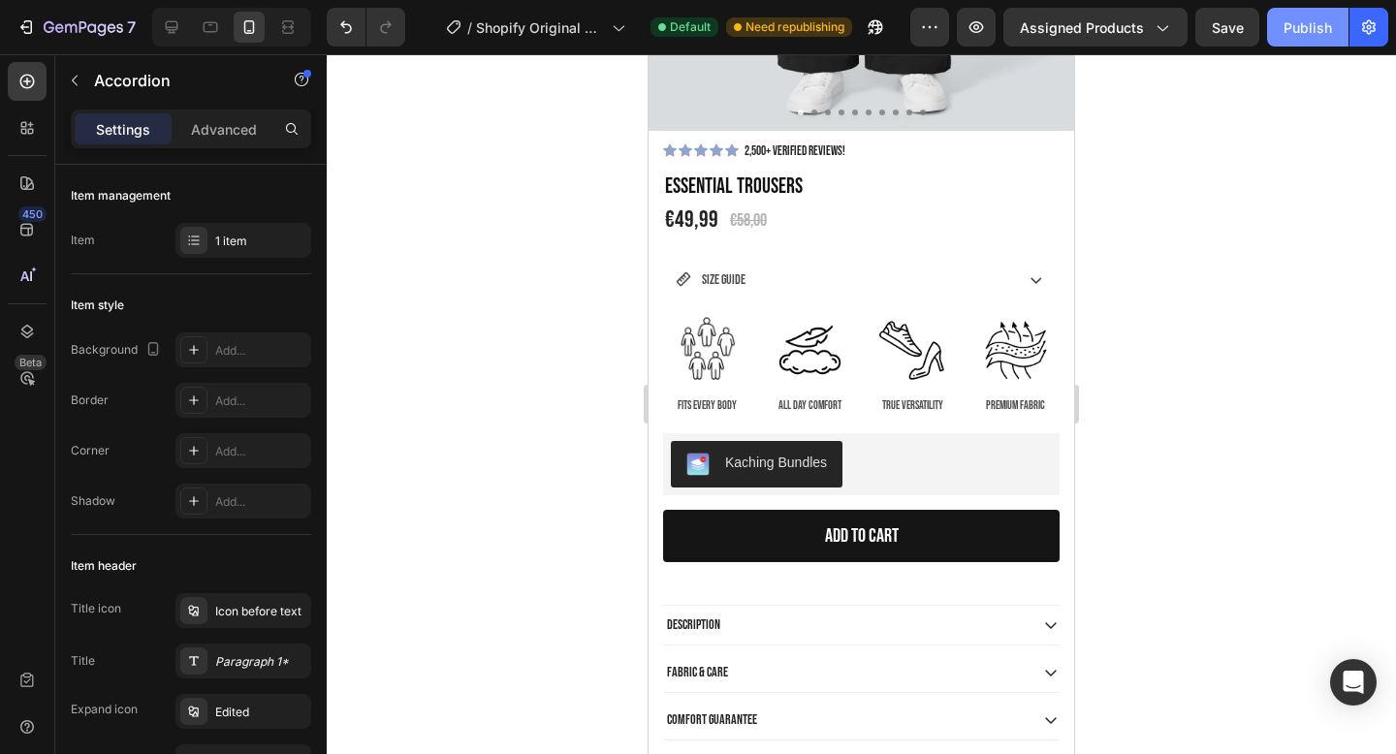
click at [1315, 29] on div "Publish" at bounding box center [1308, 27] width 48 height 20
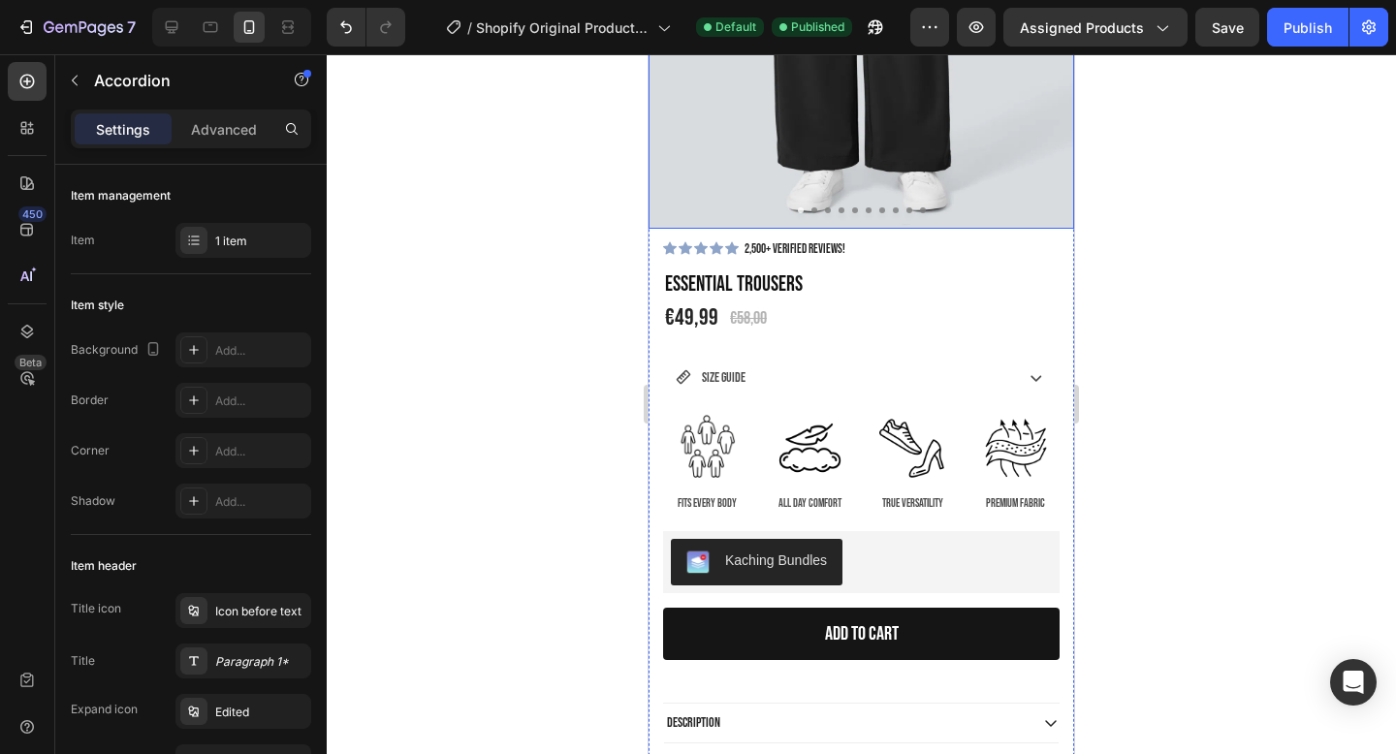
scroll to position [489, 0]
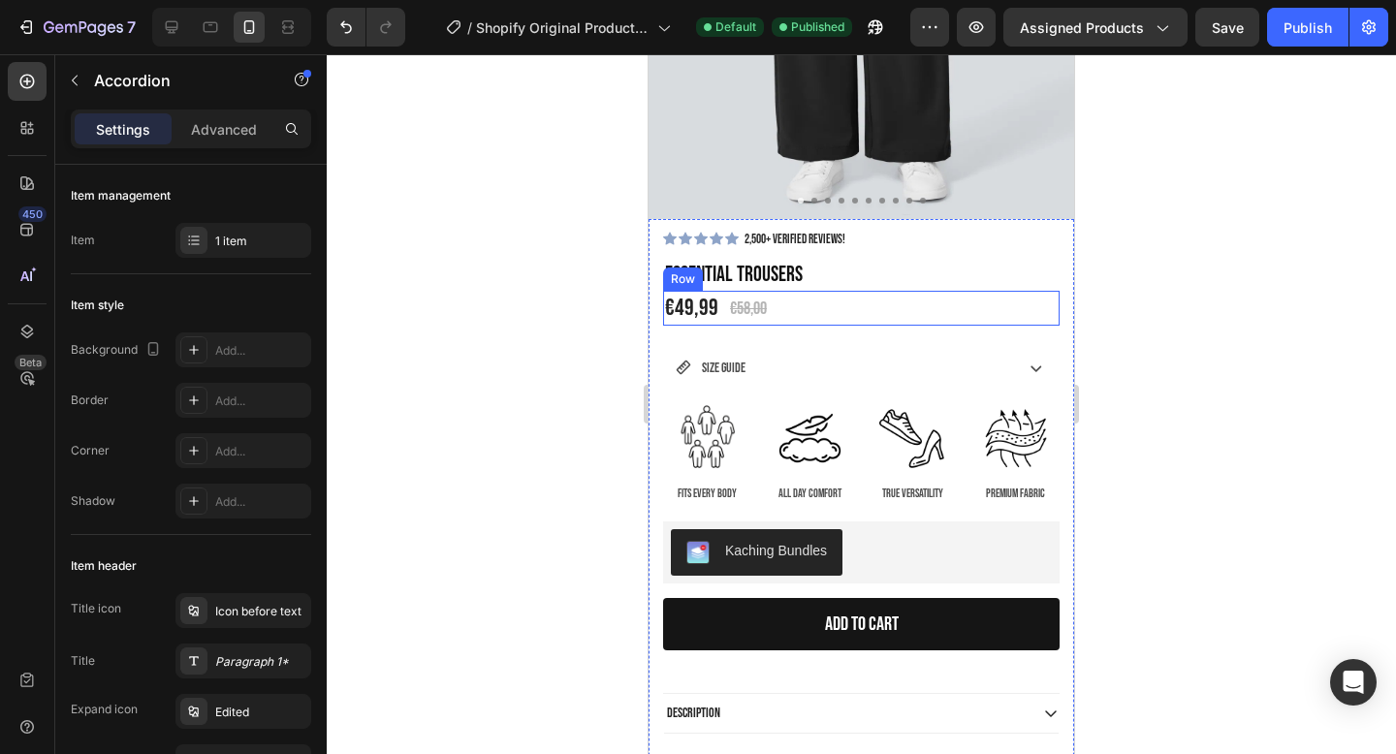
click at [791, 306] on div "€49,99 Product Price Product Price €58,00 Product Price Product Price Row" at bounding box center [861, 308] width 397 height 34
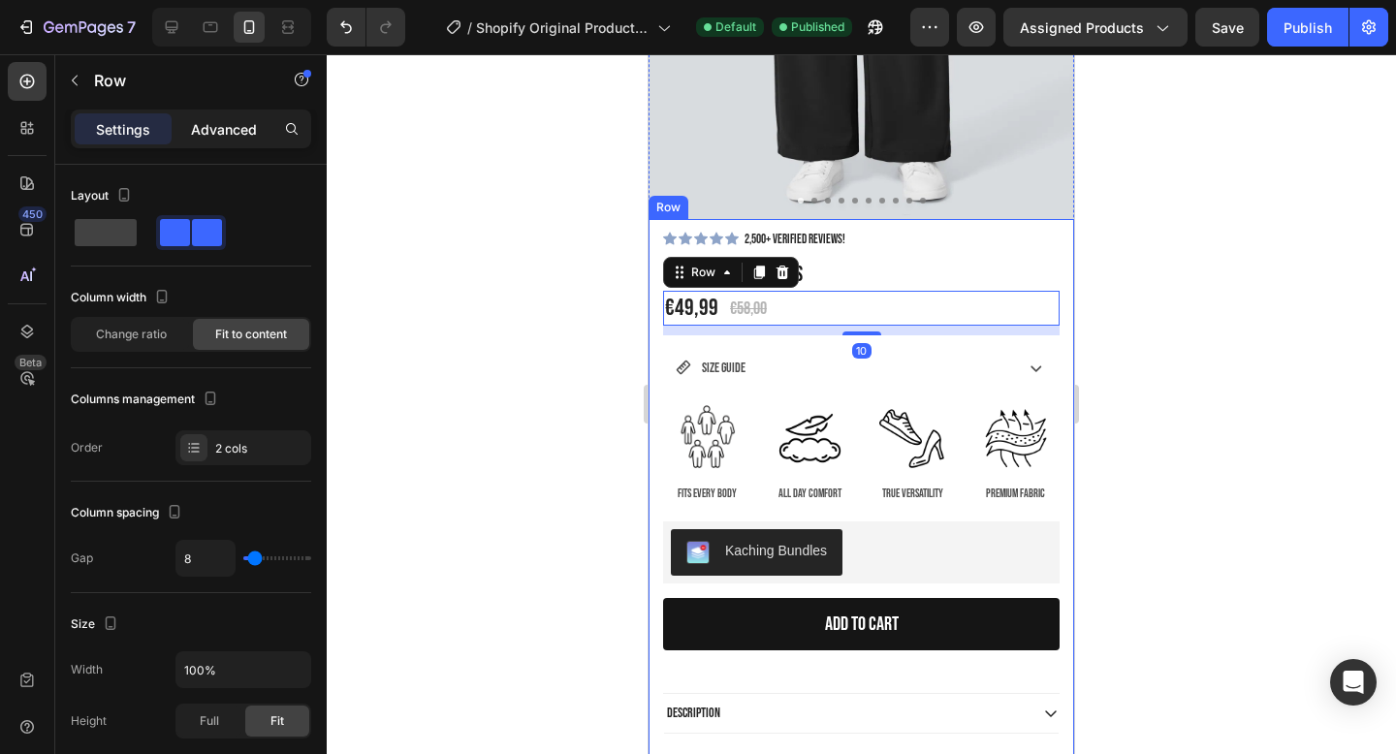
click at [231, 127] on p "Advanced" at bounding box center [224, 129] width 66 height 20
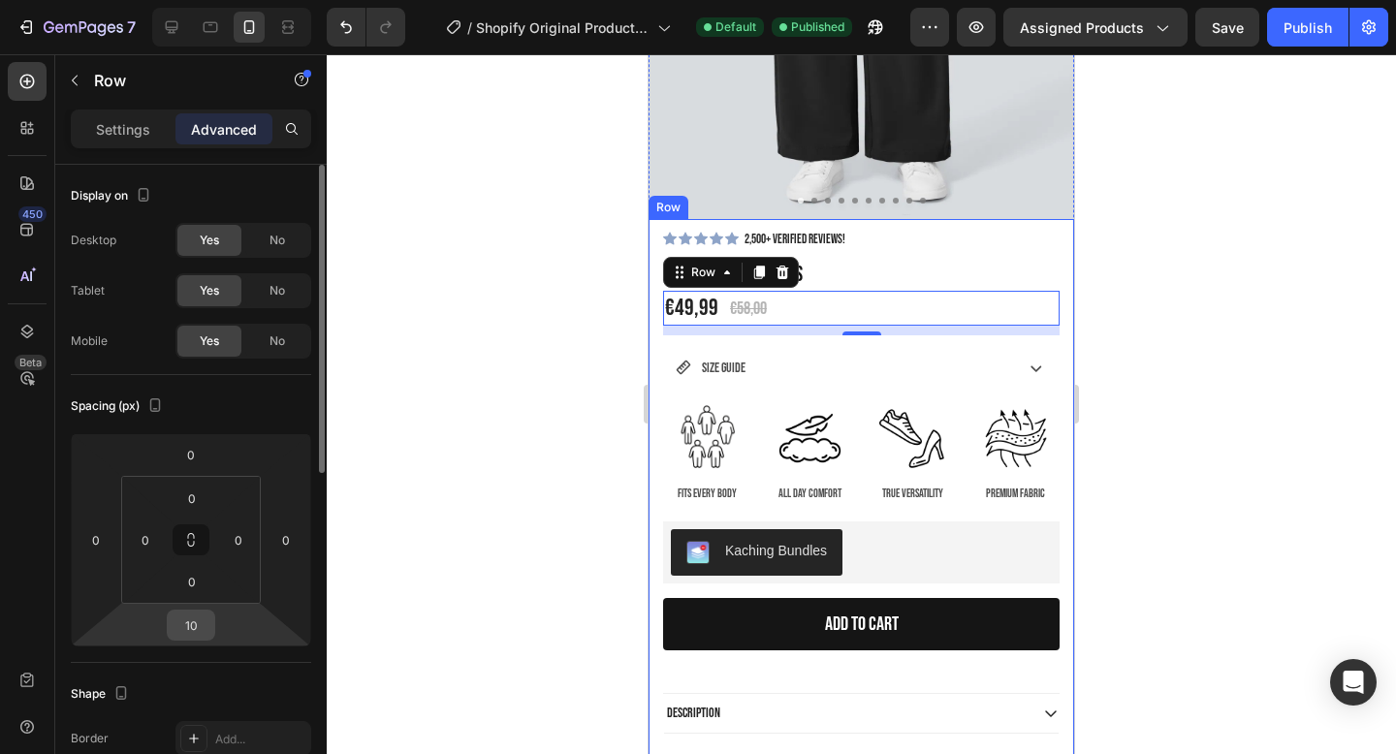
click at [196, 632] on input "10" at bounding box center [191, 625] width 39 height 29
type input "0"
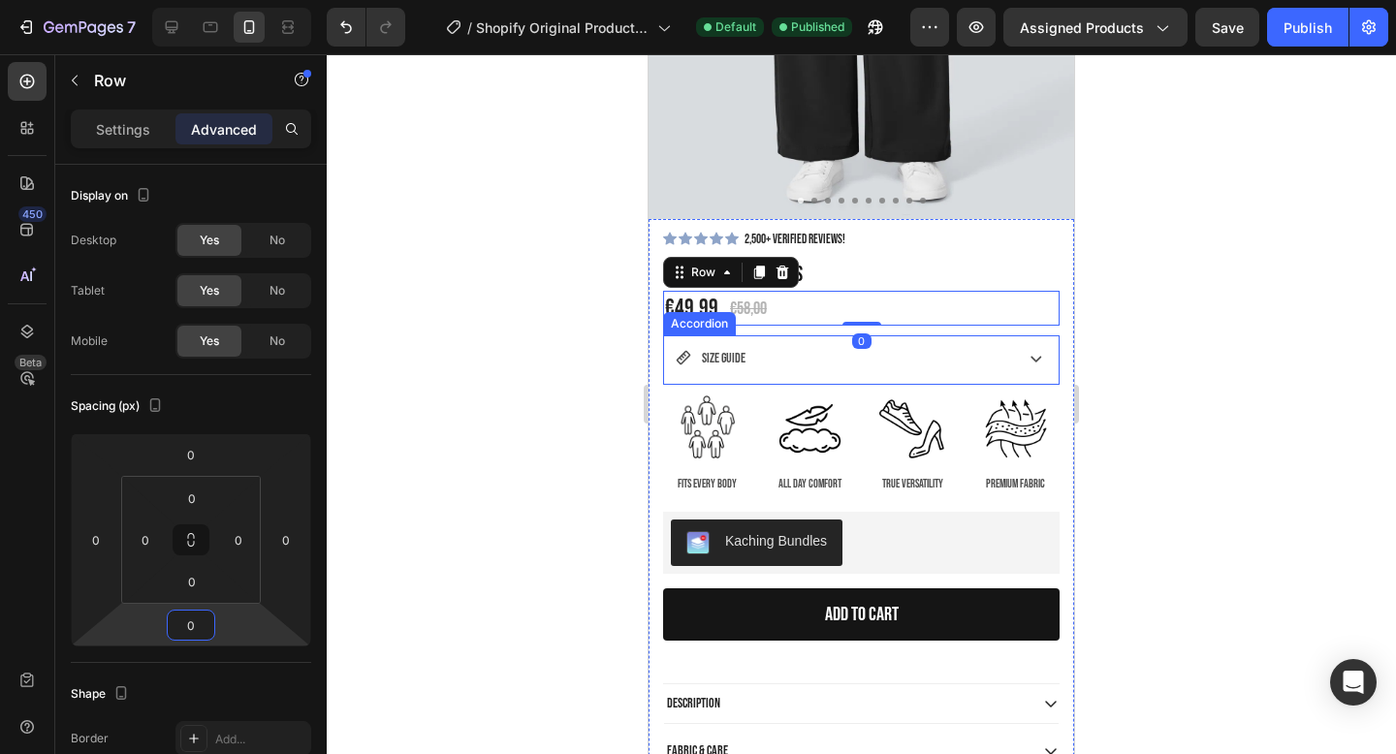
click at [814, 355] on div "SIZE GUIDE" at bounding box center [843, 358] width 334 height 30
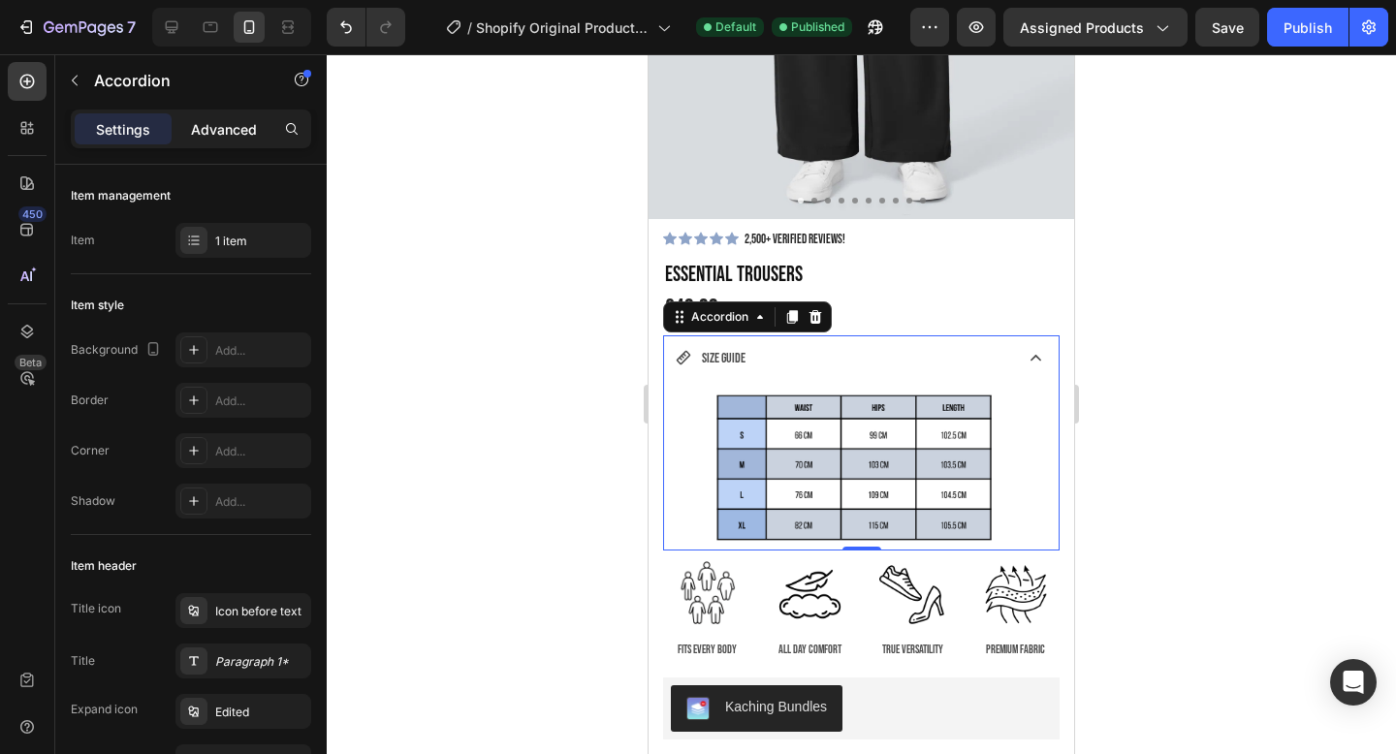
click at [232, 129] on p "Advanced" at bounding box center [224, 129] width 66 height 20
type input "100%"
type input "100"
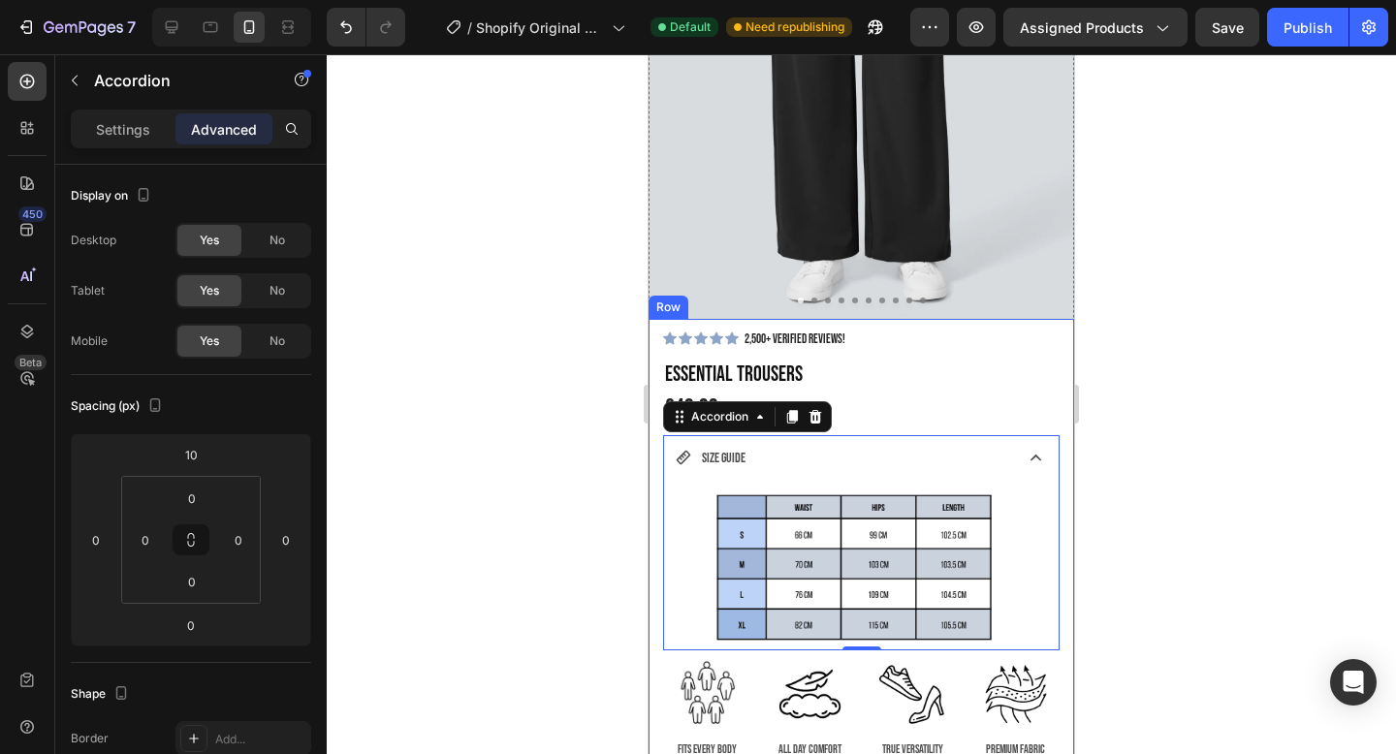
scroll to position [383, 0]
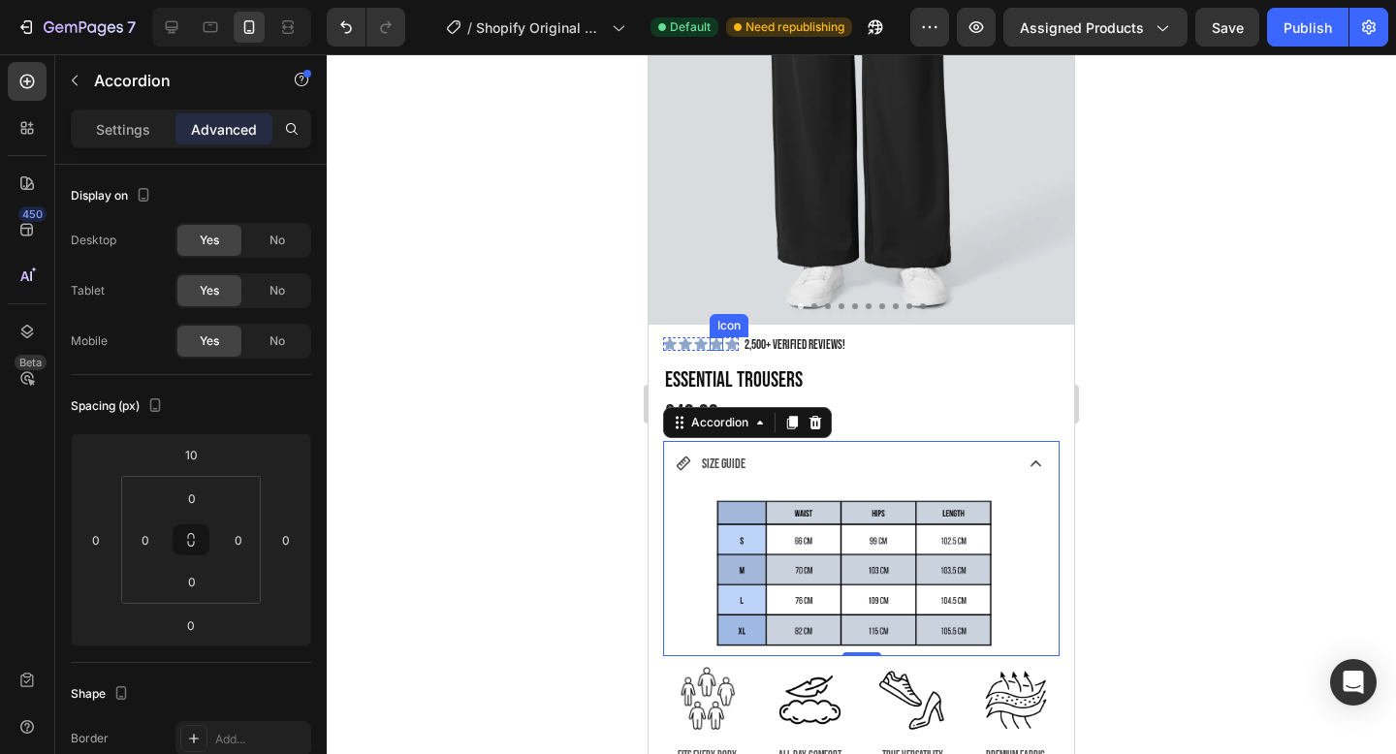
click at [720, 342] on icon at bounding box center [717, 344] width 14 height 13
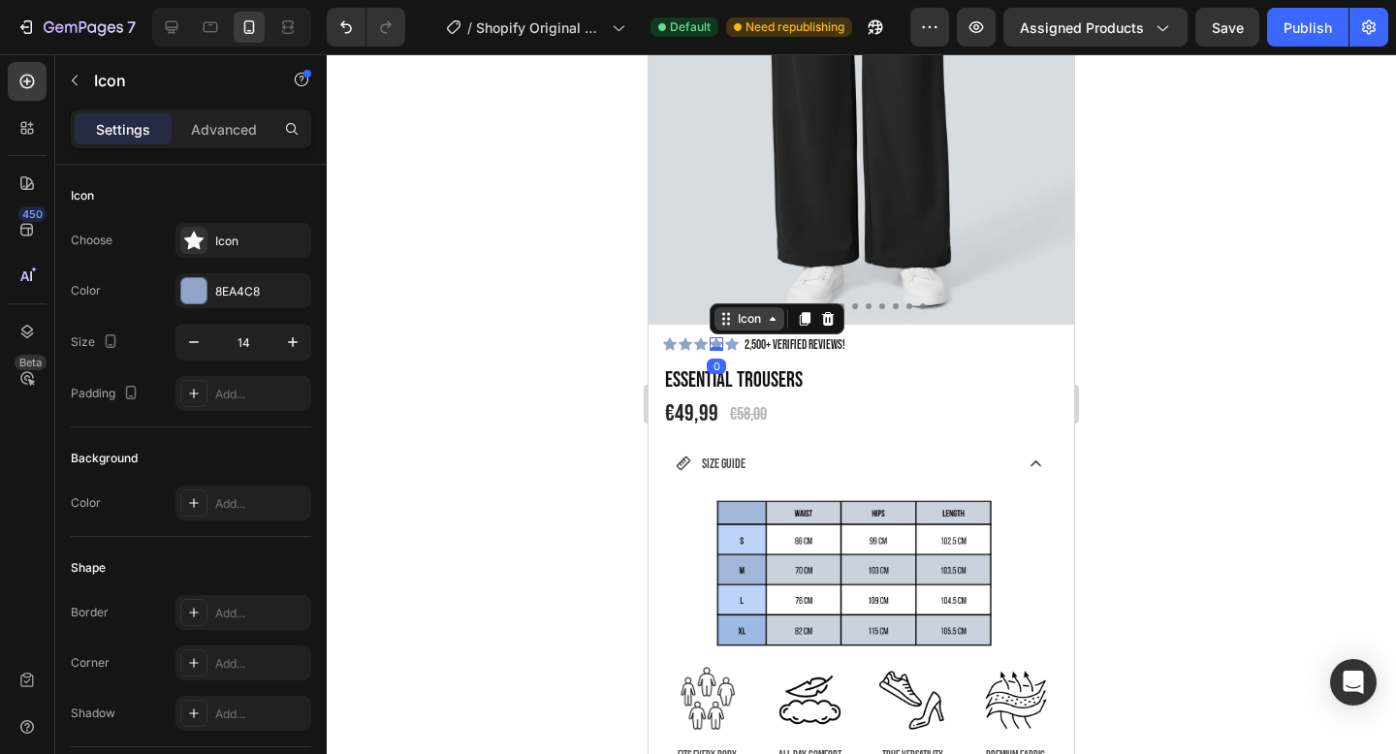
click at [775, 319] on icon at bounding box center [773, 319] width 6 height 4
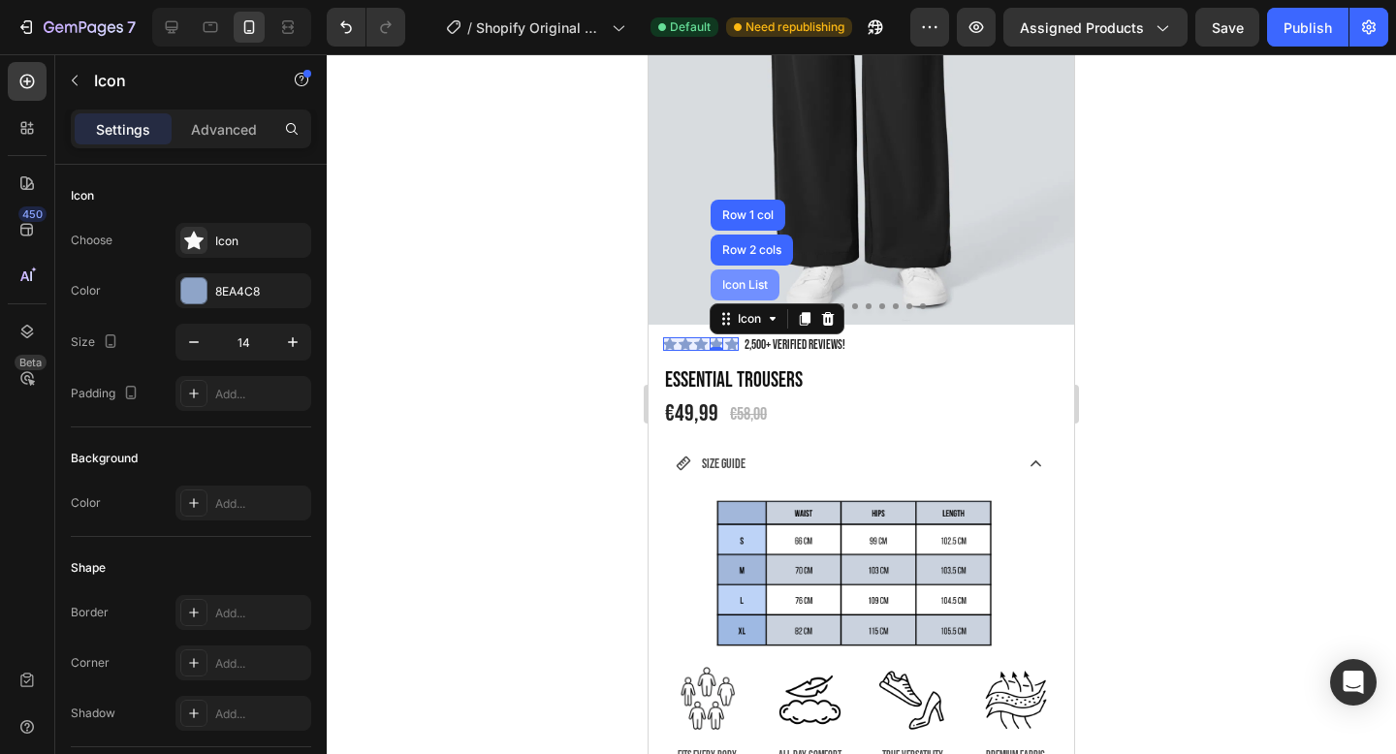
click at [736, 288] on div "Icon List" at bounding box center [745, 285] width 53 height 12
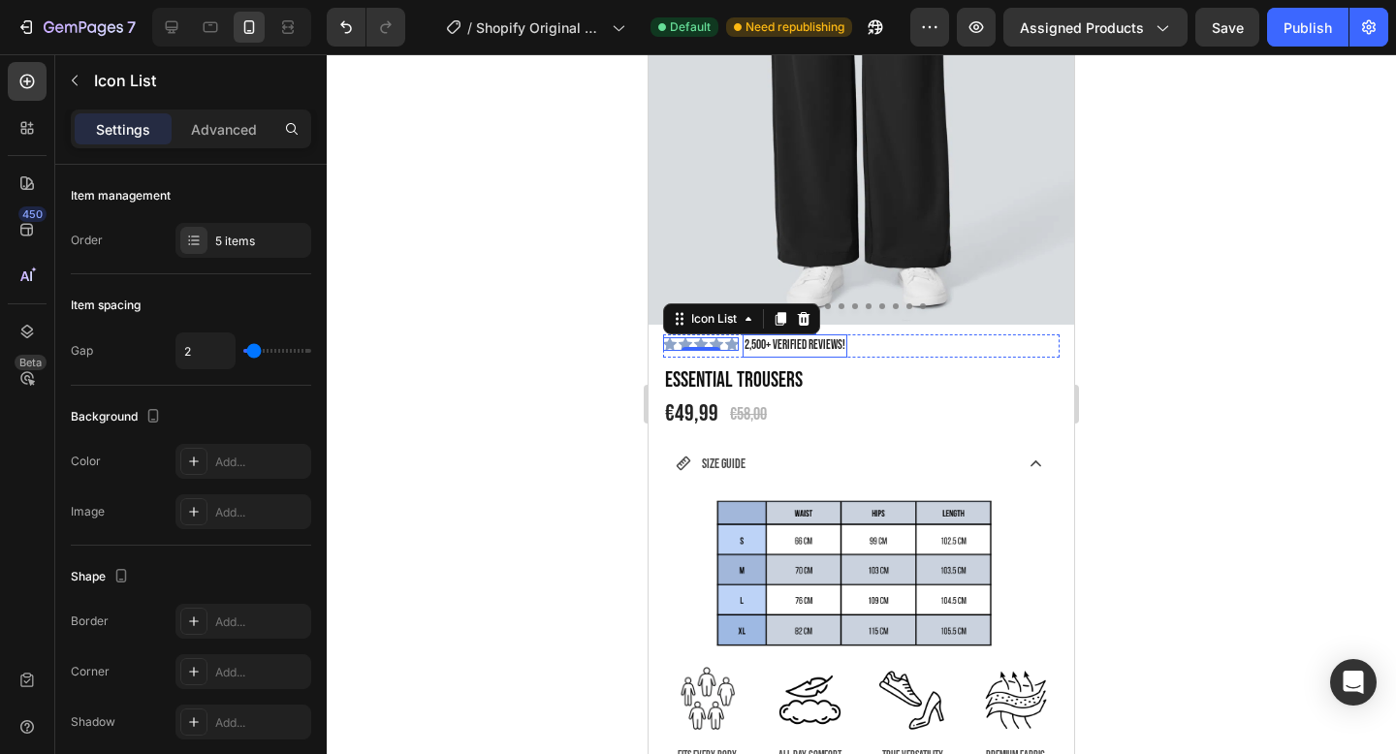
click at [765, 347] on p "2,500+ Verified Reviews!" at bounding box center [795, 346] width 101 height 19
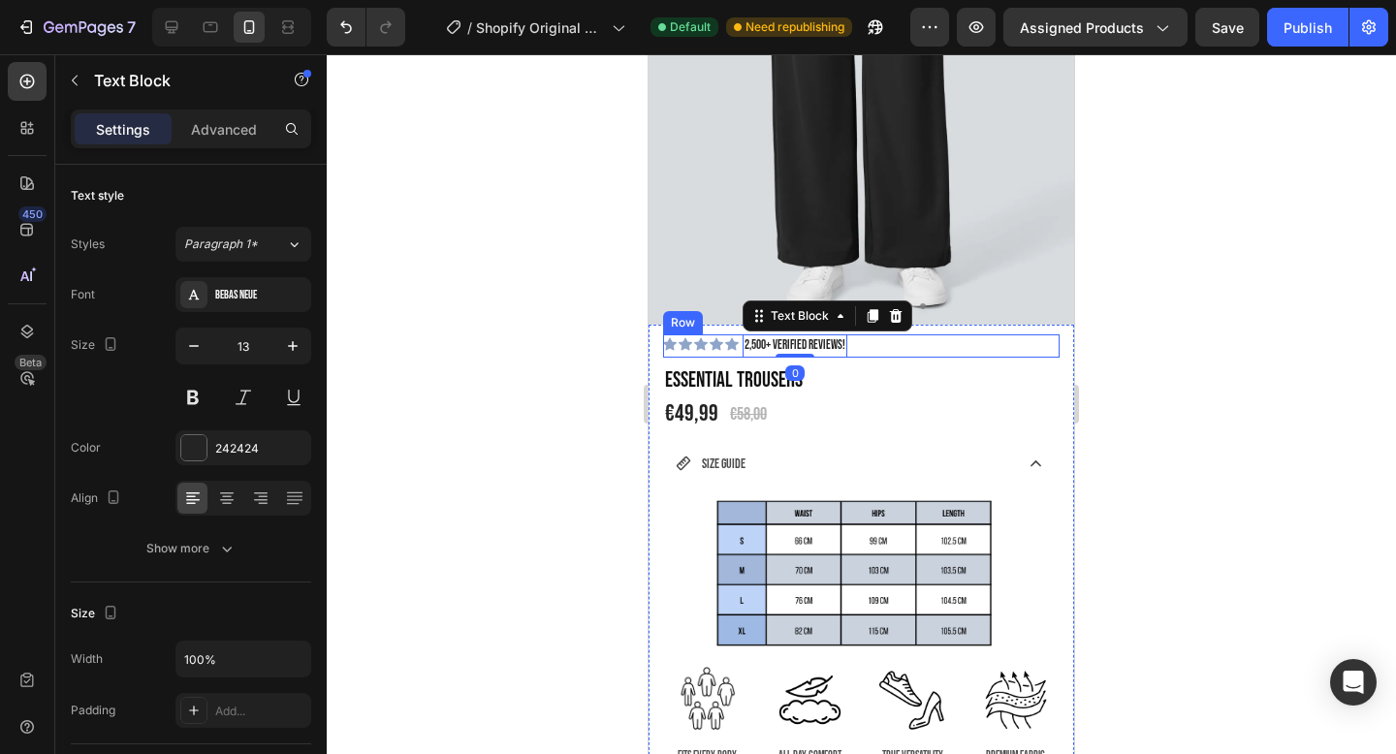
click at [871, 352] on div "Icon Icon Icon Icon Icon Icon List 2,500+ Verified Reviews! Text Block 0 Row" at bounding box center [861, 346] width 397 height 23
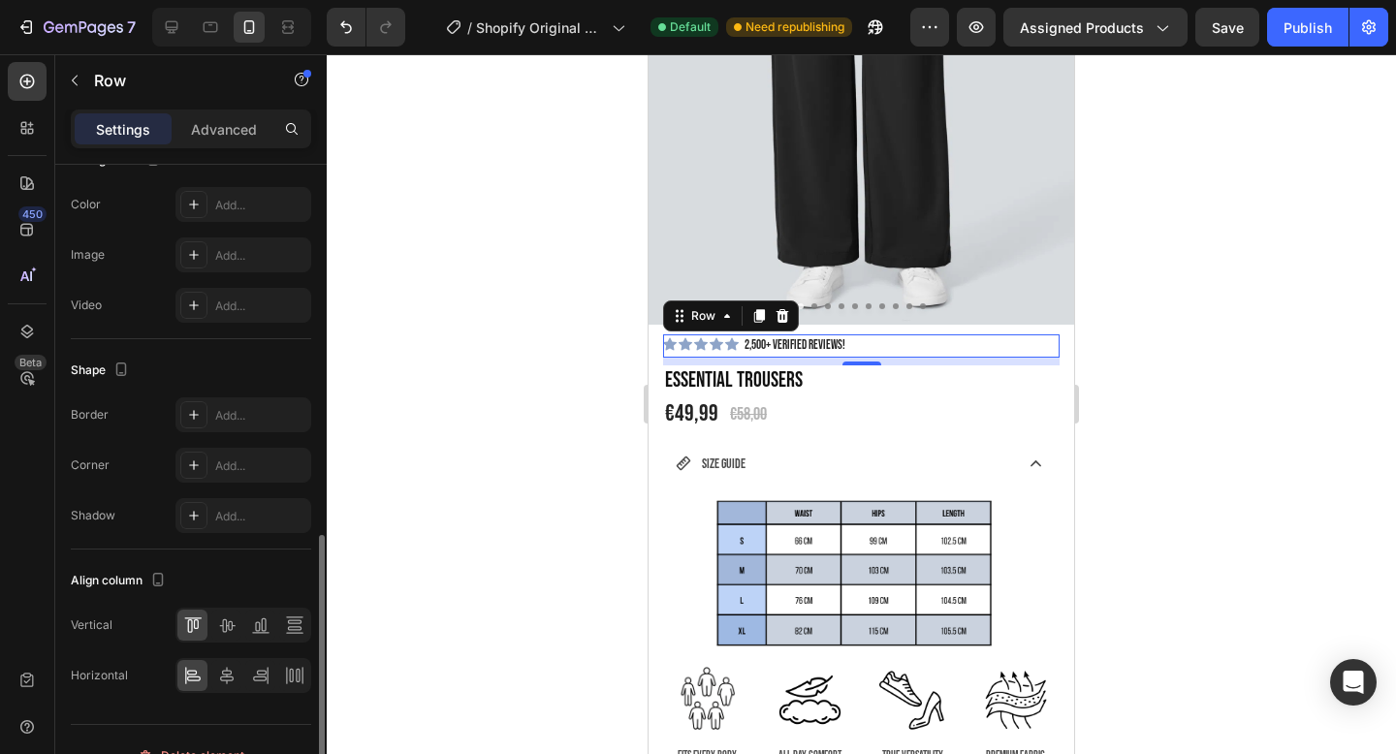
scroll to position [709, 0]
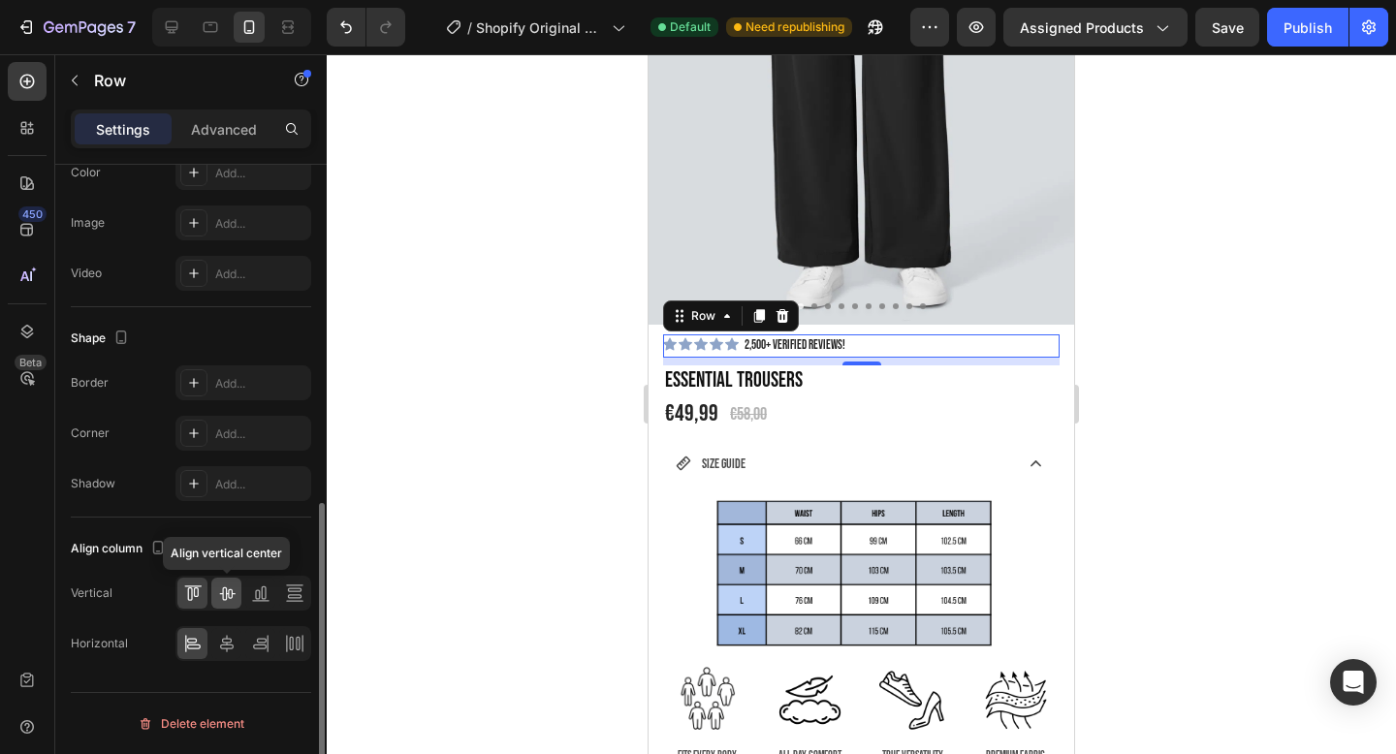
click at [223, 602] on icon at bounding box center [226, 593] width 19 height 19
click at [224, 642] on icon at bounding box center [227, 643] width 14 height 17
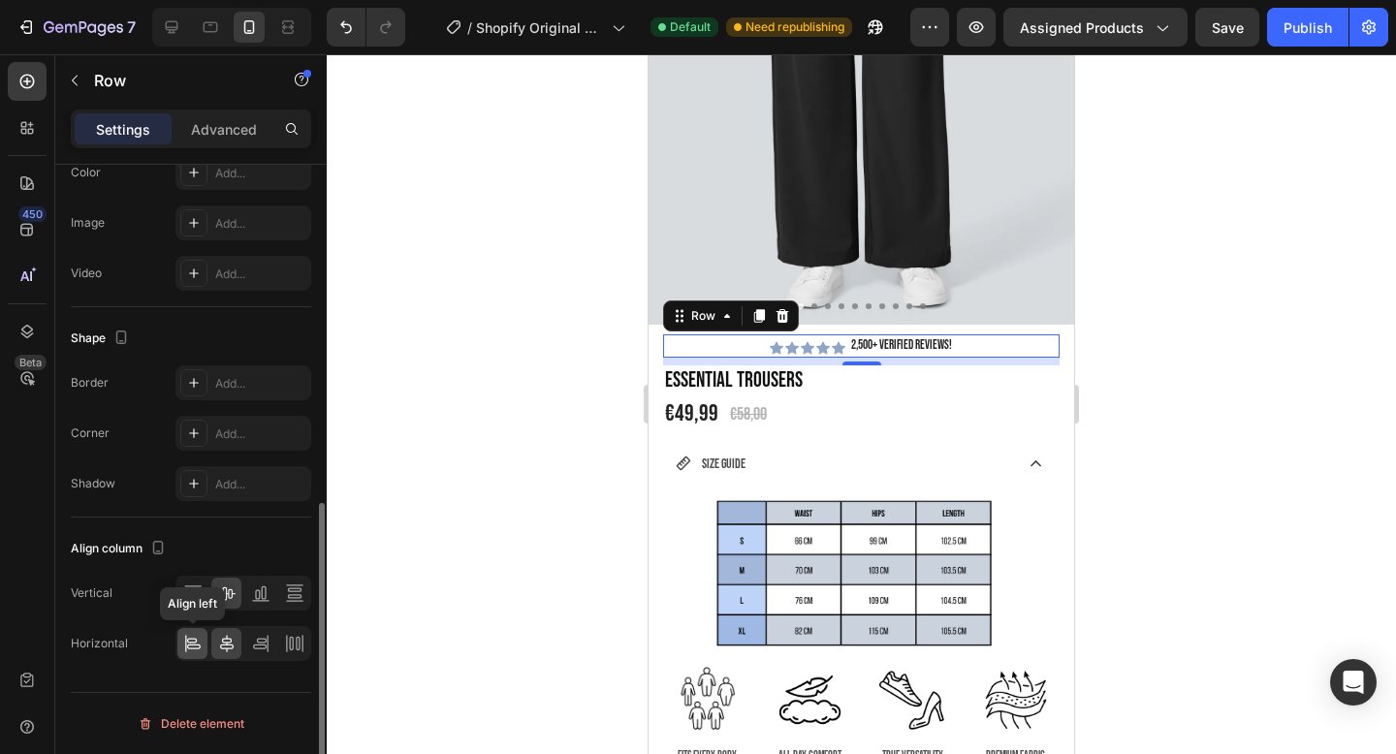
click at [188, 640] on icon at bounding box center [192, 643] width 19 height 19
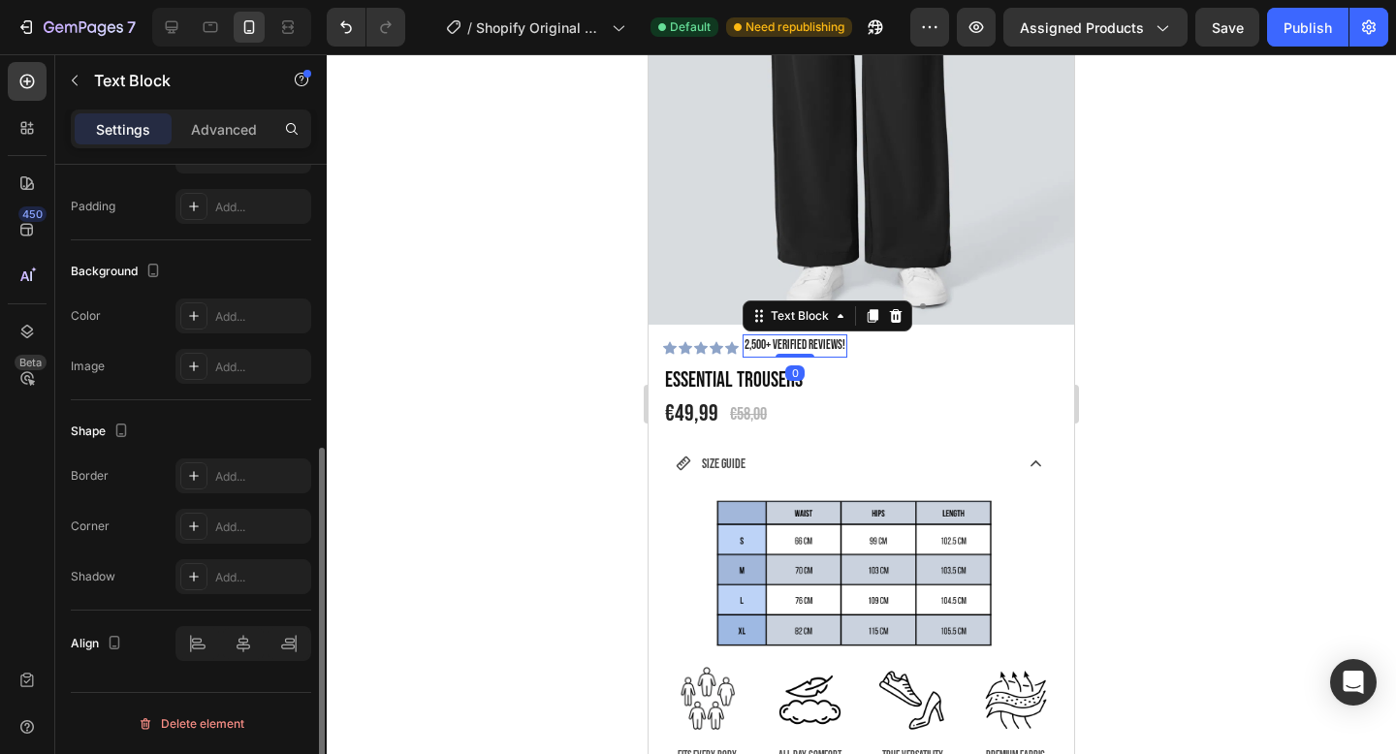
click at [813, 345] on p "2,500+ Verified Reviews!" at bounding box center [795, 346] width 101 height 19
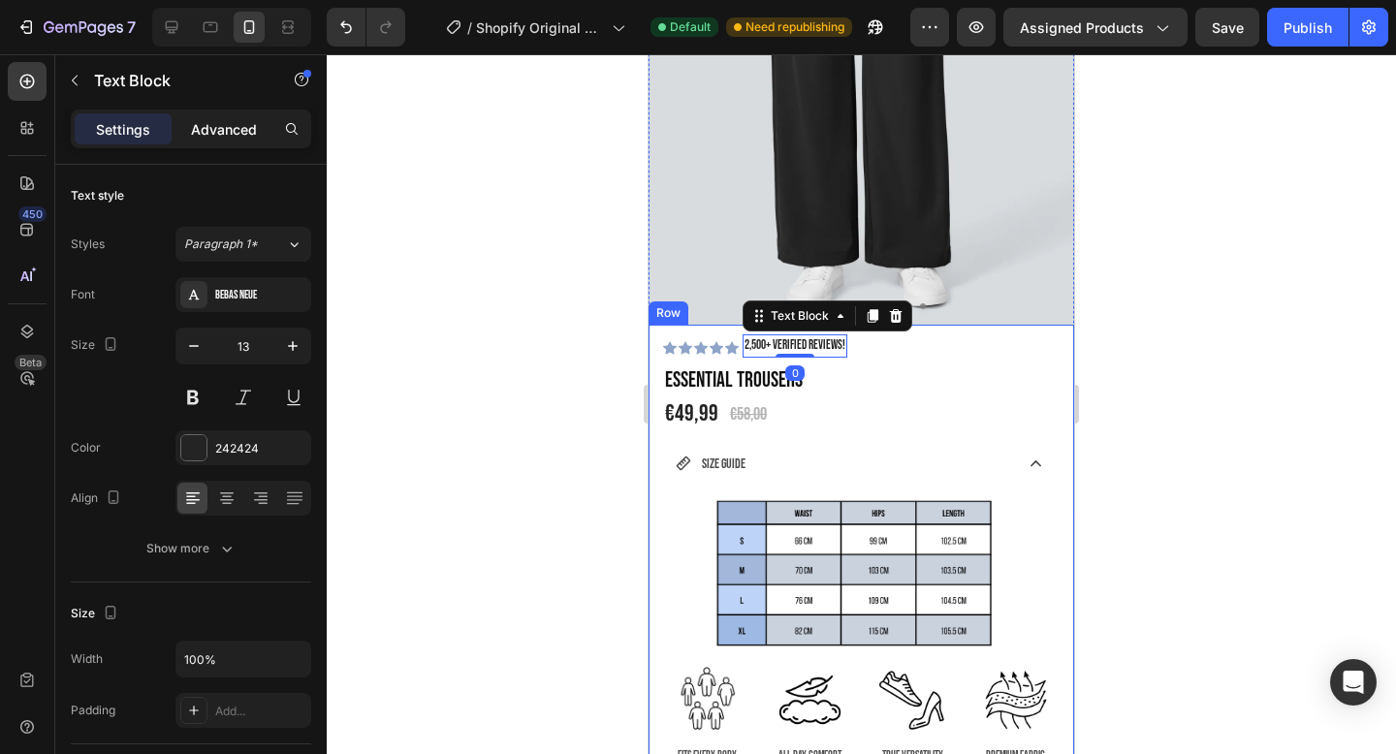
click at [242, 122] on p "Advanced" at bounding box center [224, 129] width 66 height 20
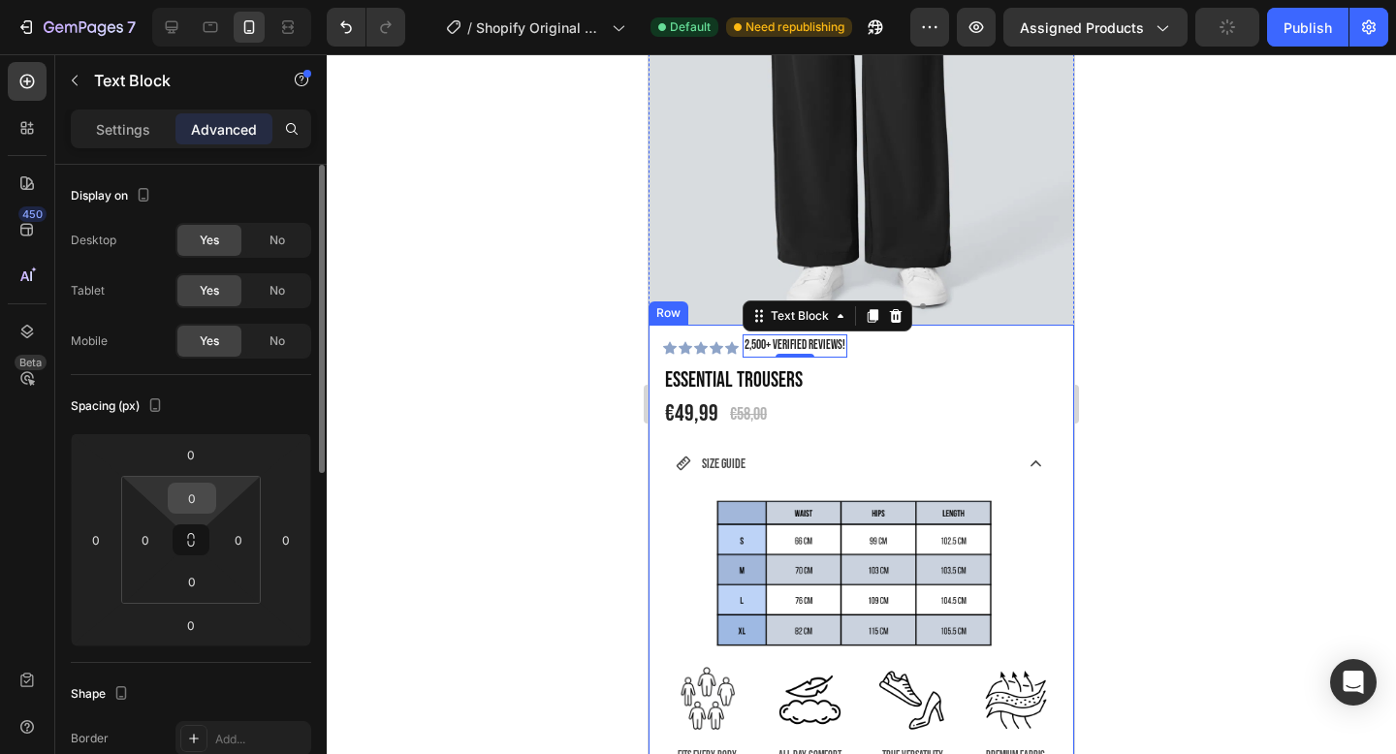
click at [194, 501] on input "0" at bounding box center [192, 498] width 39 height 29
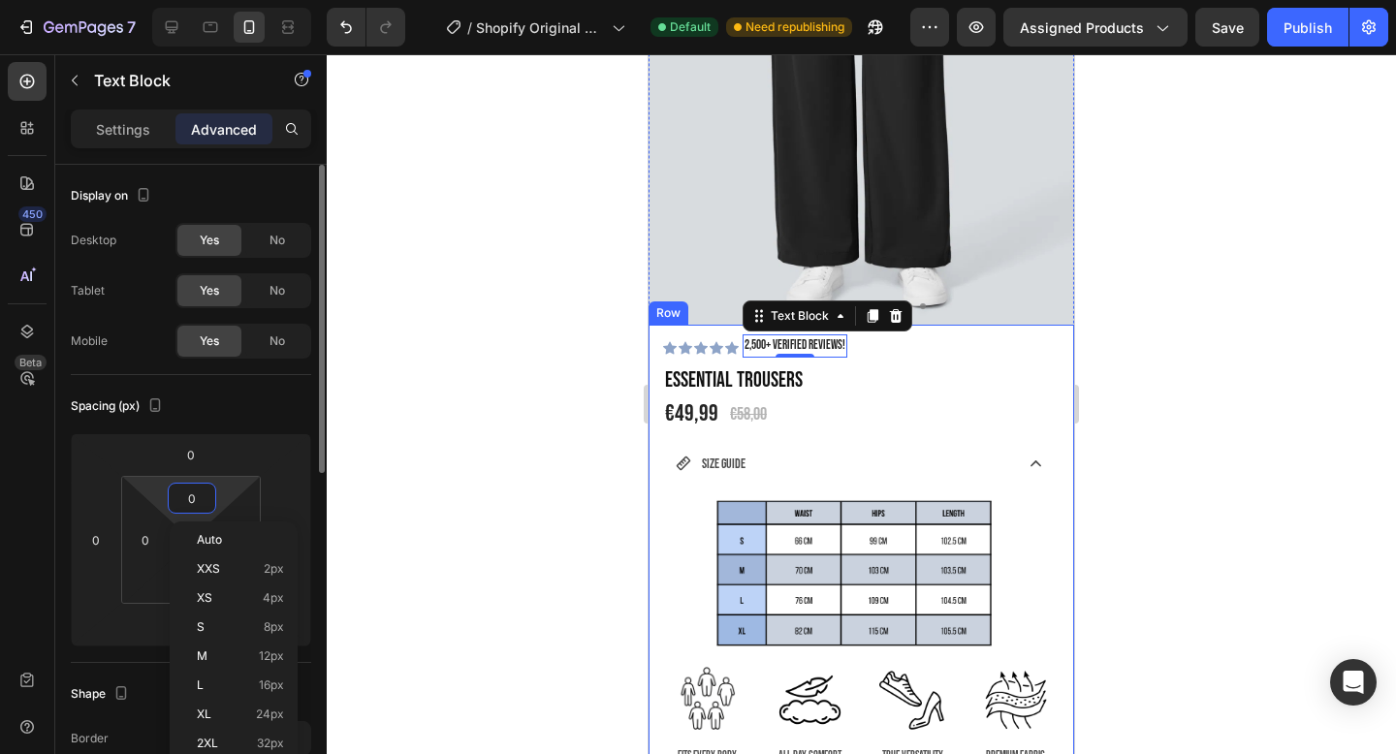
type input "2"
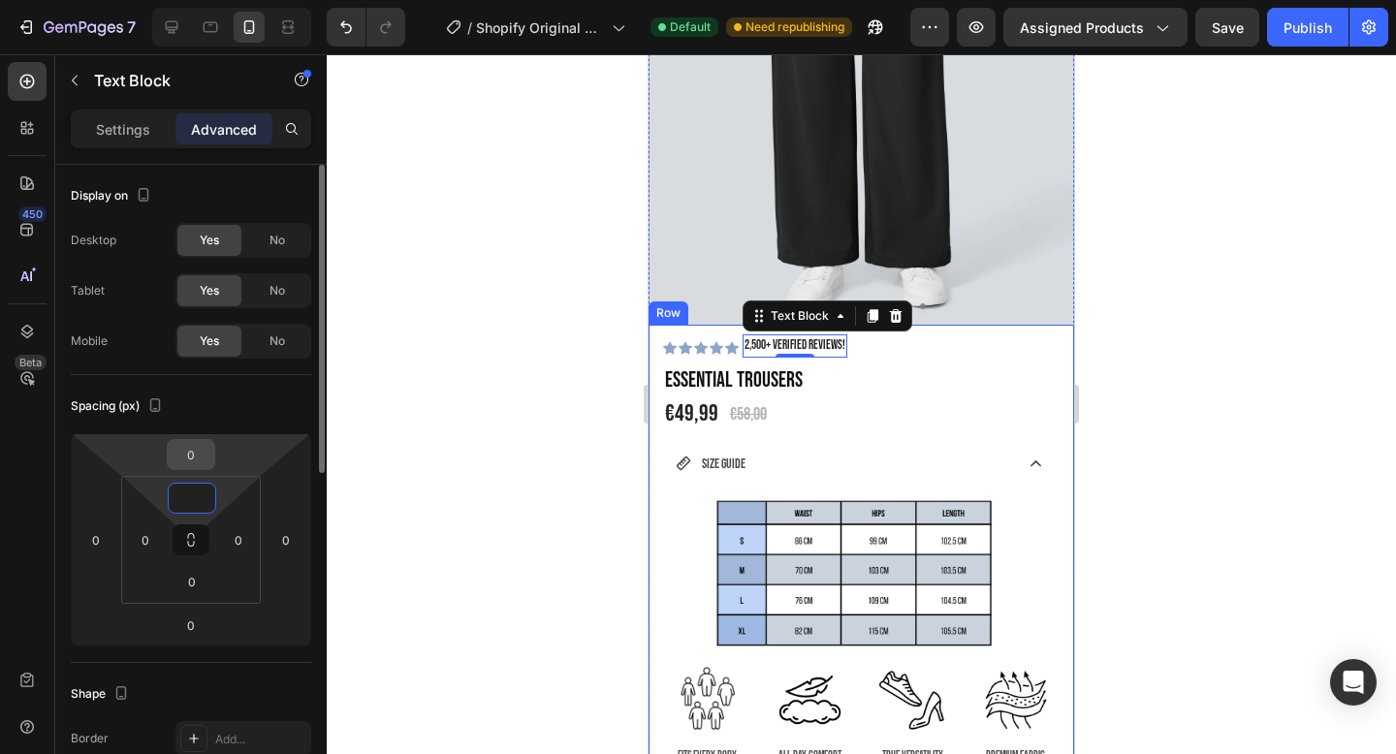
type input "0"
click at [197, 461] on input "0" at bounding box center [191, 454] width 39 height 29
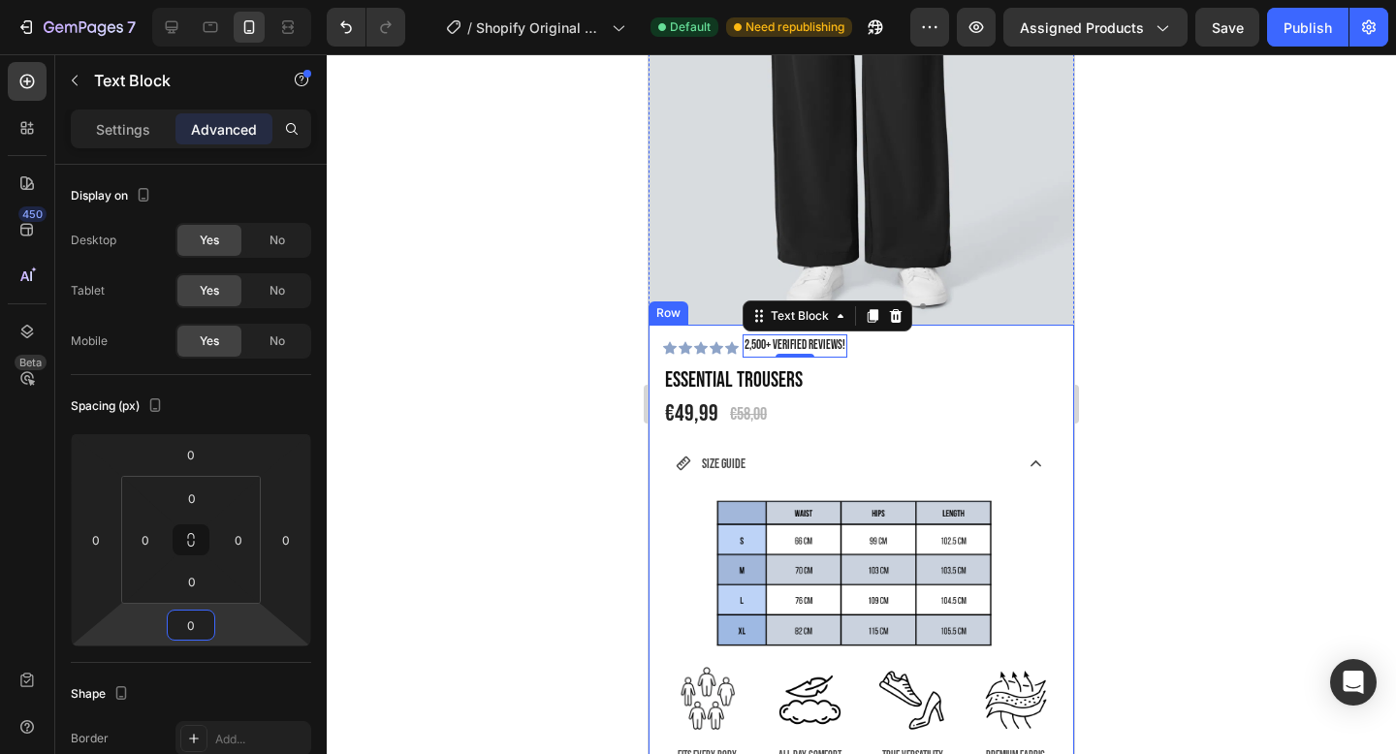
click at [146, 0] on html "7 / Shopify Original Product Template Default Need republishing Preview Assigne…" at bounding box center [698, 0] width 1396 height 0
type input "2"
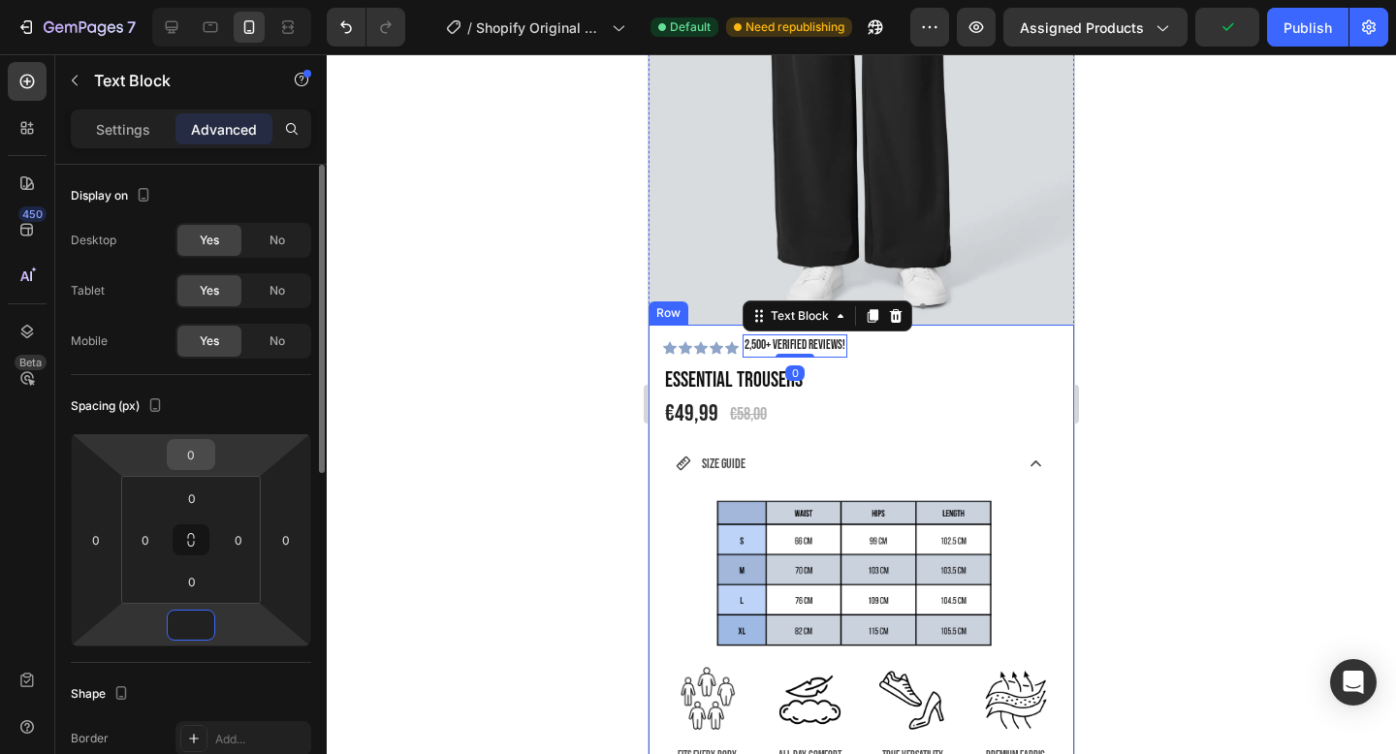
click at [197, 456] on input "0" at bounding box center [191, 454] width 39 height 29
type input "0"
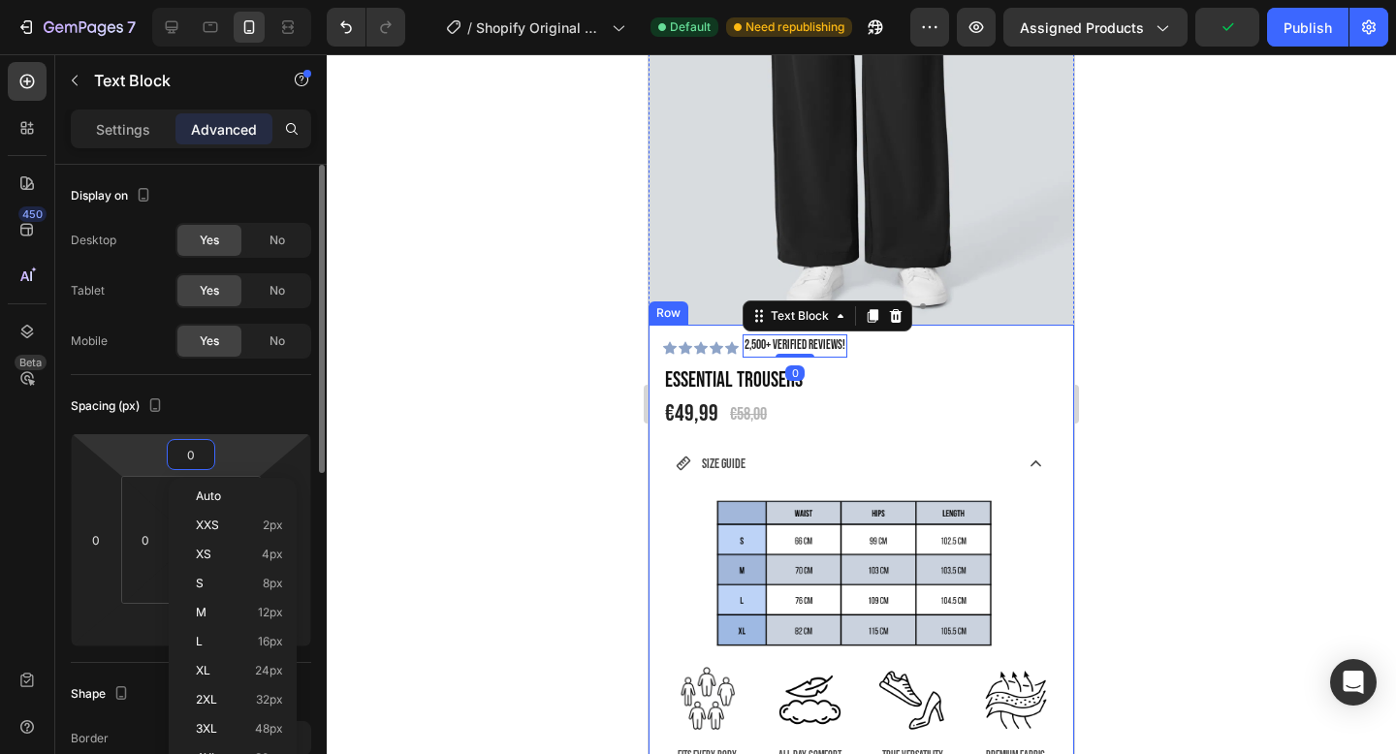
type input "2"
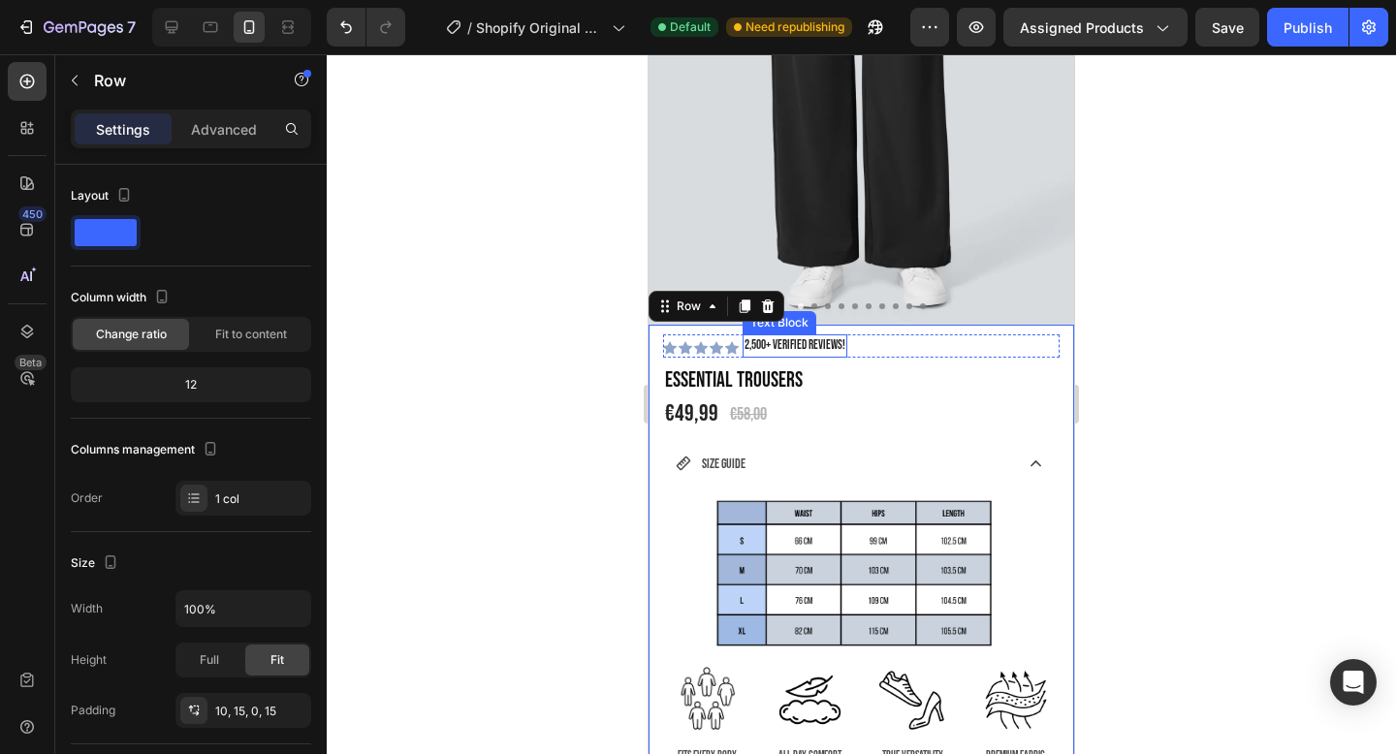
click at [806, 345] on p "2,500+ Verified Reviews!" at bounding box center [795, 346] width 101 height 19
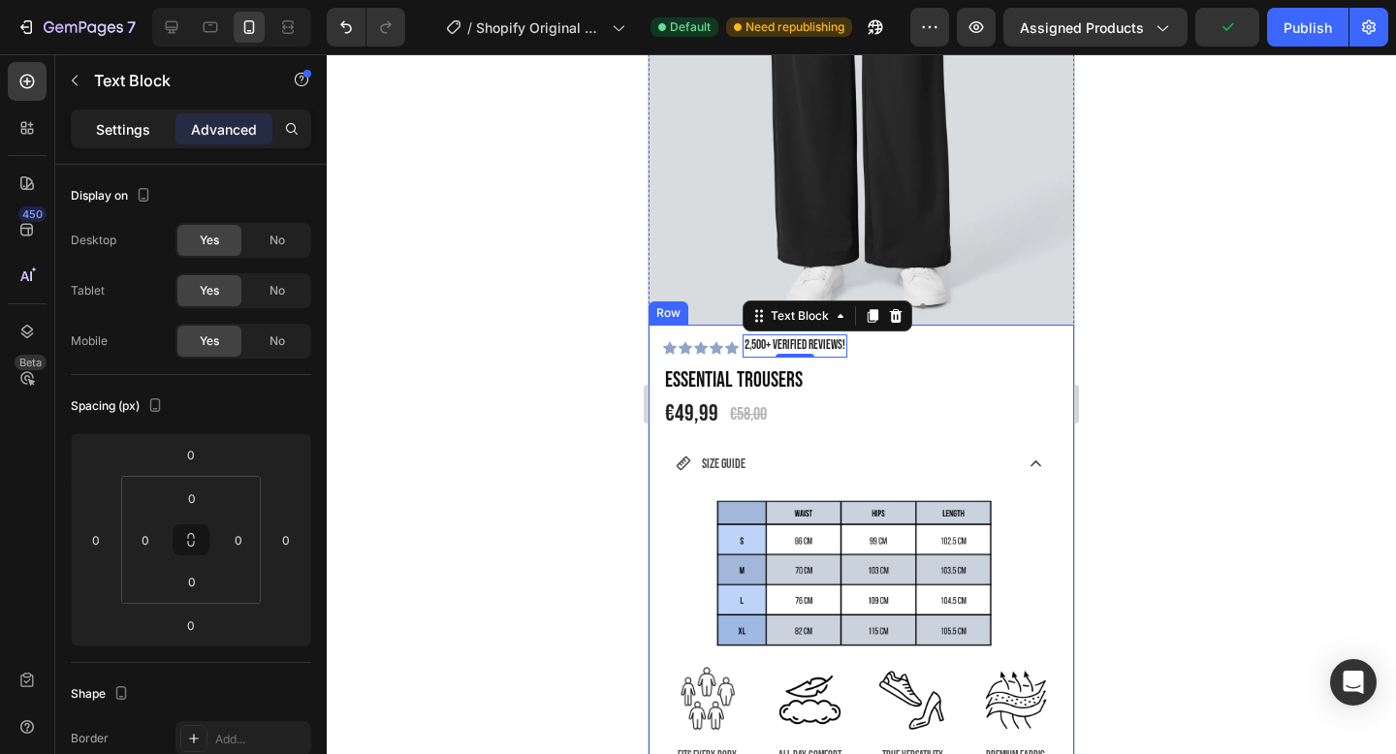
click at [128, 136] on p "Settings" at bounding box center [123, 129] width 54 height 20
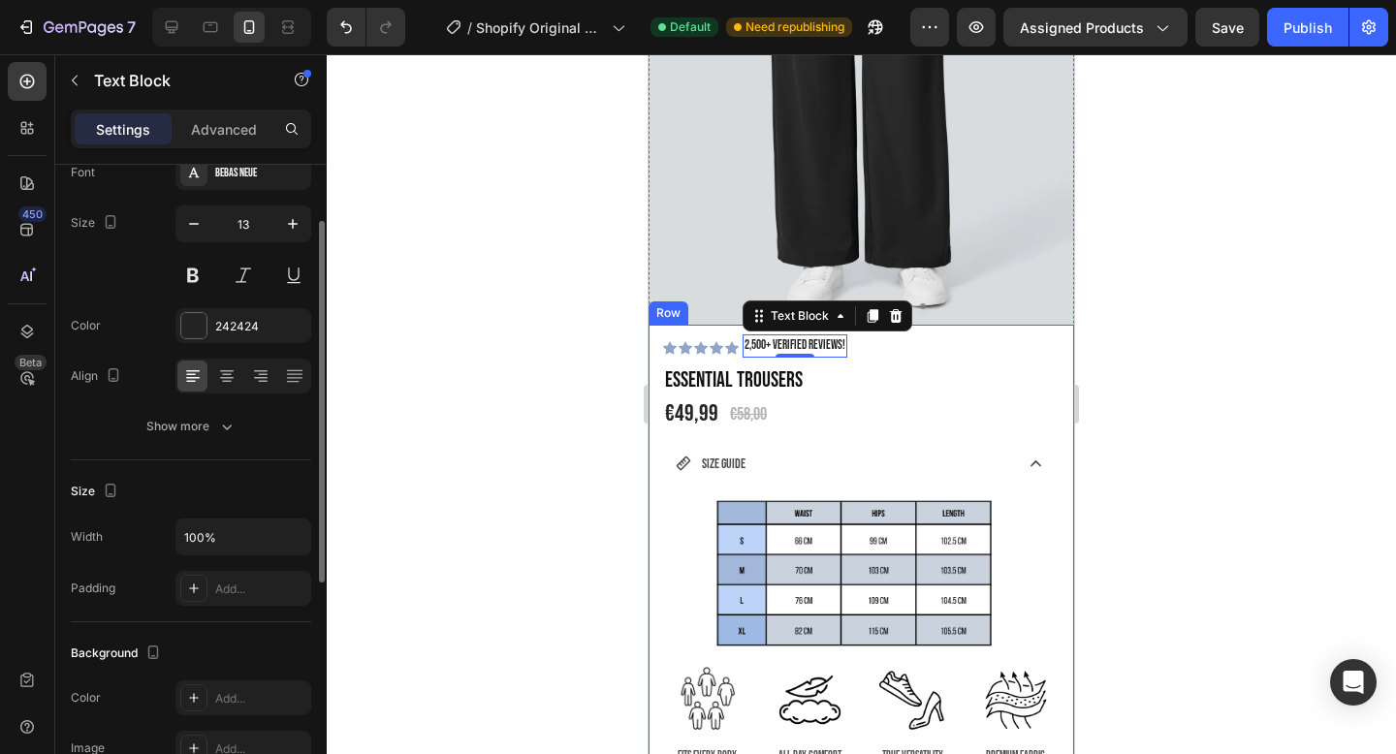
scroll to position [113, 0]
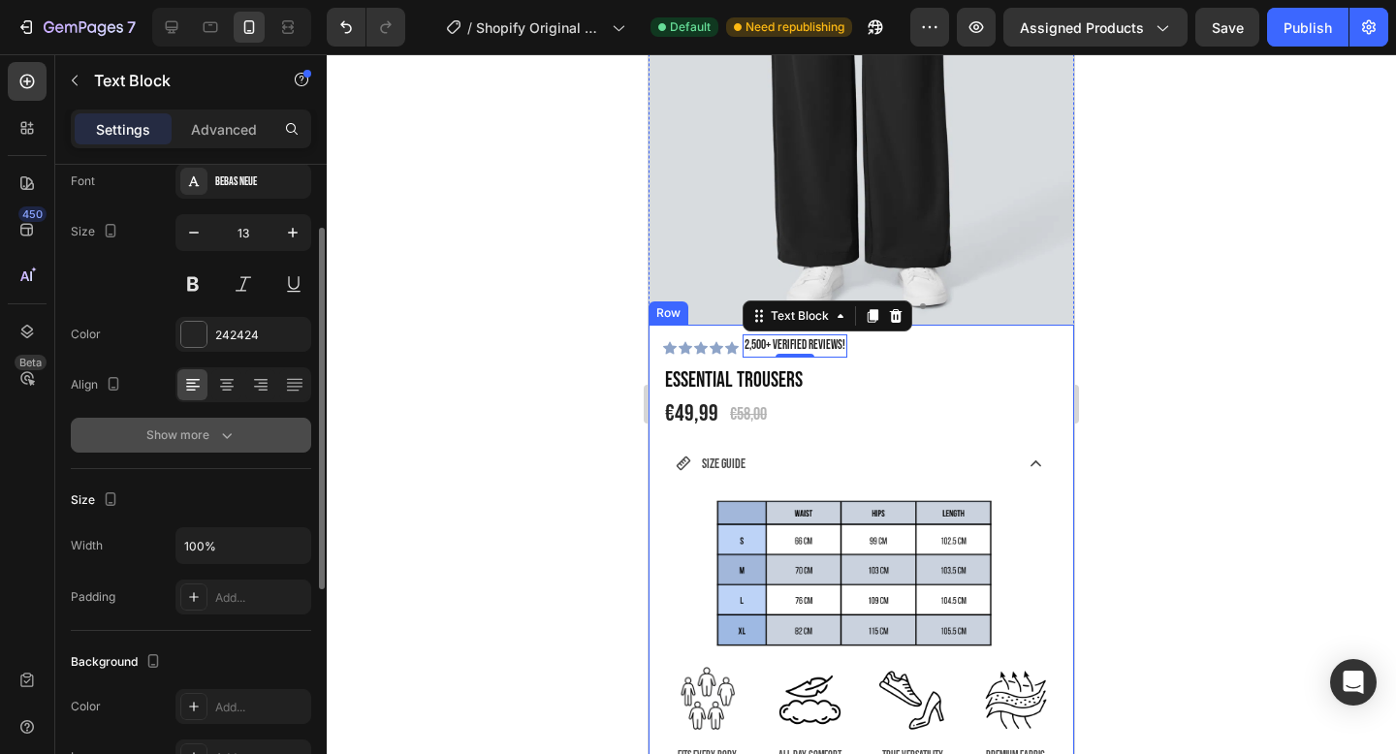
click at [144, 427] on button "Show more" at bounding box center [191, 435] width 241 height 35
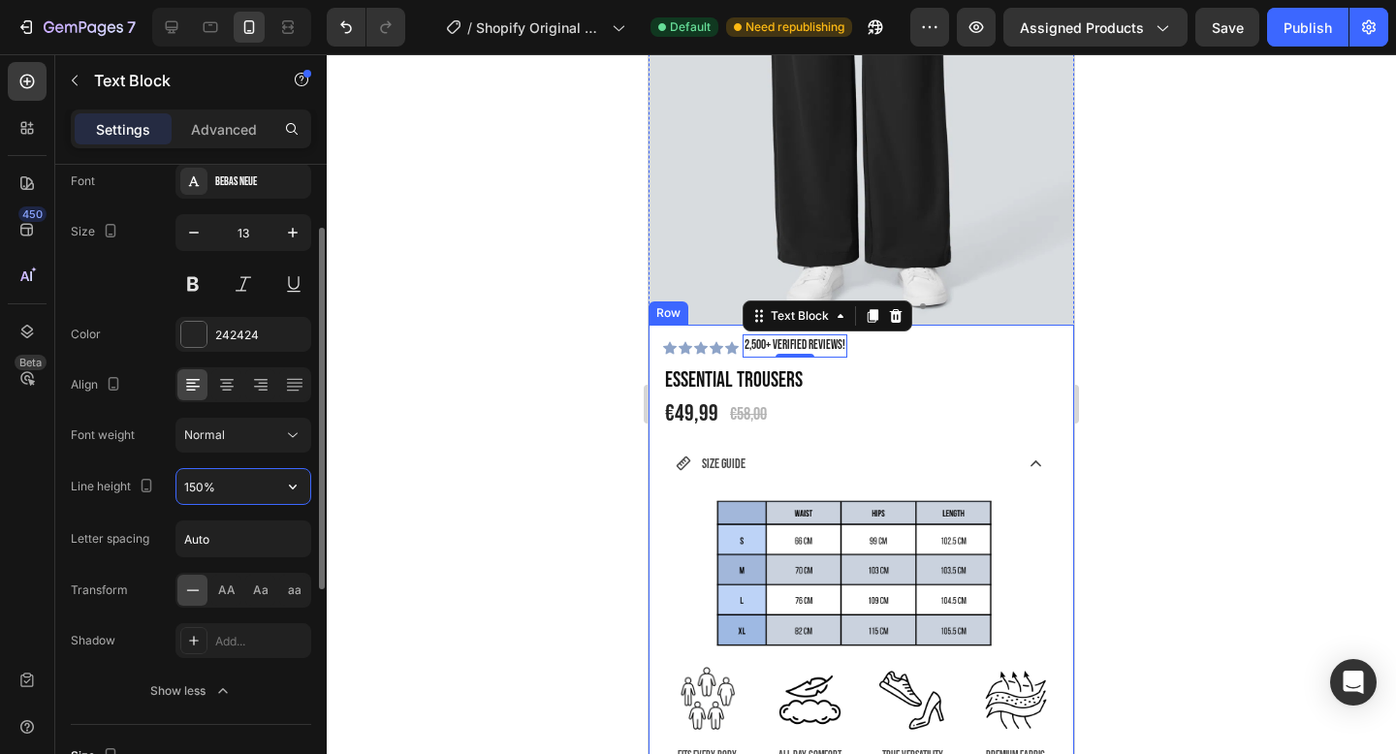
click at [226, 484] on input "150%" at bounding box center [244, 486] width 134 height 35
click at [243, 482] on input "150%" at bounding box center [244, 486] width 134 height 35
click at [298, 483] on icon "button" at bounding box center [292, 486] width 19 height 19
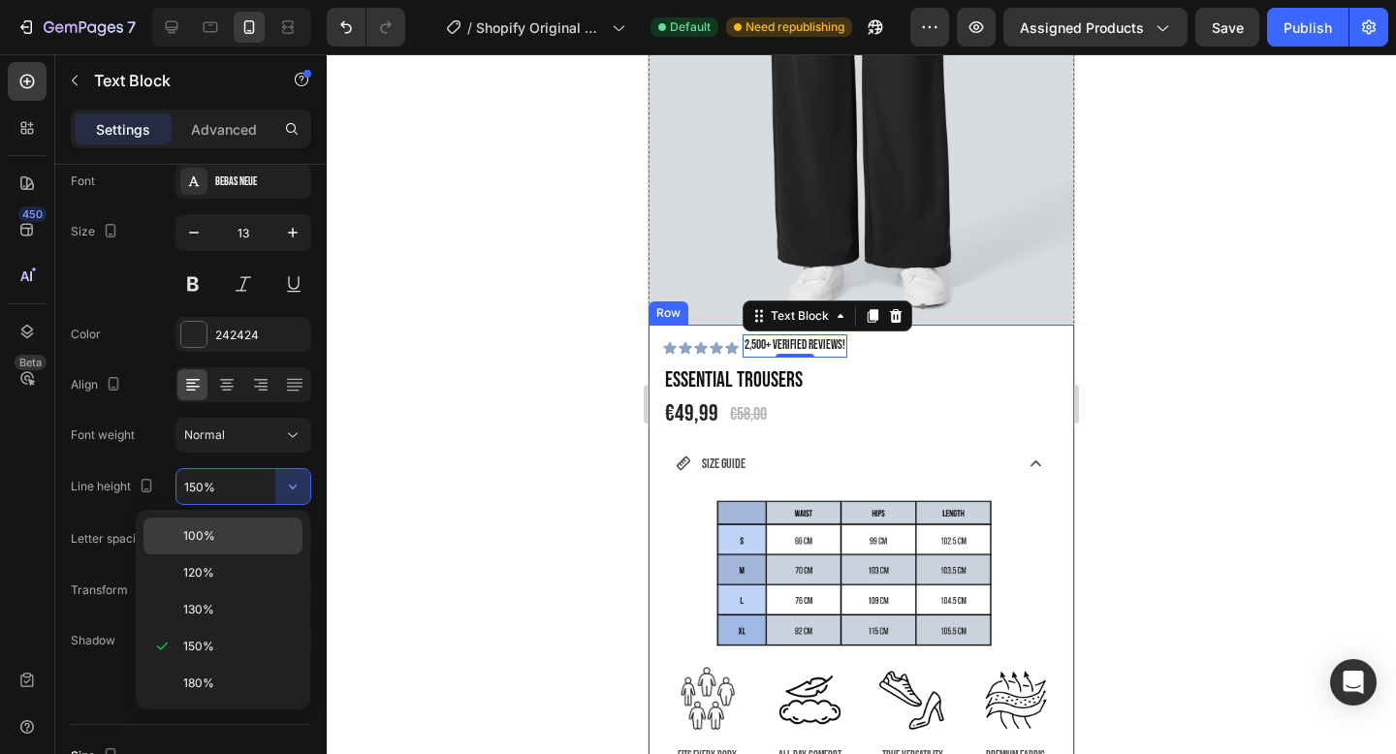
click at [215, 542] on p "100%" at bounding box center [238, 536] width 111 height 17
type input "100%"
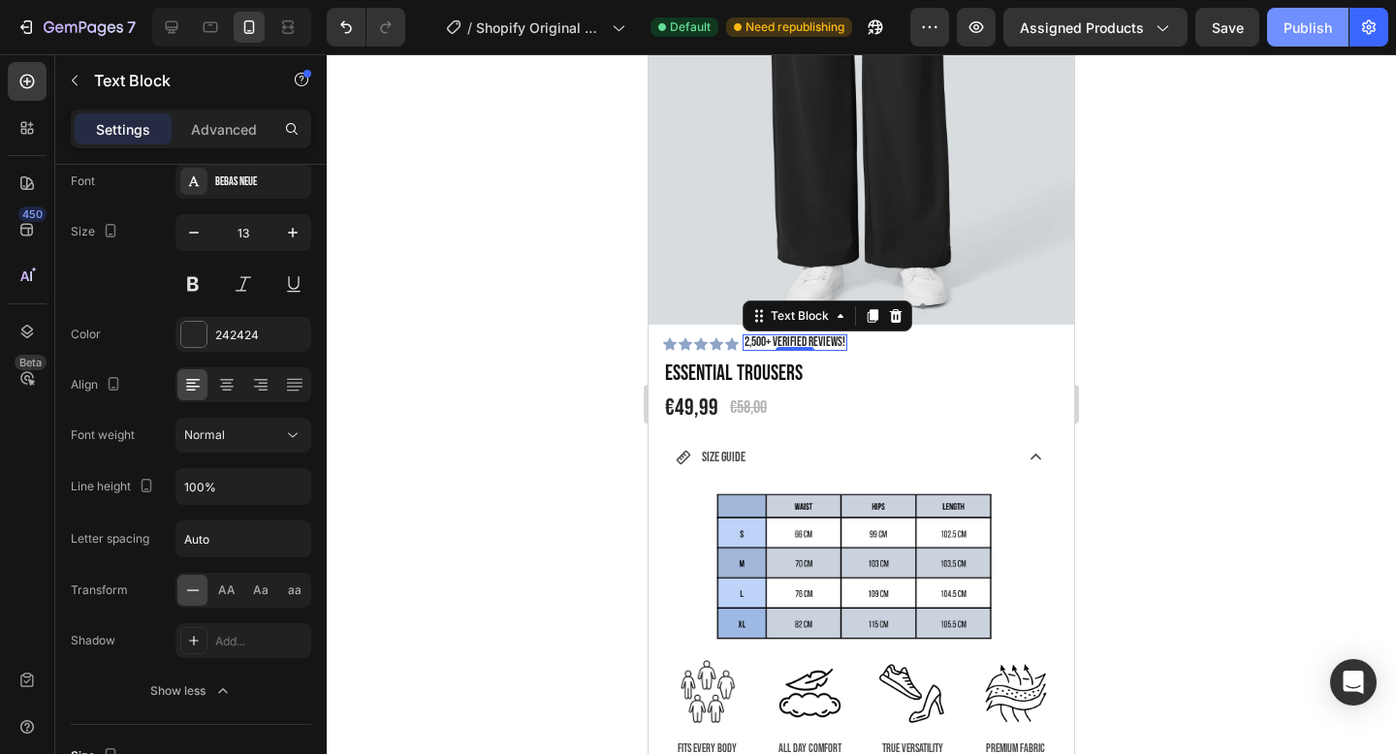
click at [1301, 19] on div "Publish" at bounding box center [1308, 27] width 48 height 20
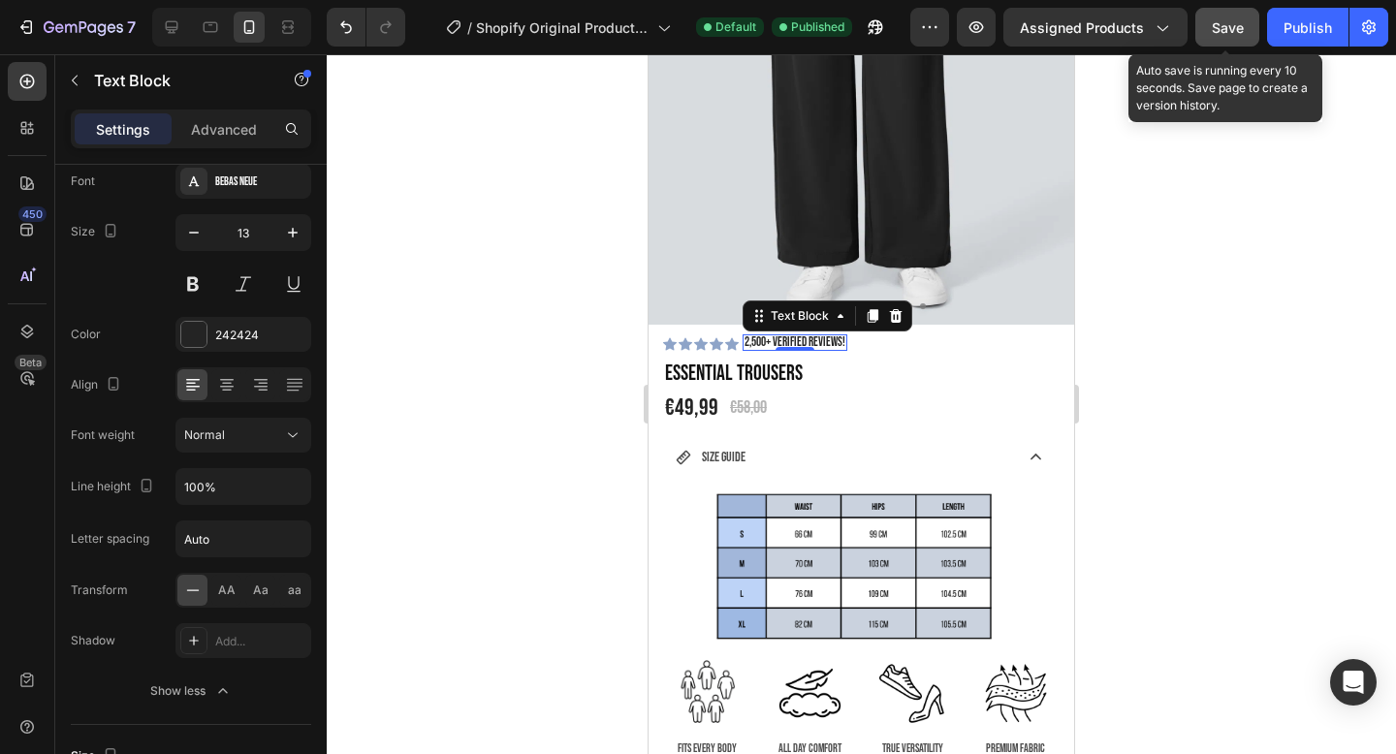
click at [1220, 33] on span "Save" at bounding box center [1228, 27] width 32 height 16
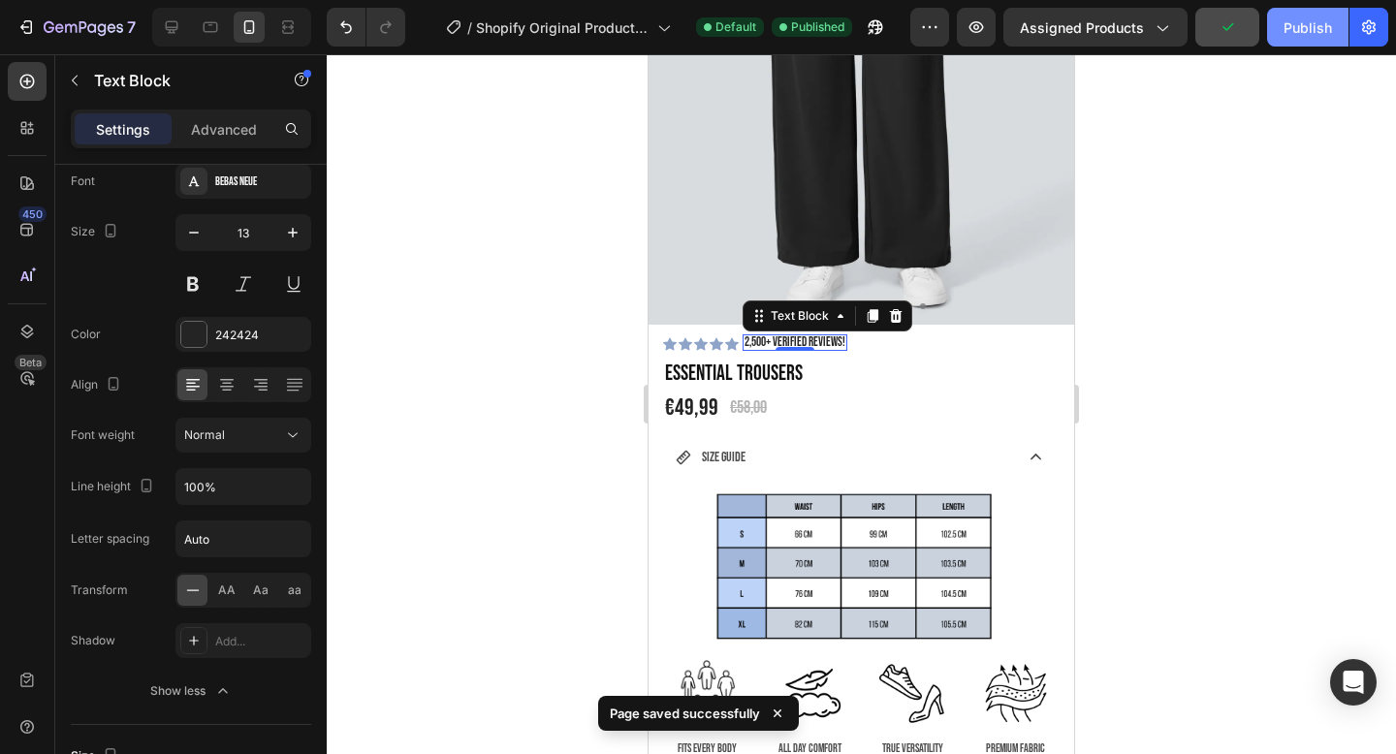
click at [1305, 41] on button "Publish" at bounding box center [1308, 27] width 81 height 39
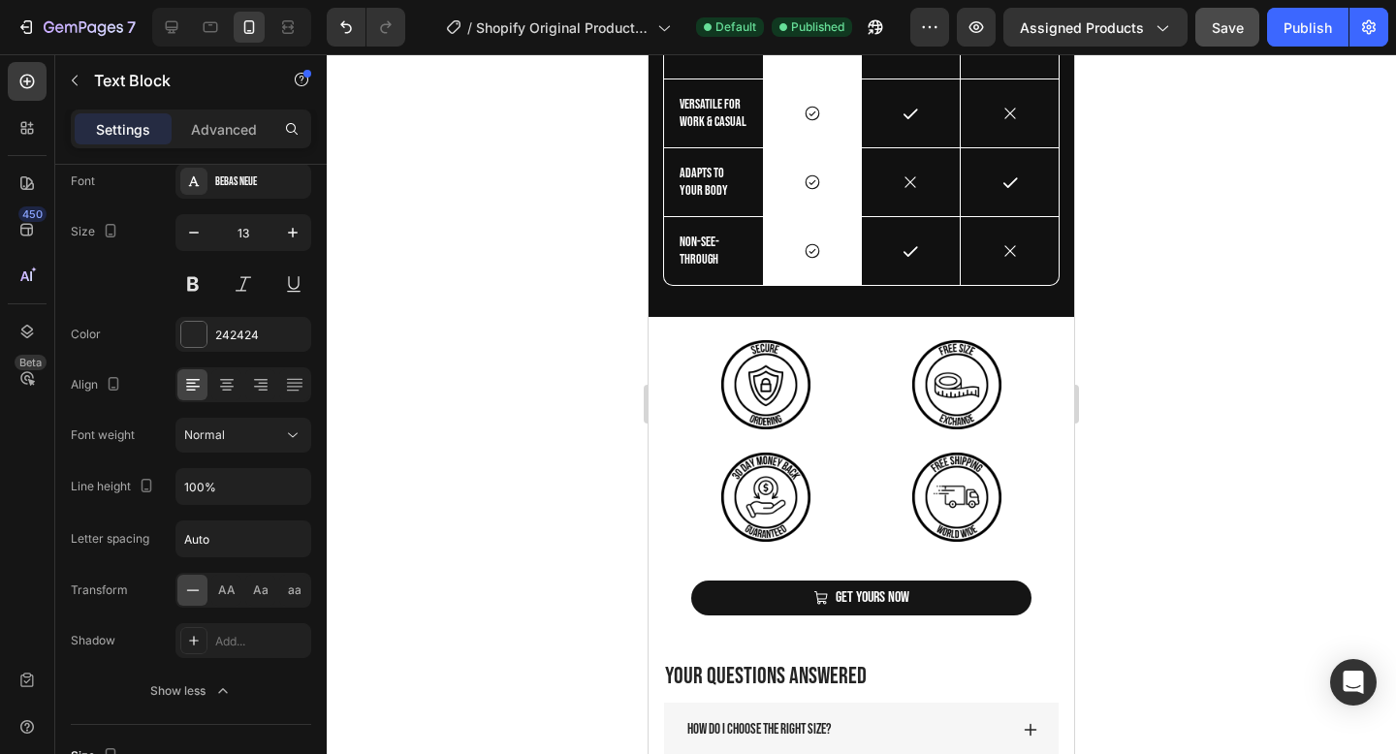
scroll to position [3070, 0]
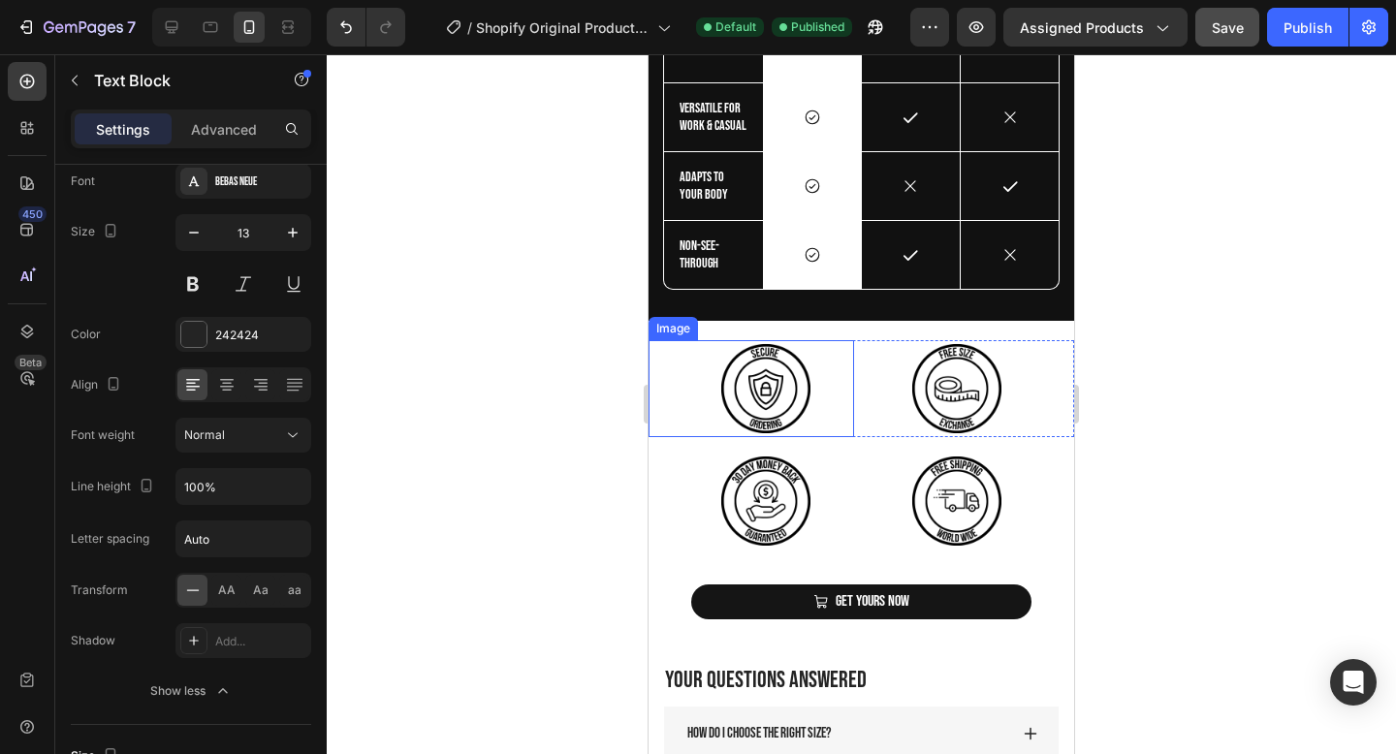
click at [782, 384] on img at bounding box center [766, 388] width 97 height 97
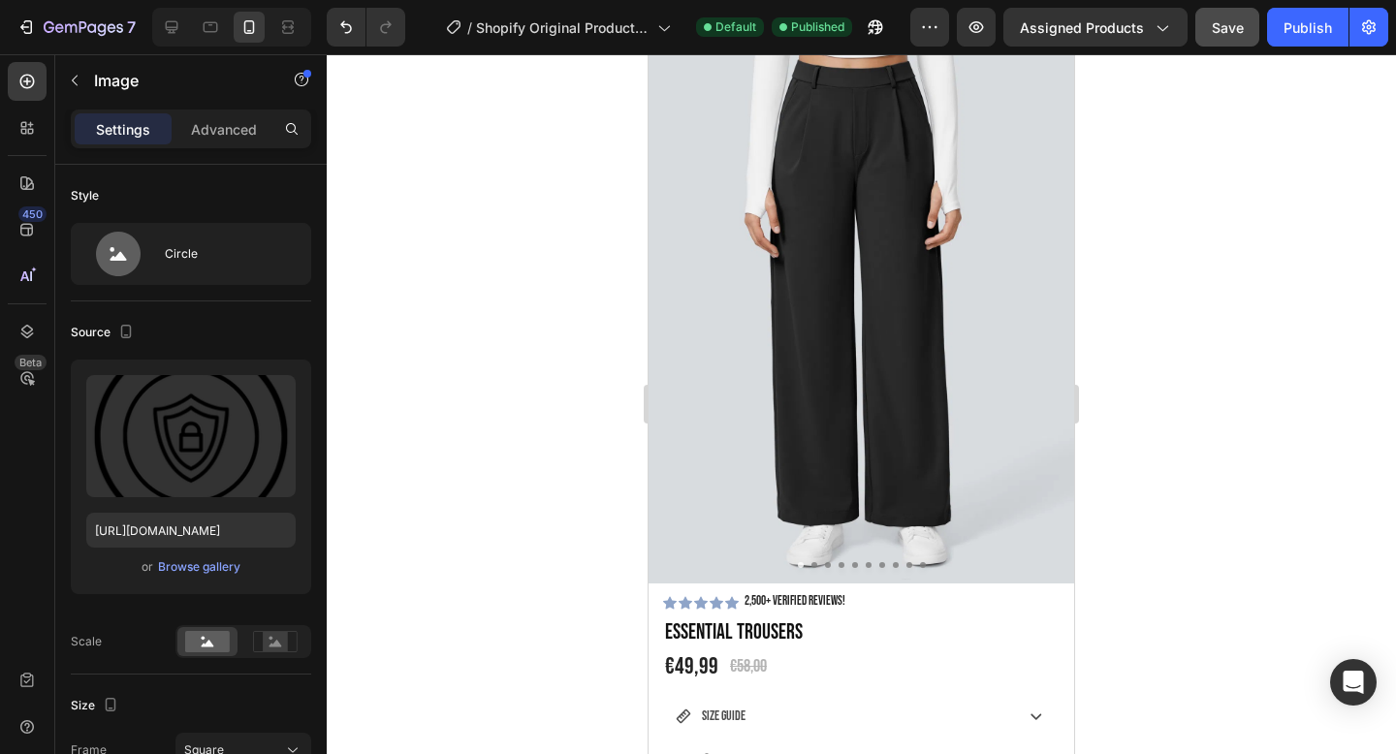
scroll to position [0, 0]
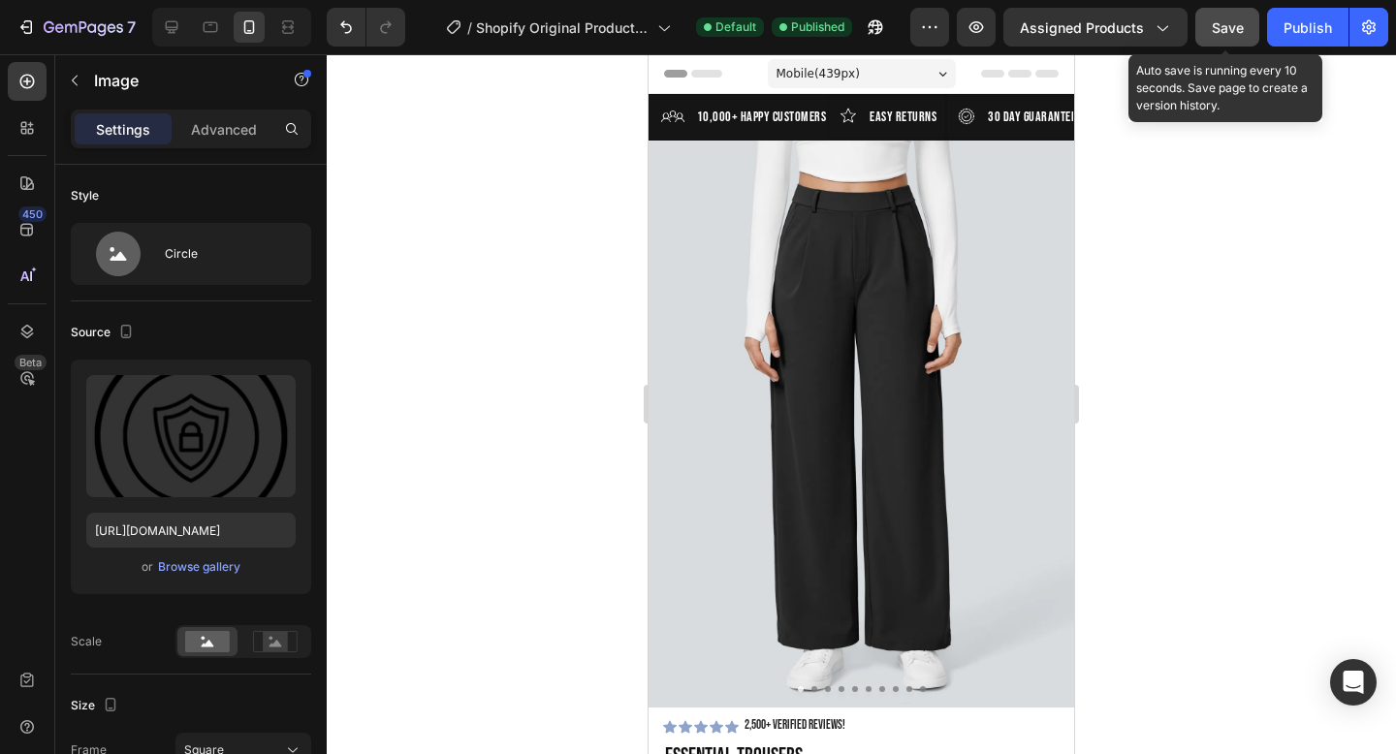
click at [1225, 28] on span "Save" at bounding box center [1228, 27] width 32 height 16
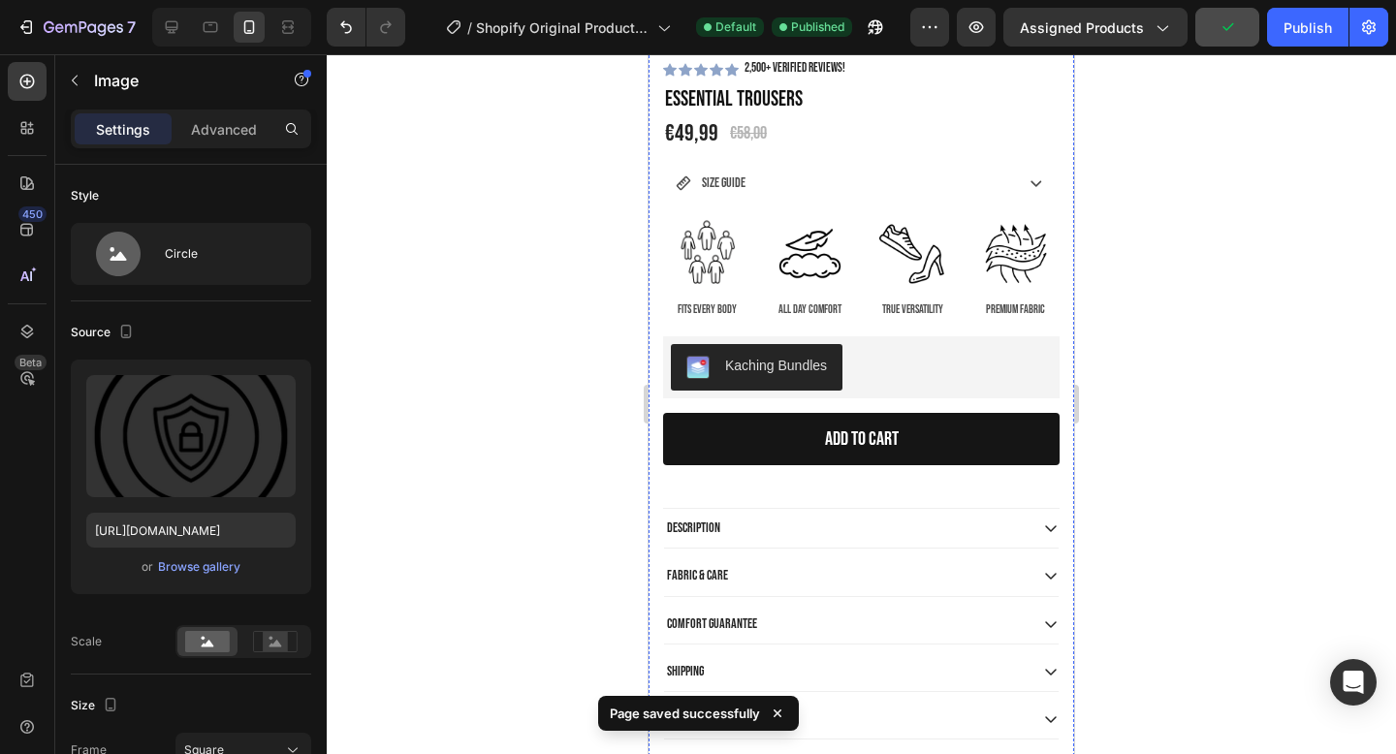
scroll to position [1110, 0]
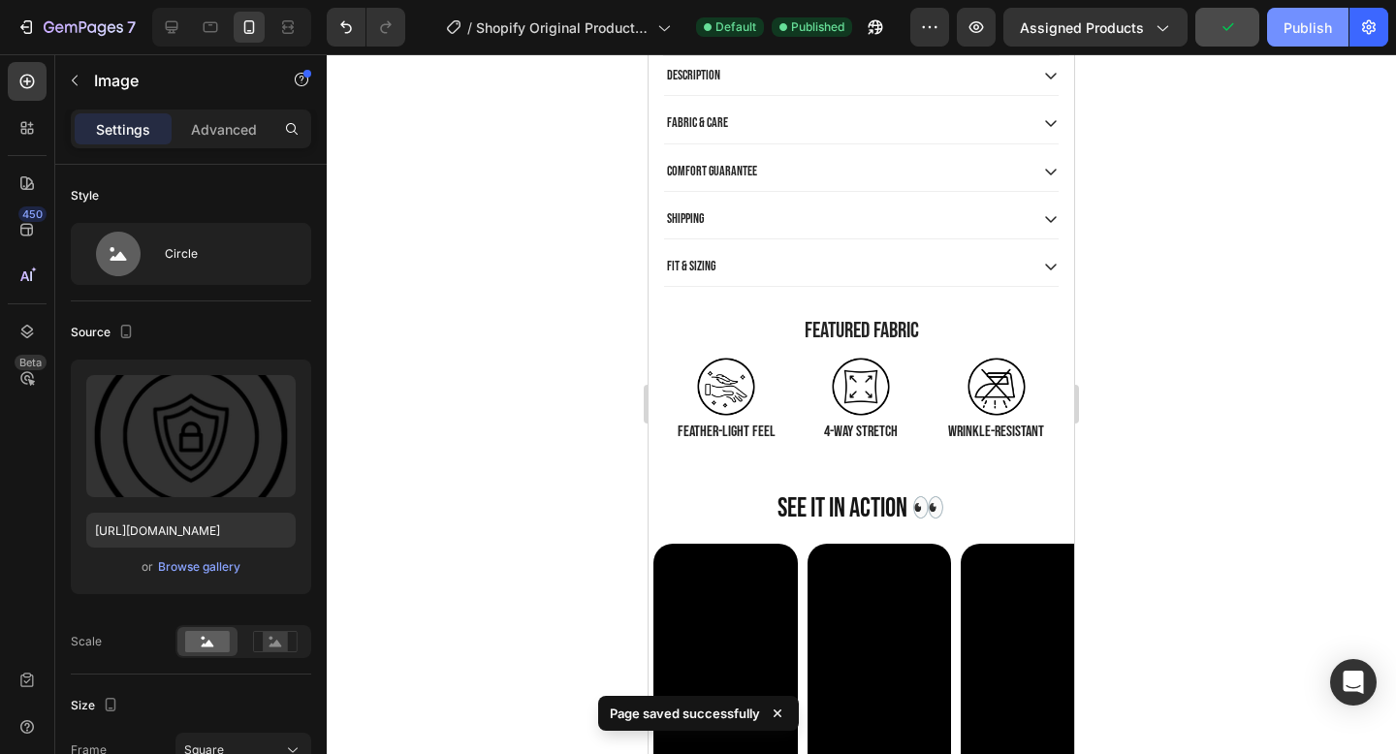
click at [1298, 29] on div "Publish" at bounding box center [1308, 27] width 48 height 20
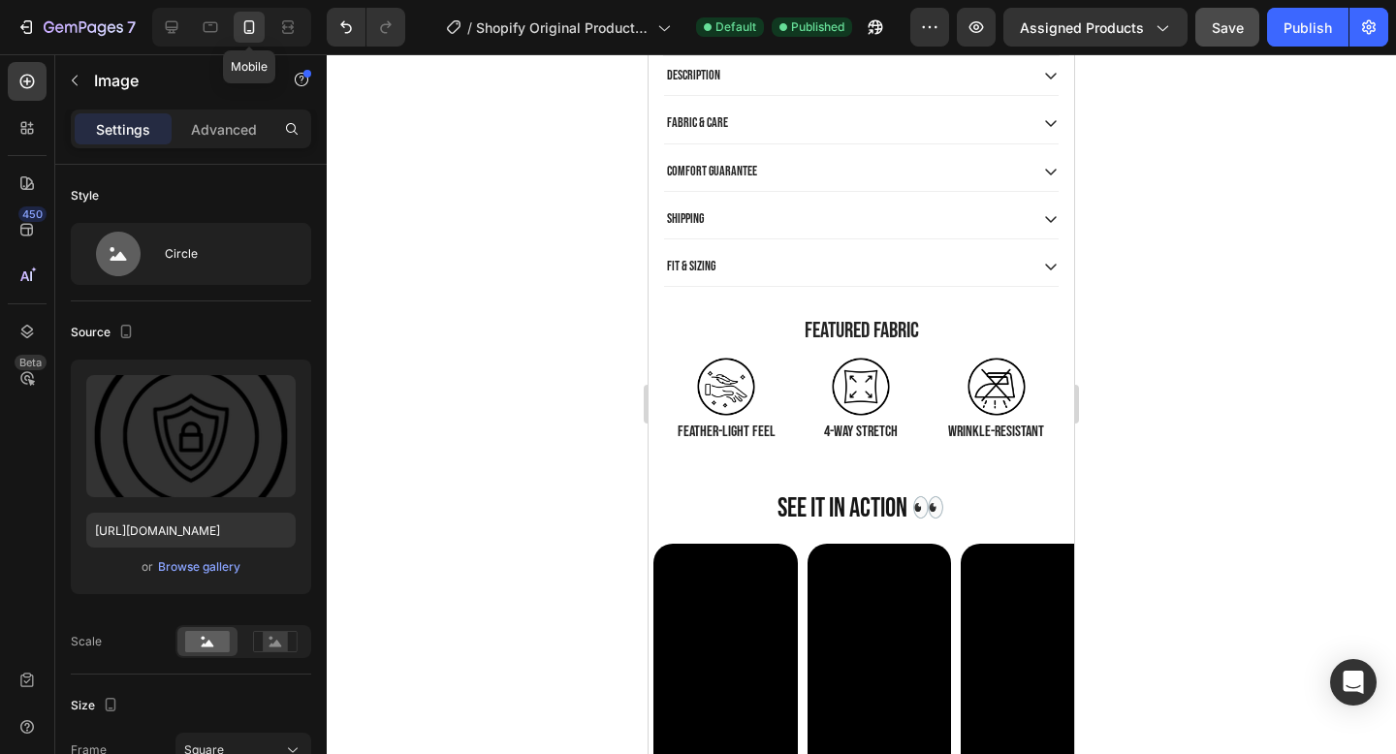
click at [241, 26] on icon at bounding box center [249, 26] width 19 height 19
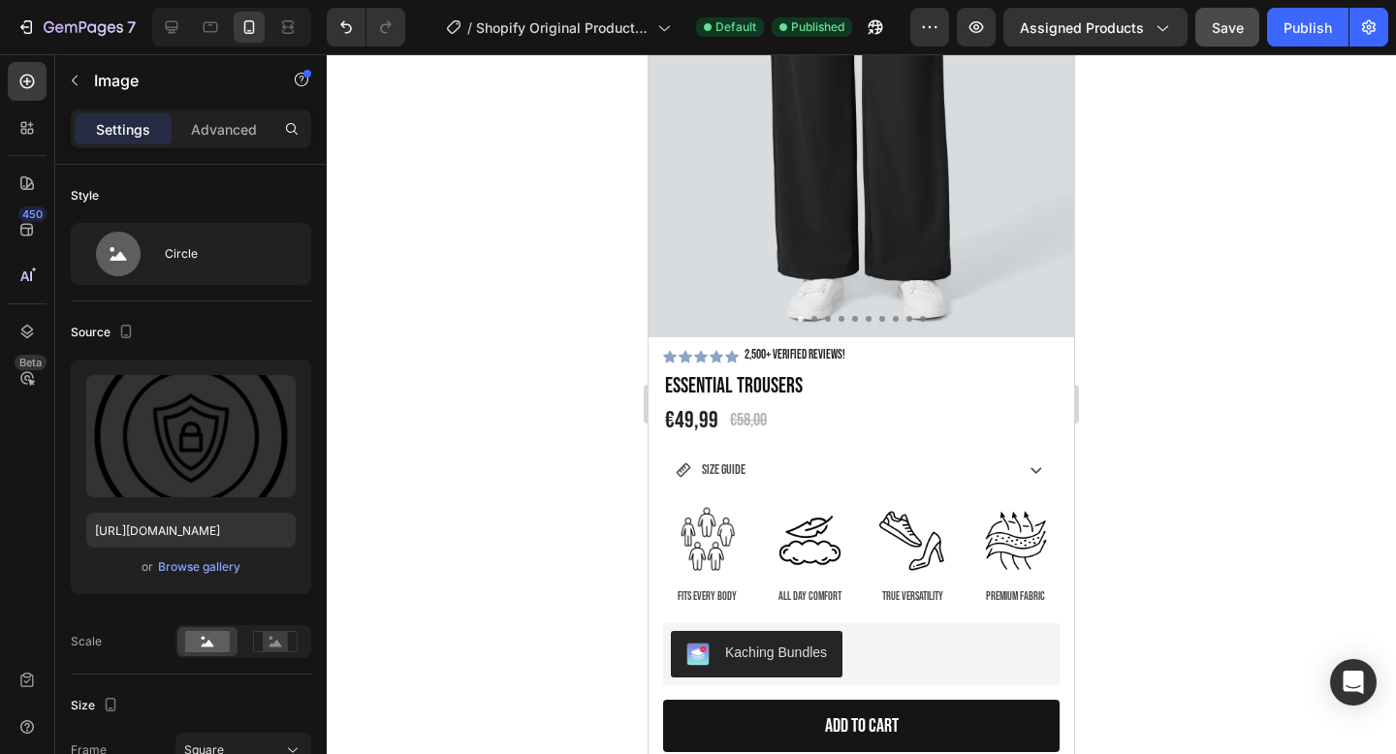
scroll to position [482, 0]
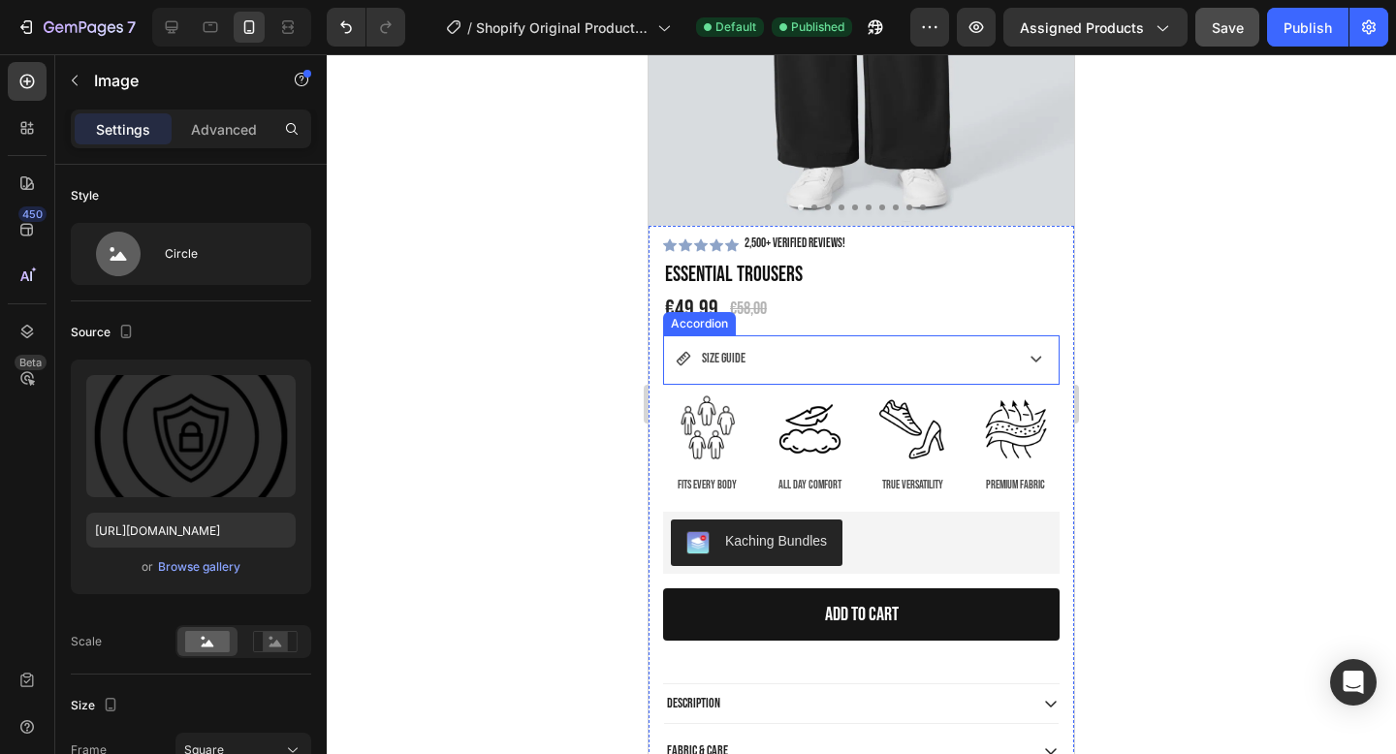
click at [722, 365] on p "SIZE GUIDE" at bounding box center [724, 358] width 44 height 24
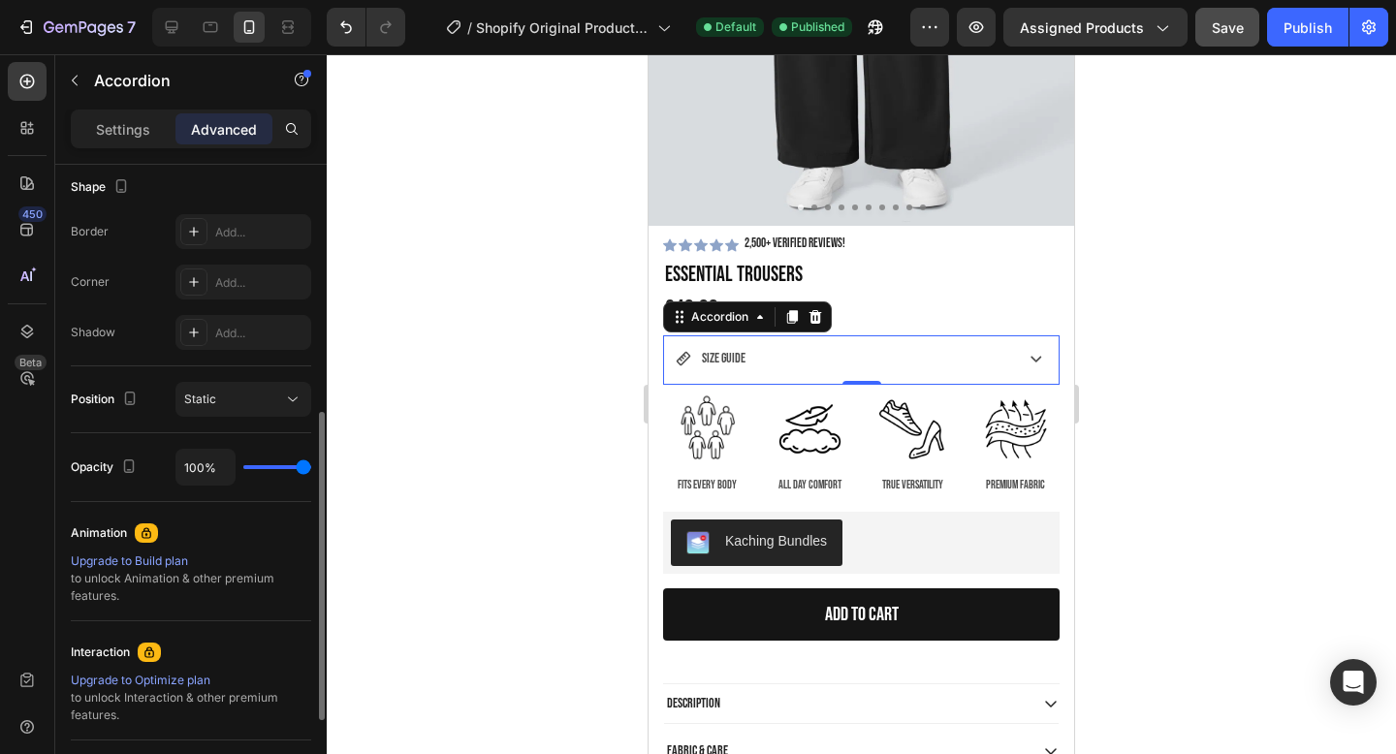
scroll to position [509, 0]
click at [715, 355] on p "SIZE GUIDE" at bounding box center [724, 358] width 44 height 24
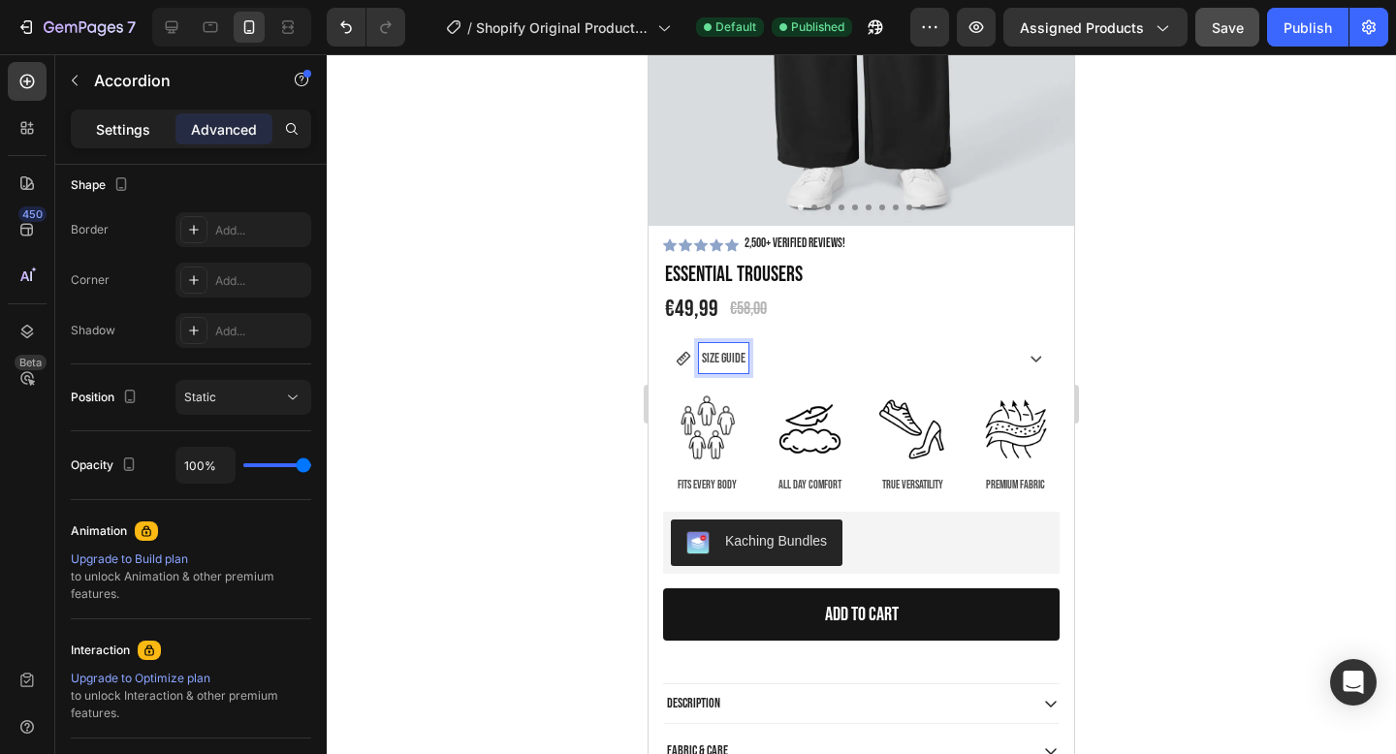
click at [148, 136] on p "Settings" at bounding box center [123, 129] width 54 height 20
type input "31"
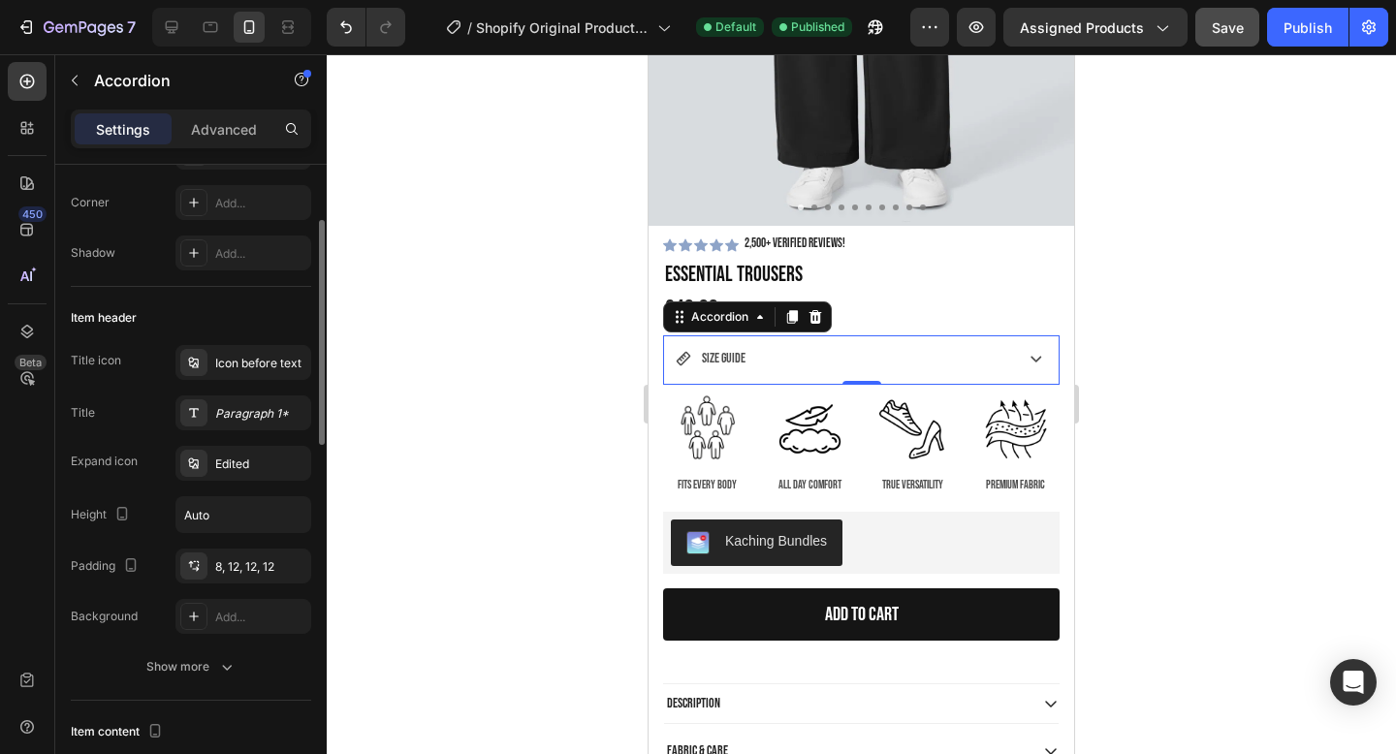
scroll to position [199, 0]
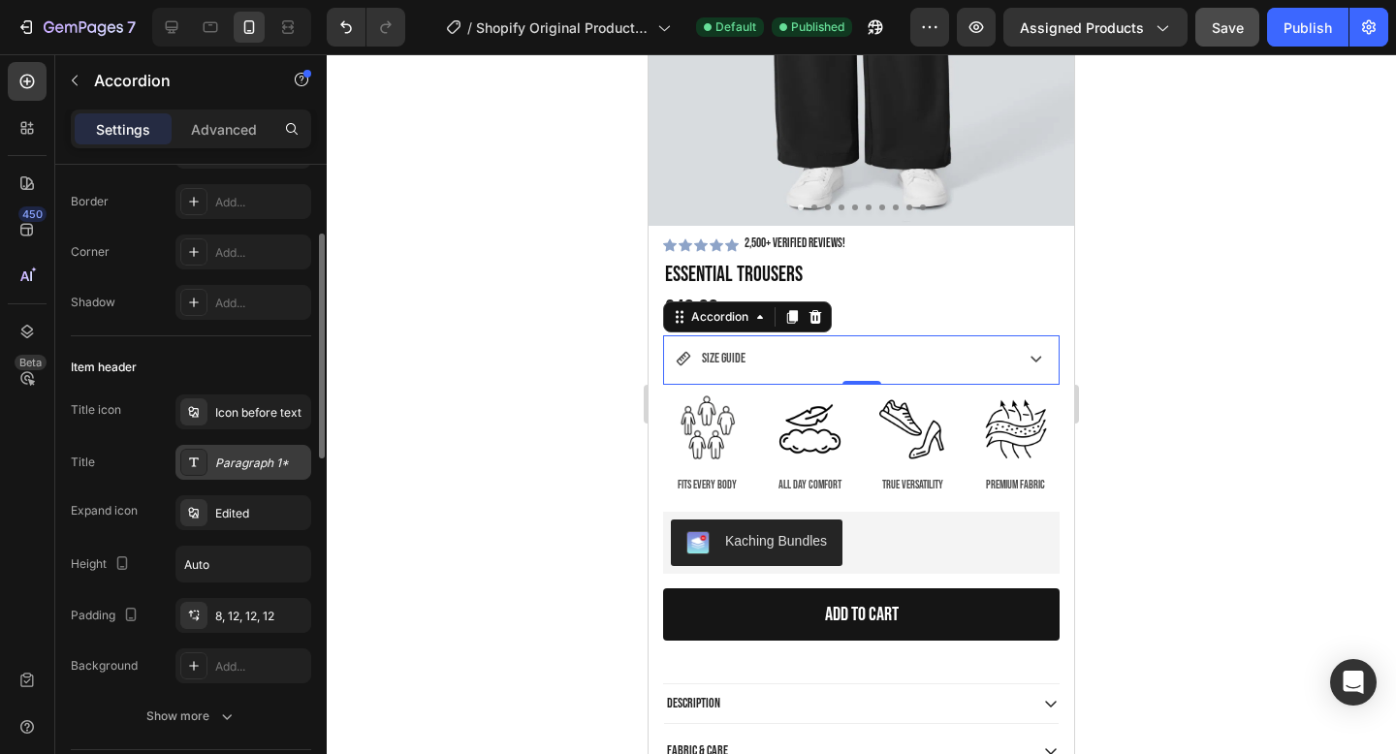
click at [237, 464] on div "Paragraph 1*" at bounding box center [260, 463] width 91 height 17
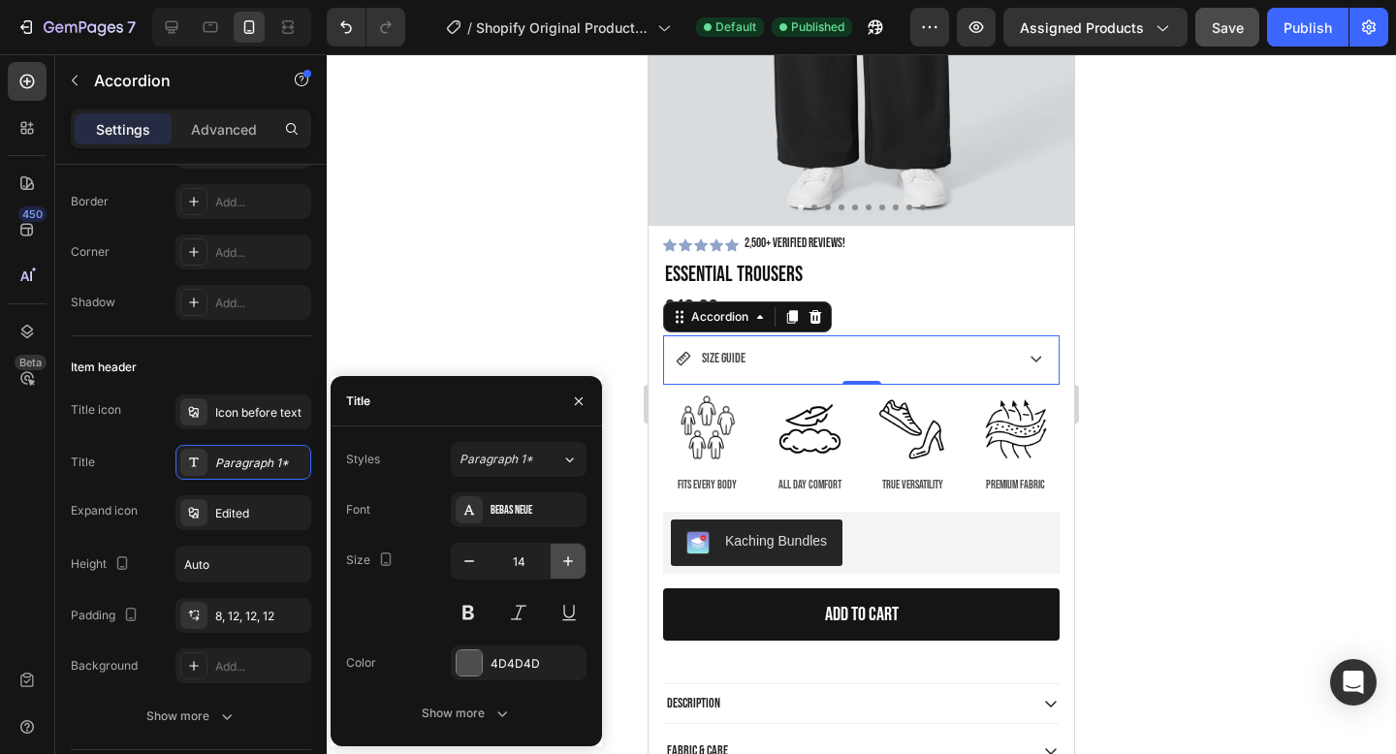
click at [558, 566] on button "button" at bounding box center [568, 561] width 35 height 35
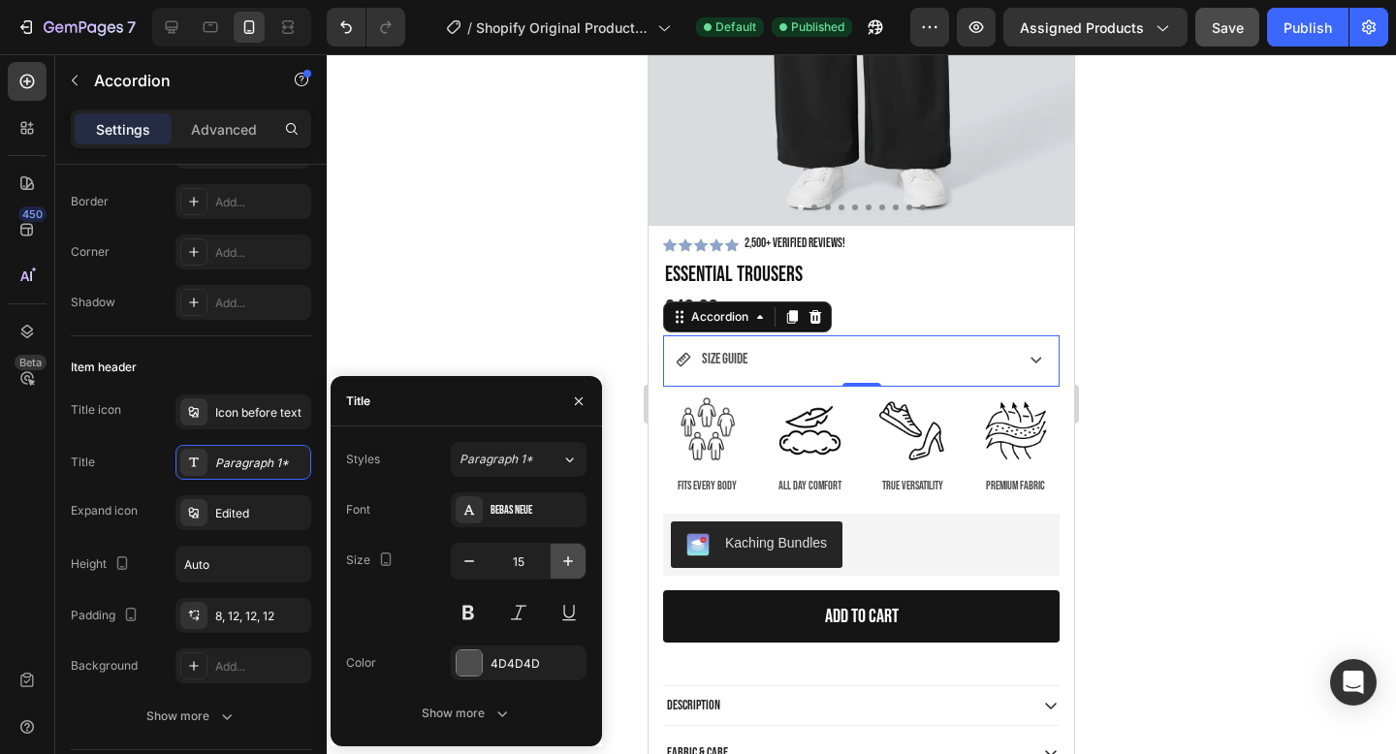
click at [558, 566] on button "button" at bounding box center [568, 561] width 35 height 35
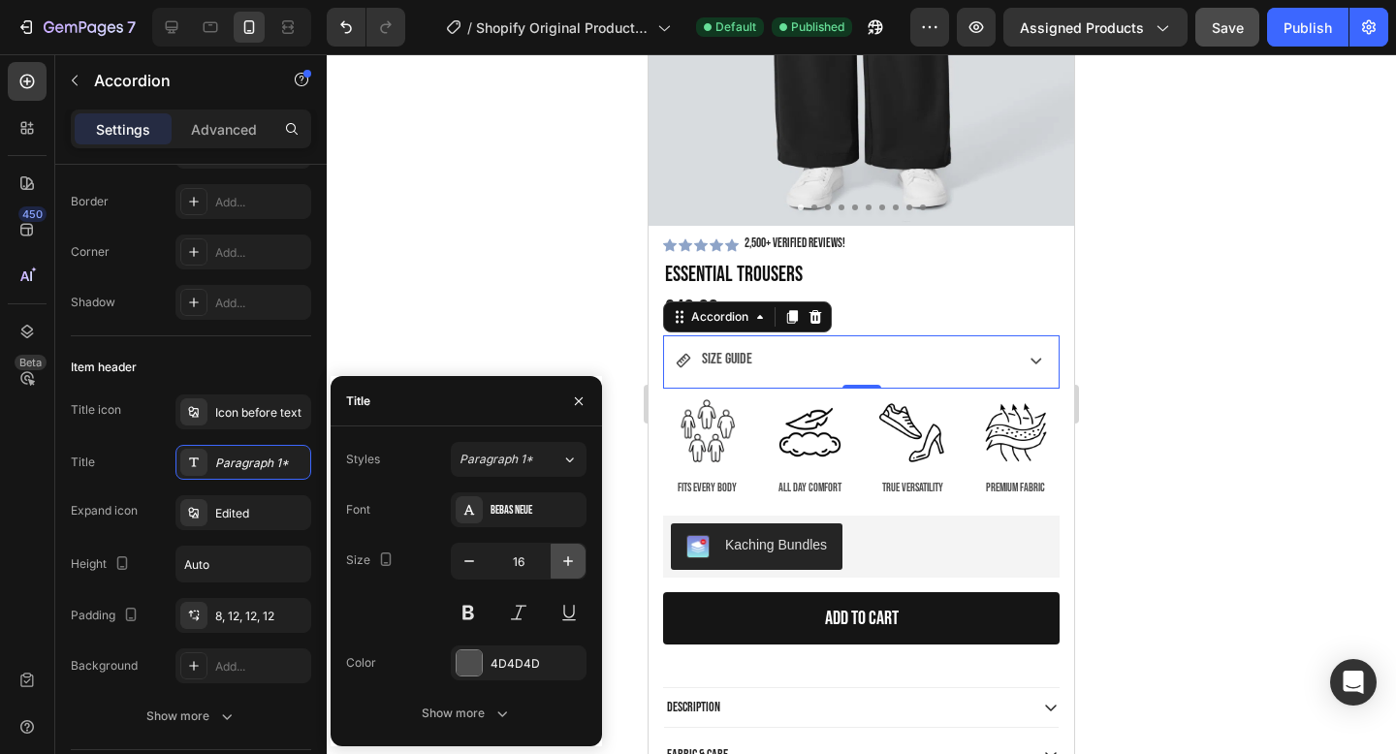
click at [558, 566] on button "button" at bounding box center [568, 561] width 35 height 35
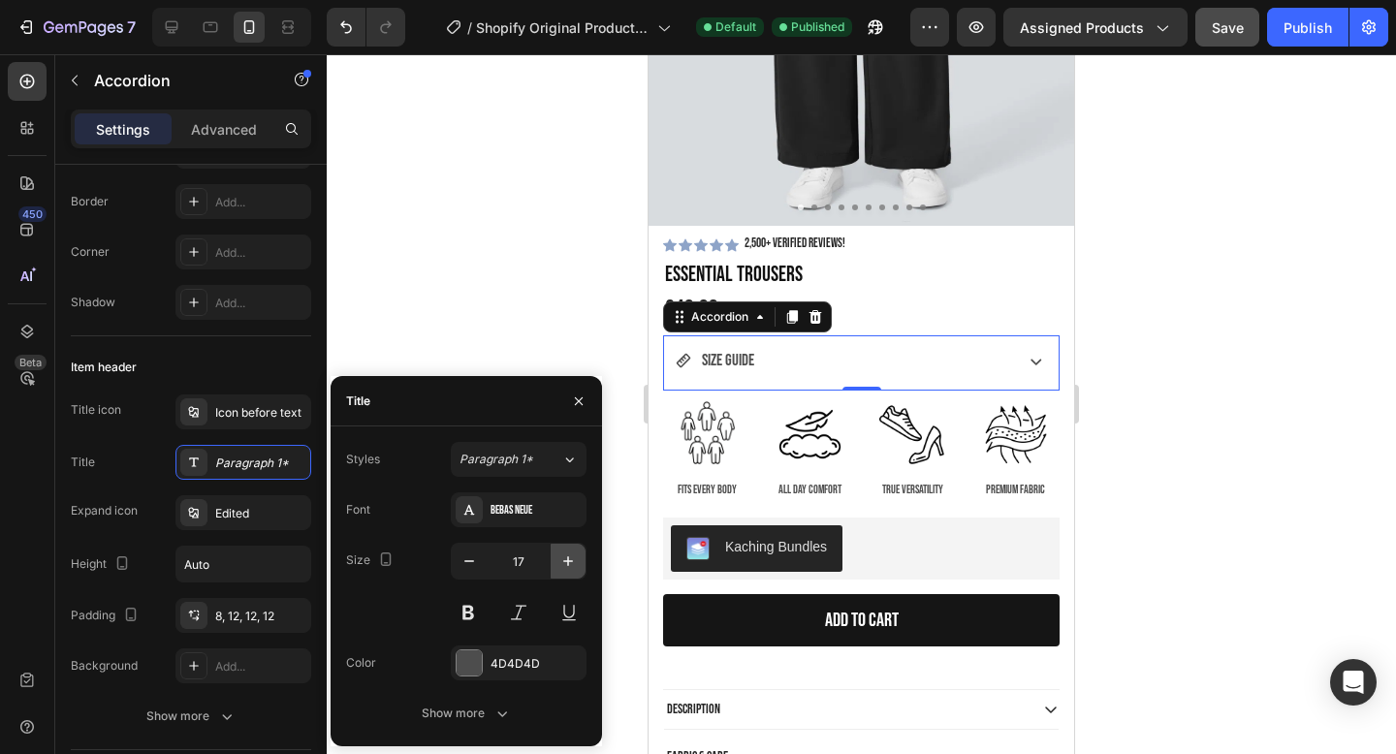
click at [558, 566] on button "button" at bounding box center [568, 561] width 35 height 35
type input "18"
click at [682, 359] on icon at bounding box center [684, 362] width 15 height 15
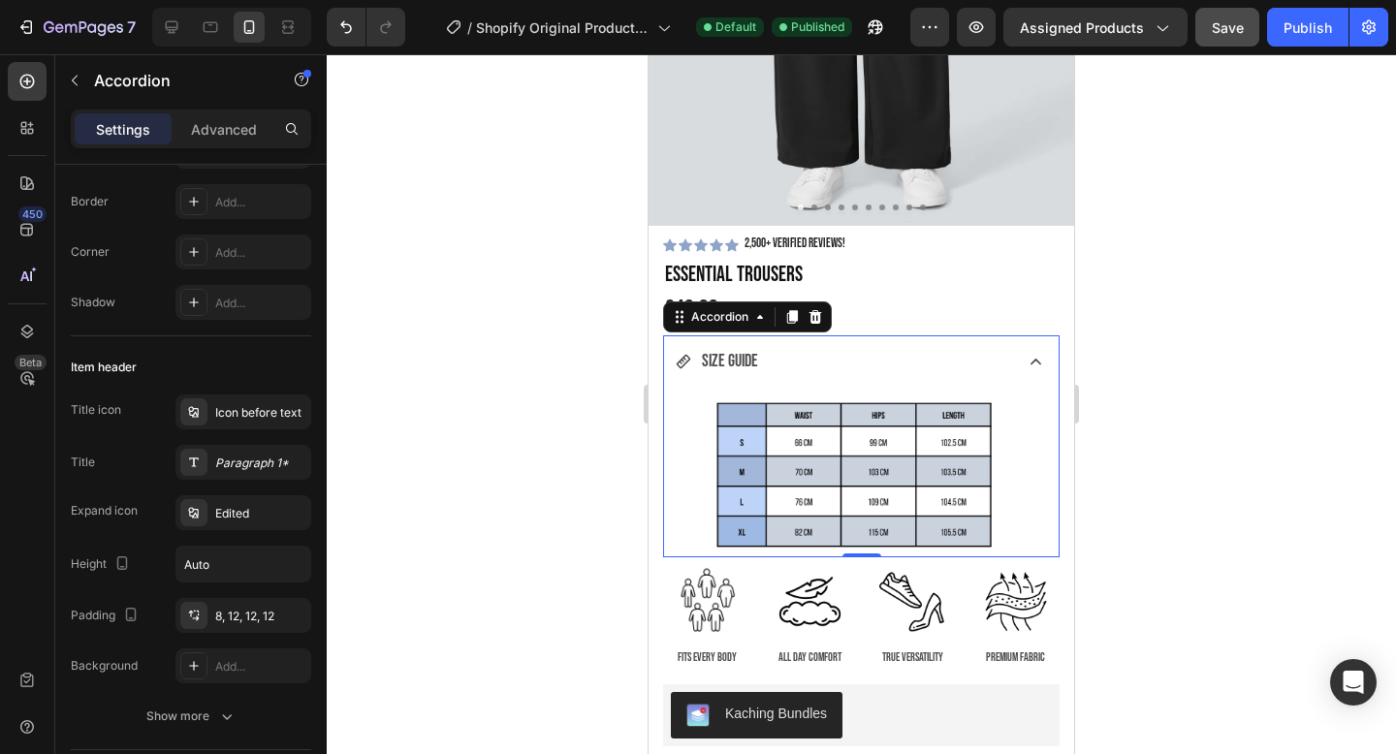
click at [682, 359] on icon at bounding box center [684, 362] width 15 height 15
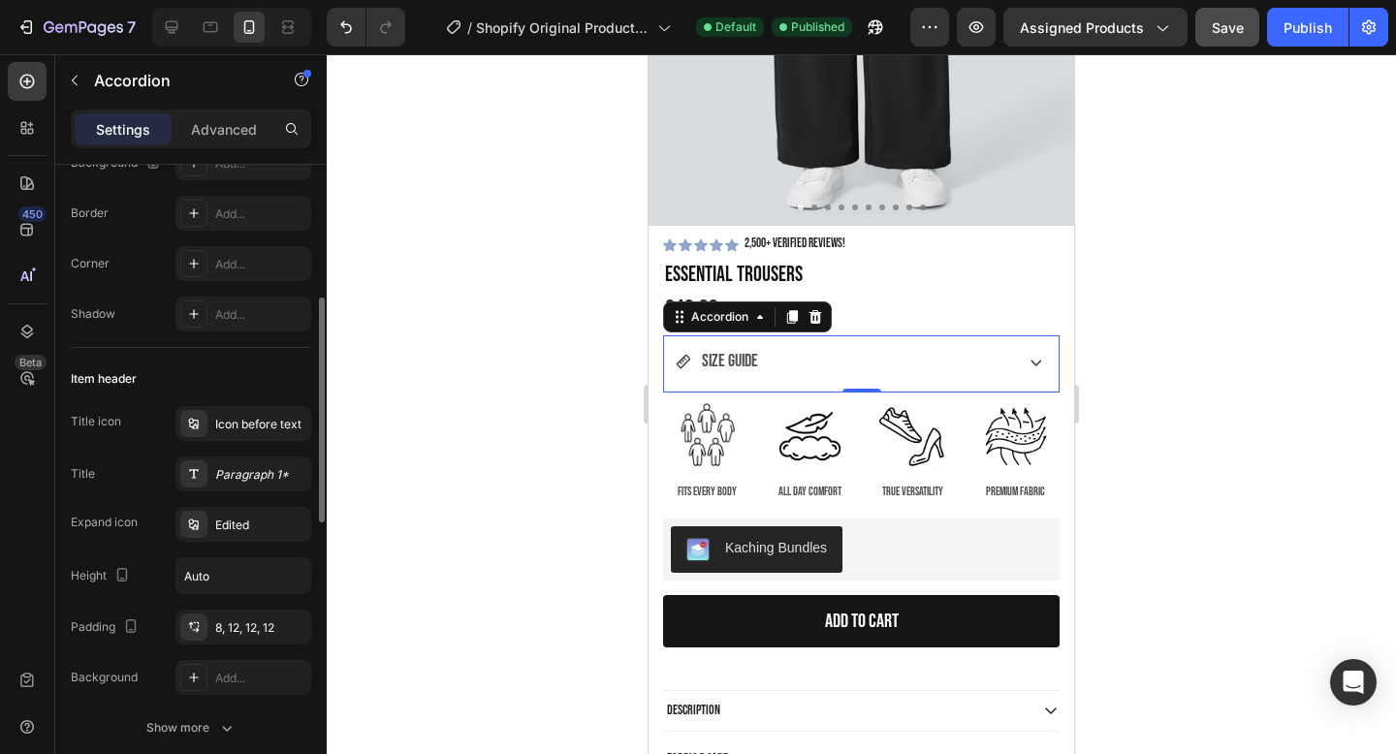
scroll to position [239, 0]
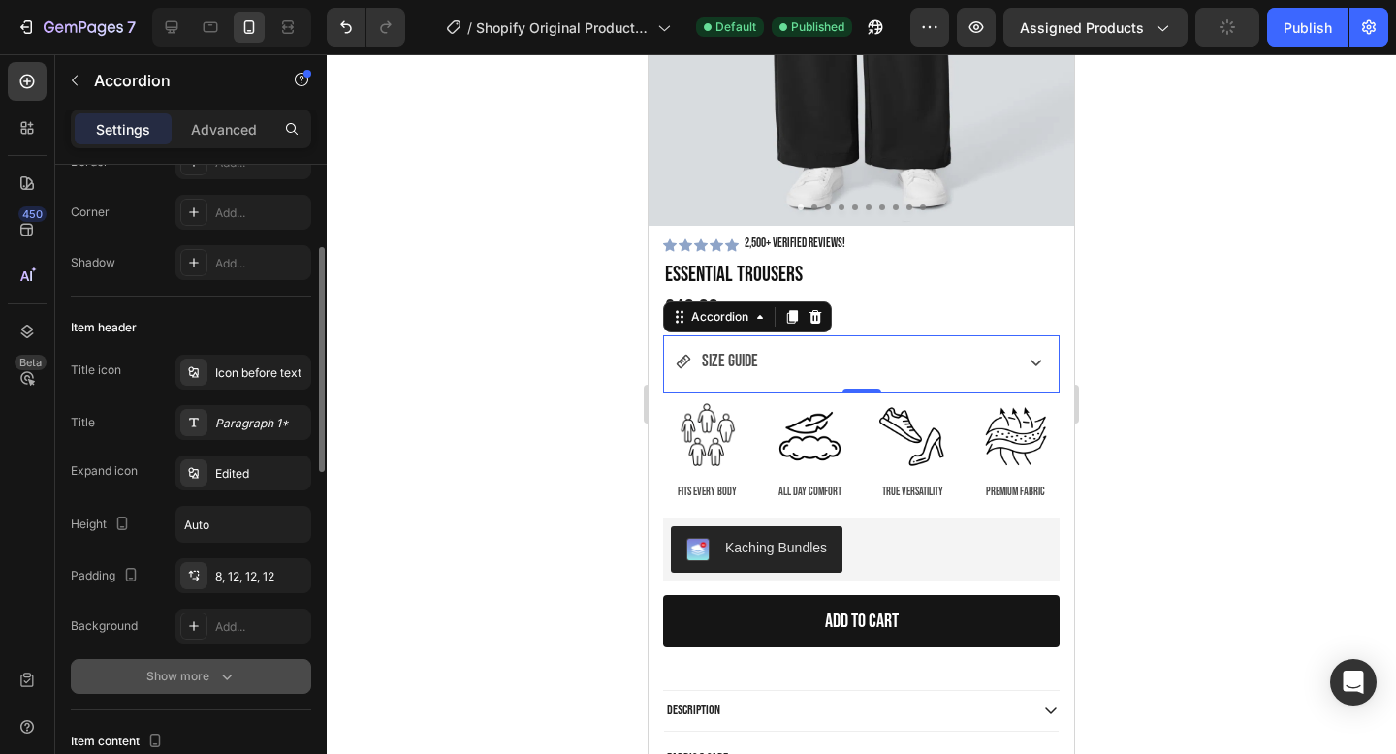
click at [187, 686] on button "Show more" at bounding box center [191, 676] width 241 height 35
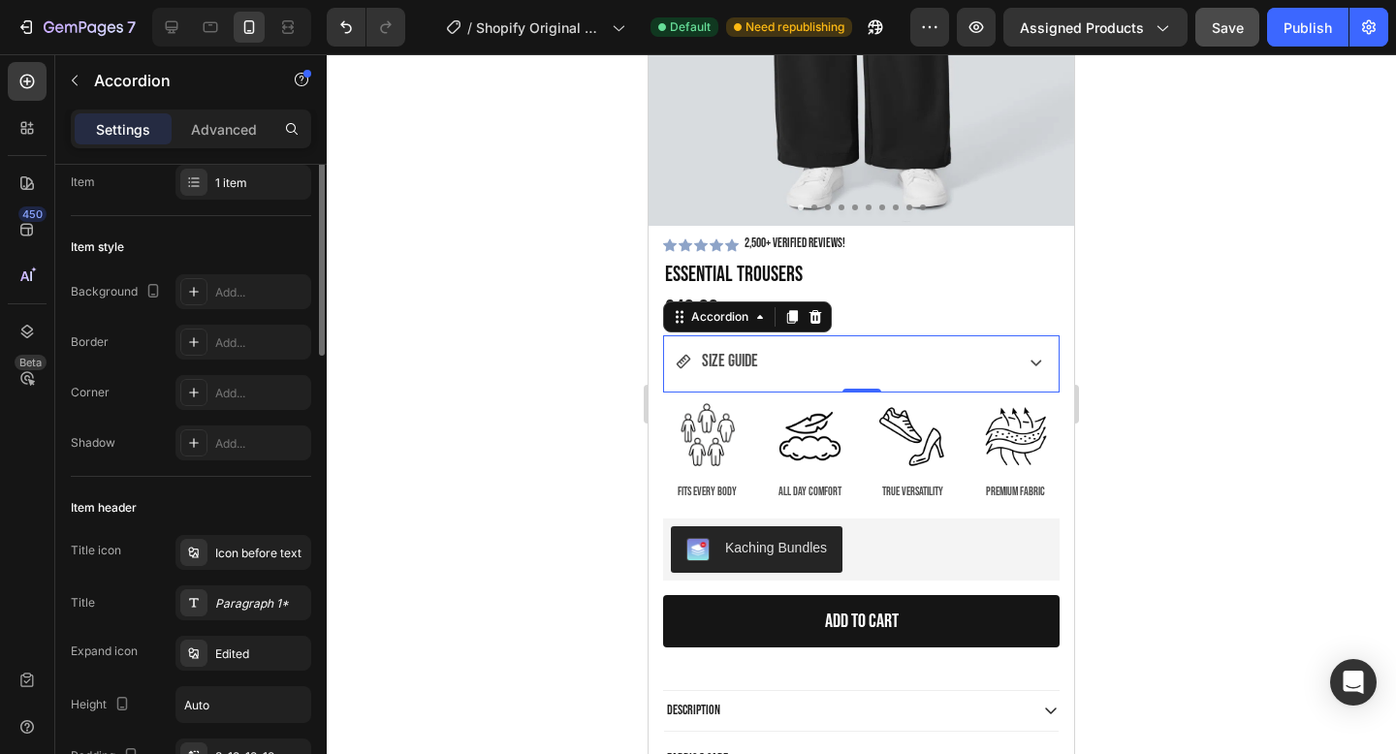
scroll to position [0, 0]
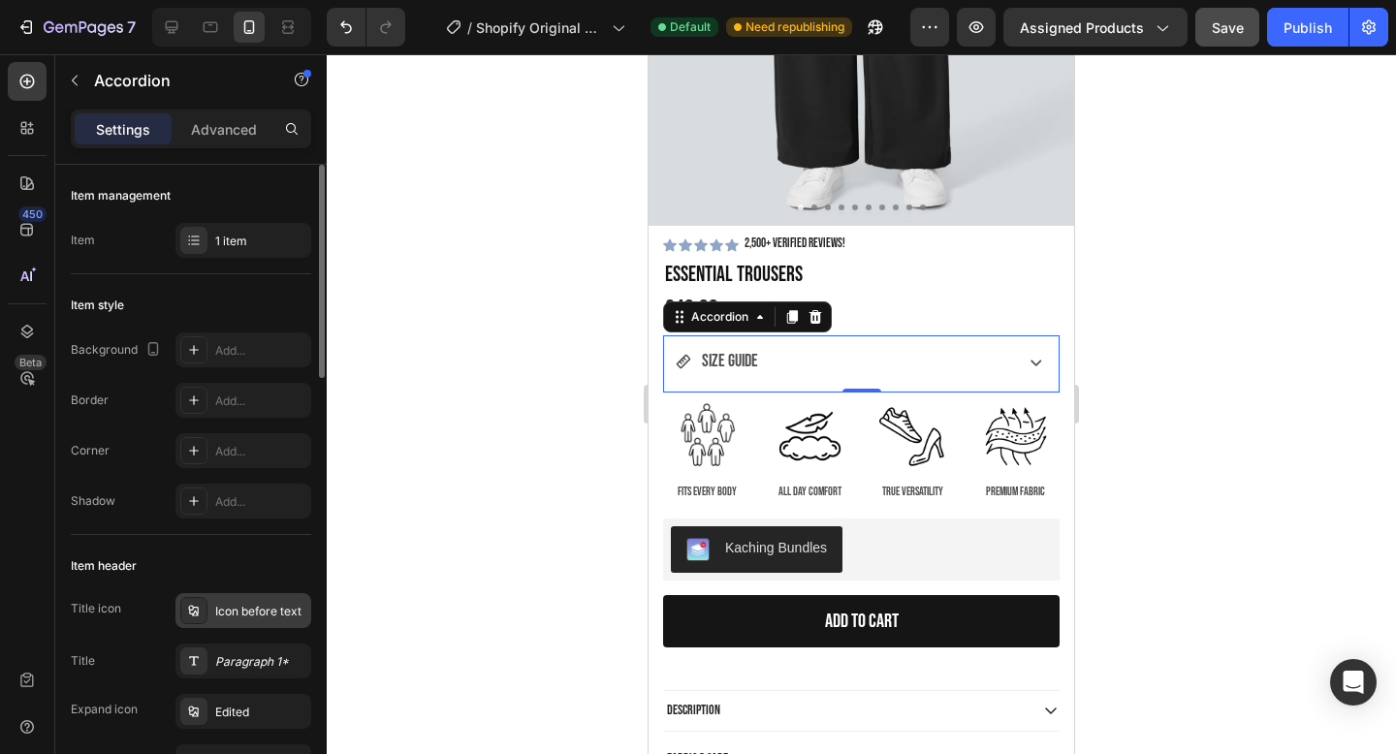
click at [234, 609] on div "Icon before text" at bounding box center [260, 611] width 91 height 17
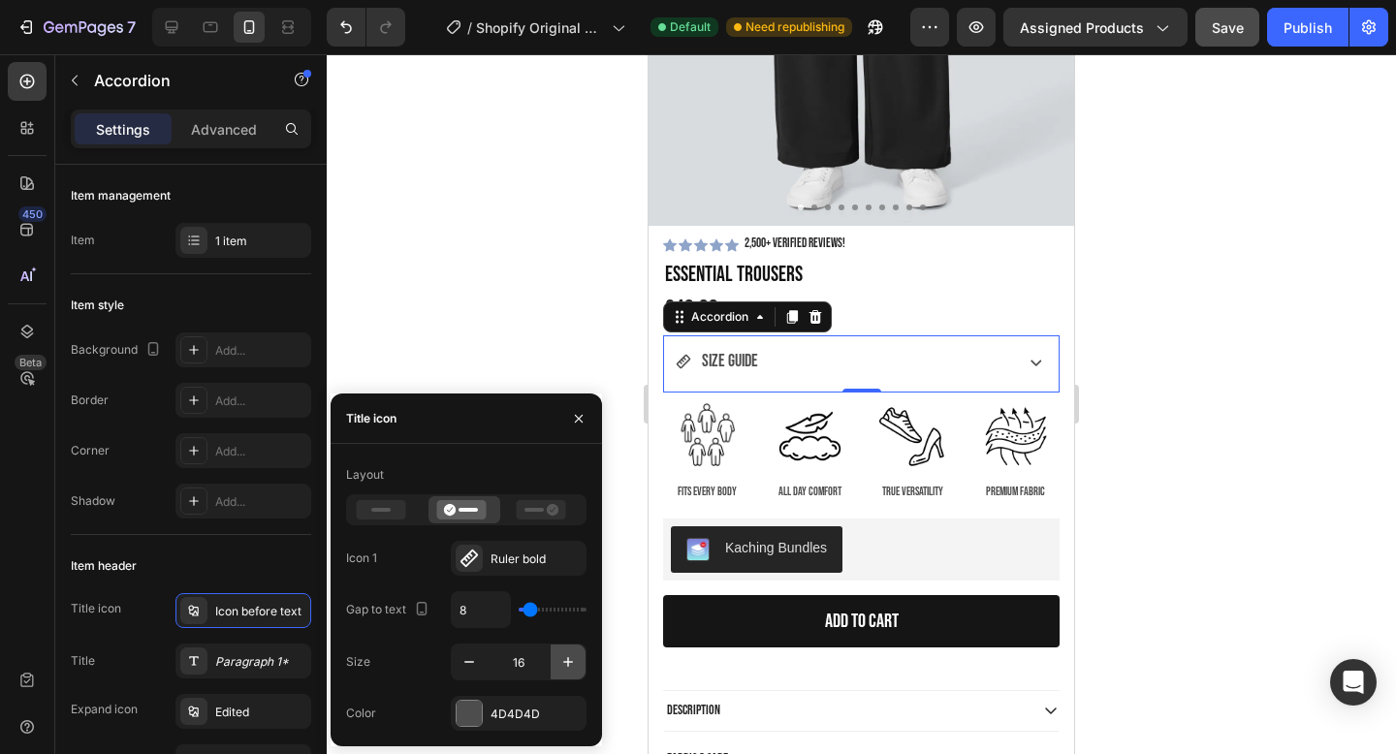
click at [568, 662] on icon "button" at bounding box center [568, 663] width 10 height 10
type input "18"
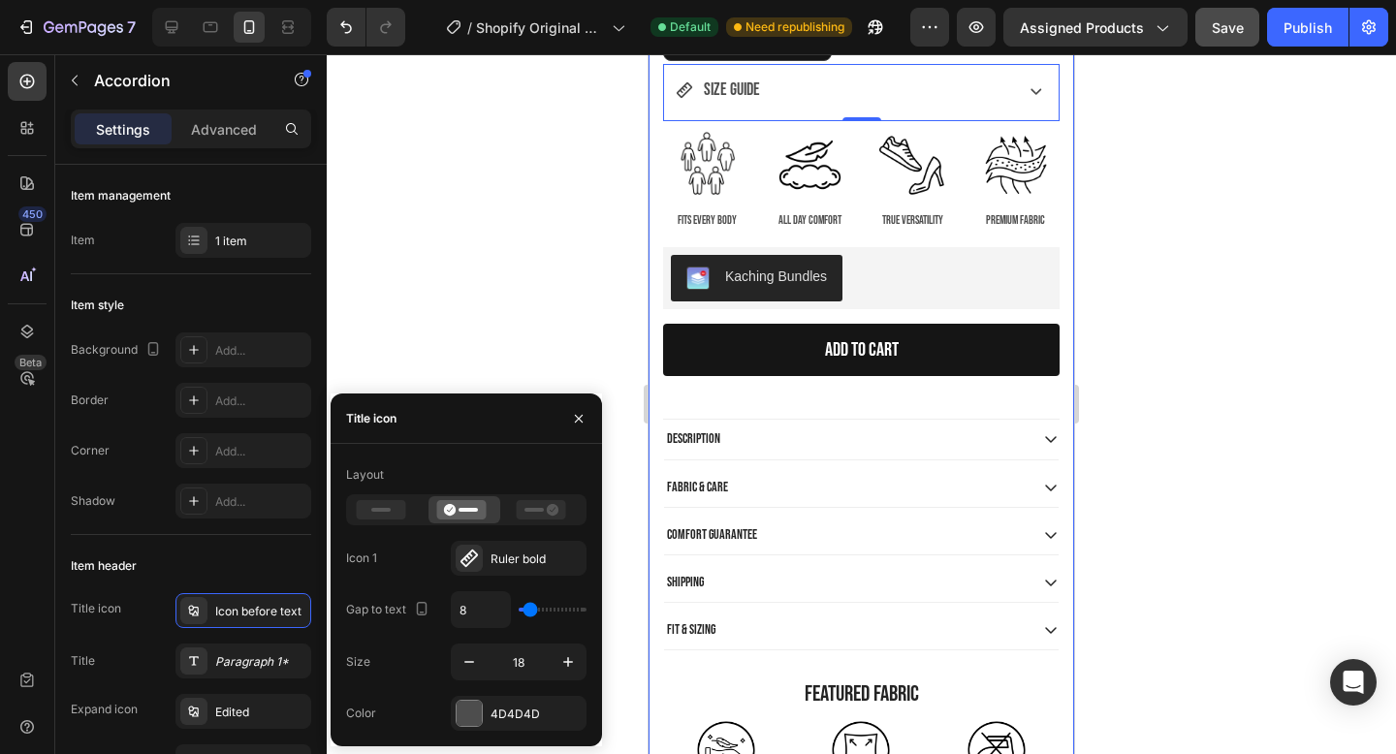
scroll to position [779, 0]
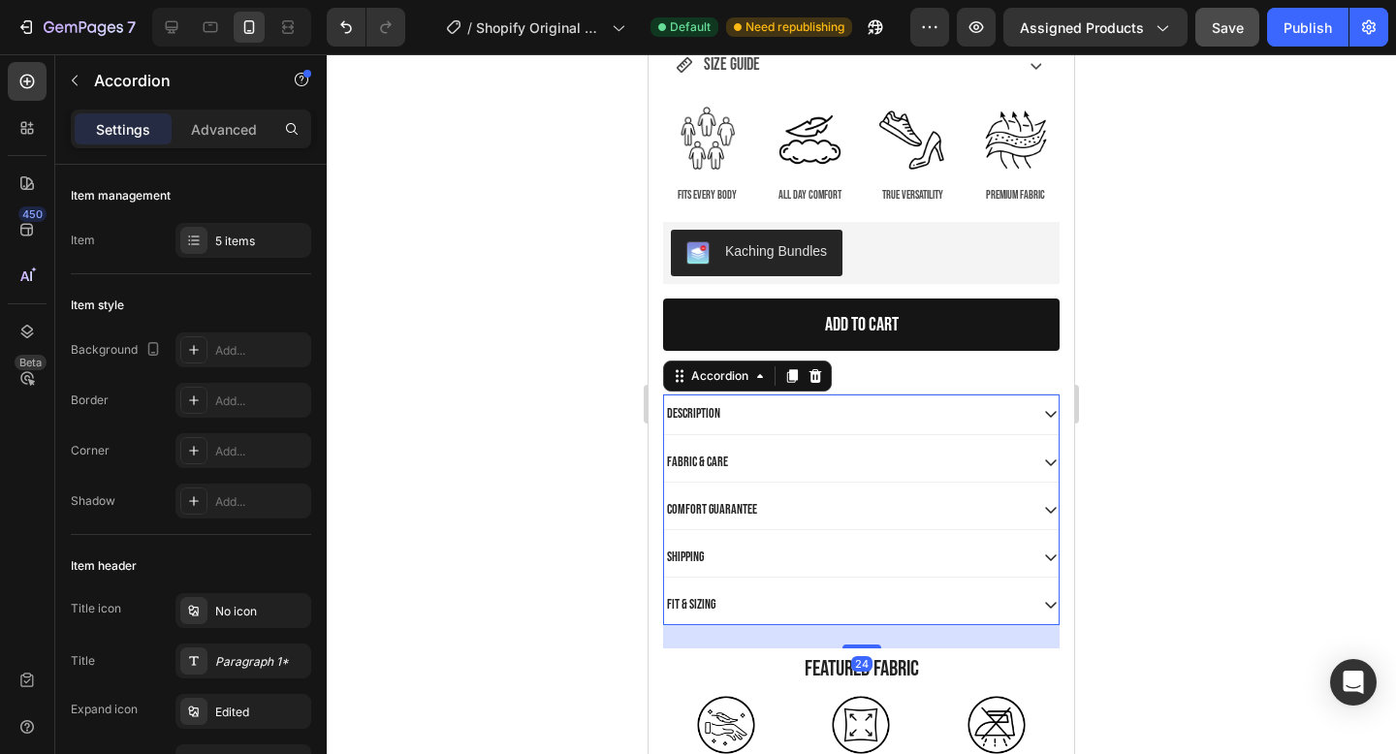
click at [705, 410] on p "Description" at bounding box center [693, 413] width 53 height 17
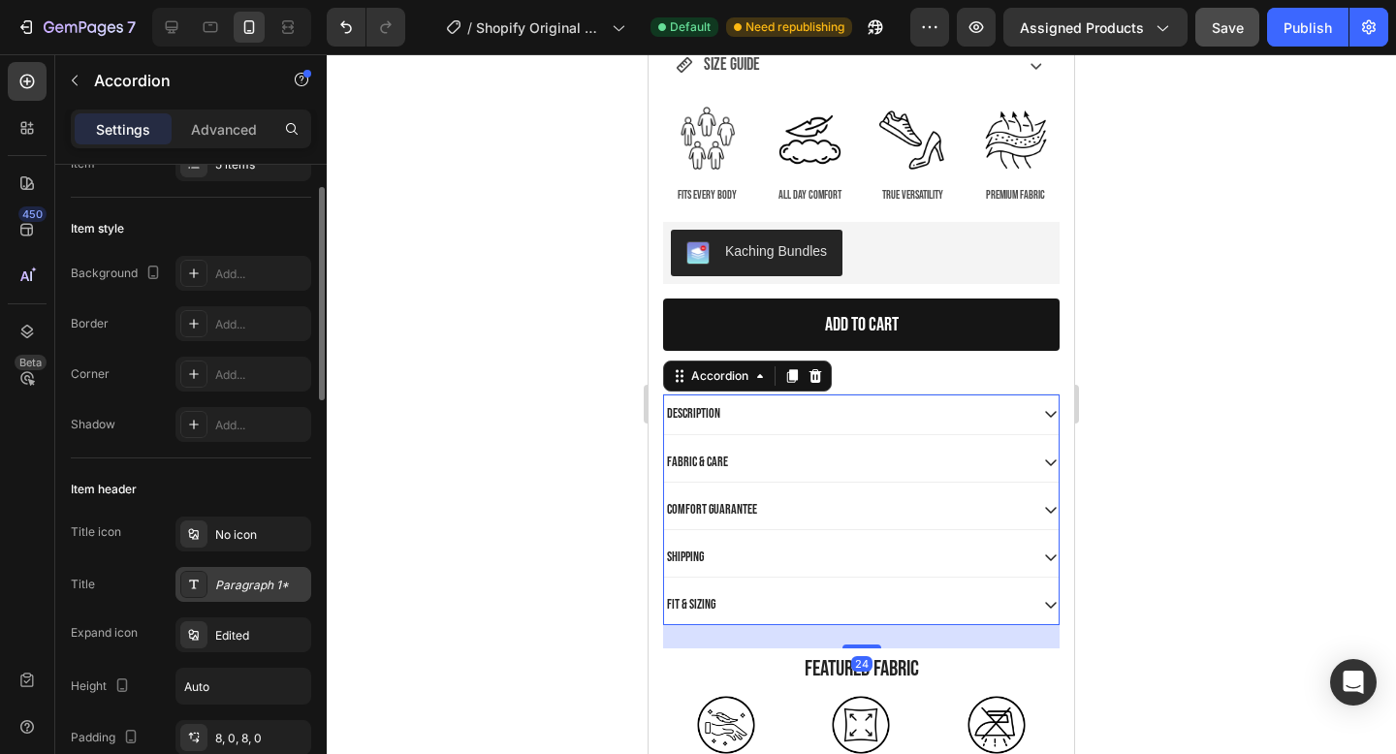
scroll to position [75, 0]
click at [241, 586] on div "Paragraph 1*" at bounding box center [260, 587] width 91 height 17
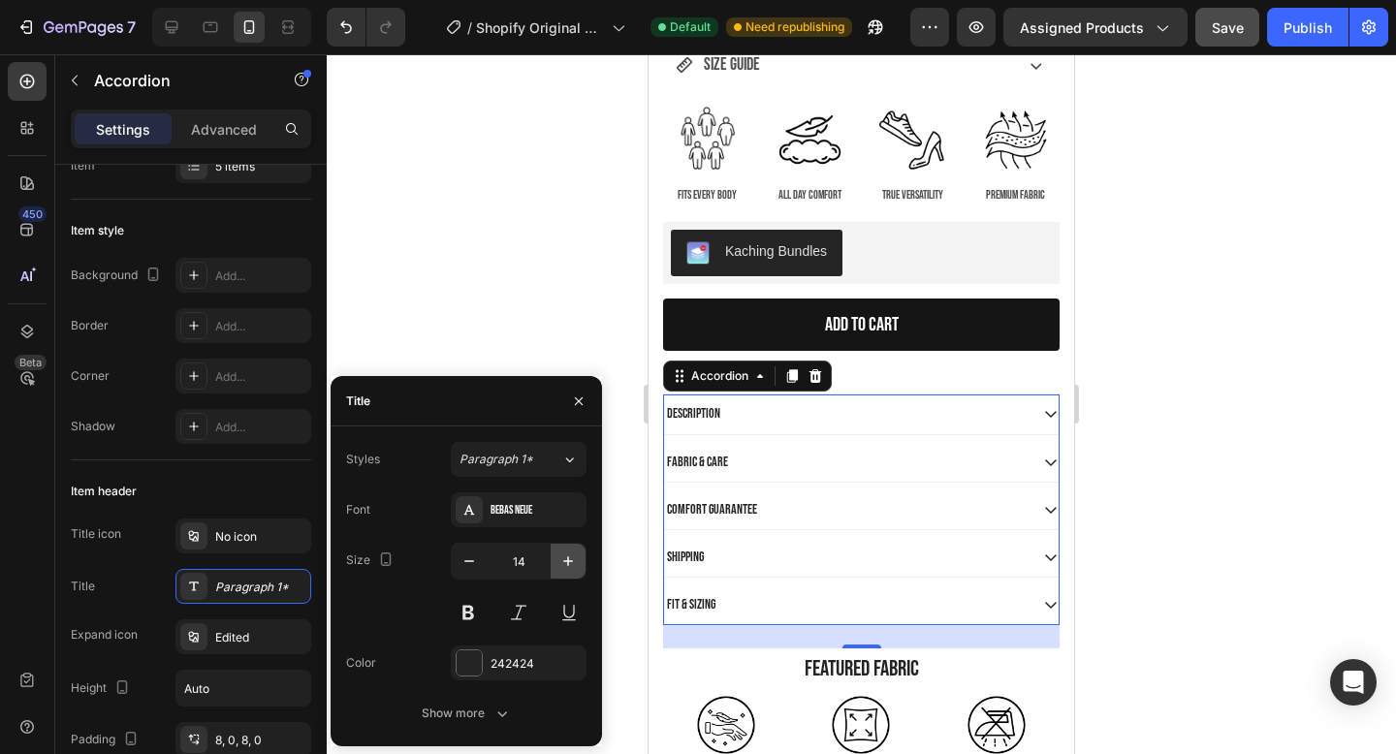
click at [561, 564] on icon "button" at bounding box center [568, 561] width 19 height 19
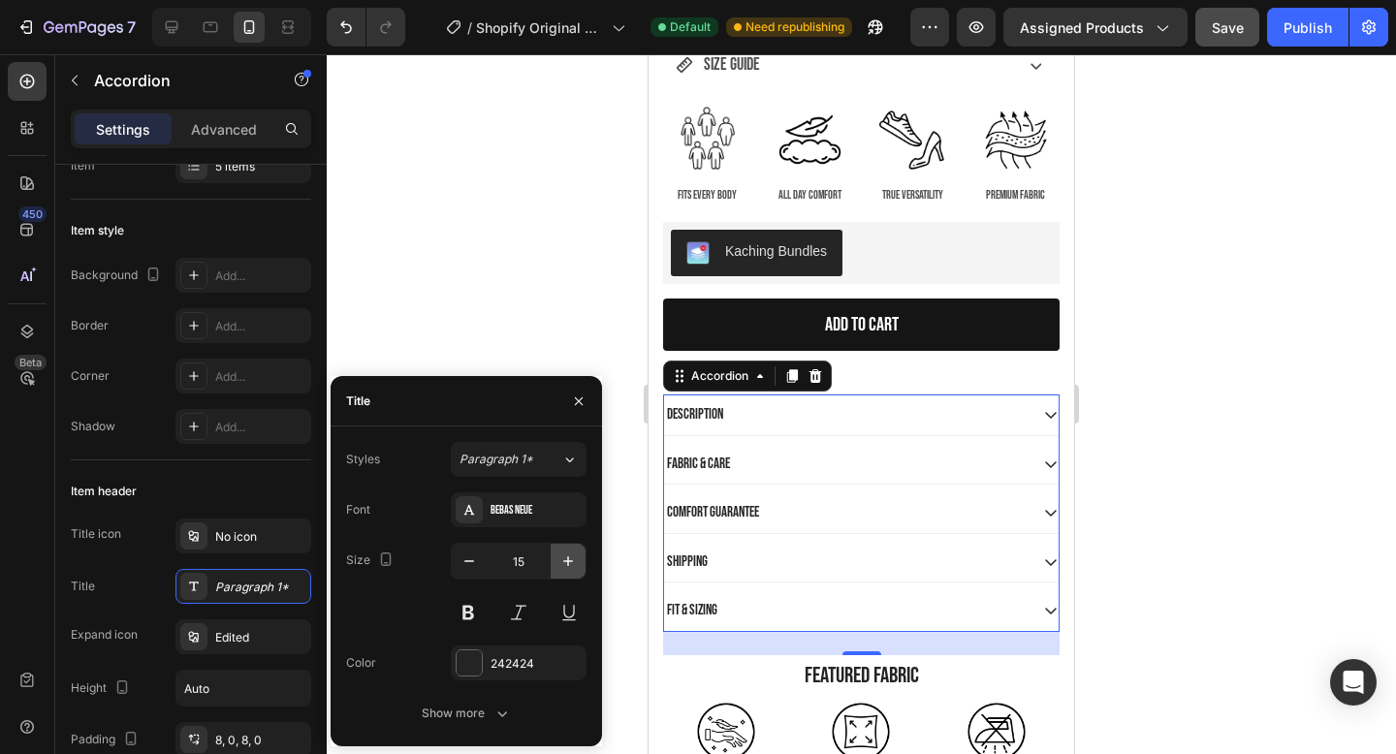
click at [561, 564] on icon "button" at bounding box center [568, 561] width 19 height 19
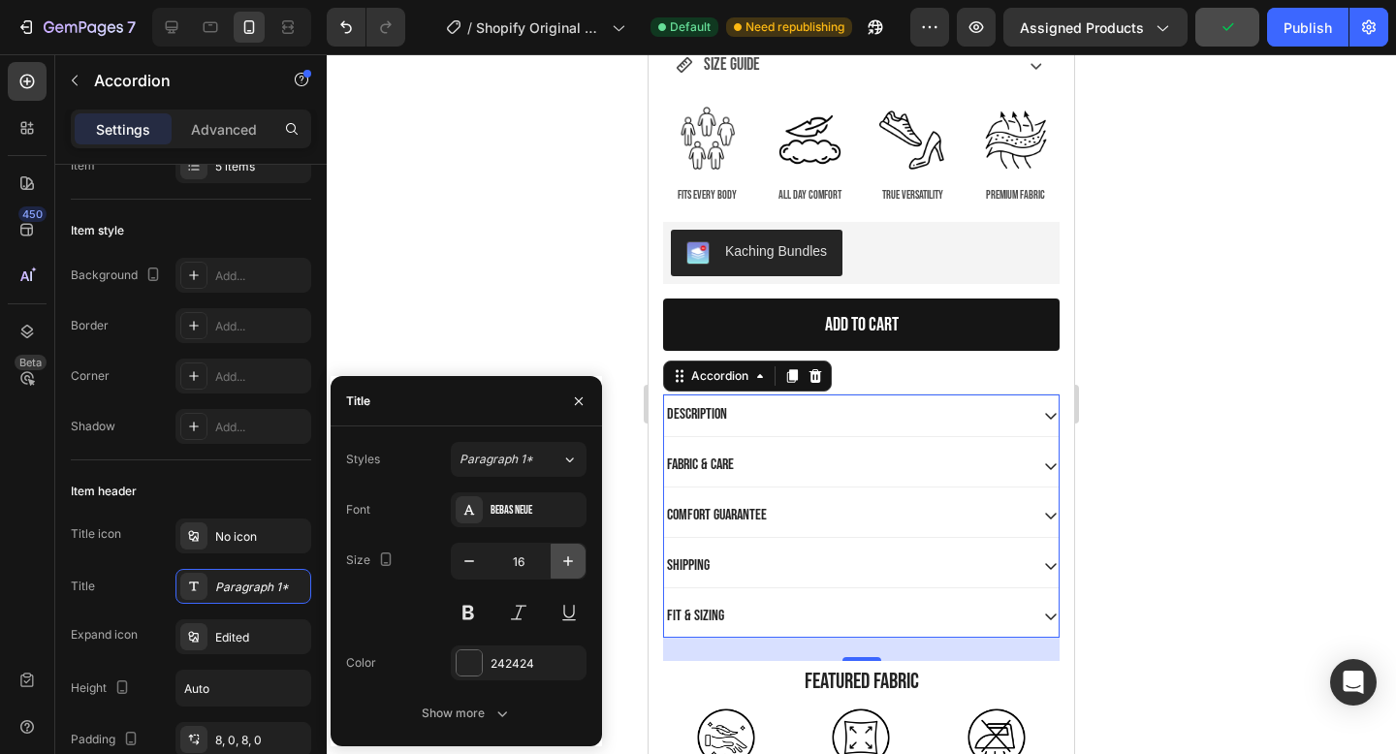
click at [560, 559] on icon "button" at bounding box center [568, 561] width 19 height 19
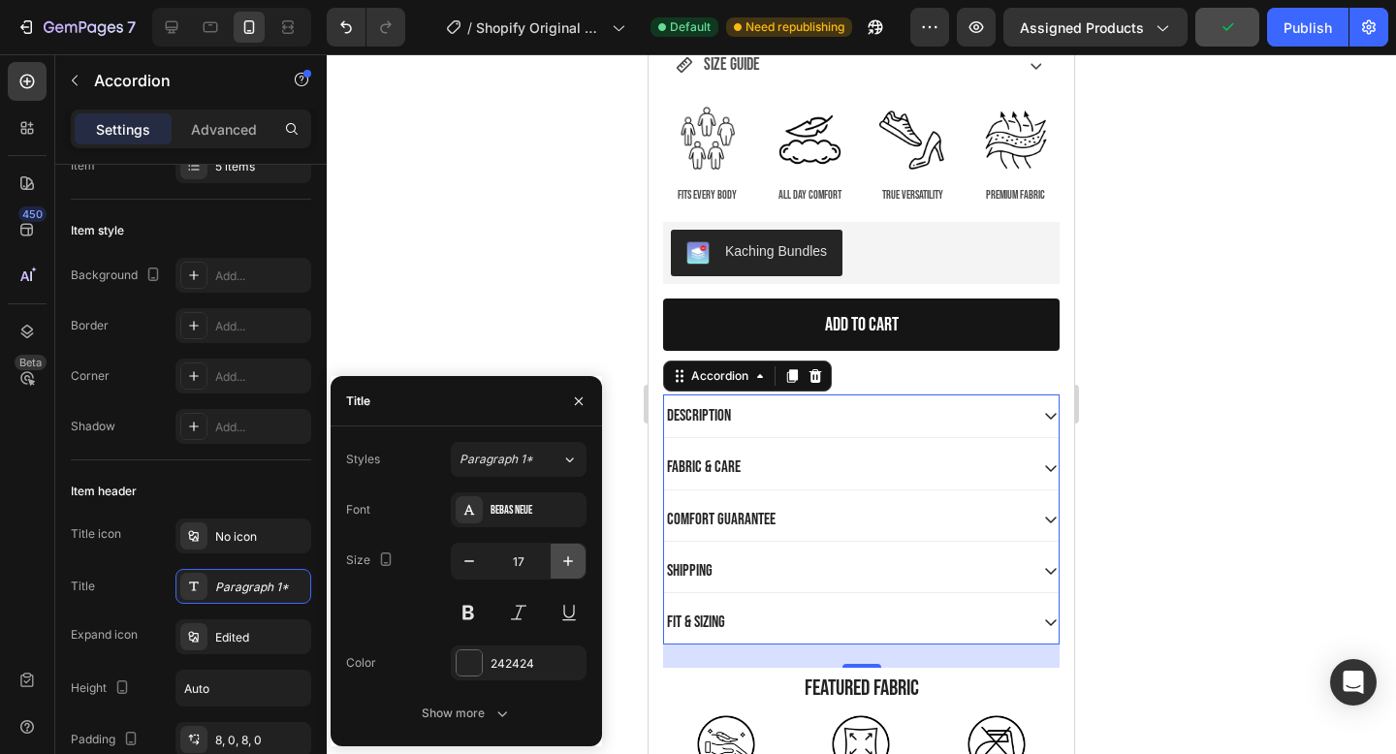
click at [560, 559] on icon "button" at bounding box center [568, 561] width 19 height 19
type input "18"
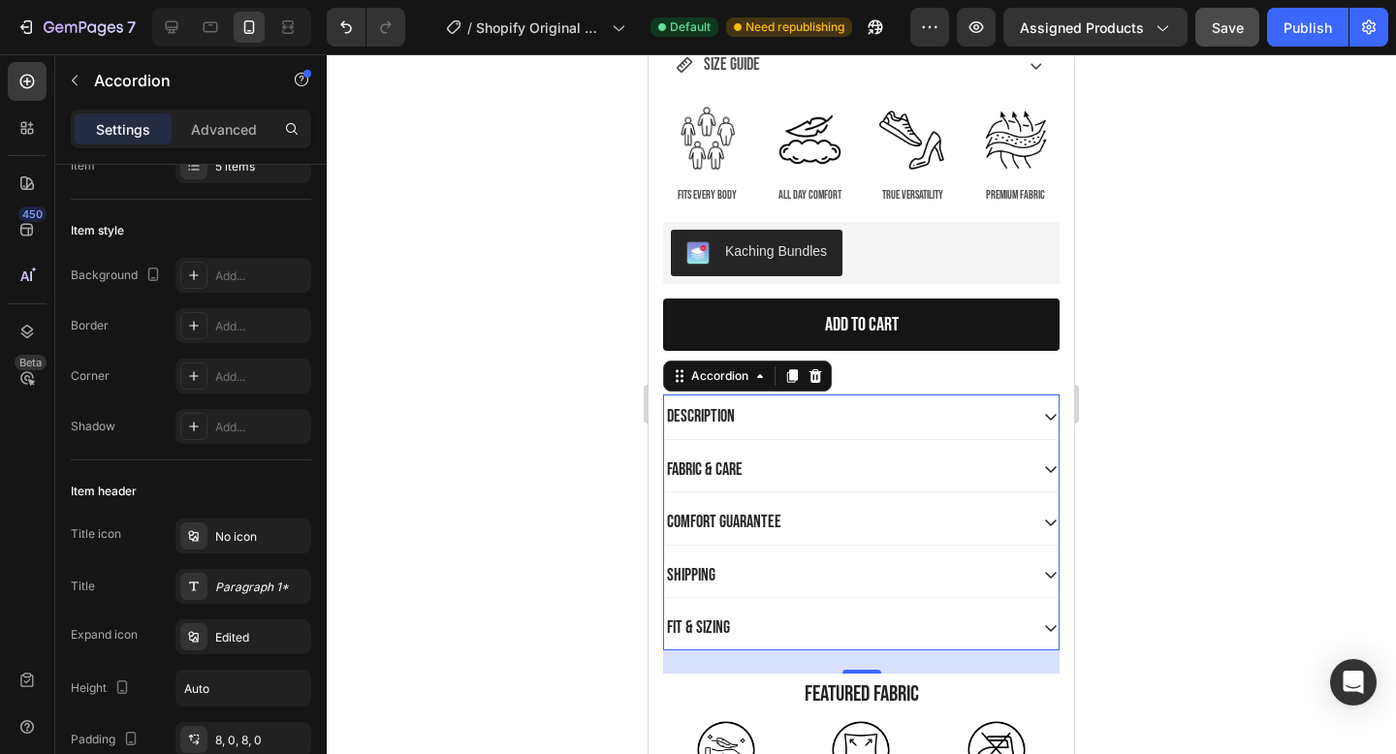
click at [596, 293] on div at bounding box center [862, 404] width 1070 height 700
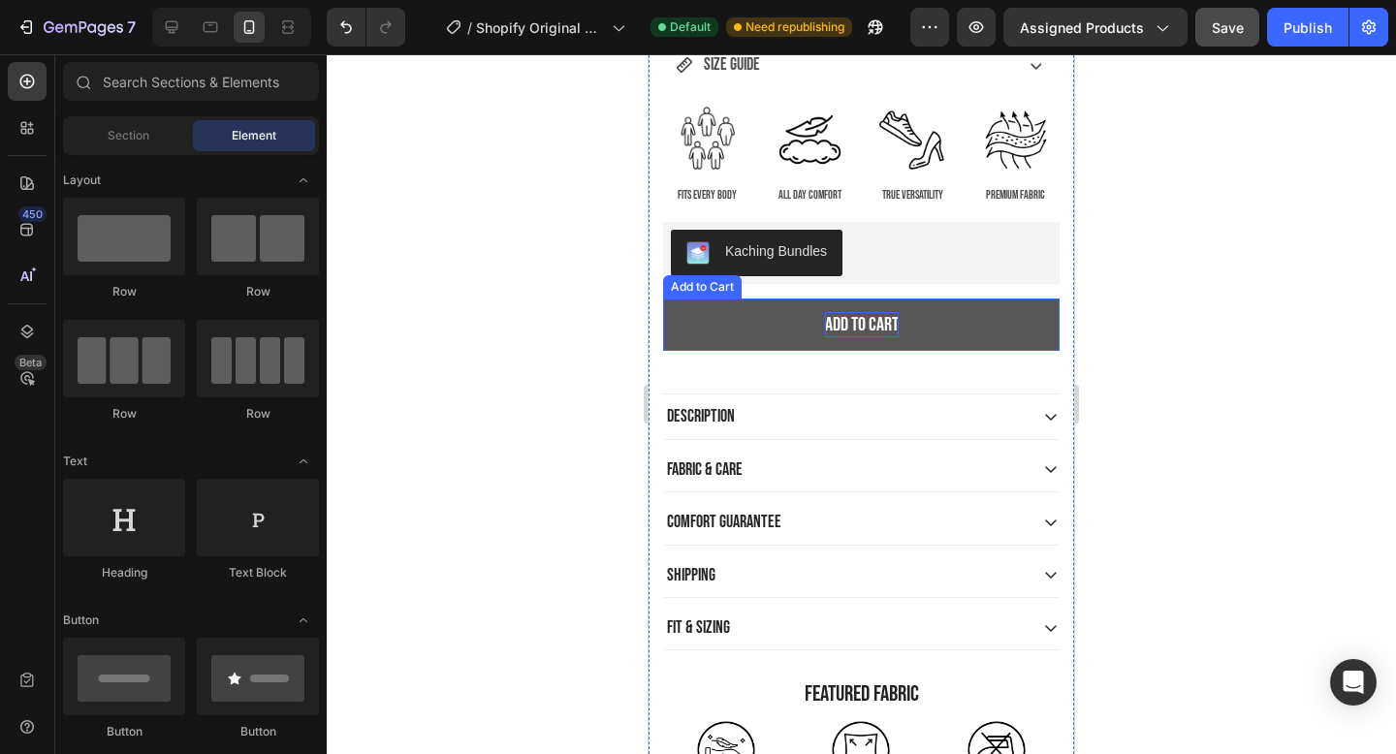
click at [859, 321] on div "Add to cart" at bounding box center [862, 324] width 74 height 25
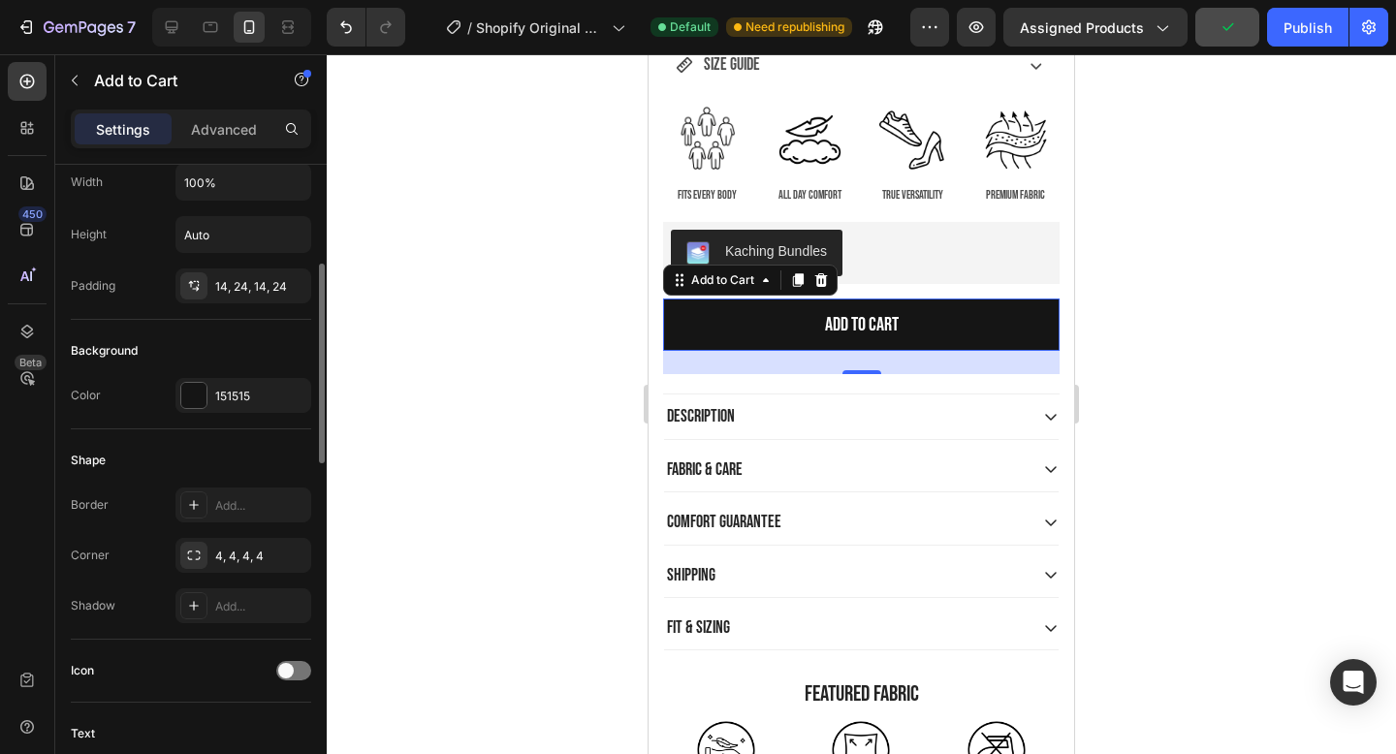
scroll to position [275, 0]
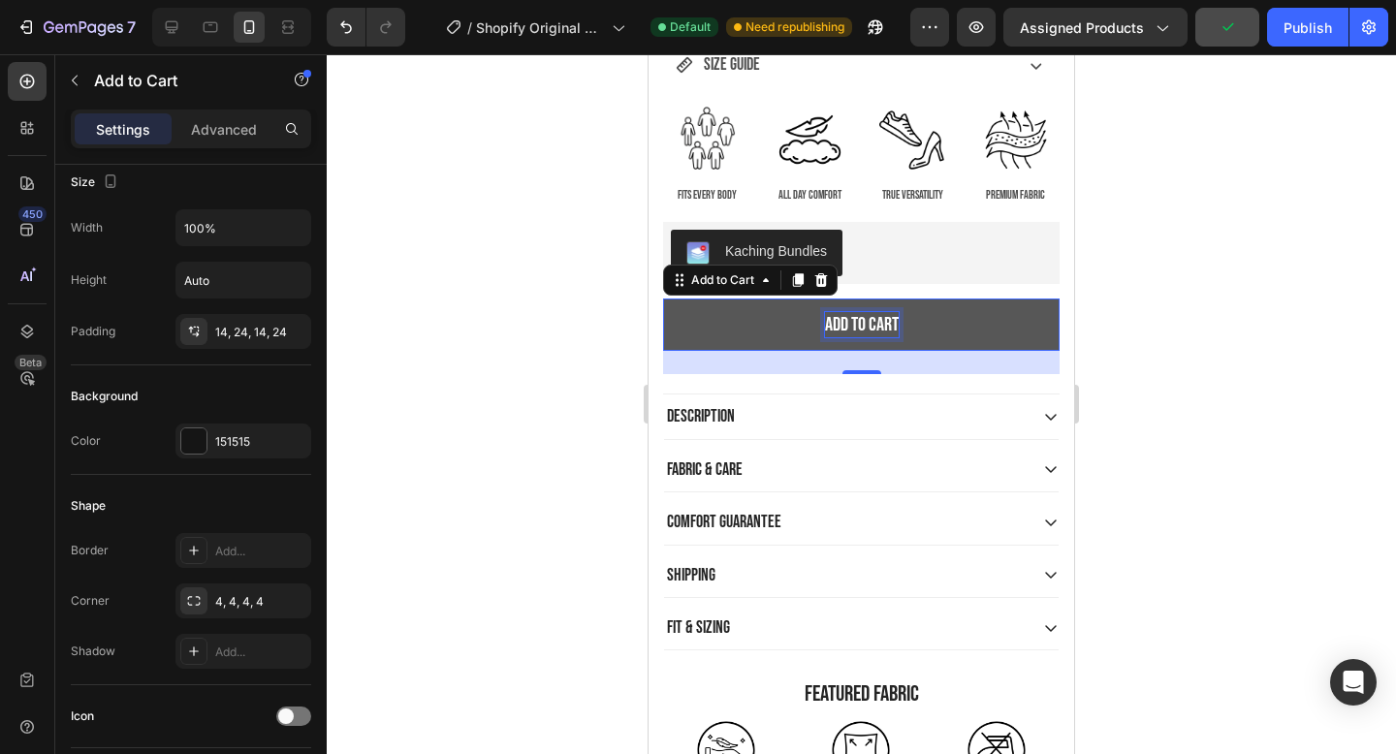
click at [853, 327] on div "Add to cart" at bounding box center [862, 324] width 74 height 25
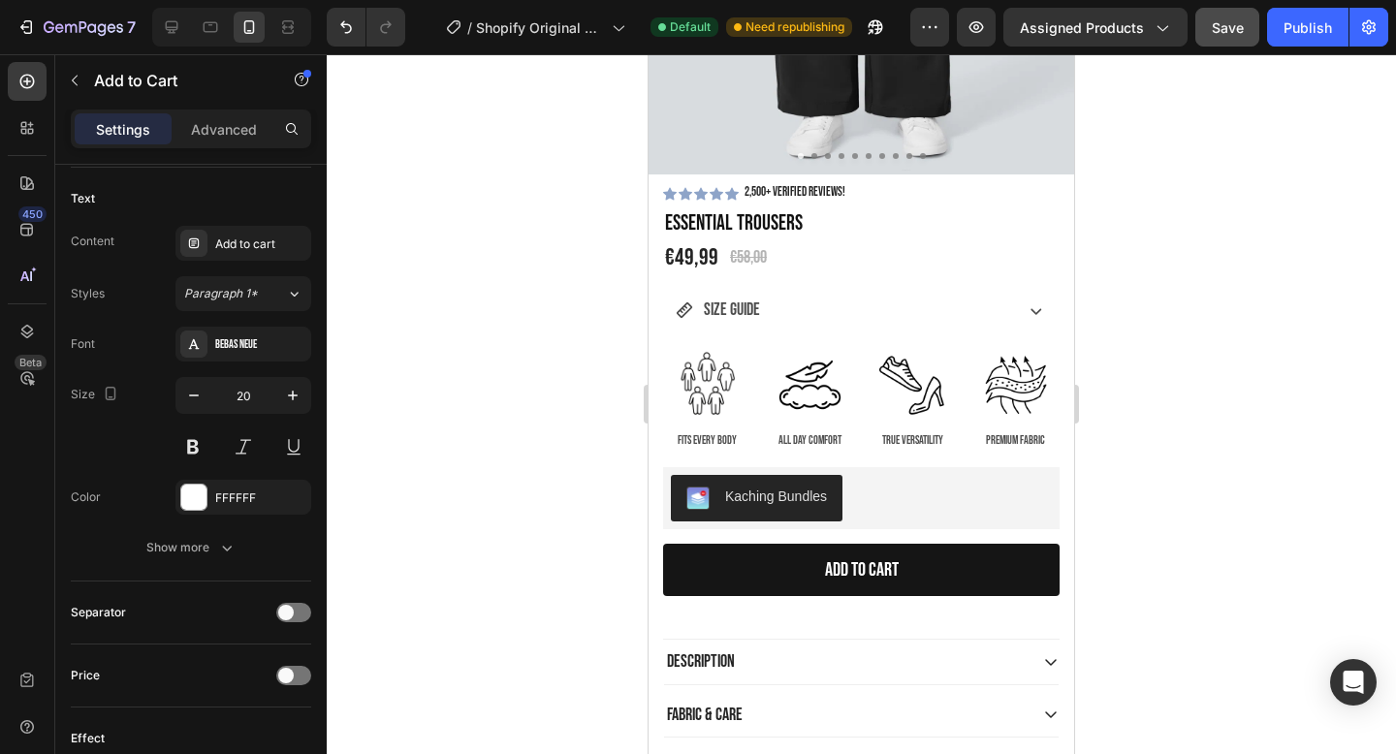
scroll to position [535, 0]
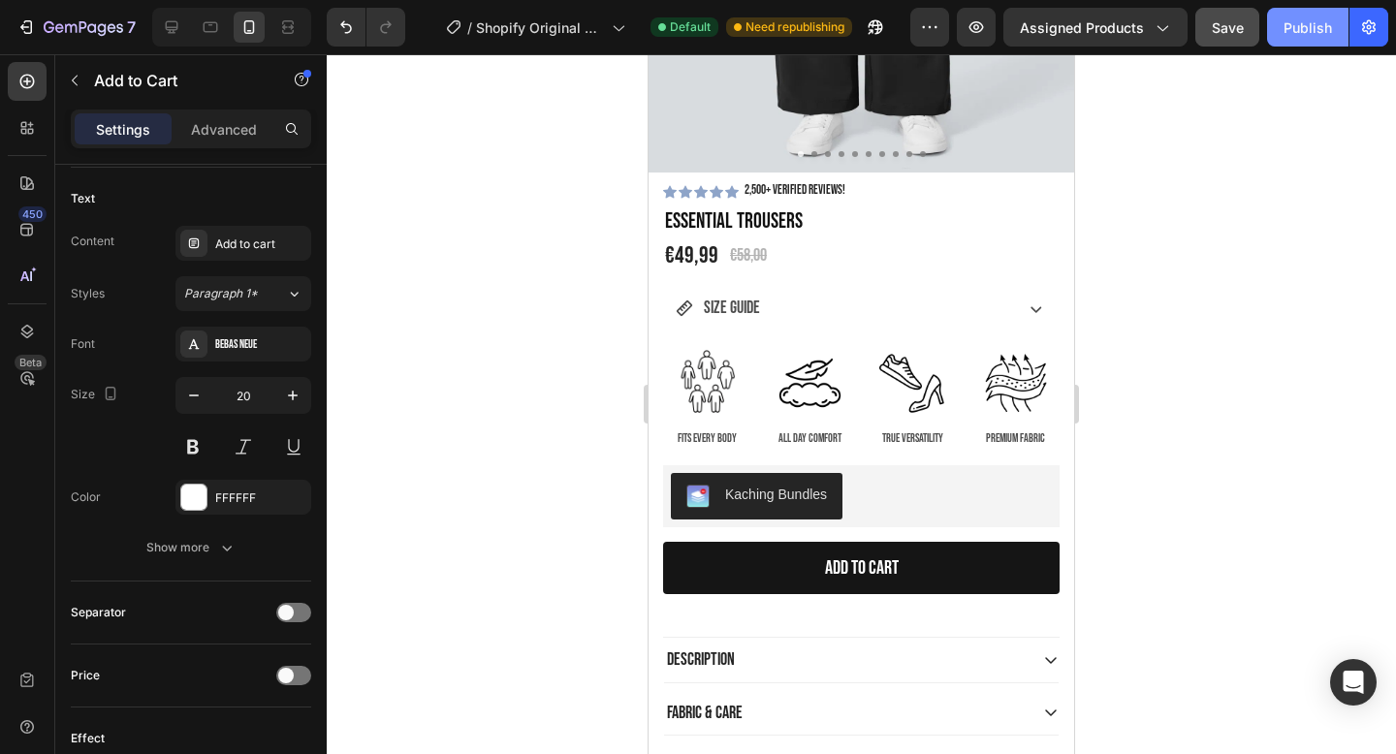
click at [1328, 23] on div "Publish" at bounding box center [1308, 27] width 48 height 20
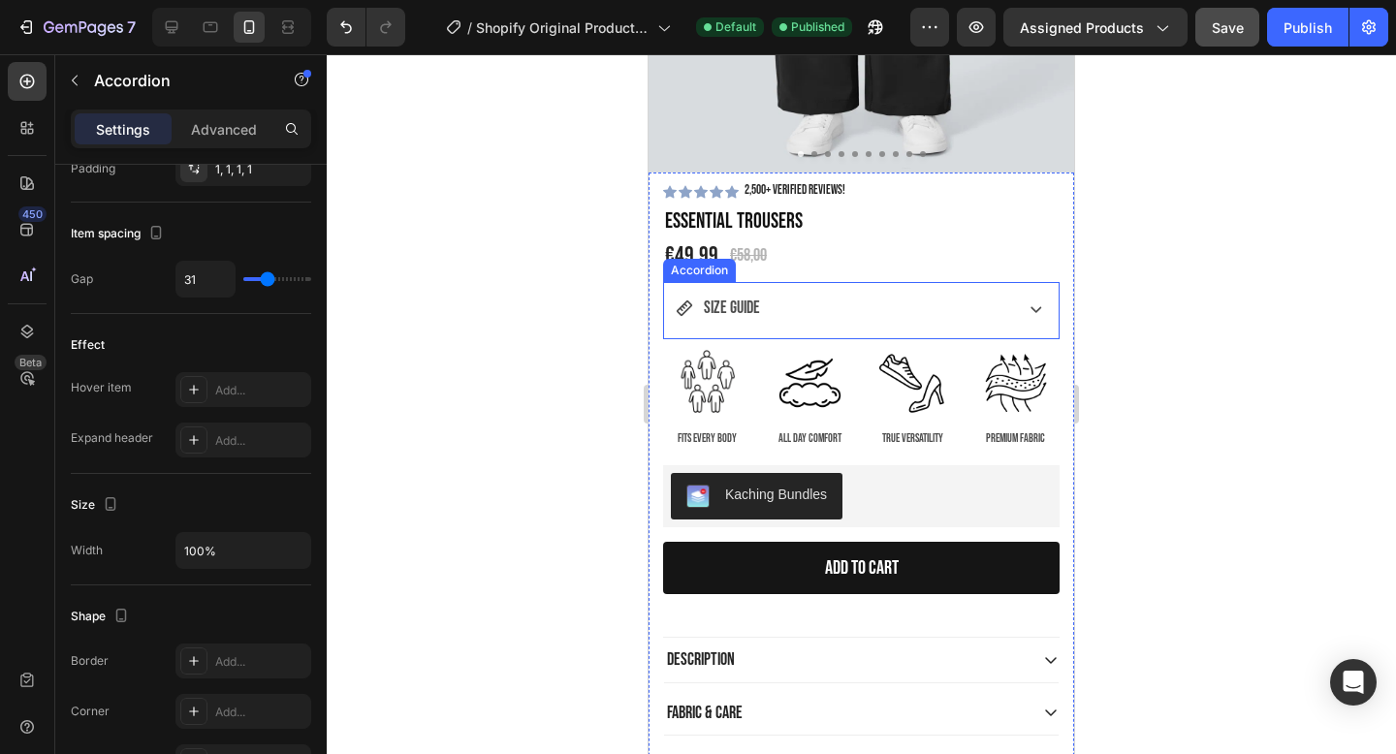
click at [736, 309] on p "SIZE GUIDE" at bounding box center [732, 308] width 56 height 31
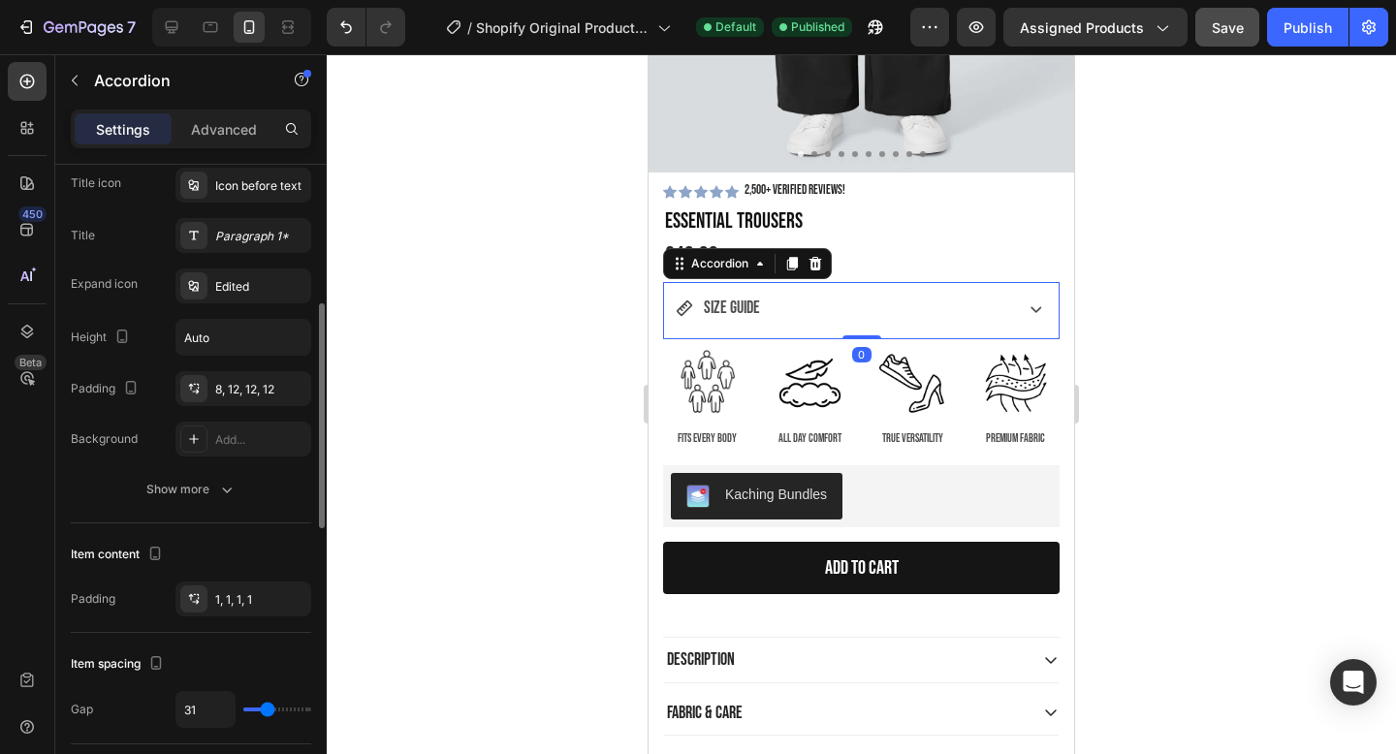
scroll to position [473, 0]
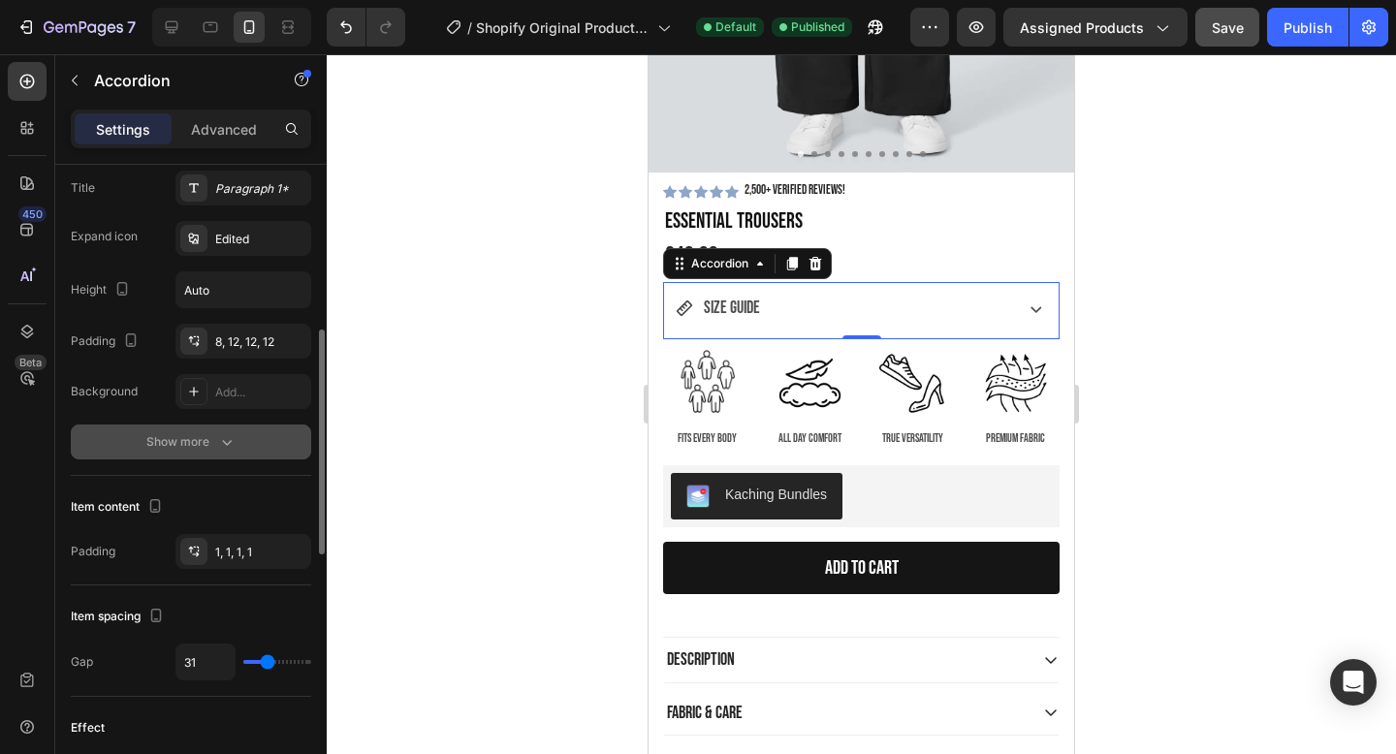
click at [164, 450] on div "Show more" at bounding box center [191, 442] width 90 height 19
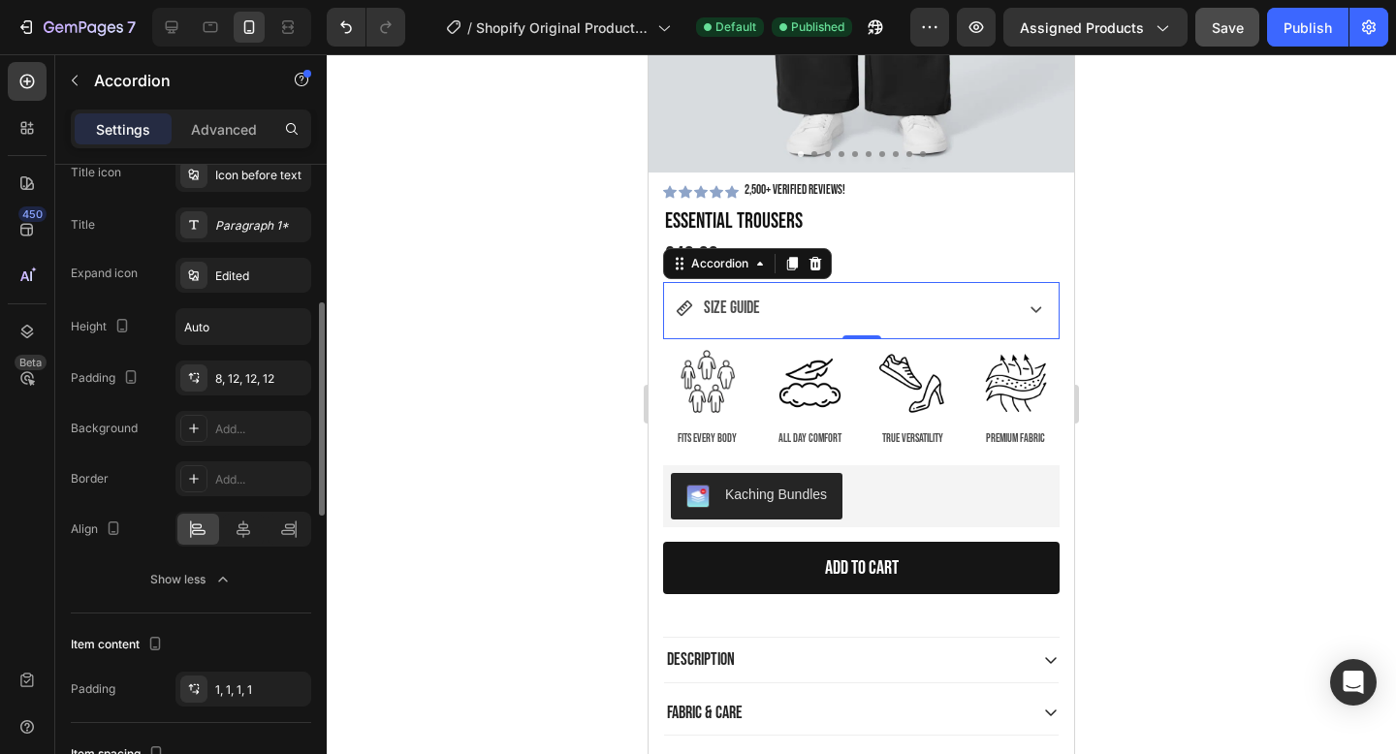
scroll to position [423, 0]
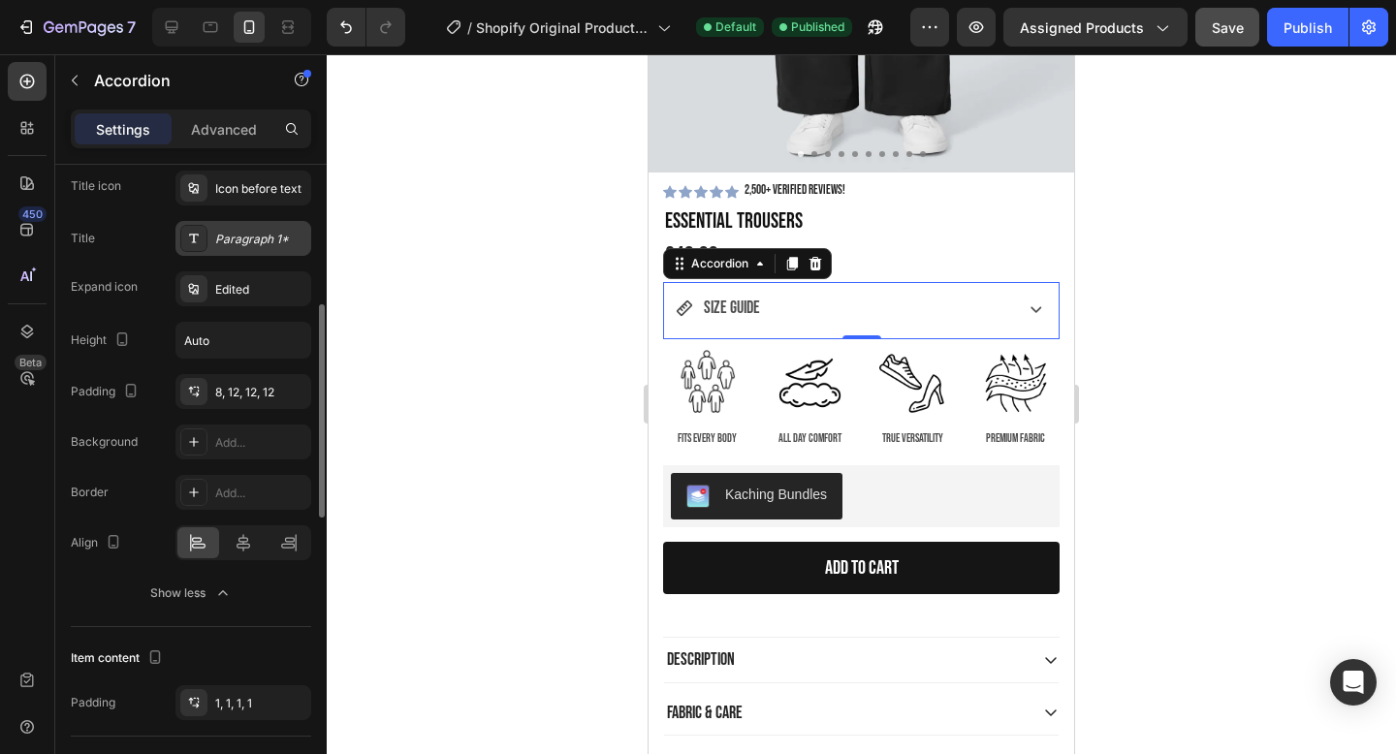
click at [253, 240] on div "Paragraph 1*" at bounding box center [260, 239] width 91 height 17
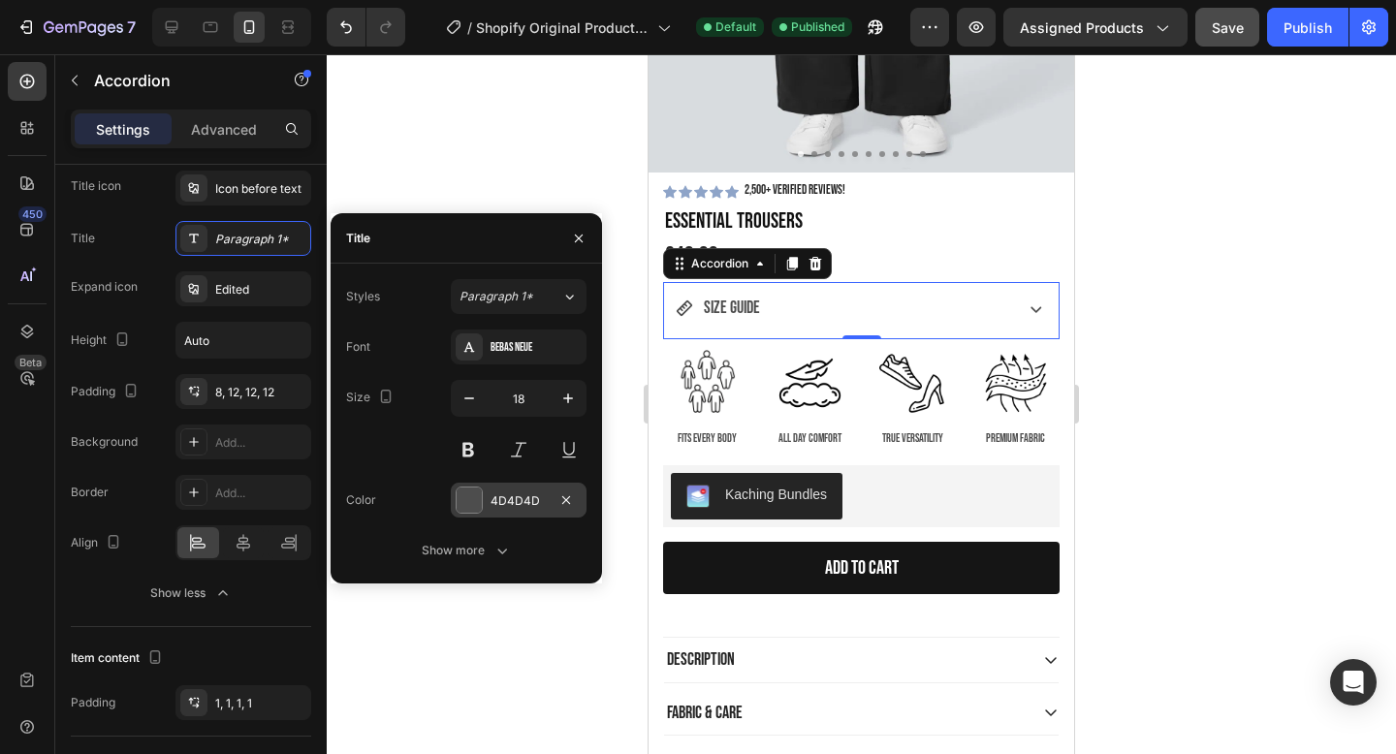
click at [489, 505] on div "4D4D4D" at bounding box center [519, 500] width 136 height 35
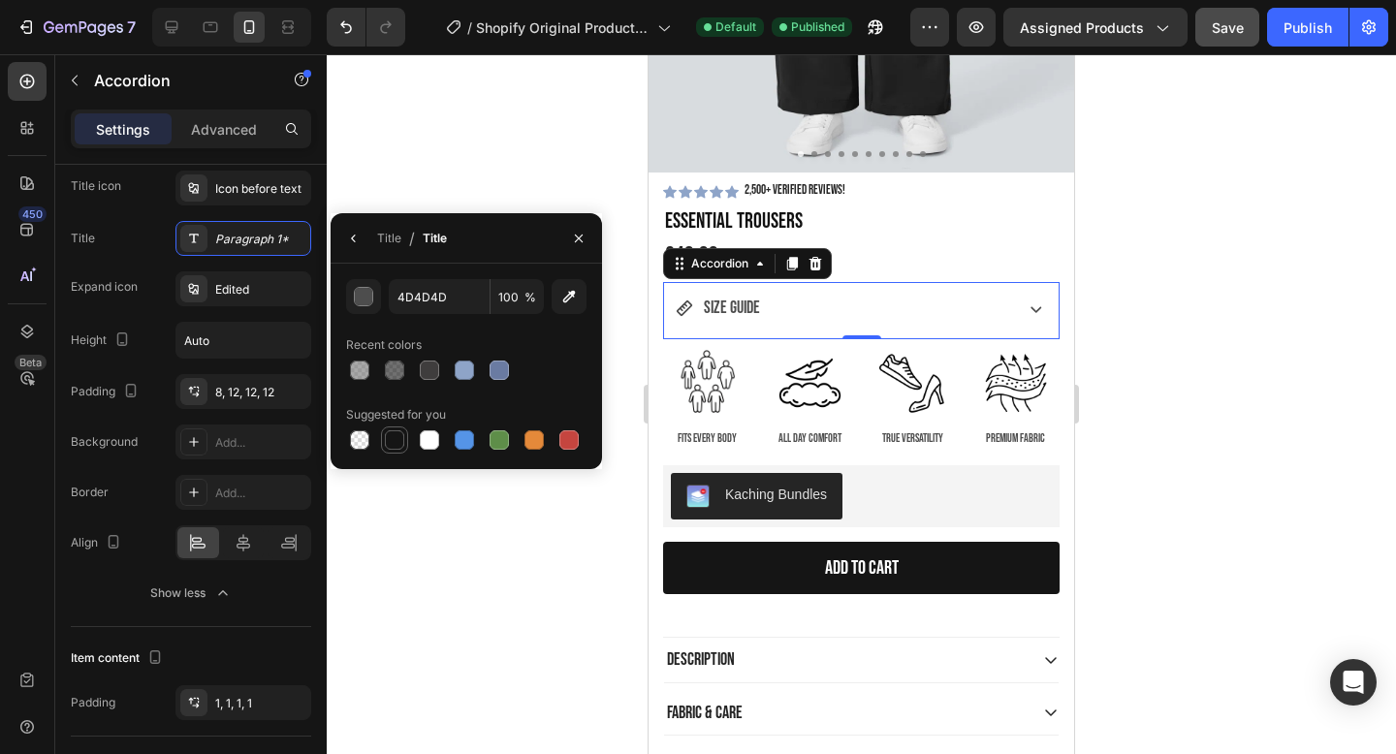
click at [402, 446] on div at bounding box center [394, 440] width 19 height 19
type input "151515"
click at [222, 185] on div "Icon before text" at bounding box center [260, 188] width 91 height 17
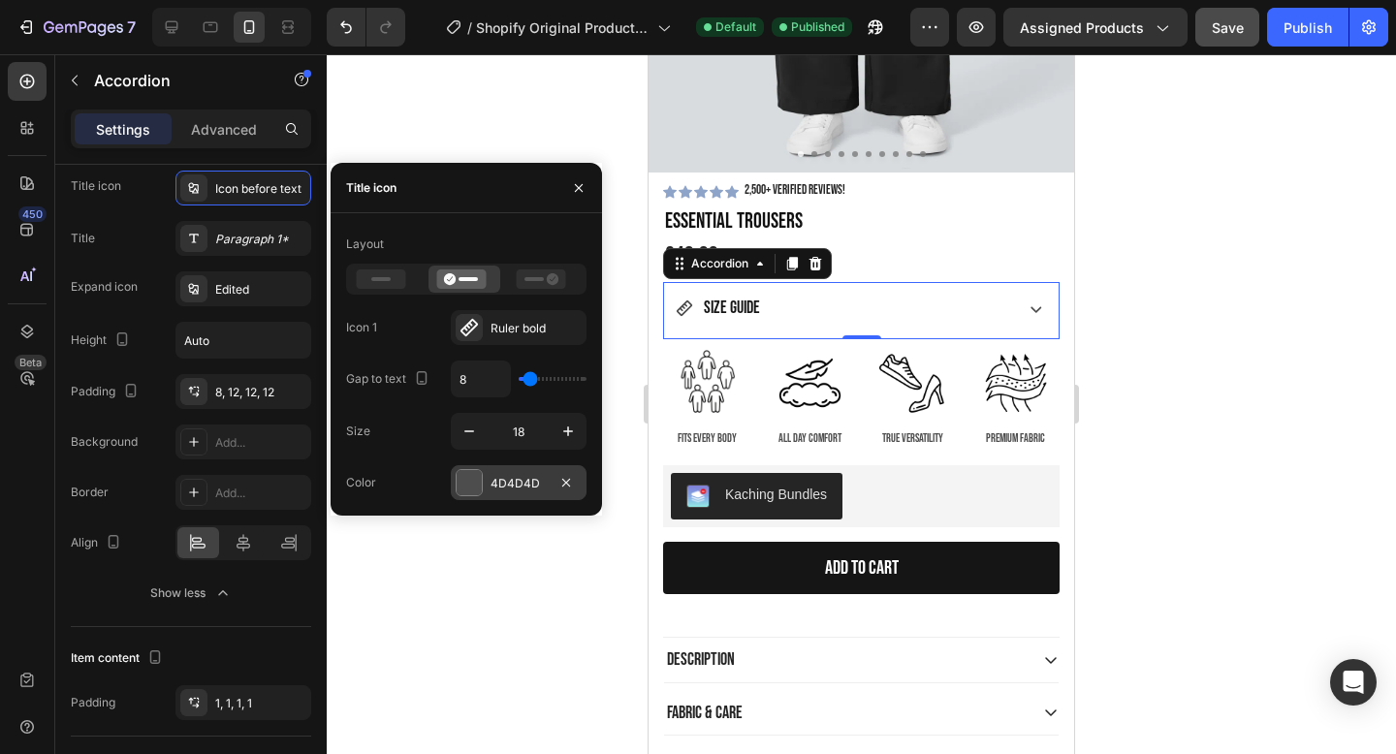
click at [471, 483] on div at bounding box center [469, 482] width 25 height 25
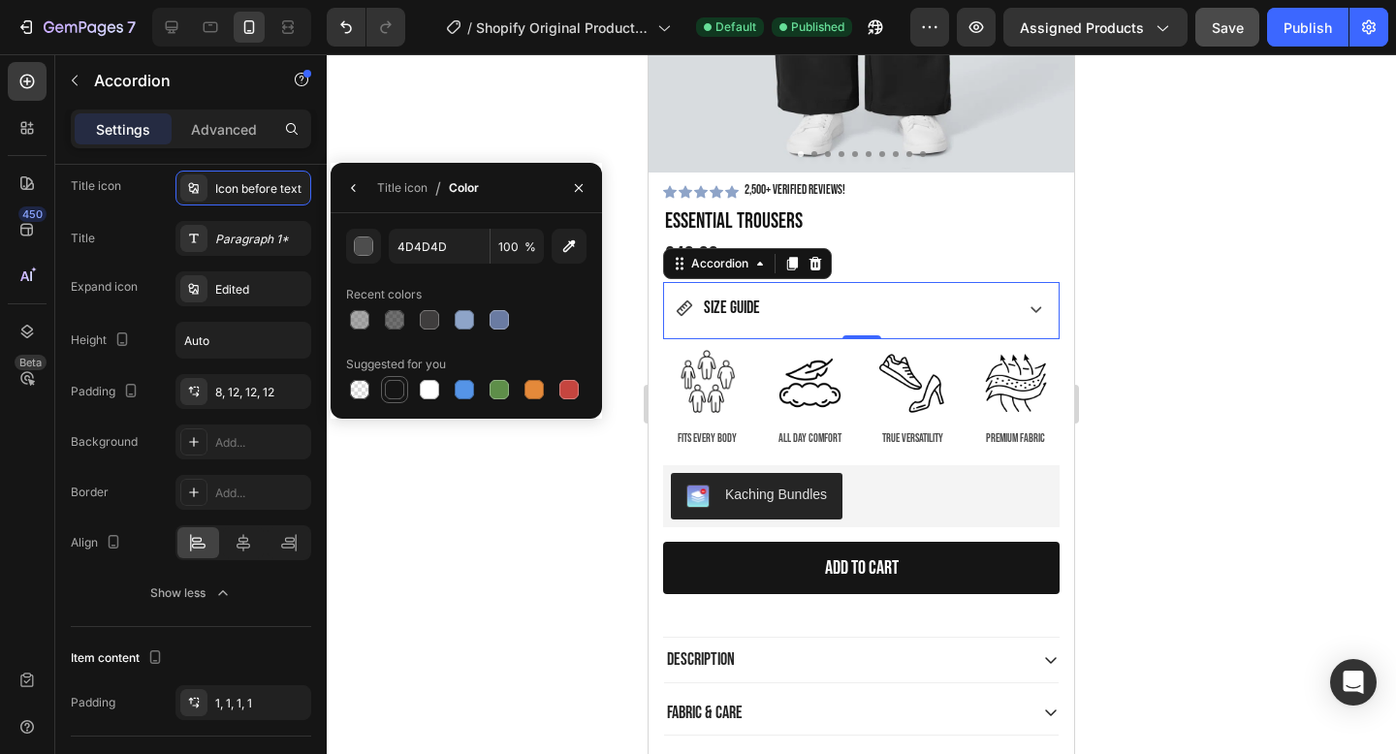
click at [395, 390] on div at bounding box center [394, 389] width 19 height 19
type input "151515"
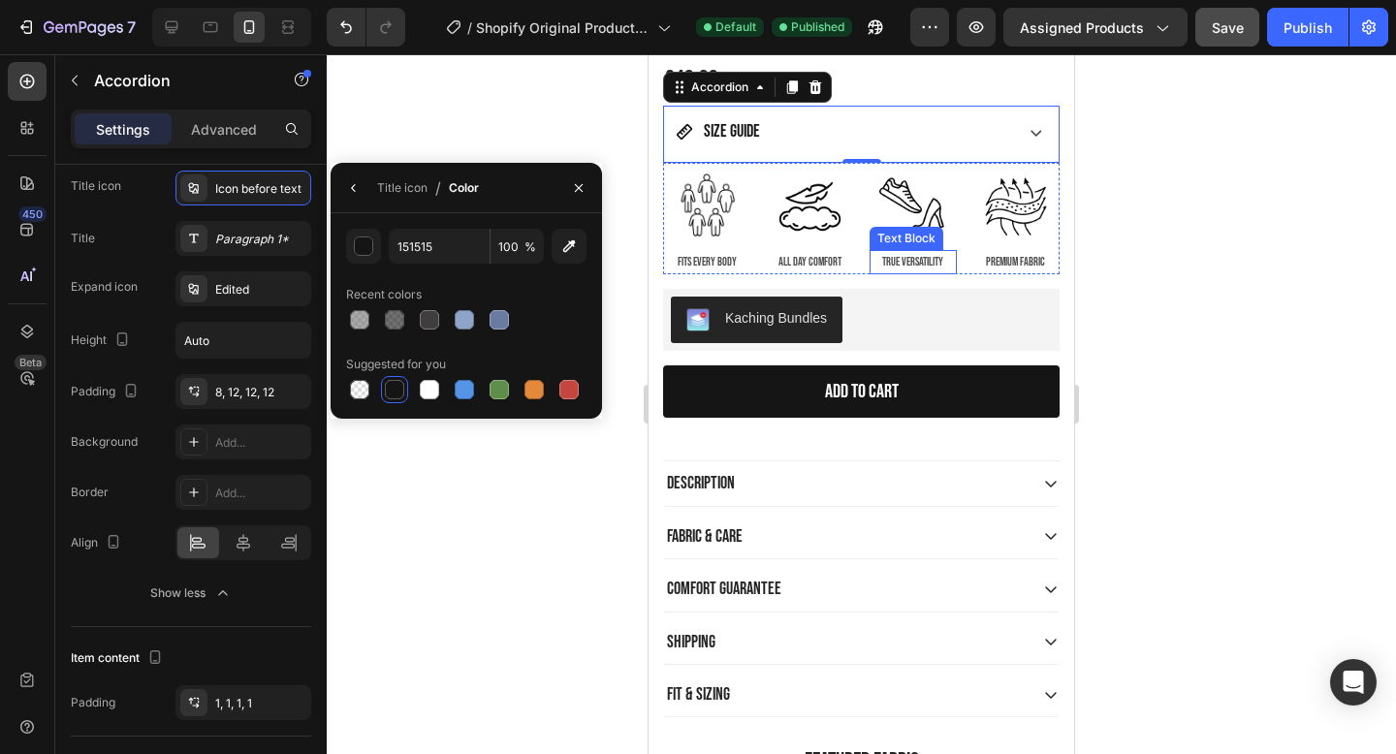
scroll to position [714, 0]
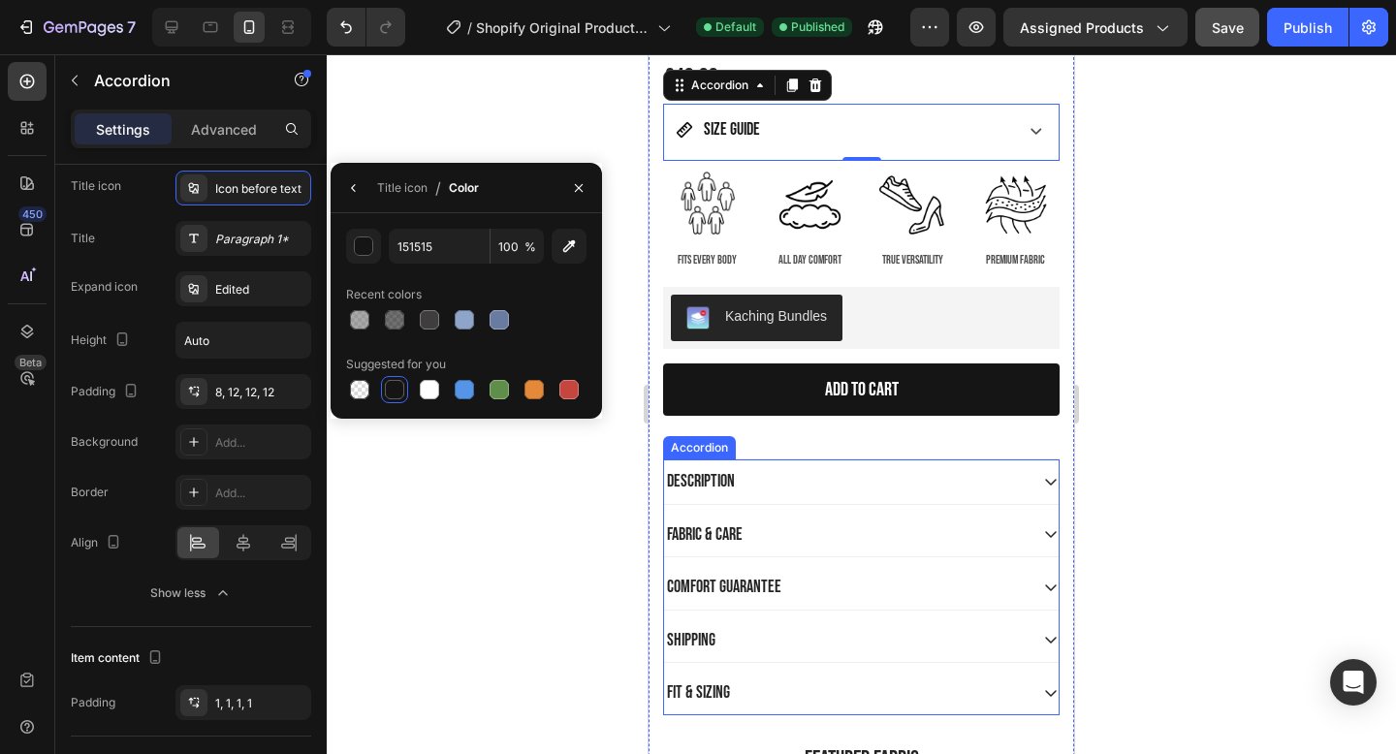
click at [722, 478] on p "Description" at bounding box center [701, 481] width 68 height 22
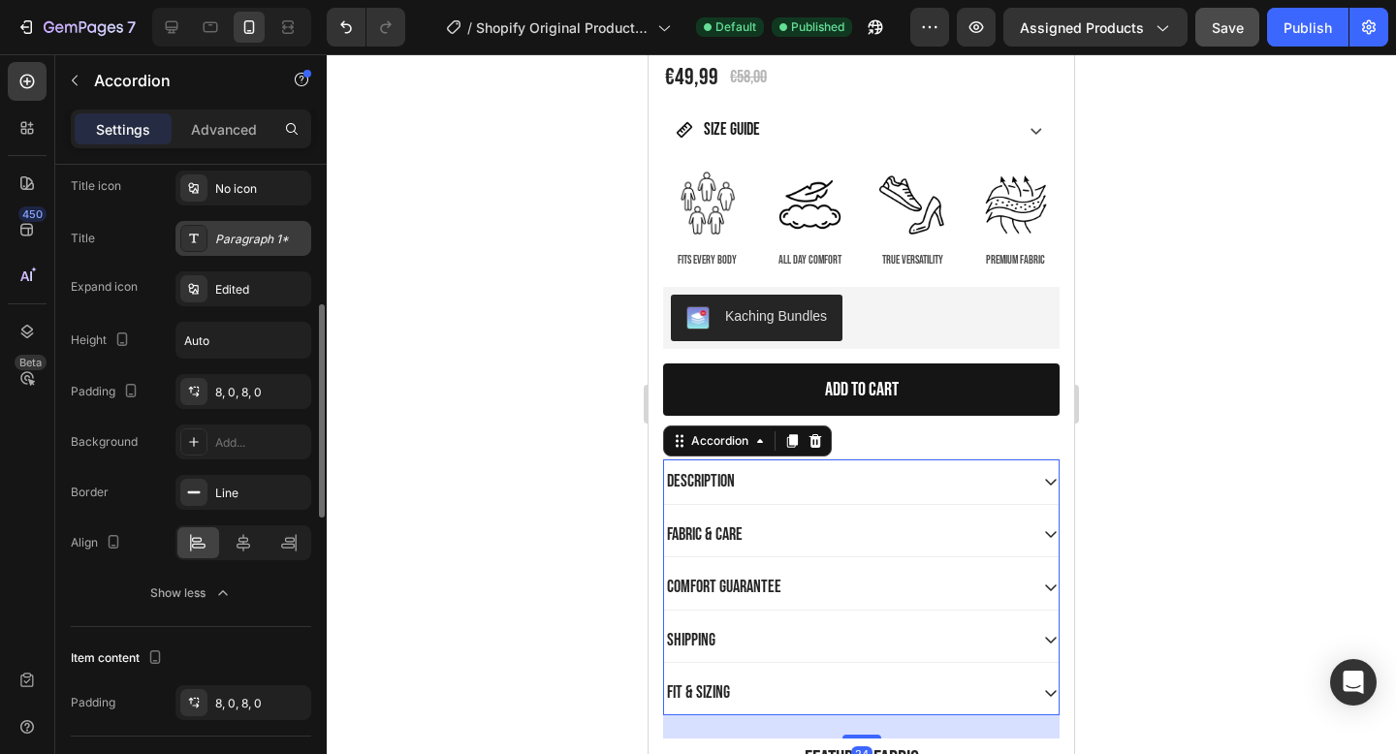
click at [257, 231] on div "Paragraph 1*" at bounding box center [260, 239] width 91 height 17
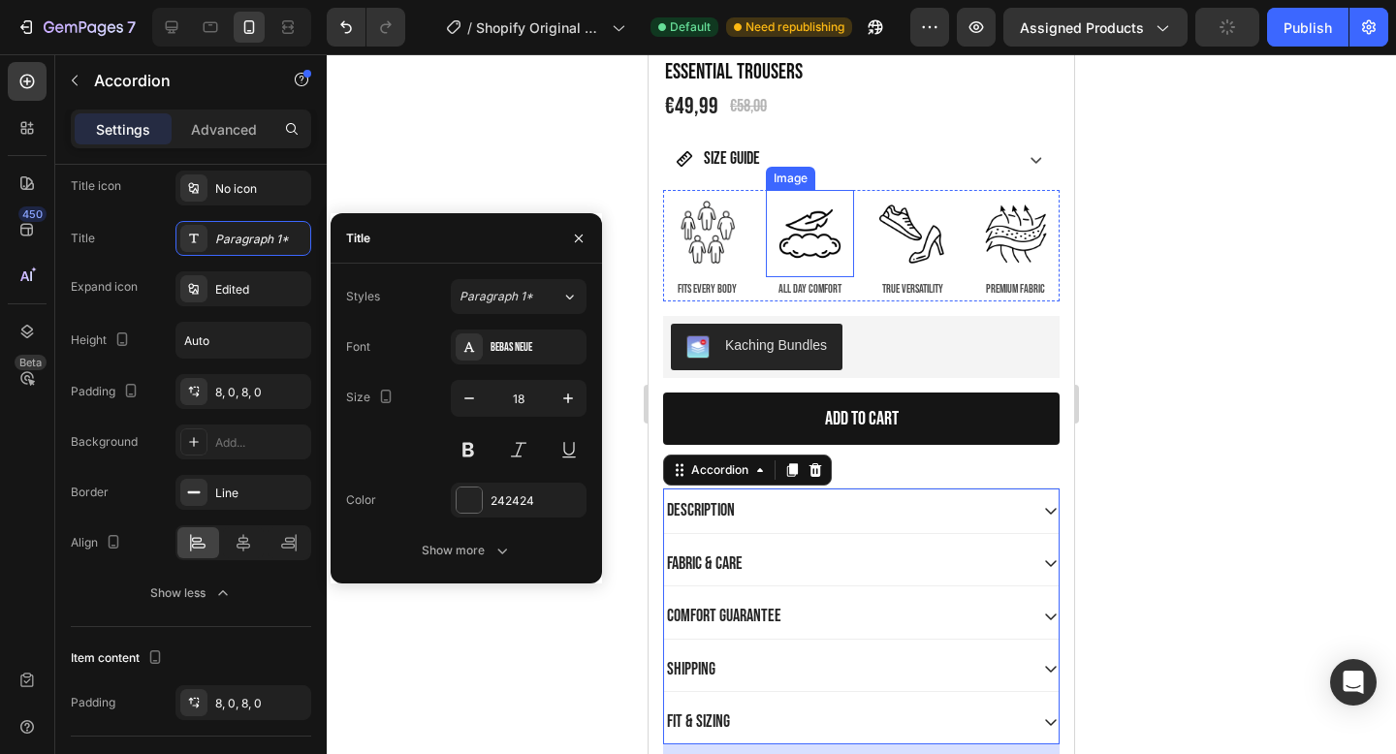
scroll to position [673, 0]
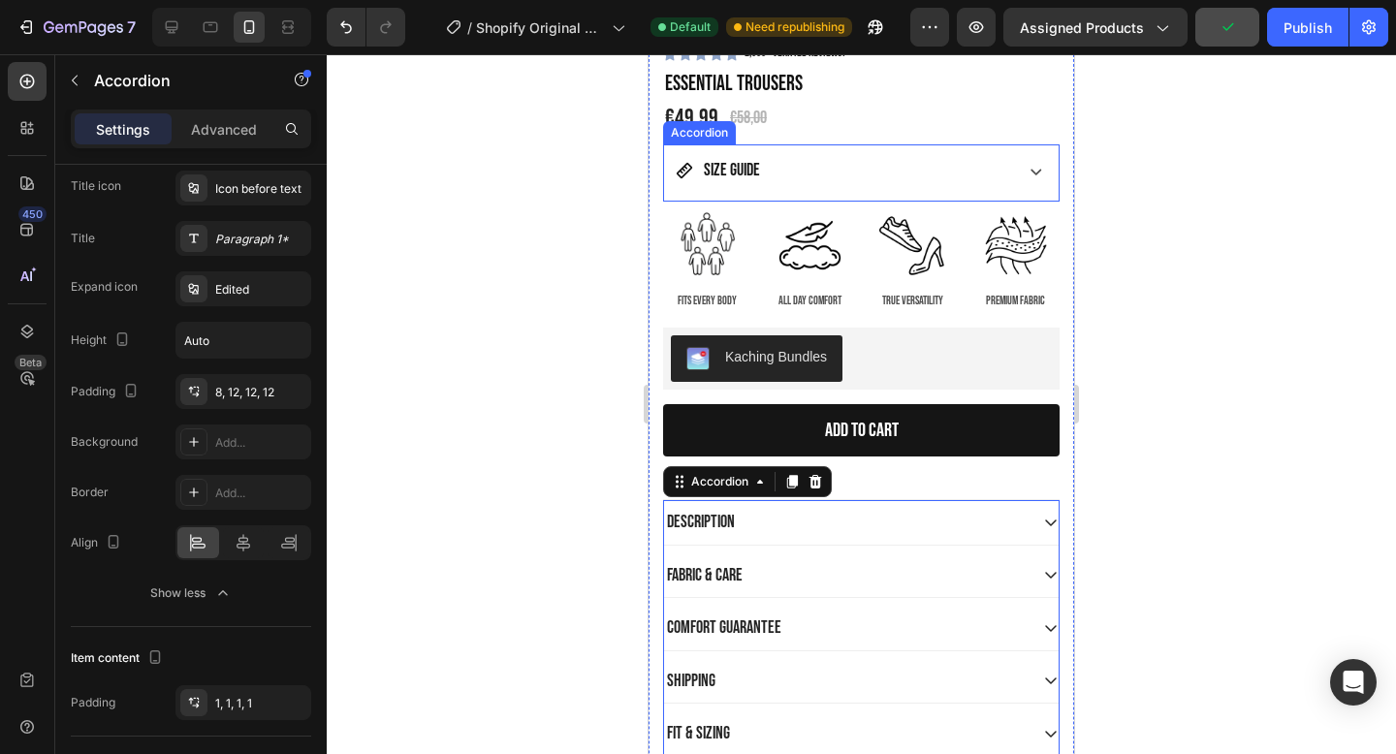
click at [735, 176] on p "SIZE GUIDE" at bounding box center [732, 170] width 56 height 31
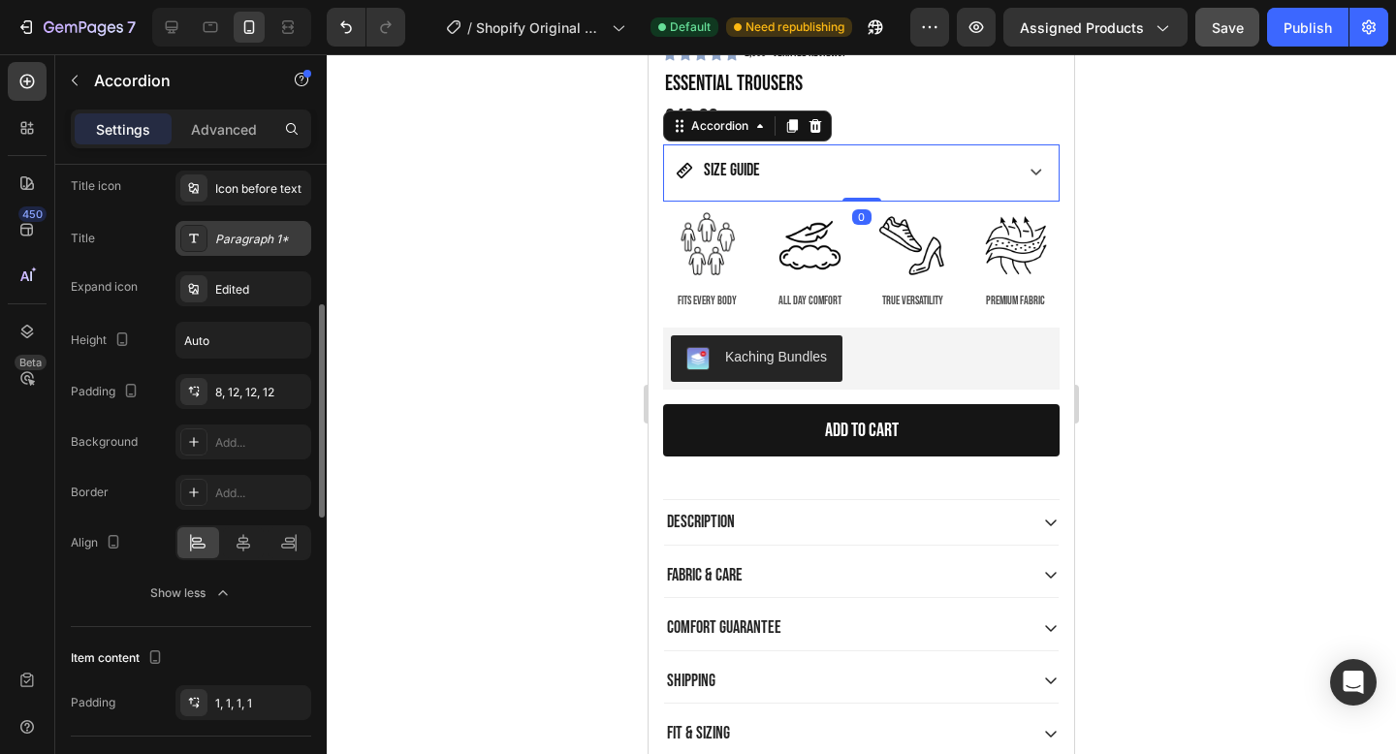
click at [232, 249] on div "Paragraph 1*" at bounding box center [244, 238] width 136 height 35
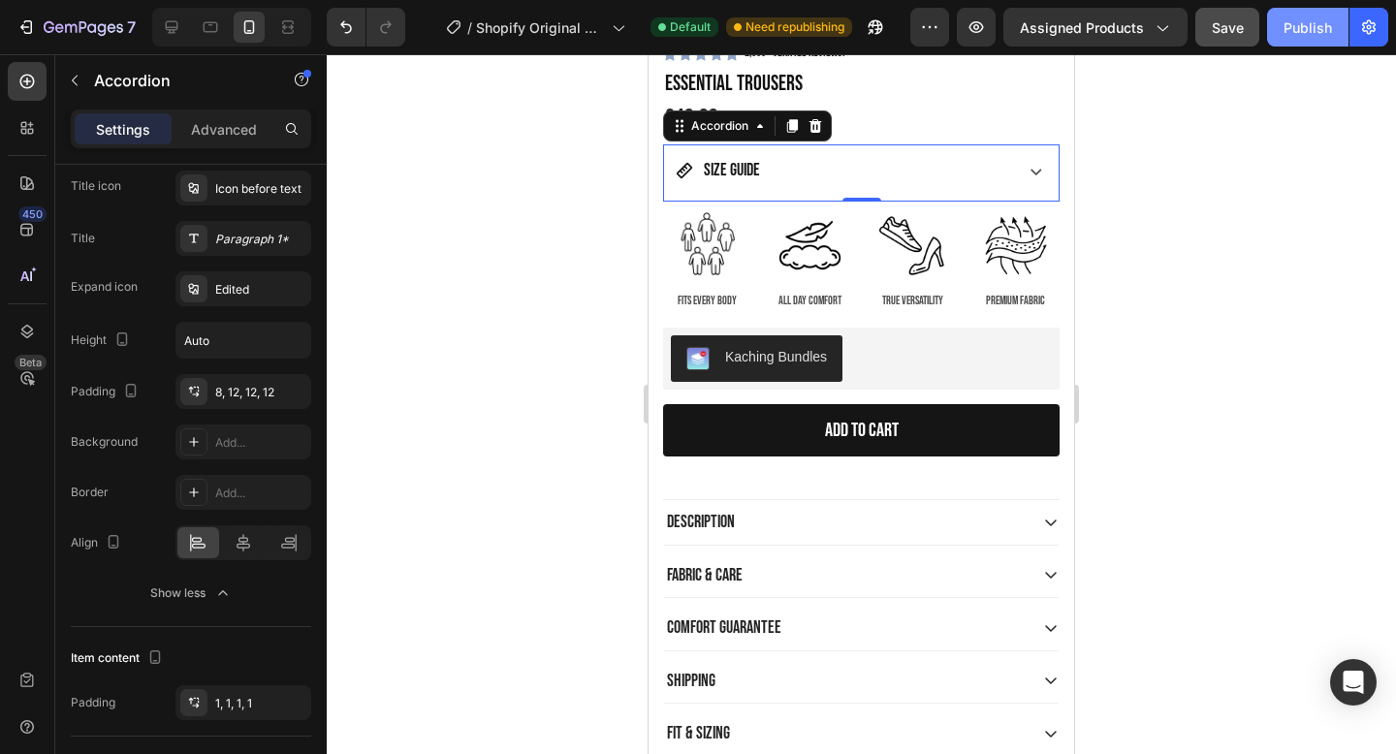
click at [1310, 32] on div "Publish" at bounding box center [1308, 27] width 48 height 20
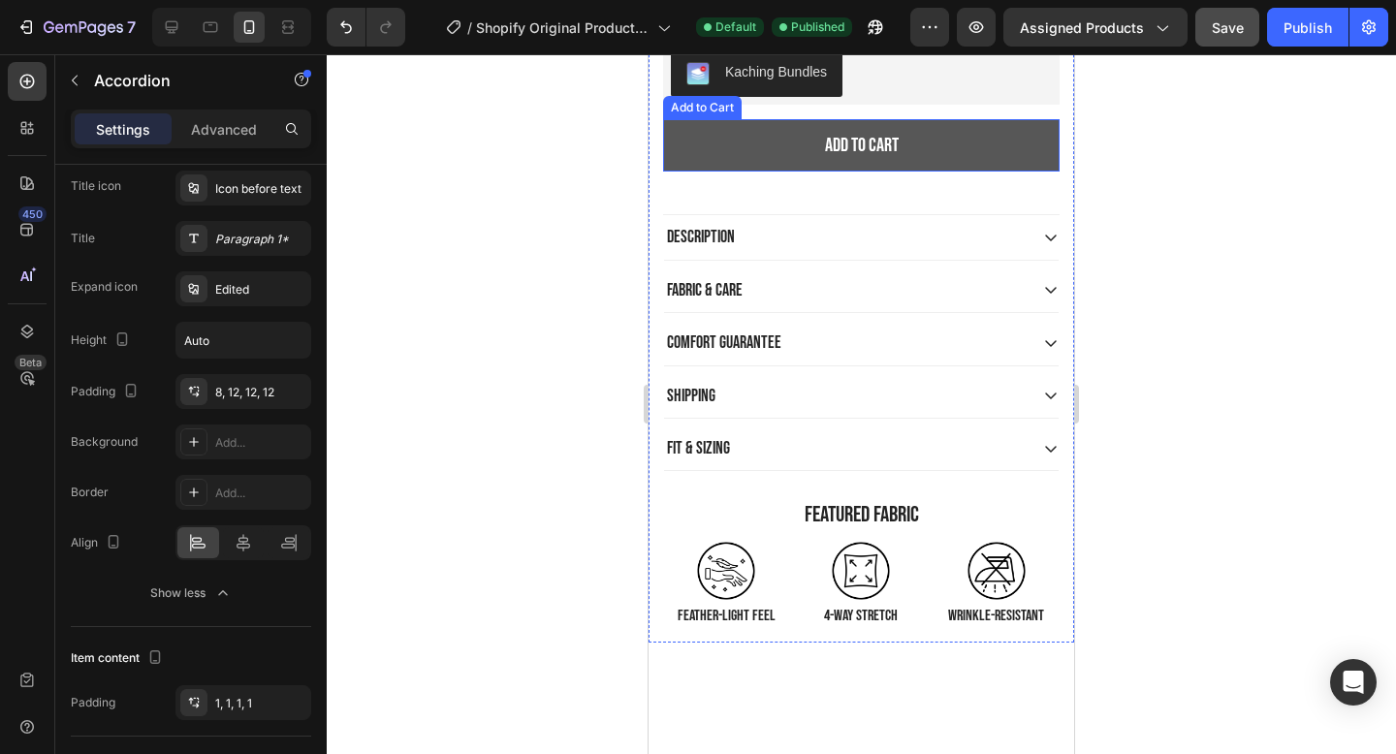
scroll to position [960, 0]
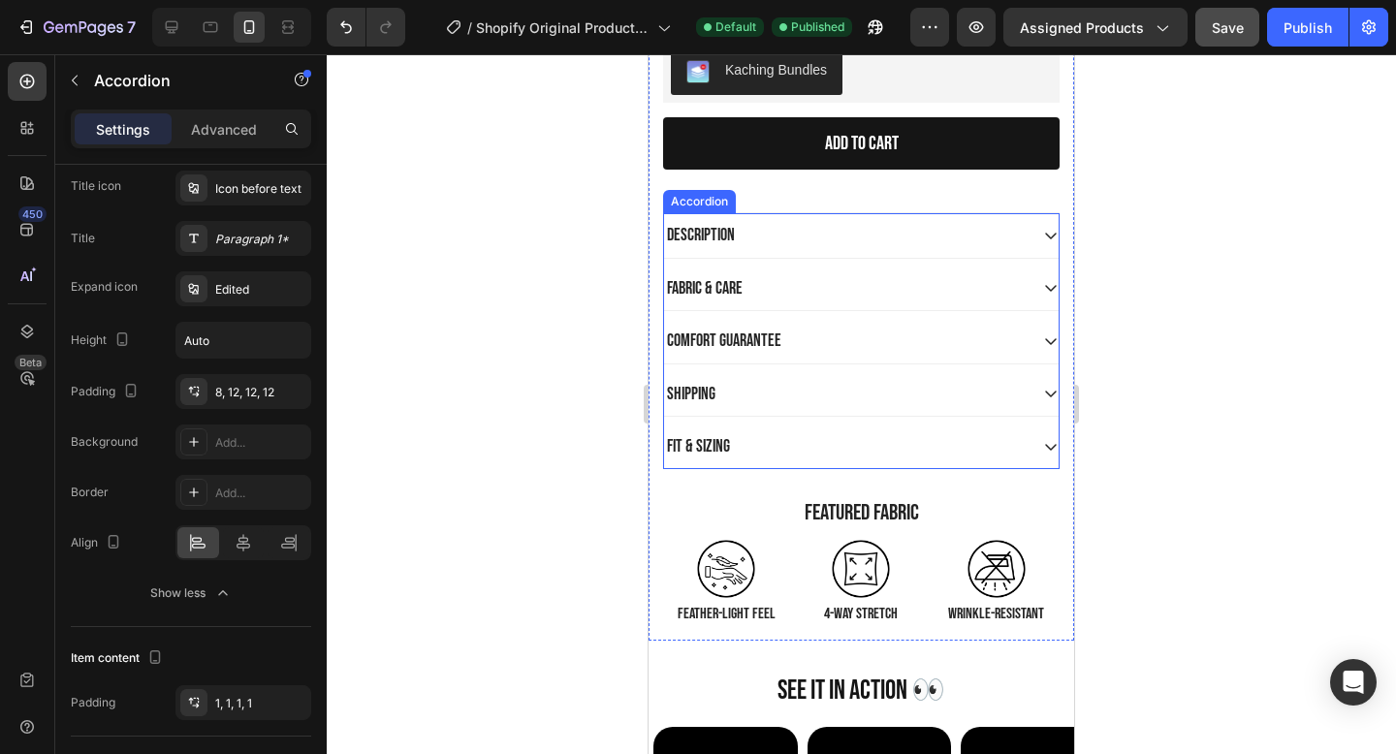
click at [983, 336] on div "Comfort guarantee" at bounding box center [846, 341] width 364 height 28
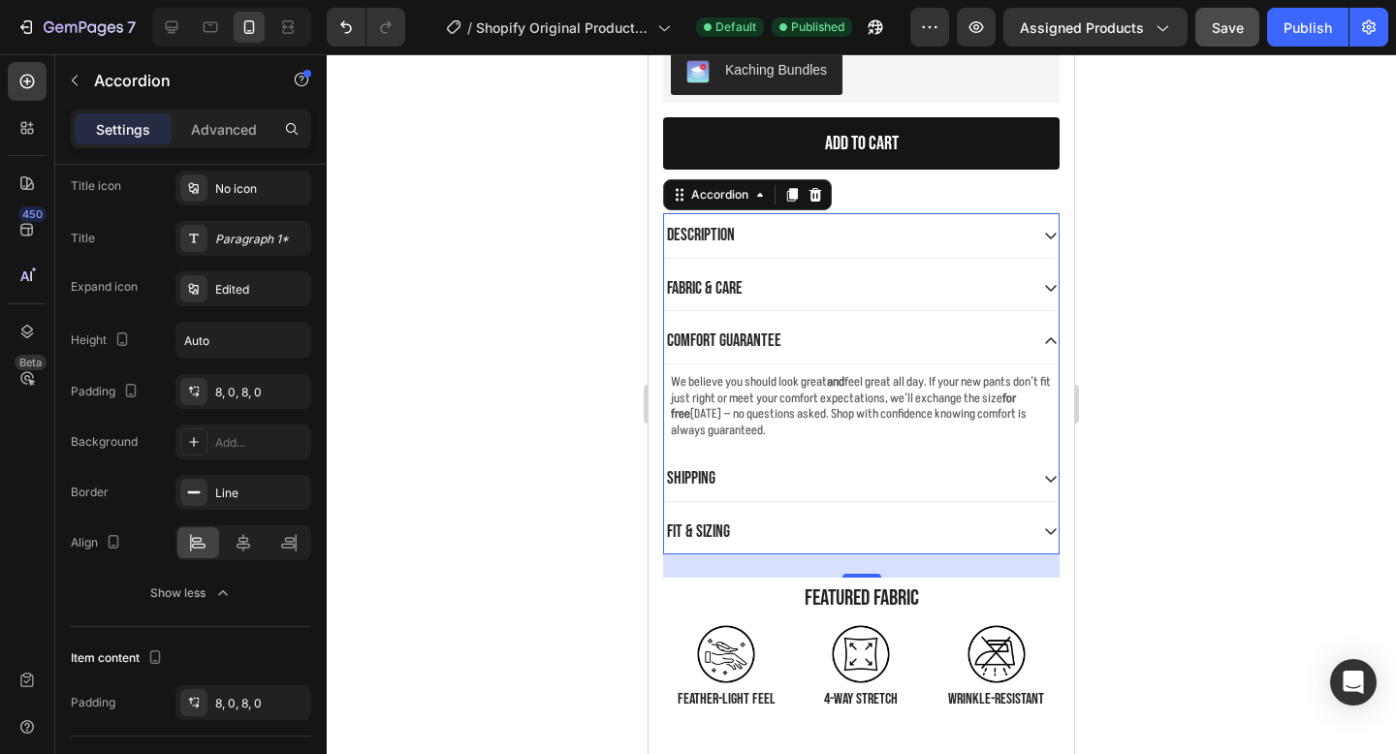
click at [983, 338] on div "Comfort guarantee" at bounding box center [846, 341] width 364 height 28
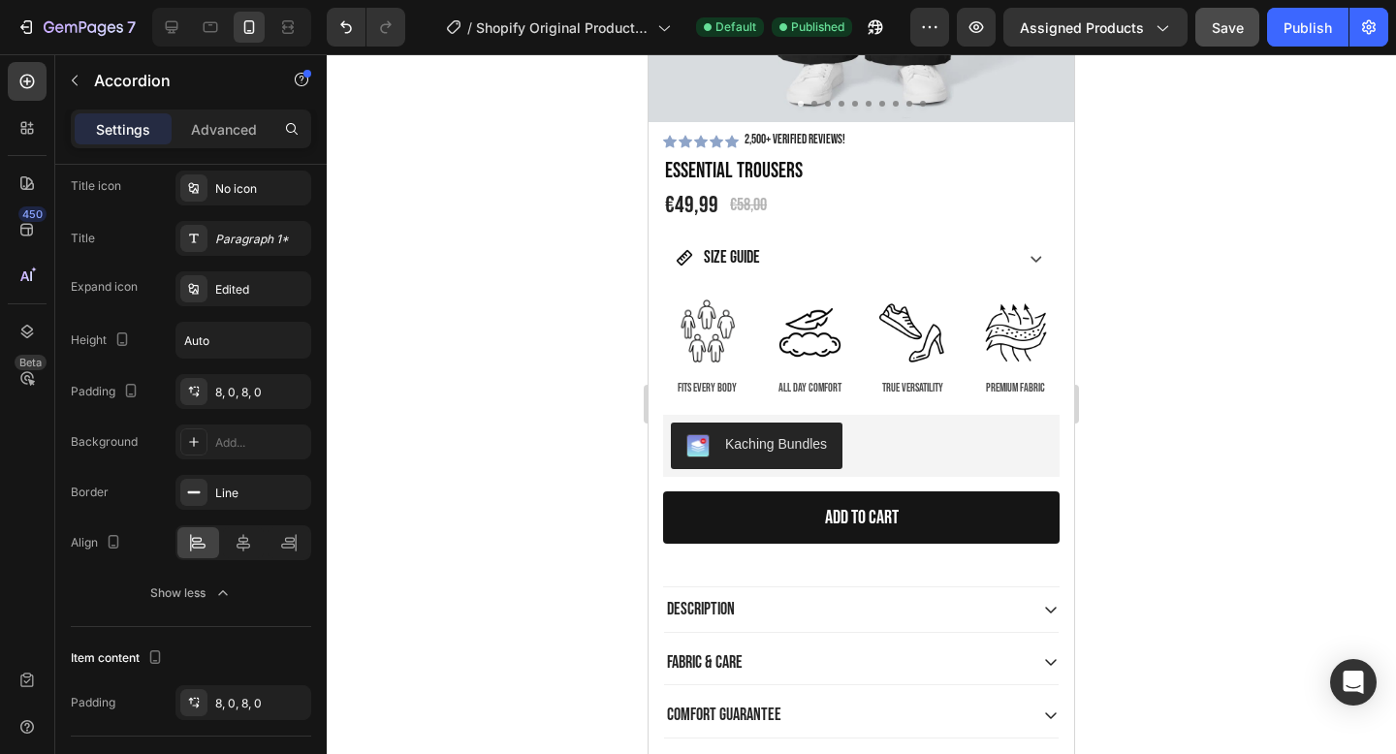
scroll to position [587, 0]
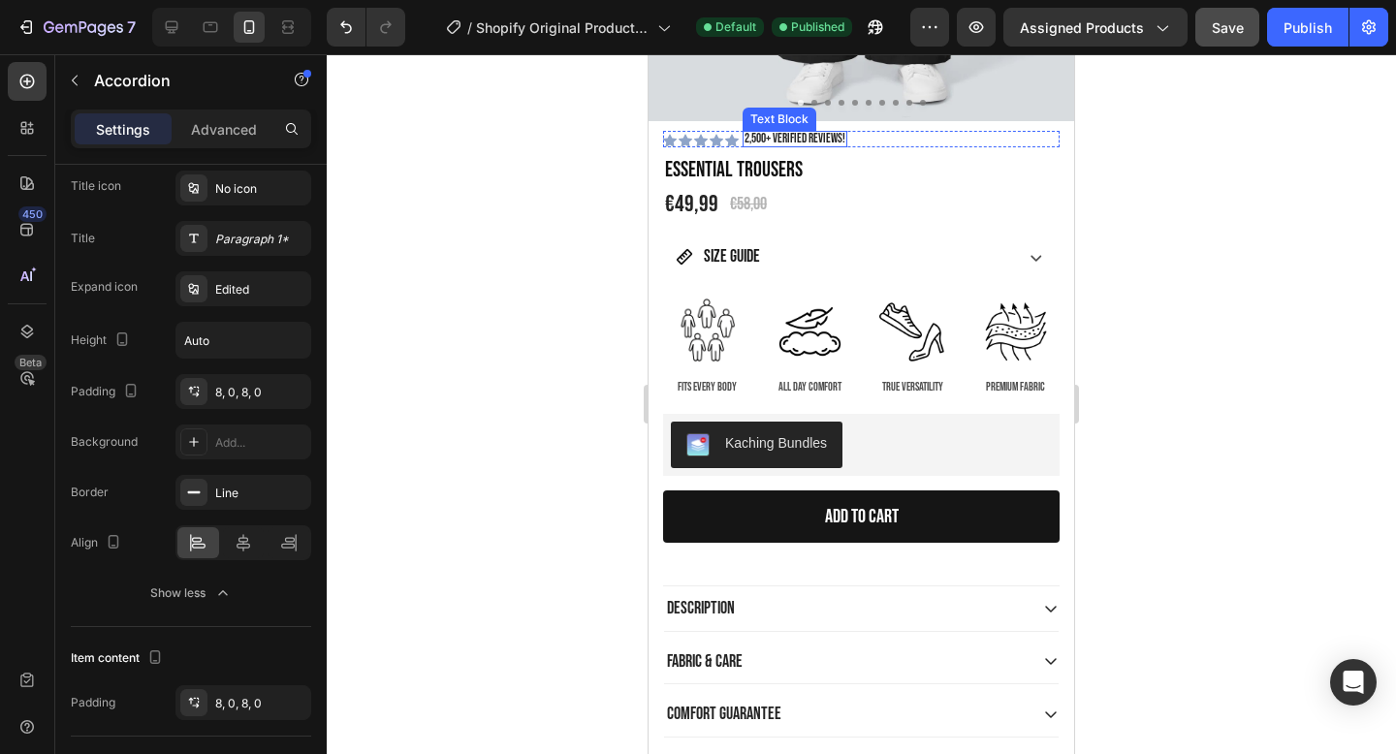
click at [779, 144] on p "2,500+ Verified Reviews!" at bounding box center [795, 139] width 101 height 13
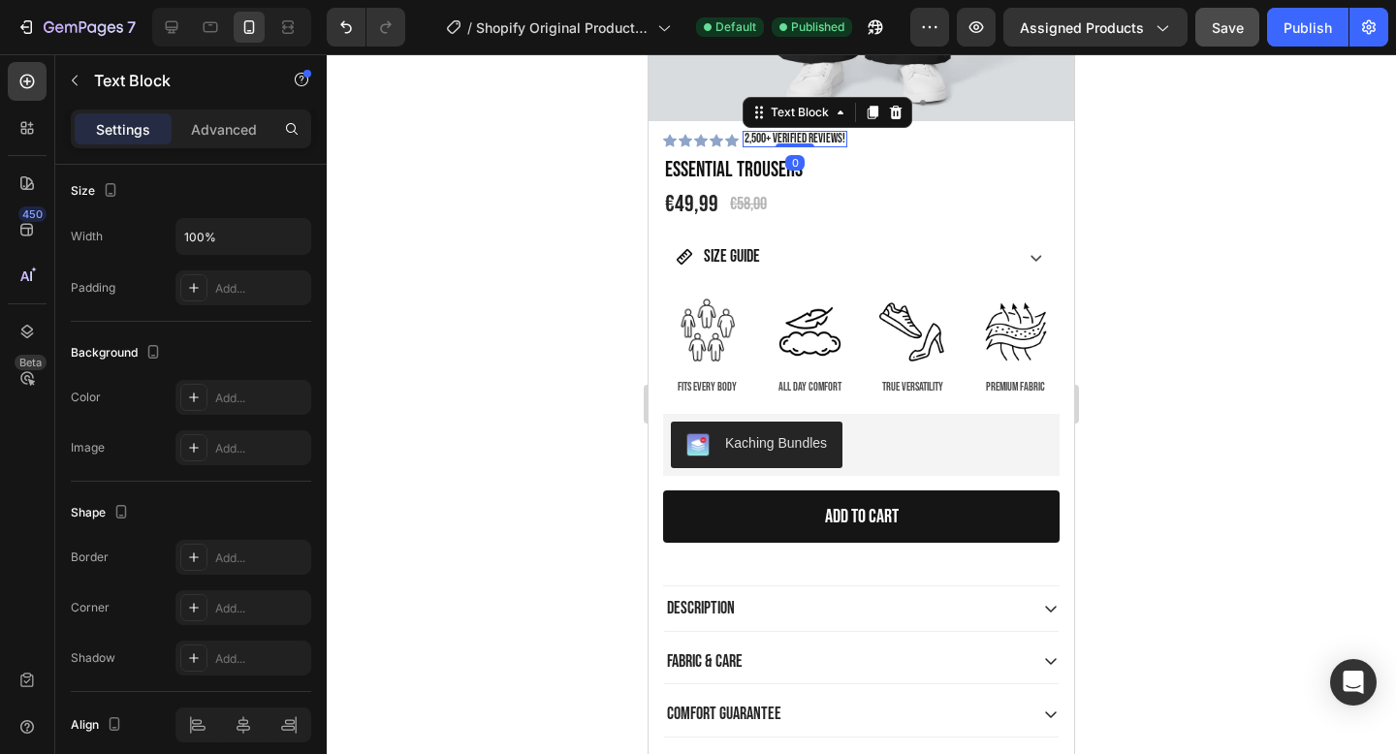
scroll to position [0, 0]
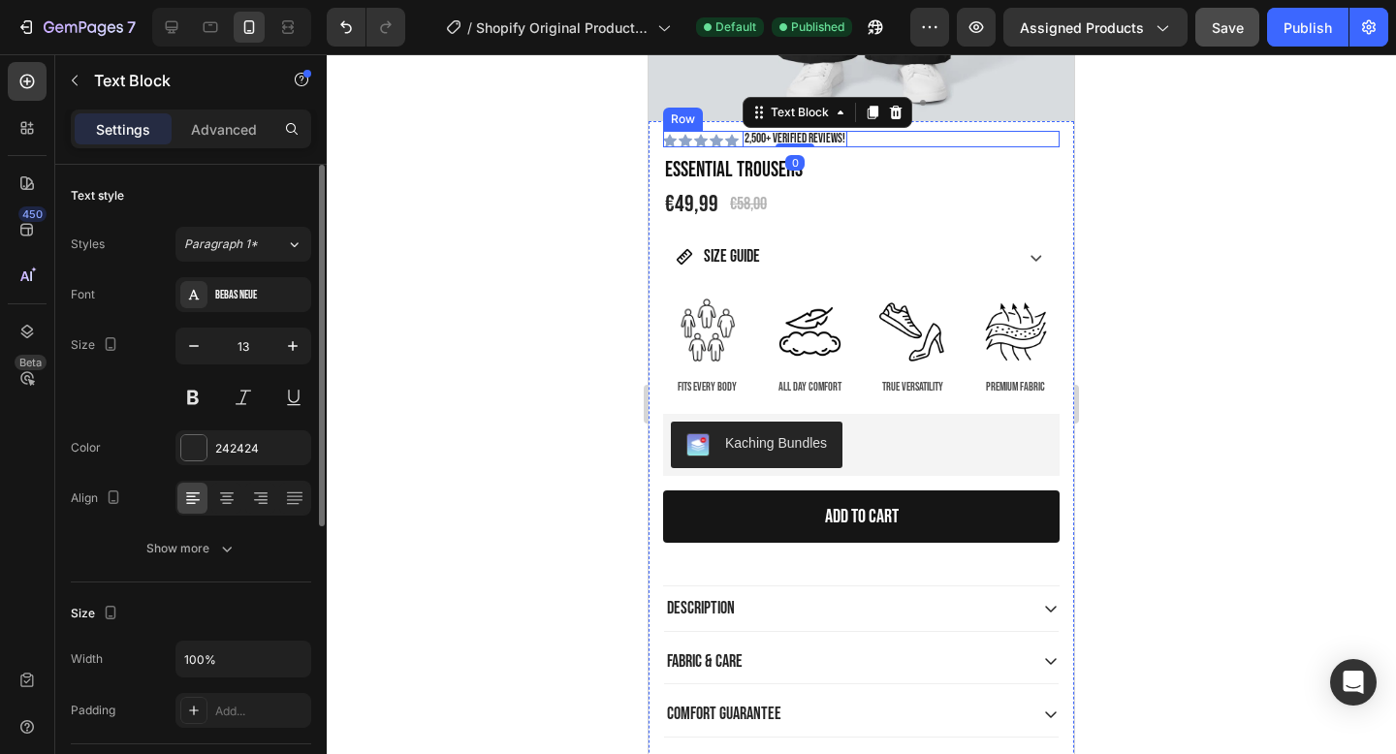
click at [699, 130] on div "Icon Icon Icon Icon Icon Icon List 2,500+ Verified Reviews! Text Block 0 Row Es…" at bounding box center [862, 567] width 426 height 893
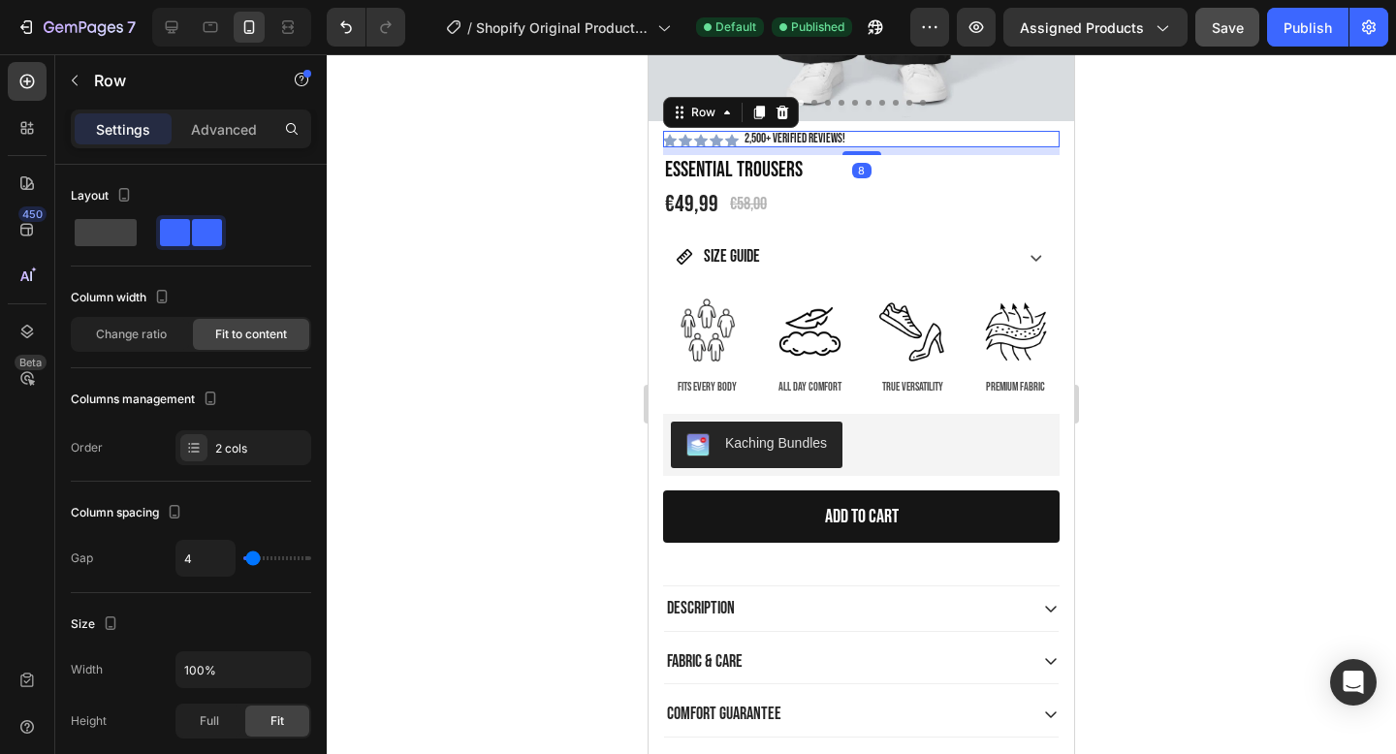
click at [716, 150] on div "8" at bounding box center [861, 151] width 397 height 8
click at [729, 143] on icon at bounding box center [732, 141] width 14 height 13
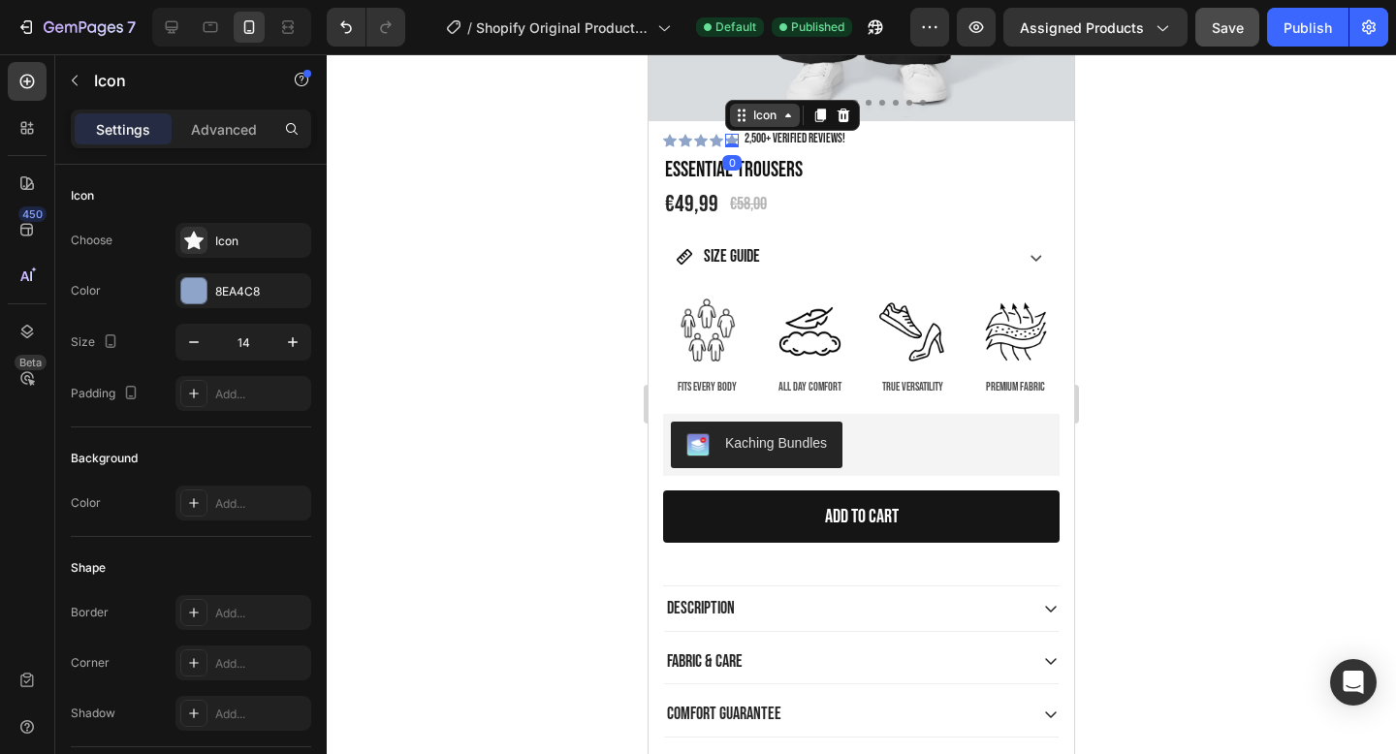
click at [760, 115] on div "Icon" at bounding box center [765, 115] width 31 height 0
click at [767, 154] on div "Icon List" at bounding box center [760, 151] width 53 height 12
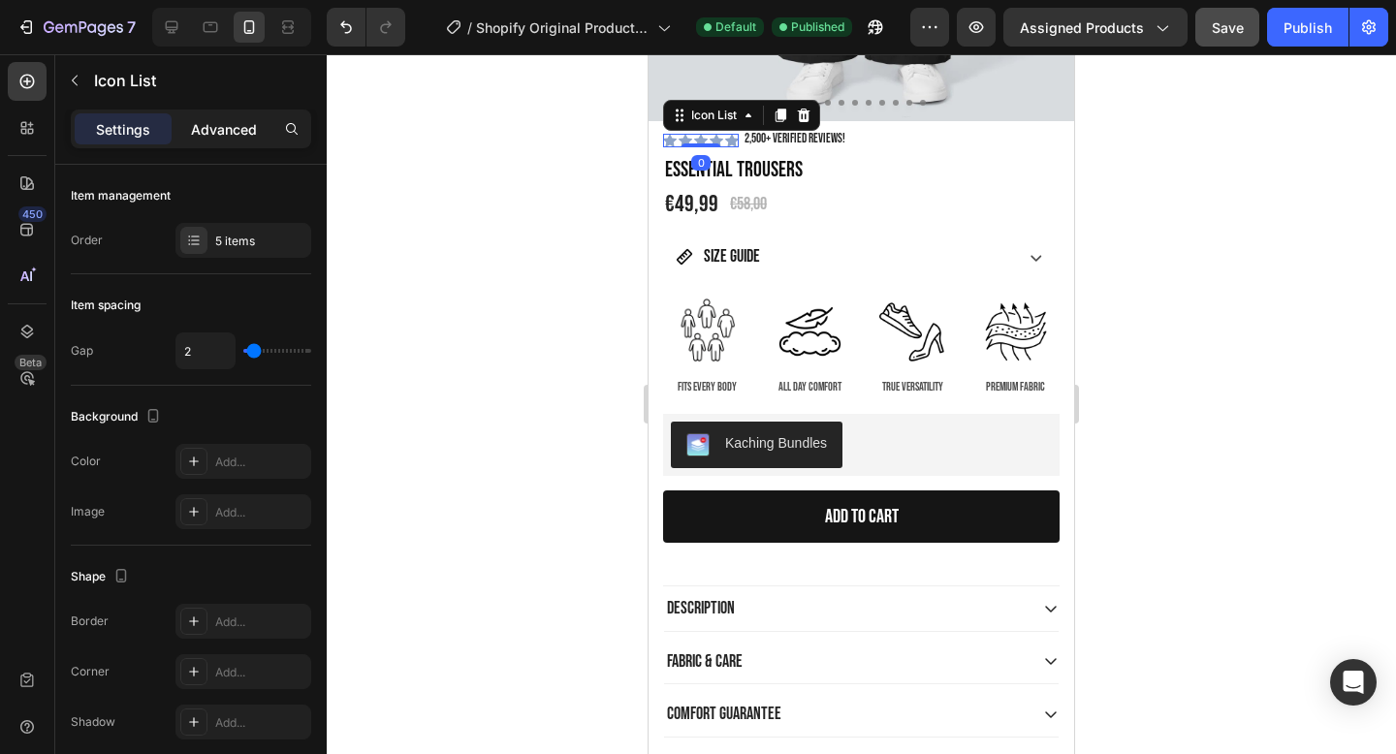
click at [230, 140] on div "Advanced" at bounding box center [224, 128] width 97 height 31
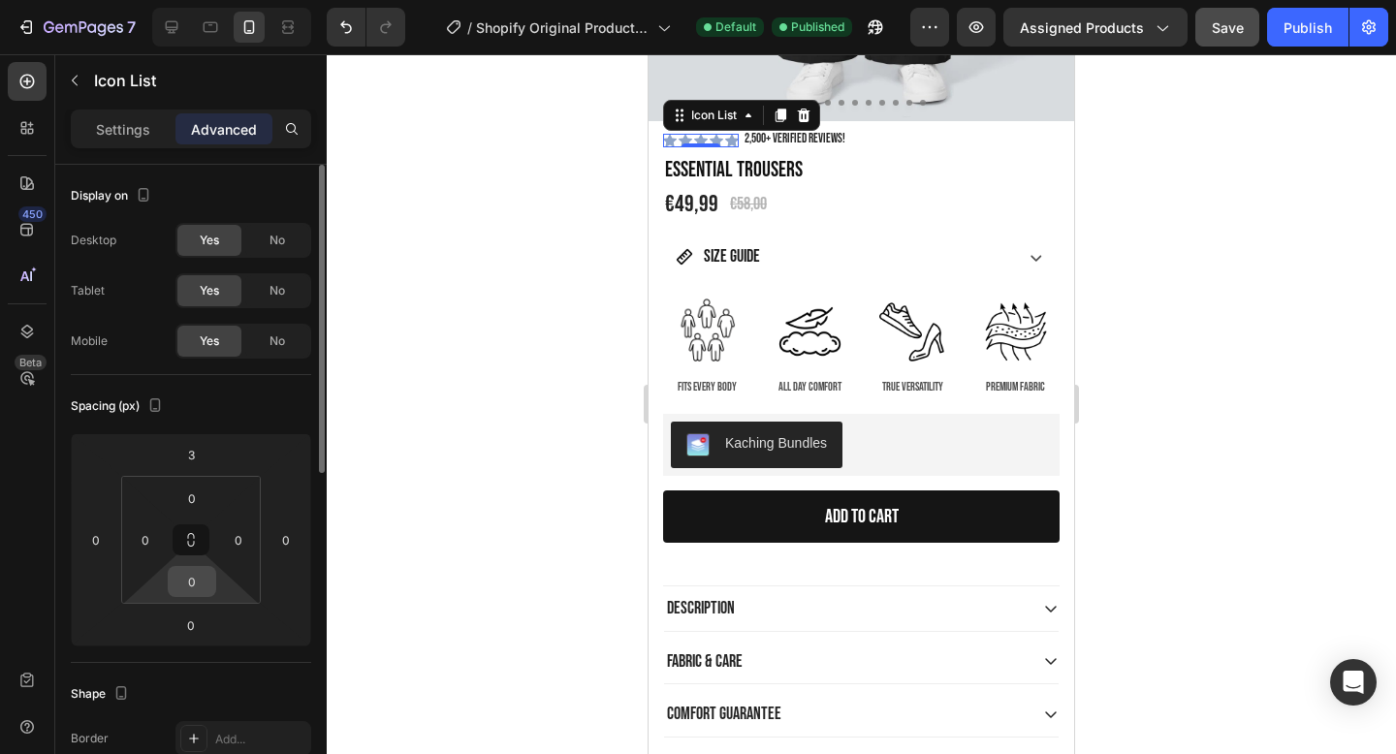
click at [185, 581] on input "0" at bounding box center [192, 581] width 39 height 29
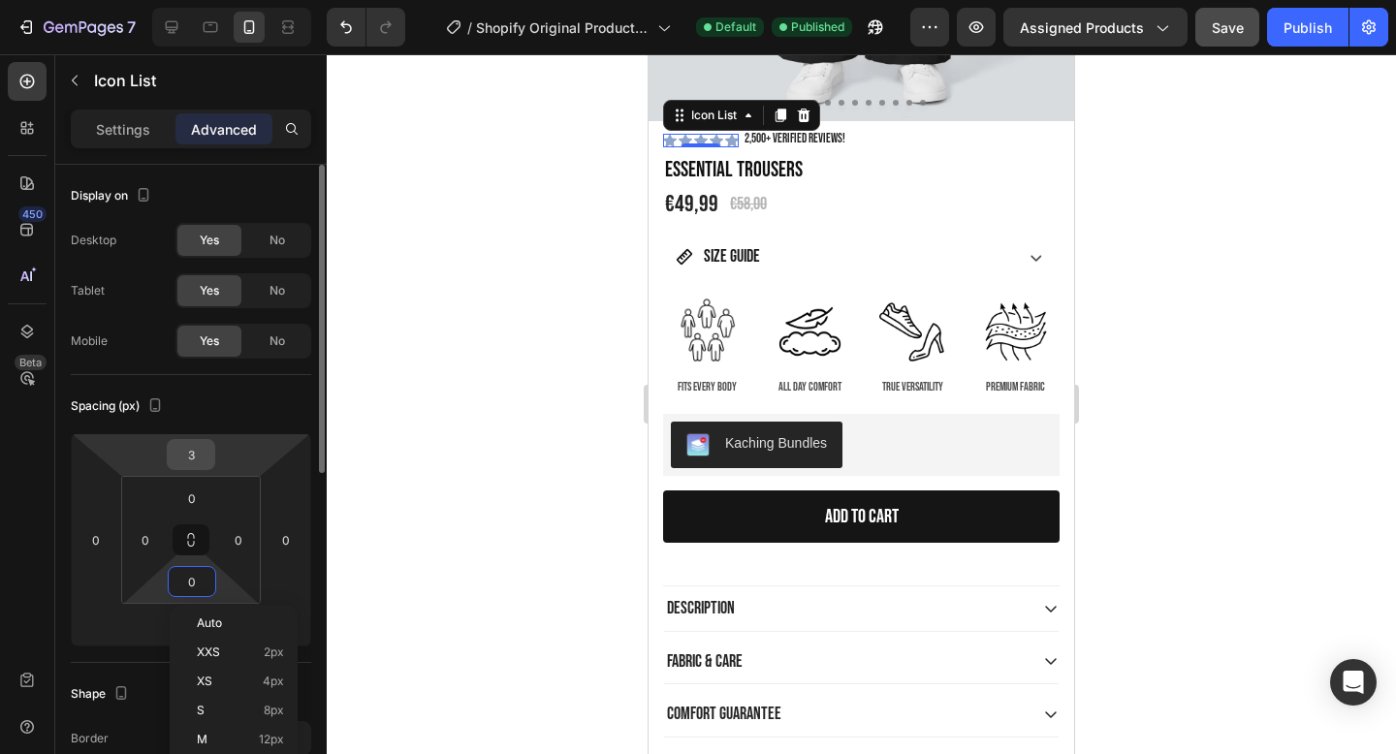
click at [192, 459] on input "3" at bounding box center [191, 454] width 39 height 29
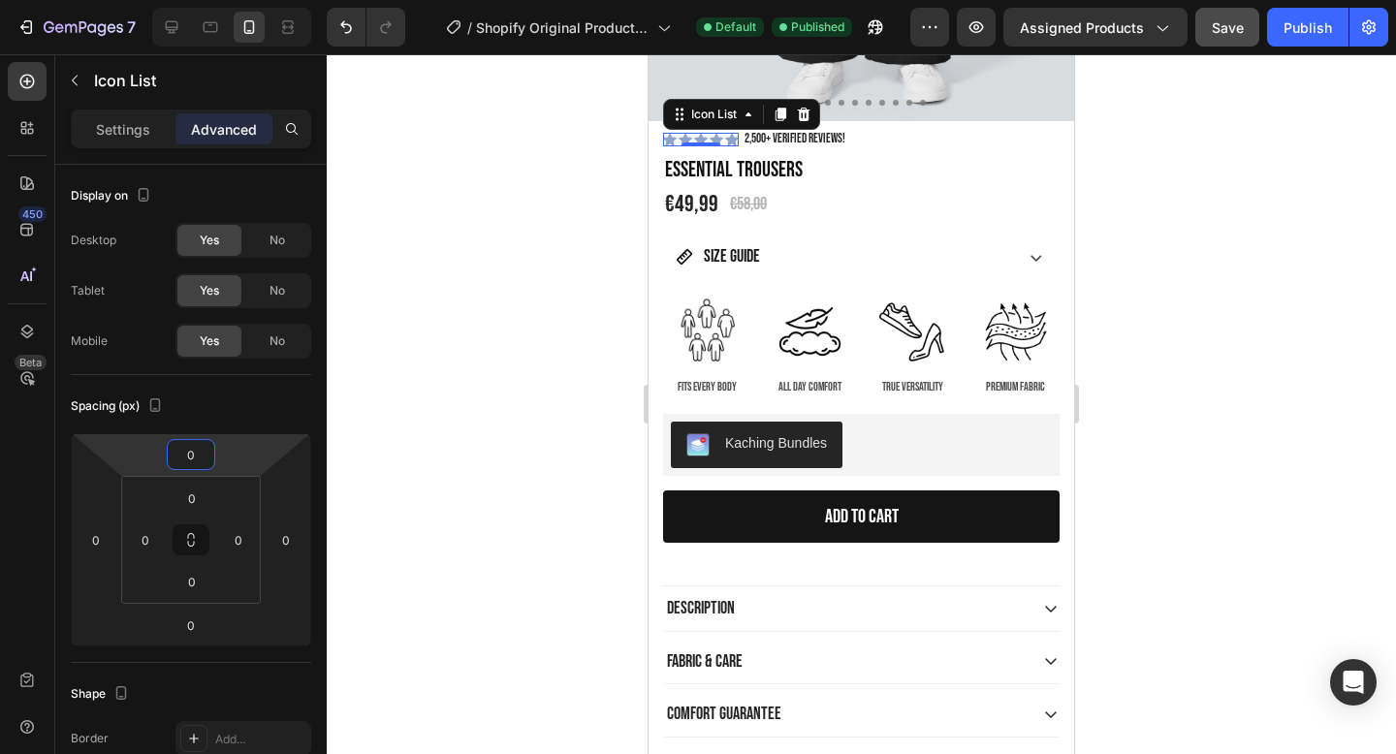
click at [1382, 235] on div at bounding box center [862, 404] width 1070 height 700
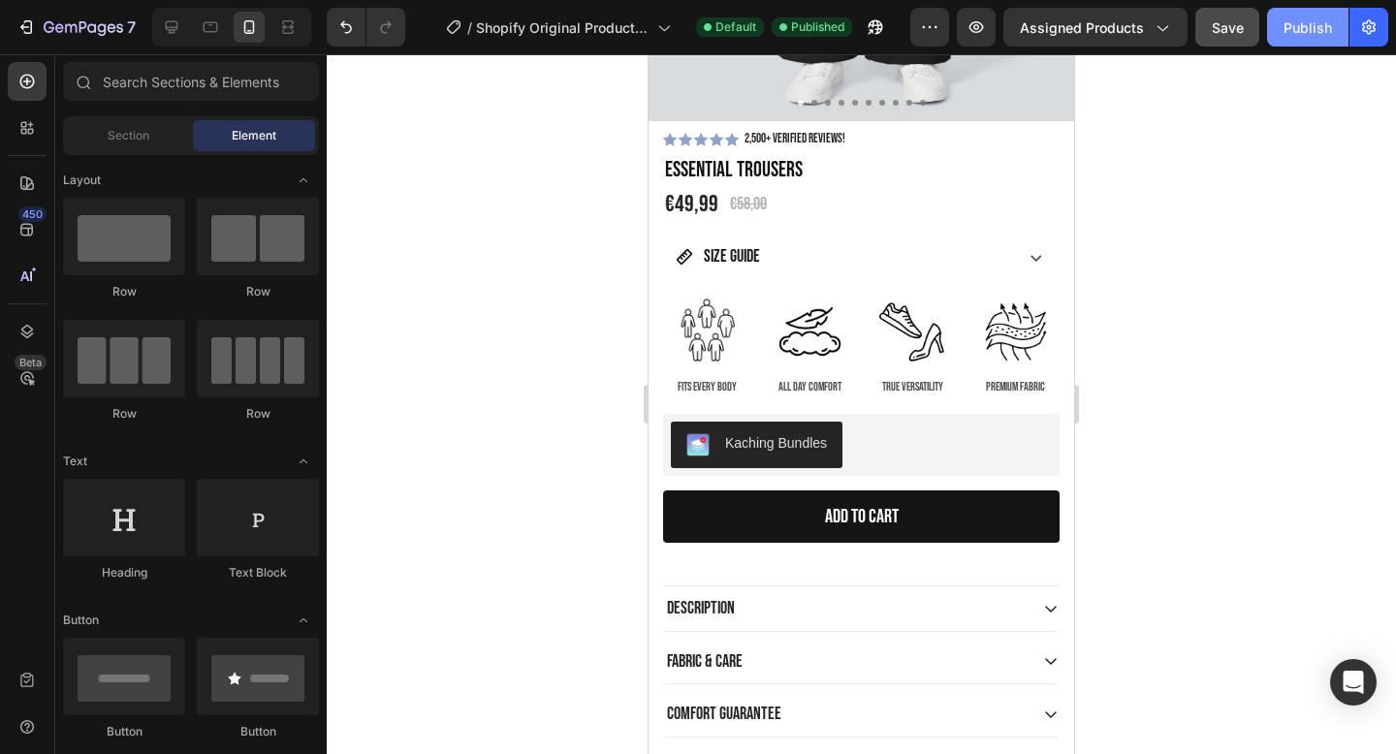
click at [1305, 32] on div "Publish" at bounding box center [1308, 27] width 48 height 20
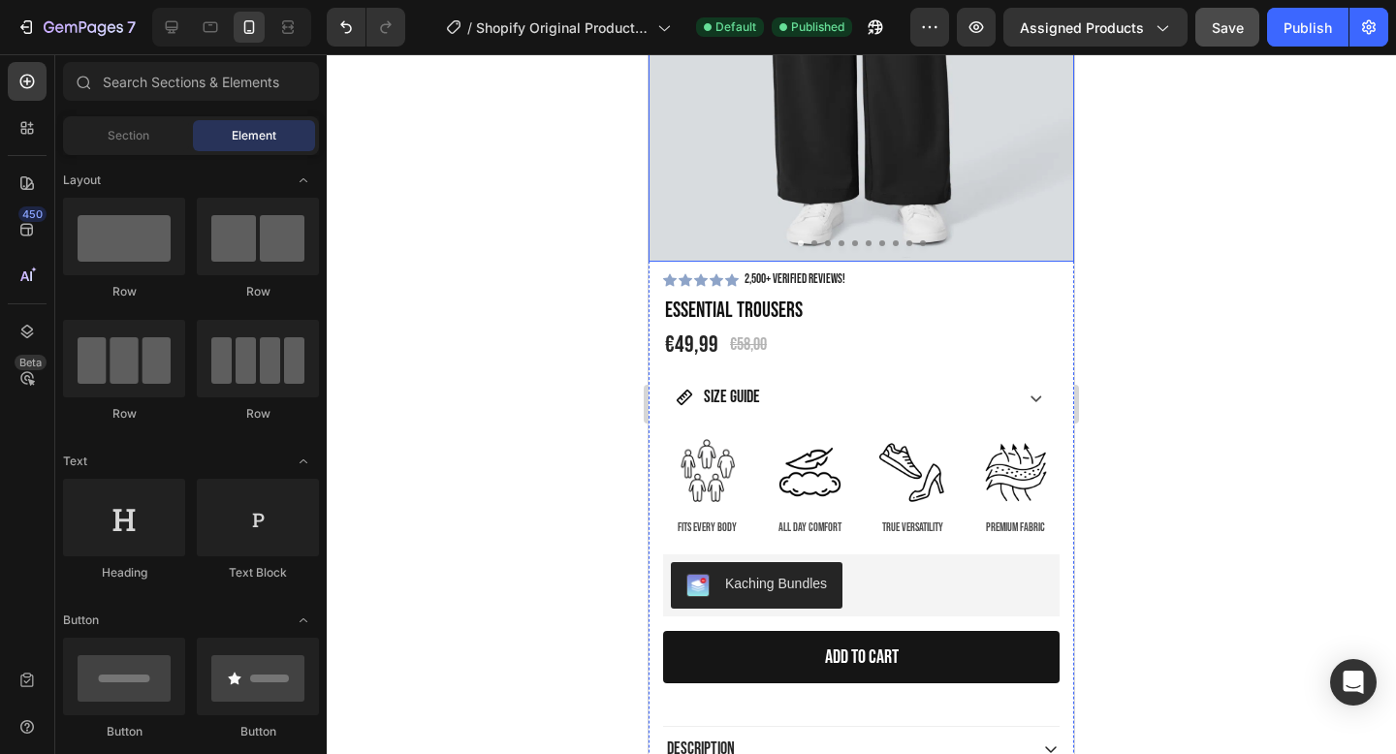
scroll to position [461, 0]
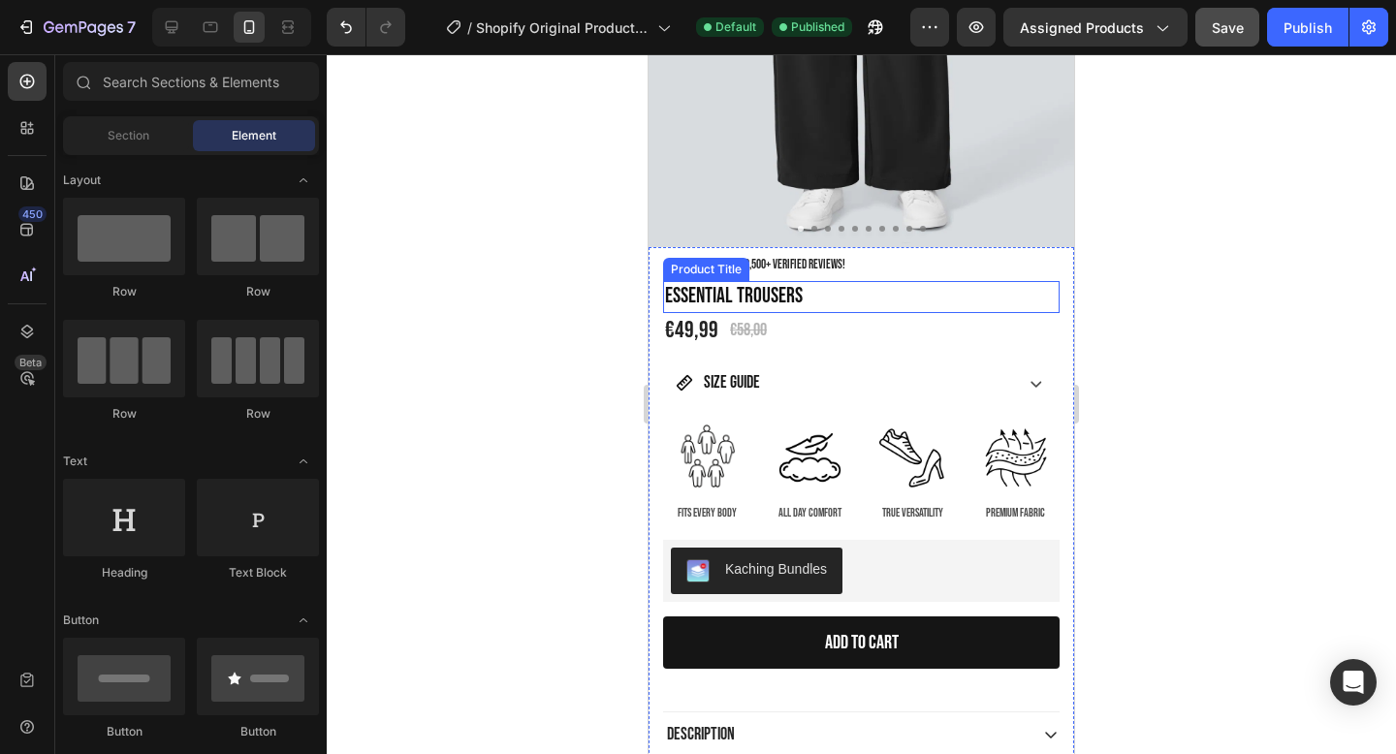
click at [837, 297] on h1 "Essential Trousers" at bounding box center [861, 297] width 397 height 32
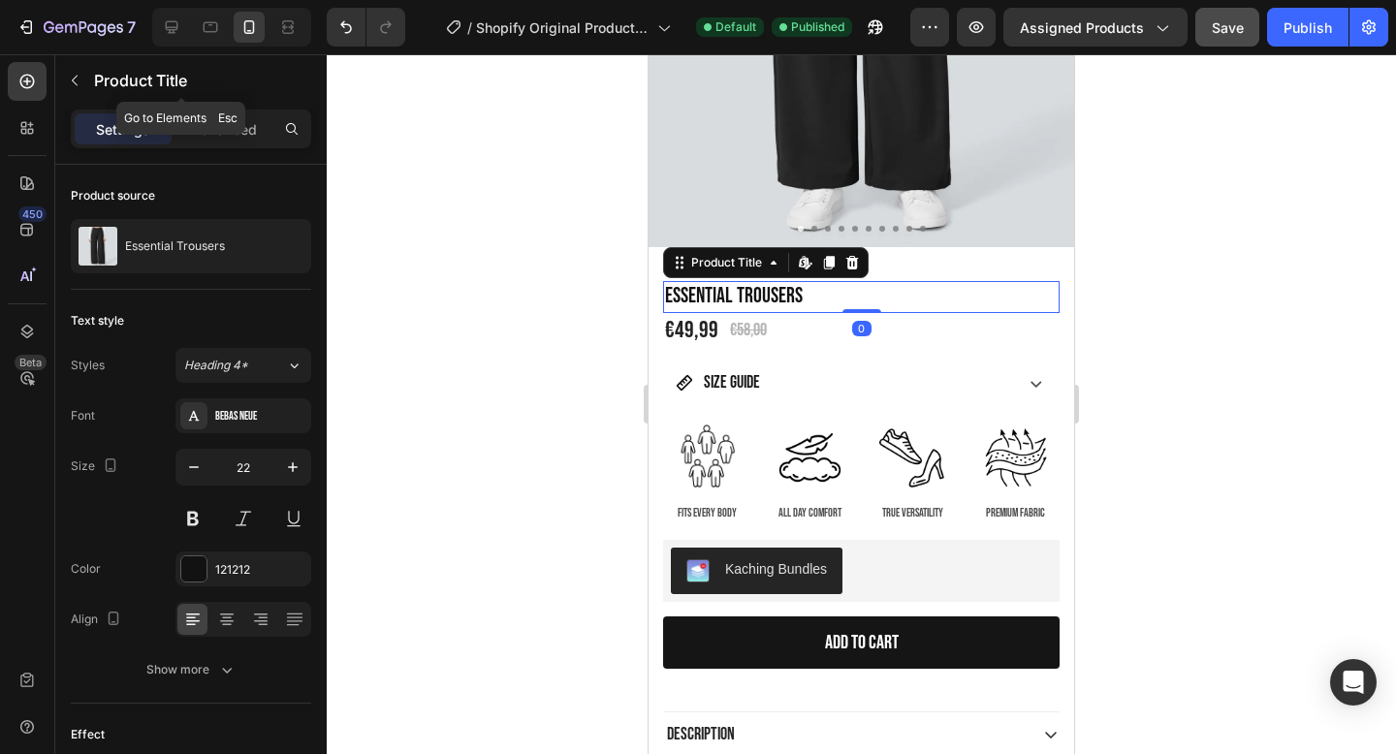
click at [222, 107] on div "Product Title" at bounding box center [181, 81] width 252 height 55
click at [242, 124] on p "Advanced" at bounding box center [224, 129] width 66 height 20
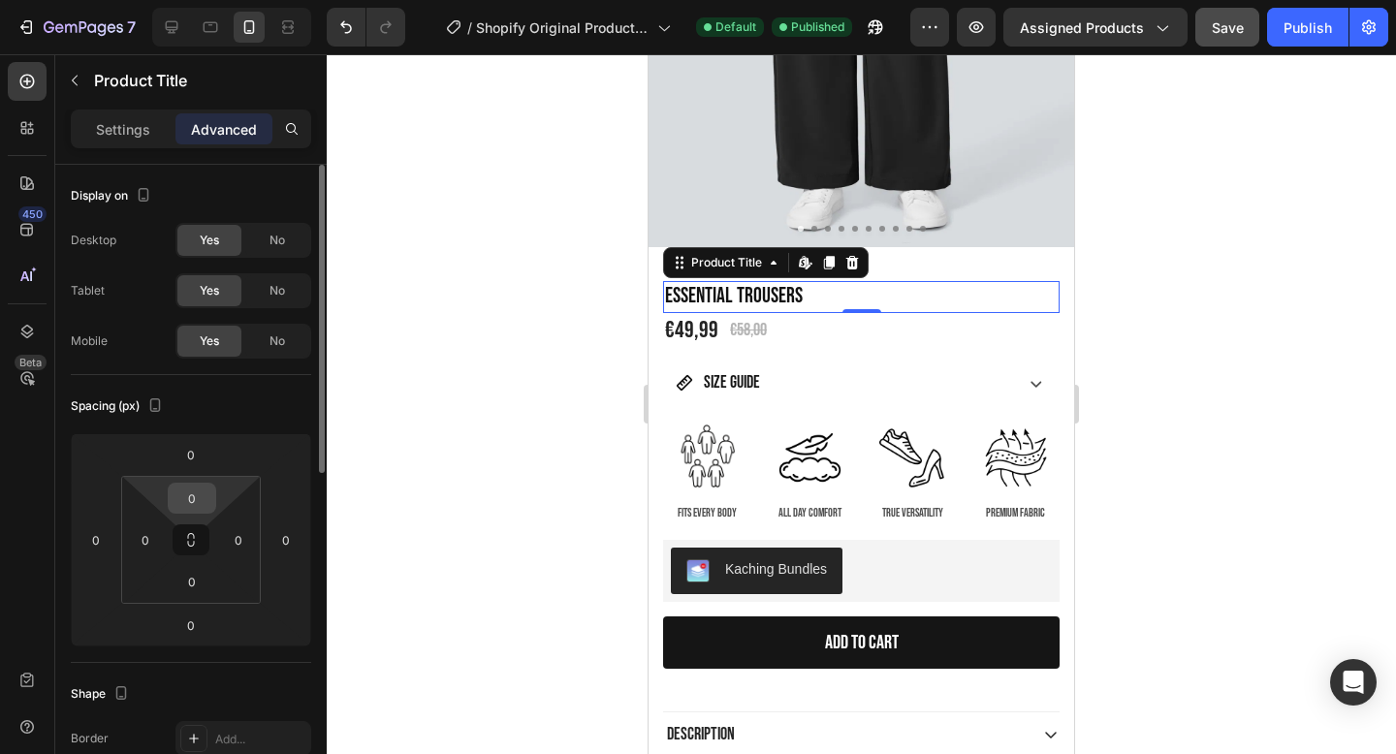
click at [201, 500] on input "0" at bounding box center [192, 498] width 39 height 29
type input "5"
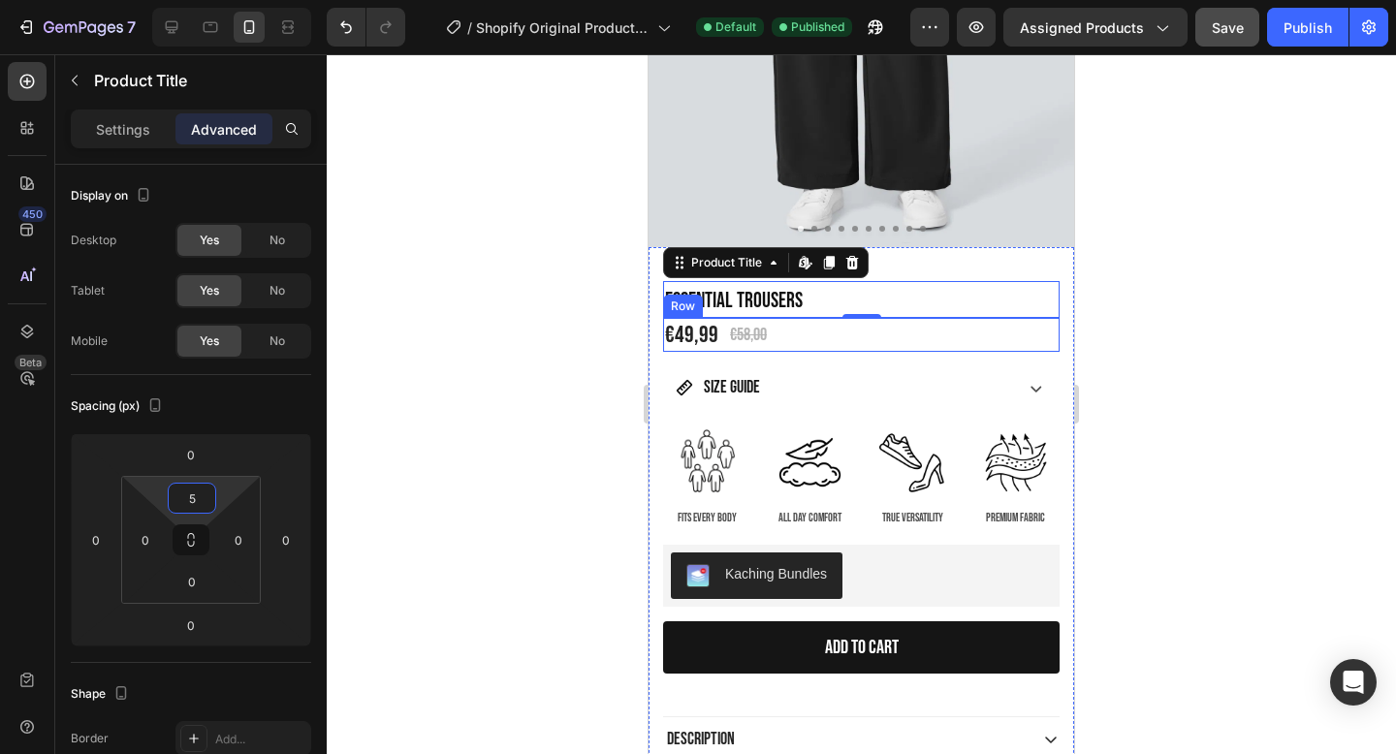
click at [820, 345] on div "€49,99 Product Price Product Price €58,00 Product Price Product Price Row" at bounding box center [861, 335] width 397 height 34
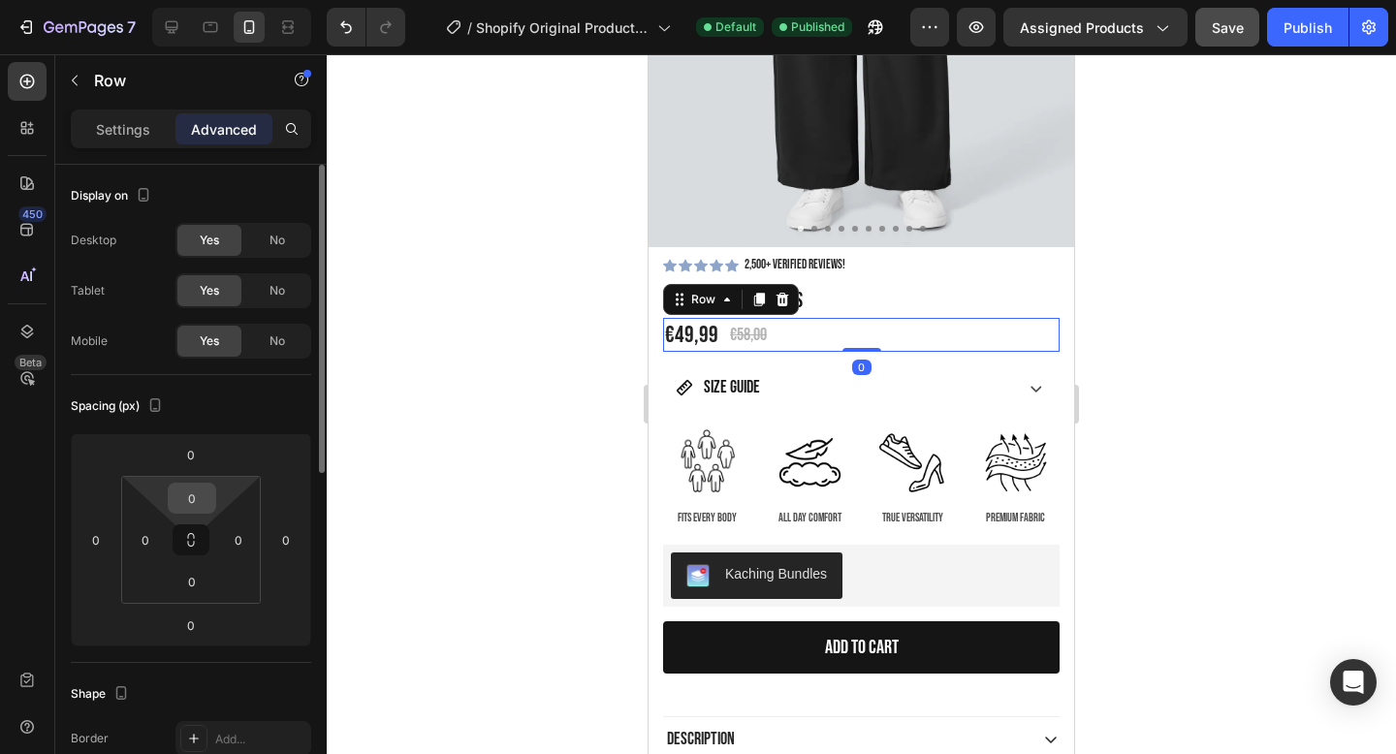
click at [204, 497] on input "0" at bounding box center [192, 498] width 39 height 29
type input "5"
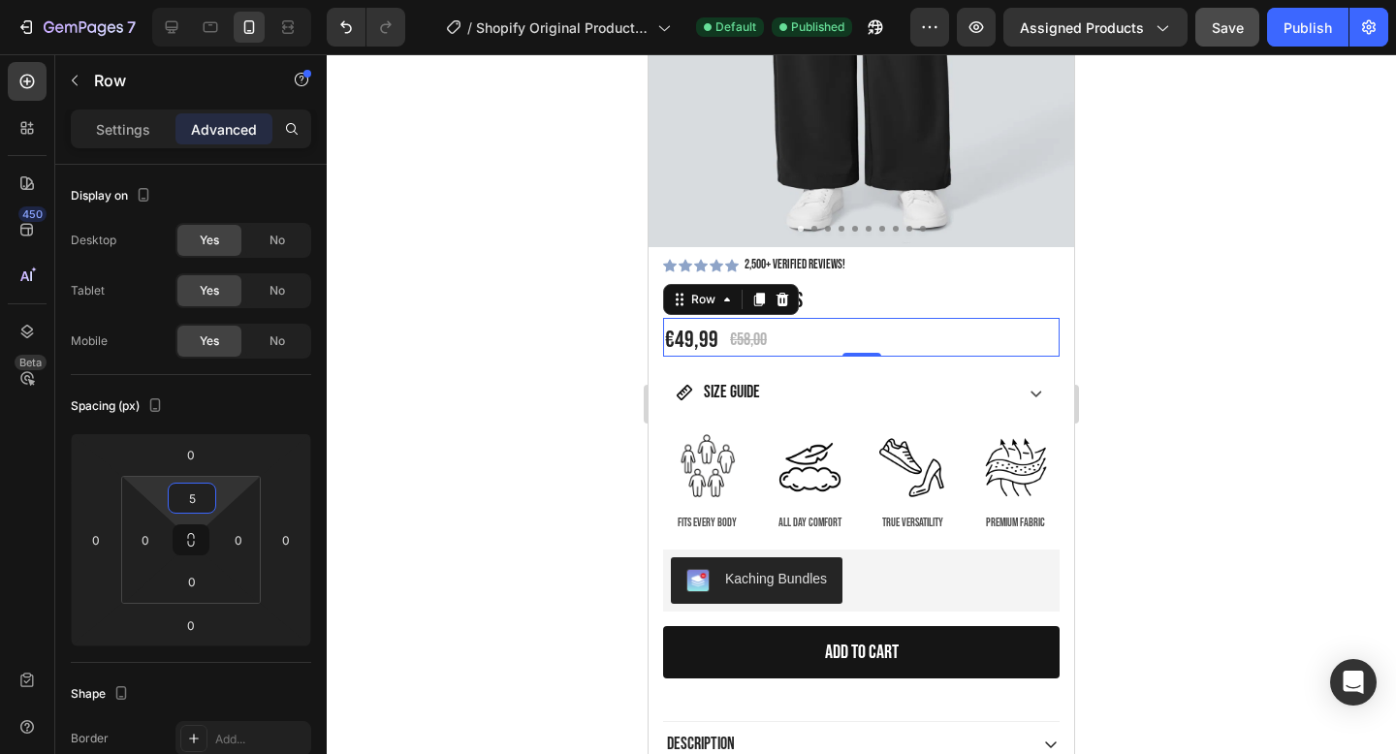
click at [486, 477] on div at bounding box center [862, 404] width 1070 height 700
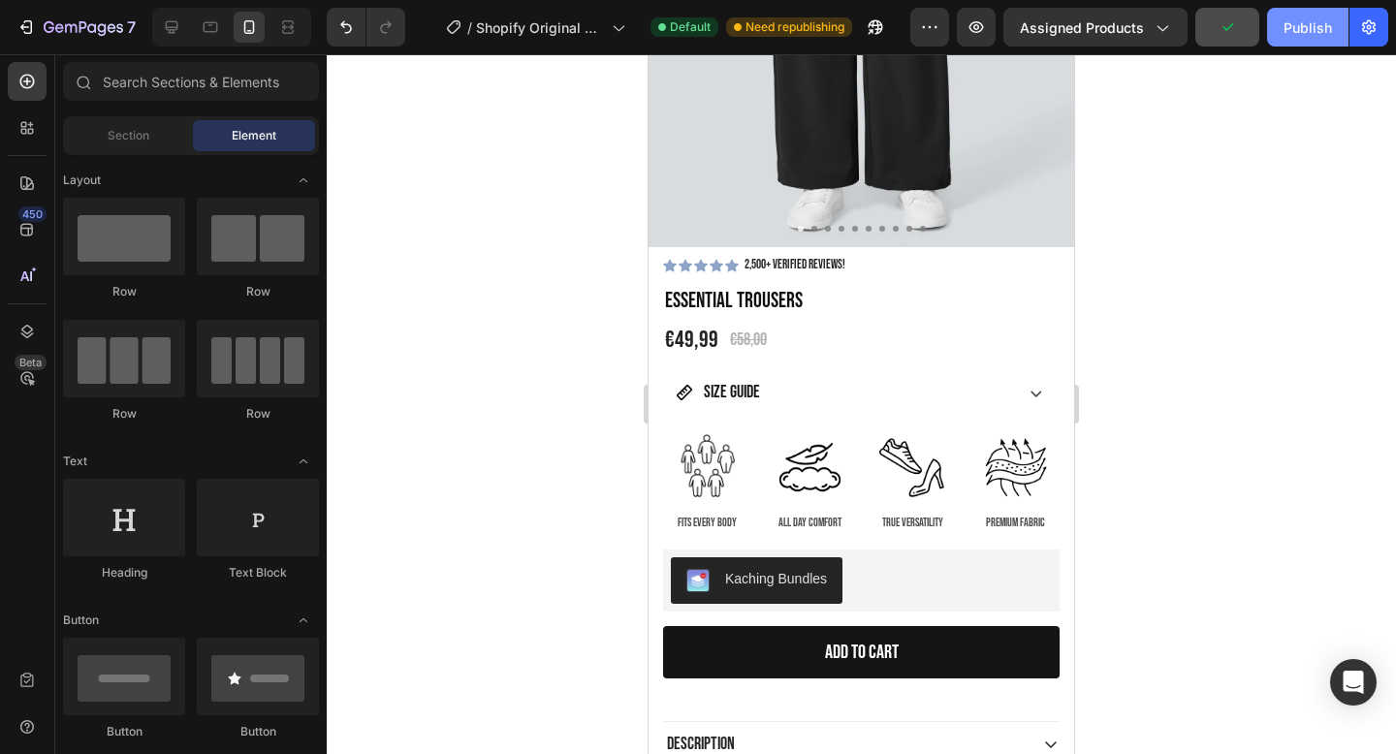
click at [1318, 32] on div "Publish" at bounding box center [1308, 27] width 48 height 20
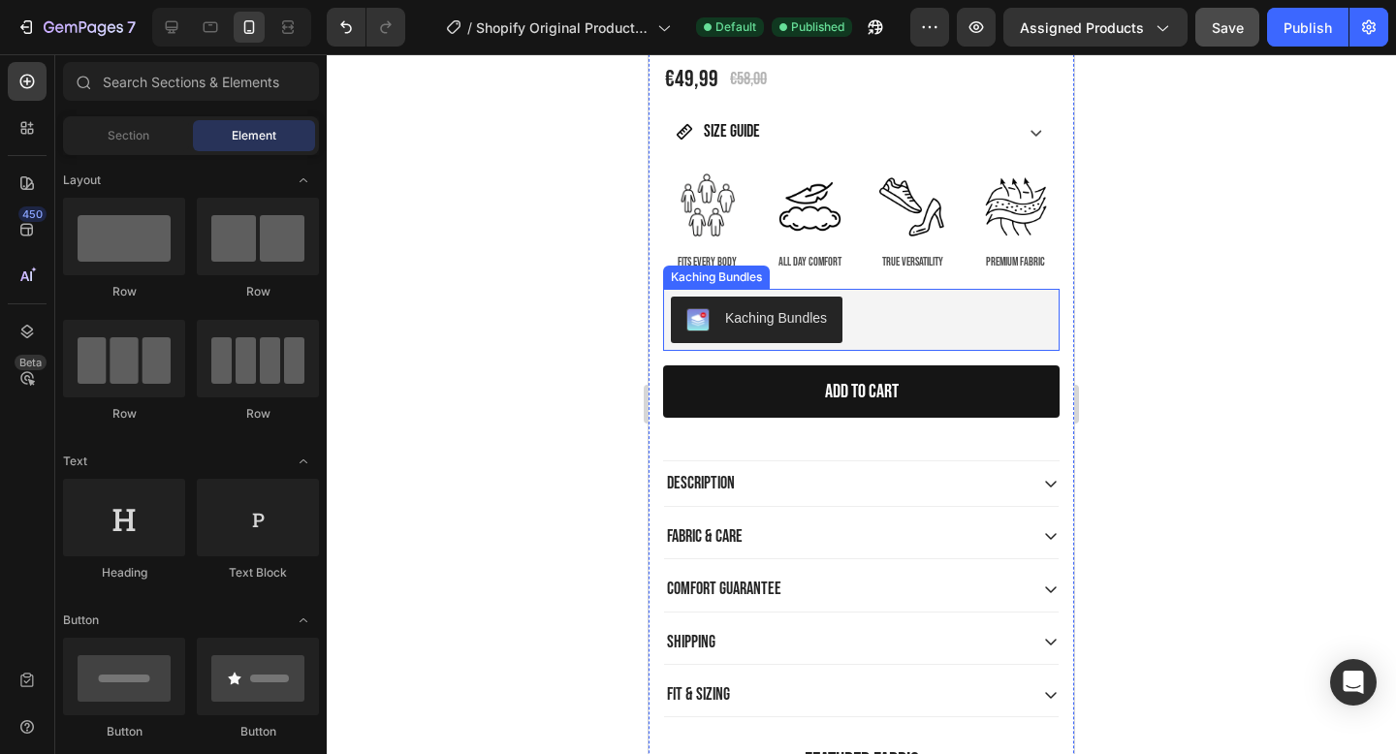
scroll to position [727, 0]
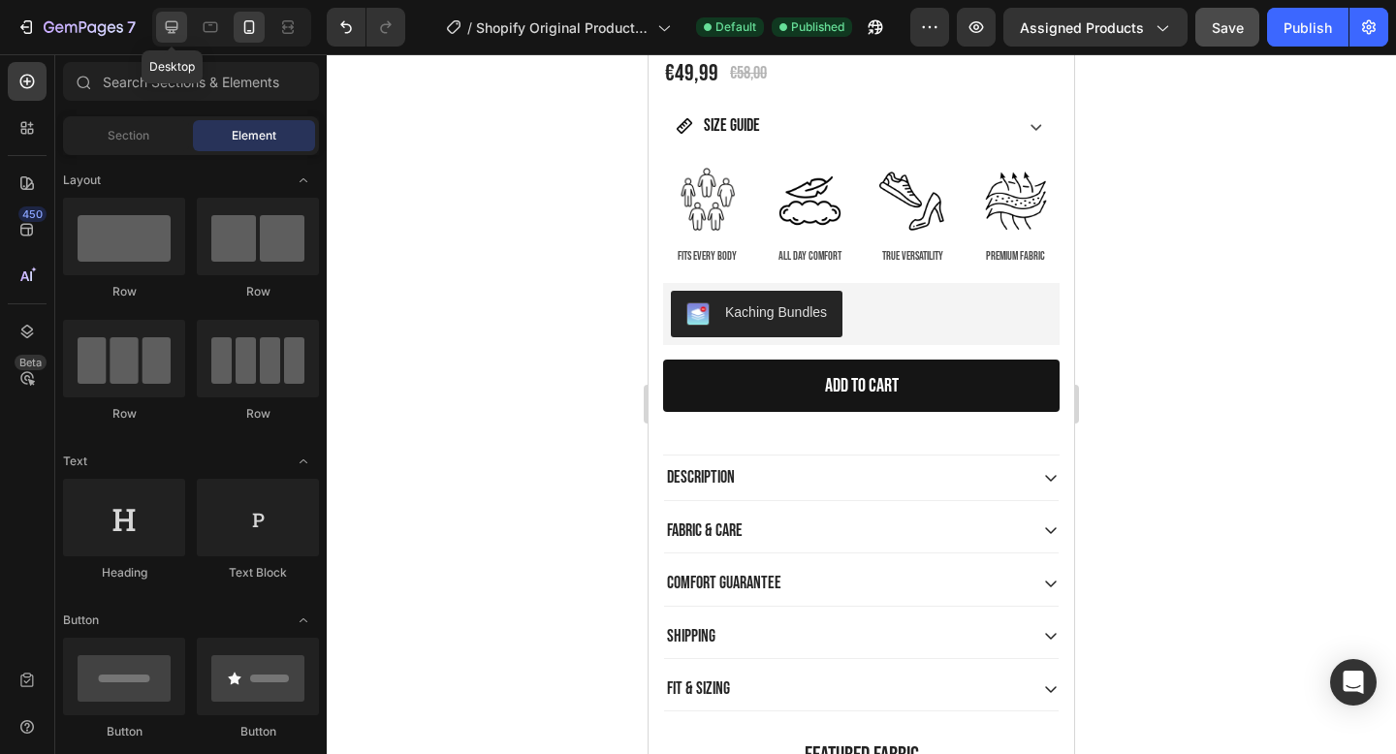
click at [175, 36] on icon at bounding box center [171, 26] width 19 height 19
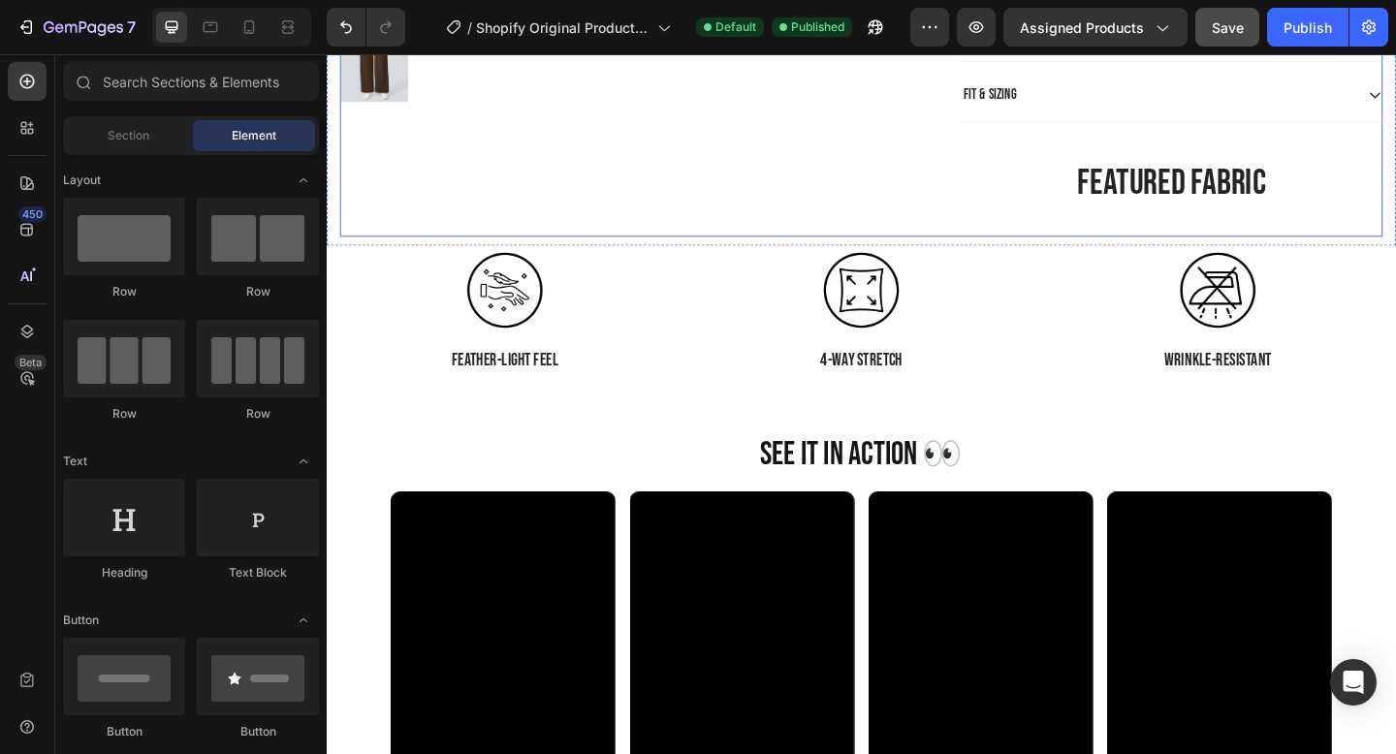
scroll to position [996, 0]
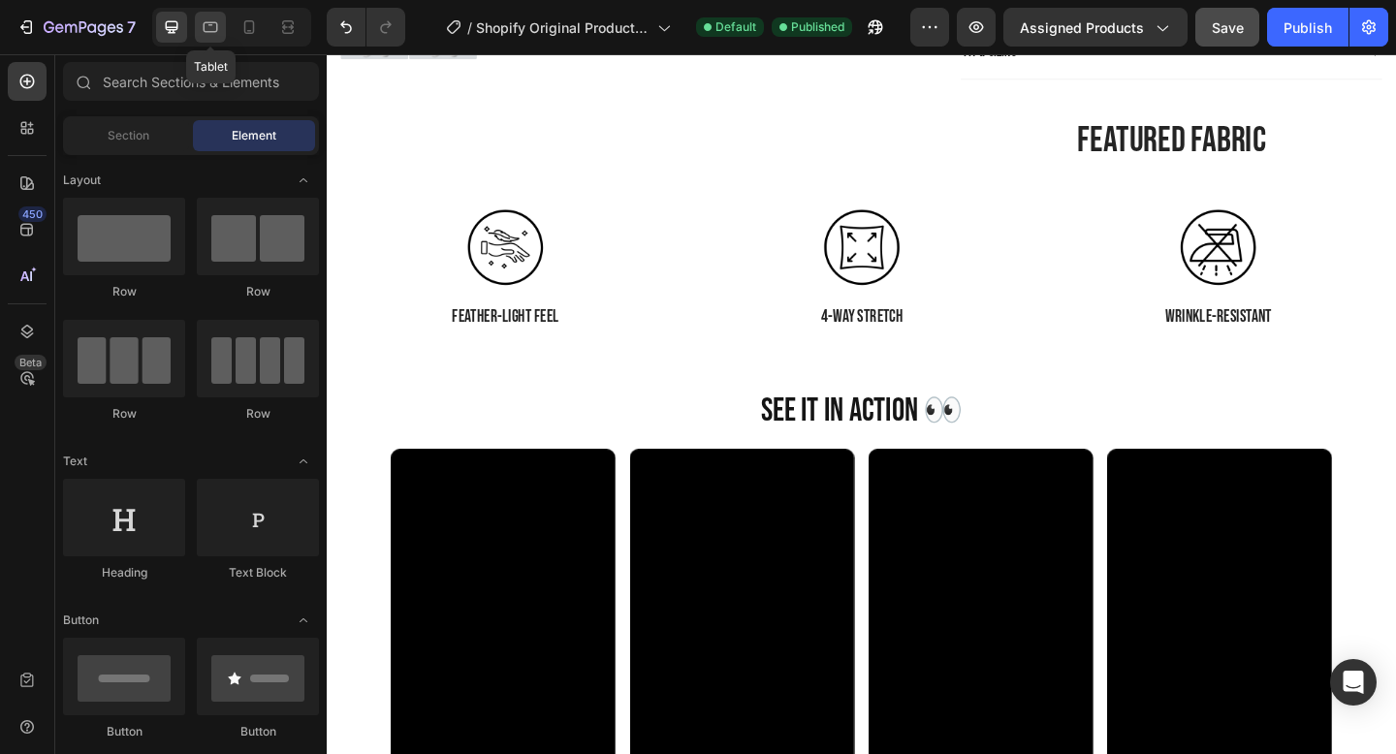
click at [219, 24] on icon at bounding box center [210, 26] width 19 height 19
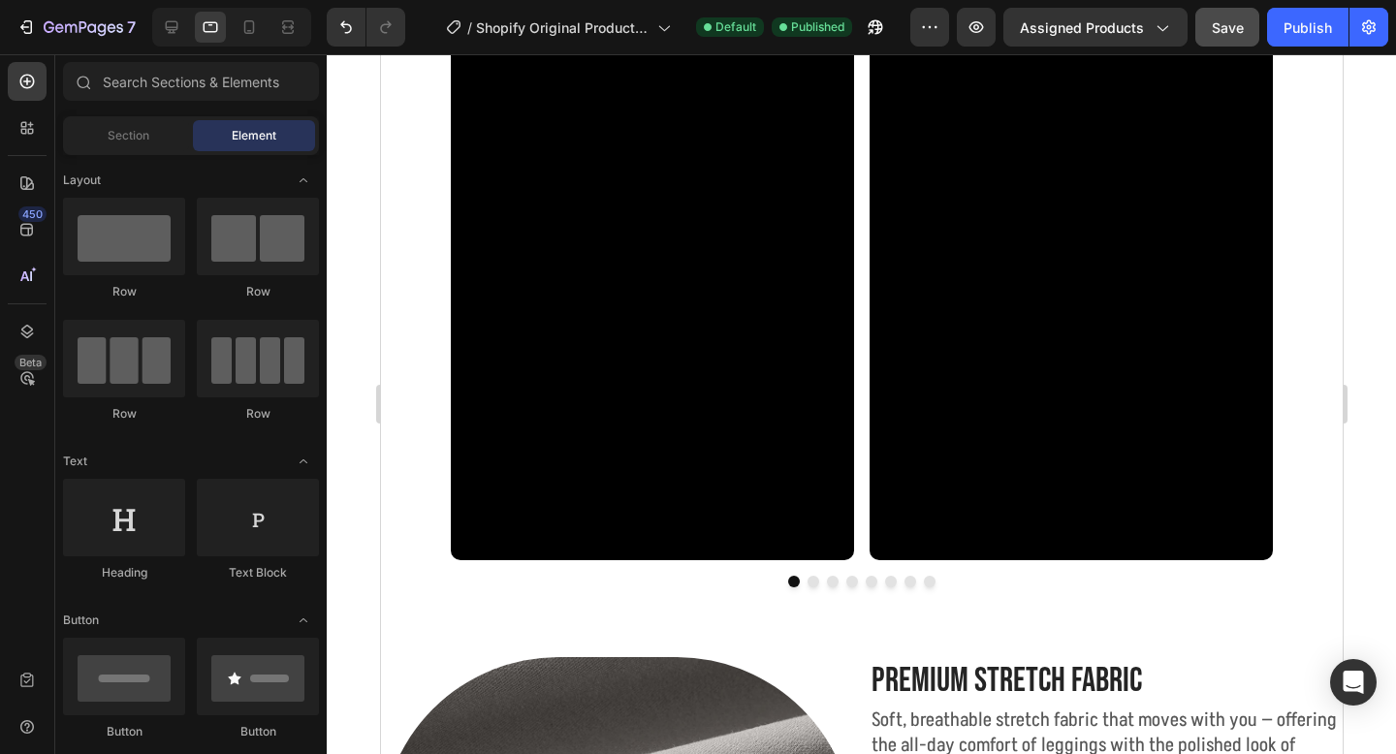
scroll to position [1610, 0]
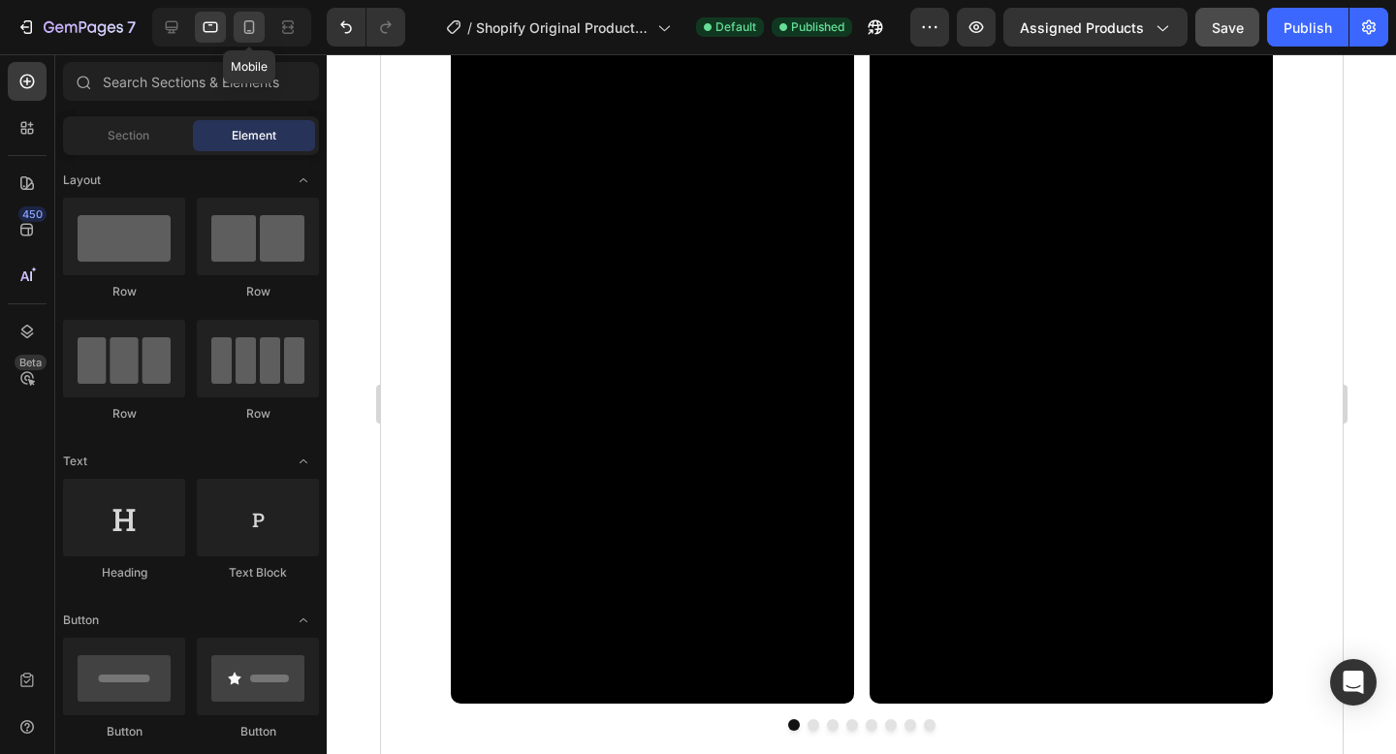
click at [254, 24] on icon at bounding box center [249, 27] width 11 height 14
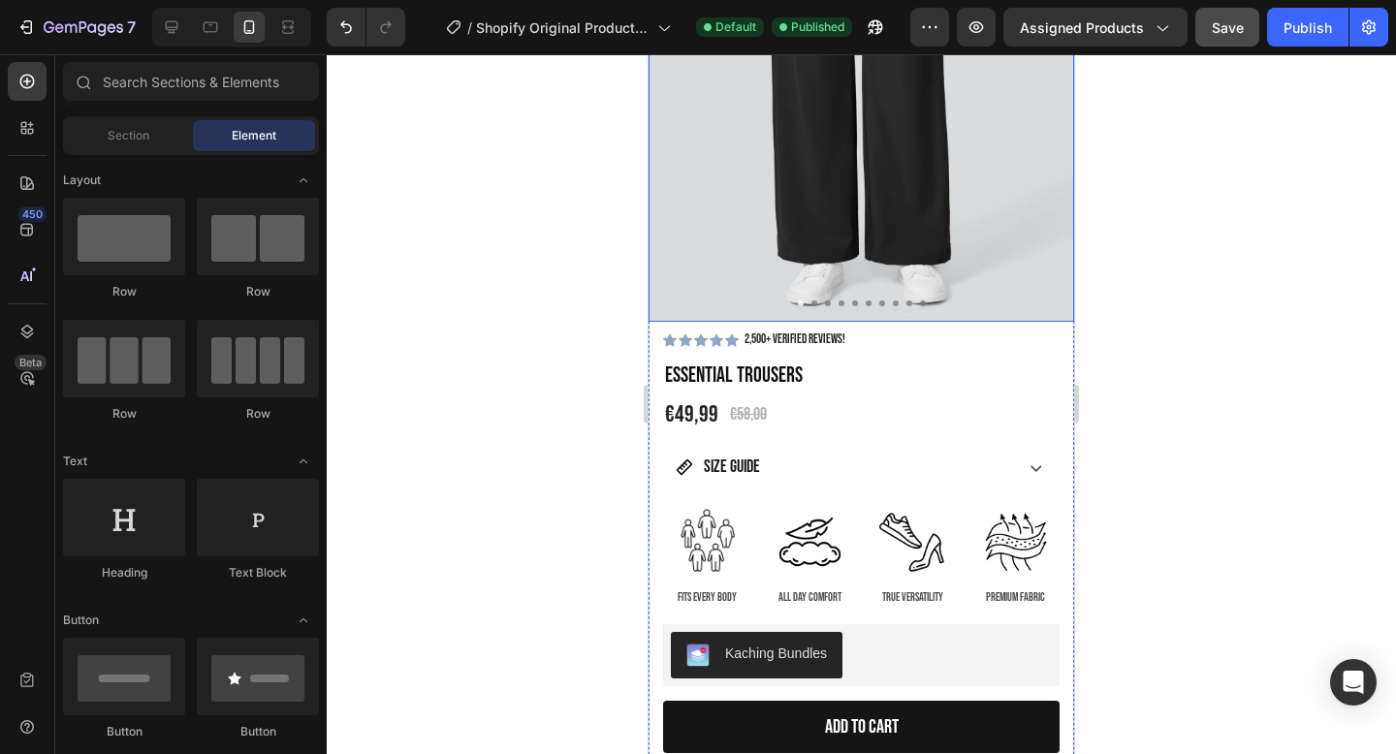
scroll to position [475, 0]
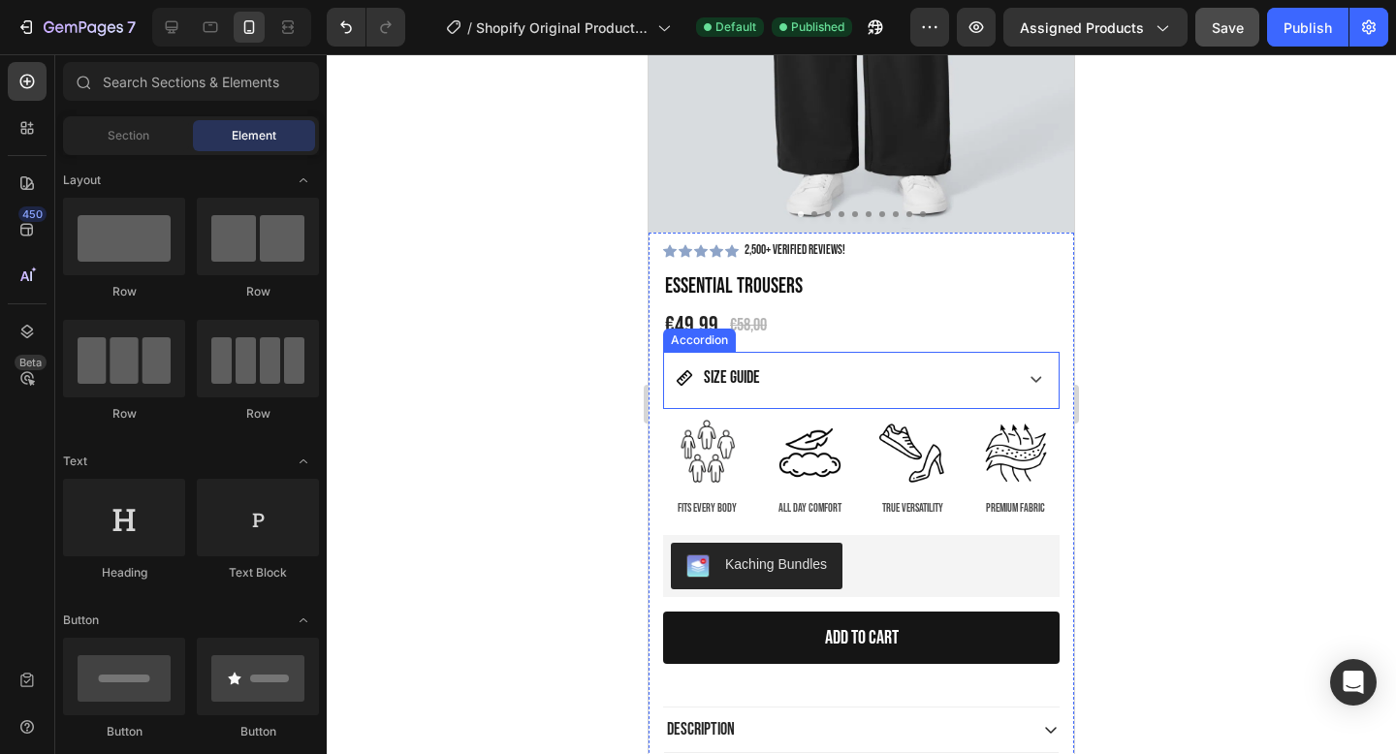
click at [800, 357] on div "SIZE GUIDE" at bounding box center [861, 380] width 395 height 56
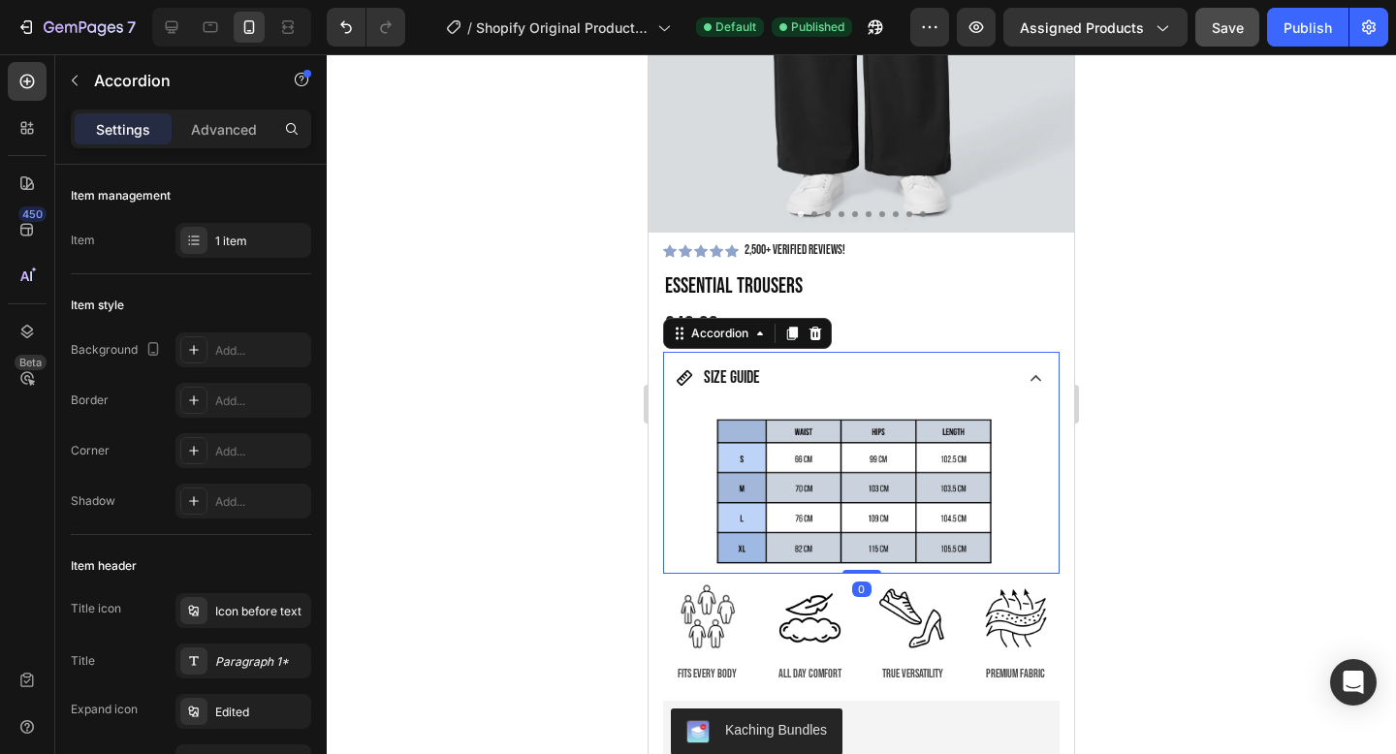
click at [800, 357] on div "SIZE GUIDE" at bounding box center [861, 380] width 395 height 56
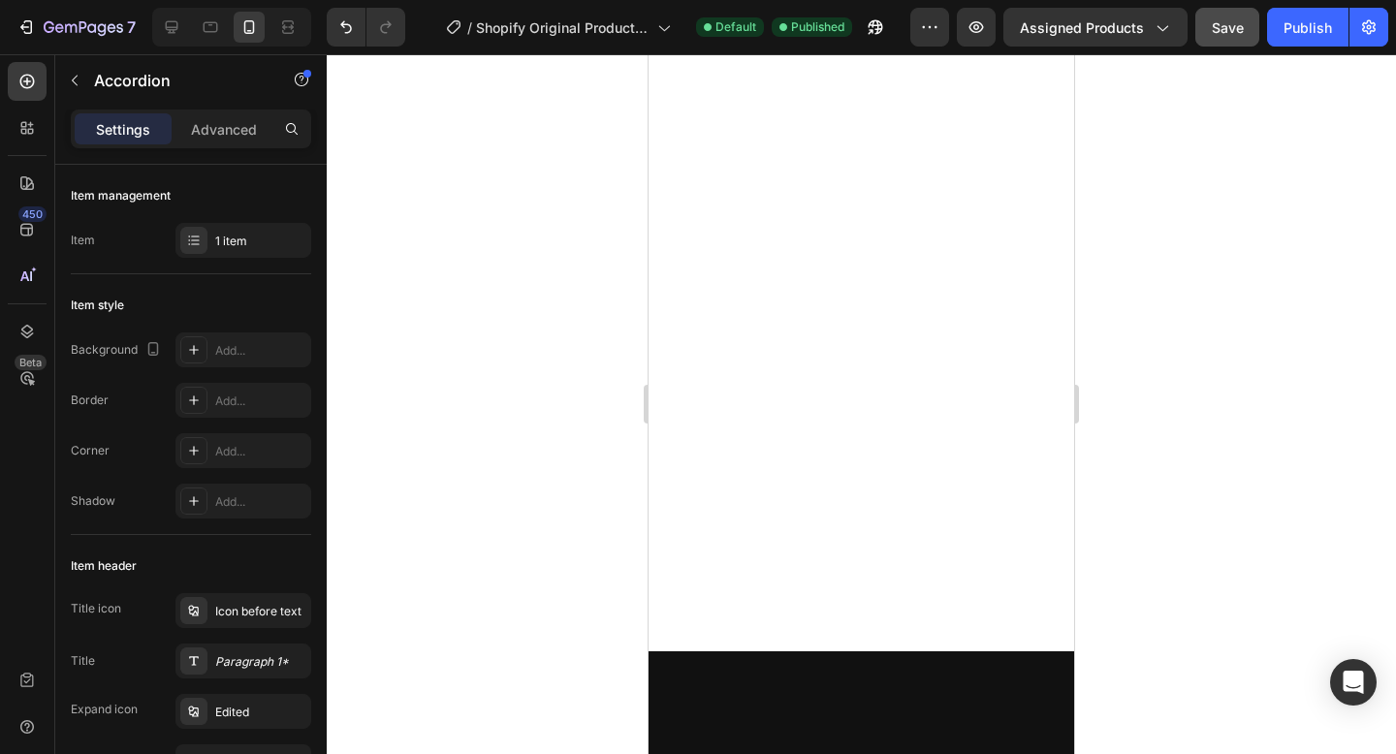
scroll to position [0, 0]
